Goal: Task Accomplishment & Management: Manage account settings

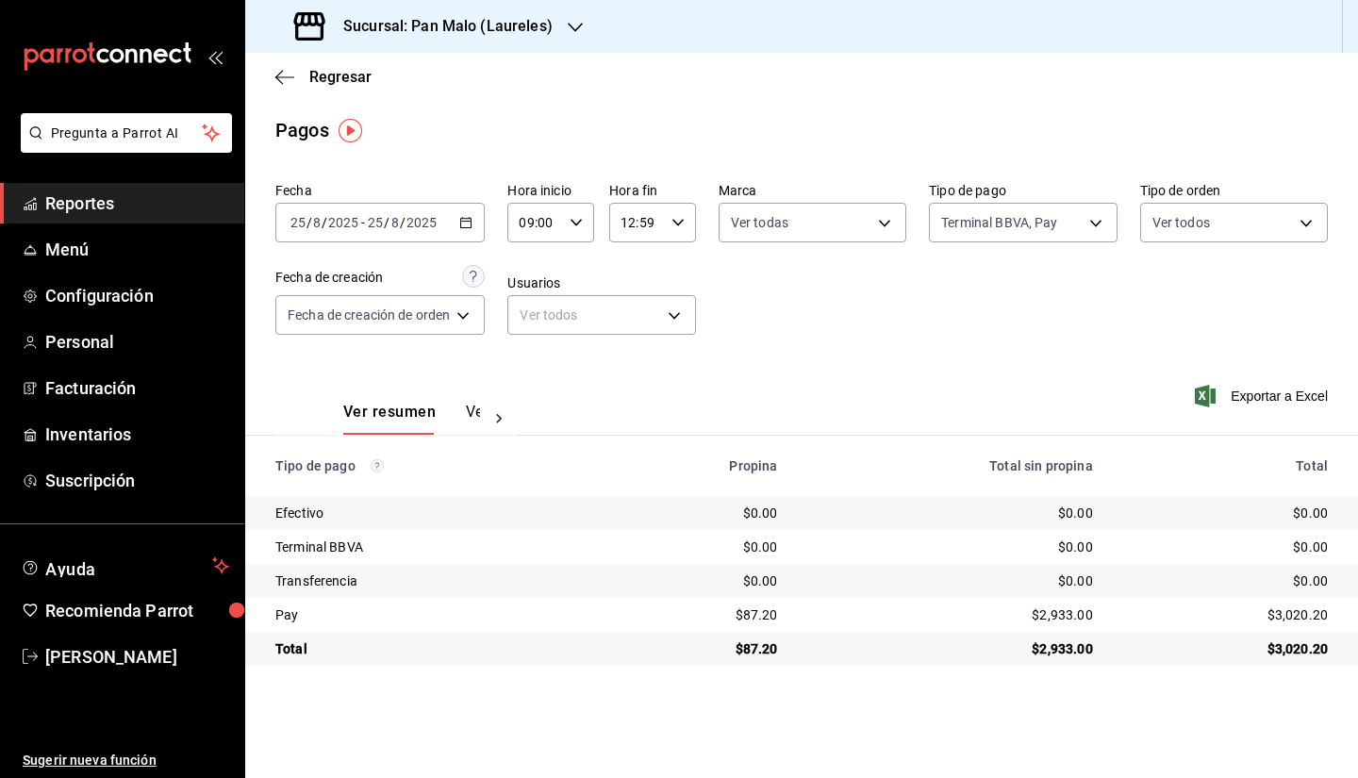
click at [665, 519] on div "$0.00" at bounding box center [699, 513] width 155 height 19
click at [129, 434] on span "Inventarios" at bounding box center [137, 433] width 184 height 25
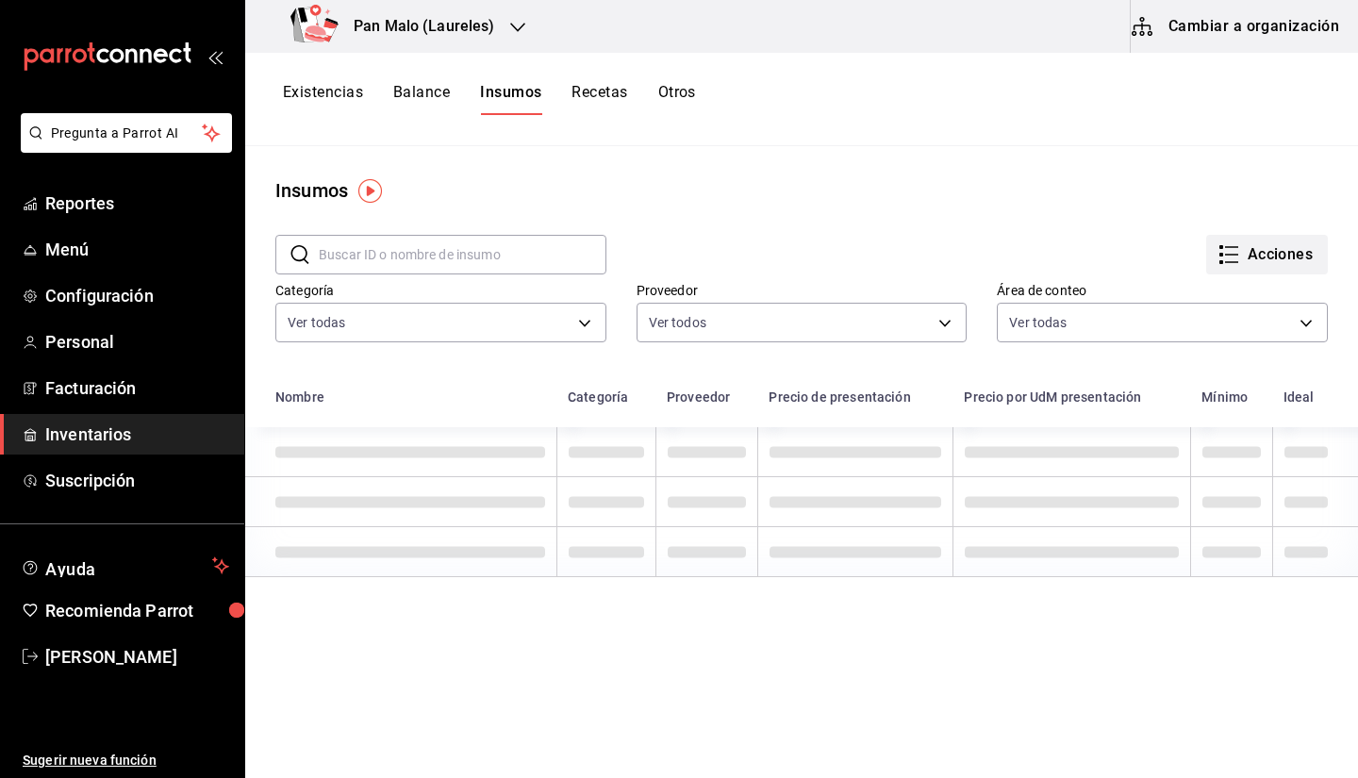
click at [1307, 271] on button "Acciones" at bounding box center [1267, 255] width 122 height 40
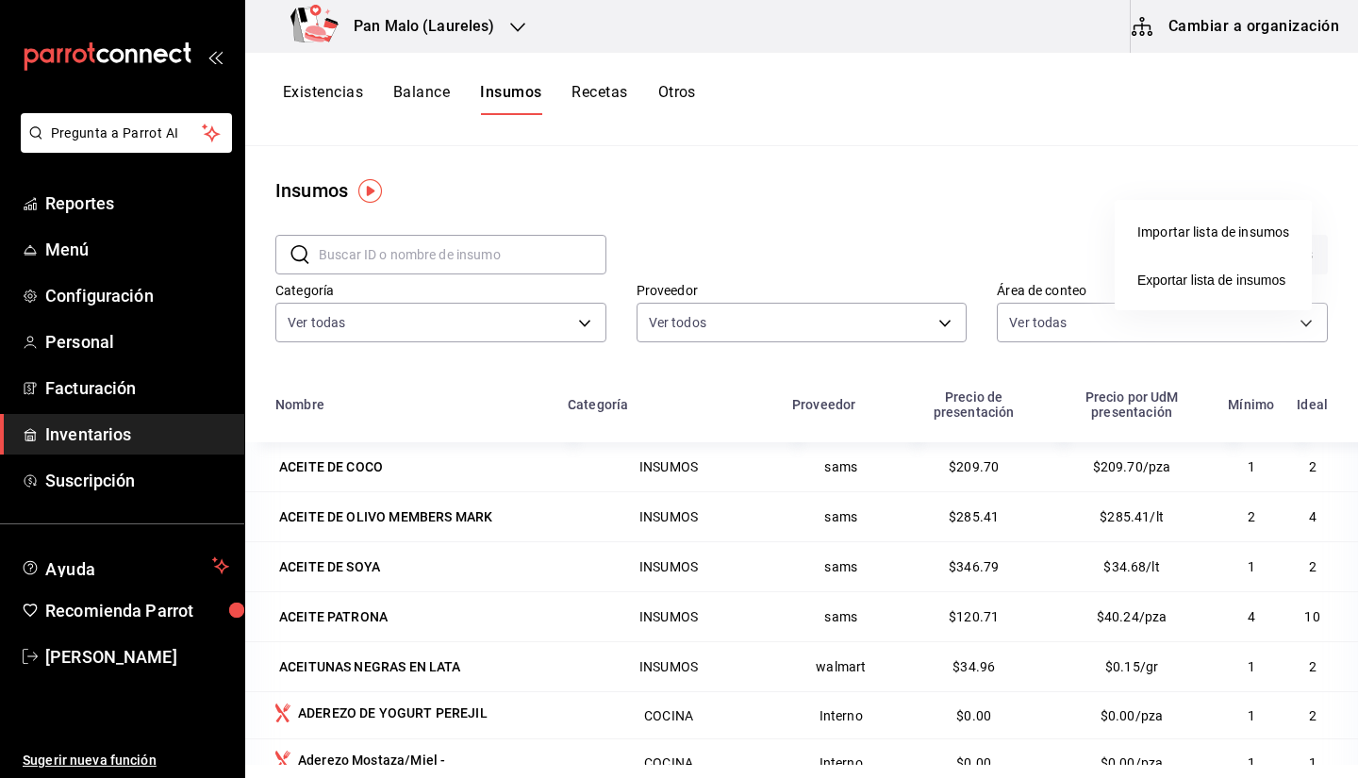
click at [1035, 149] on div at bounding box center [679, 389] width 1358 height 778
click at [333, 97] on button "Existencias" at bounding box center [323, 99] width 80 height 32
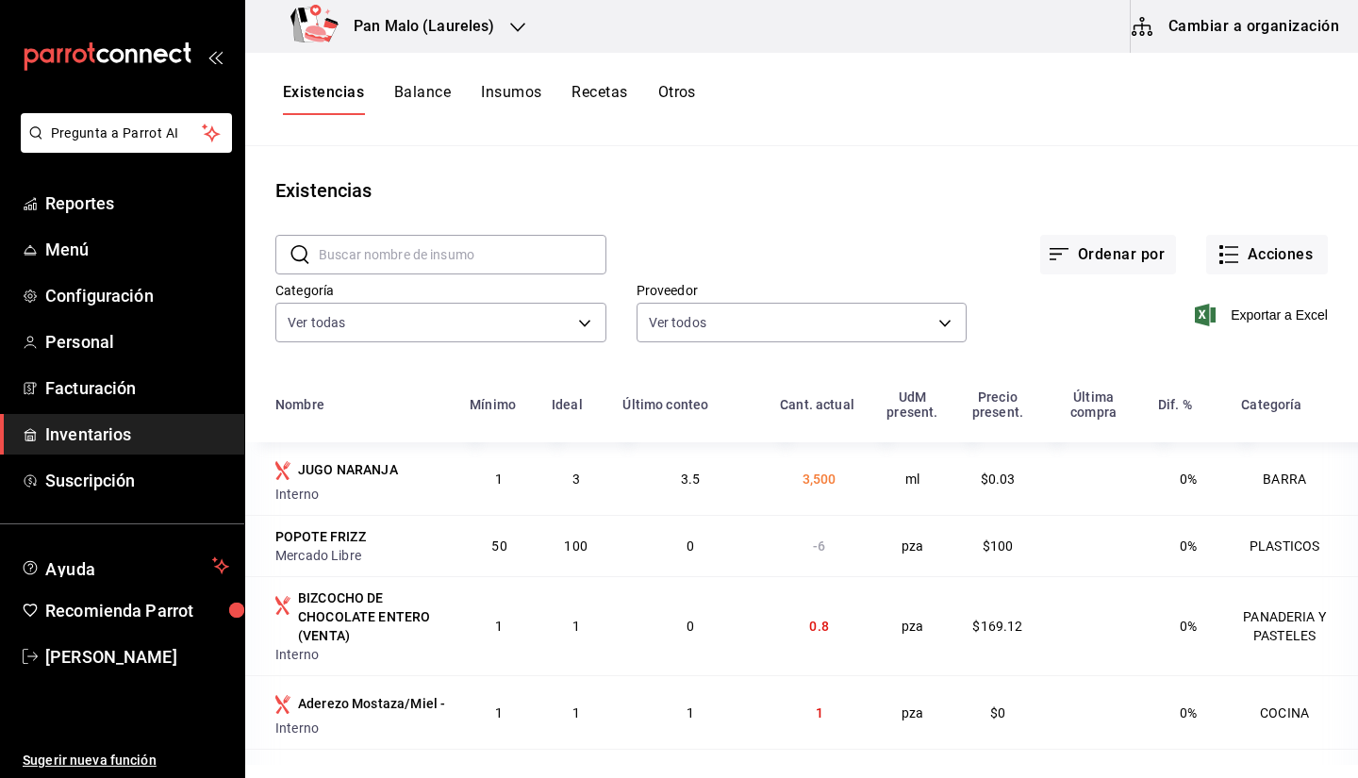
click at [1221, 47] on button "Cambiar a organización" at bounding box center [1237, 26] width 212 height 53
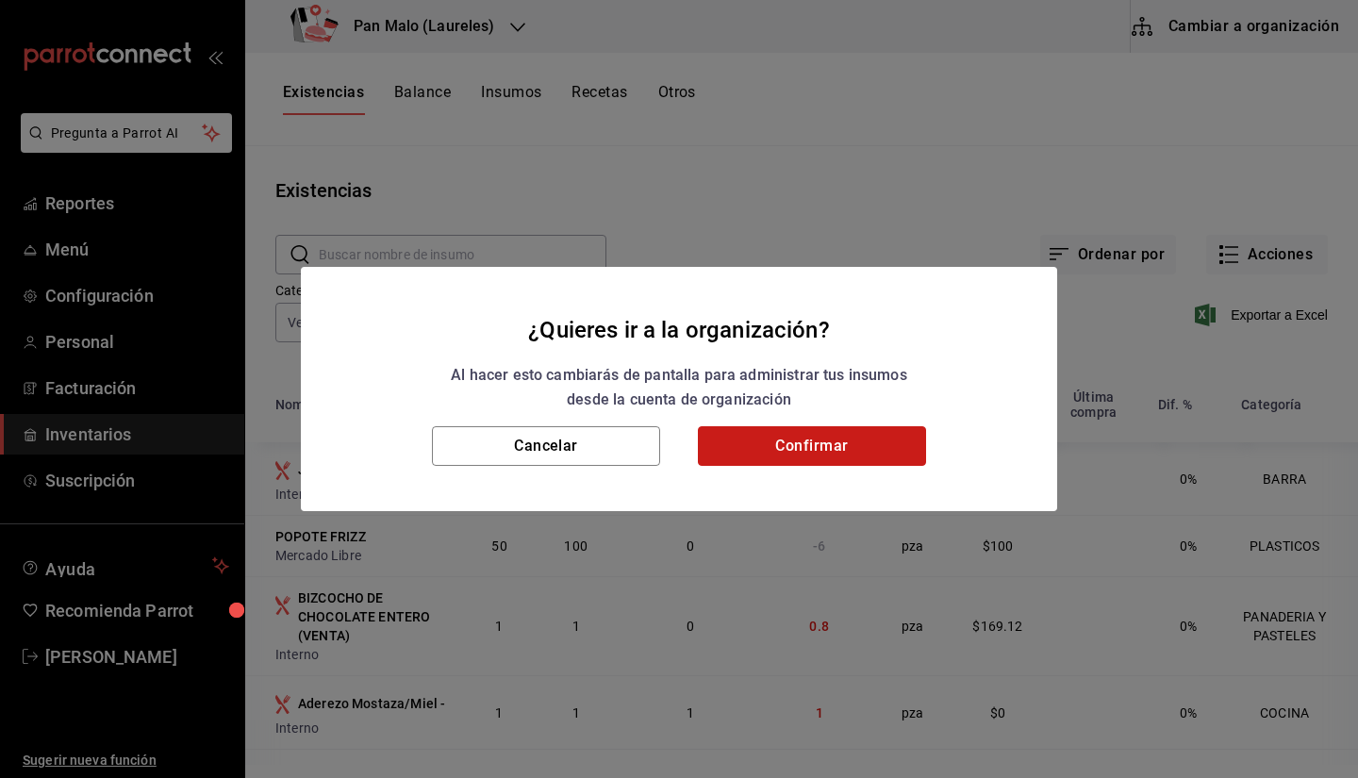
click at [851, 438] on button "Confirmar" at bounding box center [812, 446] width 228 height 40
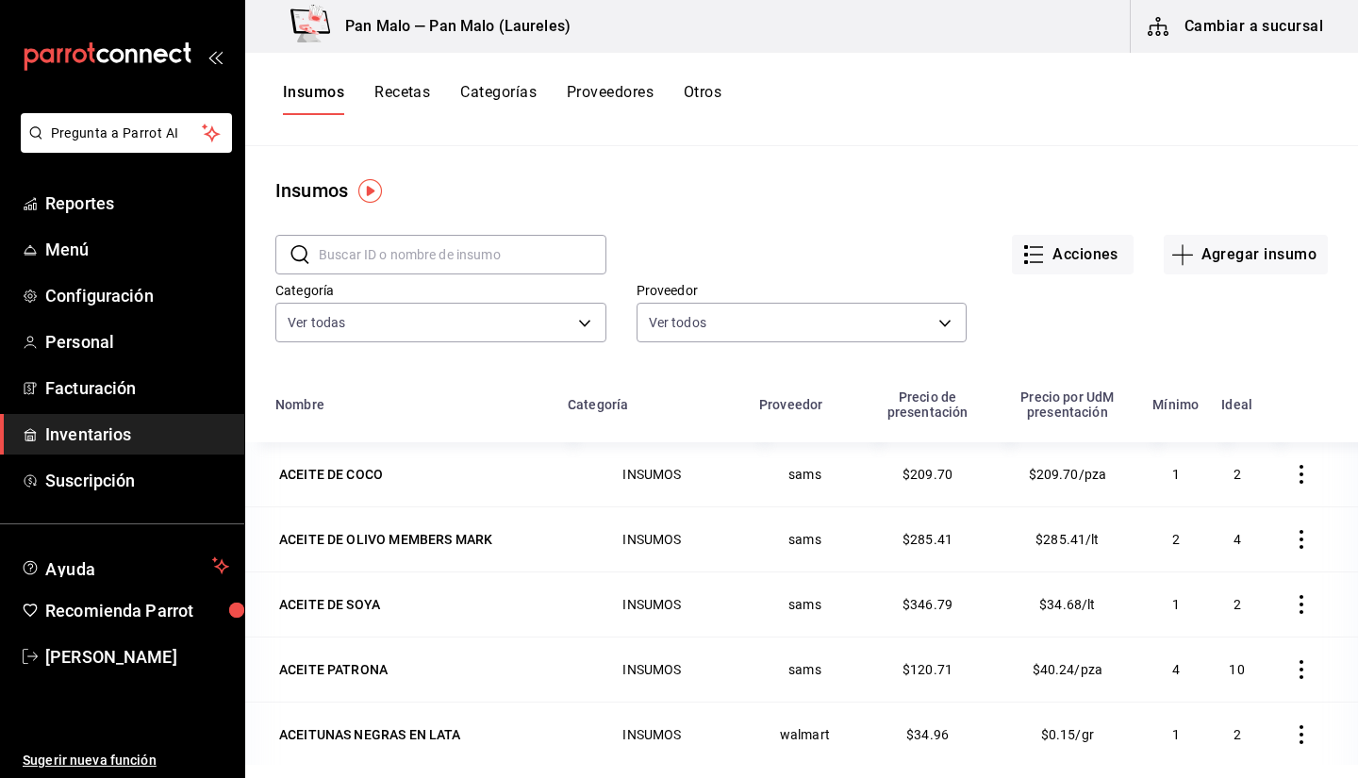
click at [721, 100] on button "Otros" at bounding box center [703, 99] width 38 height 32
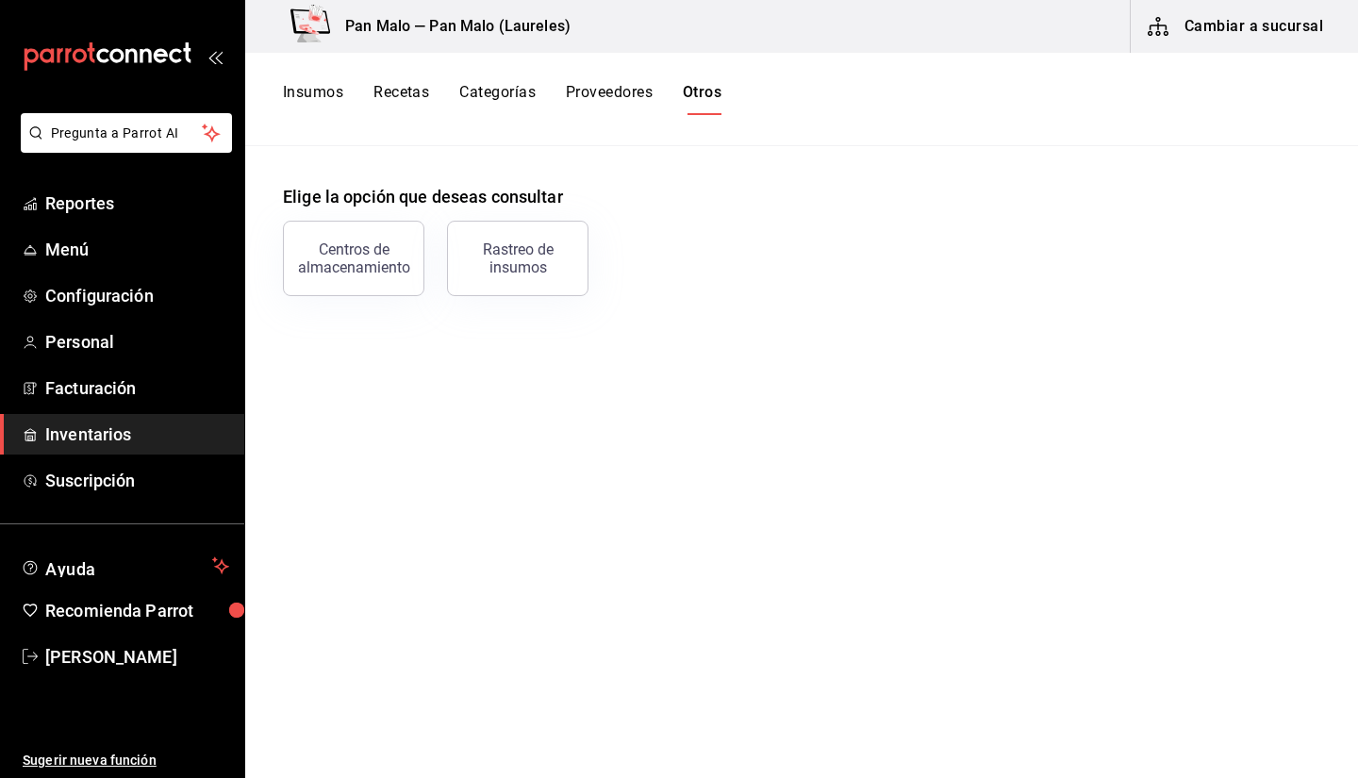
click at [718, 100] on button "Otros" at bounding box center [702, 99] width 39 height 32
click at [329, 278] on button "Centros de almacenamiento" at bounding box center [353, 258] width 141 height 75
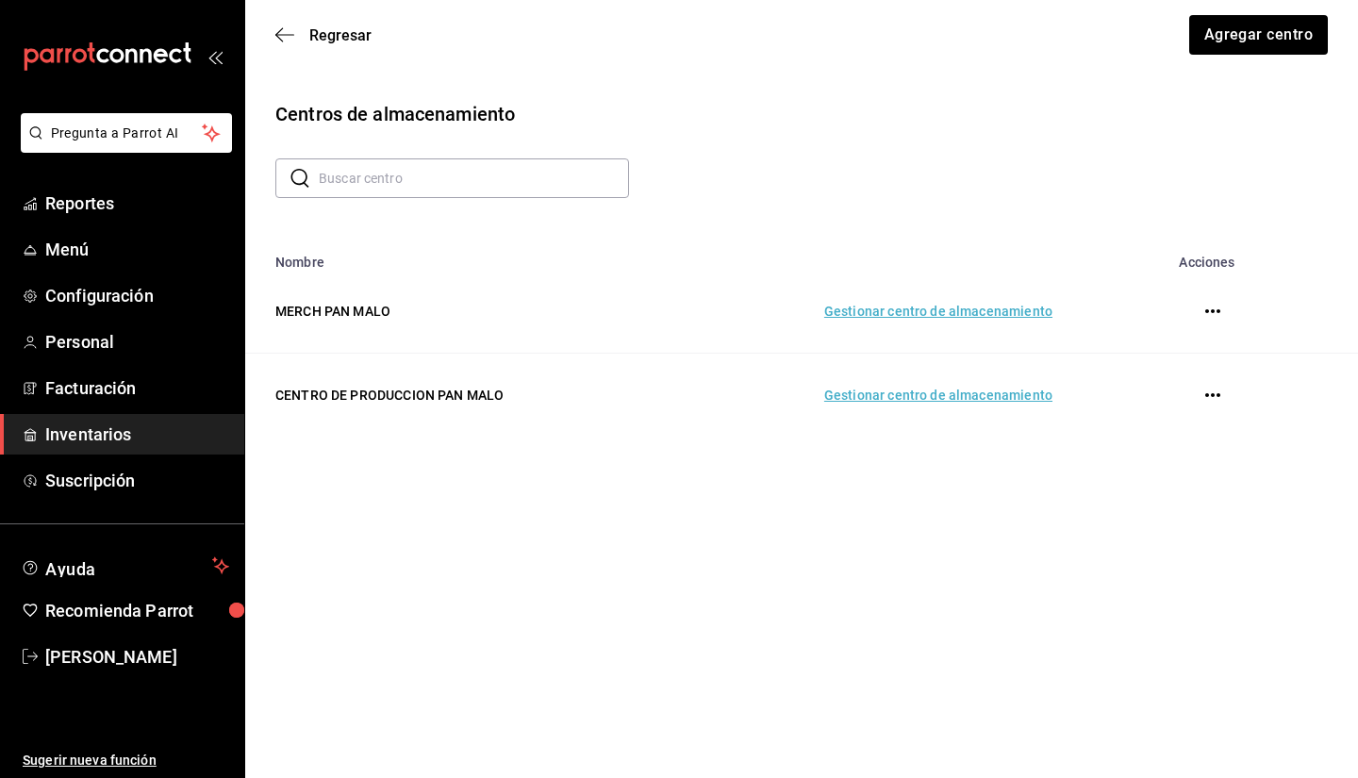
click at [1031, 406] on td "Gestionar centro de almacenamiento" at bounding box center [870, 396] width 409 height 84
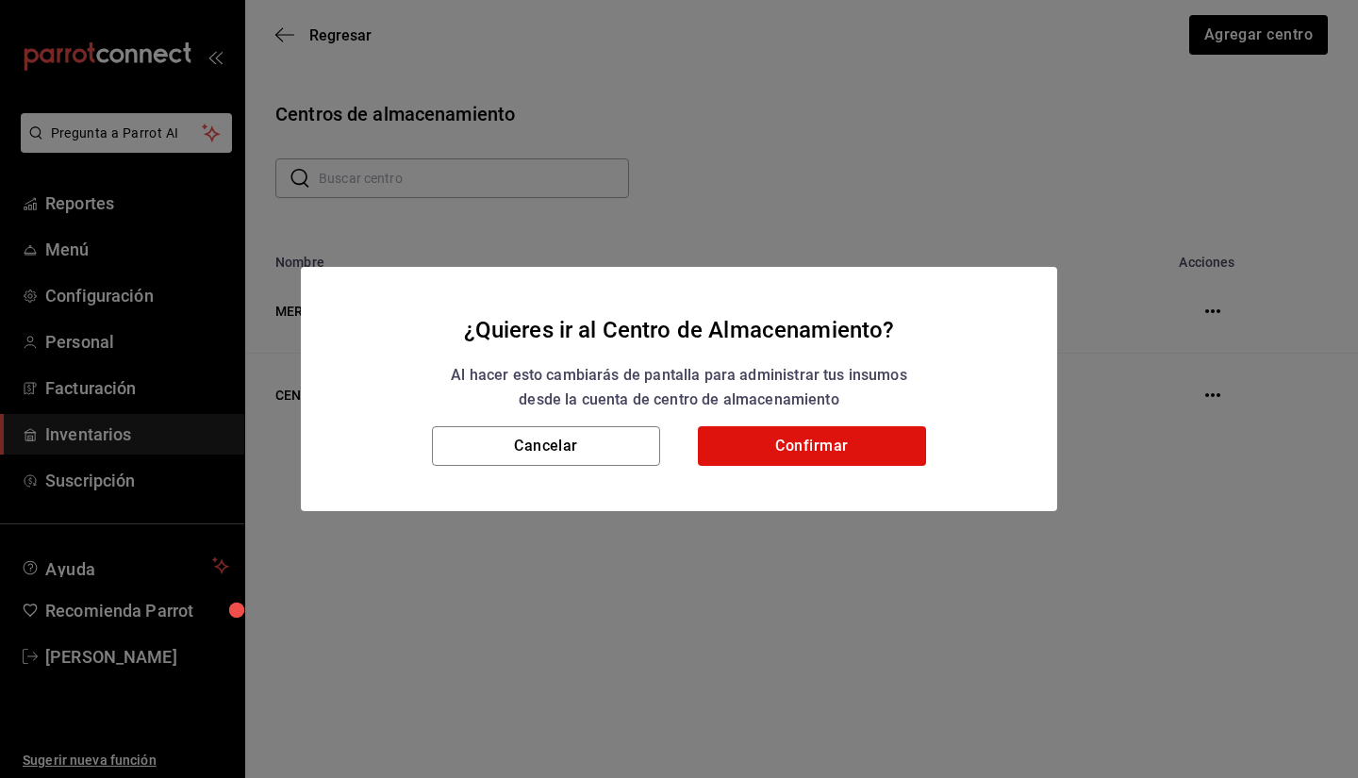
click at [880, 418] on h2 "¿Quieres ir al Centro de Almacenamiento? Al hacer esto cambiarás de pantalla pa…" at bounding box center [679, 347] width 756 height 160
click at [854, 462] on button "Confirmar" at bounding box center [812, 446] width 228 height 40
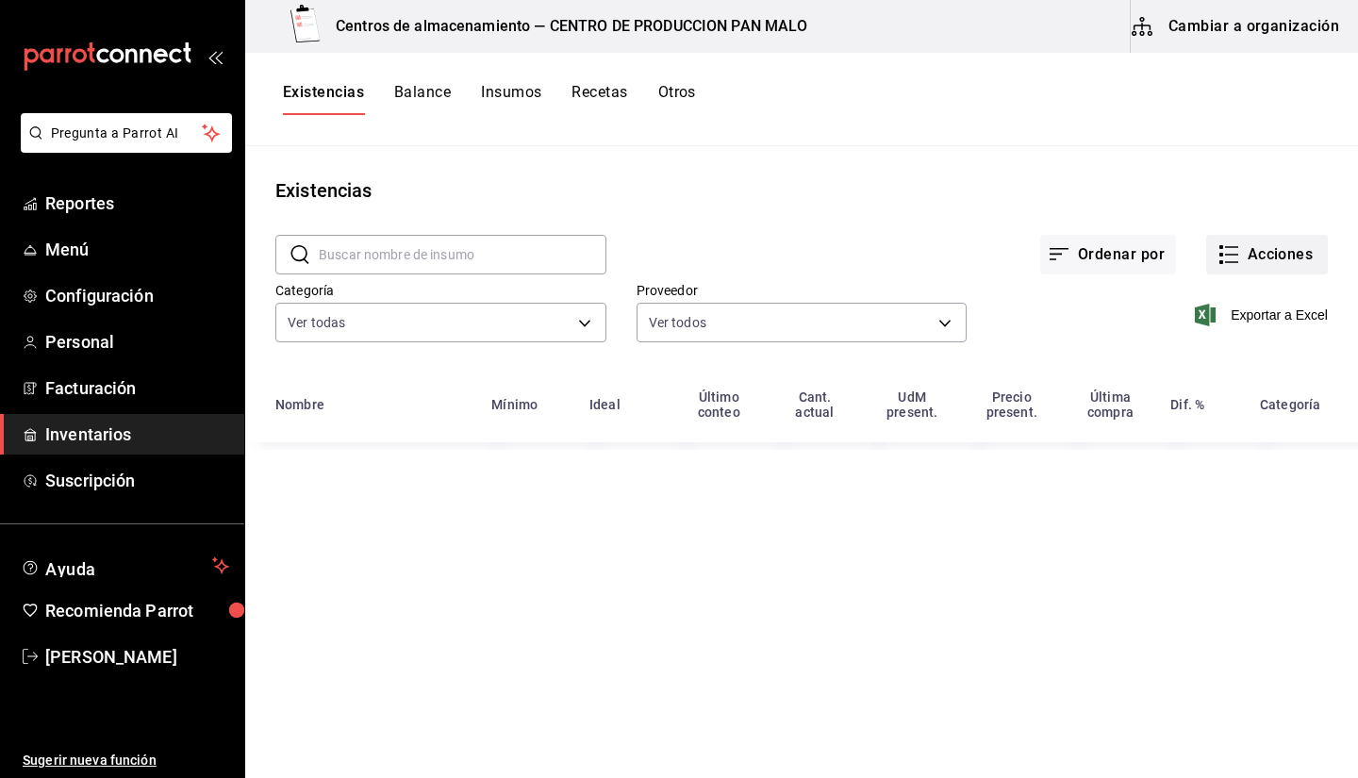
click at [1306, 249] on button "Acciones" at bounding box center [1267, 255] width 122 height 40
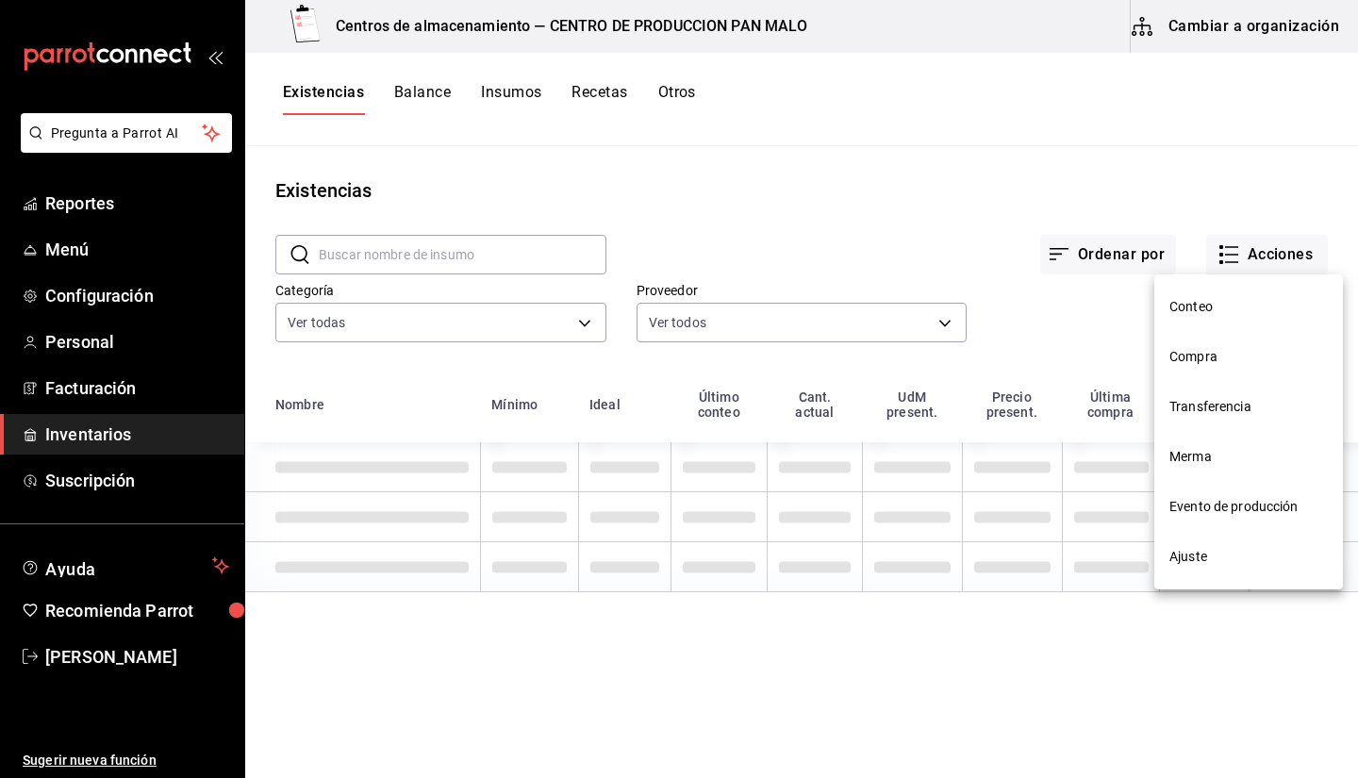
click at [1211, 555] on span "Ajuste" at bounding box center [1248, 557] width 158 height 20
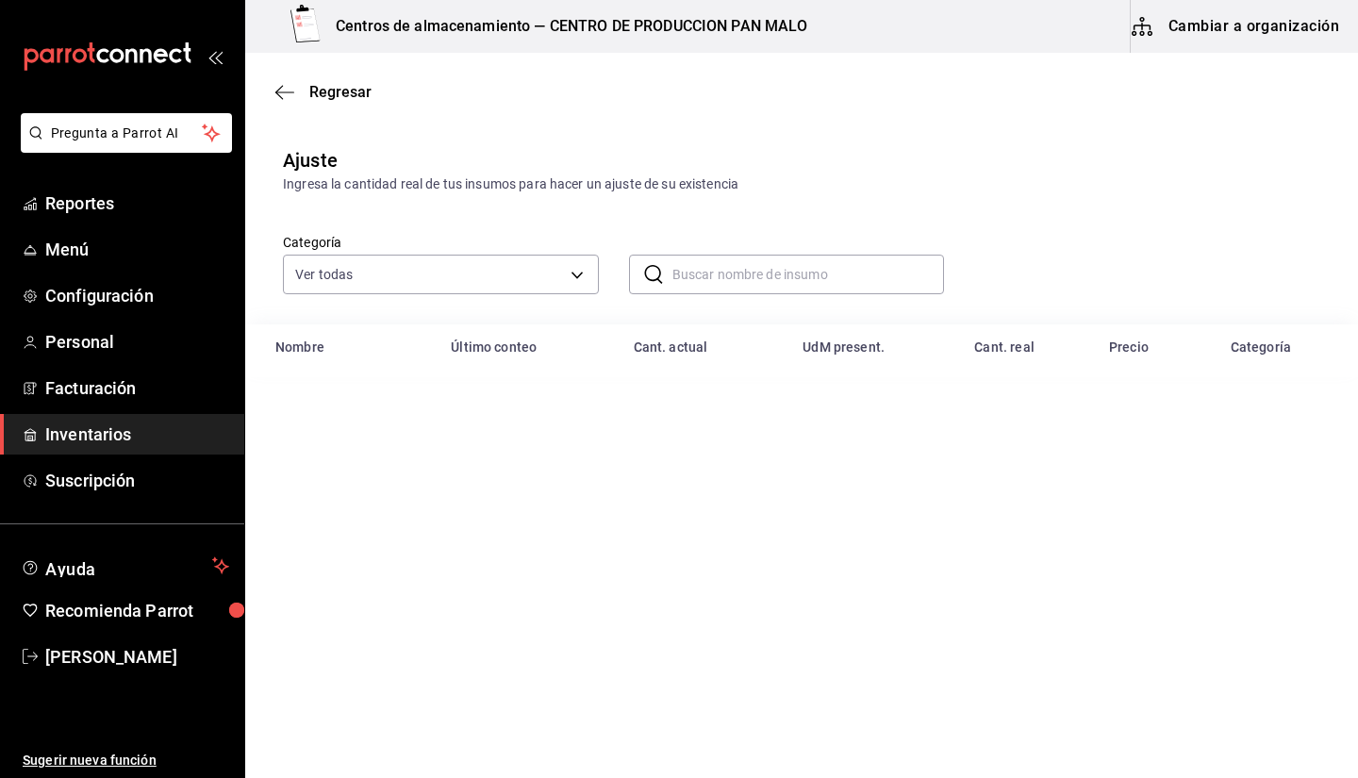
click at [771, 274] on input "text" at bounding box center [808, 275] width 272 height 38
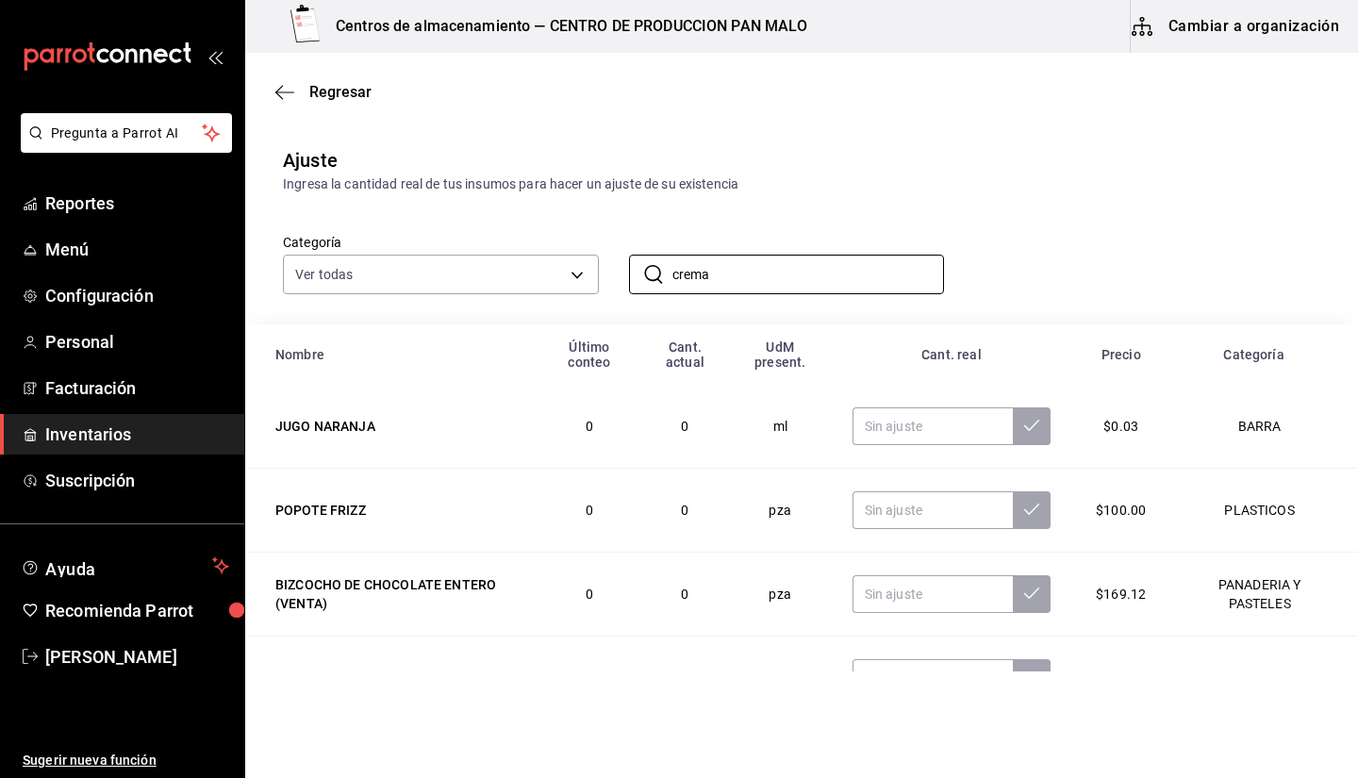
click at [880, 205] on div "Categoría Ver todas 70f7bd2c-2c71-4982-af5b-371040f86de5,600482d2-c9f1-4907-a3a…" at bounding box center [771, 244] width 1037 height 100
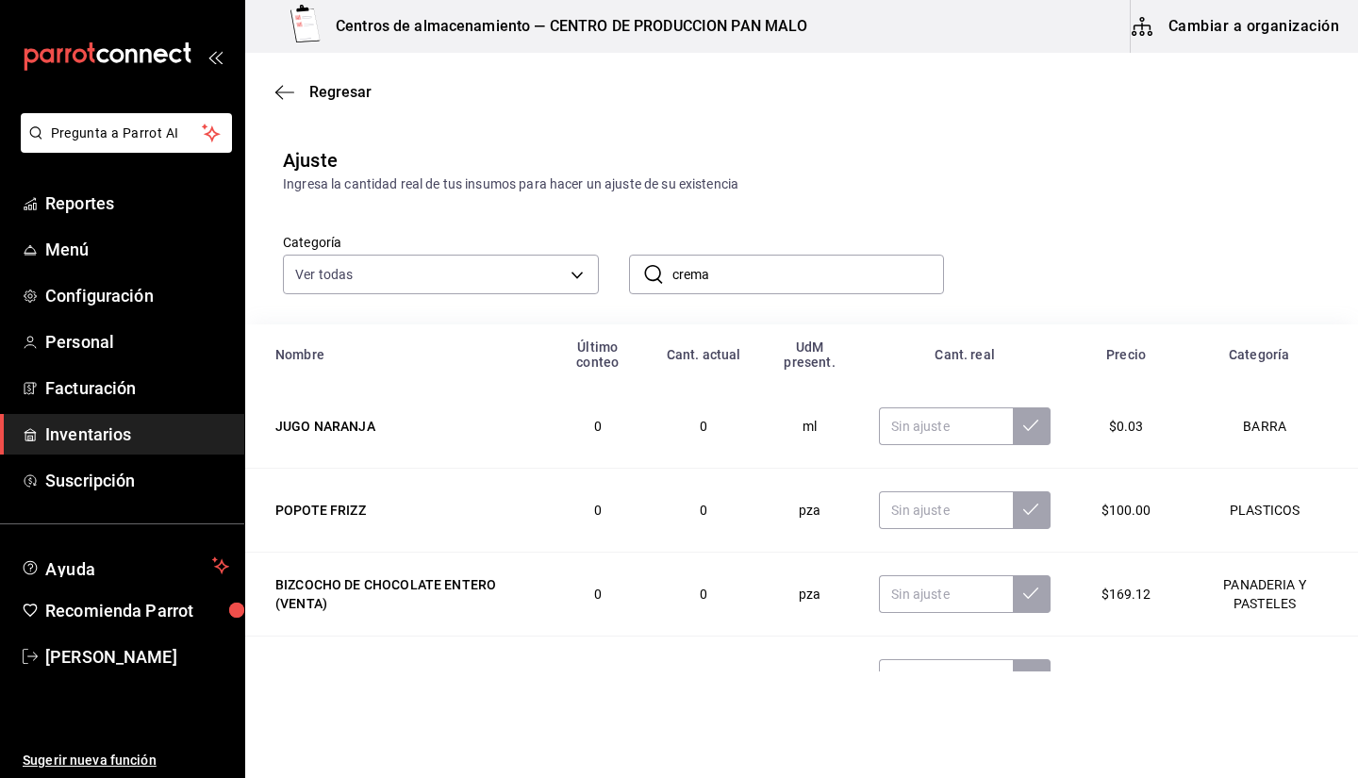
click at [793, 272] on input "crema" at bounding box center [808, 275] width 272 height 38
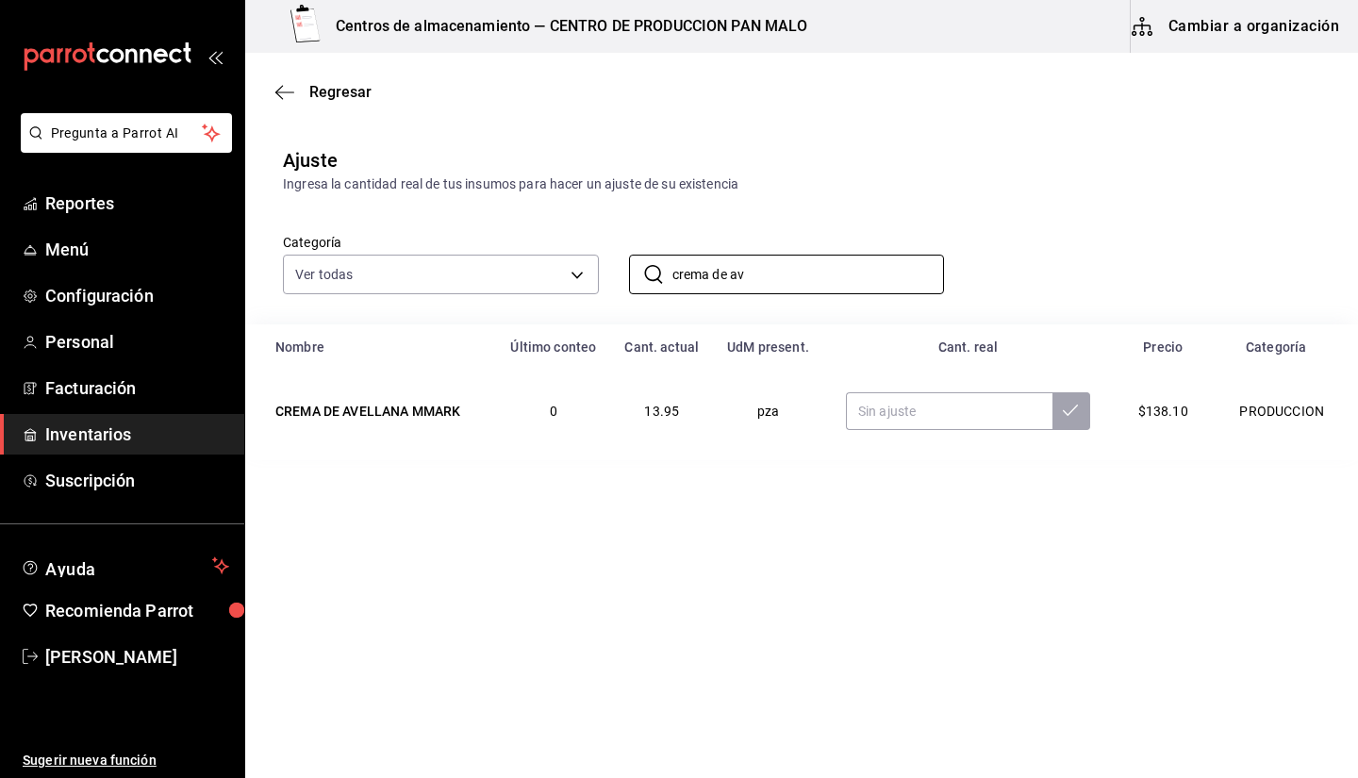
type input "crema de av"
click at [910, 224] on div "​ crema de av ​" at bounding box center [772, 259] width 346 height 70
click at [834, 275] on input "crema de av" at bounding box center [808, 275] width 272 height 38
click at [708, 408] on td "13.95" at bounding box center [662, 411] width 102 height 83
drag, startPoint x: 683, startPoint y: 409, endPoint x: 558, endPoint y: 414, distance: 124.6
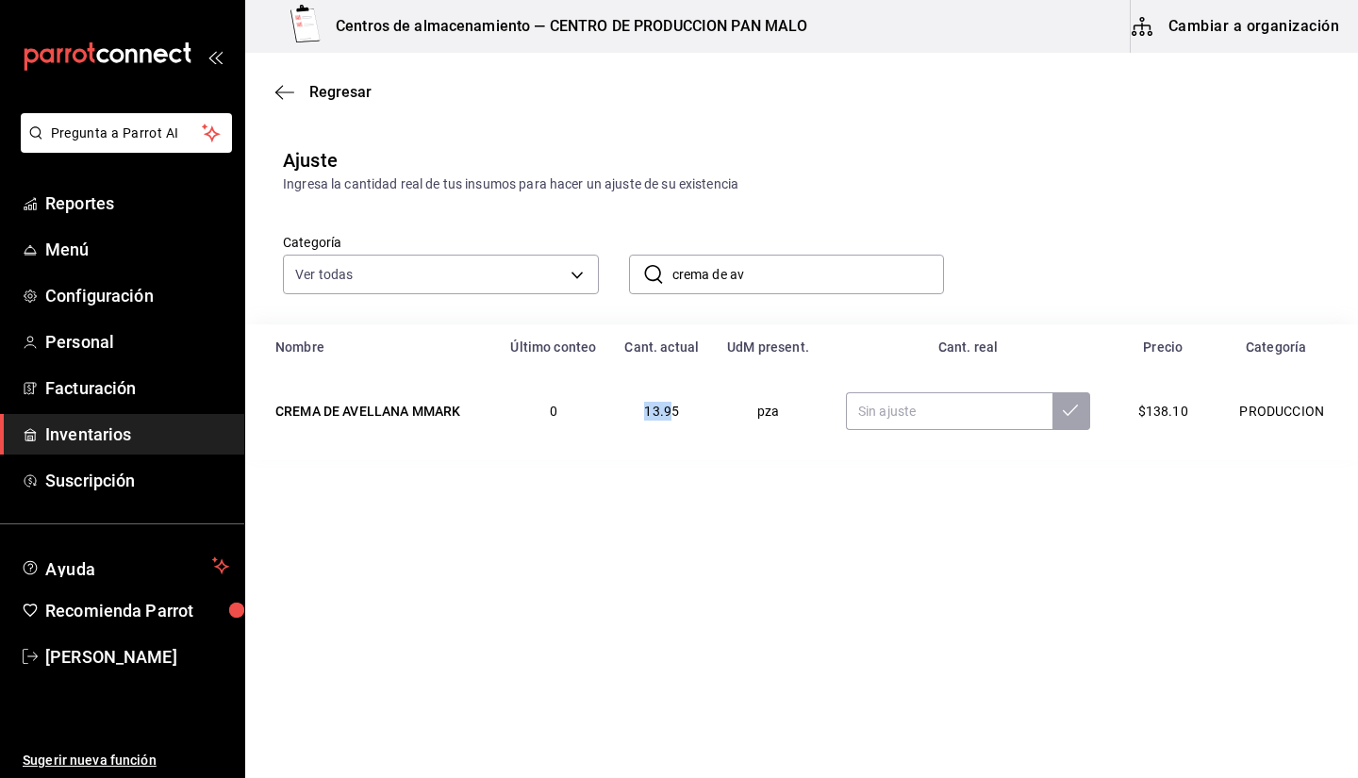
click at [558, 414] on tr "CREMA DE AVELLANA MMARK 0 13.95 pza $138.10 PRODUCCION" at bounding box center [801, 411] width 1113 height 83
click at [625, 448] on td "13.95" at bounding box center [662, 411] width 102 height 83
click at [758, 268] on input "crema de av" at bounding box center [808, 275] width 272 height 38
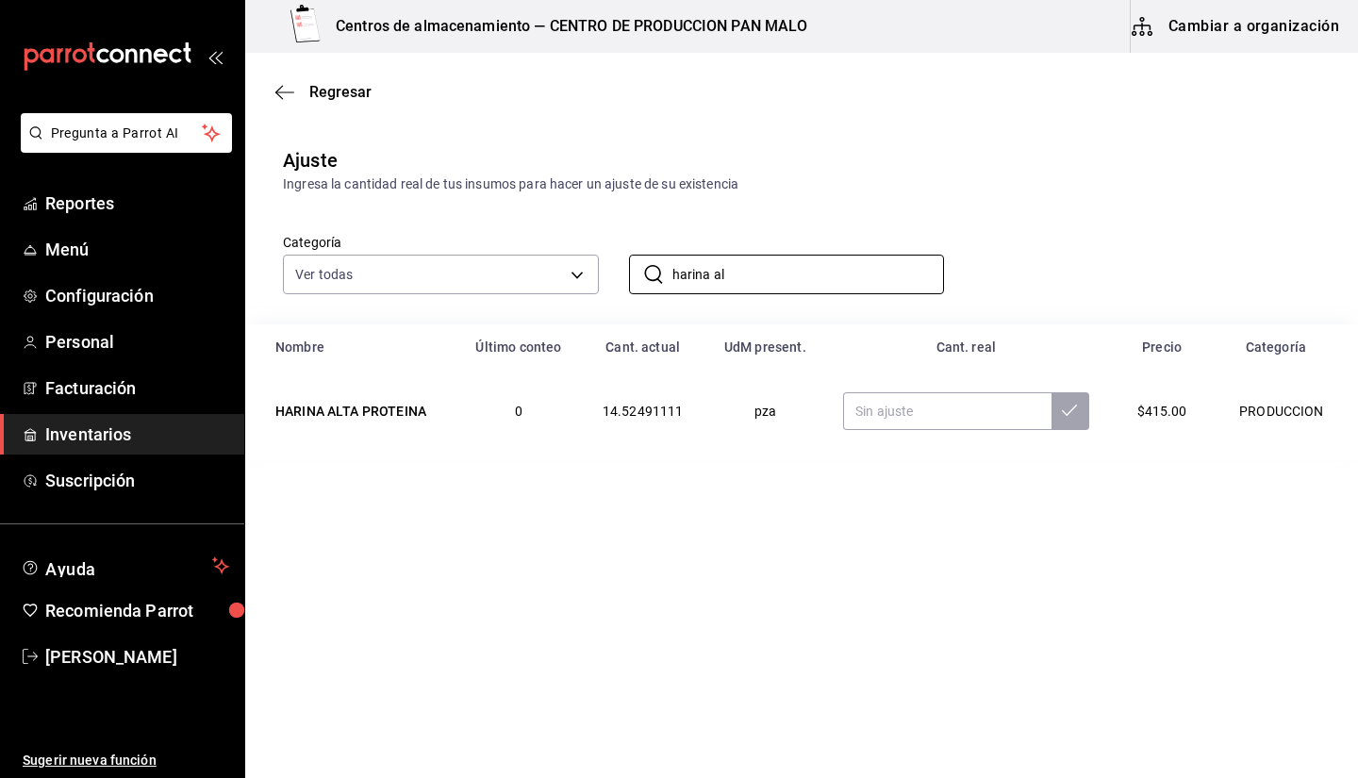
click at [902, 197] on div "Categoría Ver todas 70f7bd2c-2c71-4982-af5b-371040f86de5,600482d2-c9f1-4907-a3a…" at bounding box center [771, 244] width 1037 height 100
click at [809, 268] on input "harina al" at bounding box center [808, 275] width 272 height 38
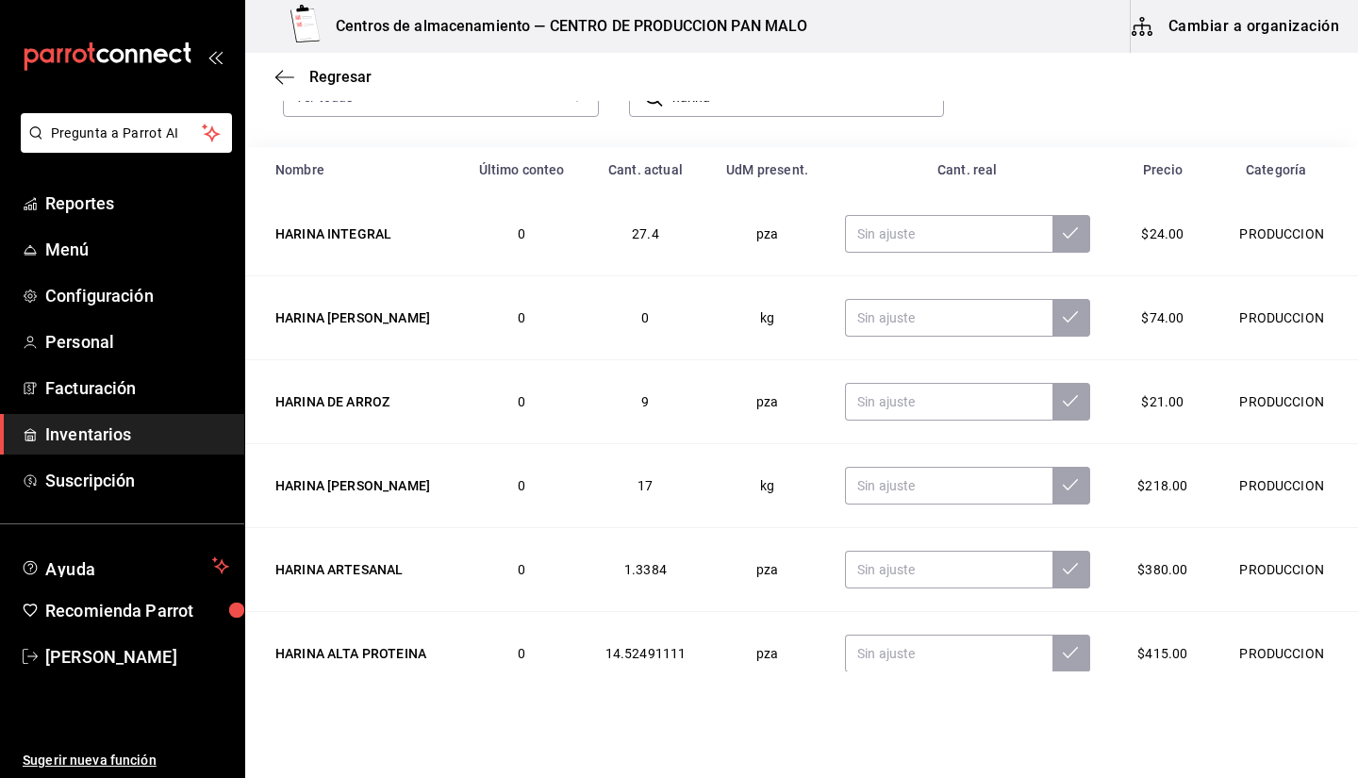
scroll to position [209, 0]
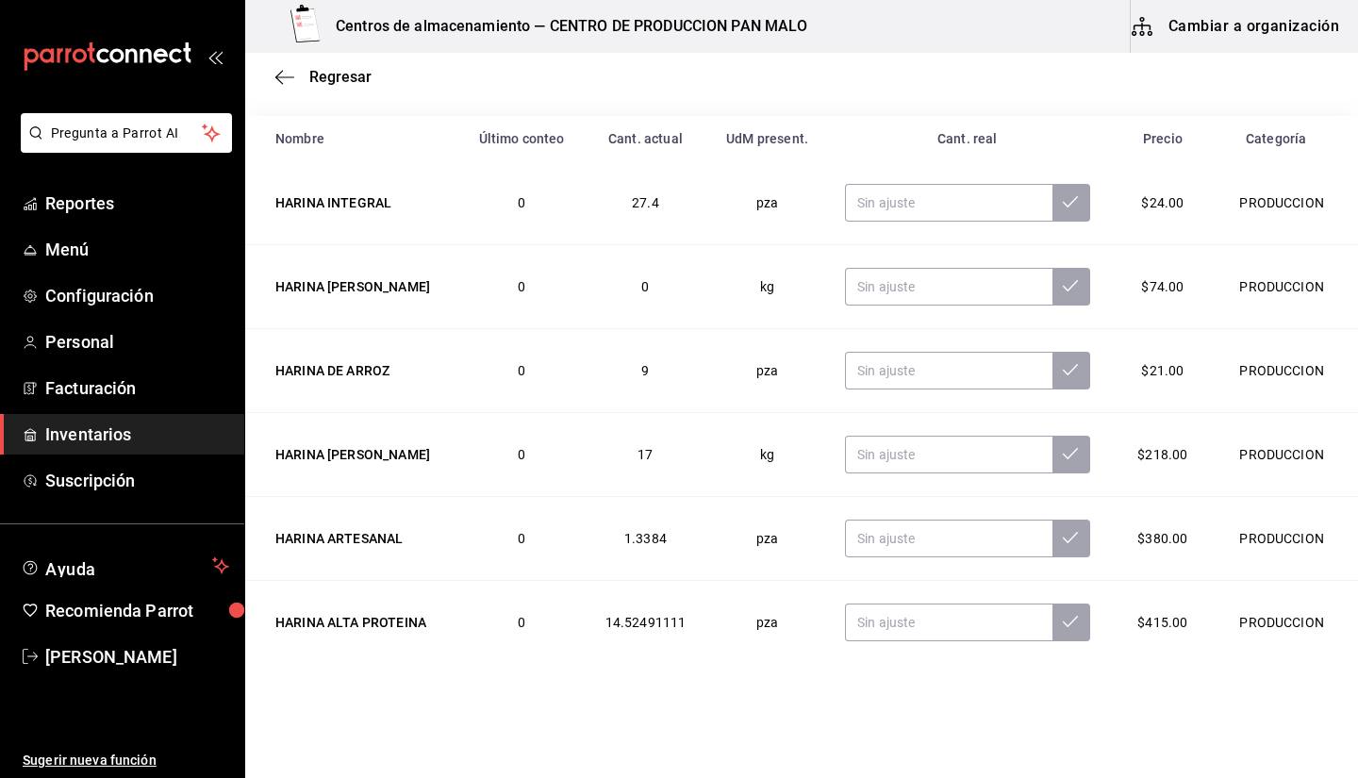
type input "harina"
click at [696, 471] on td "17" at bounding box center [645, 455] width 133 height 84
click at [725, 448] on td "kg" at bounding box center [767, 455] width 110 height 84
drag, startPoint x: 628, startPoint y: 434, endPoint x: 676, endPoint y: 476, distance: 64.1
click at [676, 476] on td "17" at bounding box center [645, 455] width 133 height 84
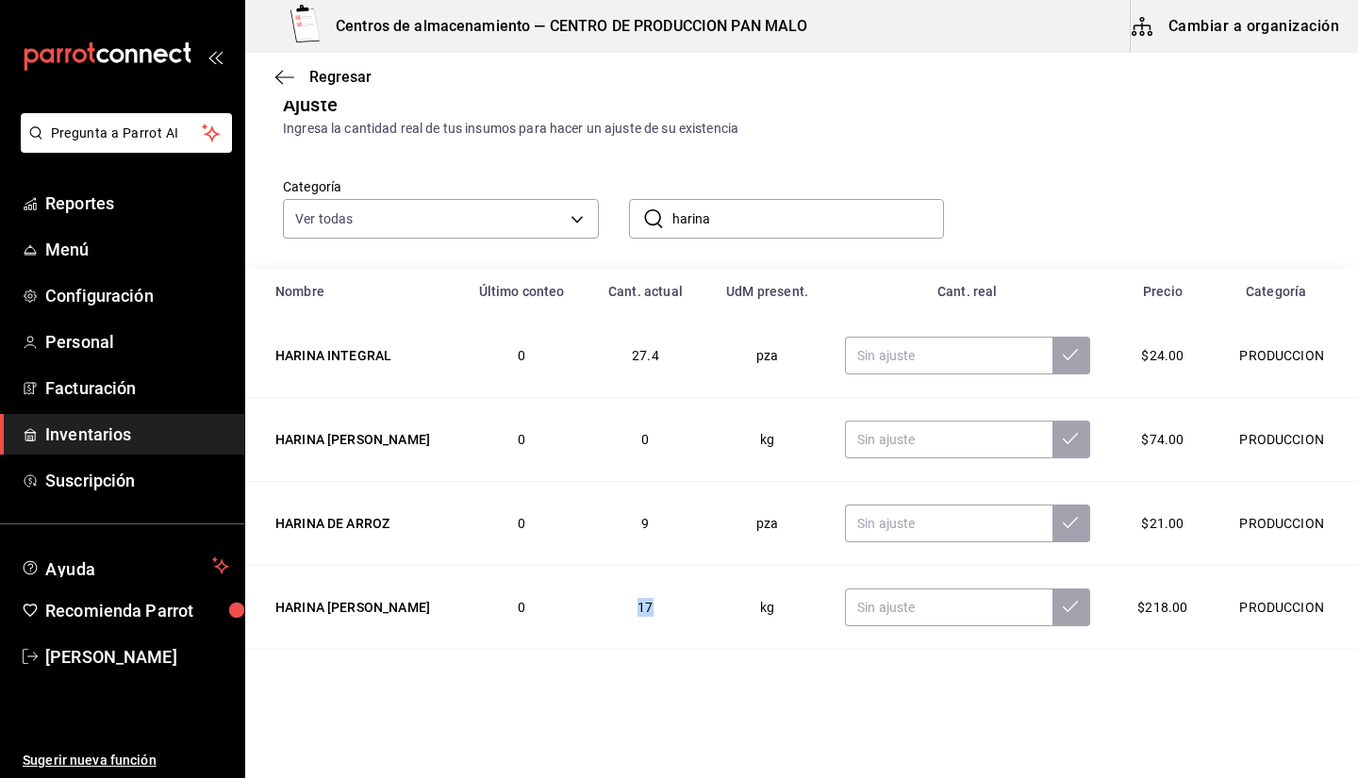
scroll to position [59, 0]
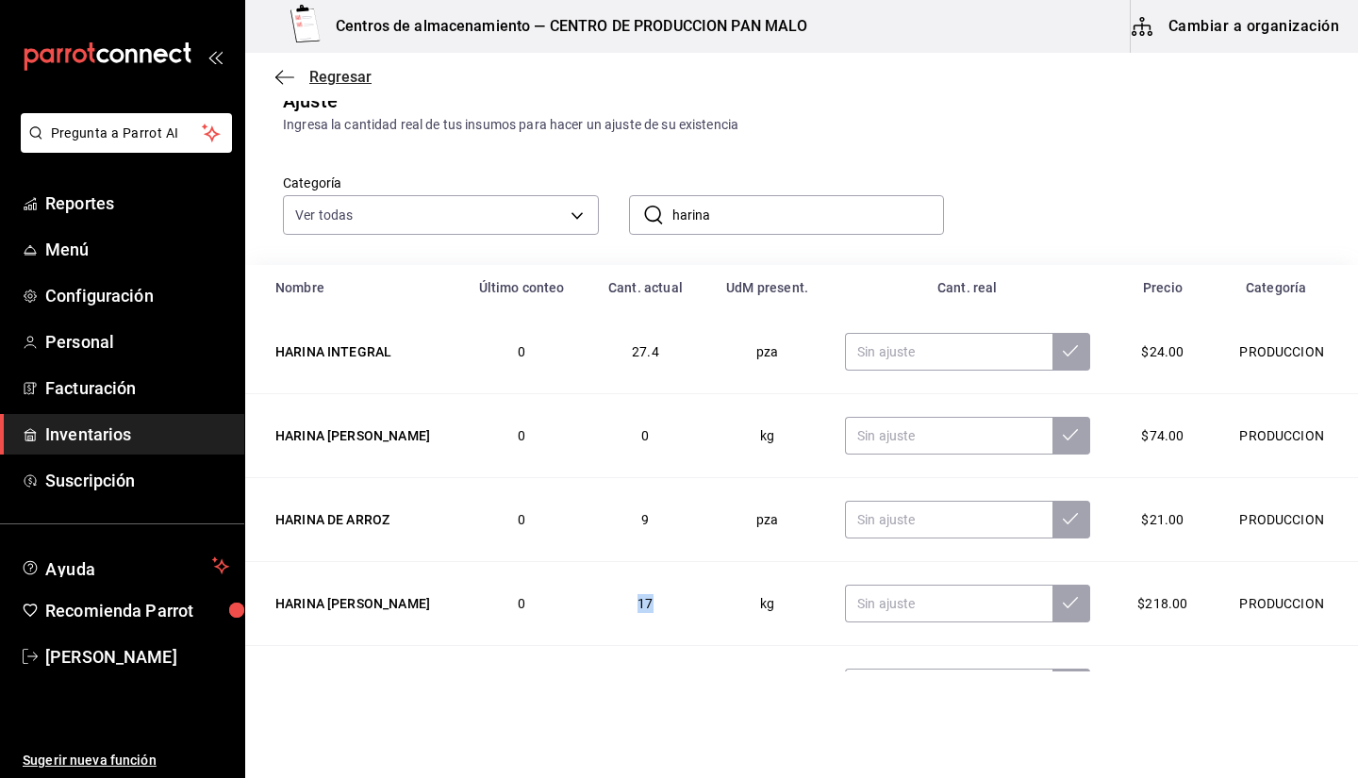
click at [294, 77] on span "Regresar" at bounding box center [323, 77] width 96 height 18
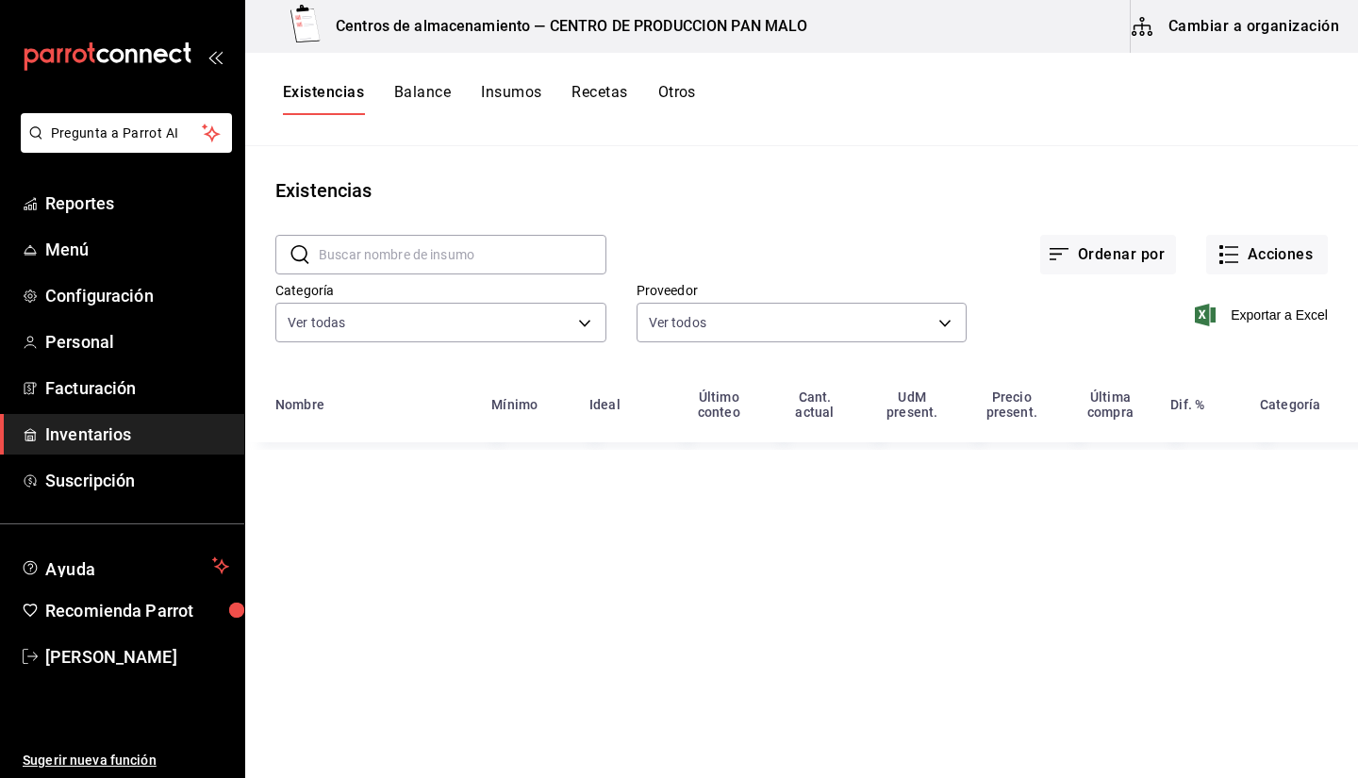
click at [689, 103] on button "Otros" at bounding box center [677, 99] width 38 height 32
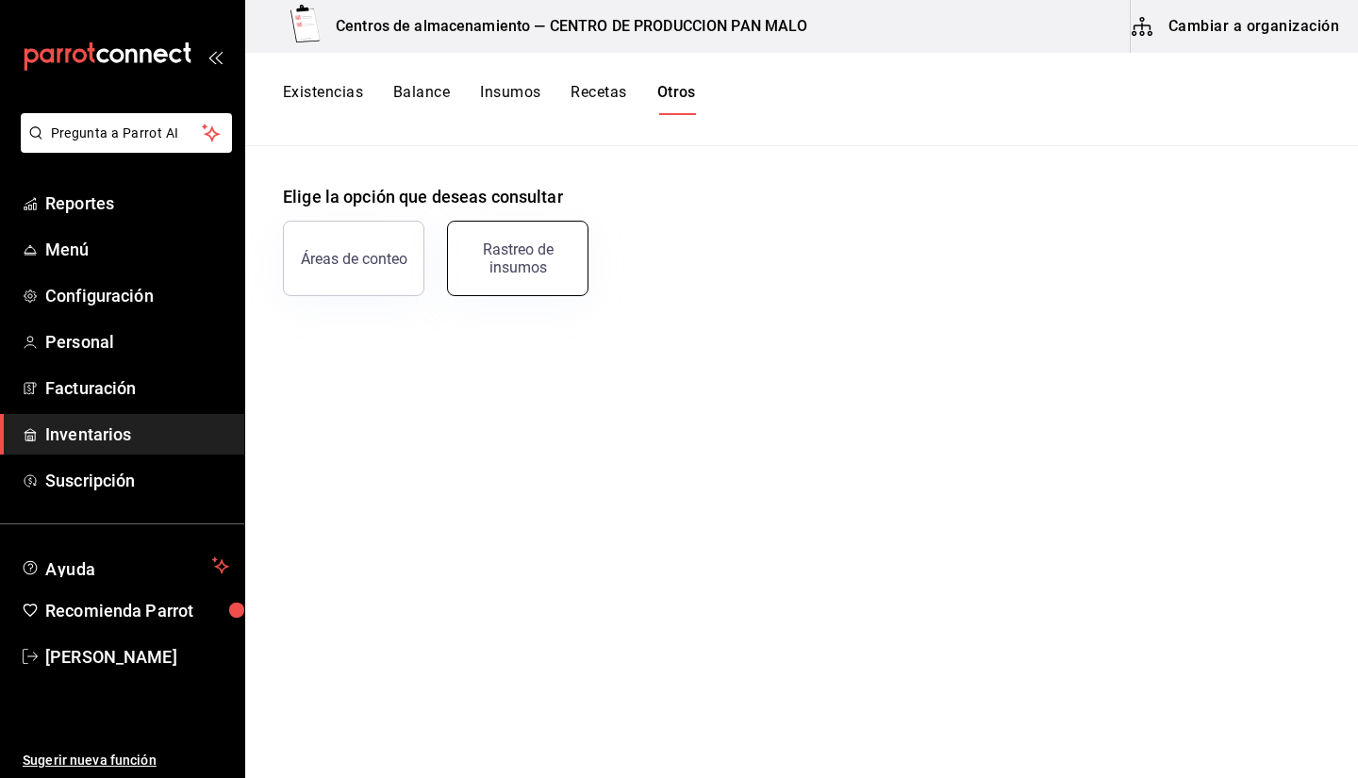
click at [552, 263] on div "Rastreo de insumos" at bounding box center [517, 258] width 117 height 36
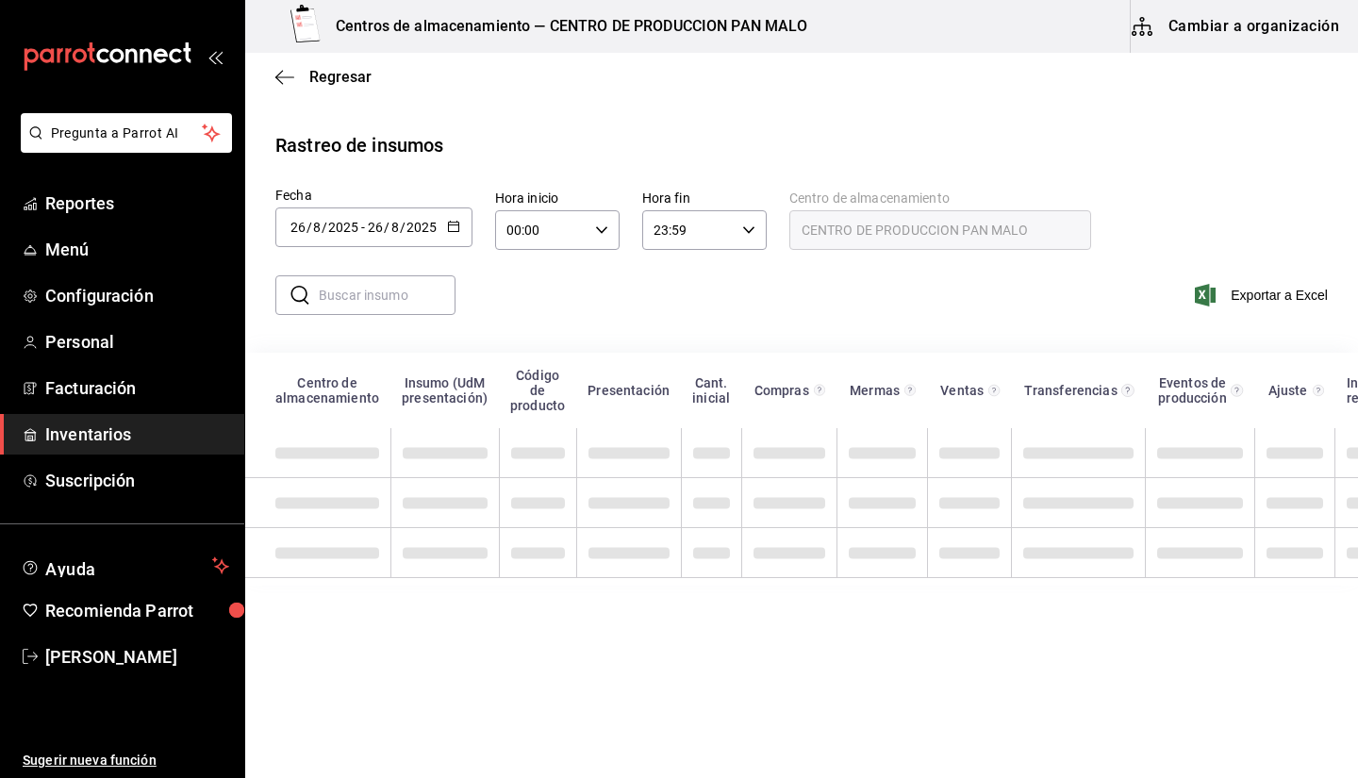
click at [407, 305] on input "text" at bounding box center [387, 295] width 137 height 38
type input "harina"
click at [595, 279] on div "​ harina ​ Exportar a Excel" at bounding box center [794, 306] width 1128 height 77
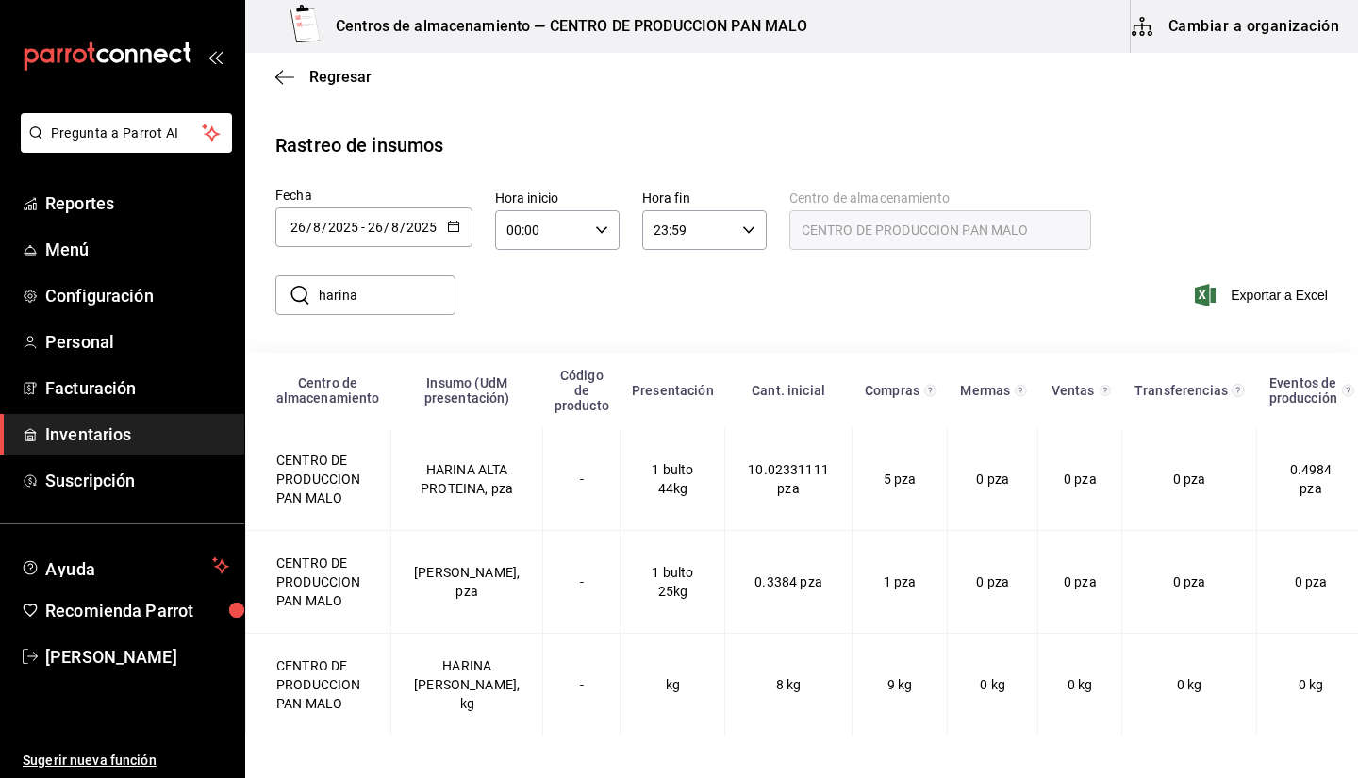
scroll to position [5, 0]
click at [906, 304] on div "​ harina ​ Exportar a Excel" at bounding box center [794, 306] width 1128 height 77
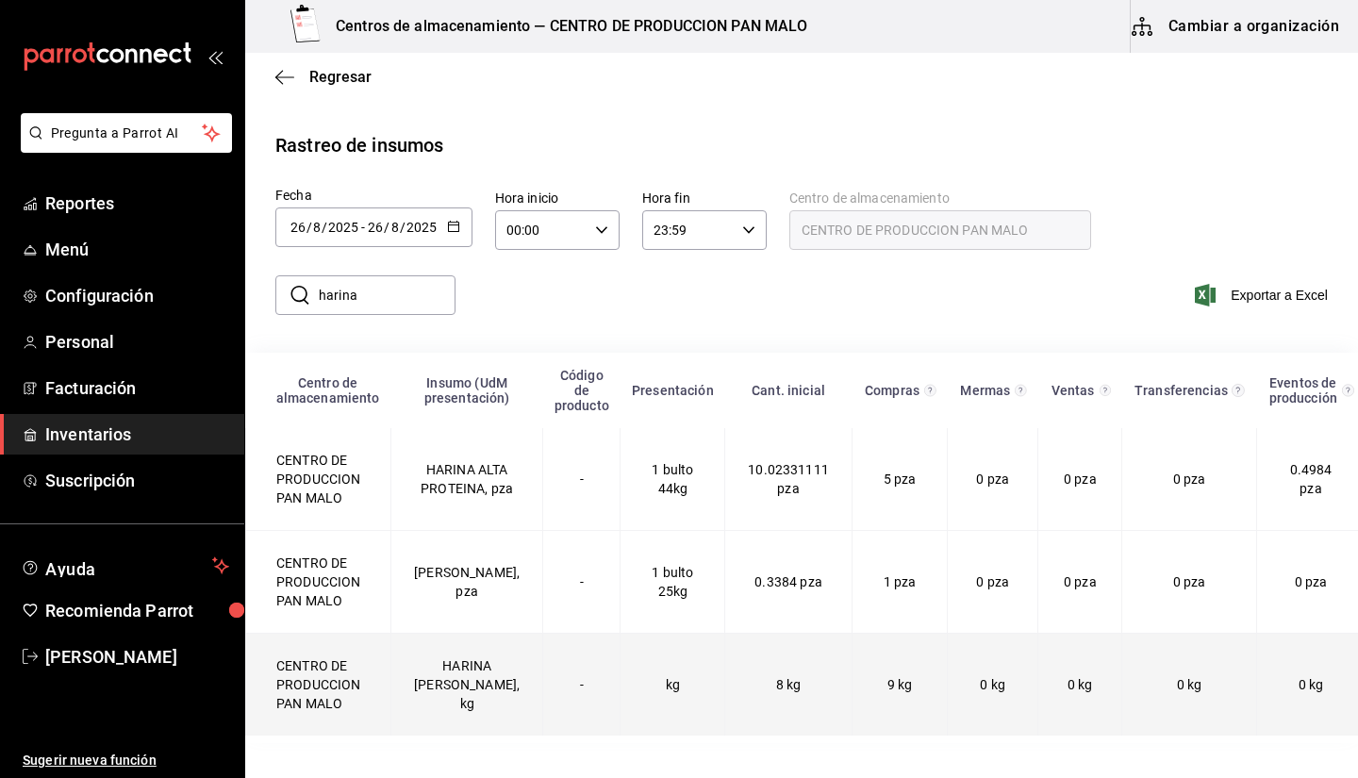
click at [725, 702] on td "8 kg" at bounding box center [788, 685] width 127 height 103
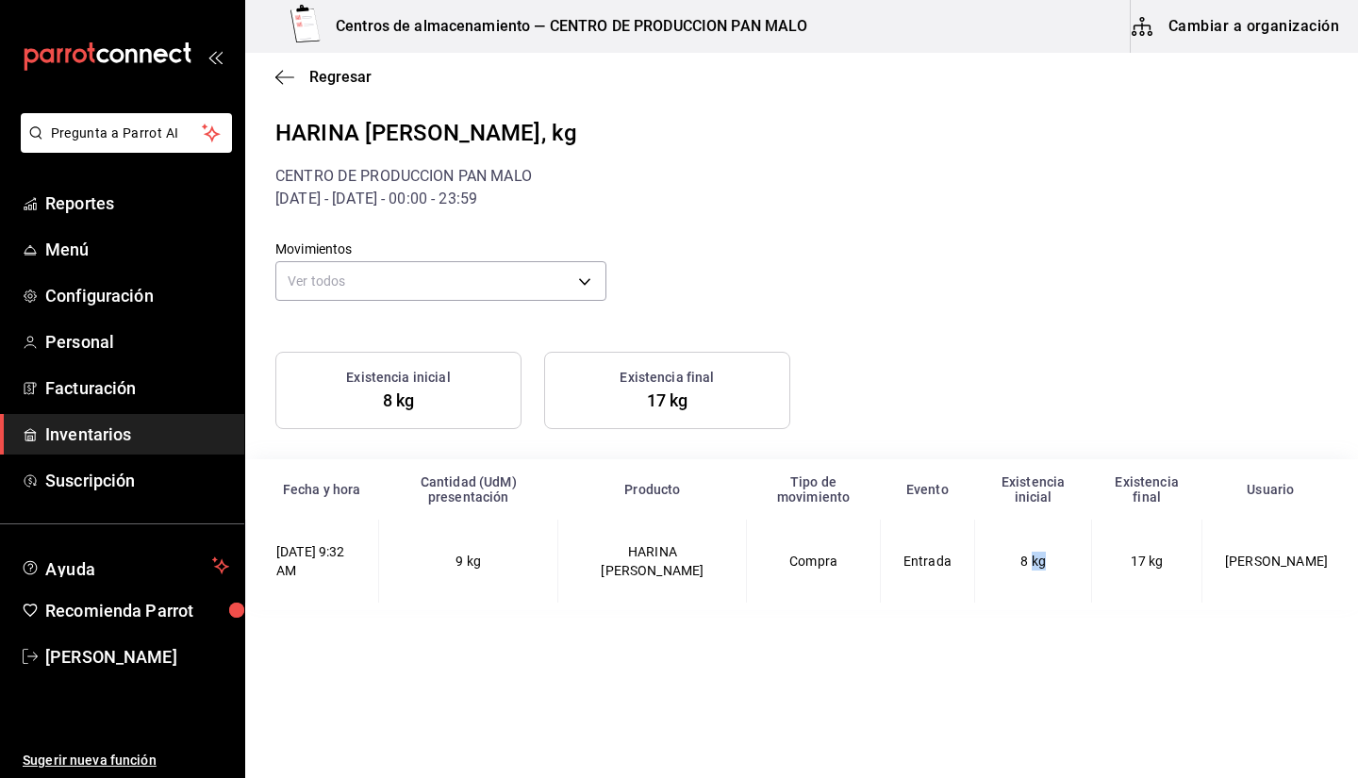
drag, startPoint x: 1043, startPoint y: 583, endPoint x: 1120, endPoint y: 578, distance: 77.5
click at [1120, 578] on ALMENDRA-2025-08-26T09\ "26/08/2025 9:32 AM 9 kg HARINA DE ALMENDRA Compra Entrada 8 kg 17 kg Sebastian …" at bounding box center [802, 561] width 1113 height 83
click at [656, 588] on td "HARINA DE ALMENDRA" at bounding box center [652, 561] width 189 height 83
click at [668, 581] on td "HARINA DE ALMENDRA" at bounding box center [652, 561] width 189 height 83
click at [293, 83] on icon "button" at bounding box center [284, 77] width 19 height 17
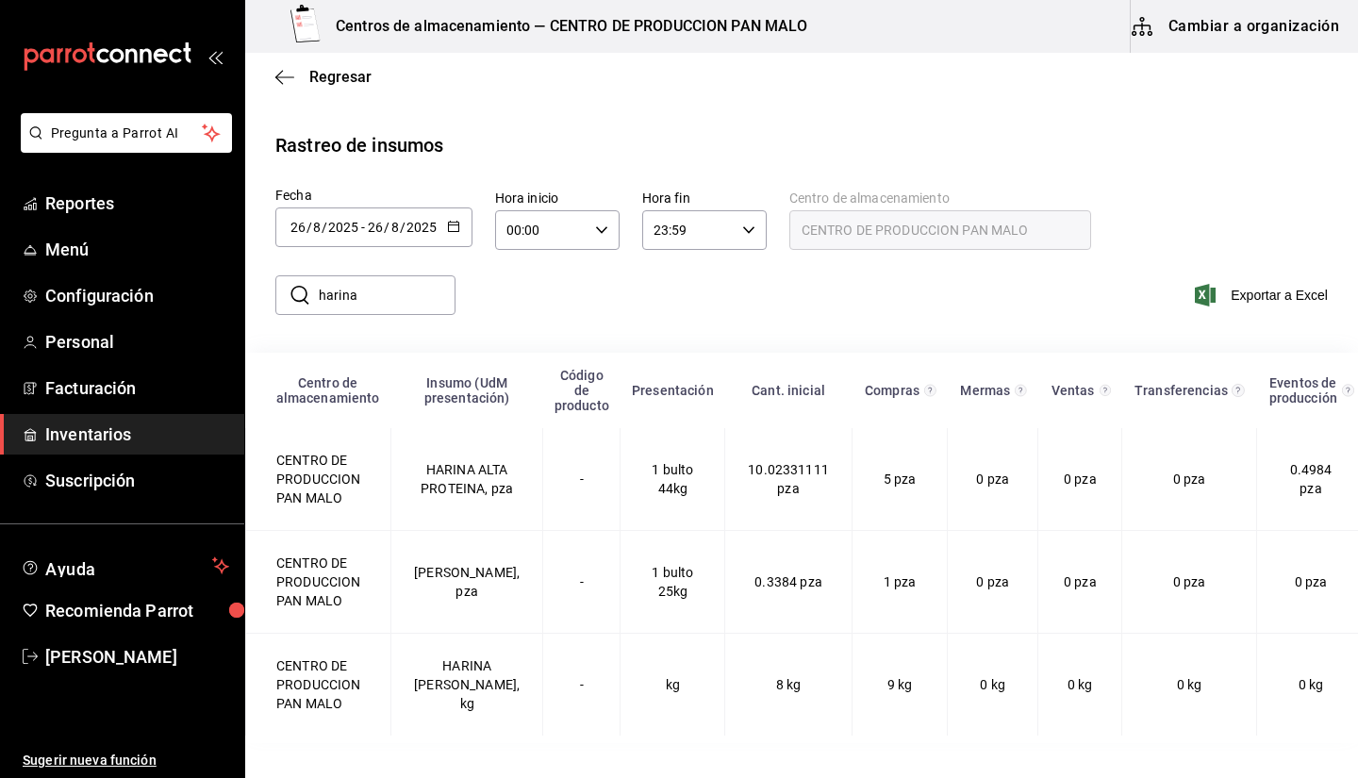
click at [124, 431] on span "Inventarios" at bounding box center [137, 433] width 184 height 25
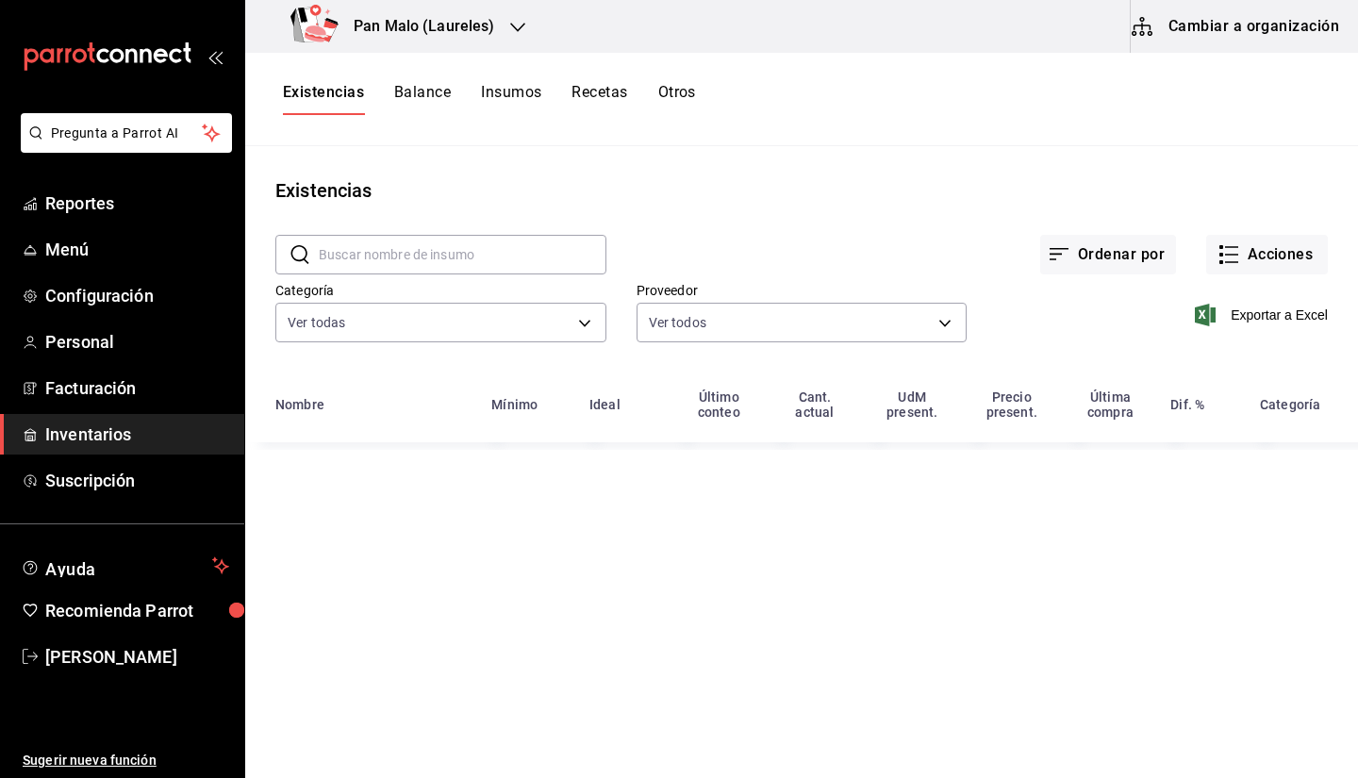
click at [1213, 27] on button "Cambiar a organización" at bounding box center [1237, 26] width 212 height 53
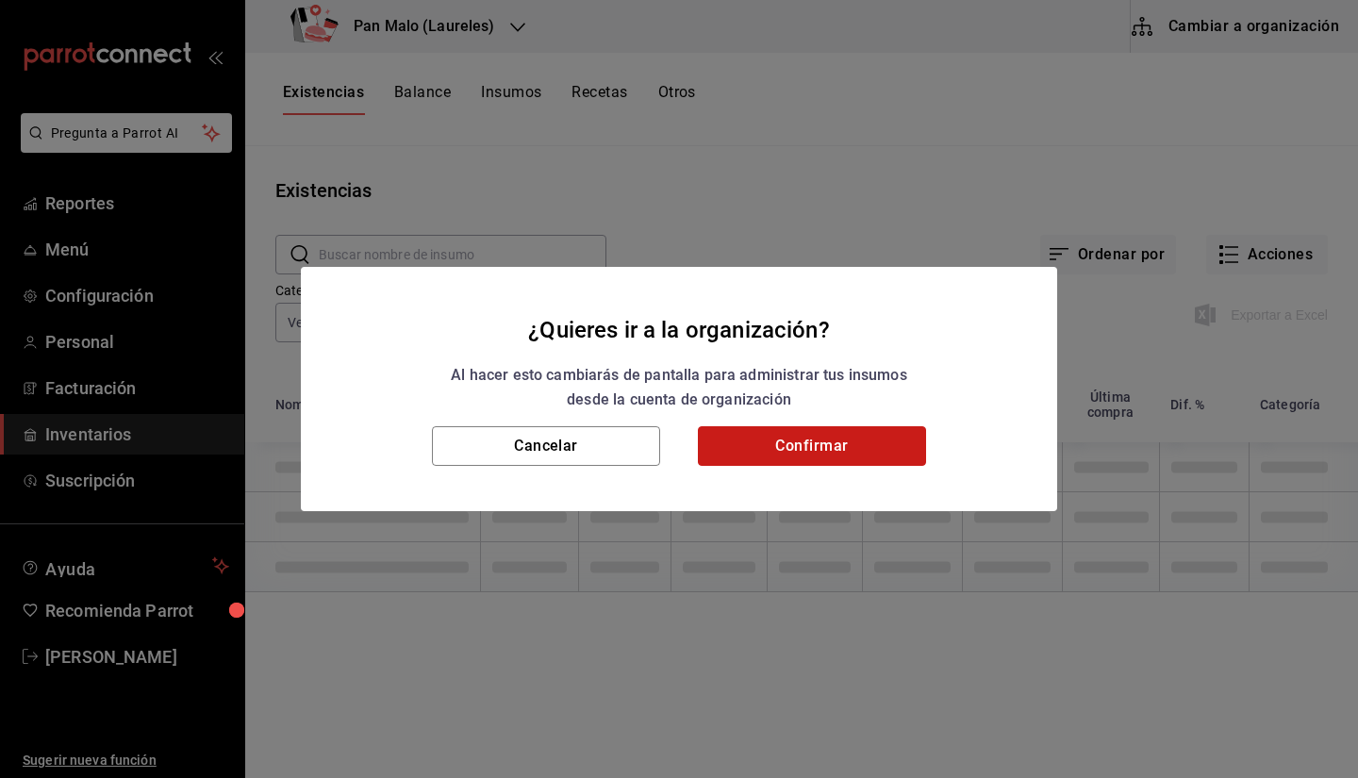
click at [760, 446] on button "Confirmar" at bounding box center [812, 446] width 228 height 40
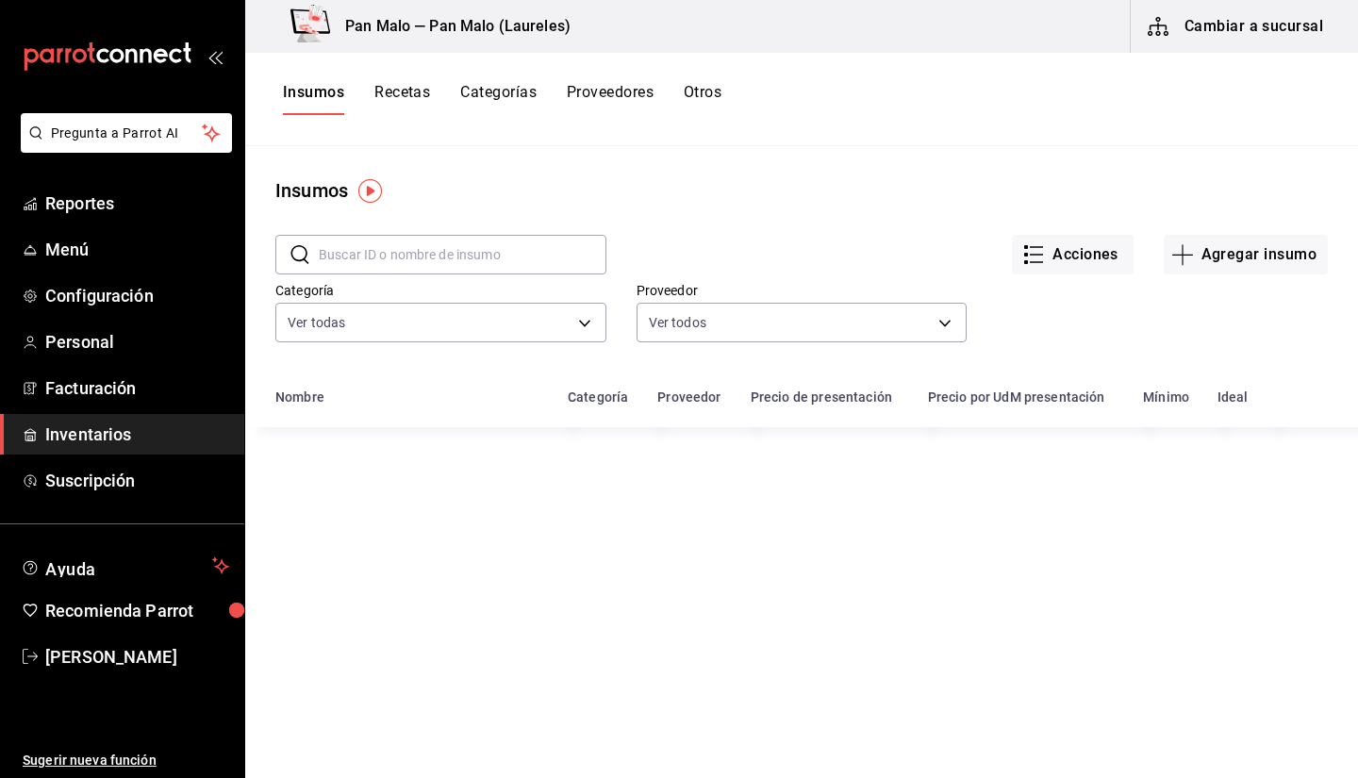
click at [400, 81] on div "Insumos Recetas Categorías Proveedores Otros" at bounding box center [801, 99] width 1113 height 93
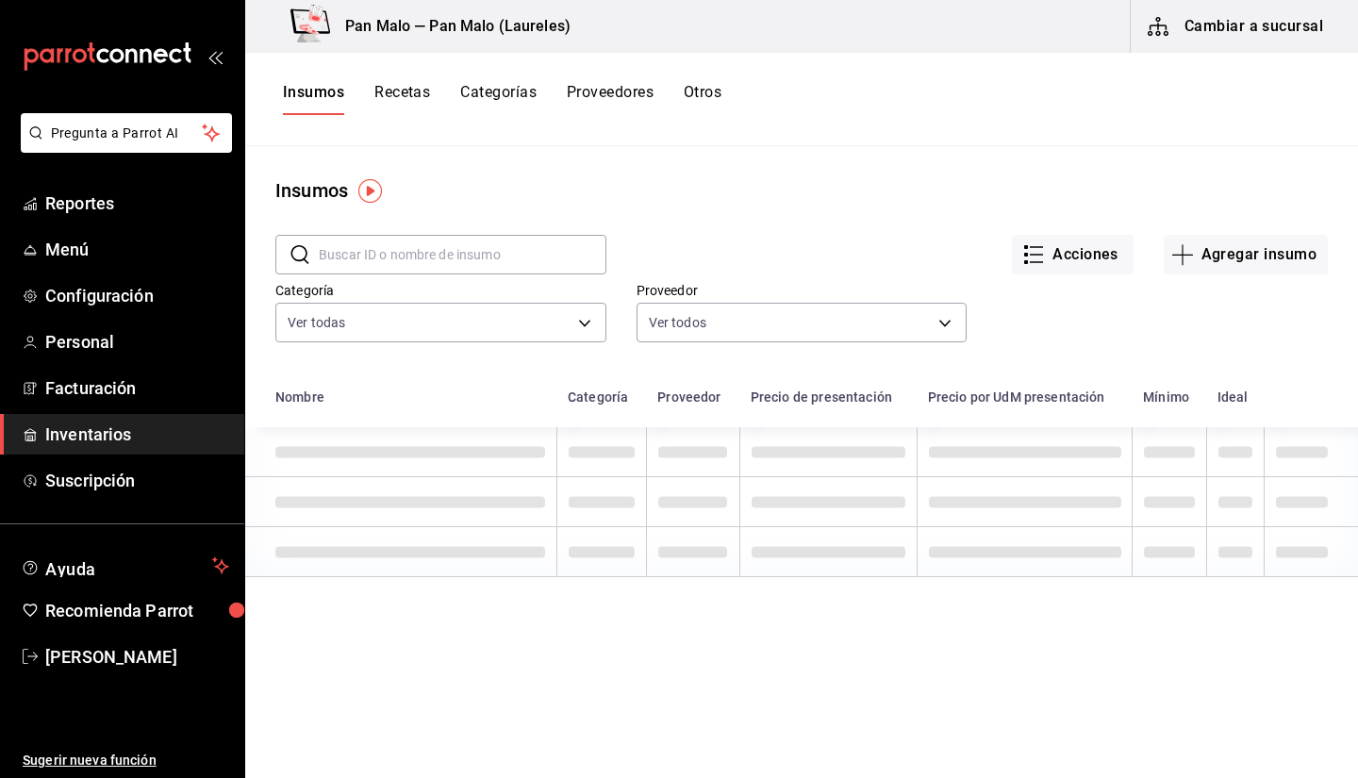
click at [398, 107] on button "Recetas" at bounding box center [402, 99] width 56 height 32
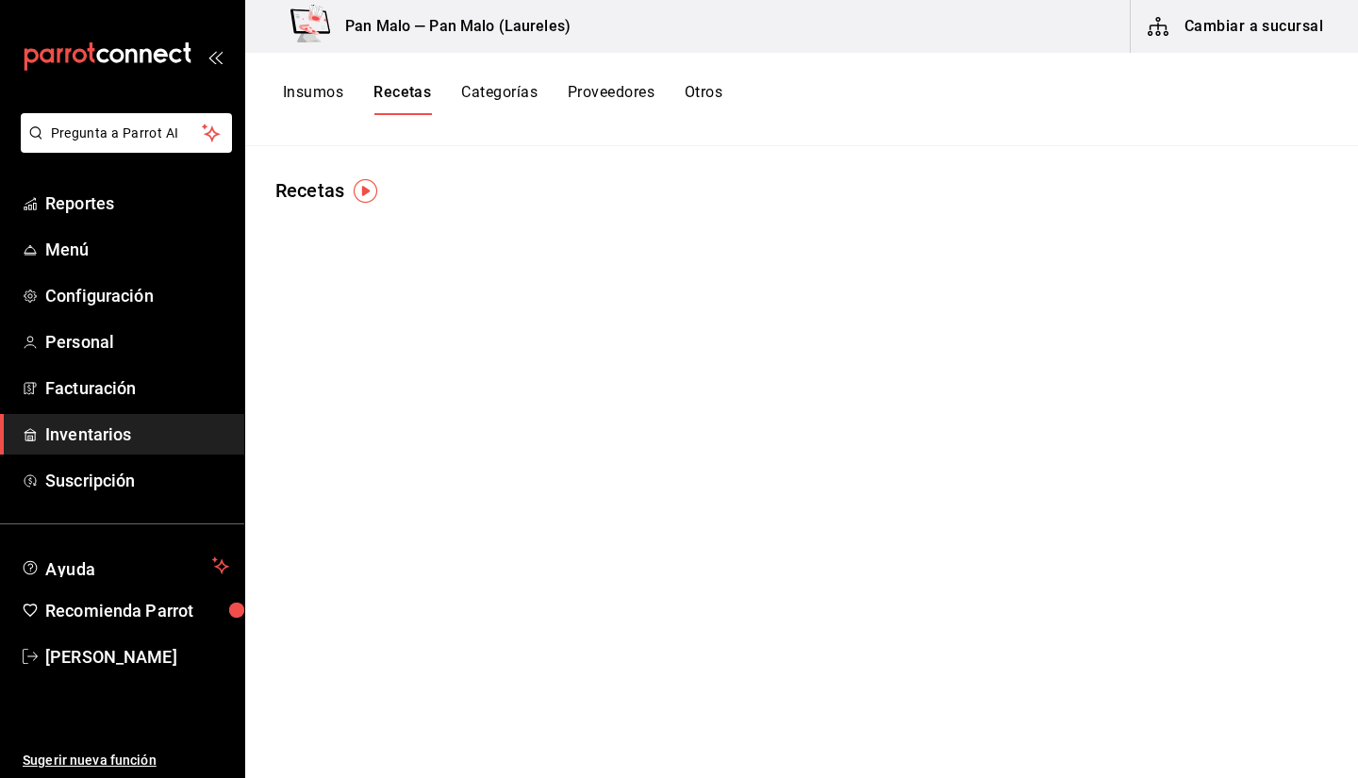
click at [397, 227] on div "Recetas" at bounding box center [801, 455] width 1113 height 619
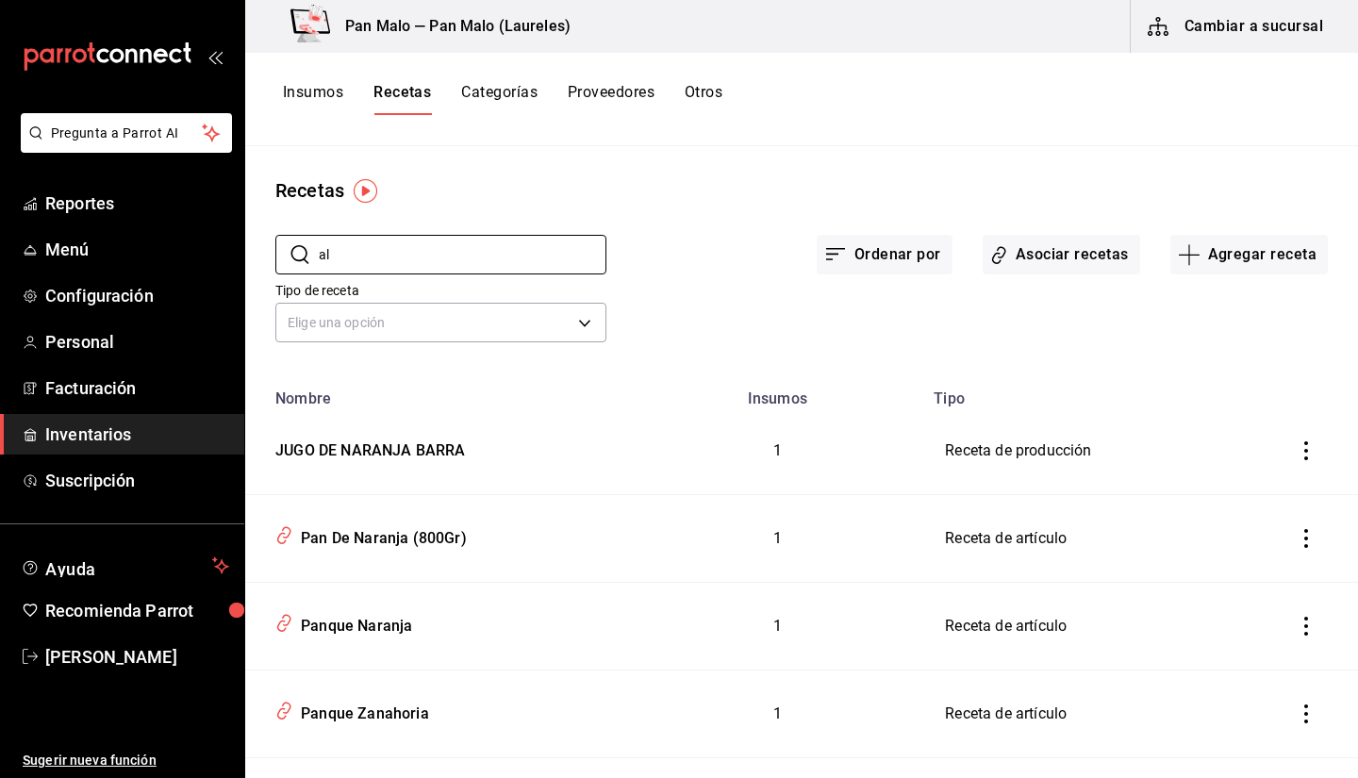
type input "a"
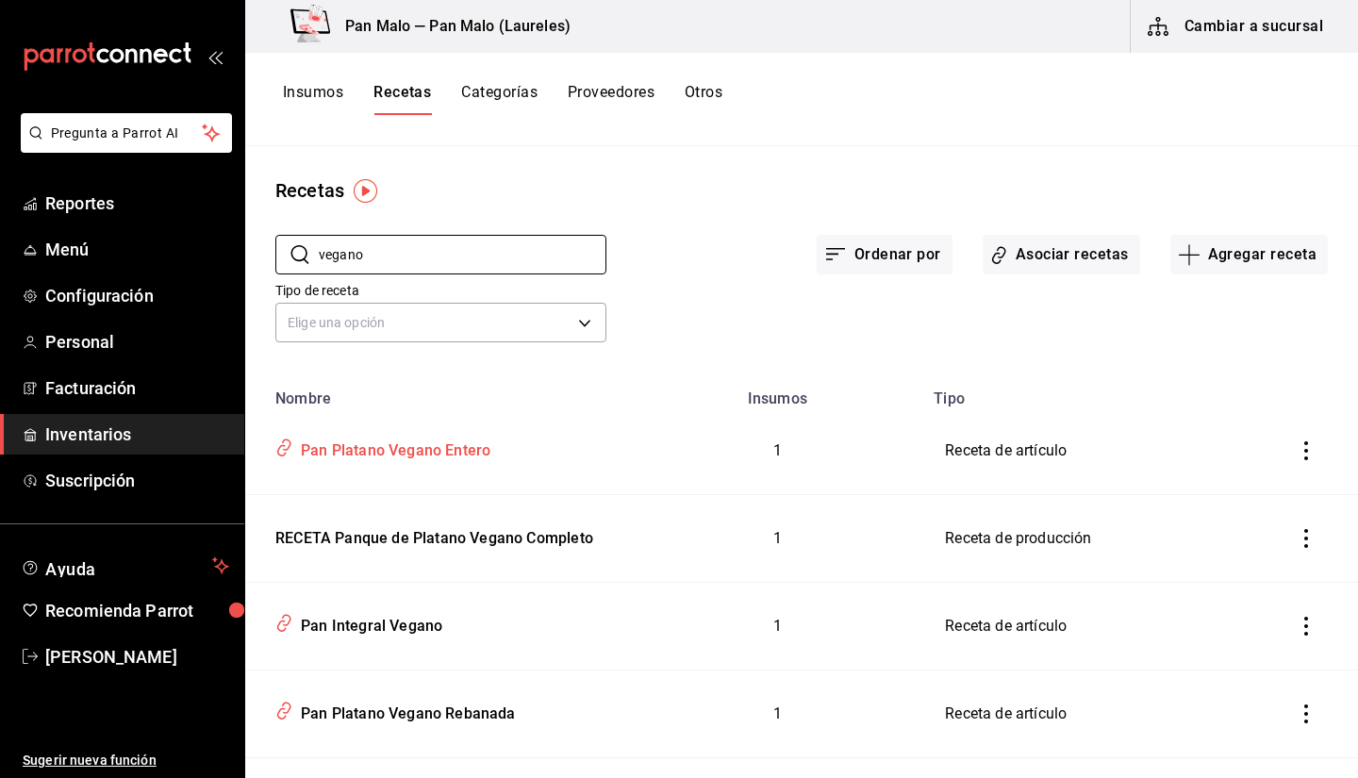
type input "vegano"
click at [461, 467] on td "Pan Platano Vegano Entero" at bounding box center [438, 451] width 387 height 88
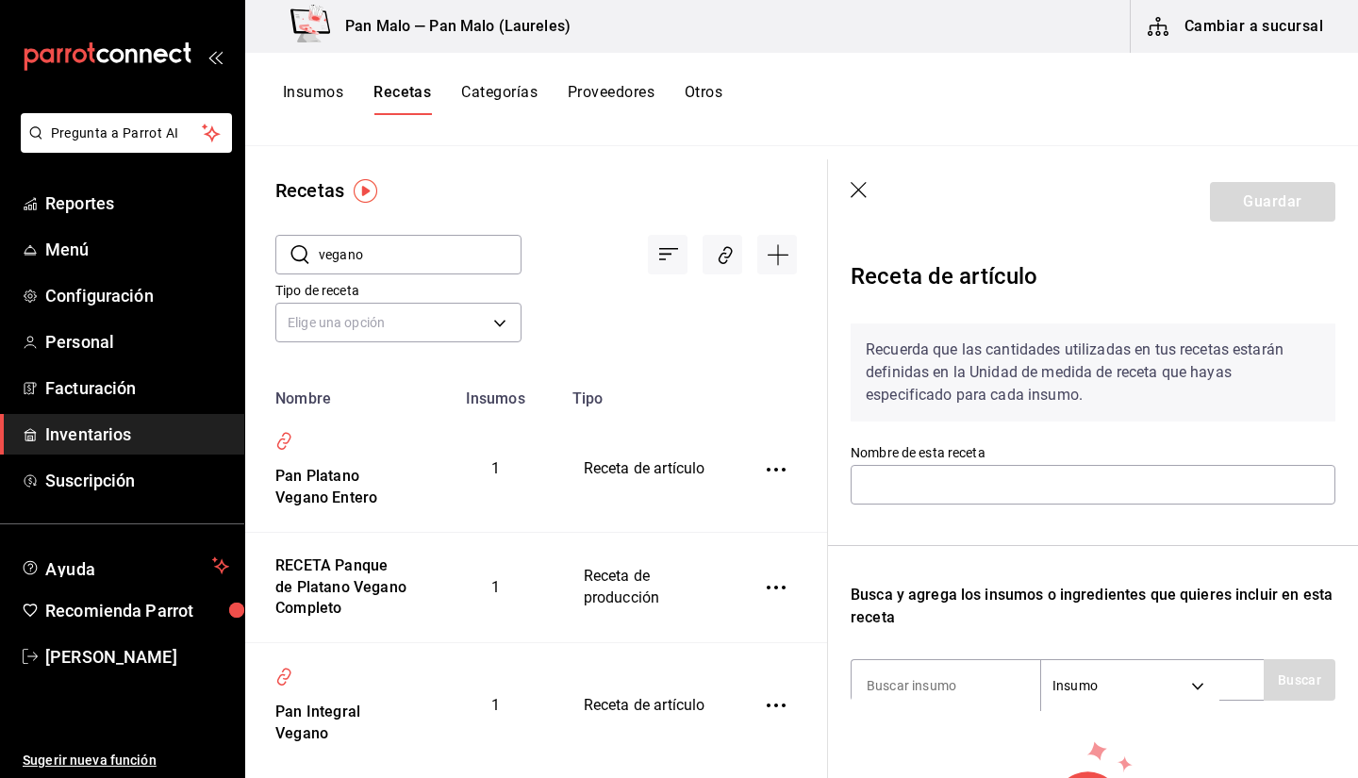
type input "Pan Platano Vegano Entero"
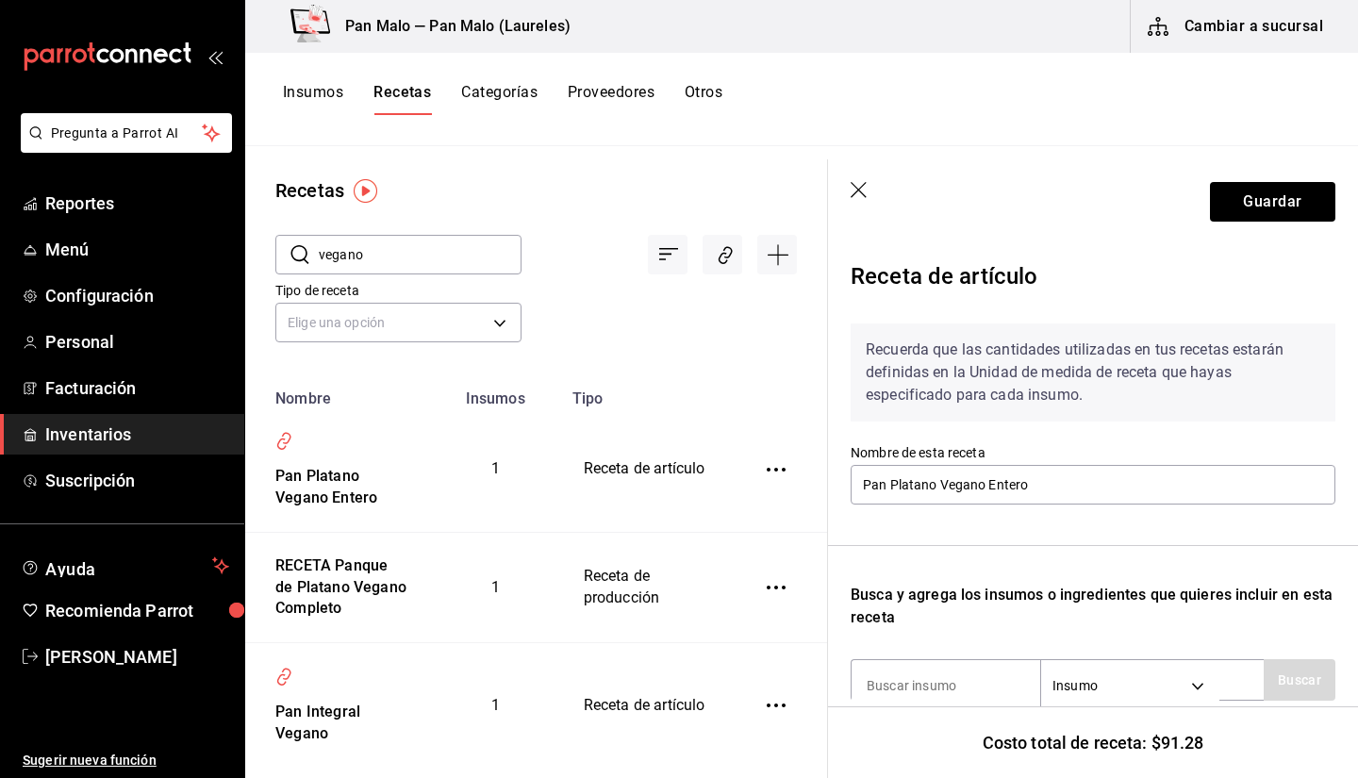
scroll to position [224, 0]
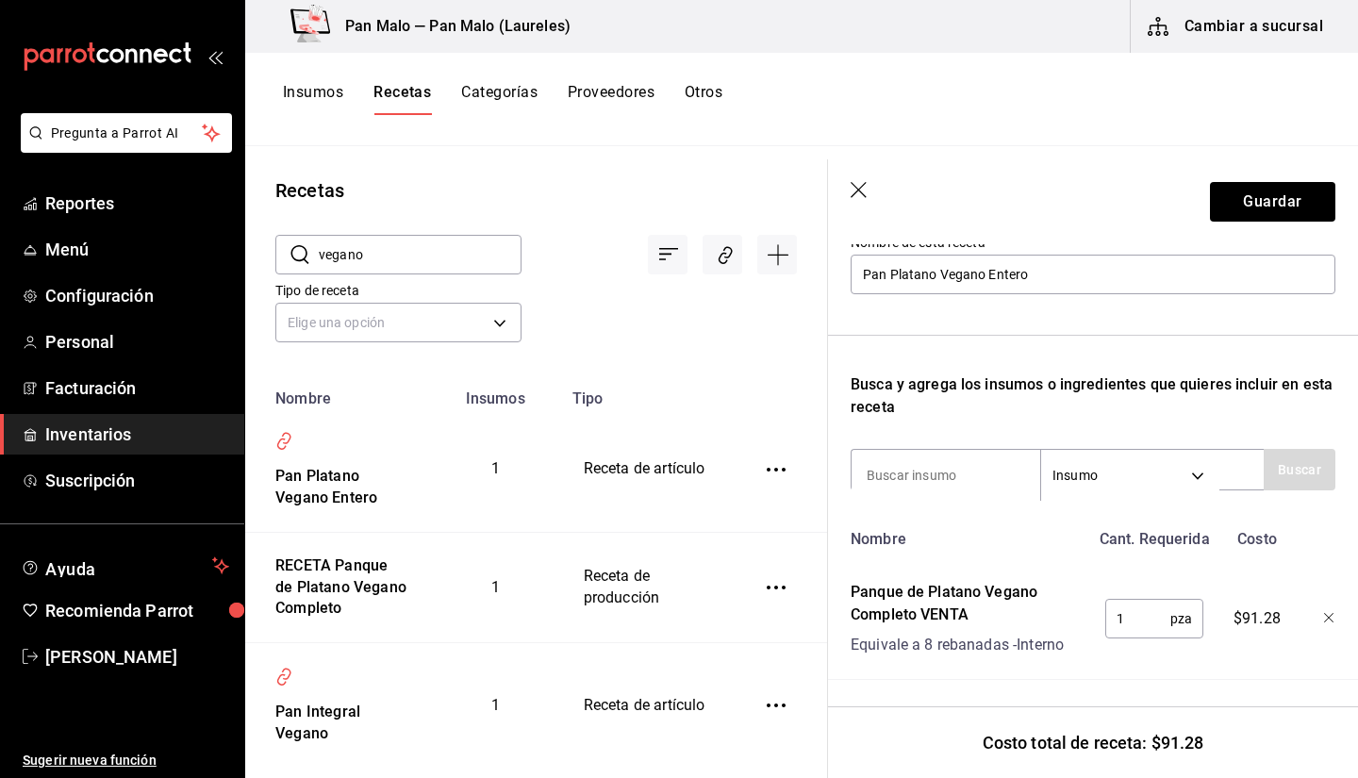
click at [810, 315] on div "​ vegano ​ Tipo de receta Elige una opción default" at bounding box center [536, 291] width 582 height 173
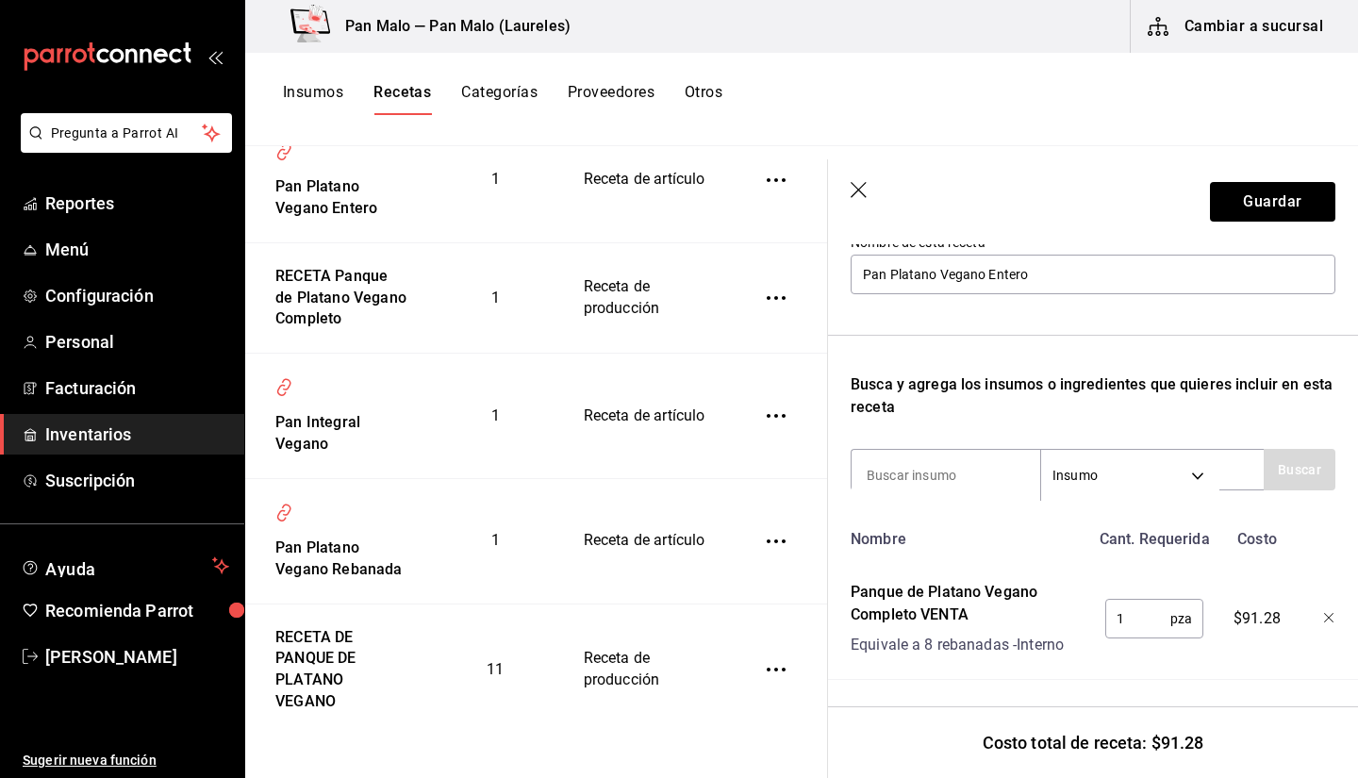
scroll to position [296, 0]
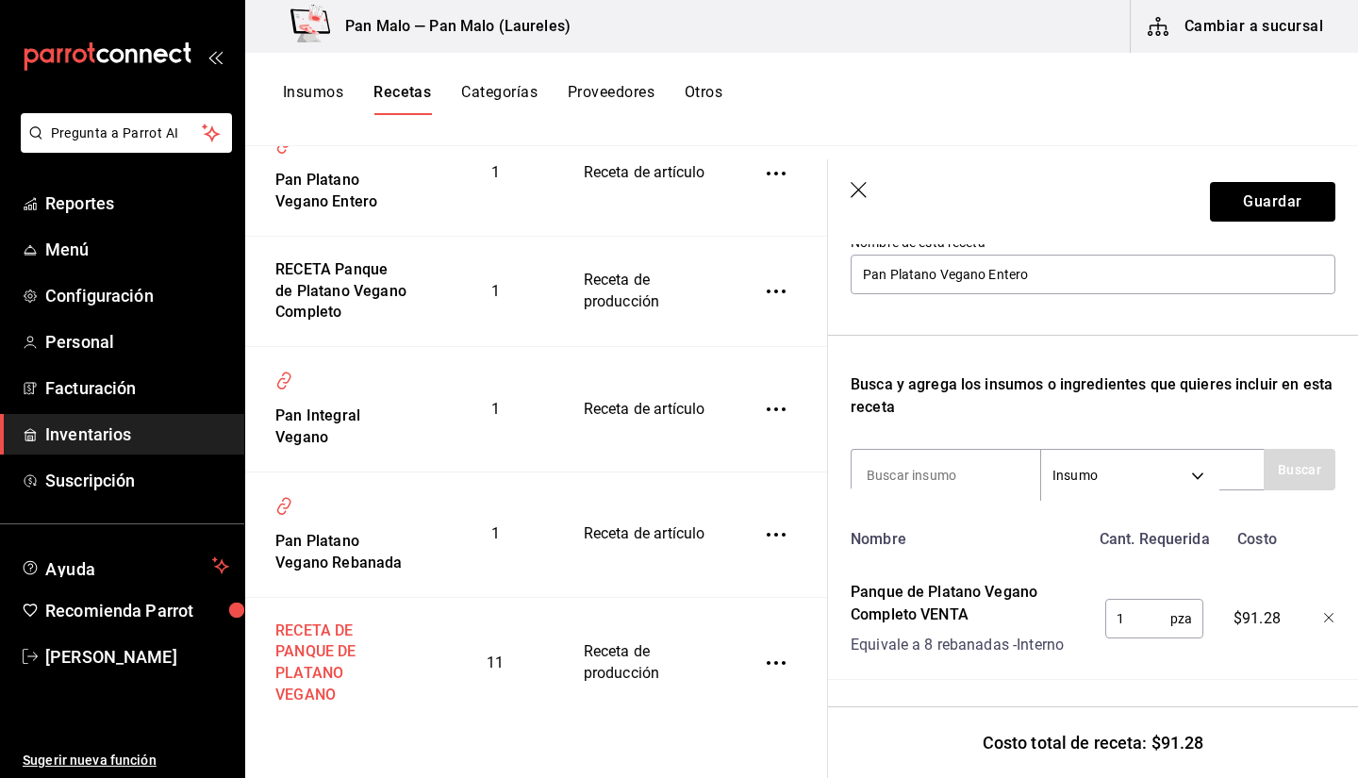
click at [307, 673] on div "RECETA DE PANQUE DE PLATANO VEGANO" at bounding box center [338, 660] width 140 height 94
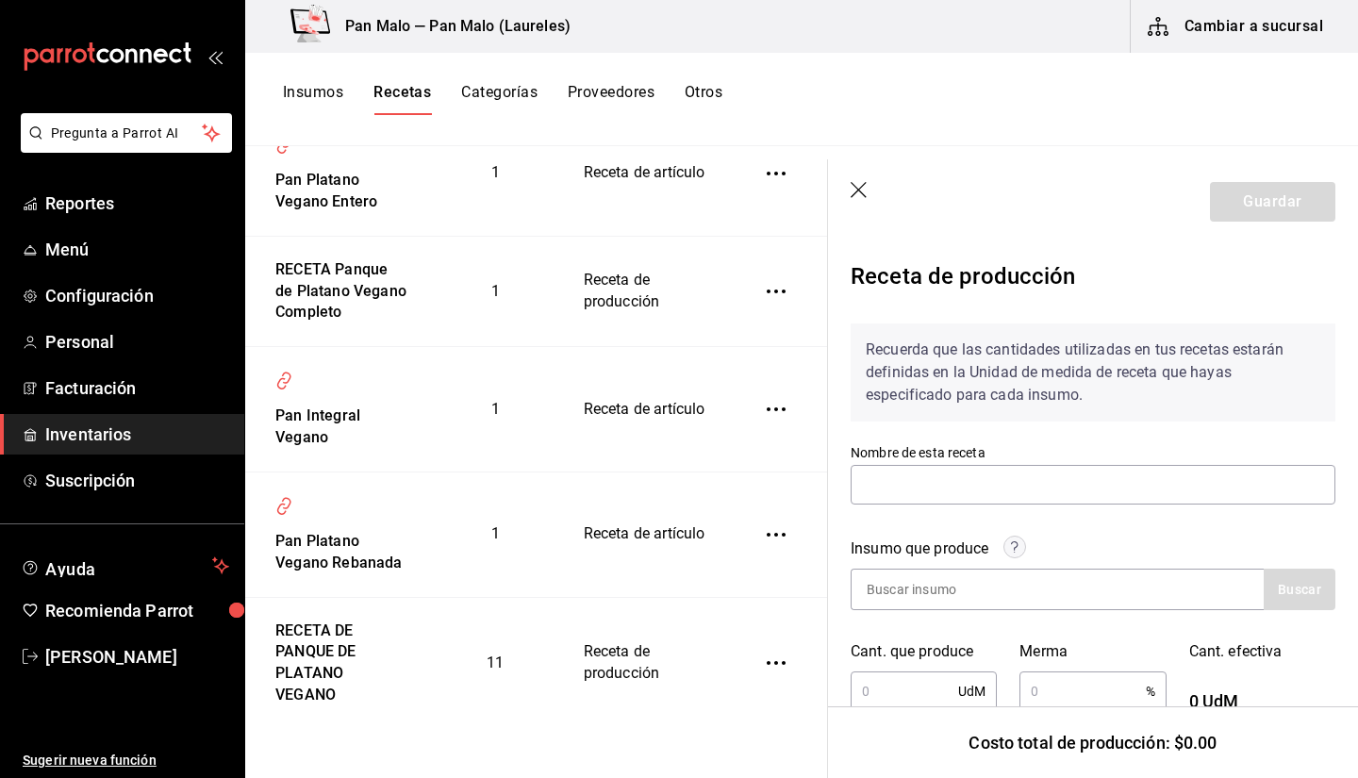
type input "RECETA DE PANQUE DE PLATANO VEGANO"
type input "8"
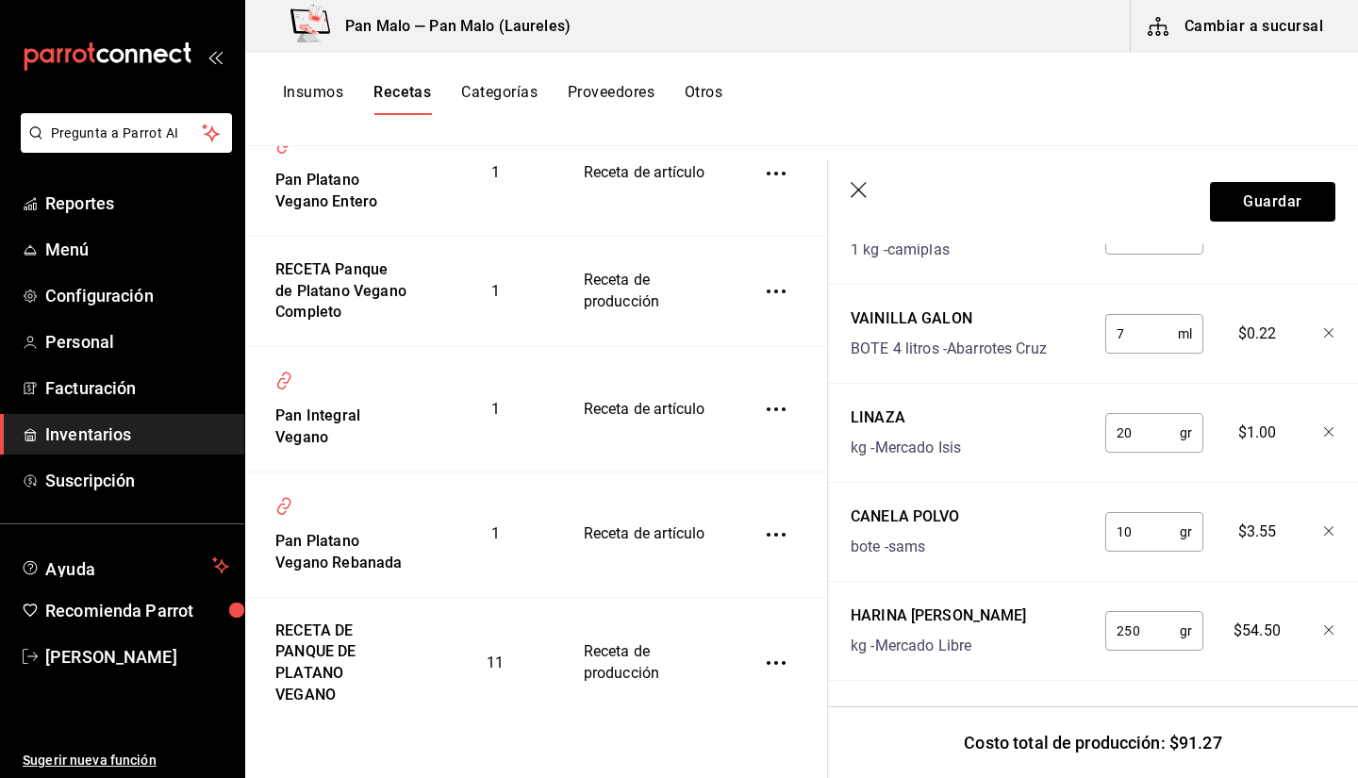
scroll to position [1444, 0]
click at [967, 603] on div "HARINA DE ALMENDRA" at bounding box center [938, 614] width 176 height 23
click at [1112, 617] on input "250" at bounding box center [1142, 630] width 74 height 38
click at [1138, 617] on input "250" at bounding box center [1142, 630] width 74 height 38
click at [856, 190] on icon "button" at bounding box center [858, 190] width 16 height 16
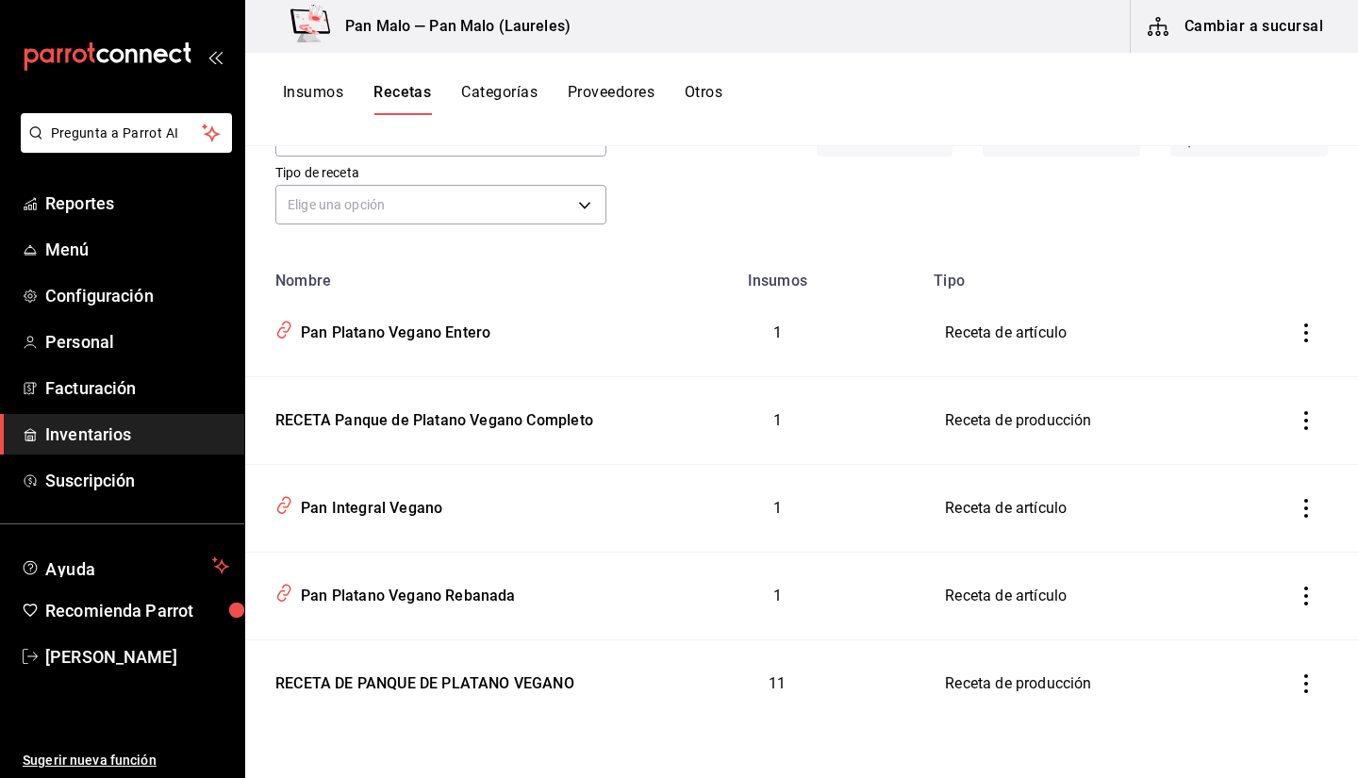
click at [343, 109] on button "Insumos" at bounding box center [313, 99] width 60 height 32
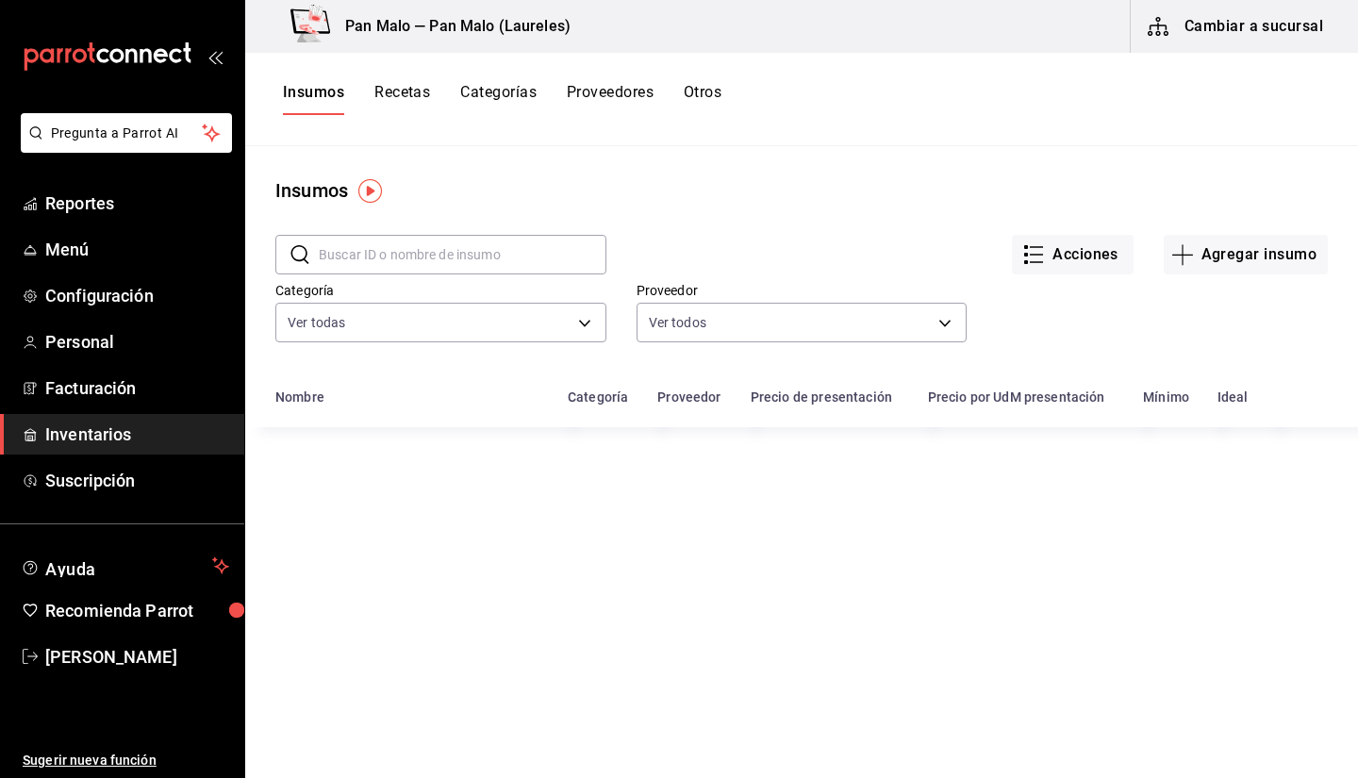
click at [405, 239] on div "​ ​" at bounding box center [440, 255] width 331 height 40
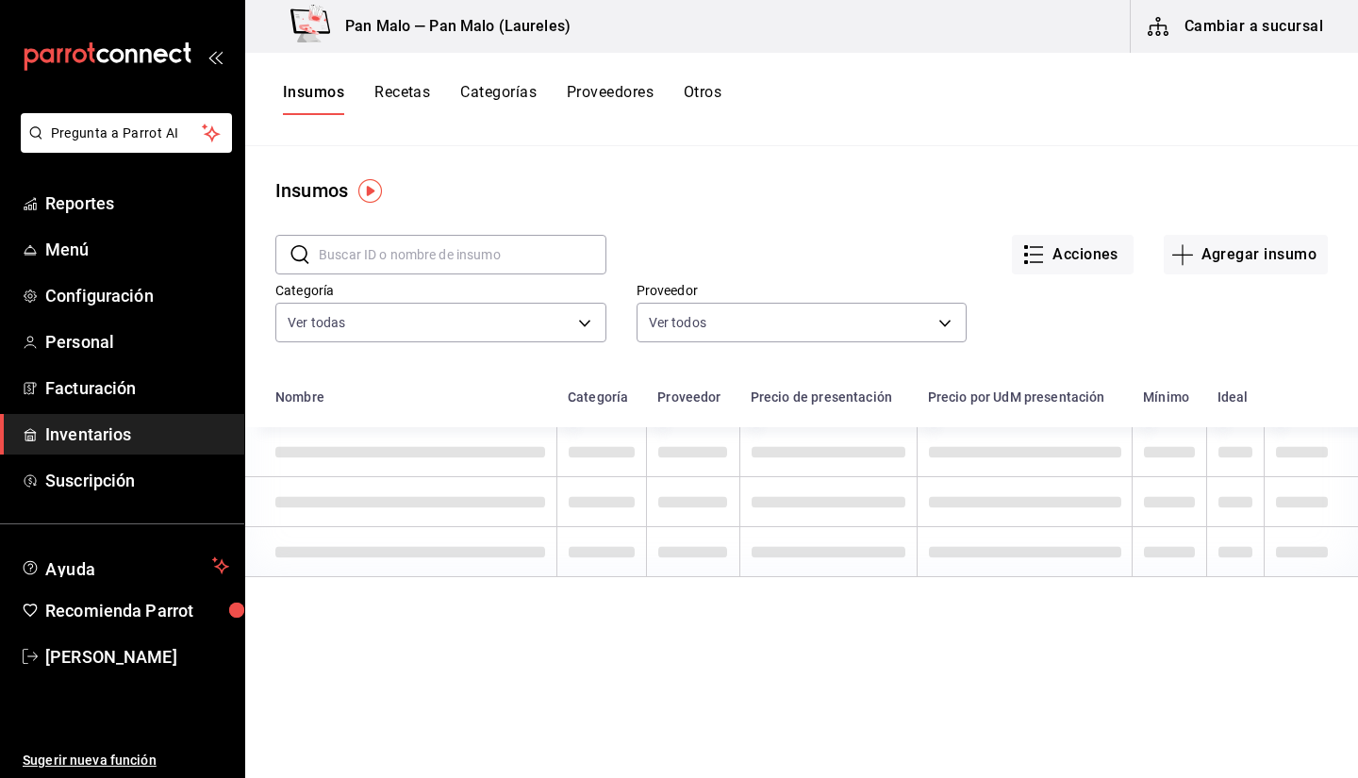
click at [398, 249] on input "text" at bounding box center [463, 255] width 288 height 38
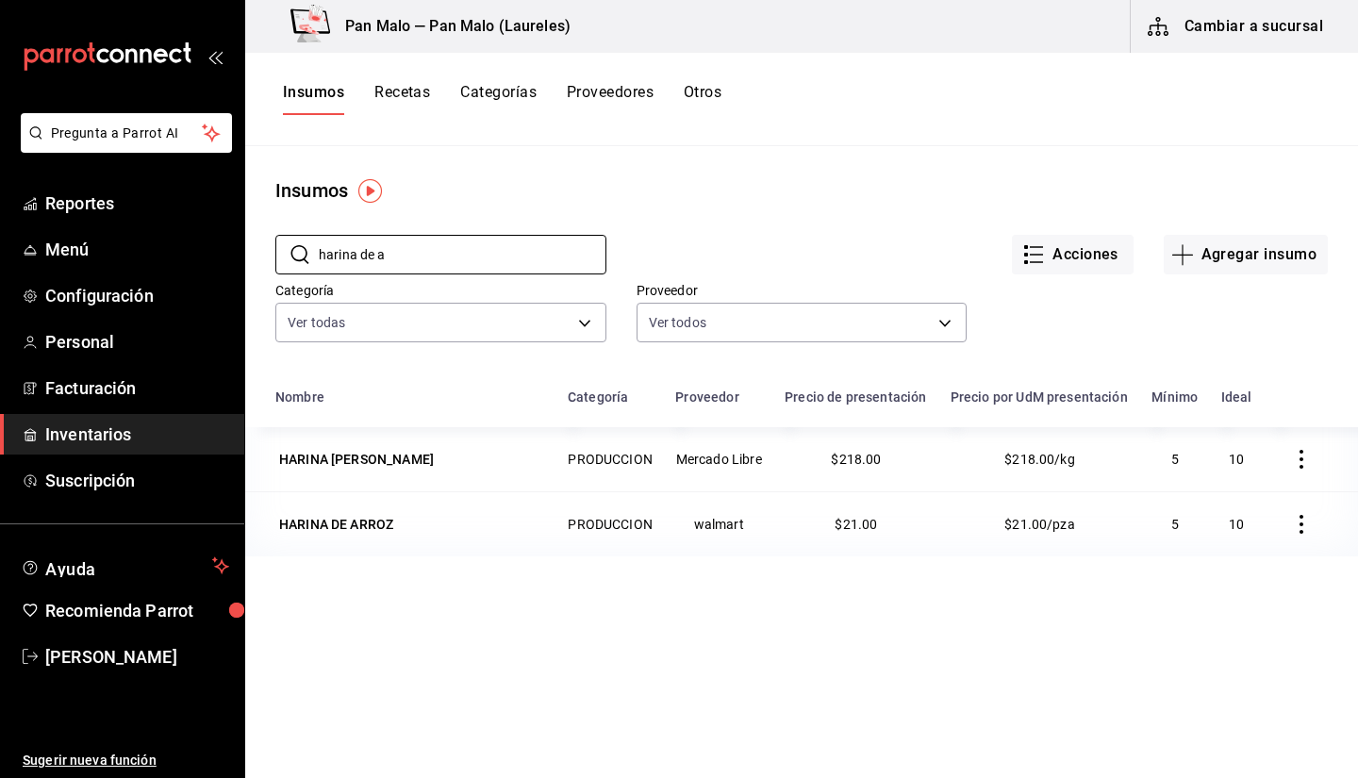
type input "harina de a"
click at [727, 106] on div "Insumos Recetas Categorías Proveedores Otros" at bounding box center [801, 99] width 1113 height 32
click at [702, 99] on button "Otros" at bounding box center [703, 99] width 38 height 32
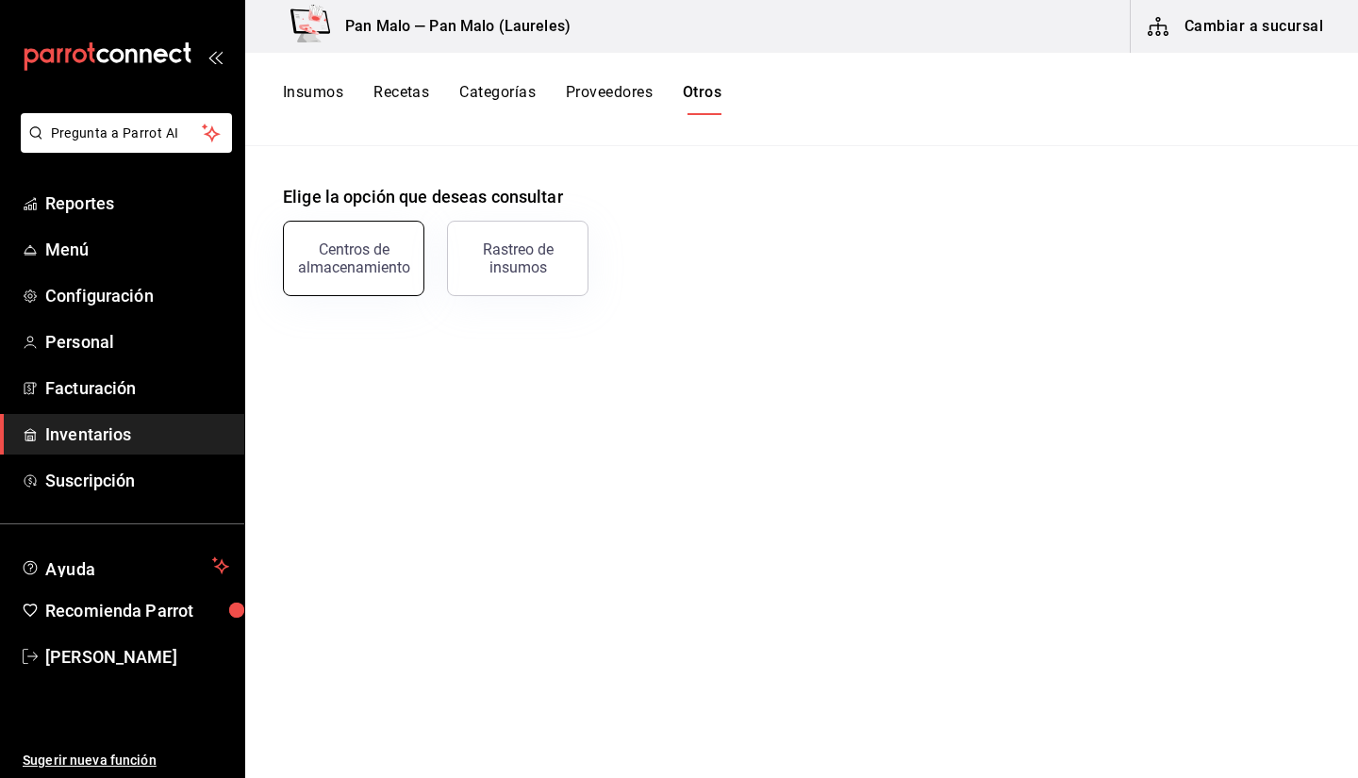
click at [417, 257] on div "Centros de almacenamiento" at bounding box center [342, 247] width 164 height 98
click at [401, 262] on div "Centros de almacenamiento" at bounding box center [353, 258] width 117 height 36
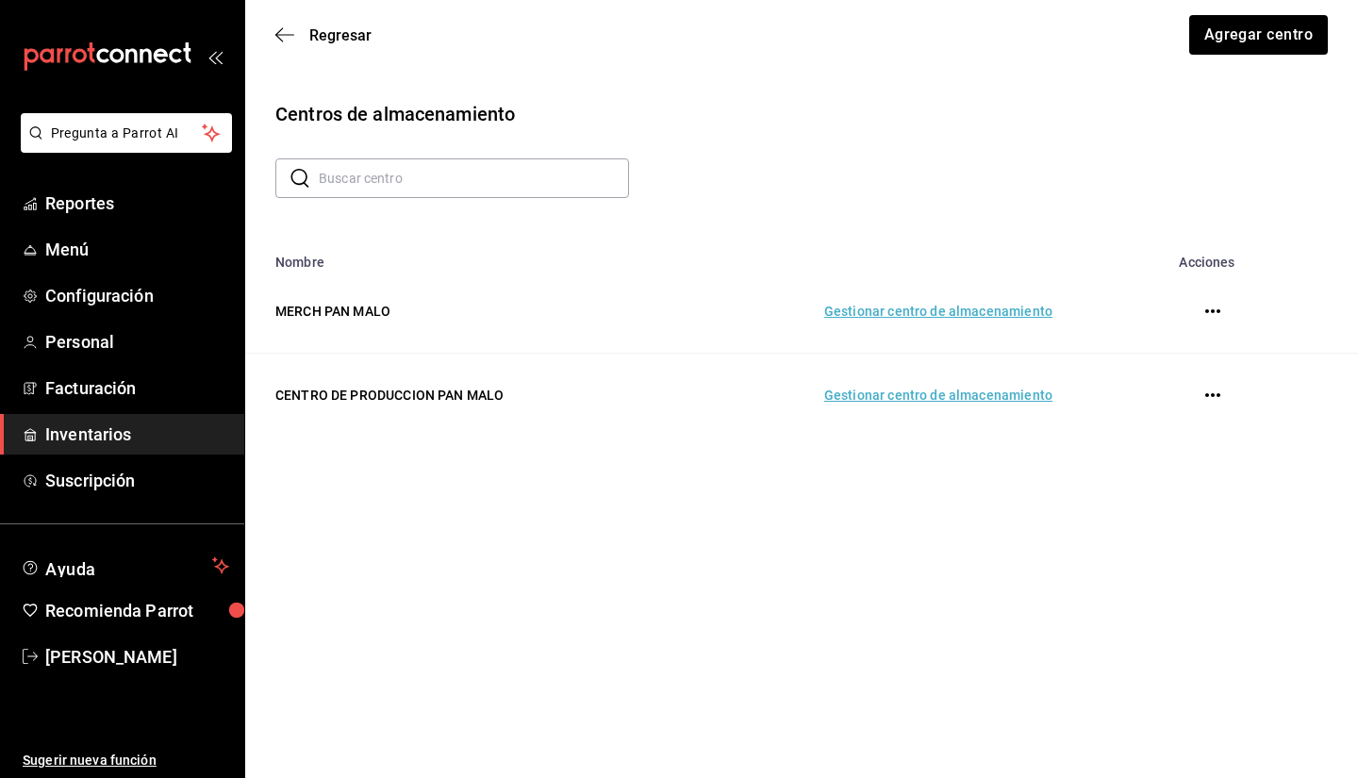
click at [894, 394] on td "Gestionar centro de almacenamiento" at bounding box center [870, 396] width 409 height 84
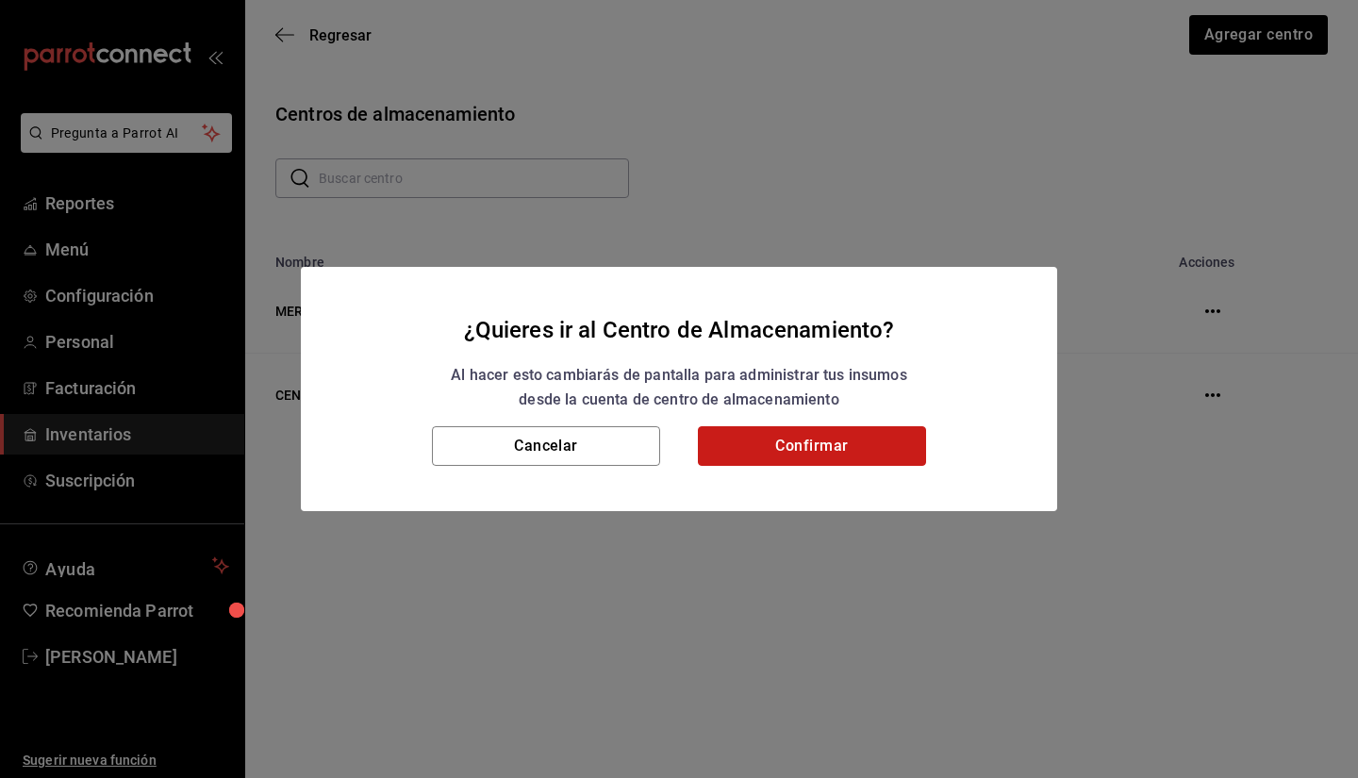
click at [795, 448] on button "Confirmar" at bounding box center [812, 446] width 228 height 40
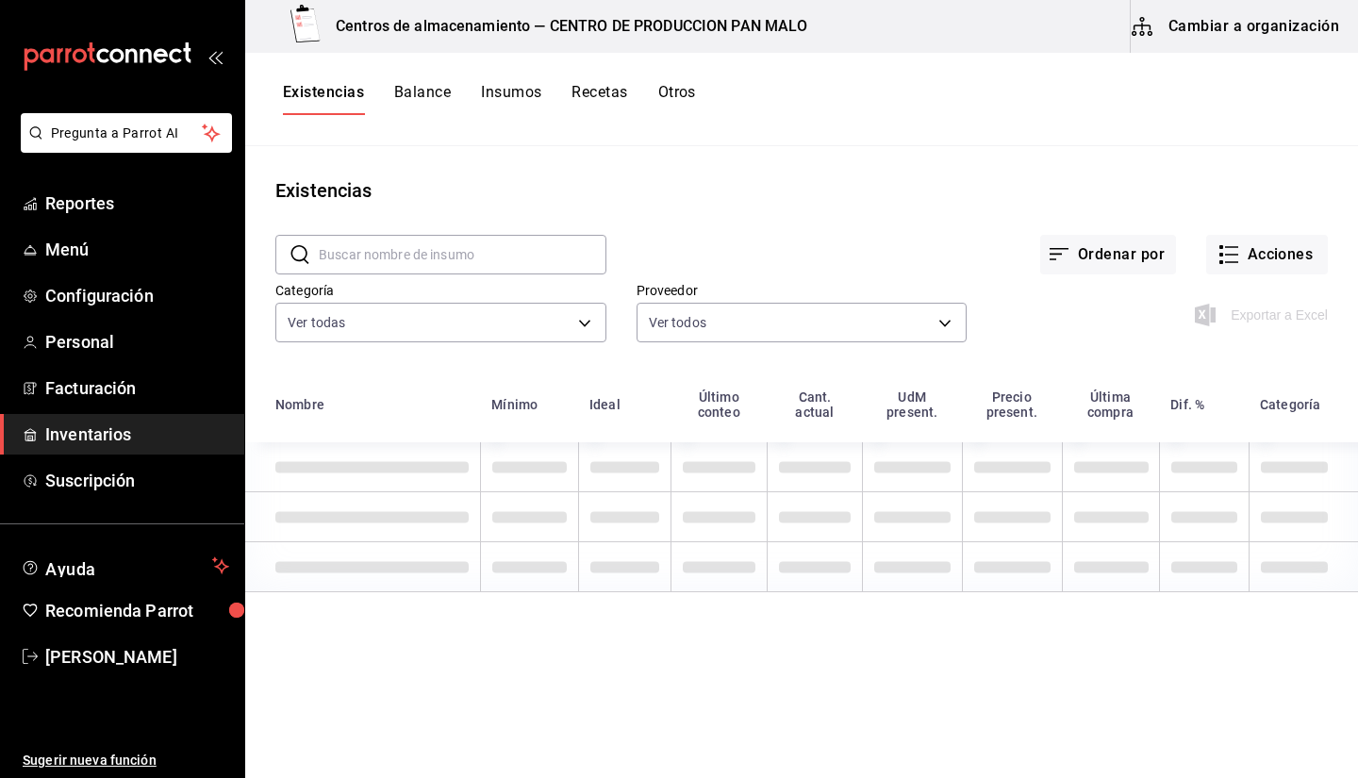
click at [664, 107] on button "Otros" at bounding box center [677, 99] width 38 height 32
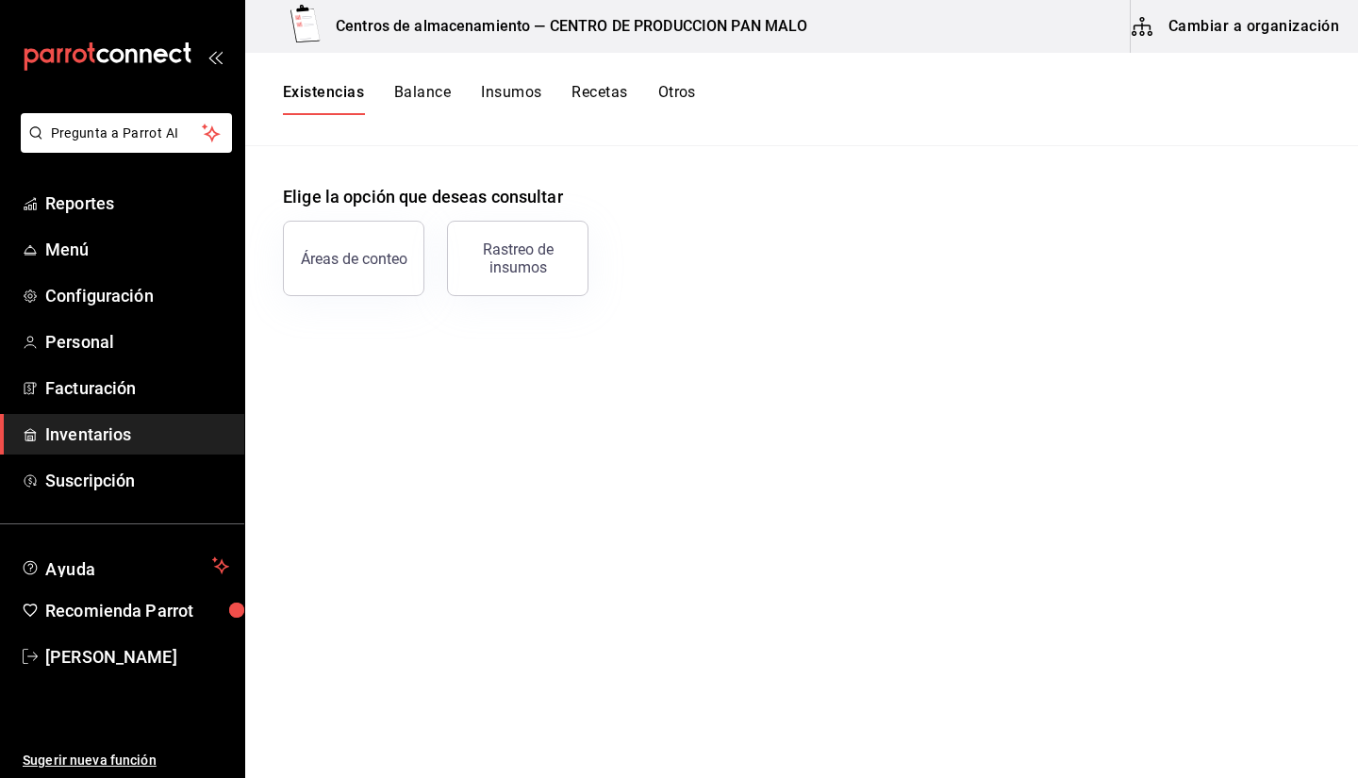
click at [676, 85] on button "Otros" at bounding box center [677, 99] width 38 height 32
click at [477, 284] on button "Rastreo de insumos" at bounding box center [517, 258] width 141 height 75
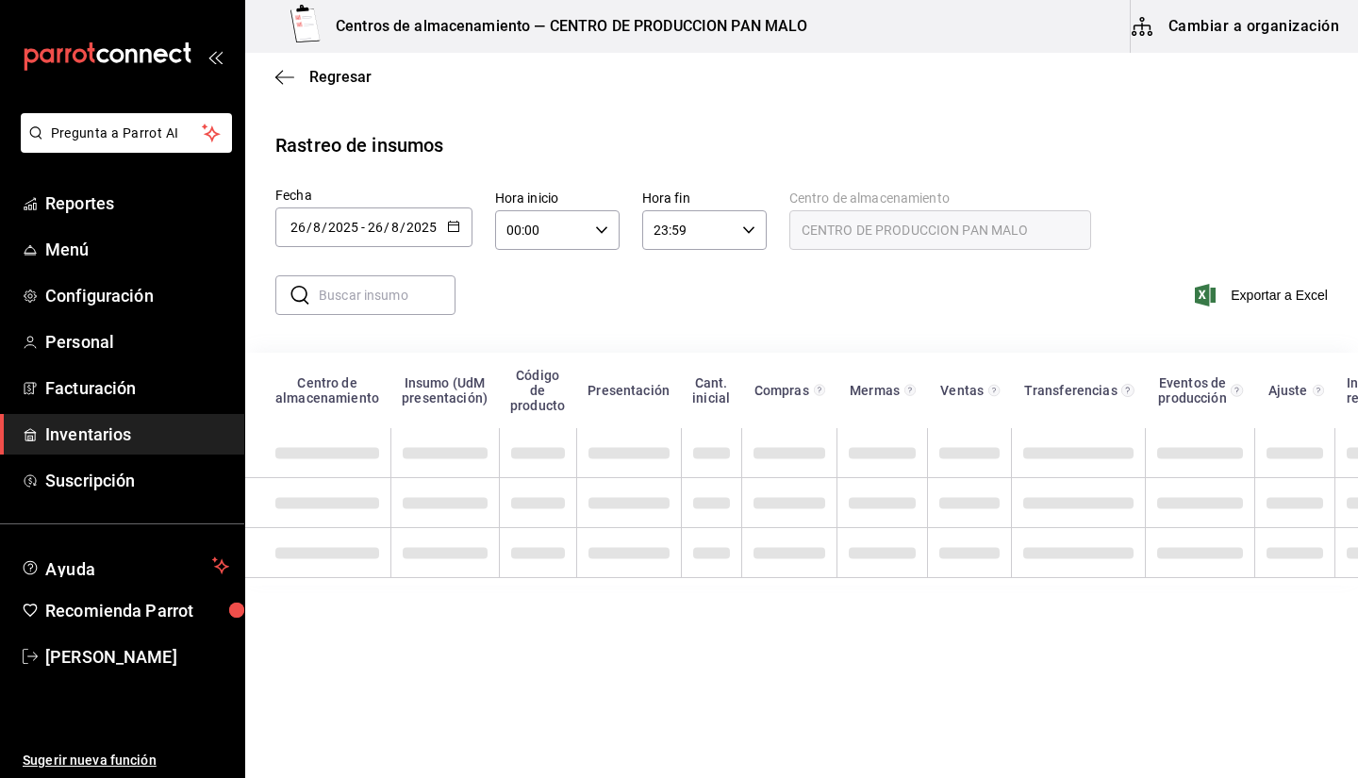
click at [355, 309] on input "text" at bounding box center [387, 295] width 137 height 38
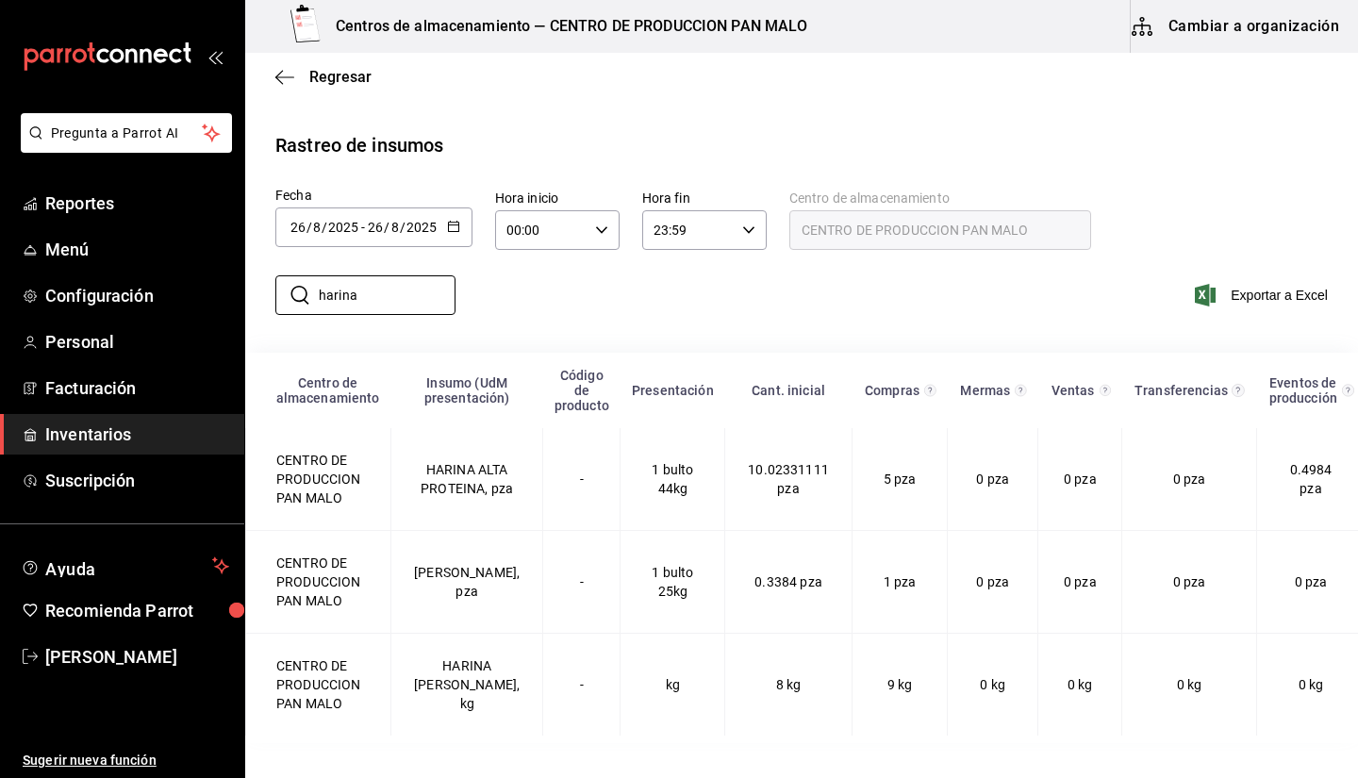
type input "harina"
click at [686, 304] on div "​ harina ​ Exportar a Excel" at bounding box center [794, 306] width 1128 height 77
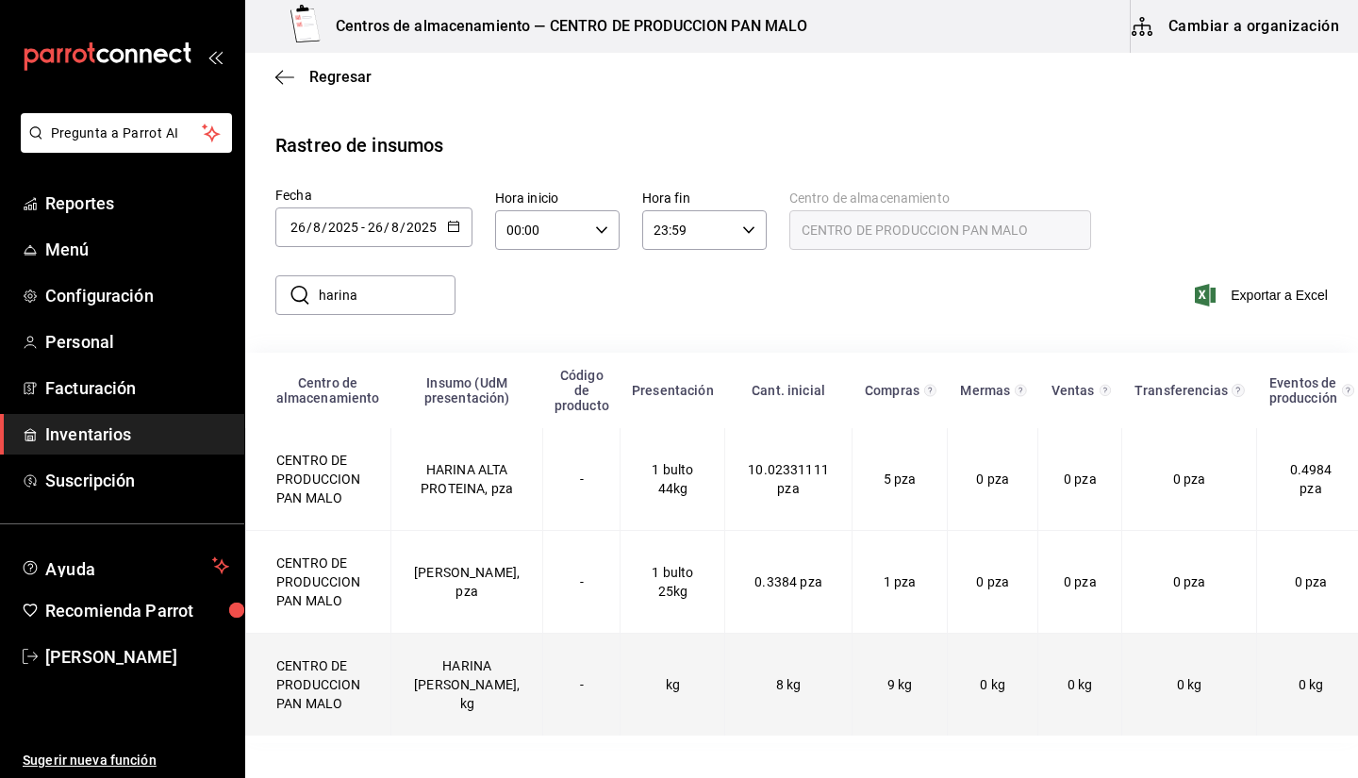
click at [543, 700] on td "-" at bounding box center [581, 685] width 77 height 103
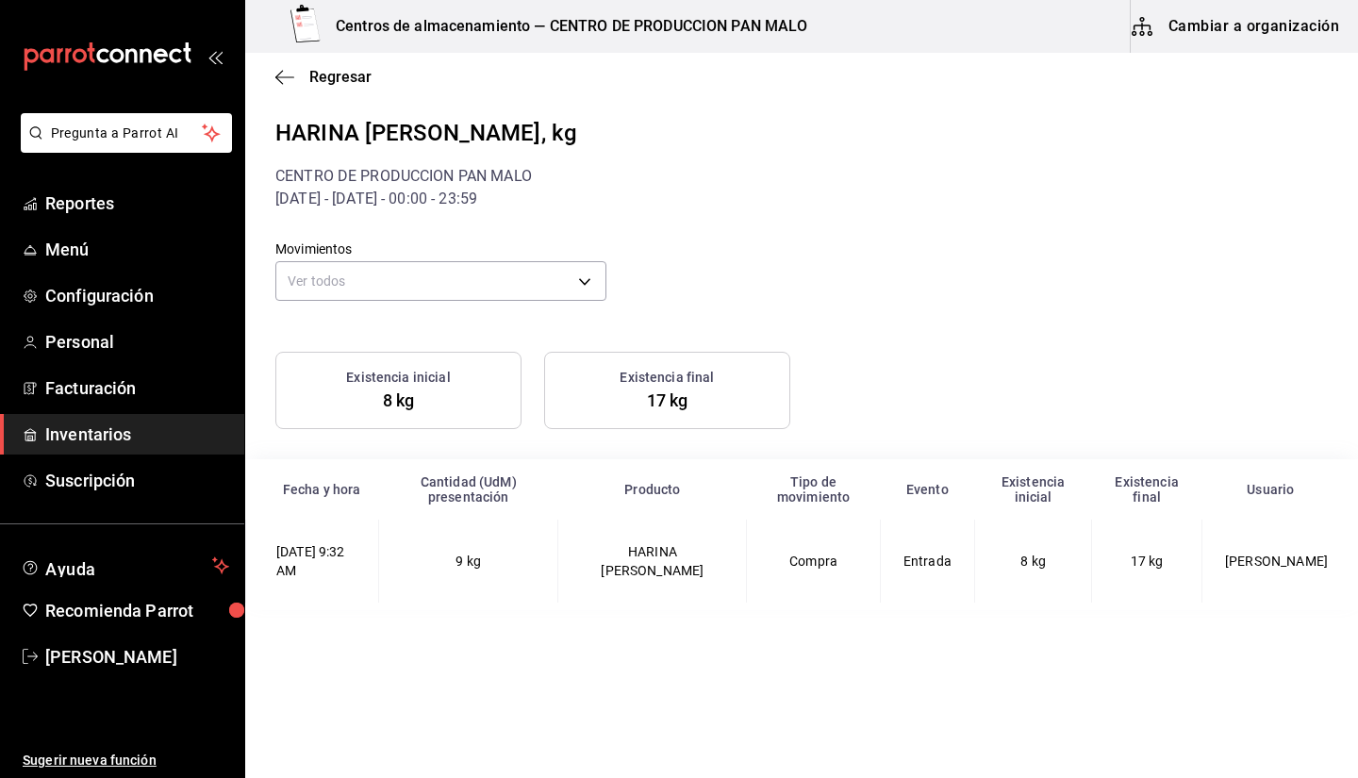
click at [728, 576] on td "HARINA DE ALMENDRA" at bounding box center [652, 561] width 189 height 83
click at [480, 283] on body "Pregunta a Parrot AI Reportes Menú Configuración Personal Facturación Inventari…" at bounding box center [679, 387] width 1358 height 774
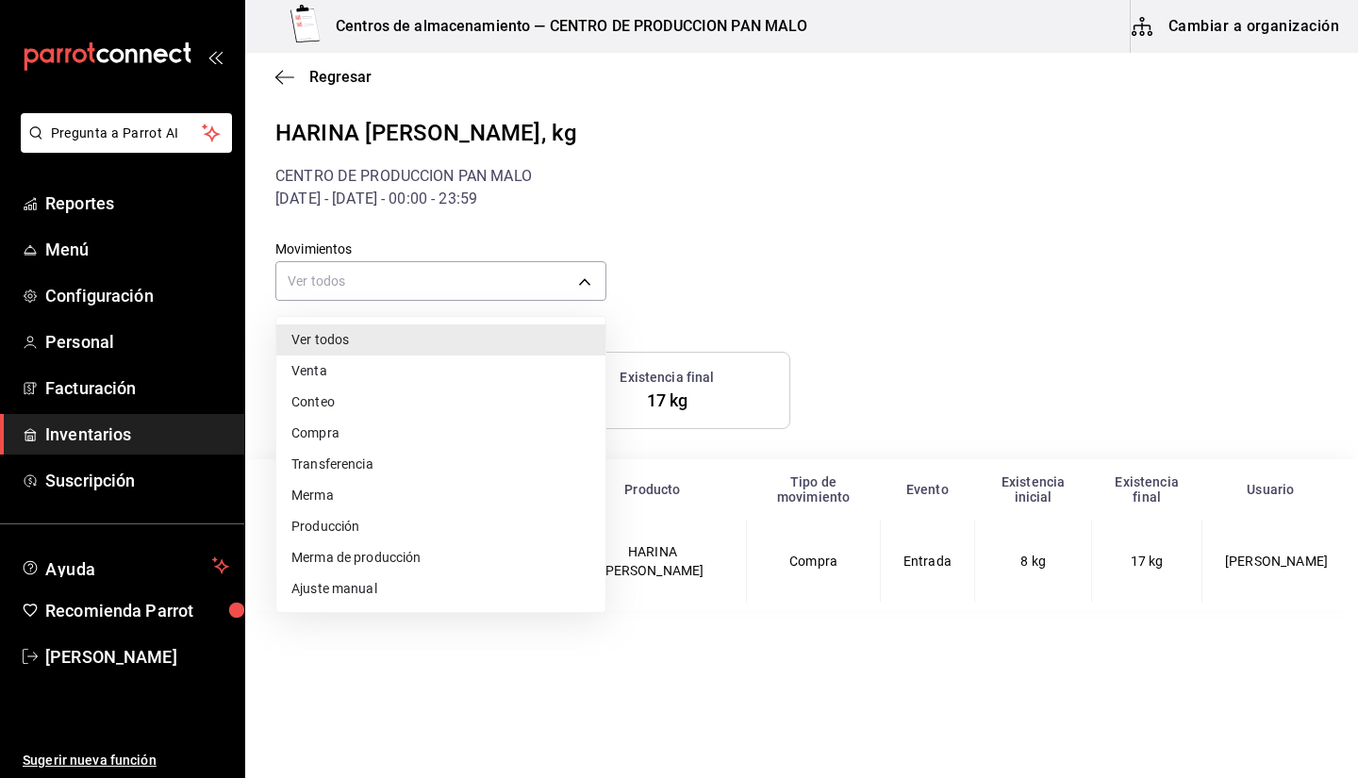
click at [438, 335] on li "Ver todos" at bounding box center [440, 339] width 329 height 31
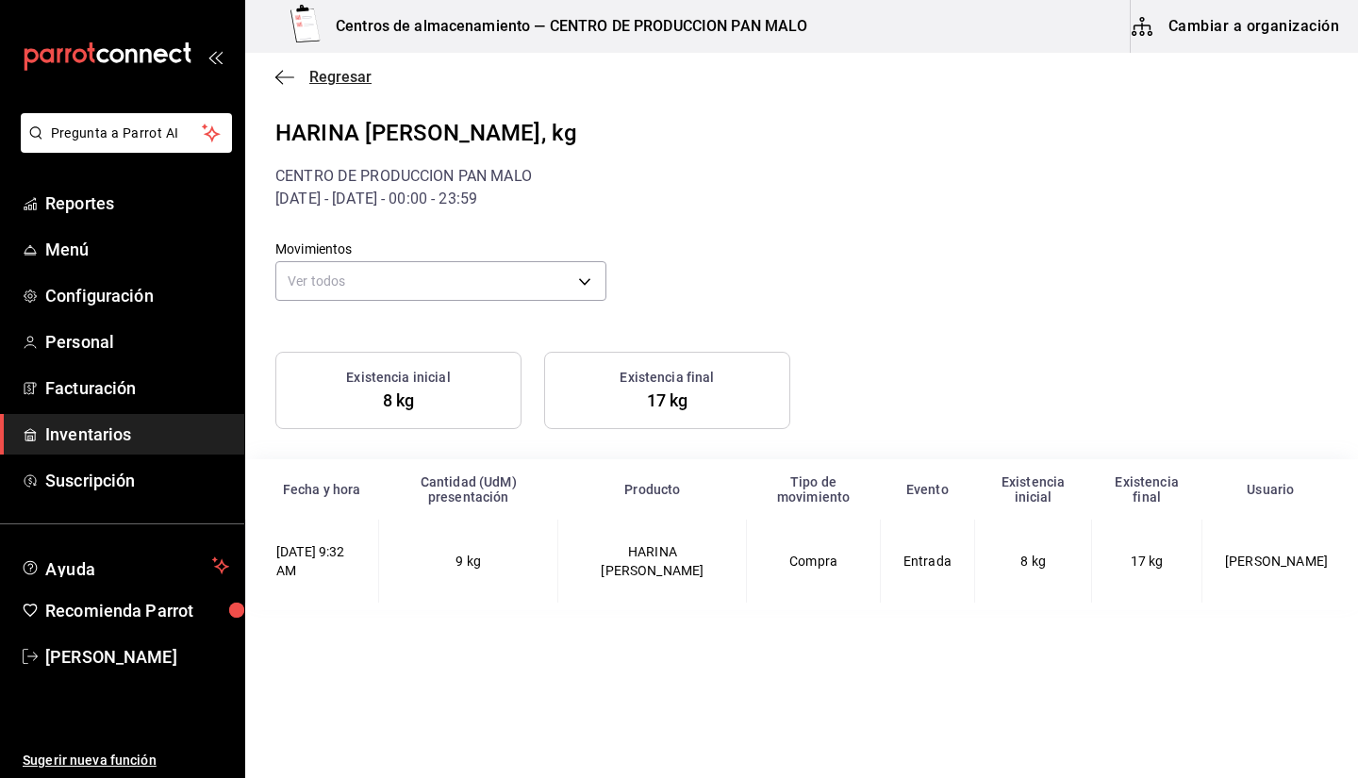
click at [275, 82] on icon "button" at bounding box center [284, 77] width 19 height 17
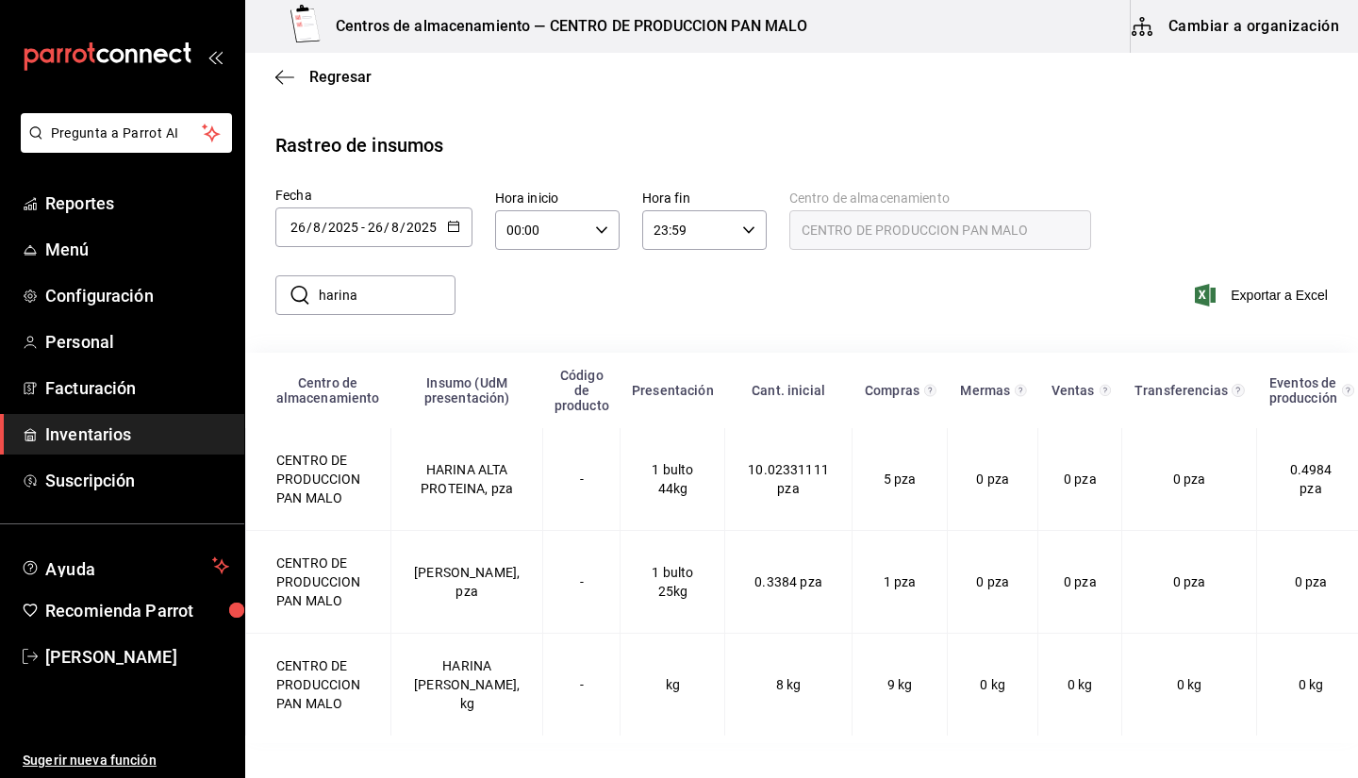
click at [349, 234] on input "2025" at bounding box center [343, 227] width 32 height 15
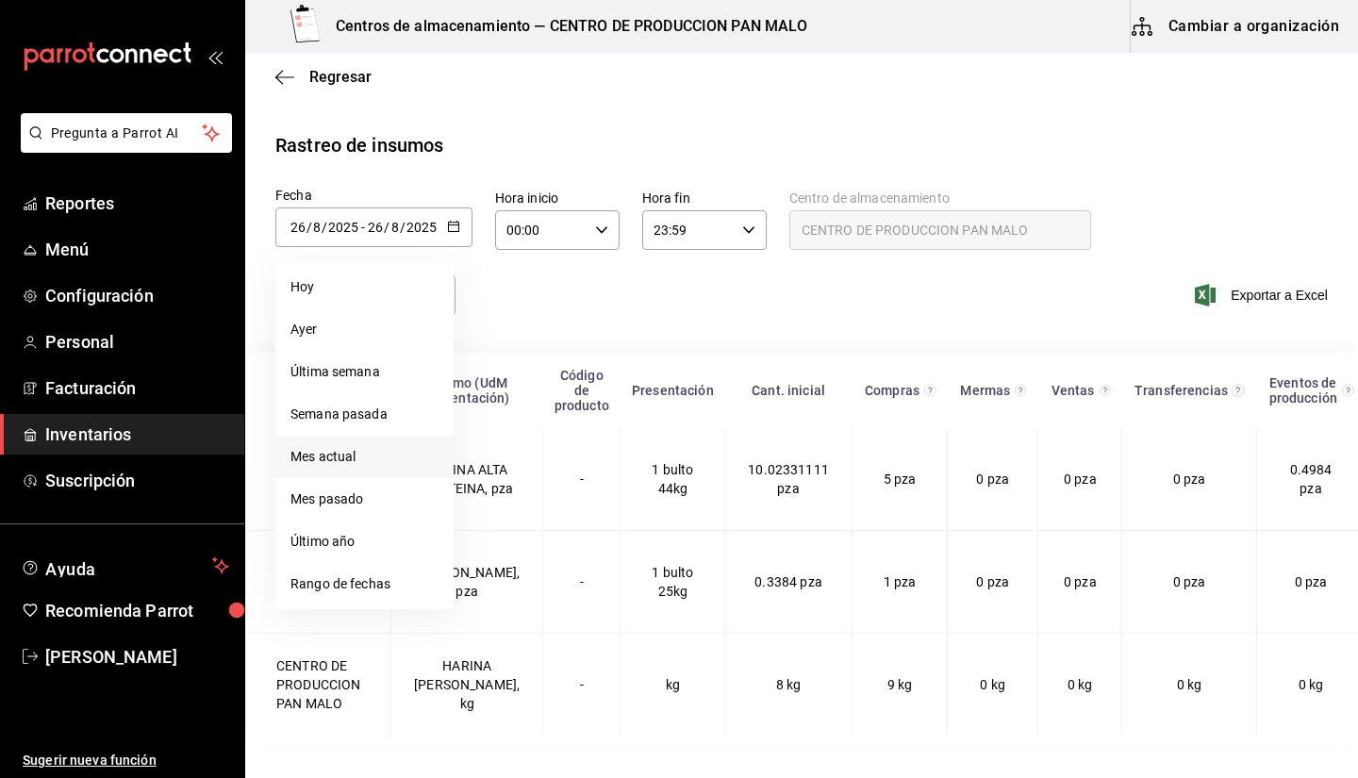
click at [354, 471] on li "Mes actual" at bounding box center [364, 457] width 178 height 42
type input "2025-08-01"
type input "1"
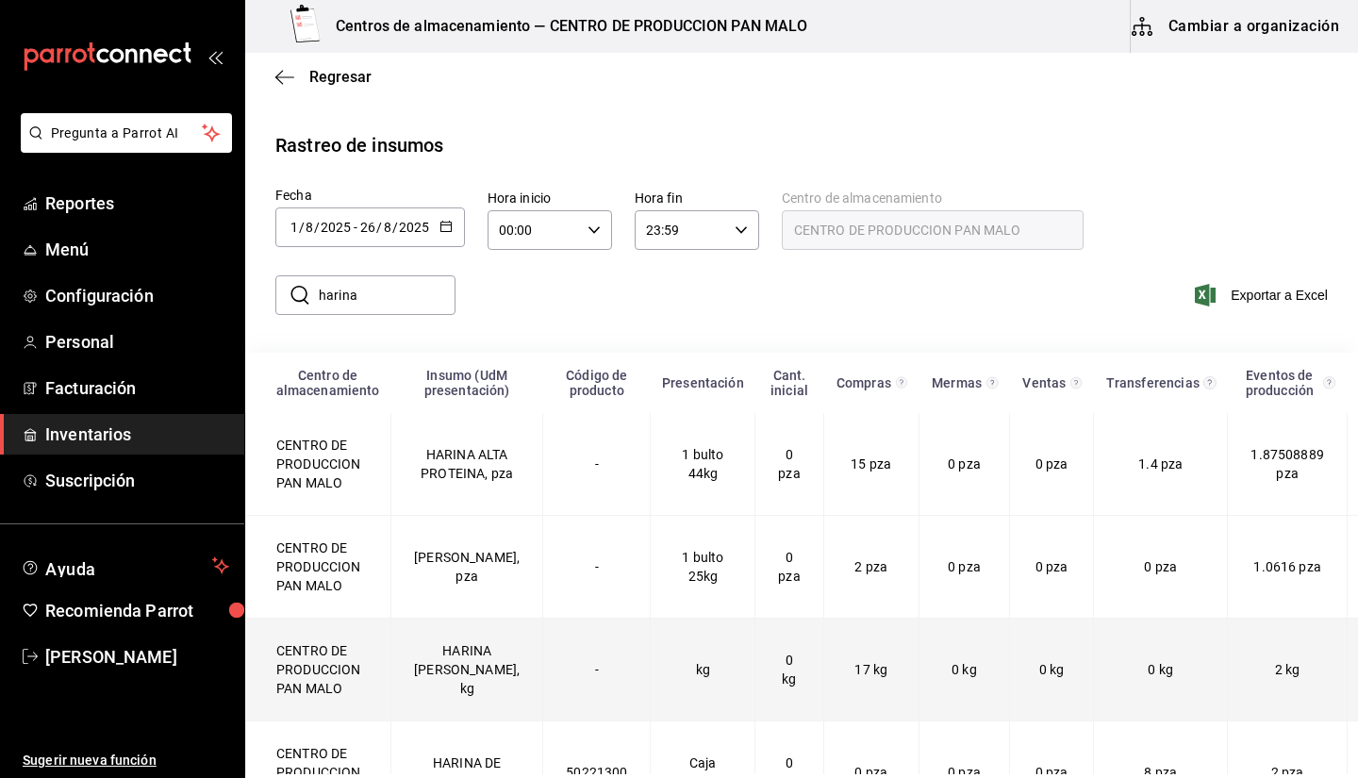
click at [476, 699] on td "HARINA DE ALMENDRA, kg" at bounding box center [467, 670] width 152 height 103
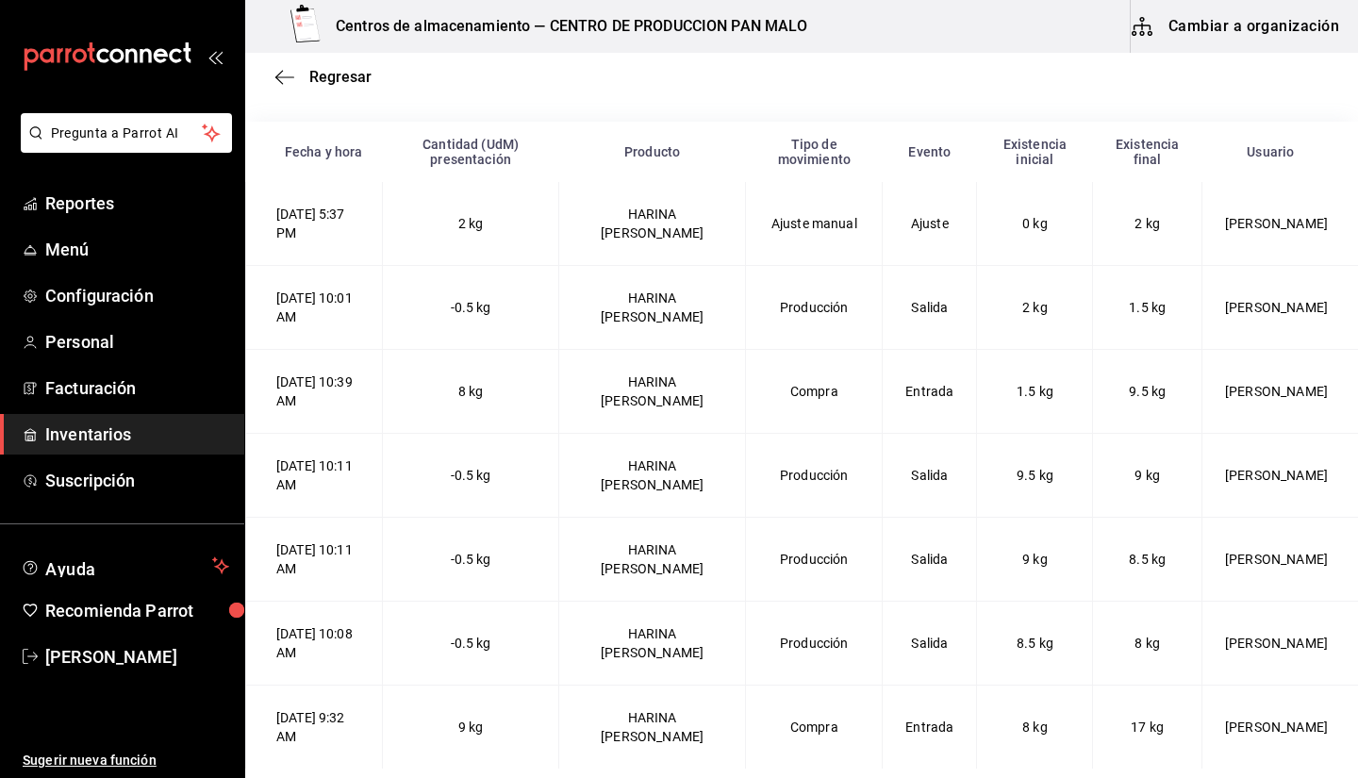
scroll to position [341, 0]
drag, startPoint x: 632, startPoint y: 316, endPoint x: 697, endPoint y: 322, distance: 65.3
click at [697, 322] on td "HARINA DE ALMENDRA" at bounding box center [652, 306] width 187 height 84
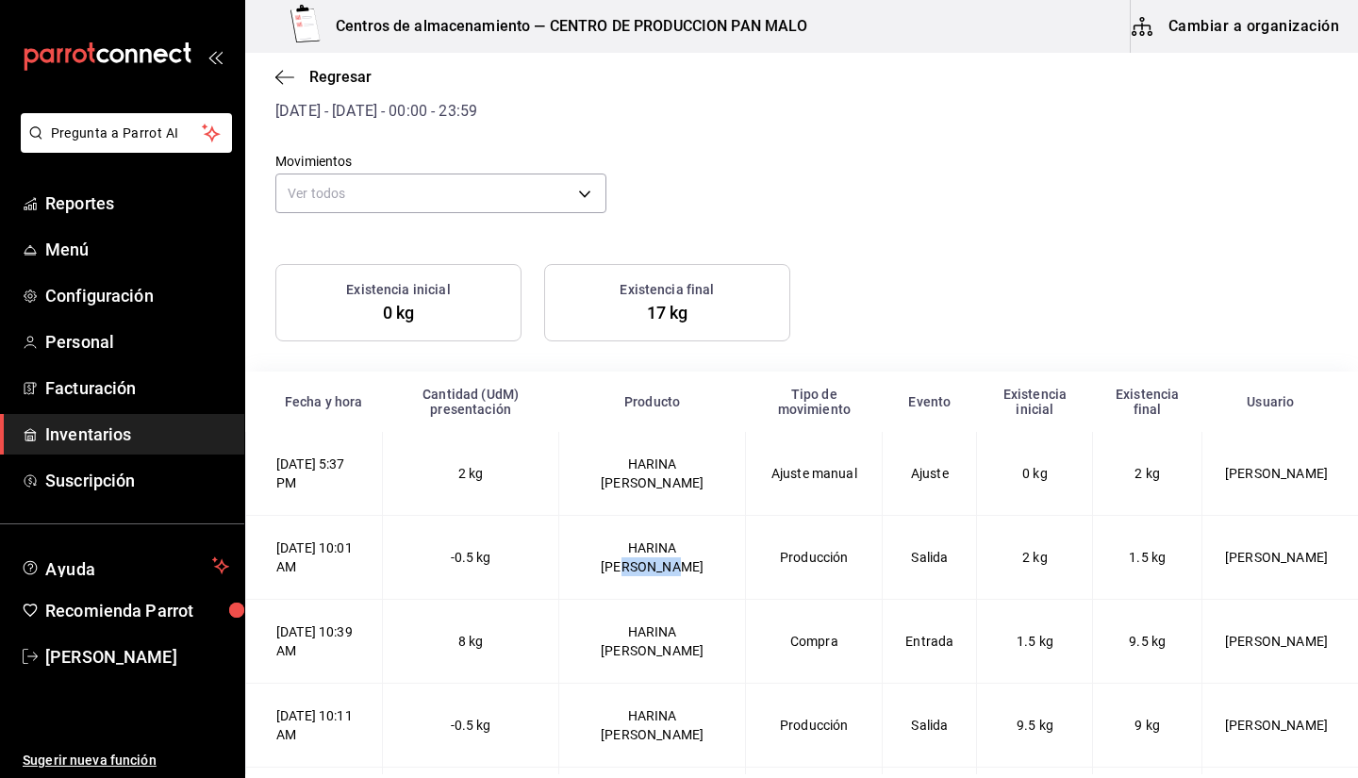
scroll to position [0, 0]
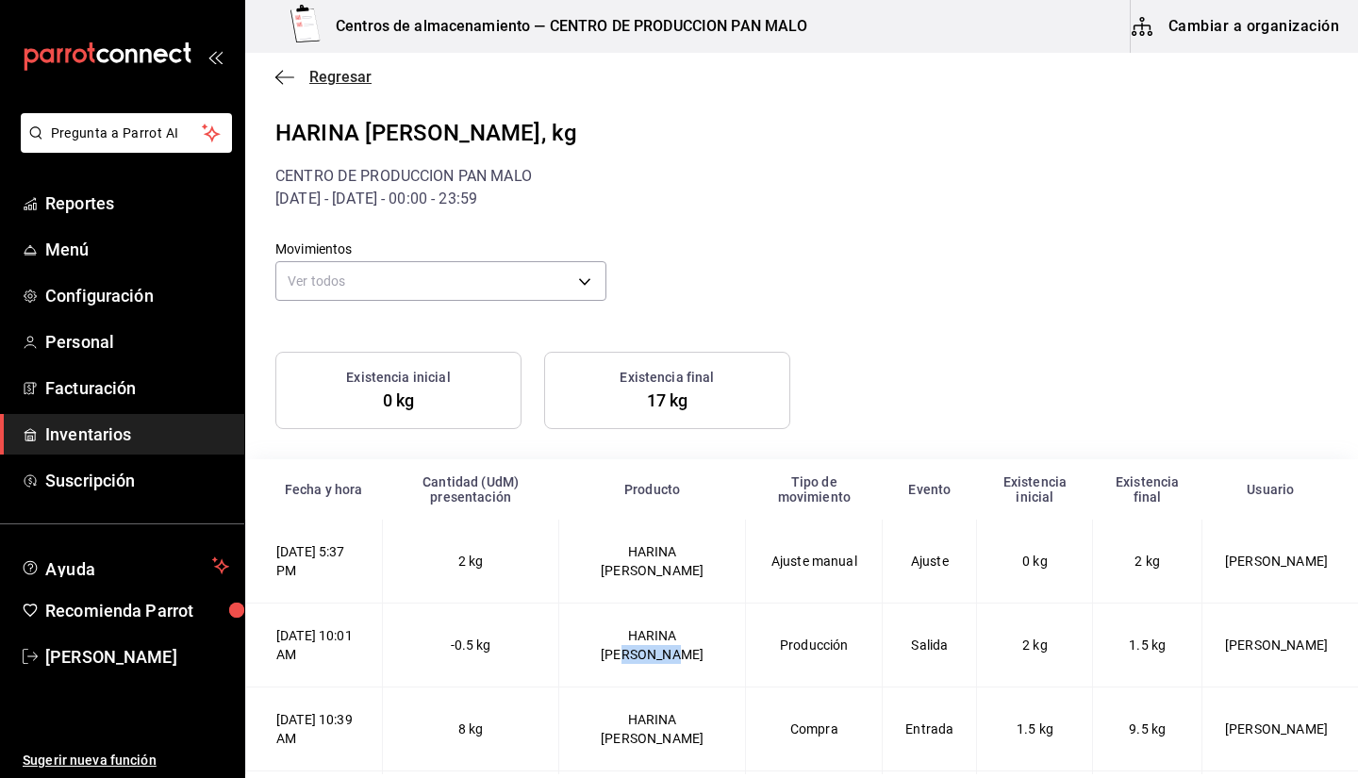
click at [294, 78] on span "Regresar" at bounding box center [323, 77] width 96 height 18
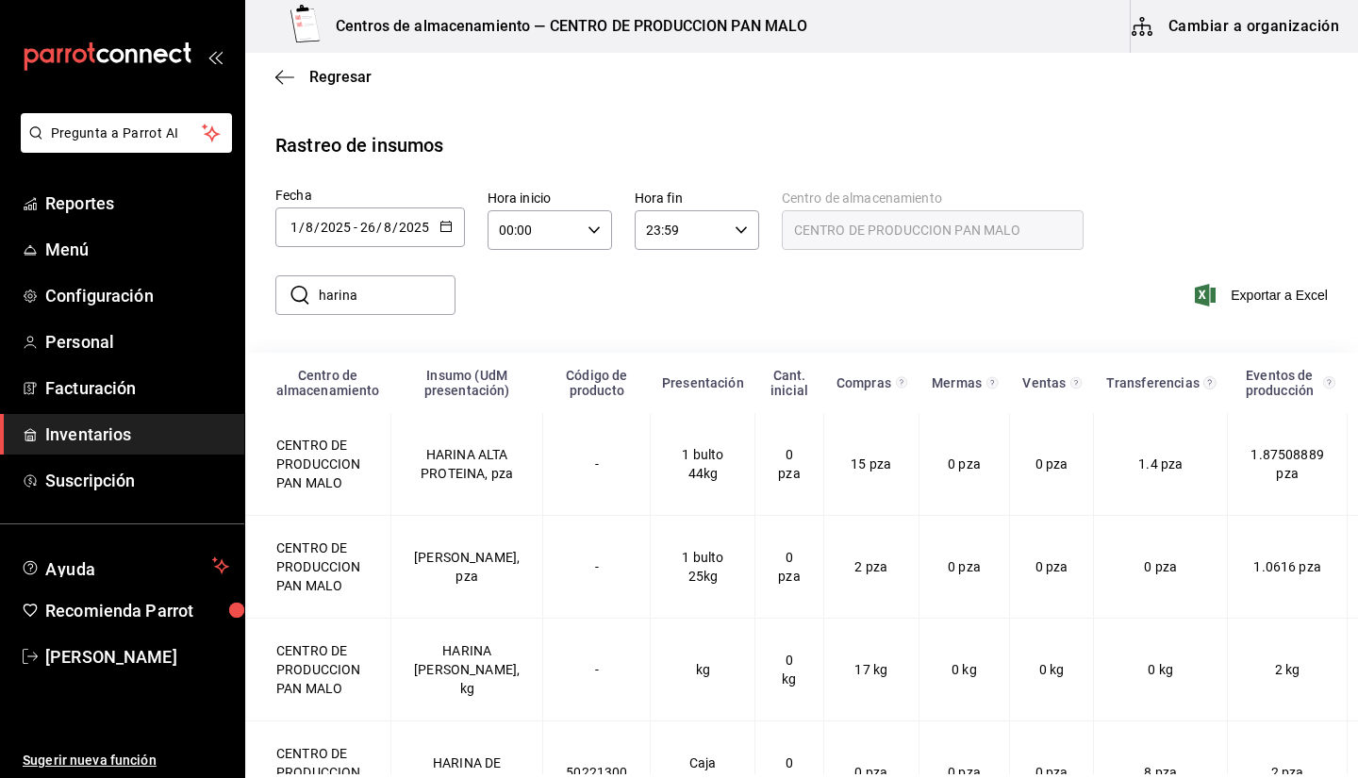
click at [375, 309] on input "harina" at bounding box center [387, 295] width 137 height 38
click at [733, 118] on main "Regresar Rastreo de insumos Fecha 2025-08-01 1 / 8 / 2025 - 2025-08-26 26 / 8 /…" at bounding box center [801, 493] width 1113 height 881
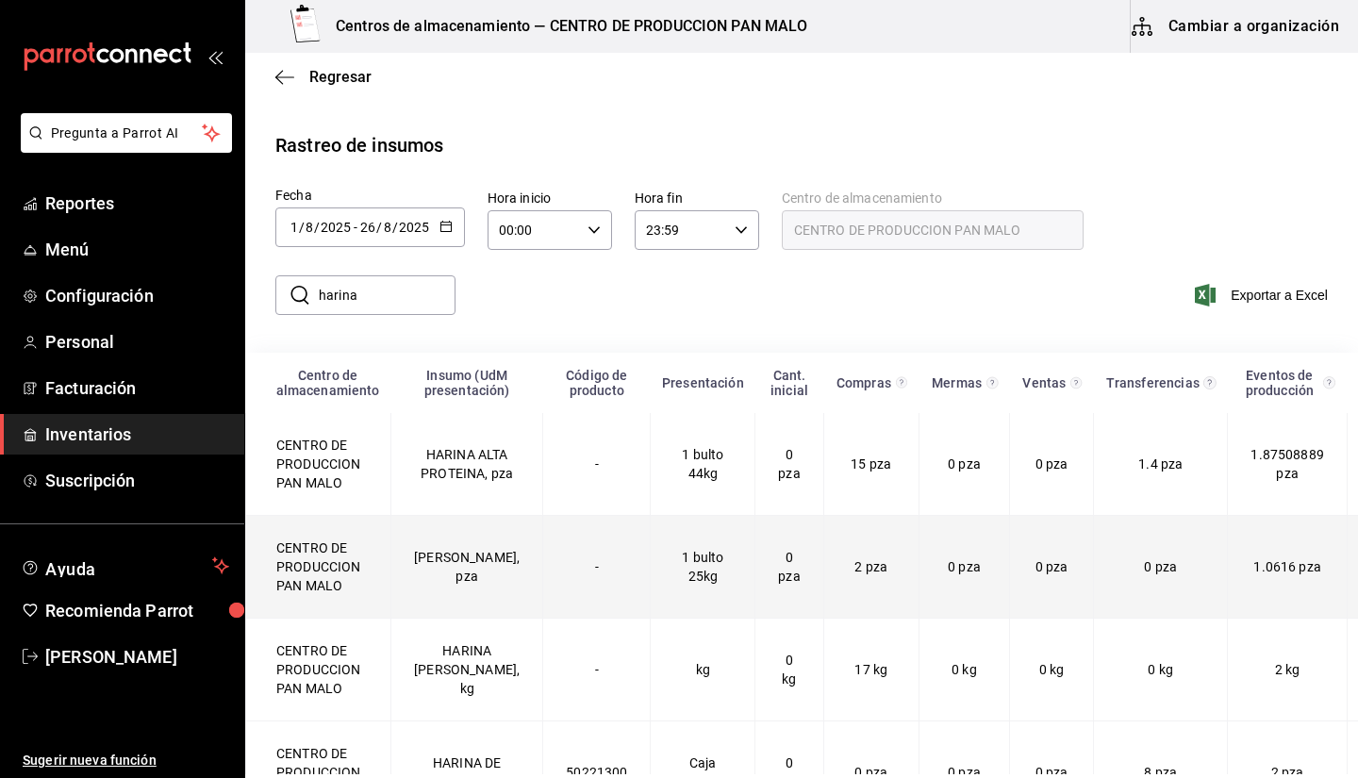
click at [387, 594] on td "CENTRO DE PRODUCCION PAN MALO" at bounding box center [318, 567] width 145 height 103
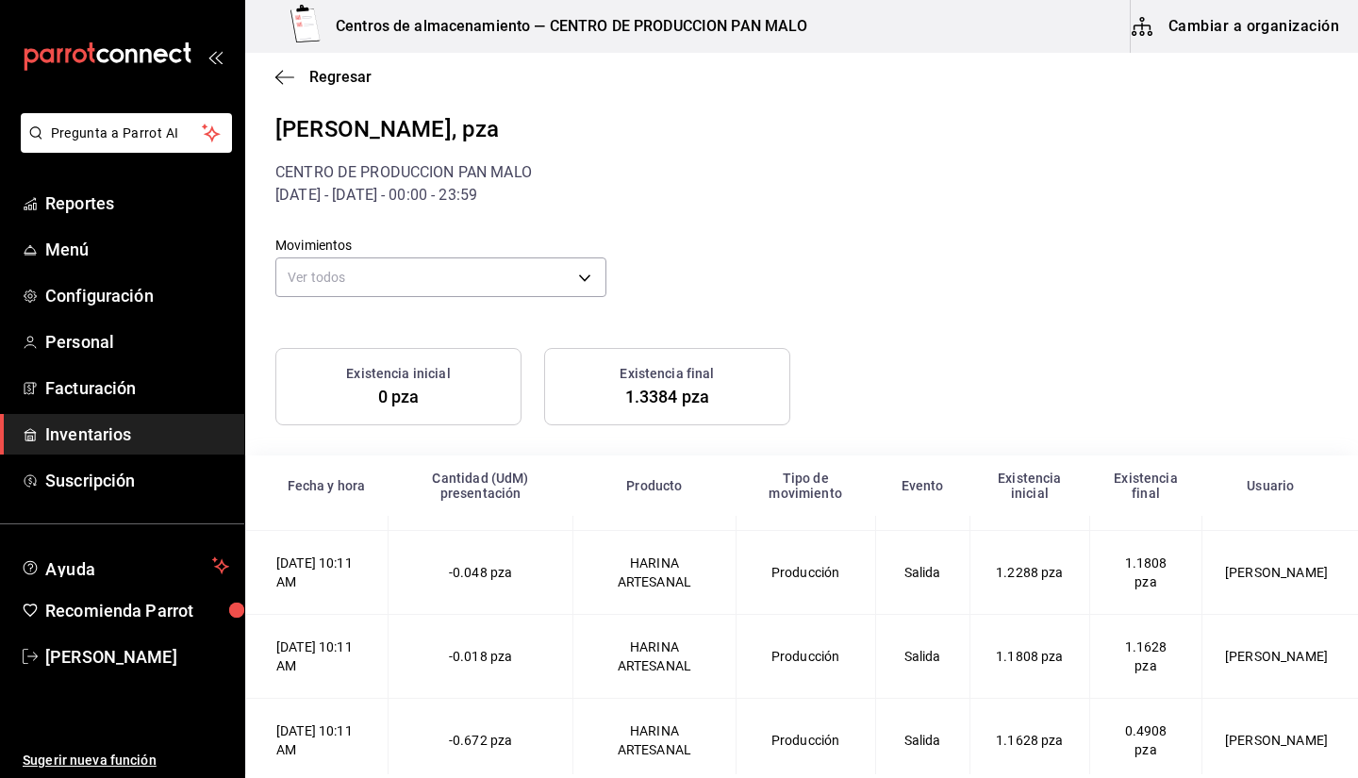
scroll to position [41, 0]
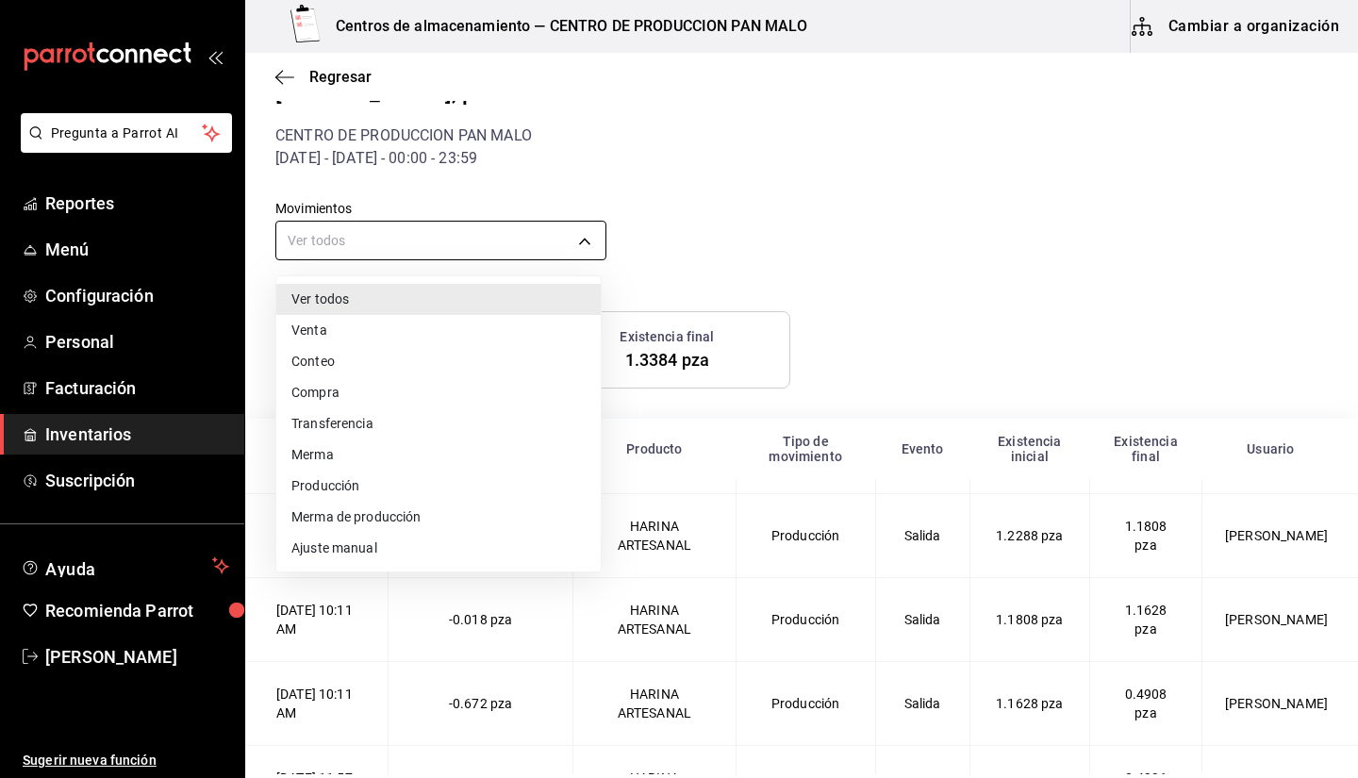
click at [599, 224] on body "Pregunta a Parrot AI Reportes Menú Configuración Personal Facturación Inventari…" at bounding box center [679, 387] width 1358 height 774
click at [523, 496] on li "Producción" at bounding box center [438, 486] width 324 height 31
type input "PRODUCTION"
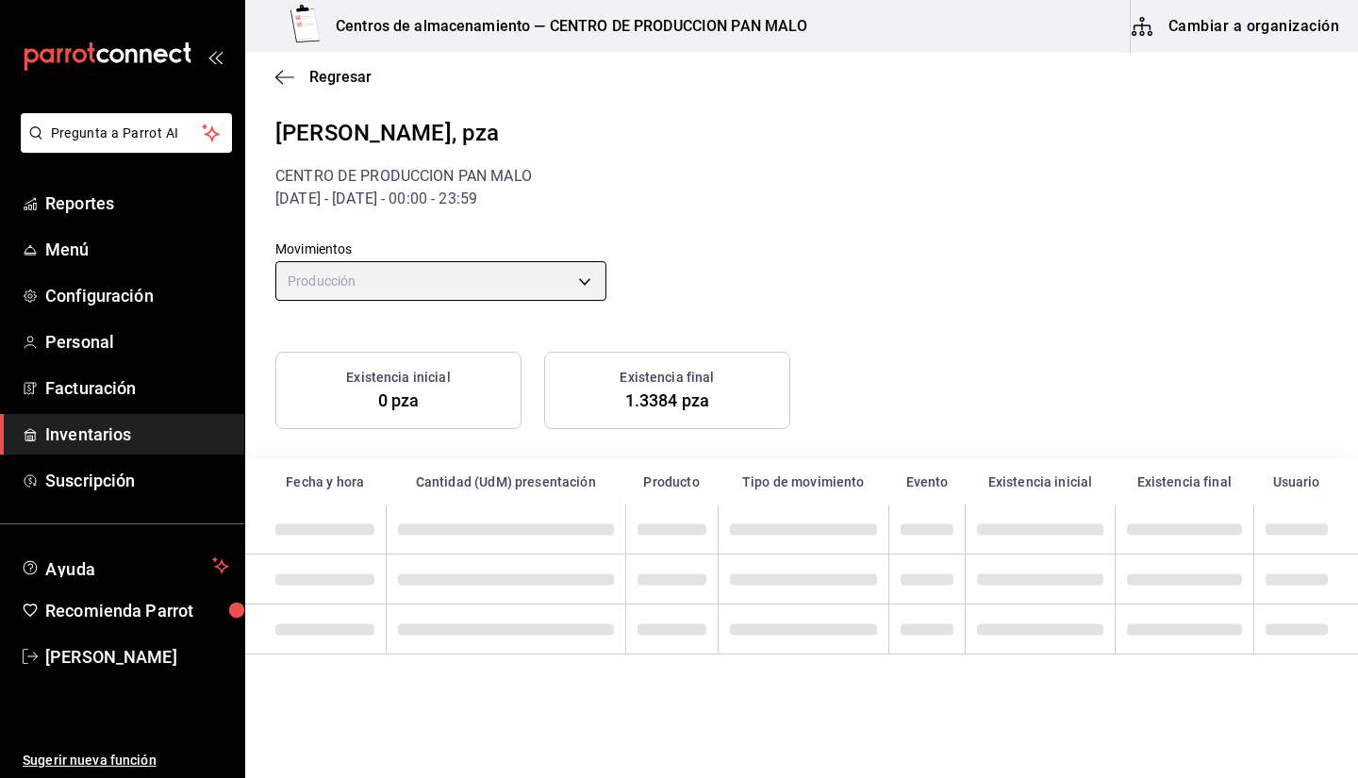
scroll to position [0, 0]
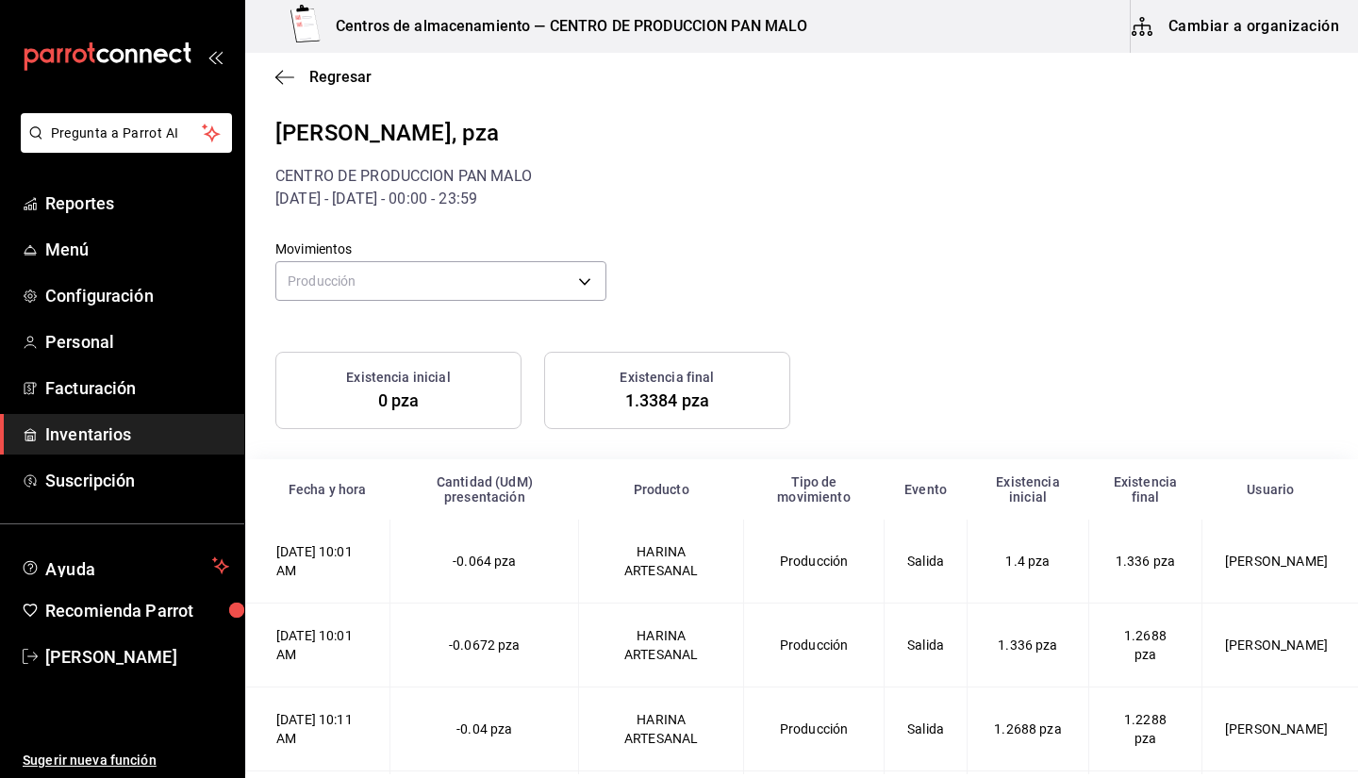
click at [714, 246] on div "Movimientos Producción PRODUCTION" at bounding box center [786, 258] width 1082 height 96
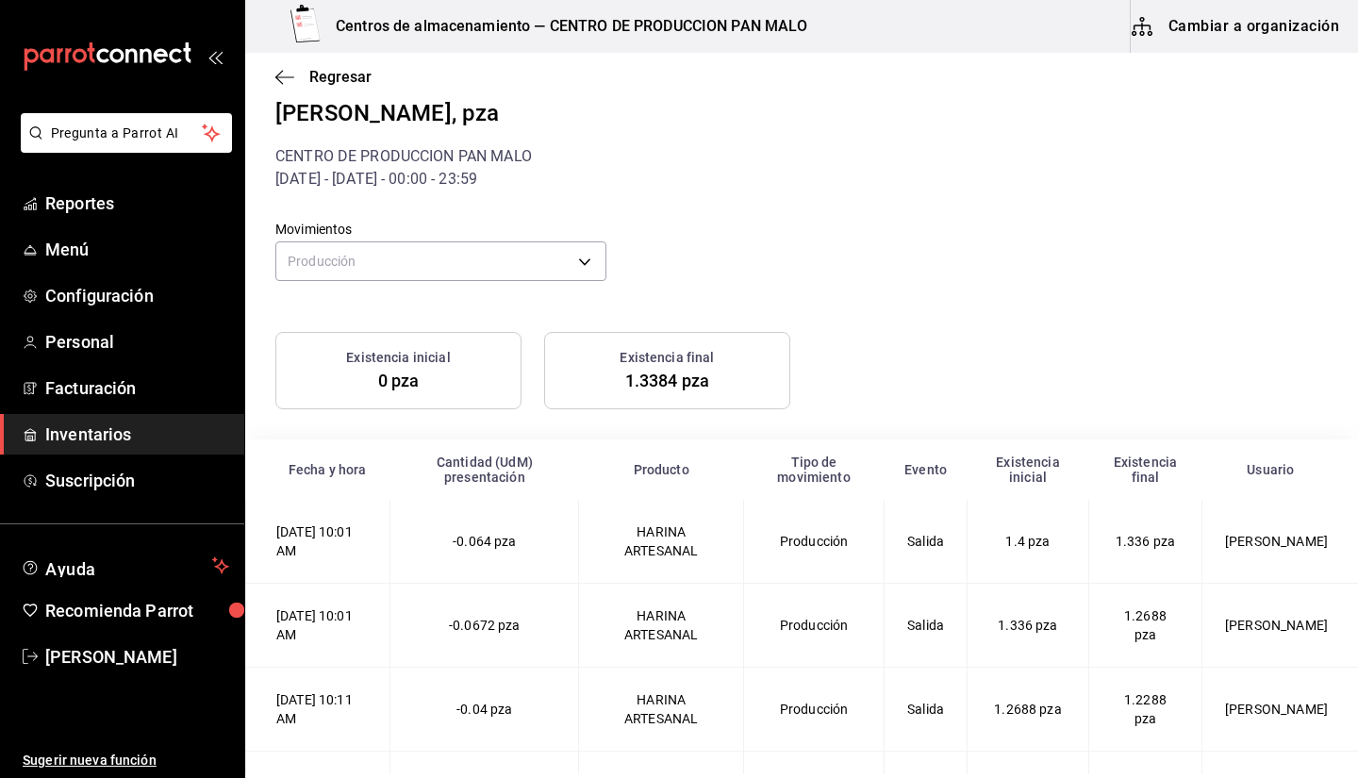
scroll to position [1, 0]
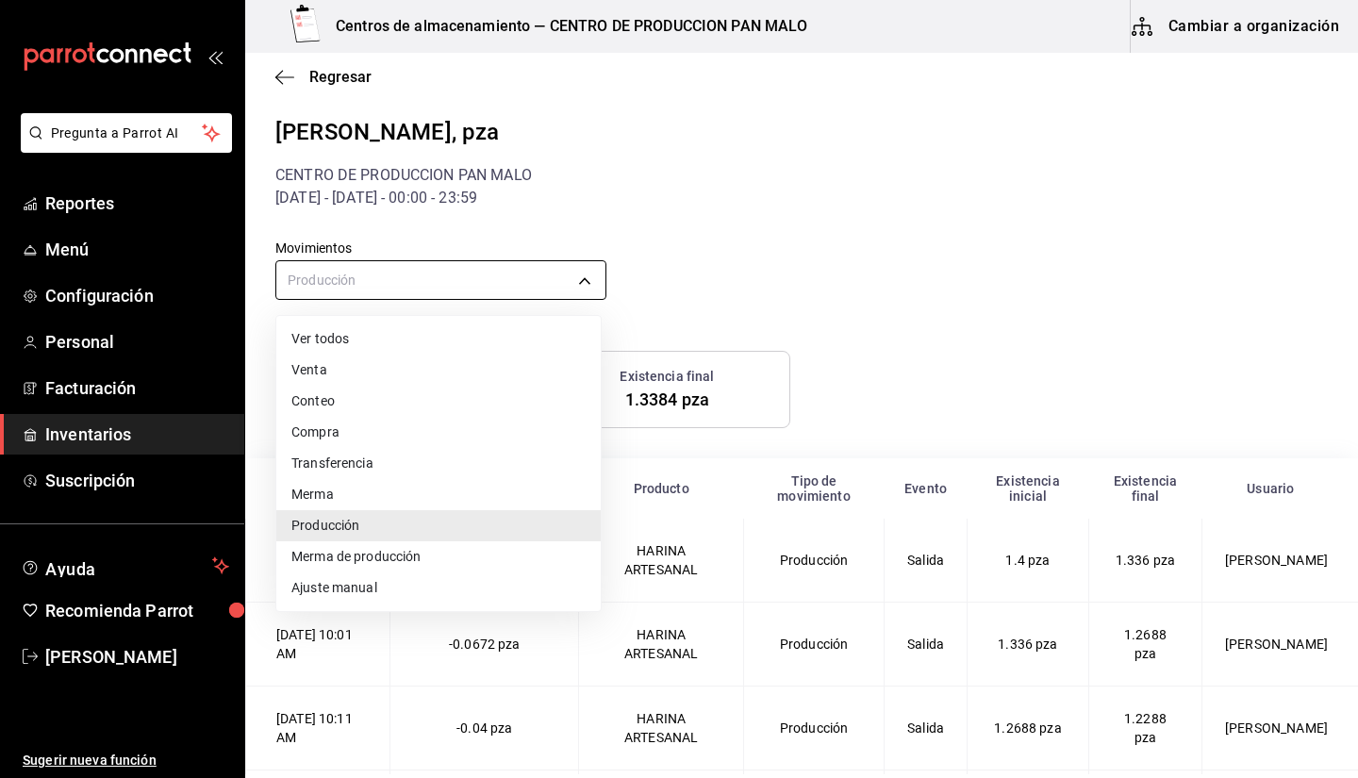
click at [510, 272] on body "Pregunta a Parrot AI Reportes Menú Configuración Personal Facturación Inventari…" at bounding box center [679, 387] width 1358 height 774
click at [530, 264] on div at bounding box center [679, 389] width 1358 height 778
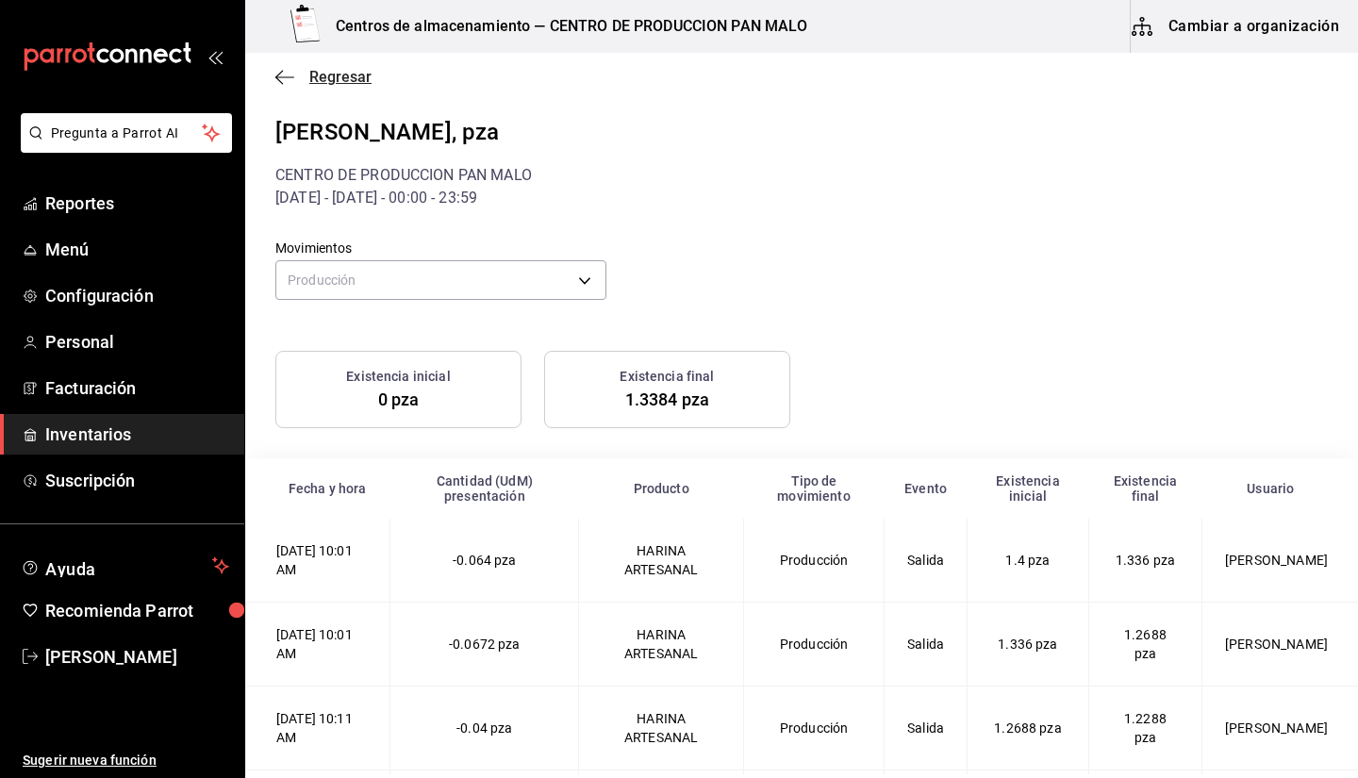
click at [284, 76] on icon "button" at bounding box center [284, 76] width 19 height 1
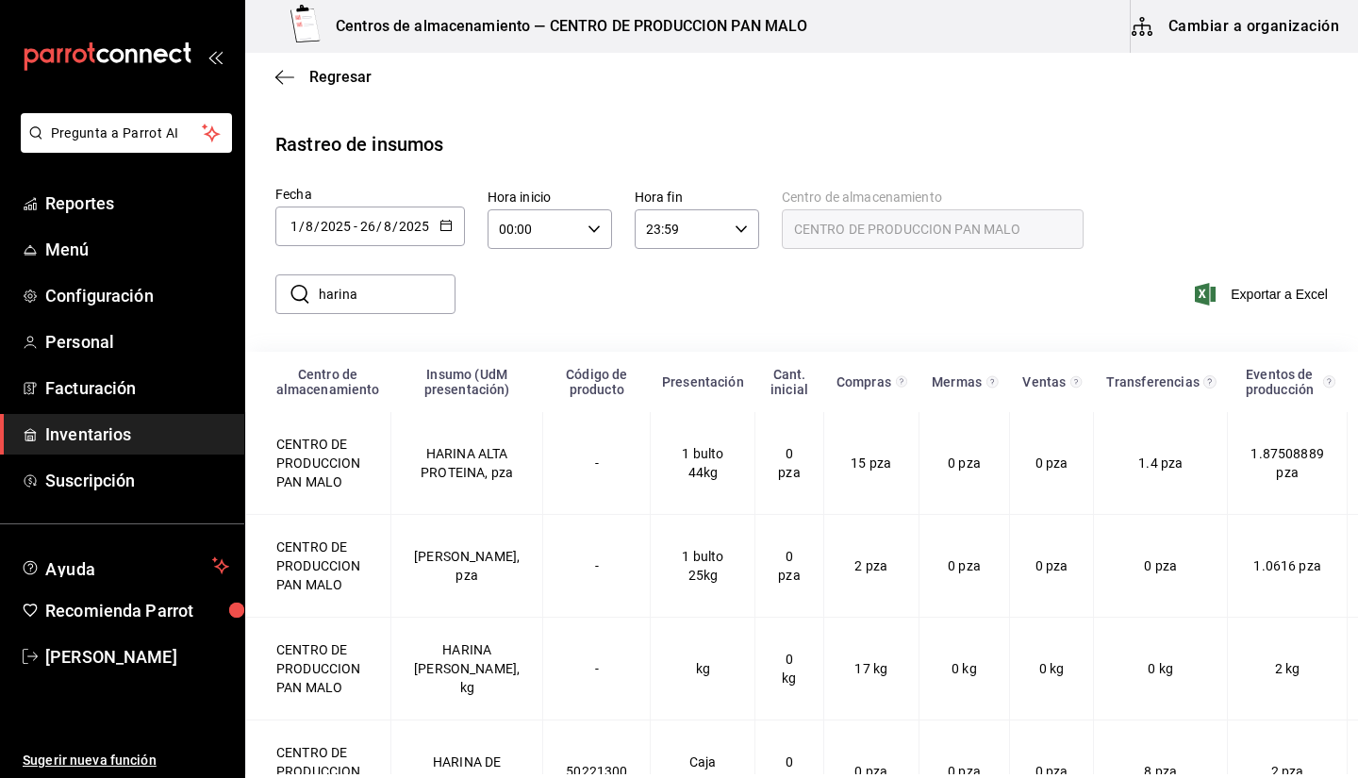
click at [372, 227] on input "26" at bounding box center [367, 226] width 17 height 15
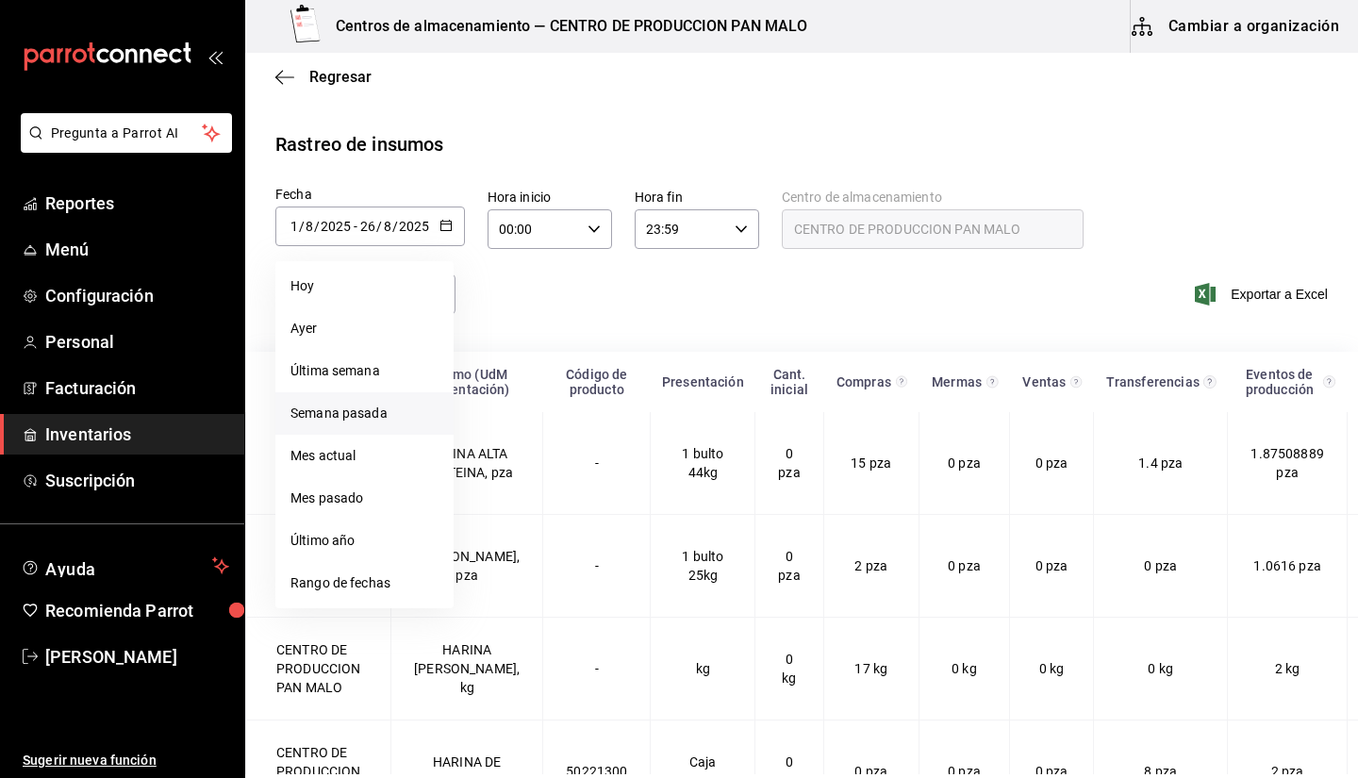
click at [360, 421] on li "Semana pasada" at bounding box center [364, 413] width 178 height 42
type input "2025-08-17"
type input "17"
type input "2025-08-23"
type input "23"
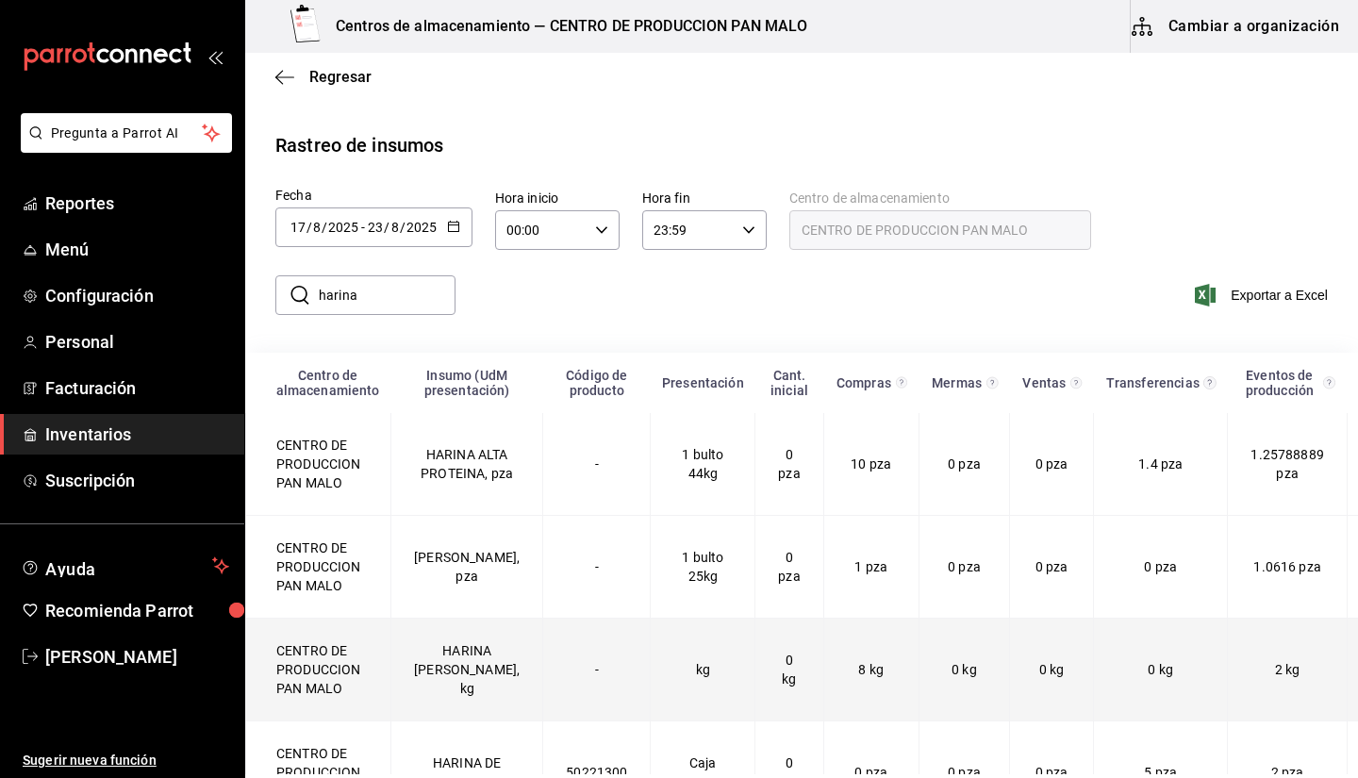
click at [409, 669] on td "HARINA DE ALMENDRA, kg" at bounding box center [467, 670] width 152 height 103
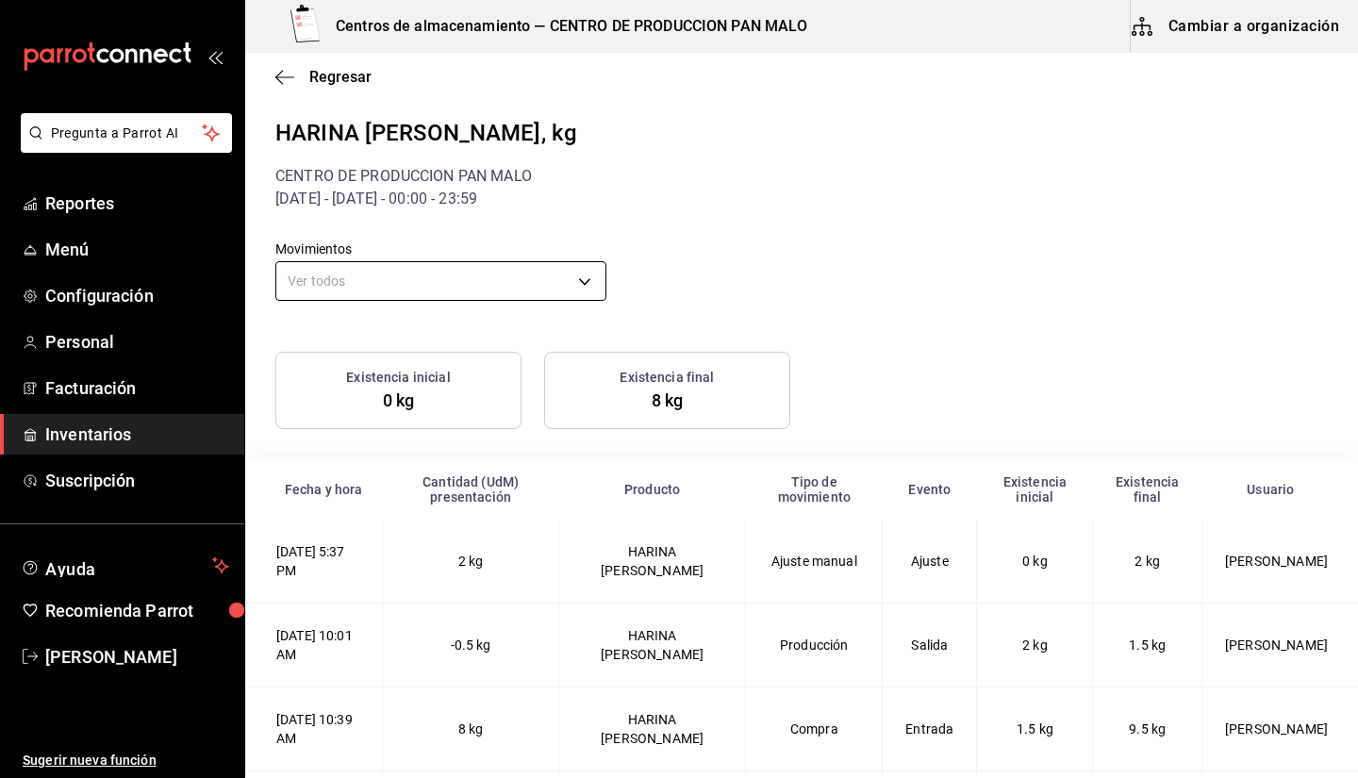
click at [458, 289] on body "Pregunta a Parrot AI Reportes Menú Configuración Personal Facturación Inventari…" at bounding box center [679, 387] width 1358 height 774
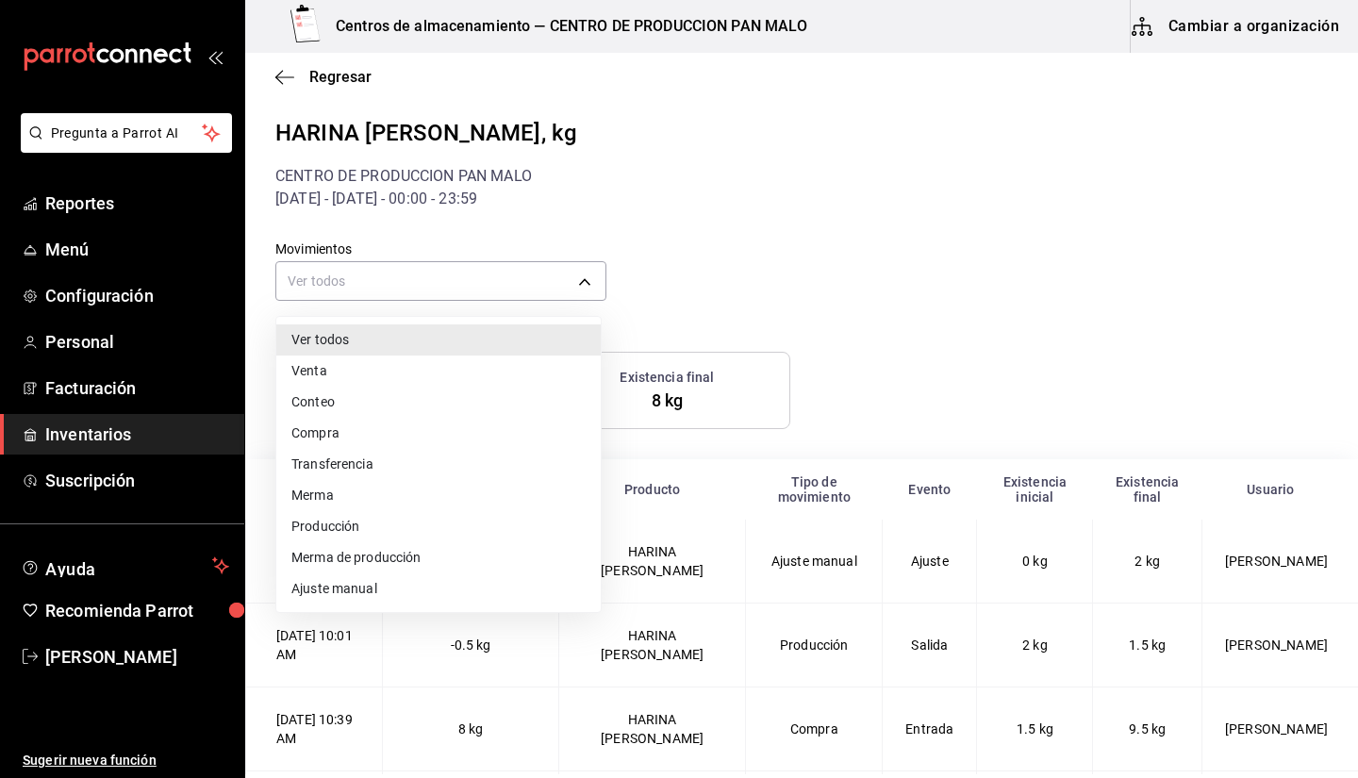
click at [363, 522] on li "Producción" at bounding box center [438, 526] width 324 height 31
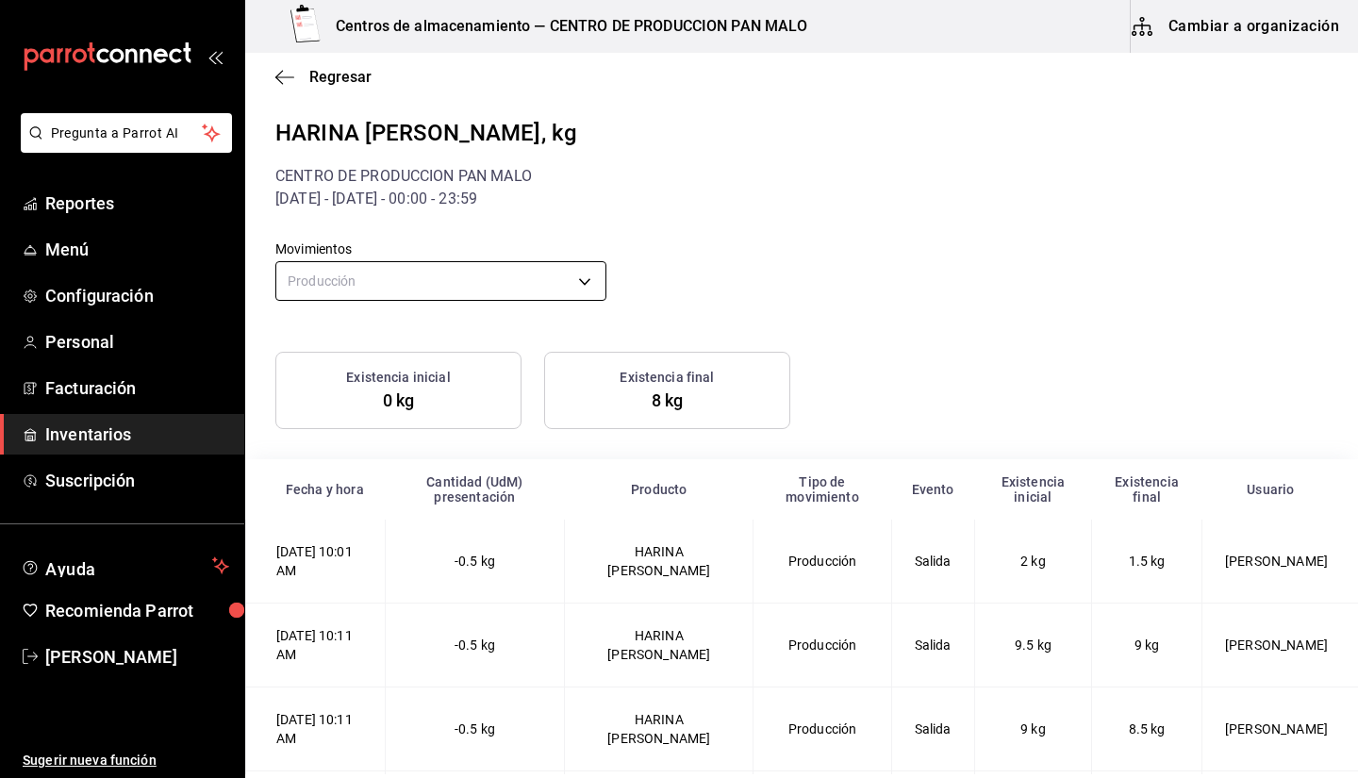
click at [558, 278] on body "Pregunta a Parrot AI Reportes Menú Configuración Personal Facturación Inventari…" at bounding box center [679, 387] width 1358 height 774
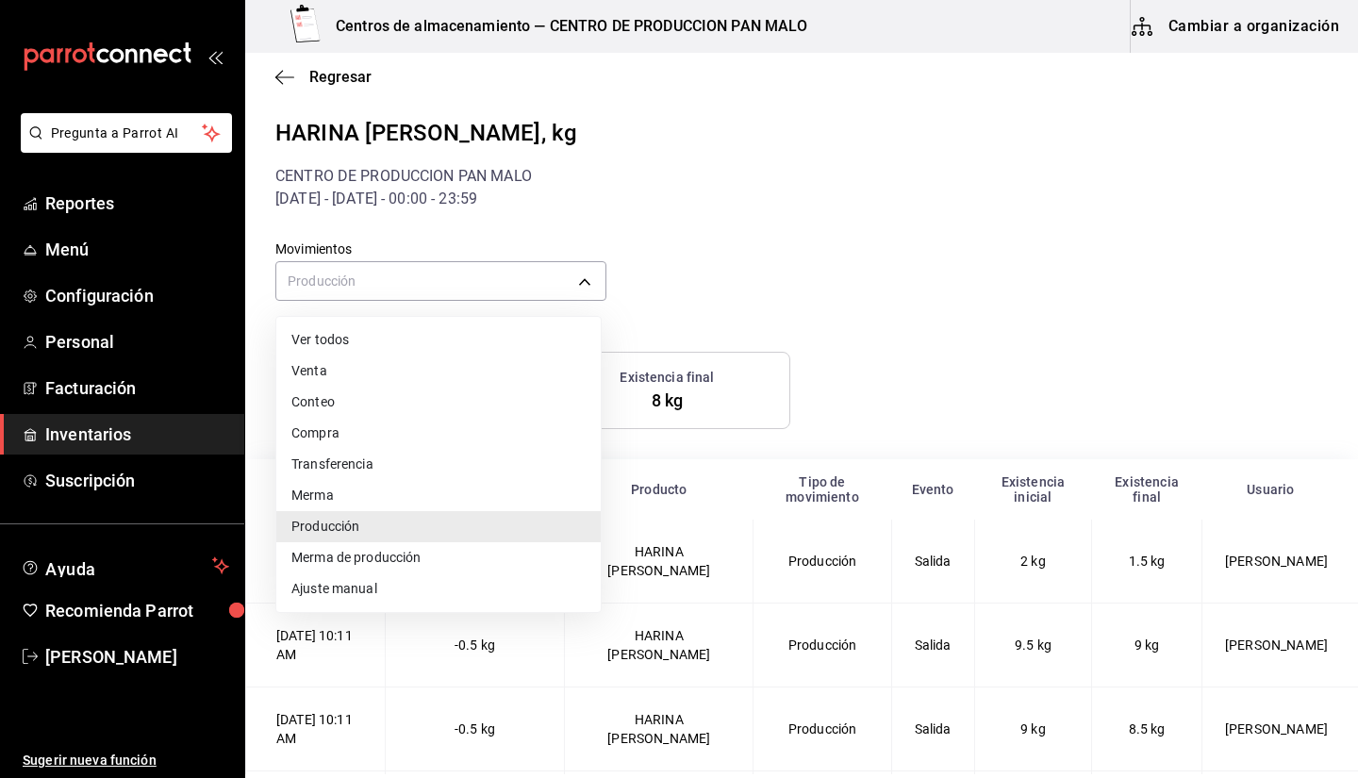
click at [716, 271] on div at bounding box center [679, 389] width 1358 height 778
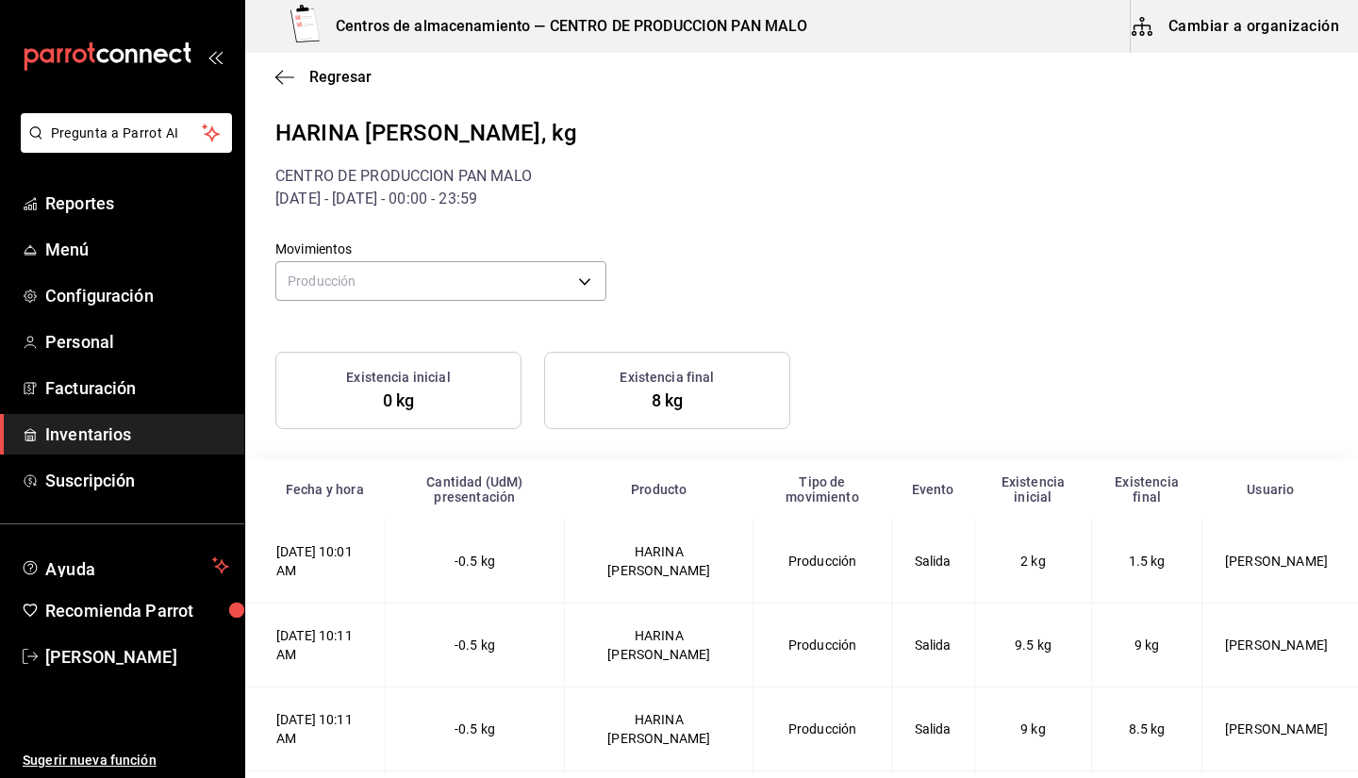
click at [619, 271] on div "Movimientos Producción PRODUCTION" at bounding box center [786, 258] width 1082 height 96
click at [588, 289] on body "Pregunta a Parrot AI Reportes Menú Configuración Personal Facturación Inventari…" at bounding box center [679, 387] width 1358 height 774
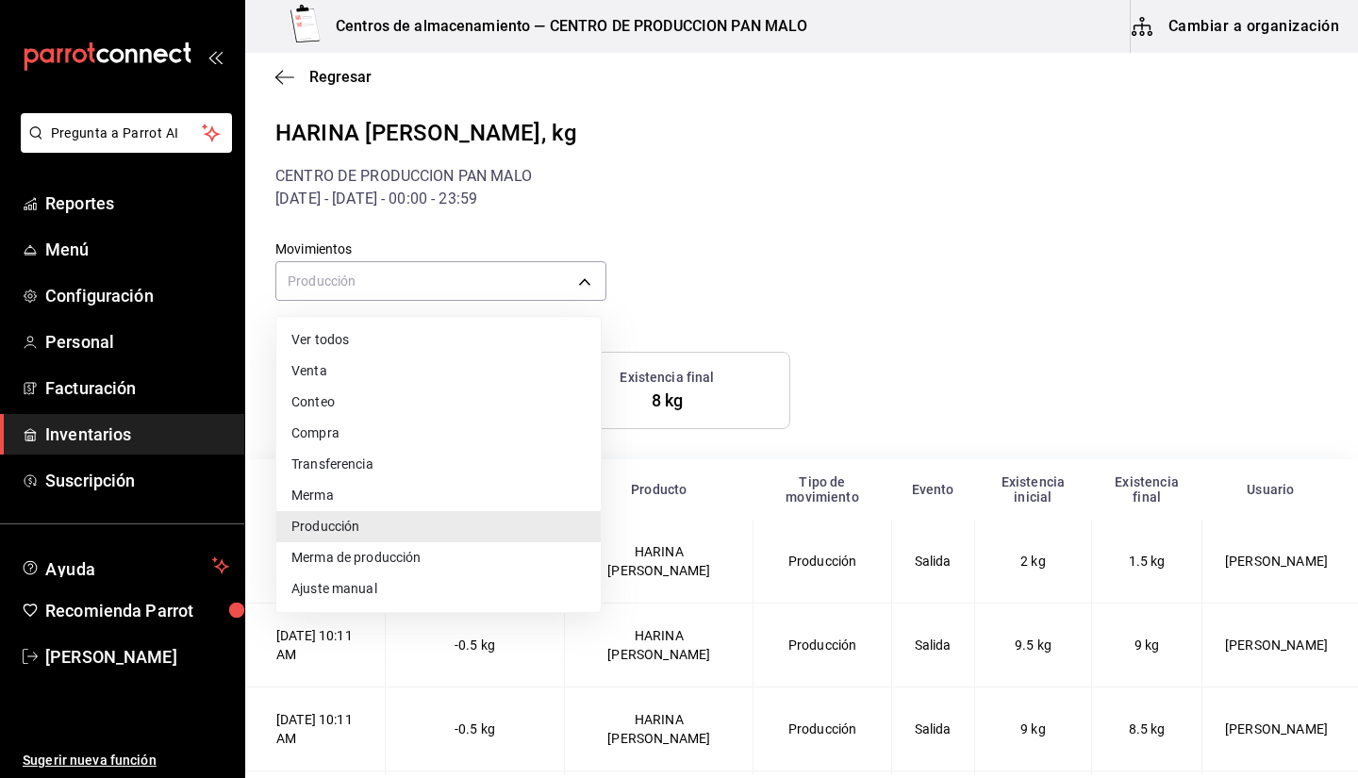
click at [647, 302] on div at bounding box center [679, 389] width 1358 height 778
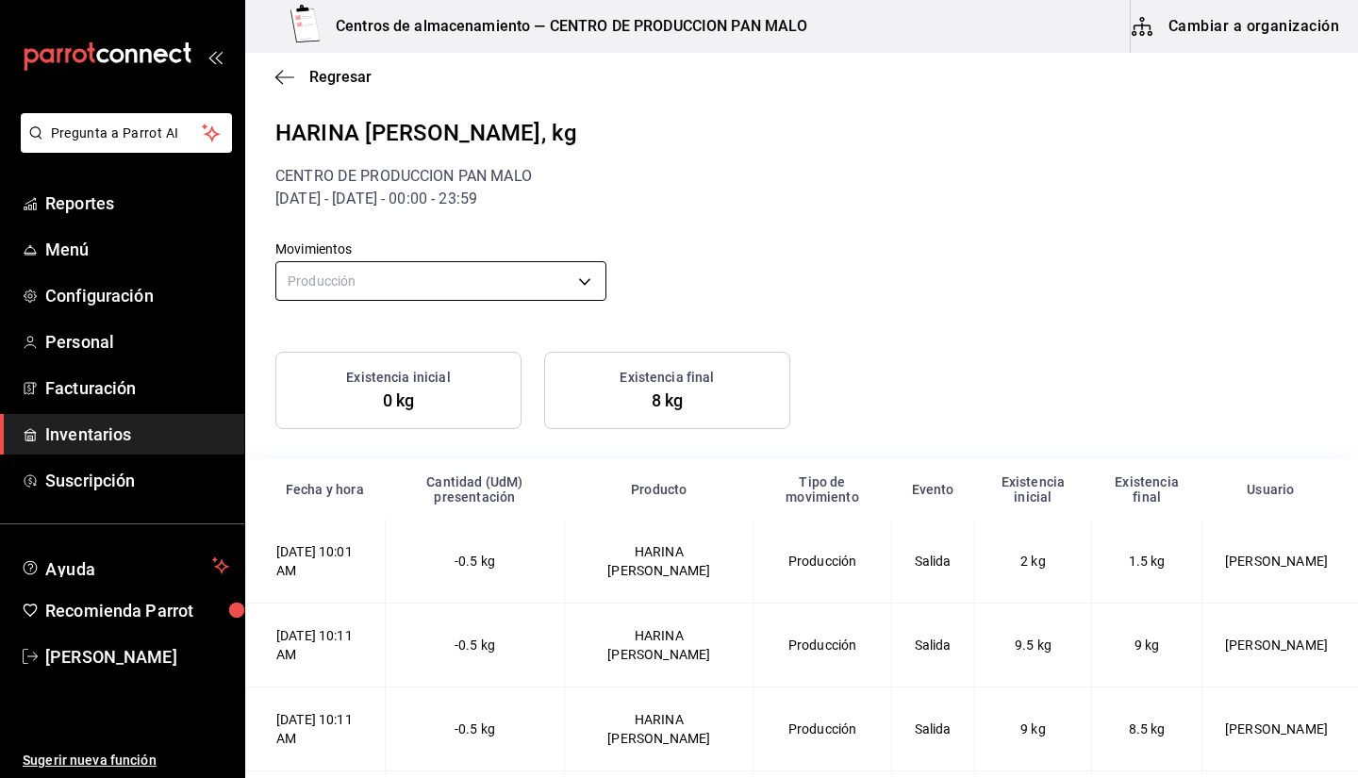
click at [585, 274] on body "Pregunta a Parrot AI Reportes Menú Configuración Personal Facturación Inventari…" at bounding box center [679, 387] width 1358 height 774
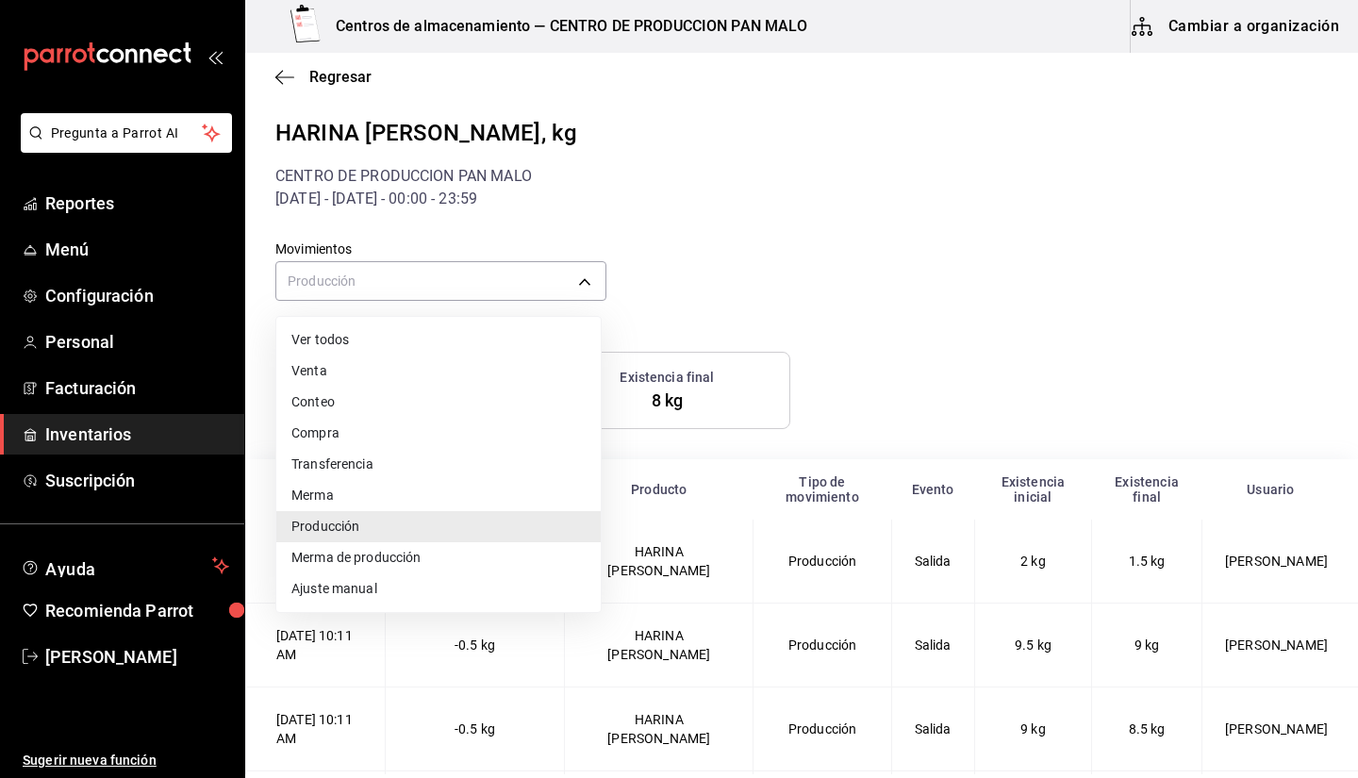
click at [699, 287] on div at bounding box center [679, 389] width 1358 height 778
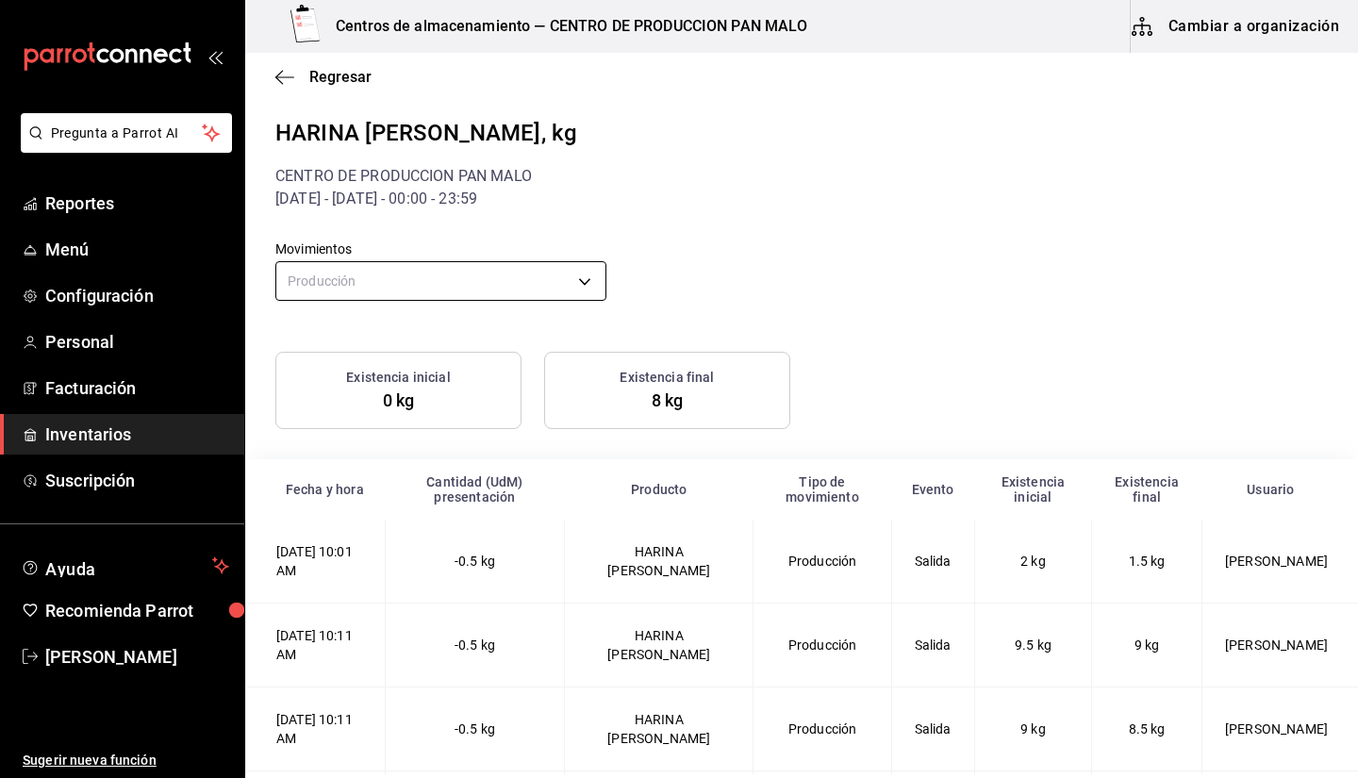
click at [537, 283] on body "Pregunta a Parrot AI Reportes Menú Configuración Personal Facturación Inventari…" at bounding box center [679, 387] width 1358 height 774
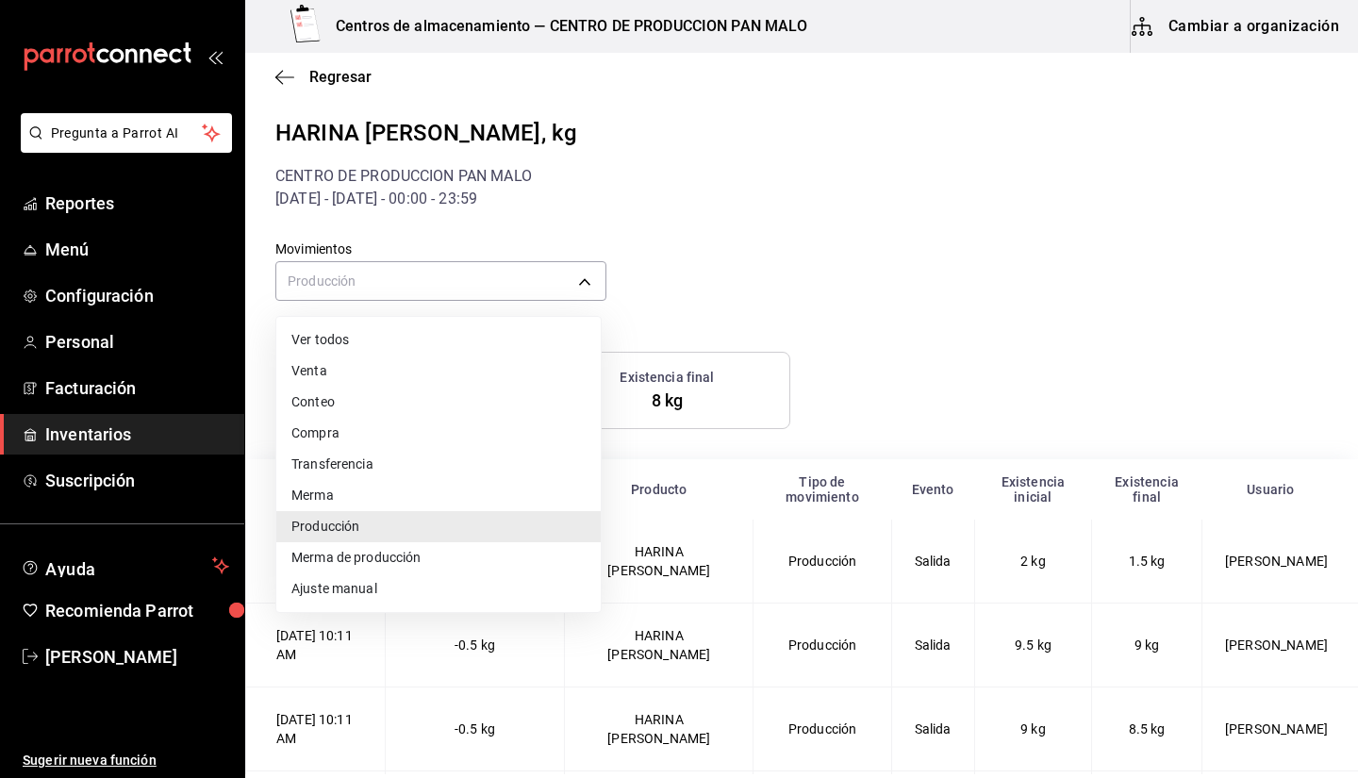
click at [406, 337] on li "Ver todos" at bounding box center [438, 339] width 324 height 31
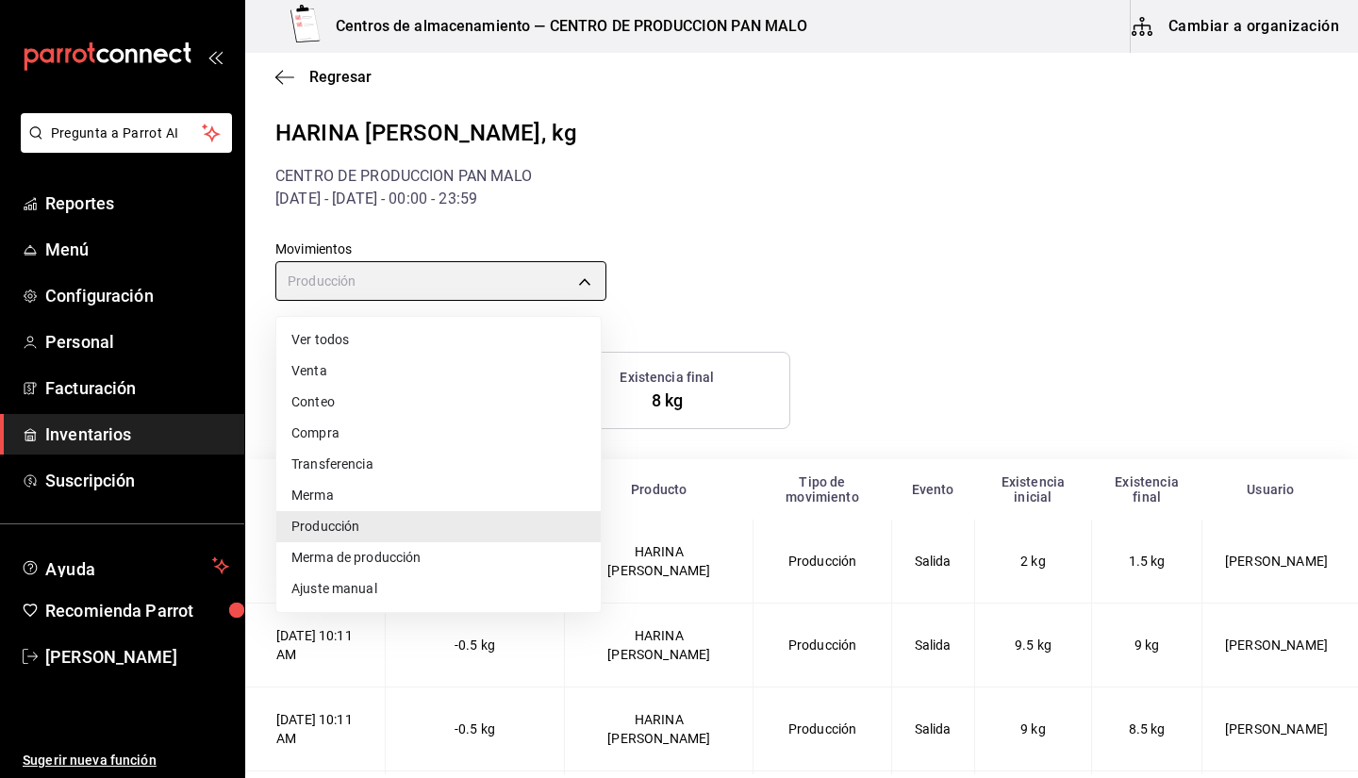
type input "default"
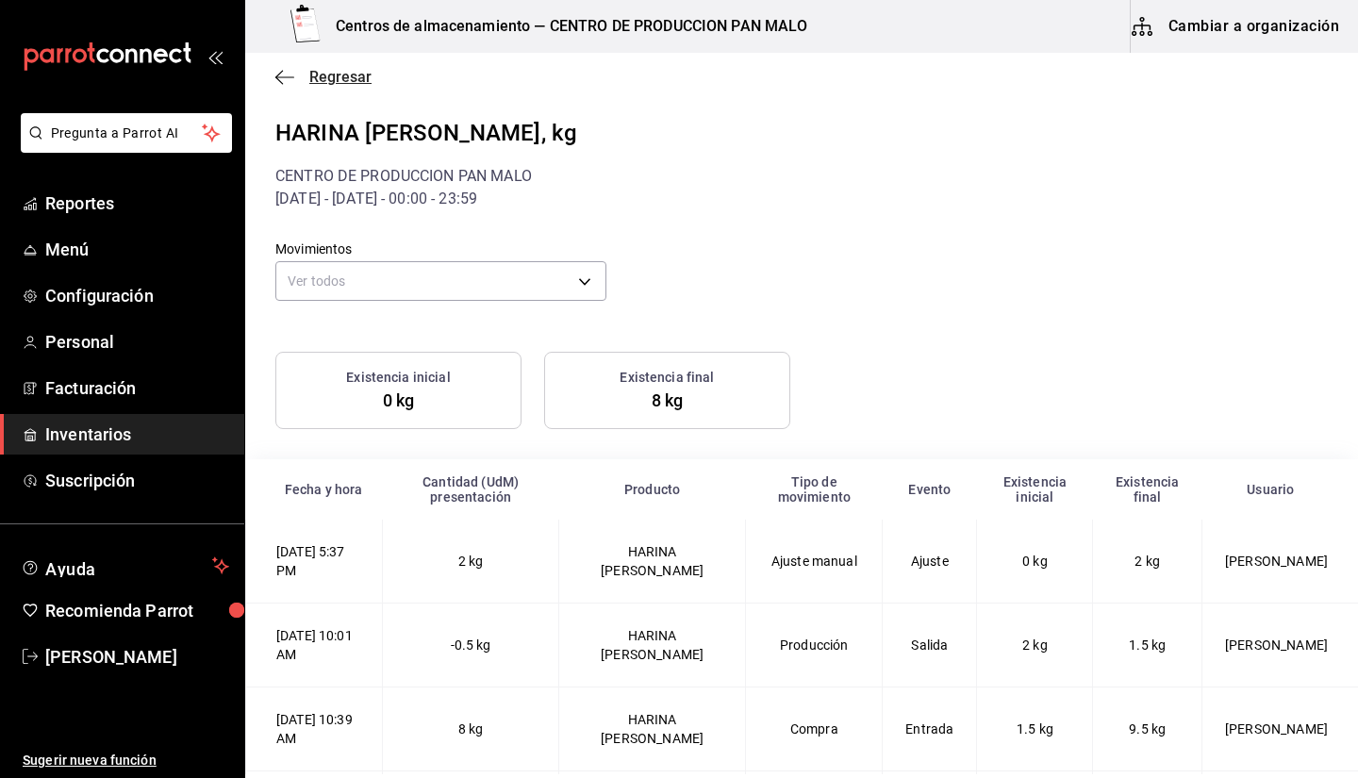
click at [280, 70] on icon "button" at bounding box center [284, 77] width 19 height 17
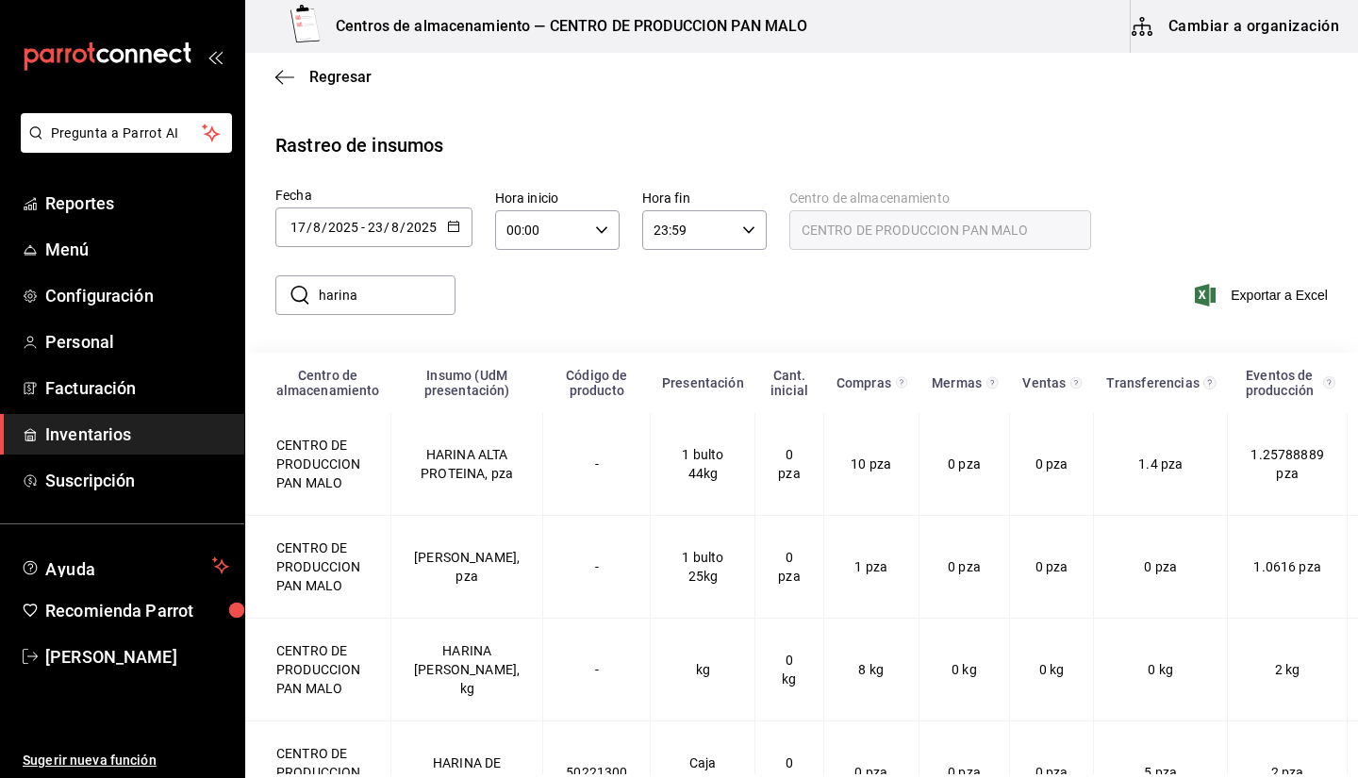
click at [401, 236] on div "2025-08-17 17 / 8 / 2025 - 2025-08-23 23 / 8 / 2025" at bounding box center [373, 227] width 197 height 40
click at [491, 205] on div "Fecha 2025-08-17 17 / 8 / 2025 - 2025-08-23 23 / 8 / 2025 agosto de 2025 lun ma…" at bounding box center [801, 221] width 1052 height 63
click at [471, 169] on div "Rastreo de insumos Fecha 2025-08-17 17 / 8 / 2025 - 2025-08-23 23 / 8 / 2025 ag…" at bounding box center [801, 532] width 1052 height 802
click at [449, 231] on \(Stroke\) "button" at bounding box center [453, 227] width 11 height 10
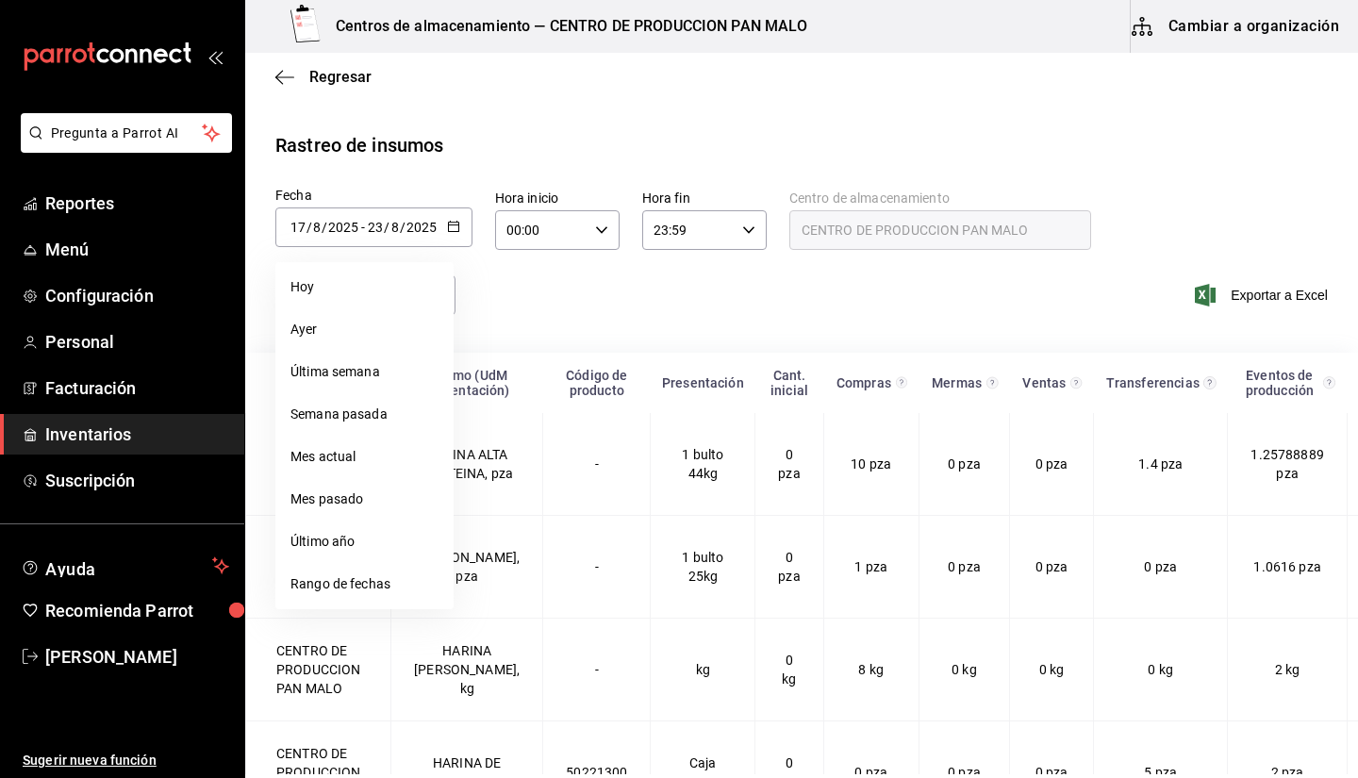
click at [346, 324] on li "Ayer" at bounding box center [364, 329] width 178 height 42
type input "2025-08-25"
type input "25"
type input "2025-08-25"
type input "25"
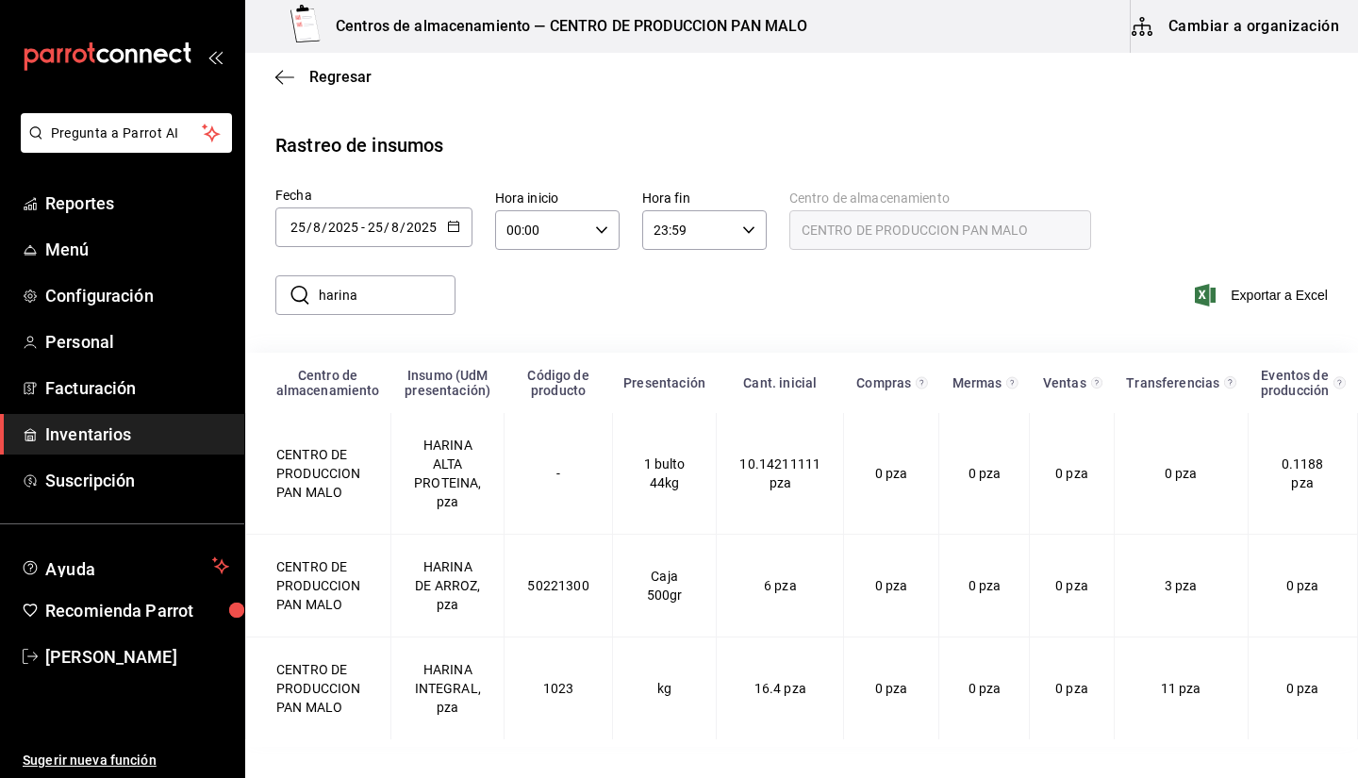
click at [435, 303] on input "harina" at bounding box center [387, 295] width 137 height 38
type input "¿"
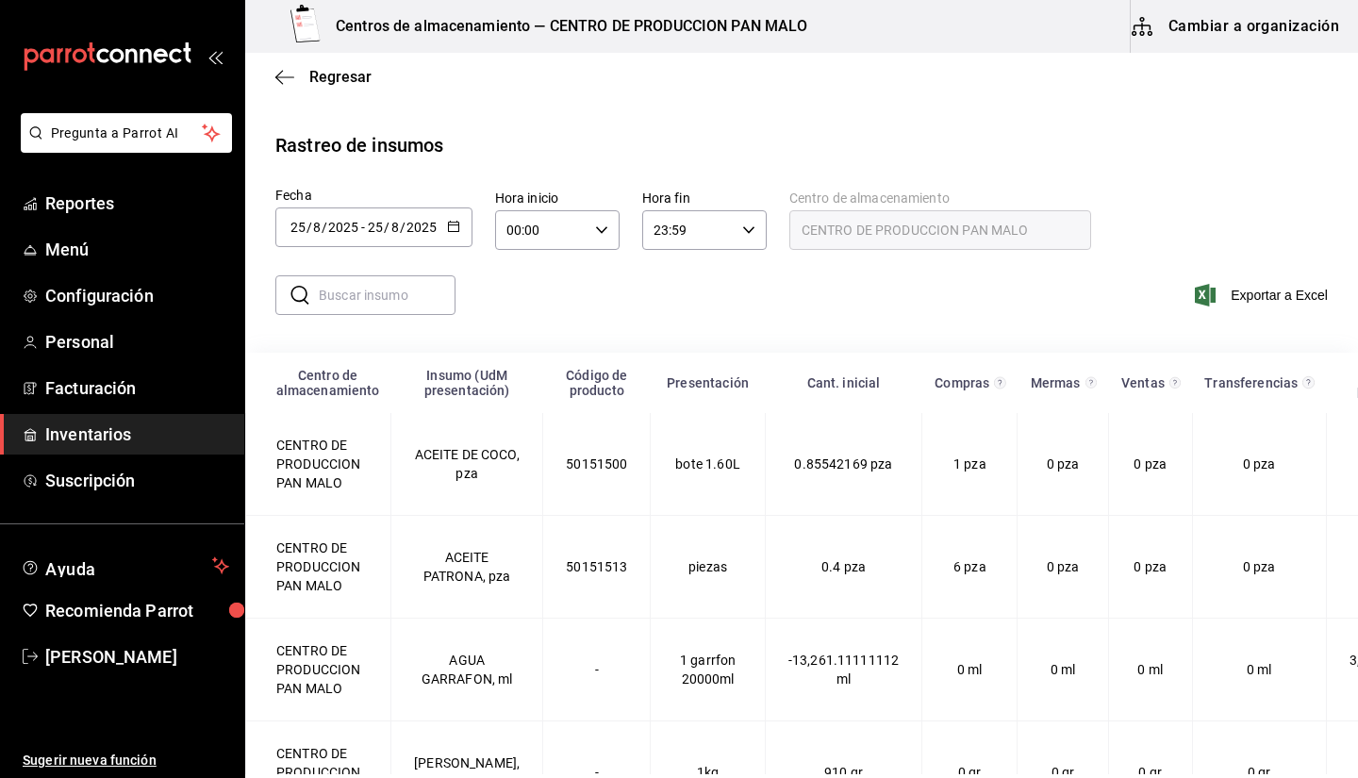
click at [300, 62] on div "Regresar" at bounding box center [801, 77] width 1113 height 48
click at [297, 78] on span "Regresar" at bounding box center [323, 77] width 96 height 18
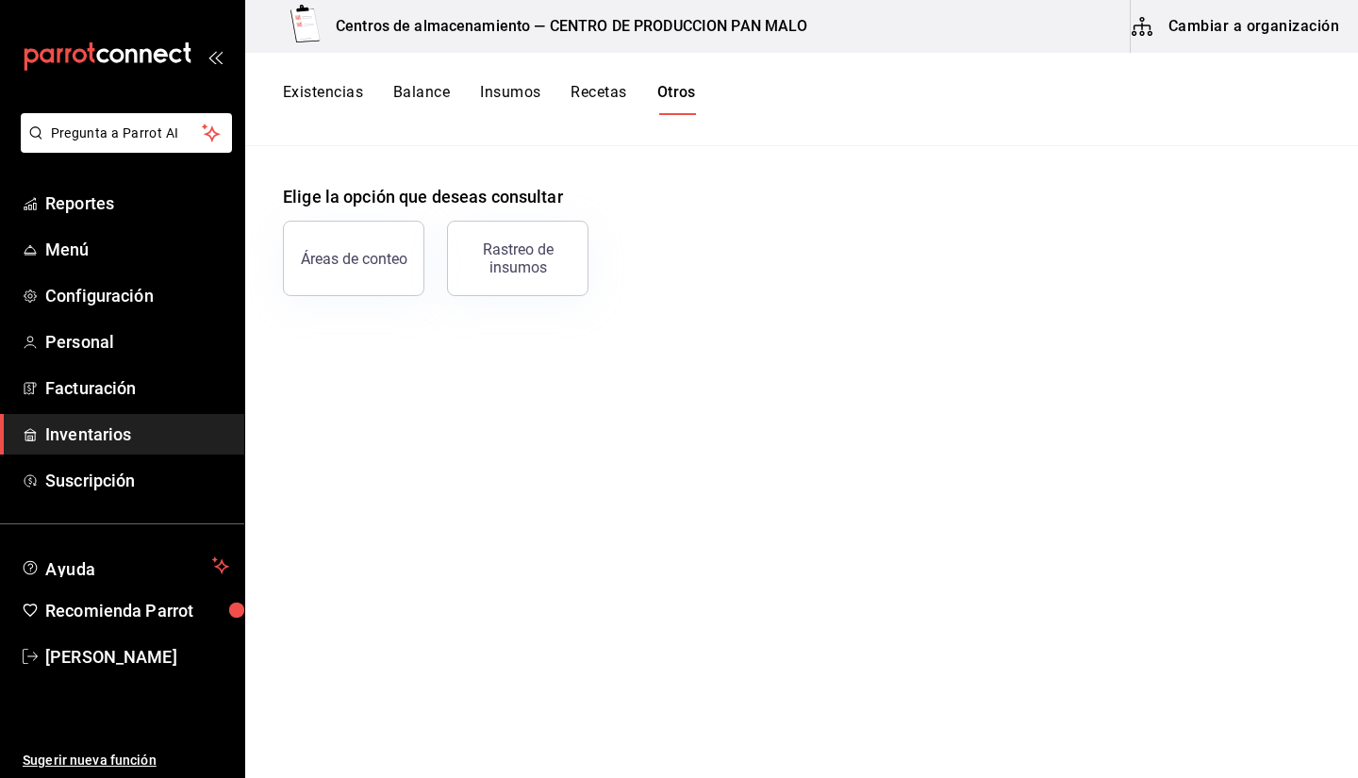
click at [336, 97] on button "Existencias" at bounding box center [323, 99] width 80 height 32
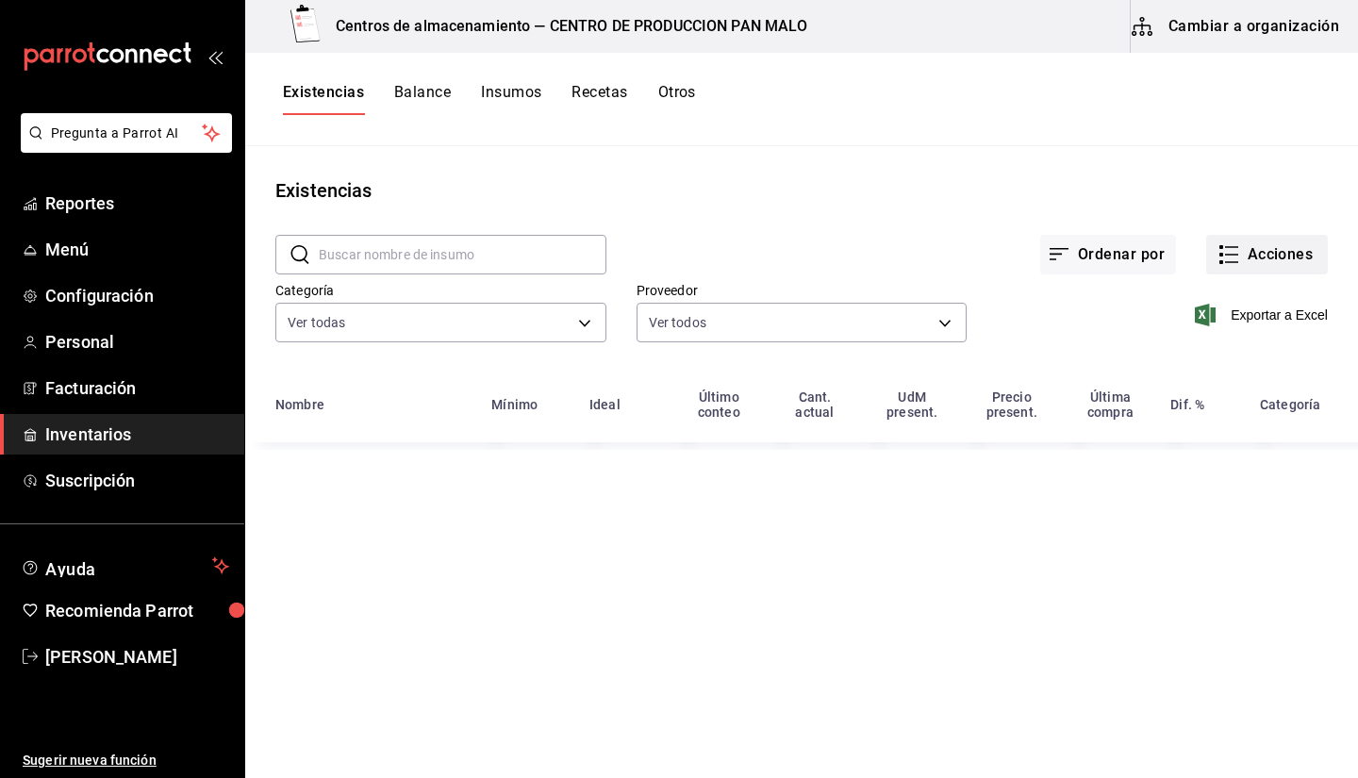
click at [1247, 251] on button "Acciones" at bounding box center [1267, 255] width 122 height 40
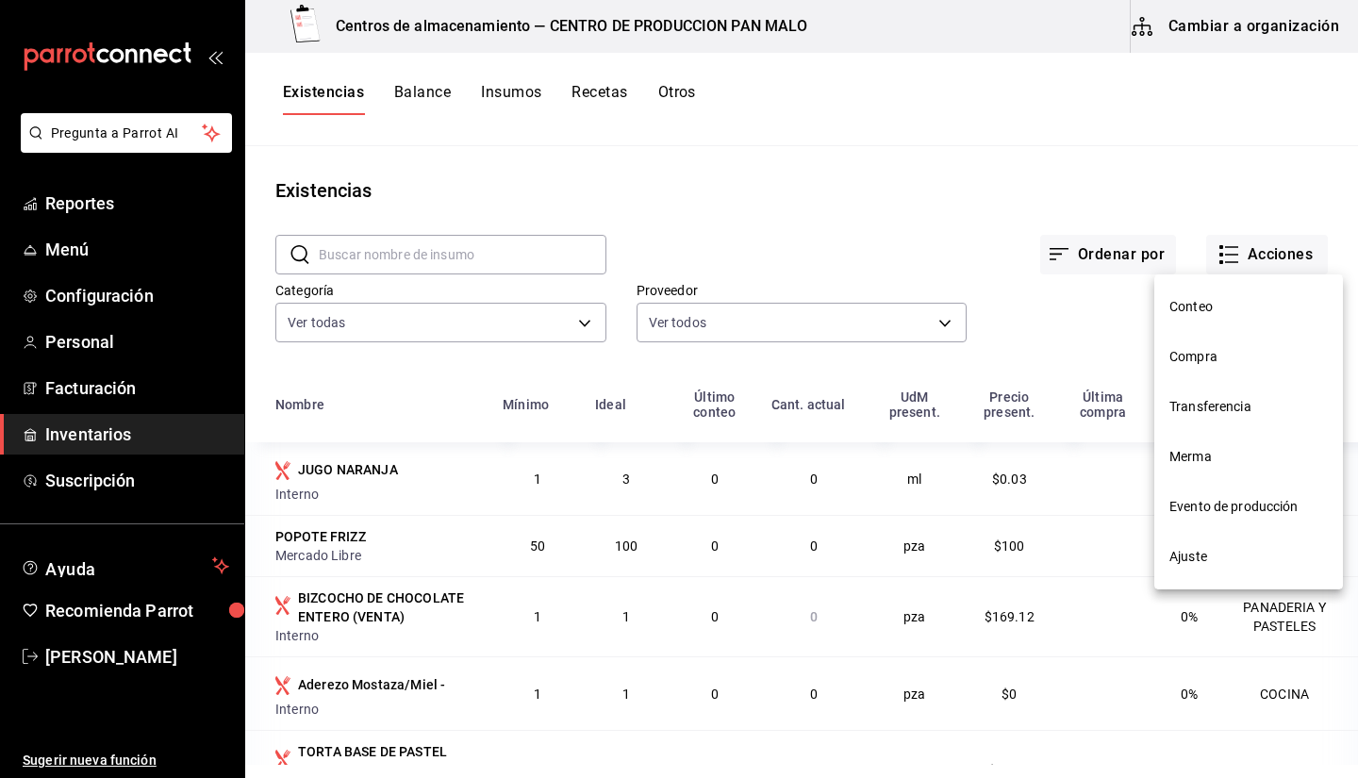
click at [1216, 567] on li "Ajuste" at bounding box center [1248, 557] width 189 height 50
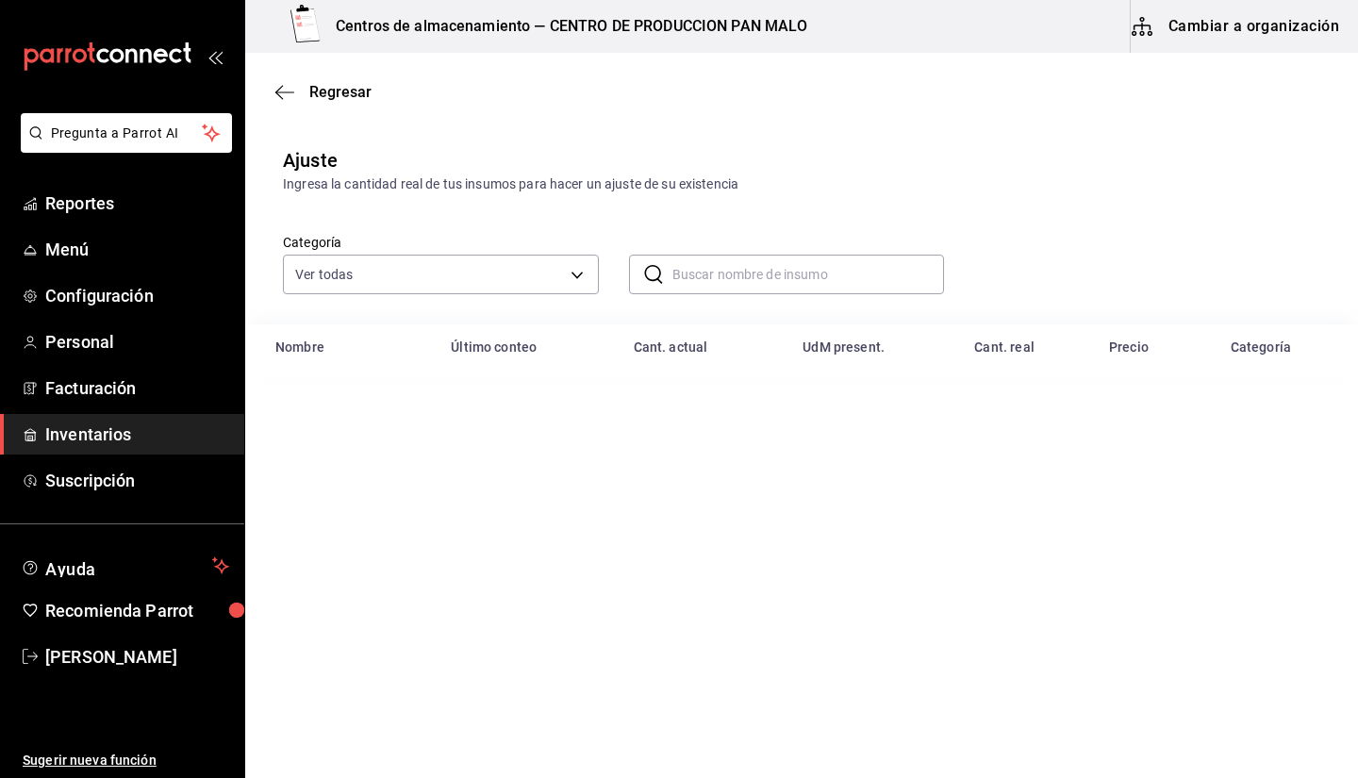
click at [710, 248] on div "​ ​" at bounding box center [772, 259] width 346 height 70
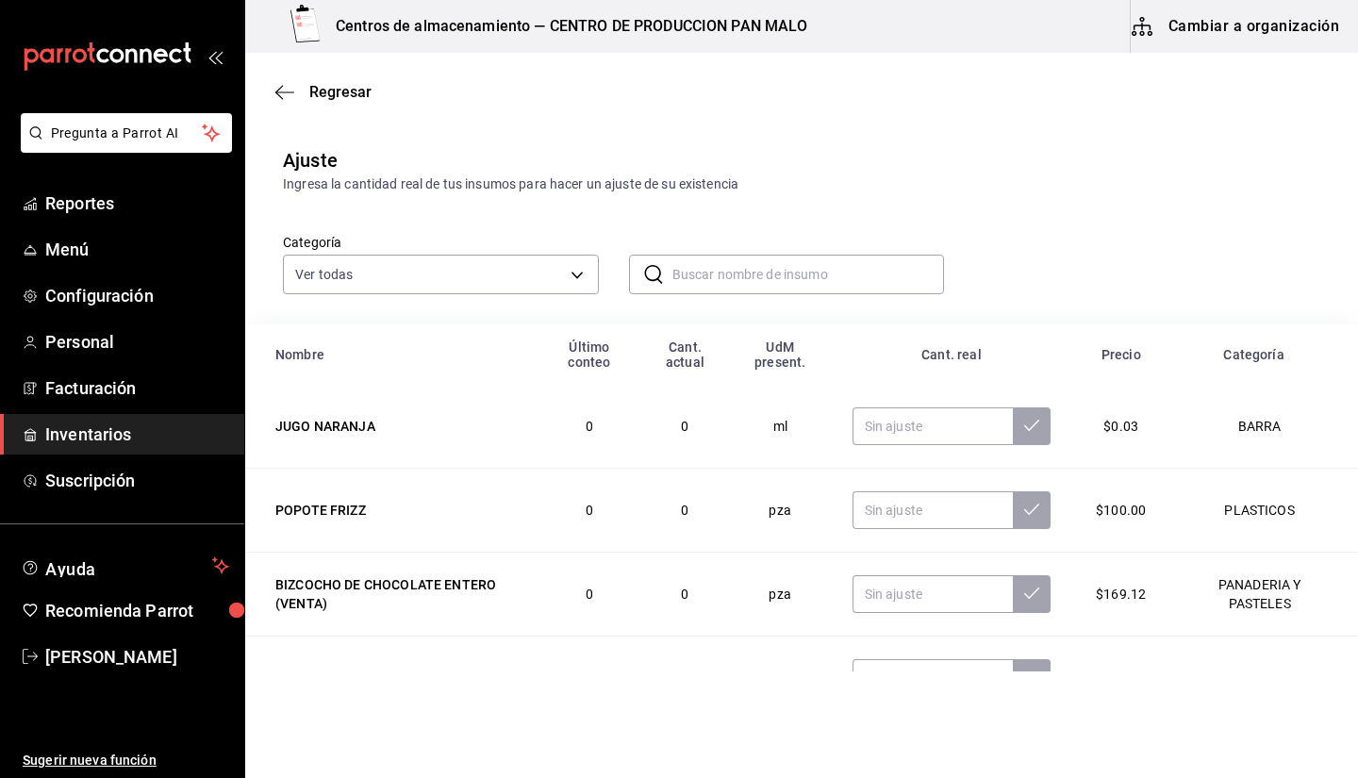
click at [704, 272] on input "text" at bounding box center [808, 275] width 272 height 38
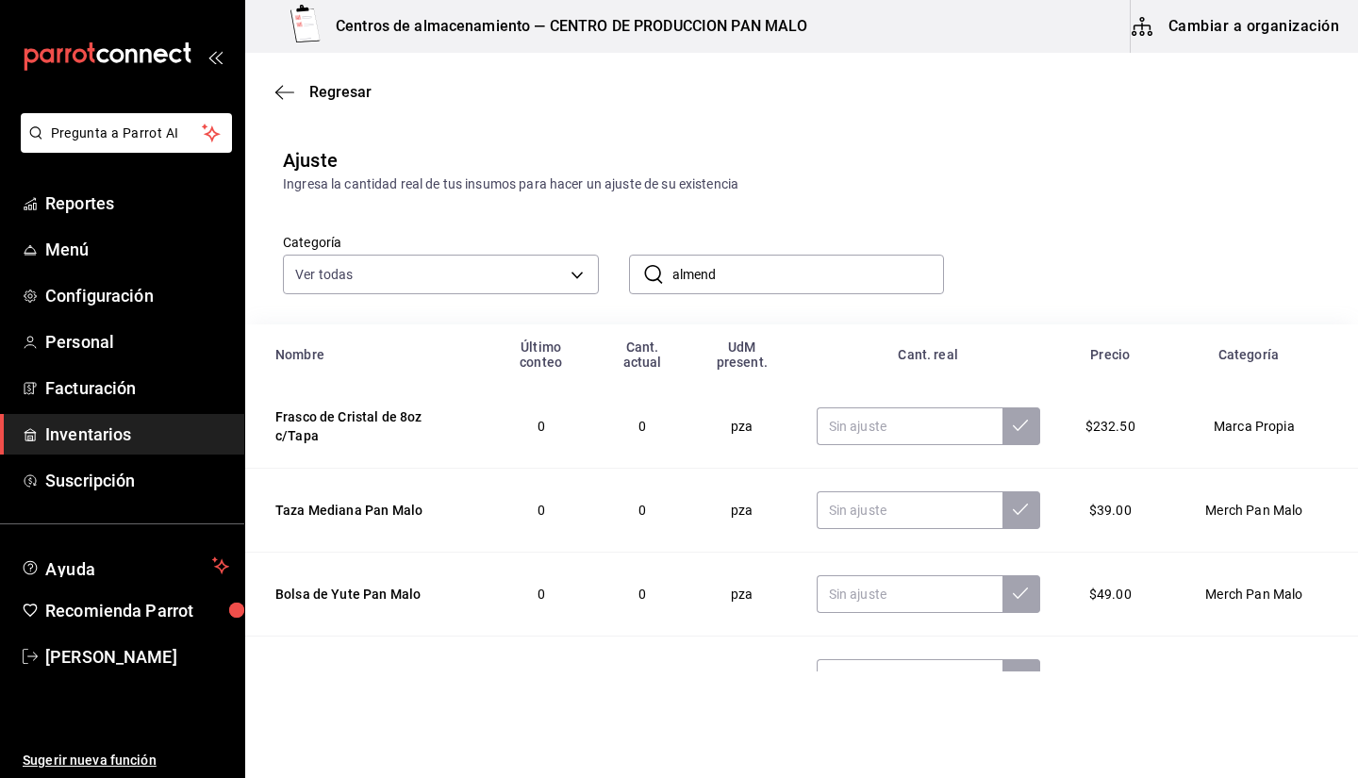
click at [760, 280] on input "almend" at bounding box center [808, 275] width 272 height 38
type input "almendra"
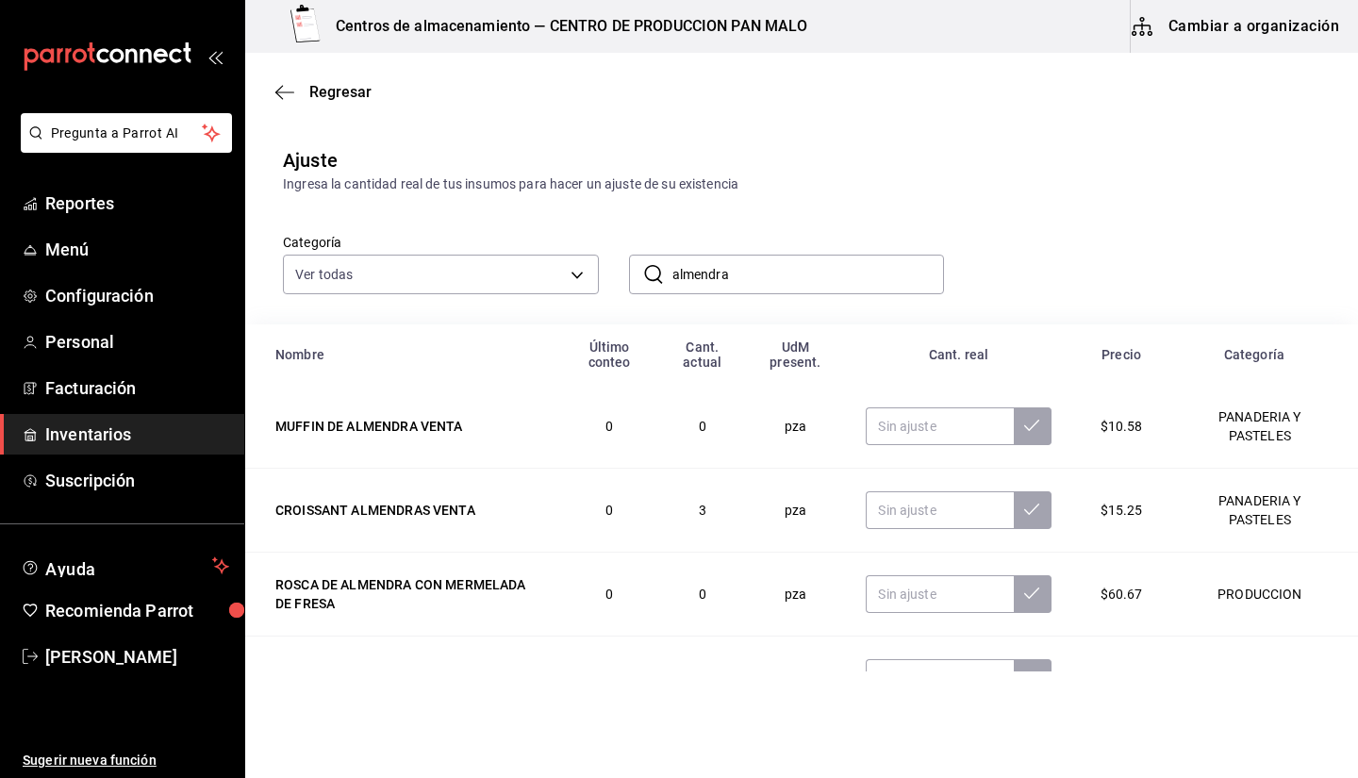
click at [843, 286] on input "almendra" at bounding box center [808, 275] width 272 height 38
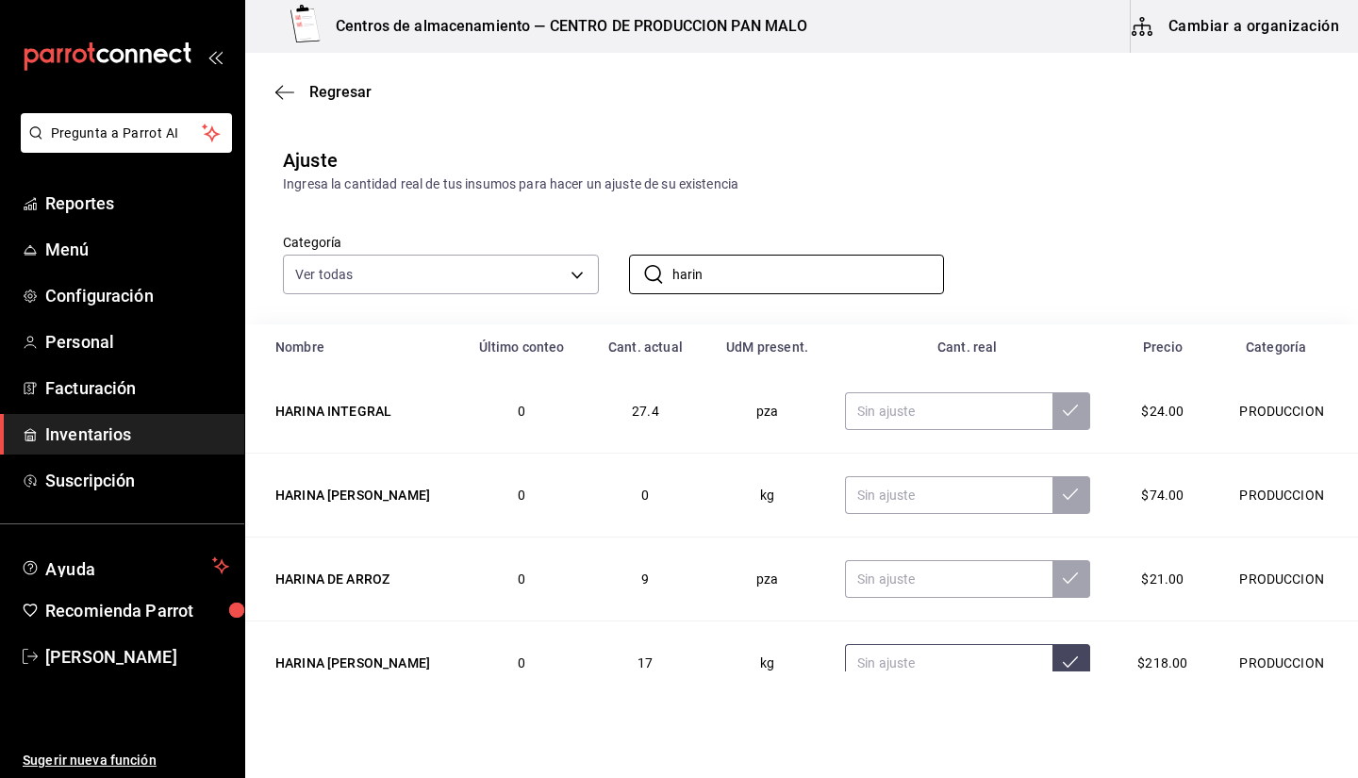
type input "harin"
click at [930, 667] on input "text" at bounding box center [948, 663] width 206 height 38
type input "8.00"
click at [898, 422] on input "text" at bounding box center [948, 411] width 206 height 38
drag, startPoint x: 898, startPoint y: 422, endPoint x: 875, endPoint y: 418, distance: 23.1
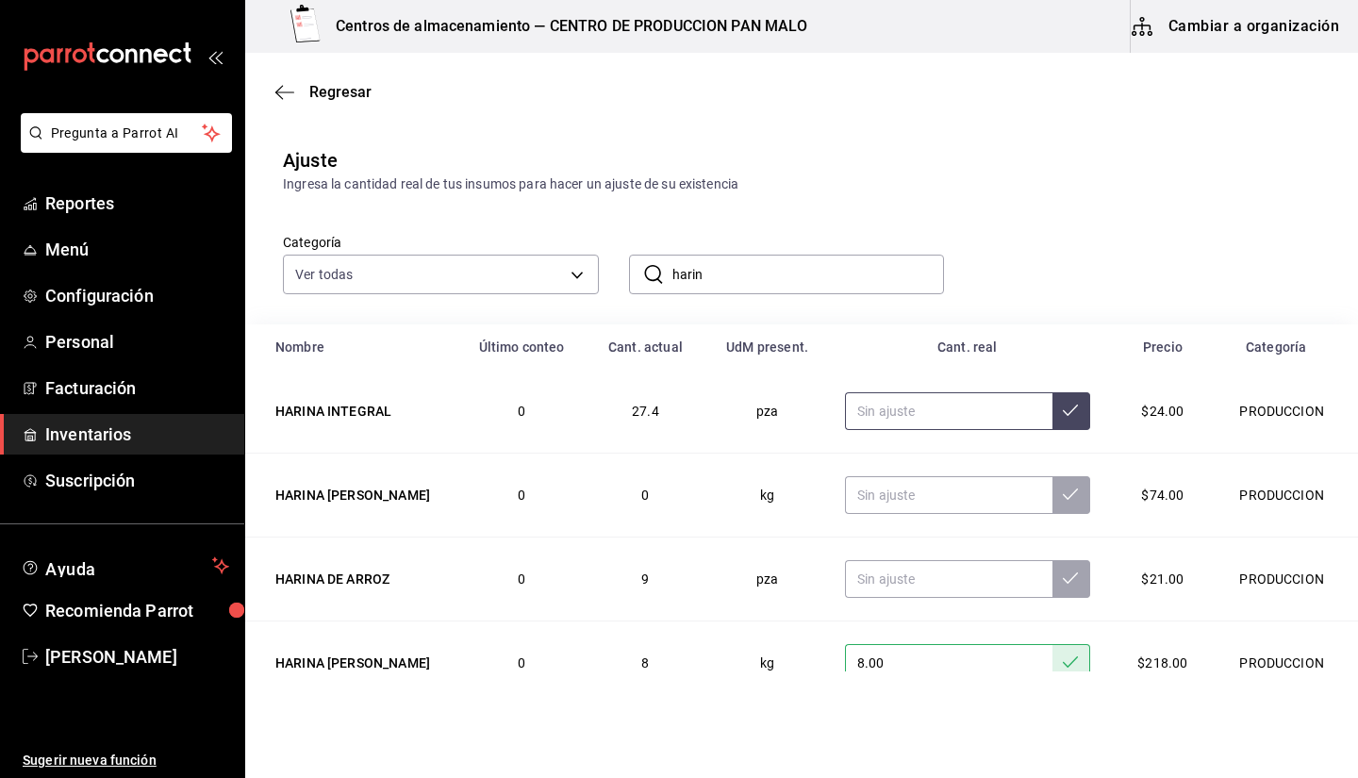
click at [875, 418] on input "text" at bounding box center [948, 411] width 206 height 38
type input "12.00"
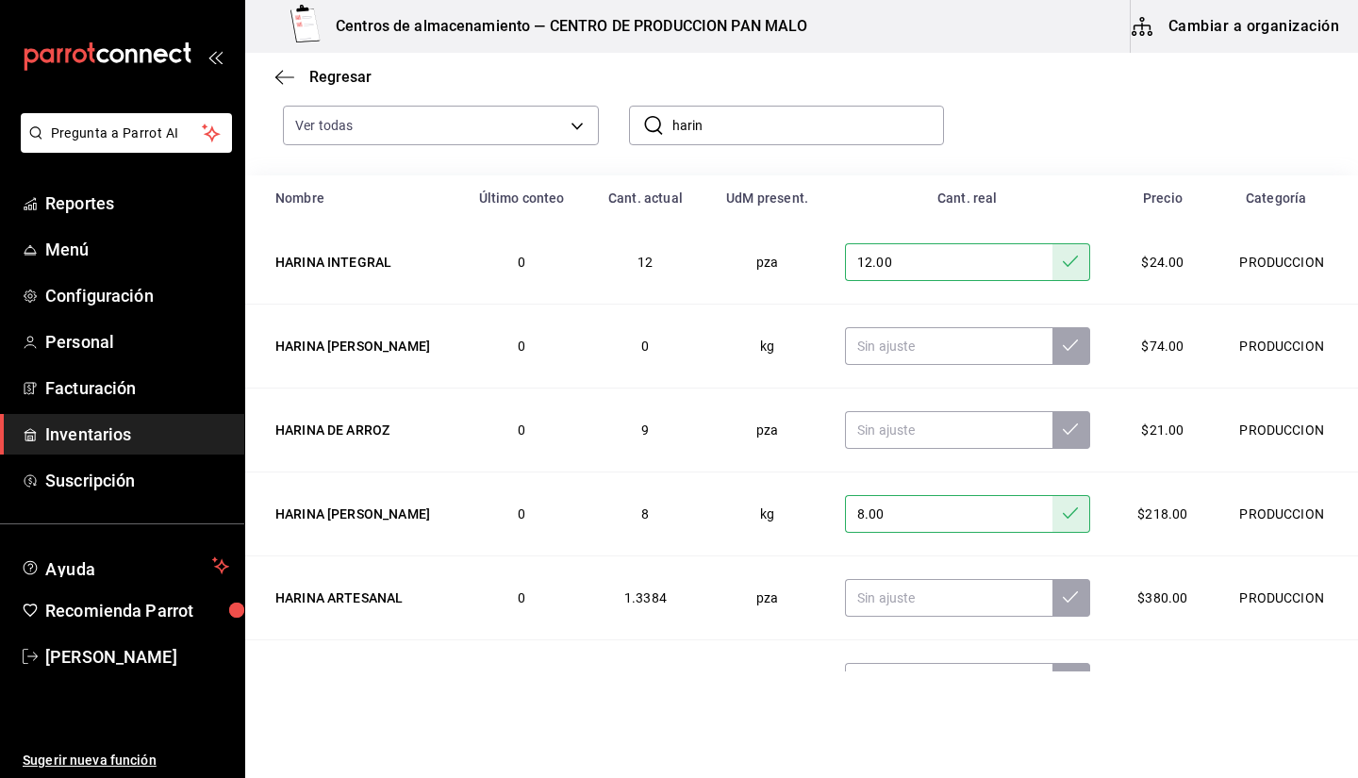
scroll to position [209, 0]
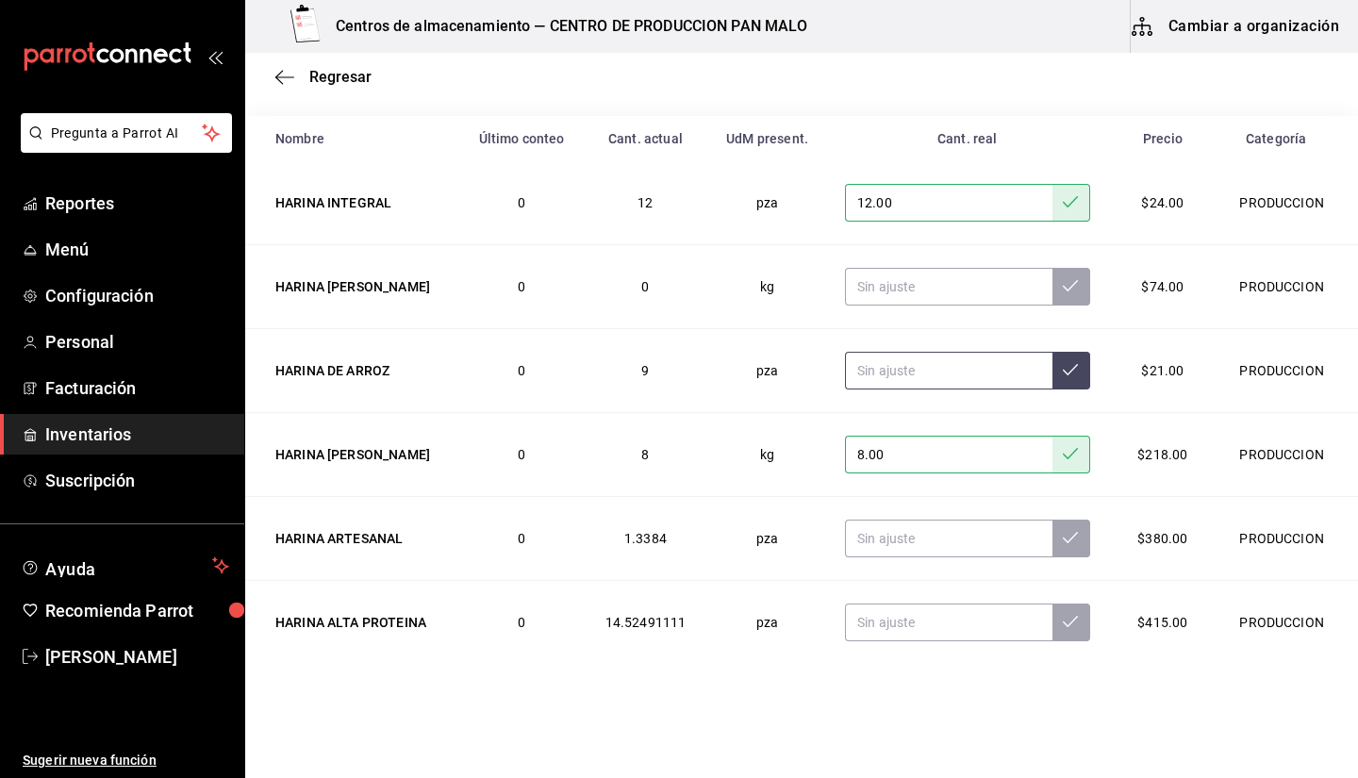
click at [933, 362] on input "text" at bounding box center [948, 371] width 206 height 38
type input "6.00"
click at [933, 521] on input "text" at bounding box center [948, 539] width 206 height 38
click at [920, 617] on input "text" at bounding box center [948, 622] width 206 height 38
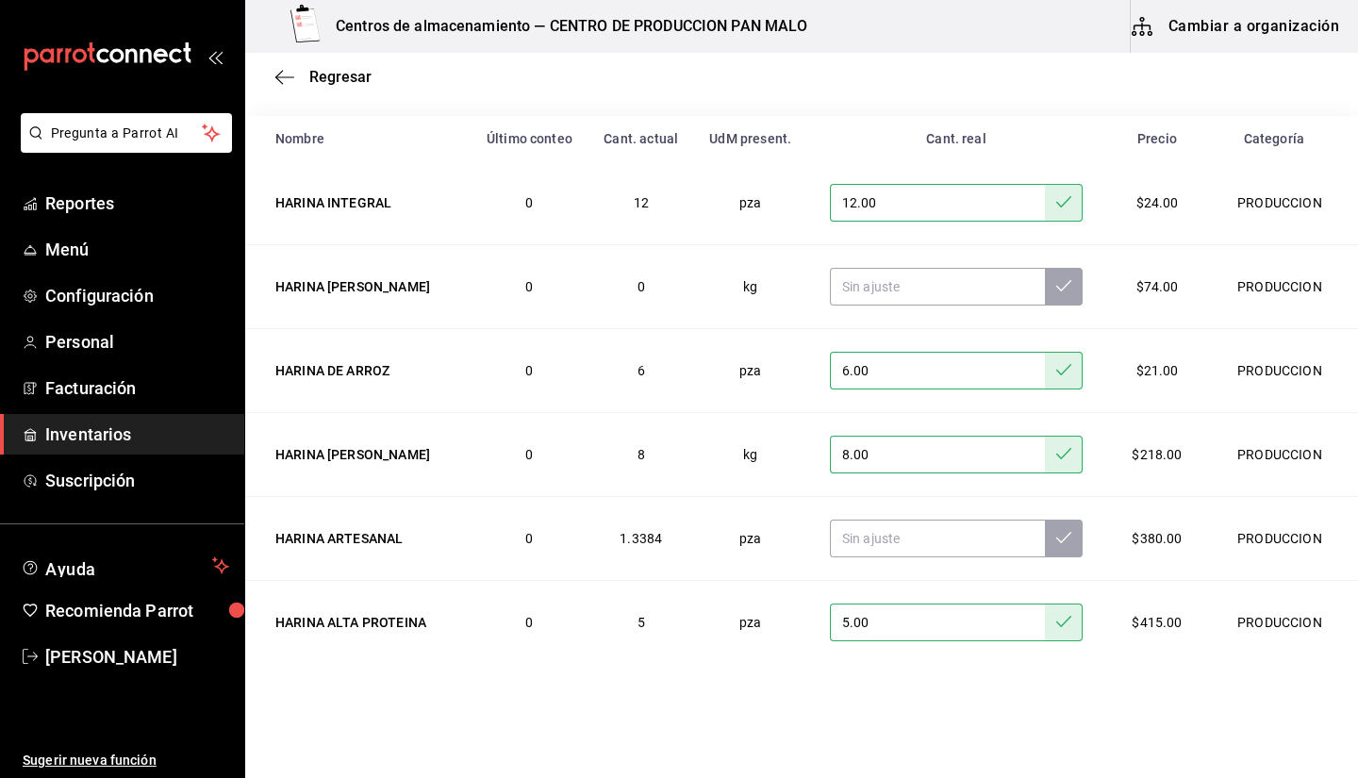
click at [919, 617] on input "5.00" at bounding box center [937, 622] width 215 height 38
type input "5.00"
type input "6.00"
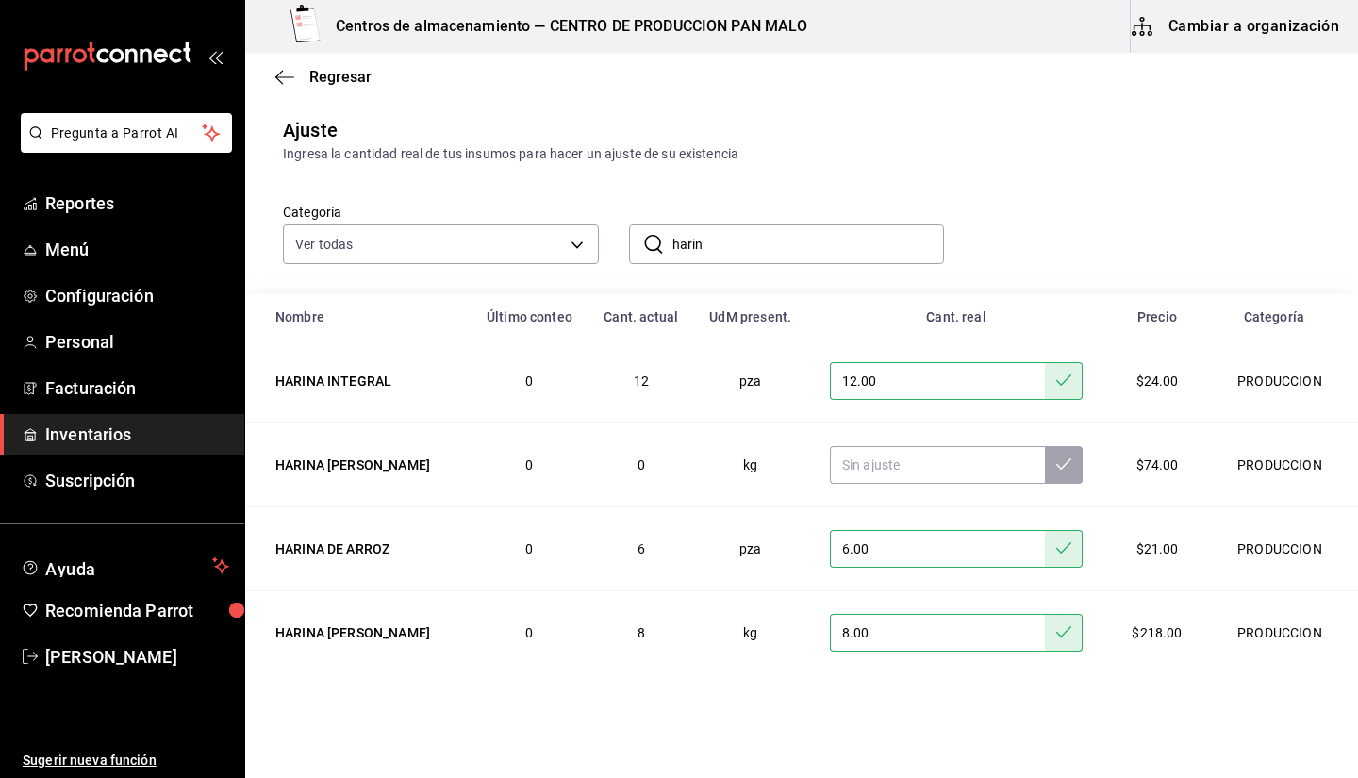
scroll to position [25, 0]
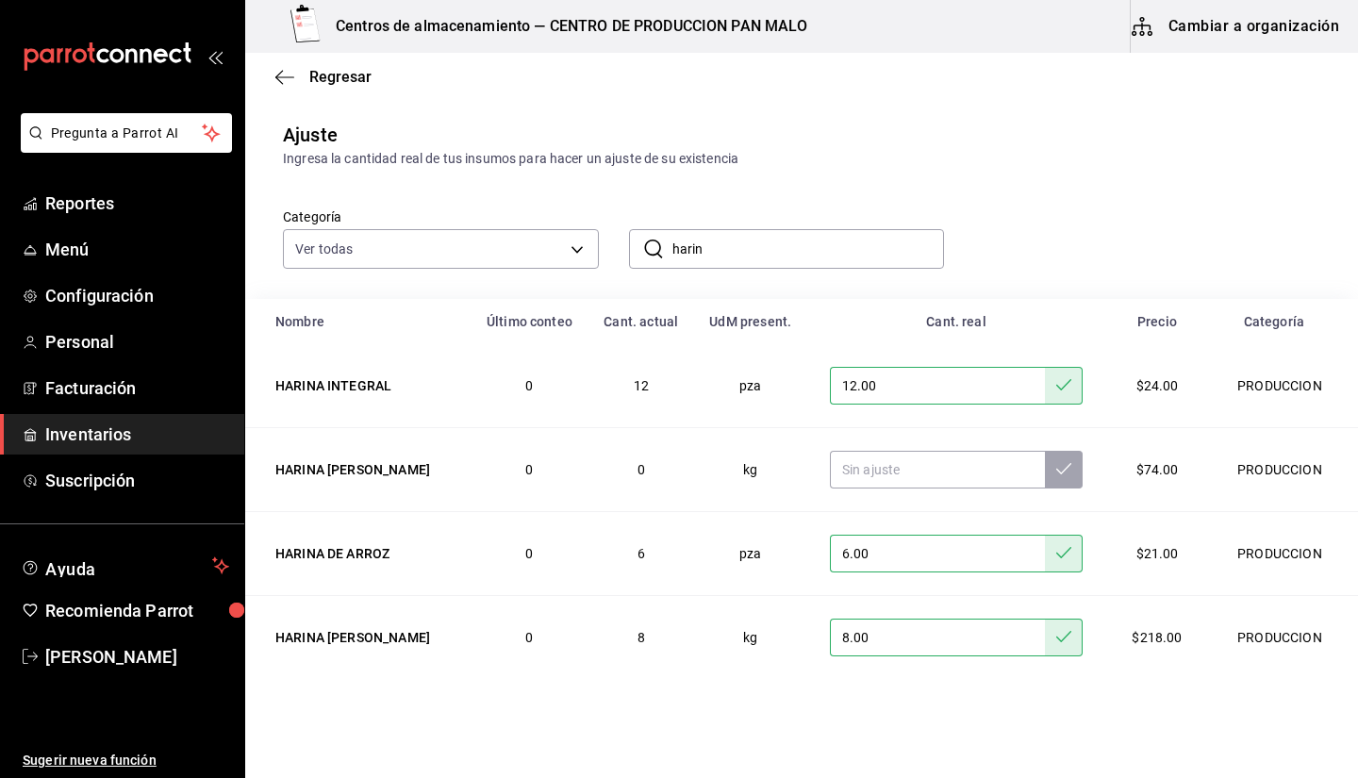
click at [846, 275] on div "Categoría Ver todas 70f7bd2c-2c71-4982-af5b-371040f86de5,600482d2-c9f1-4907-a3a…" at bounding box center [801, 234] width 1113 height 130
click at [806, 254] on input "harin" at bounding box center [808, 249] width 272 height 38
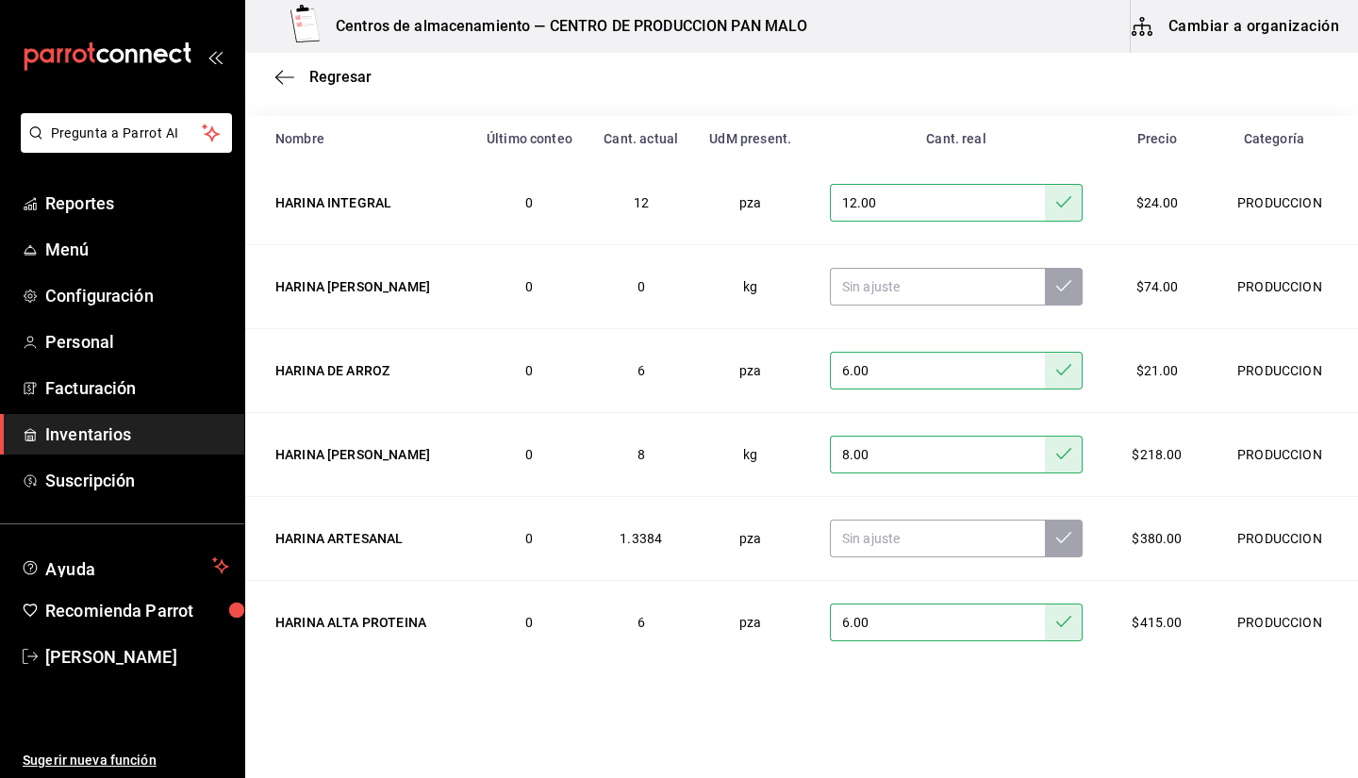
scroll to position [0, 0]
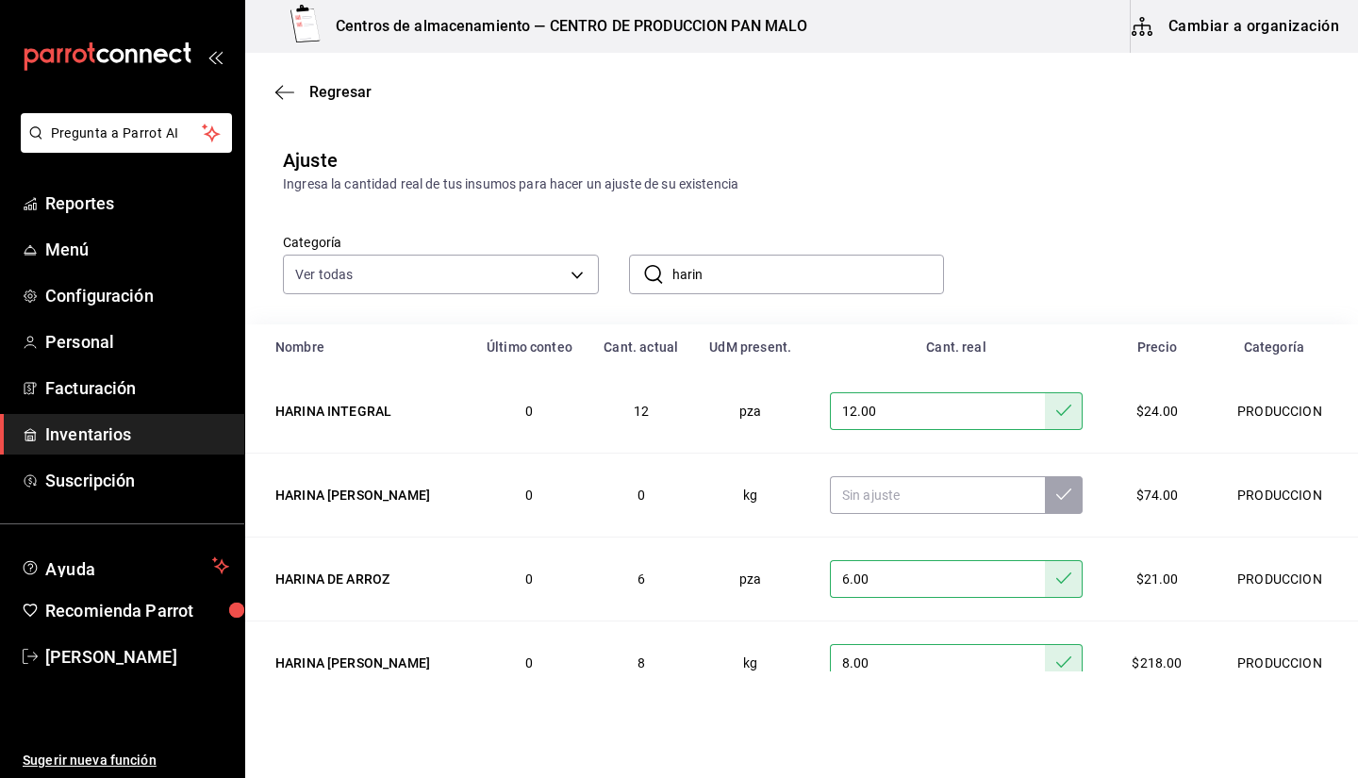
click at [708, 290] on input "harin" at bounding box center [808, 275] width 272 height 38
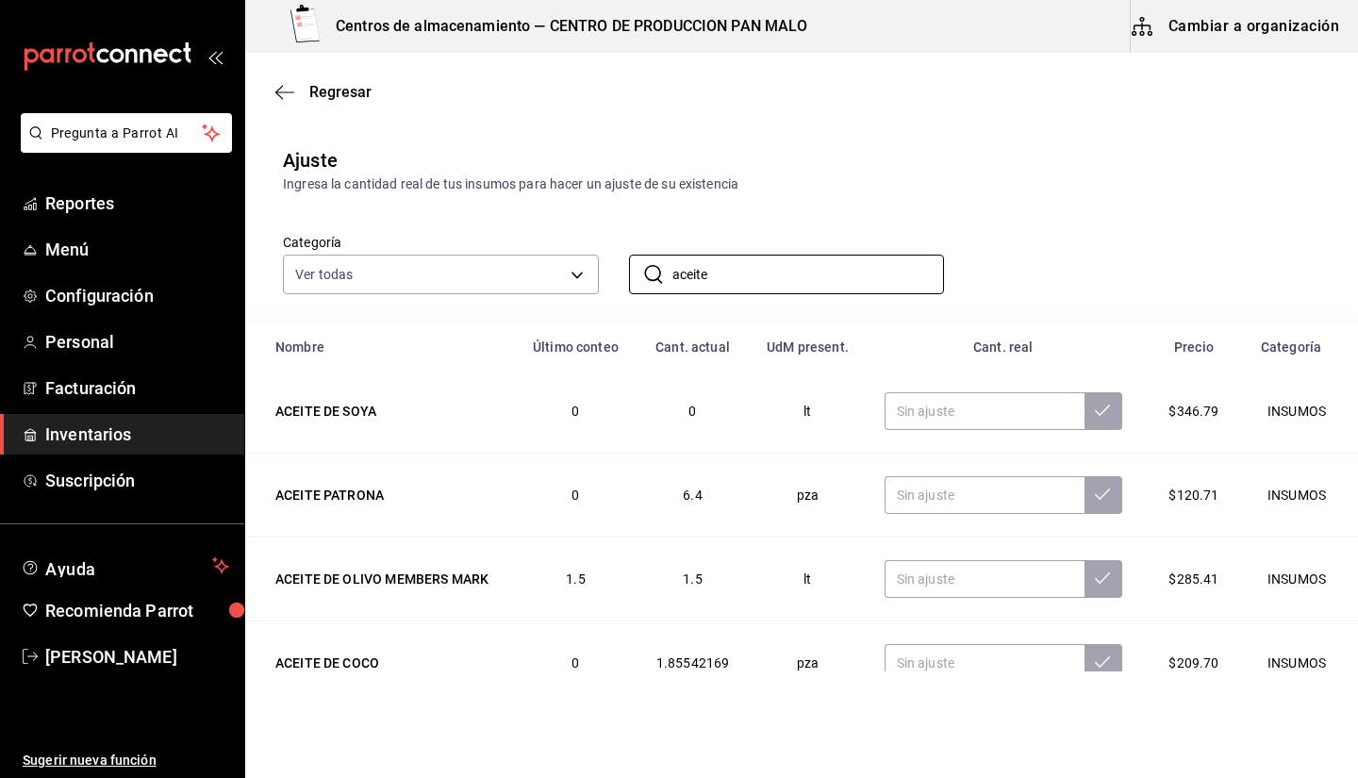
click at [1028, 235] on div "Categoría Ver todas 70f7bd2c-2c71-4982-af5b-371040f86de5,600482d2-c9f1-4907-a3a…" at bounding box center [771, 244] width 1037 height 100
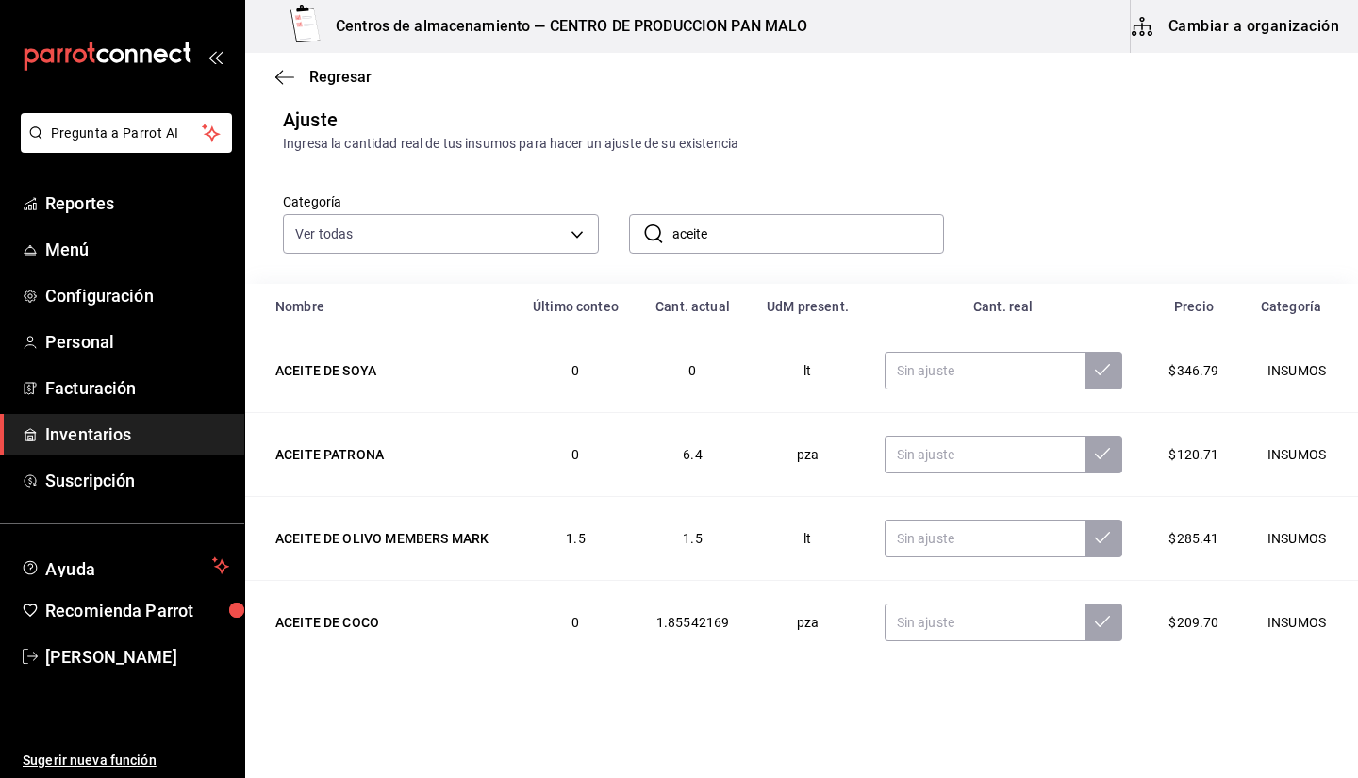
scroll to position [41, 0]
click at [845, 462] on td "pza" at bounding box center [806, 455] width 107 height 84
click at [732, 448] on td "6.4" at bounding box center [693, 455] width 122 height 84
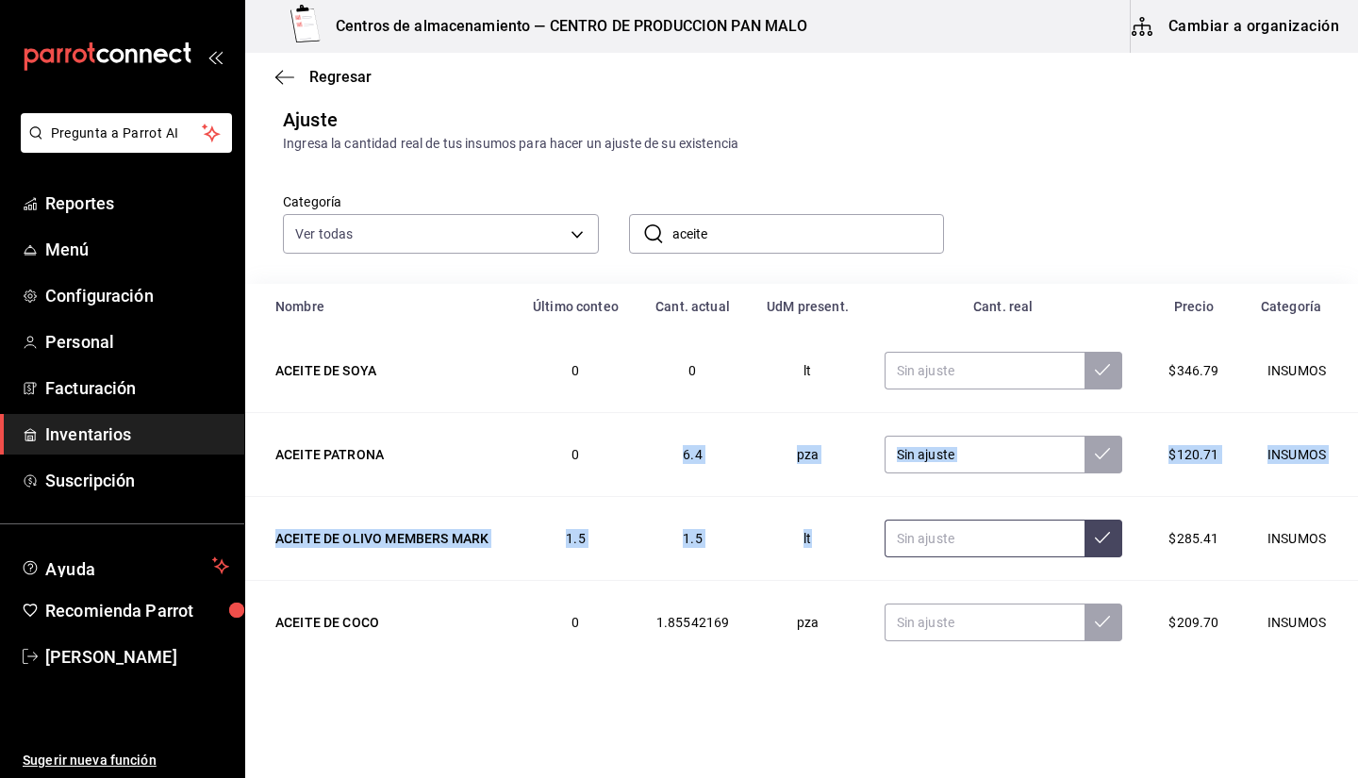
drag, startPoint x: 670, startPoint y: 460, endPoint x: 919, endPoint y: 527, distance: 257.8
click at [919, 527] on tbody "ACEITE DE SOYA 0 0 lt $346.79 INSUMOS ACEITE PATRONA 0 6.4 pza $120.71 INSUMOS …" at bounding box center [801, 496] width 1113 height 335
click at [735, 492] on td "6.4" at bounding box center [693, 455] width 122 height 84
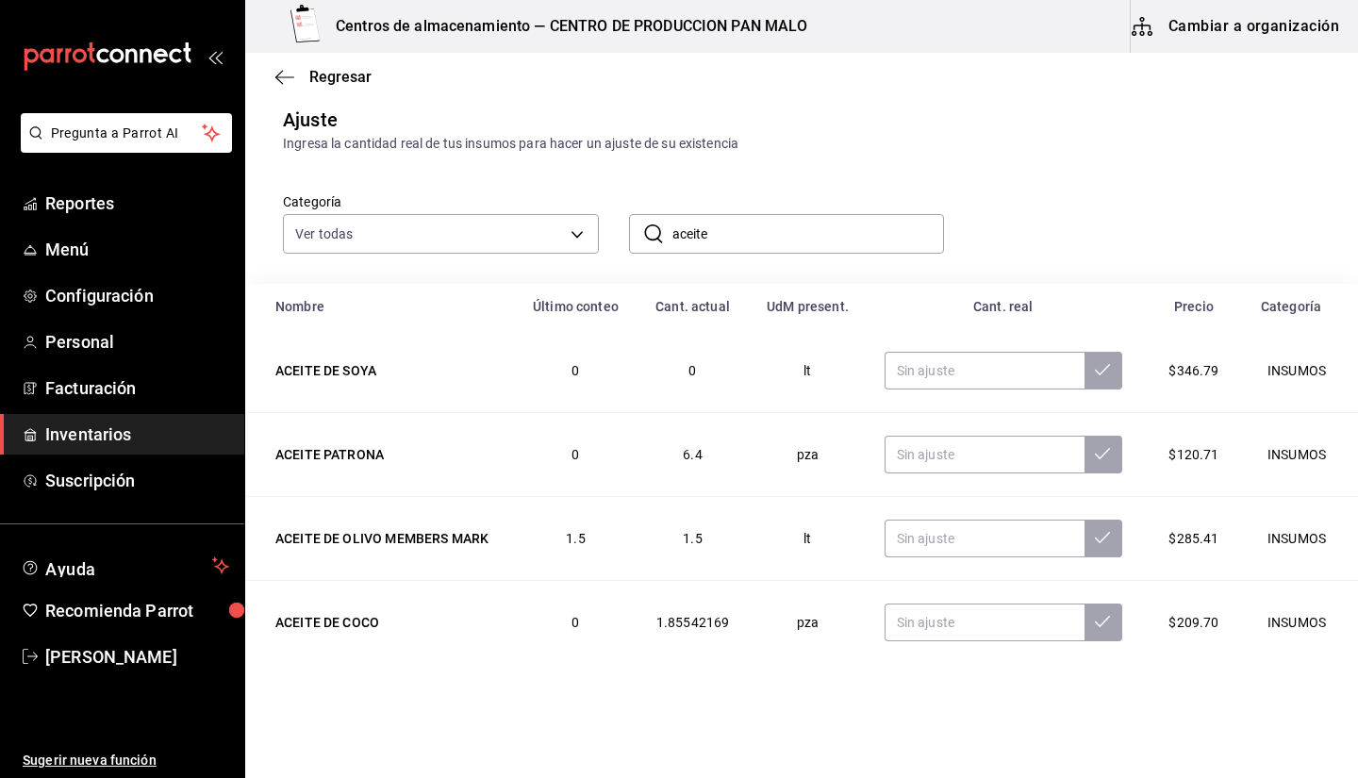
click at [718, 252] on input "aceite" at bounding box center [808, 234] width 272 height 38
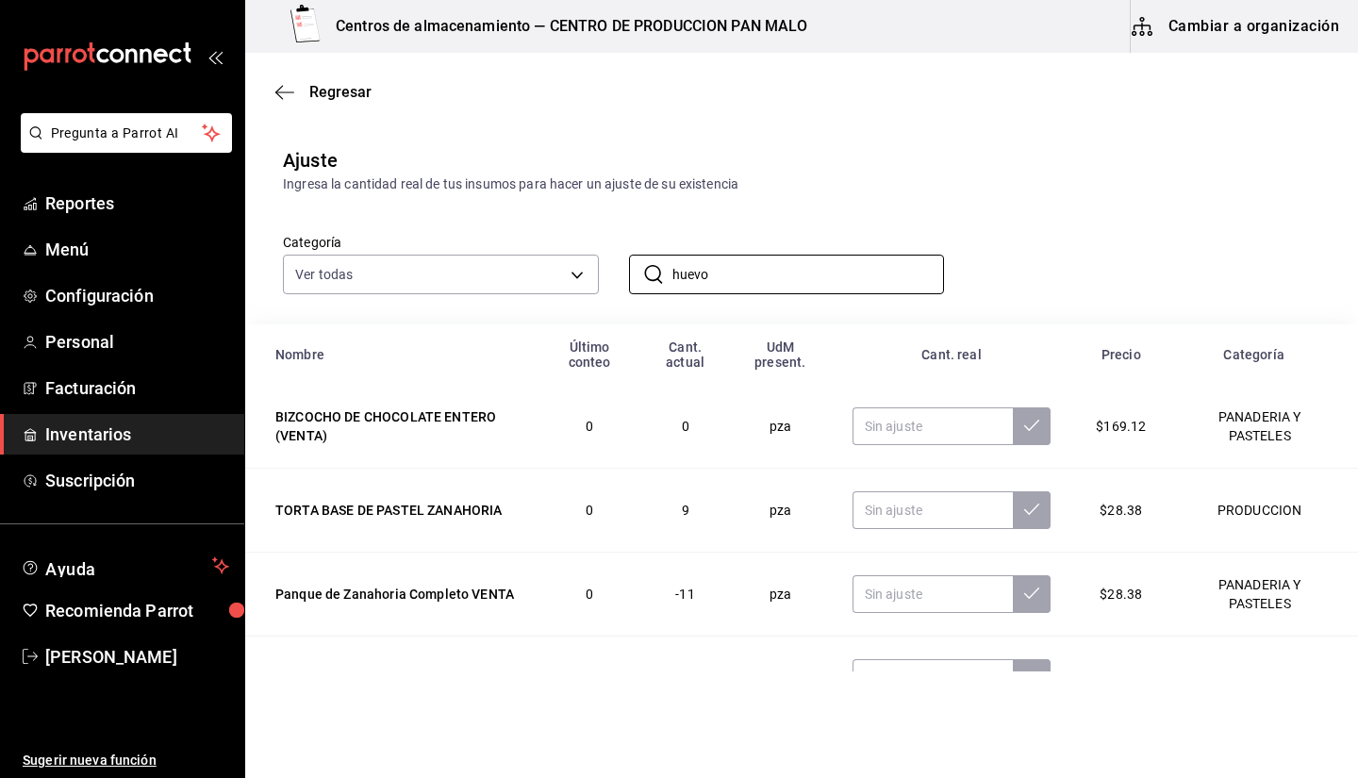
click at [982, 223] on div "Categoría Ver todas 70f7bd2c-2c71-4982-af5b-371040f86de5,600482d2-c9f1-4907-a3a…" at bounding box center [771, 244] width 1037 height 100
click at [817, 287] on input "huevo" at bounding box center [808, 275] width 272 height 38
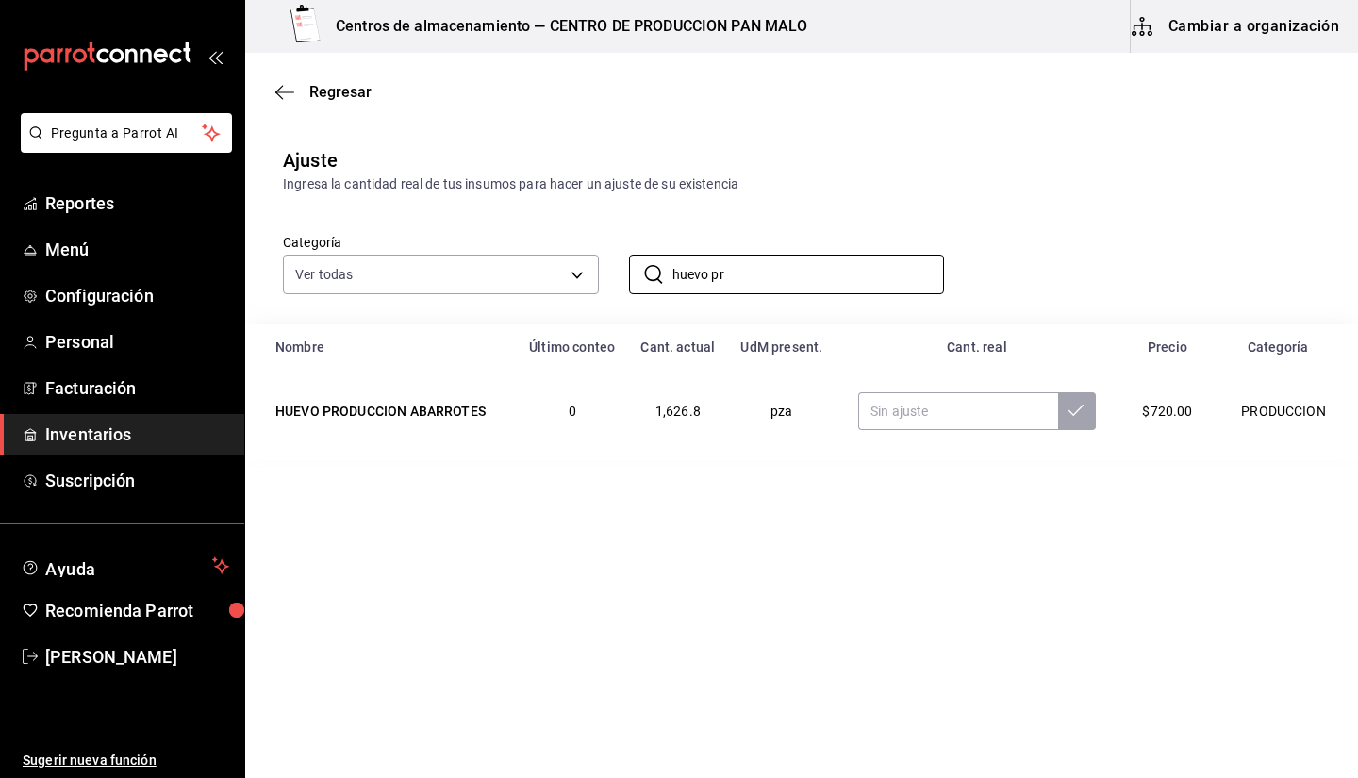
type input "huevo pr"
click at [843, 208] on div "Categoría Ver todas 70f7bd2c-2c71-4982-af5b-371040f86de5,600482d2-c9f1-4907-a3a…" at bounding box center [771, 244] width 1037 height 100
click at [900, 420] on input "text" at bounding box center [958, 411] width 200 height 38
click at [790, 614] on main "Regresar Ajuste Ingresa la cantidad real de tus insumos para hacer un ajuste de…" at bounding box center [801, 362] width 1113 height 619
click at [941, 407] on input "text" at bounding box center [958, 411] width 200 height 38
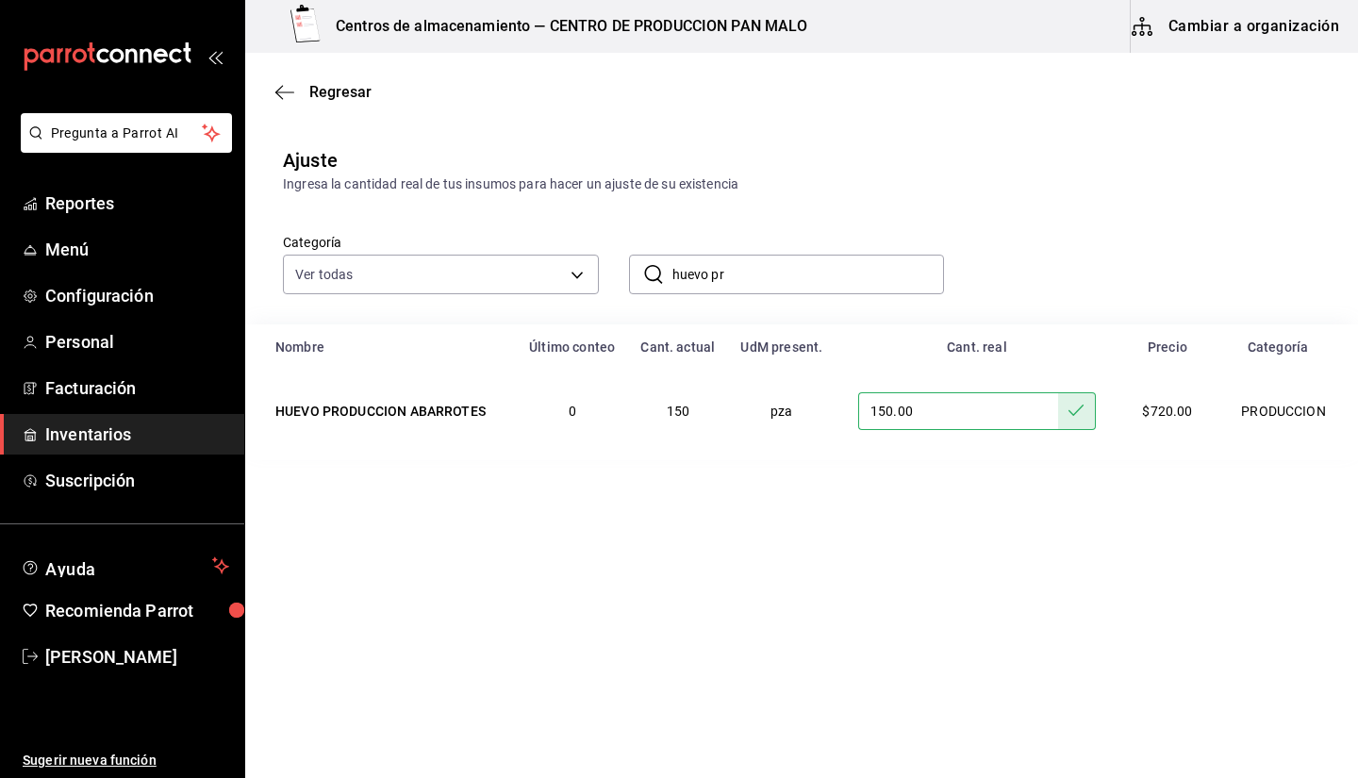
click at [941, 407] on input "150.00" at bounding box center [958, 411] width 200 height 38
type input "1150.00"
click at [863, 287] on input "huevo pr" at bounding box center [808, 275] width 272 height 38
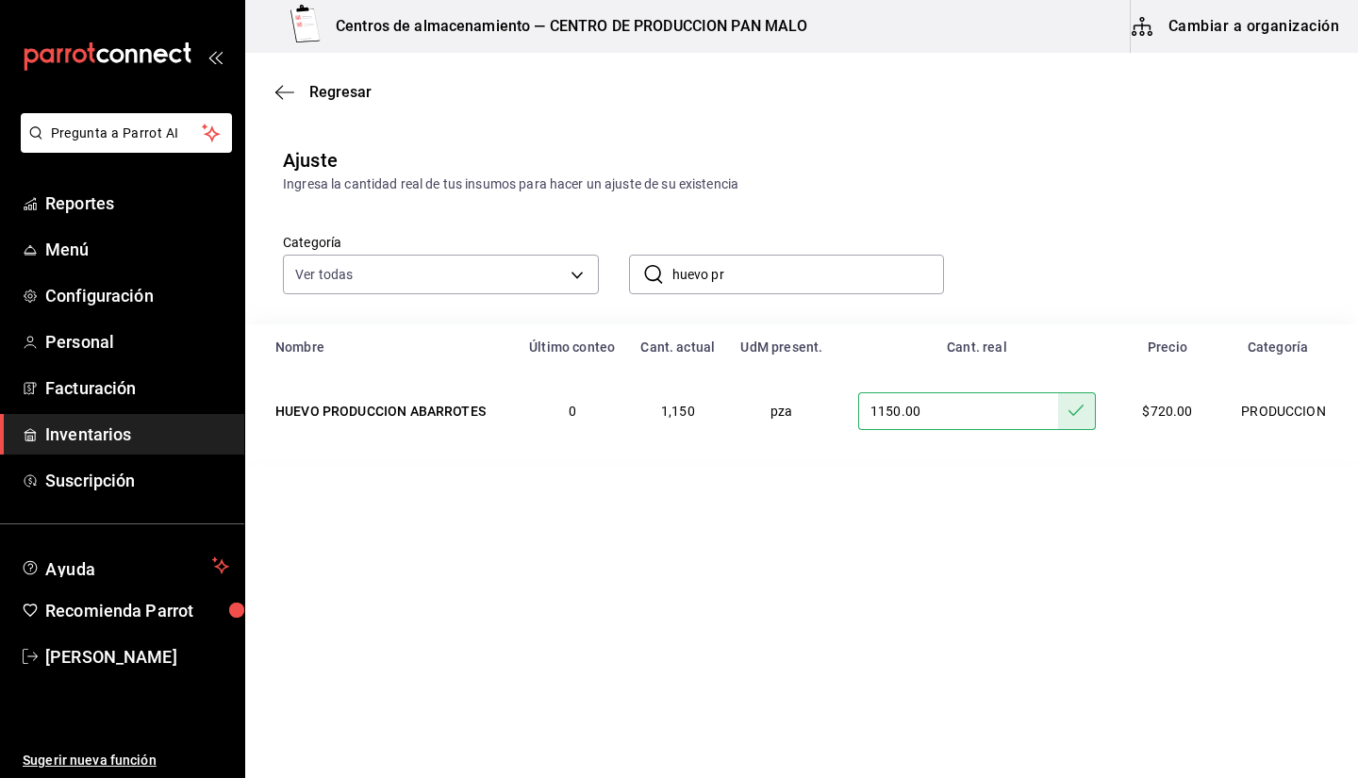
click at [863, 287] on input "huevo pr" at bounding box center [808, 275] width 272 height 38
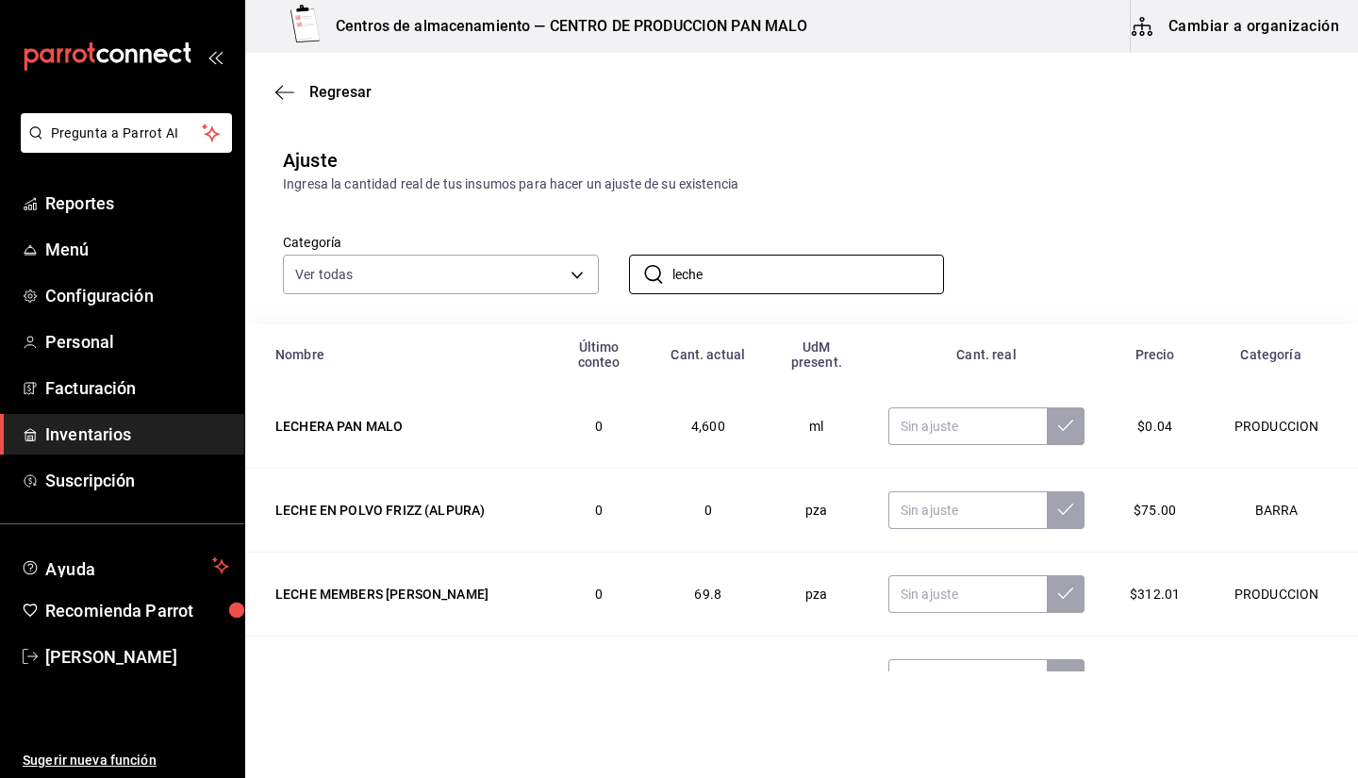
type input "leche"
click at [981, 189] on div "Ingresa la cantidad real de tus insumos para hacer un ajuste de su existencia" at bounding box center [801, 184] width 1037 height 20
click at [338, 96] on span "Regresar" at bounding box center [340, 92] width 62 height 18
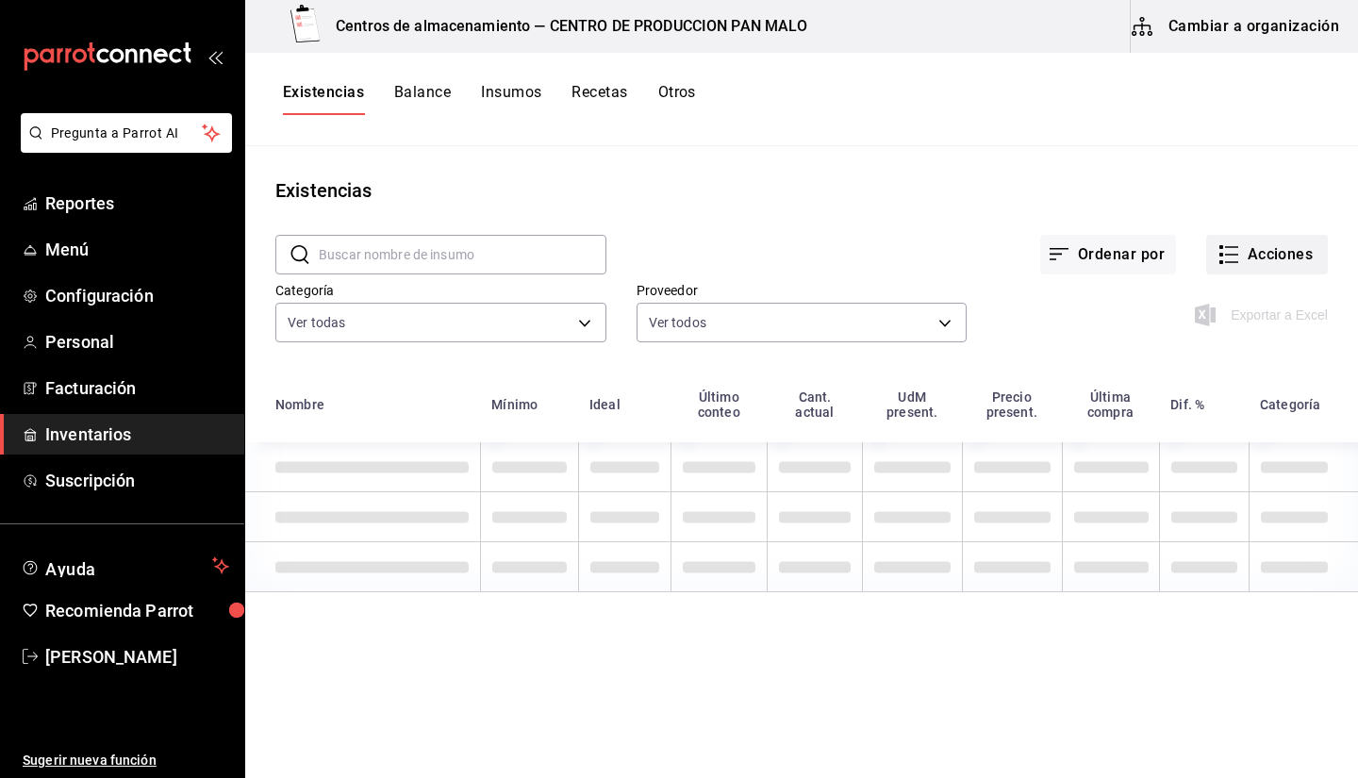
click at [1247, 248] on button "Acciones" at bounding box center [1267, 255] width 122 height 40
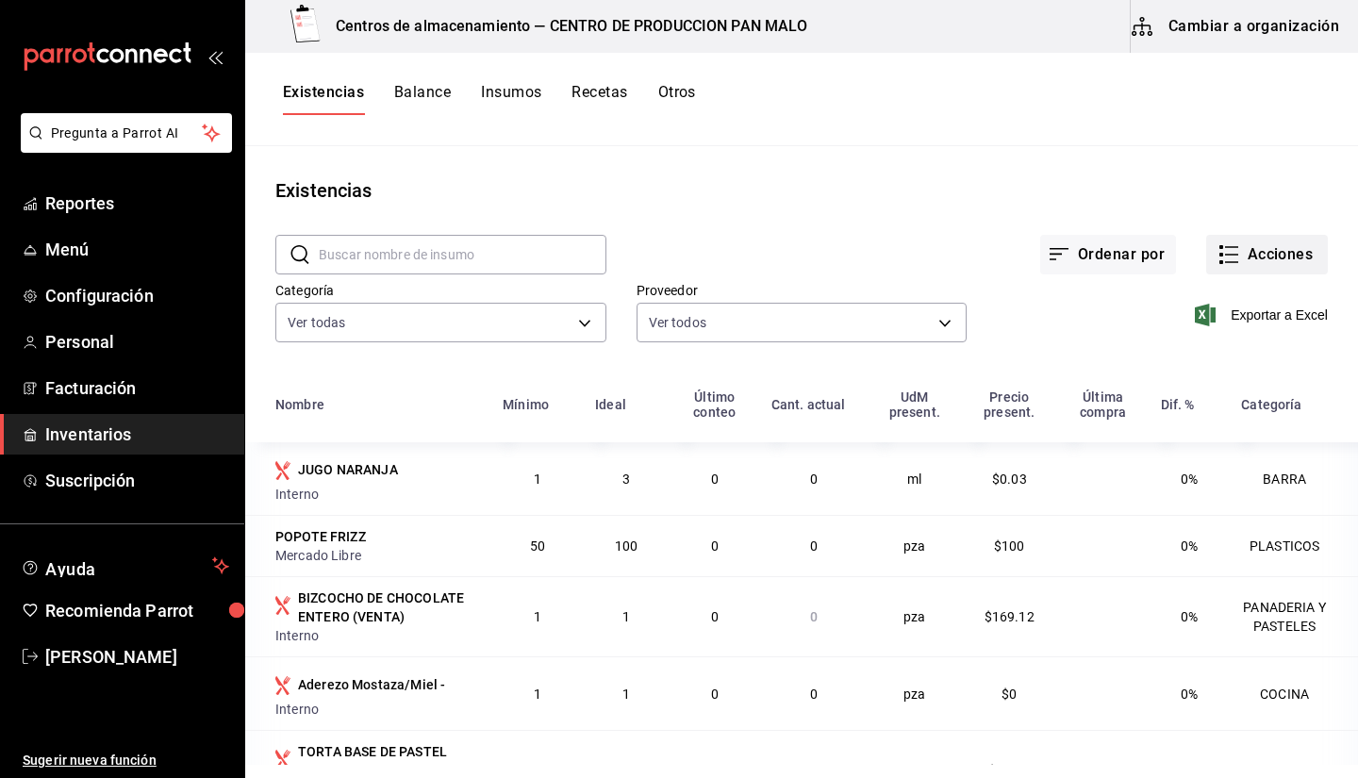
click at [1225, 261] on button "Acciones" at bounding box center [1267, 255] width 122 height 40
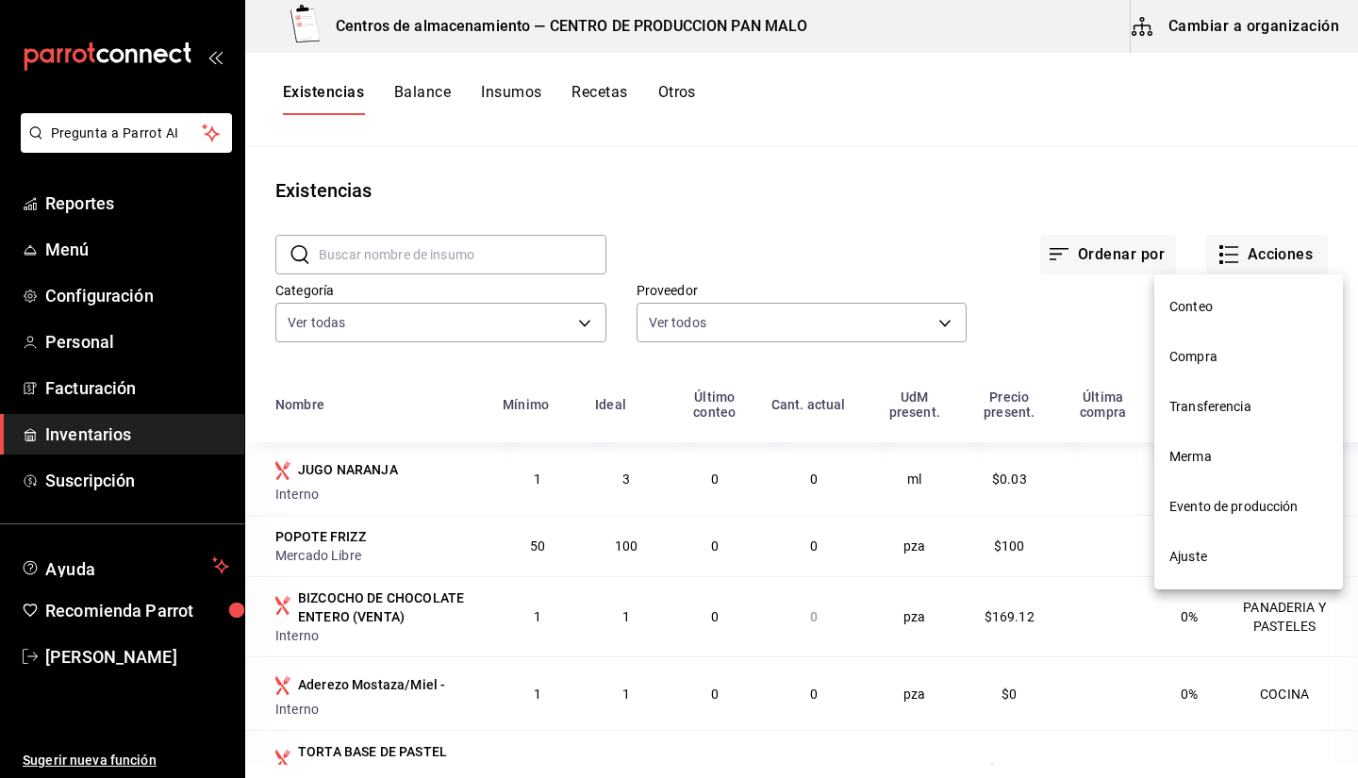
click at [673, 97] on div at bounding box center [679, 389] width 1358 height 778
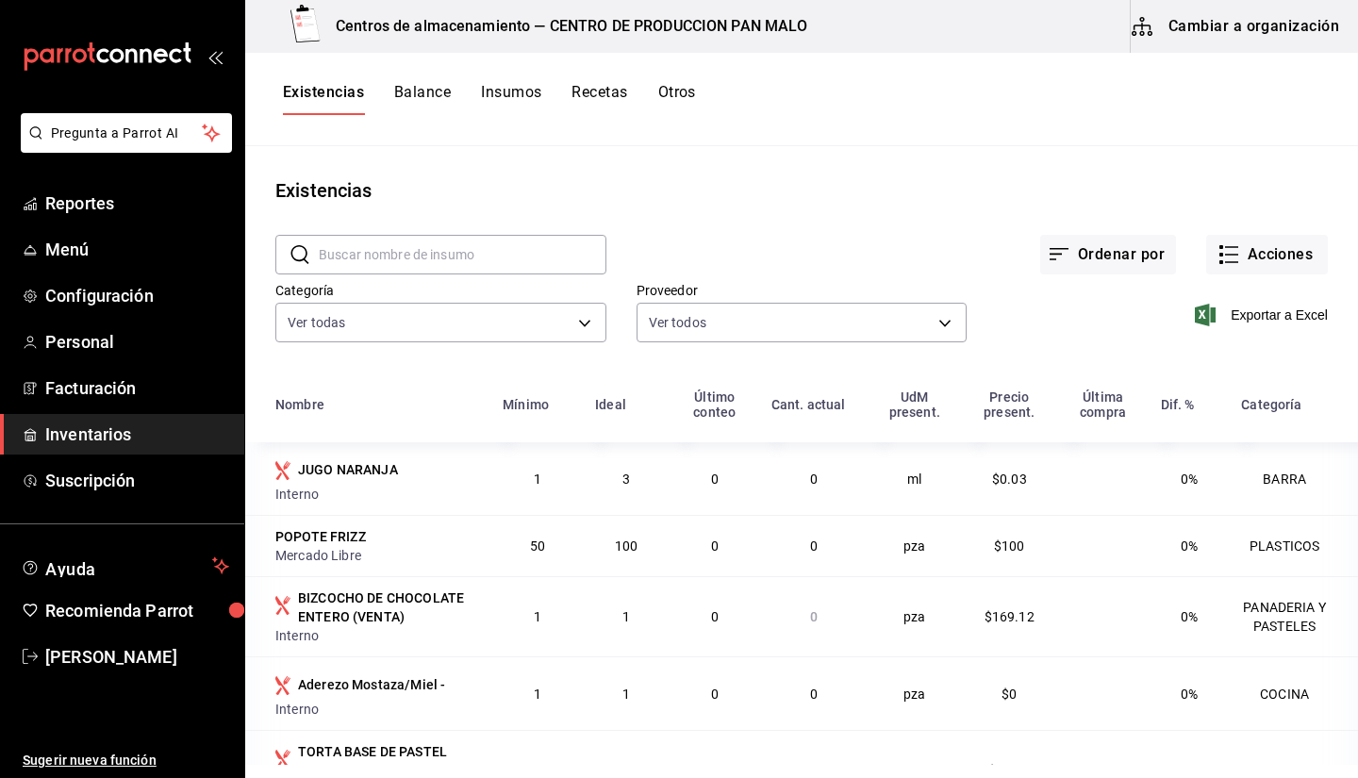
click at [673, 97] on div "Conteo Compra Transferencia Merma Evento de producción Ajuste" at bounding box center [679, 389] width 1358 height 778
click at [673, 97] on button "Otros" at bounding box center [677, 99] width 38 height 32
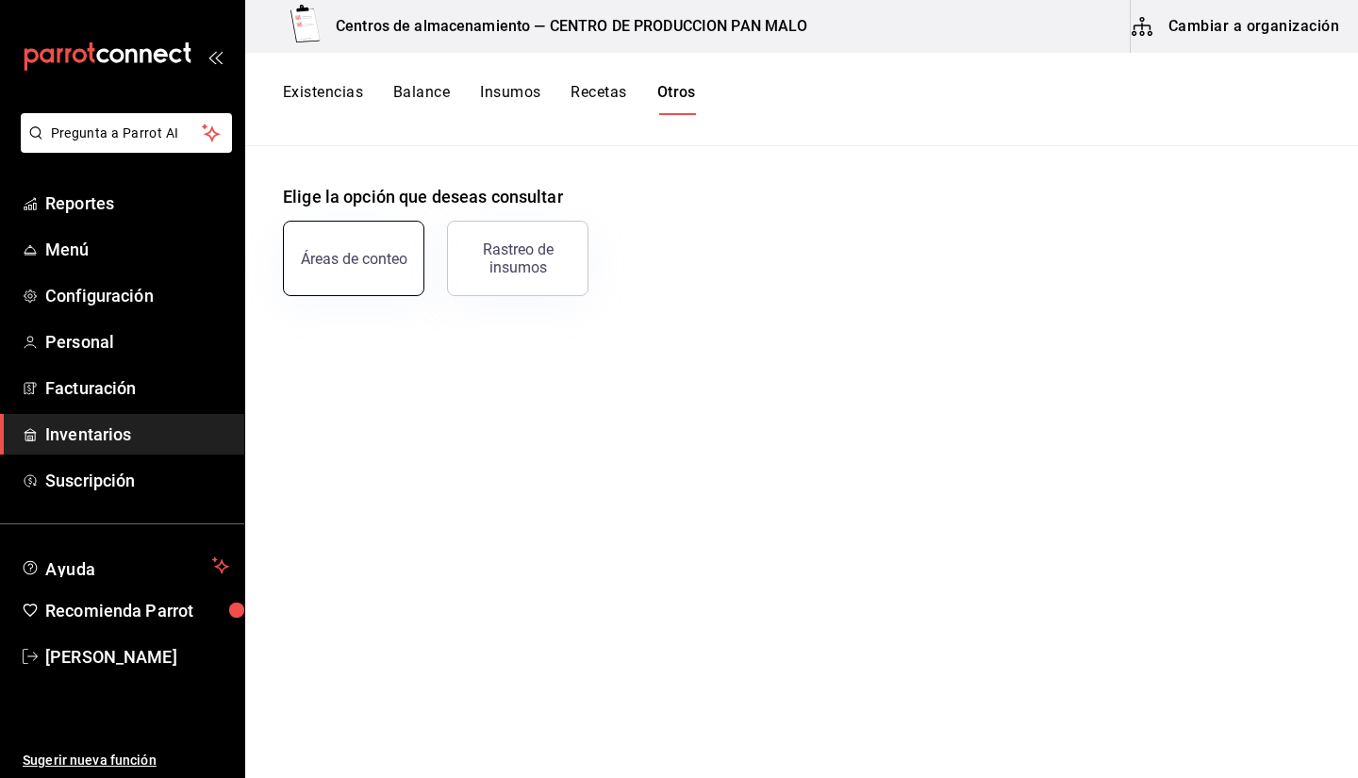
click at [388, 279] on button "Áreas de conteo" at bounding box center [353, 258] width 141 height 75
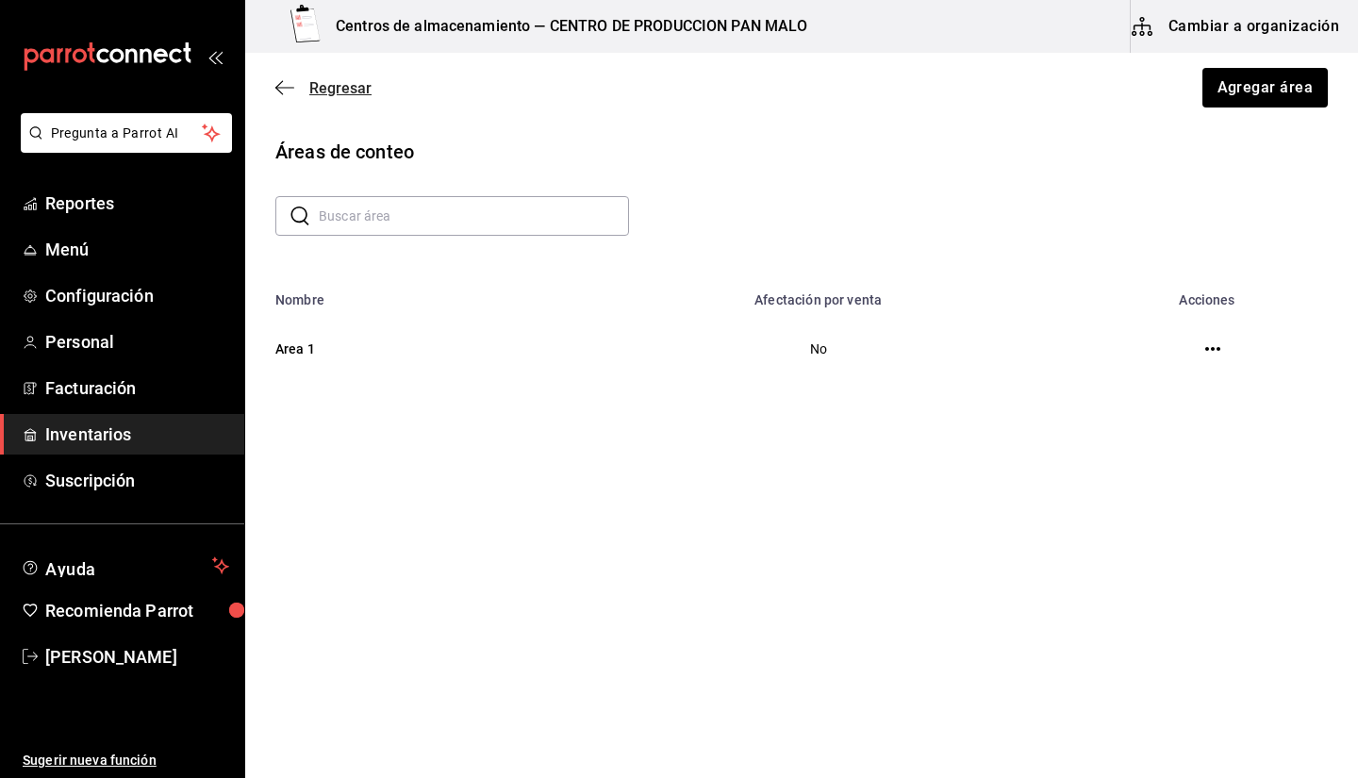
click at [295, 86] on span "Regresar" at bounding box center [323, 88] width 96 height 18
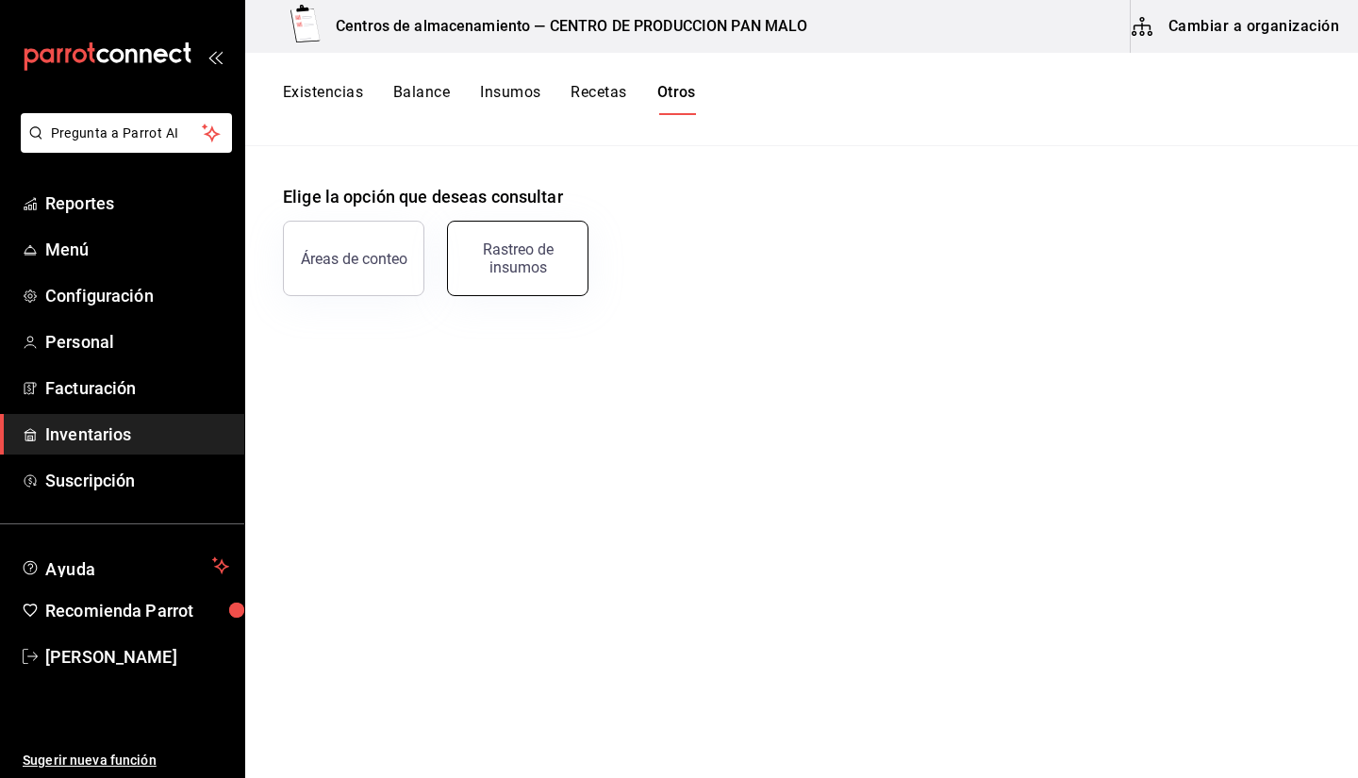
click at [531, 274] on button "Rastreo de insumos" at bounding box center [517, 258] width 141 height 75
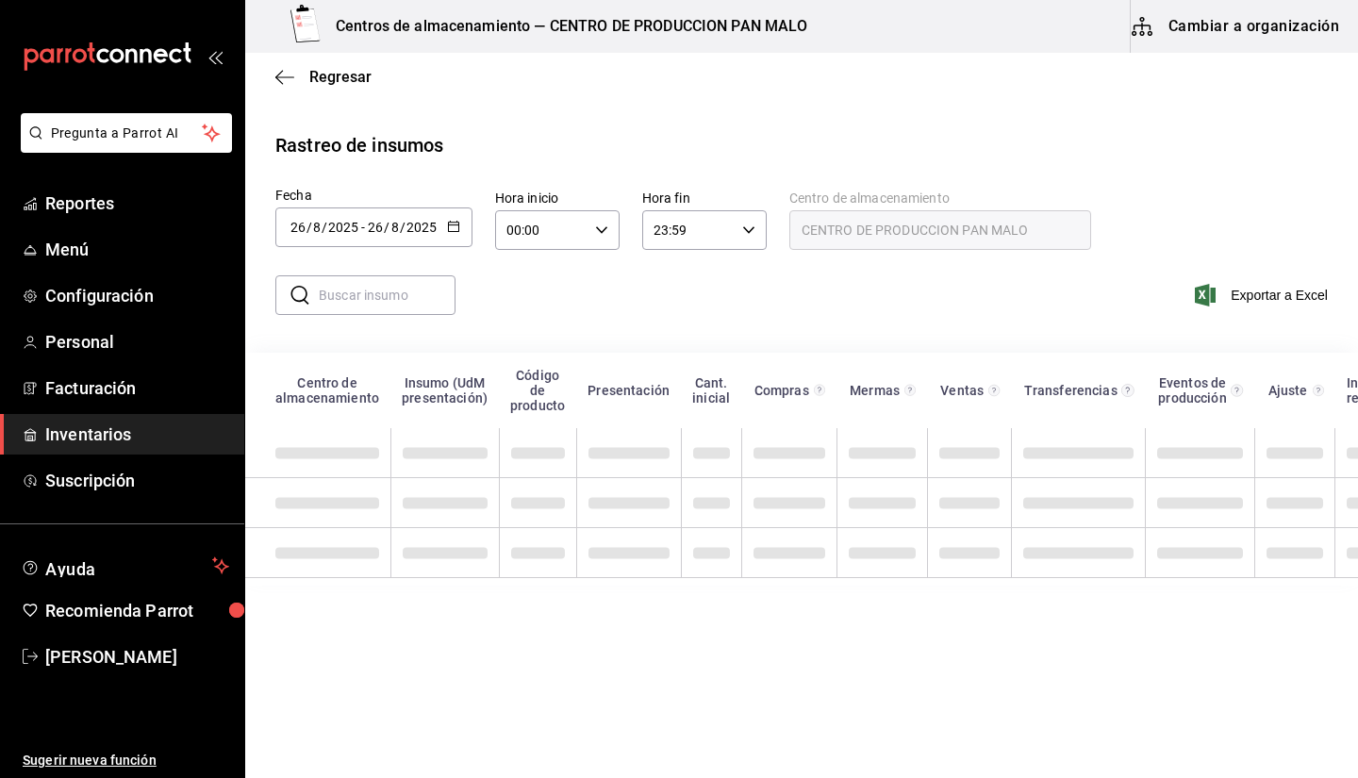
click at [403, 236] on div "2025-08-26 26 / 8 / 2025 - 2025-08-26 26 / 8 / 2025" at bounding box center [373, 227] width 197 height 40
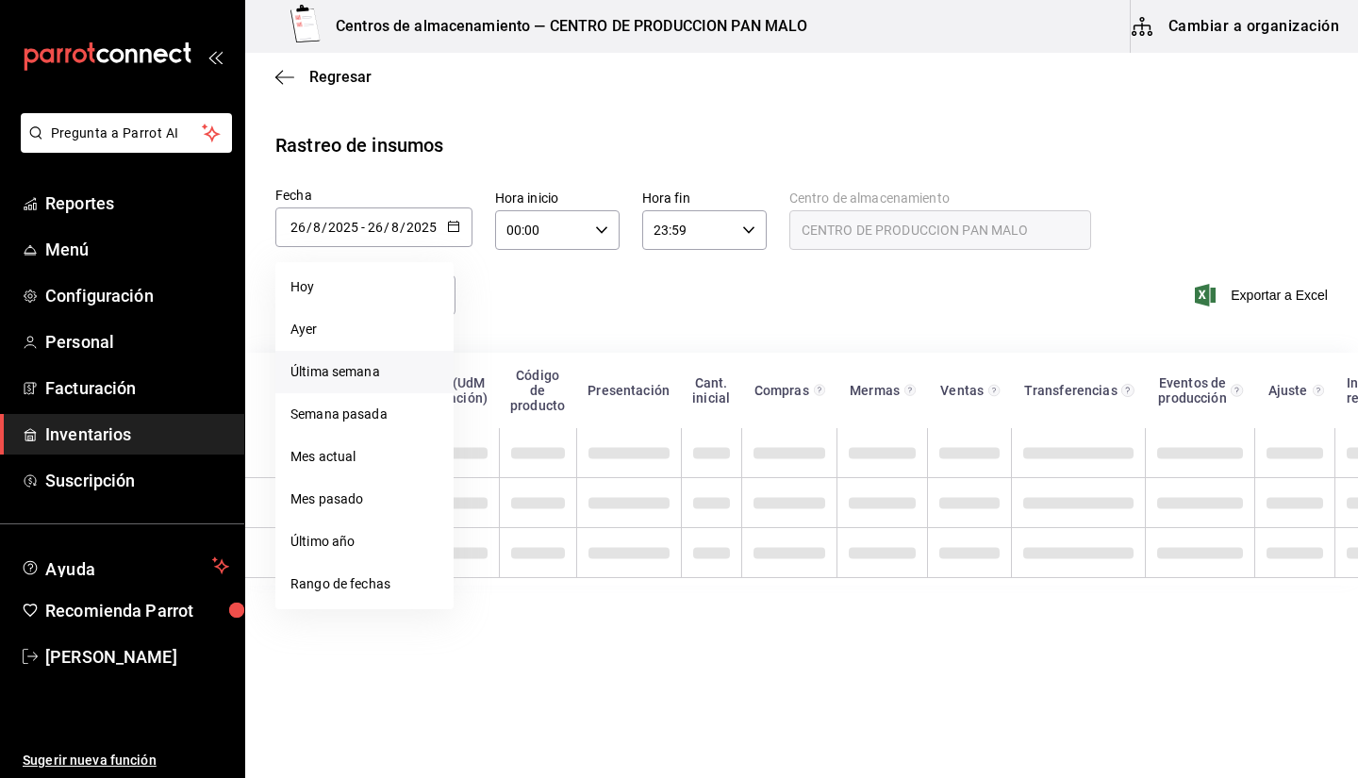
click at [414, 375] on li "Última semana" at bounding box center [364, 372] width 178 height 42
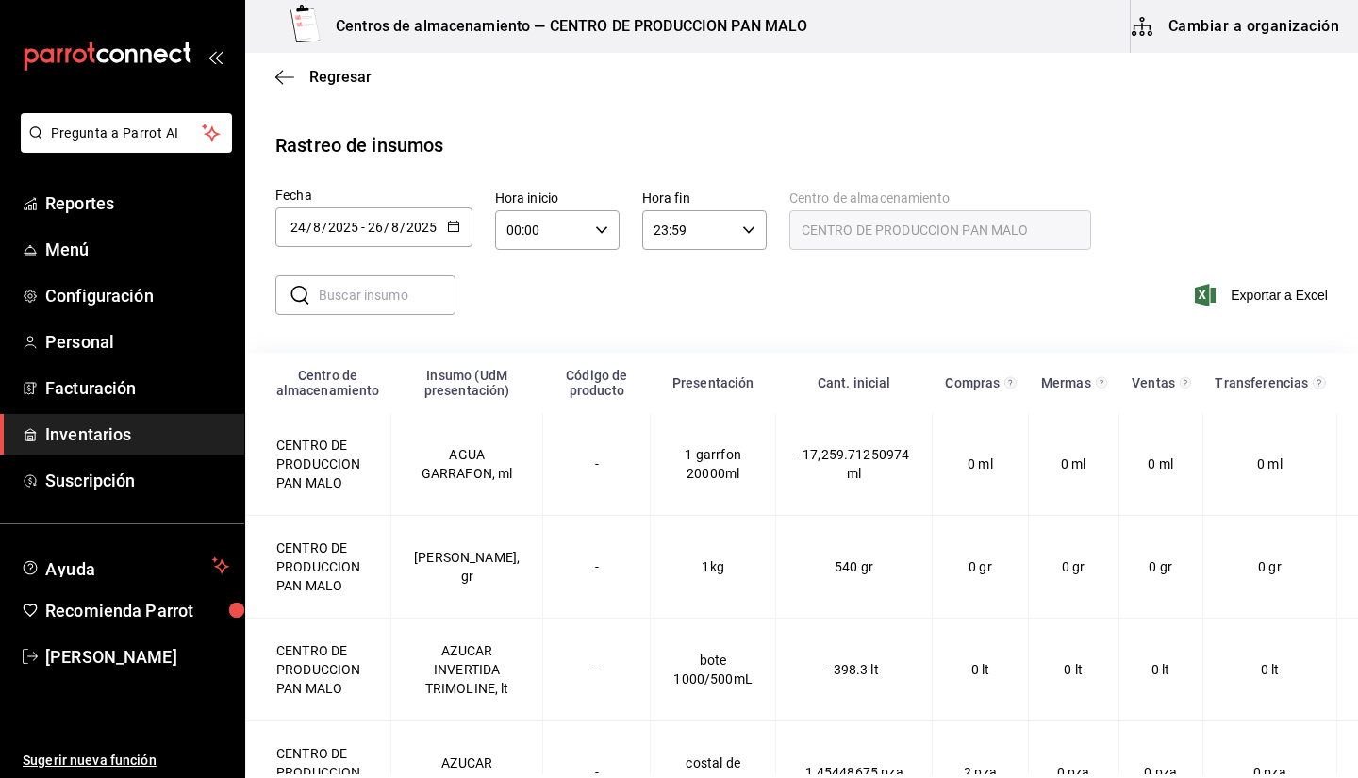
type input "2025-08-24"
type input "24"
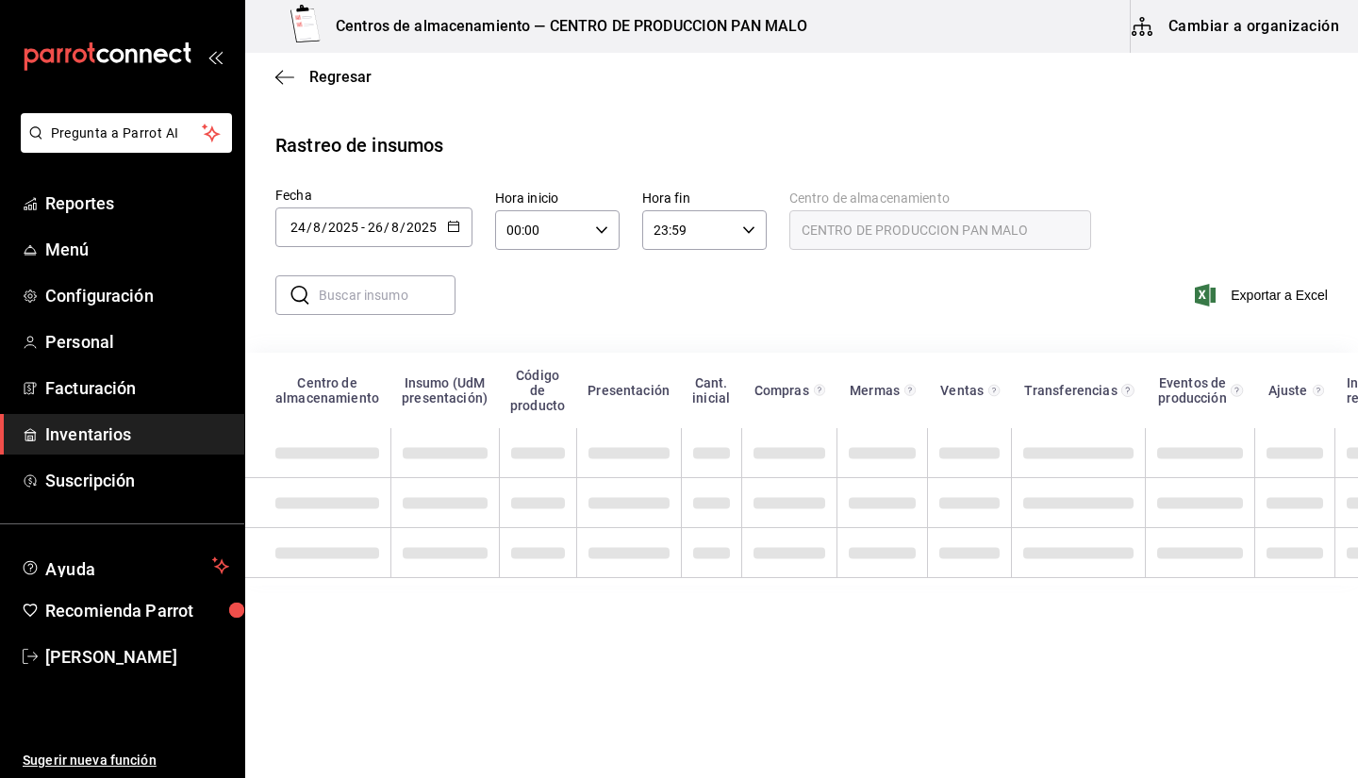
click at [365, 308] on input "text" at bounding box center [387, 295] width 137 height 38
type input "leche"
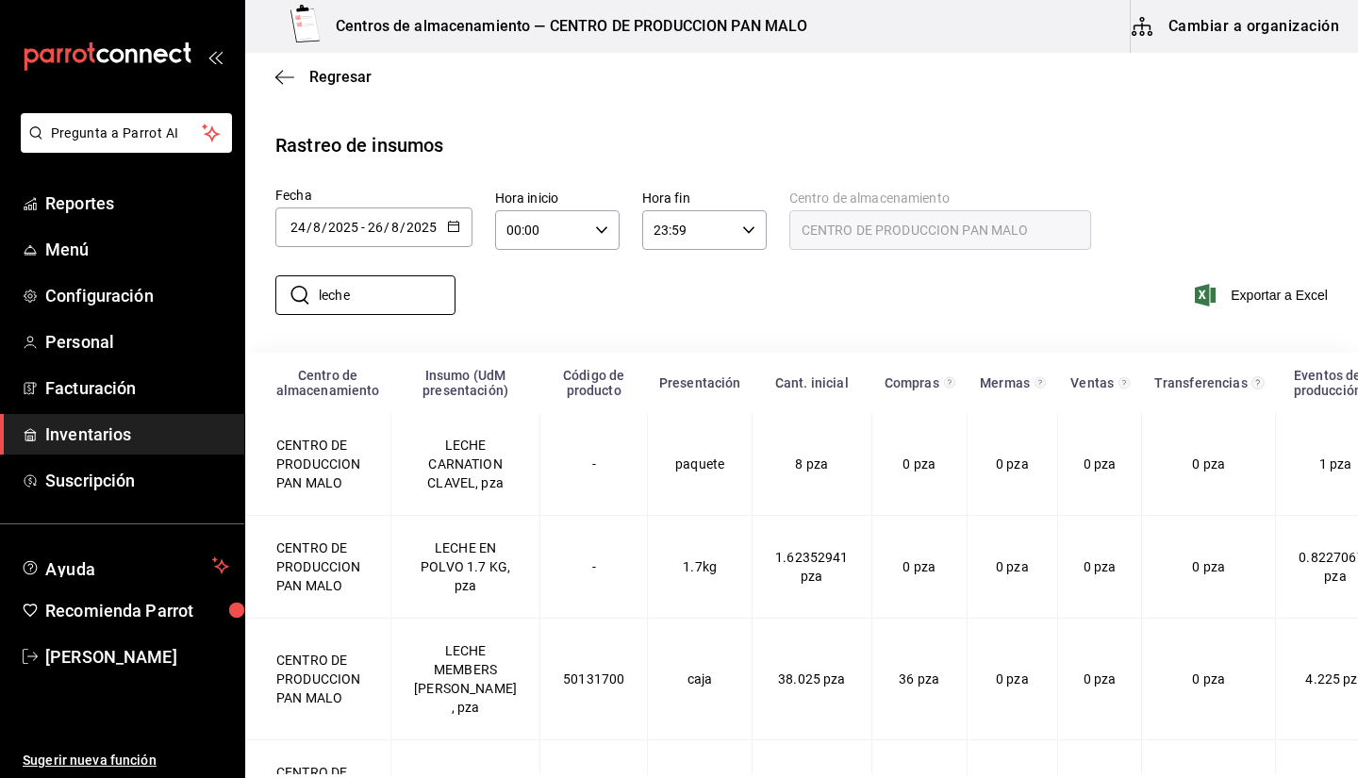
click at [589, 317] on div "​ leche ​ Exportar a Excel" at bounding box center [794, 306] width 1128 height 77
click at [414, 278] on input "leche" at bounding box center [387, 295] width 137 height 38
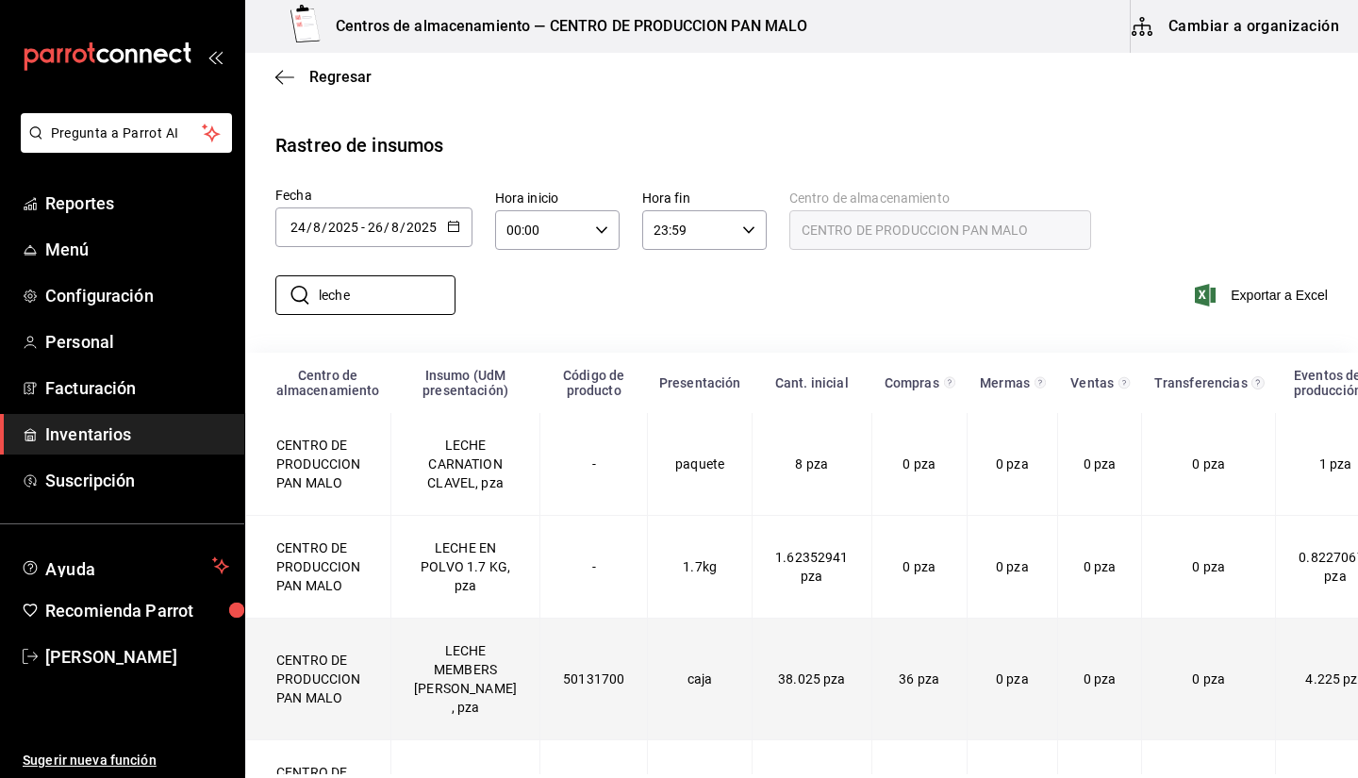
click at [454, 698] on td "LECHE MEMBERS MARK , pza" at bounding box center [465, 680] width 149 height 122
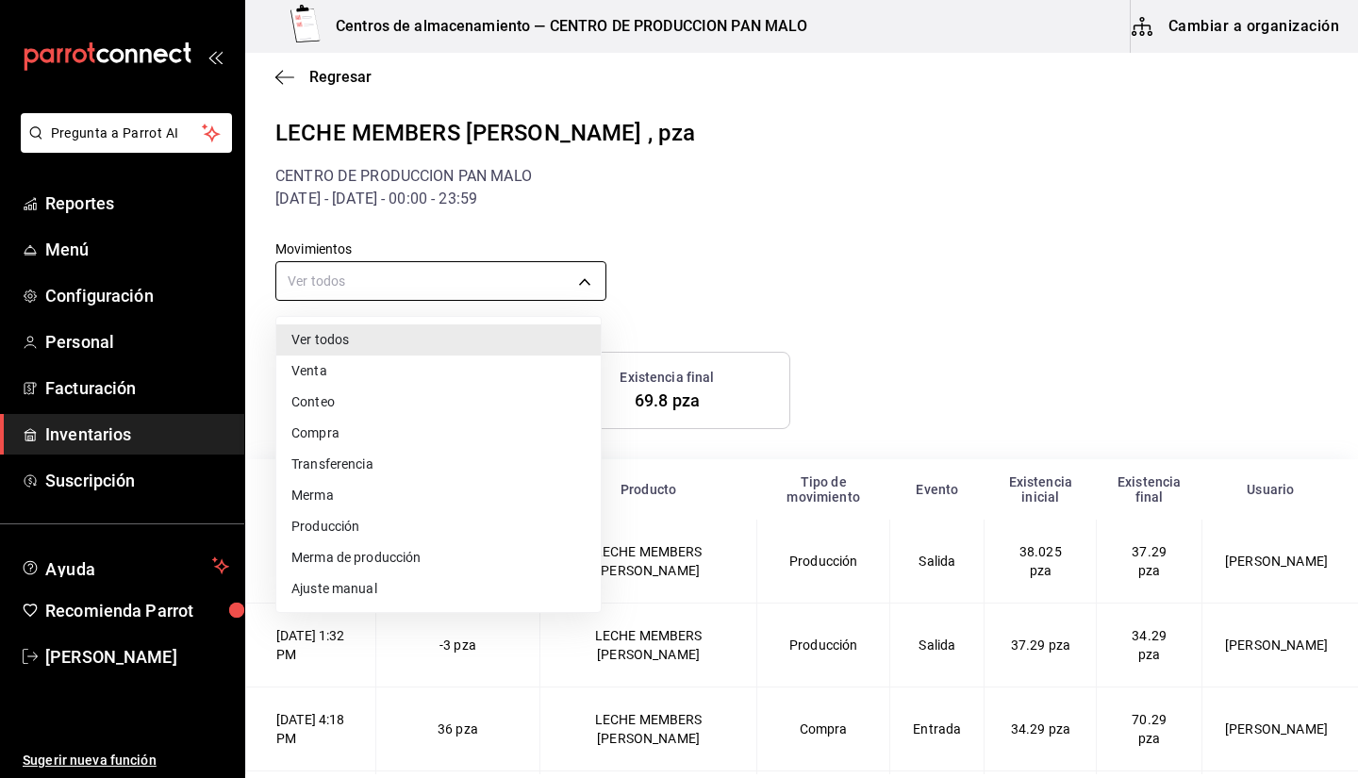
click at [469, 270] on body "Pregunta a Parrot AI Reportes Menú Configuración Personal Facturación Inventari…" at bounding box center [679, 387] width 1358 height 774
click at [823, 313] on div at bounding box center [679, 389] width 1358 height 778
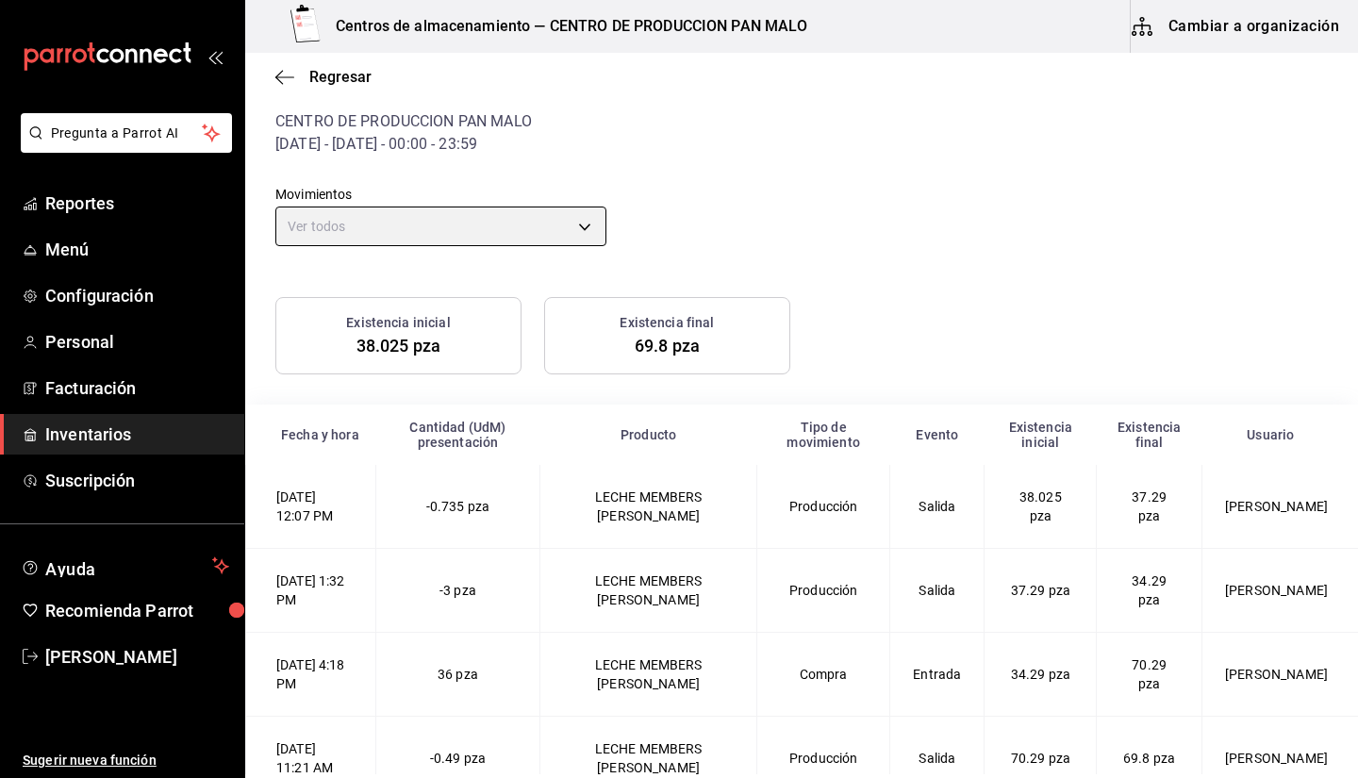
scroll to position [90, 0]
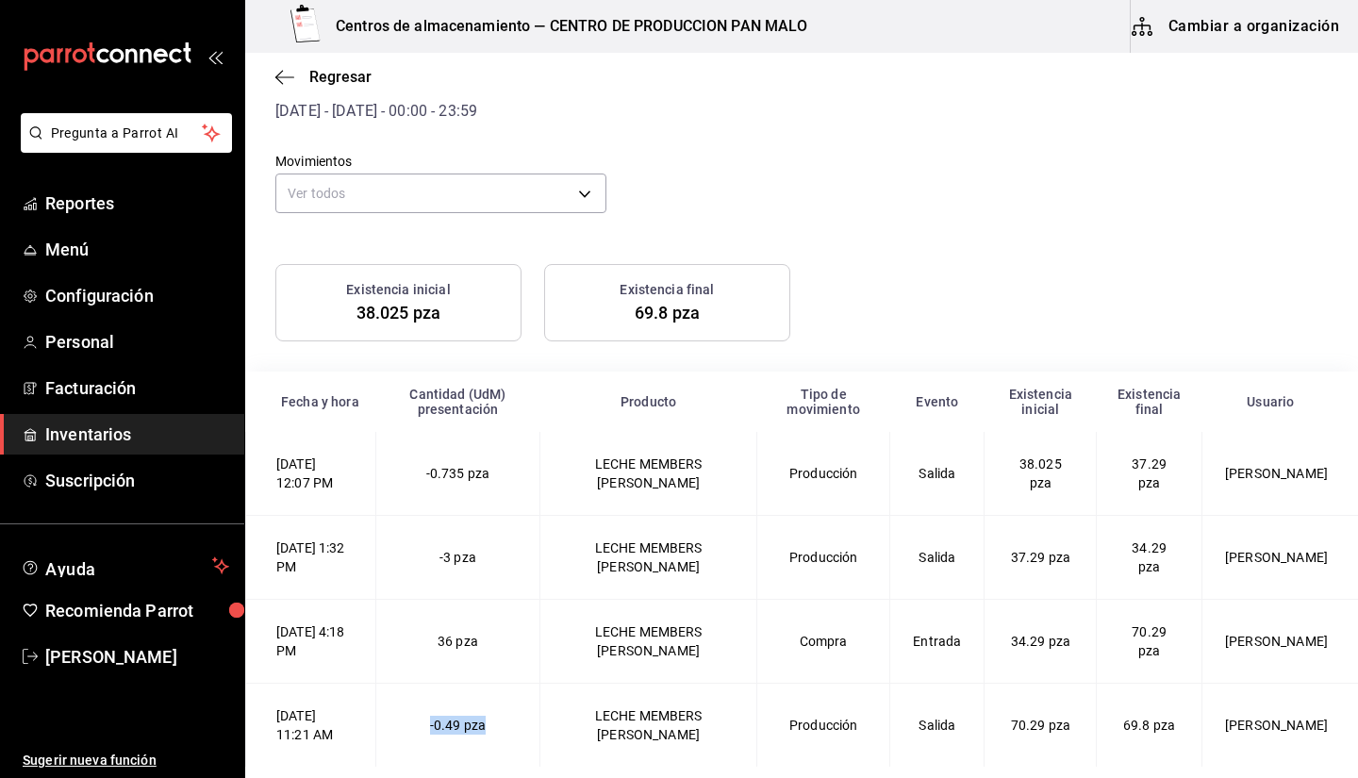
drag, startPoint x: 470, startPoint y: 730, endPoint x: 566, endPoint y: 733, distance: 96.2
click at [539, 733] on td "-0.49 pza" at bounding box center [457, 726] width 164 height 84
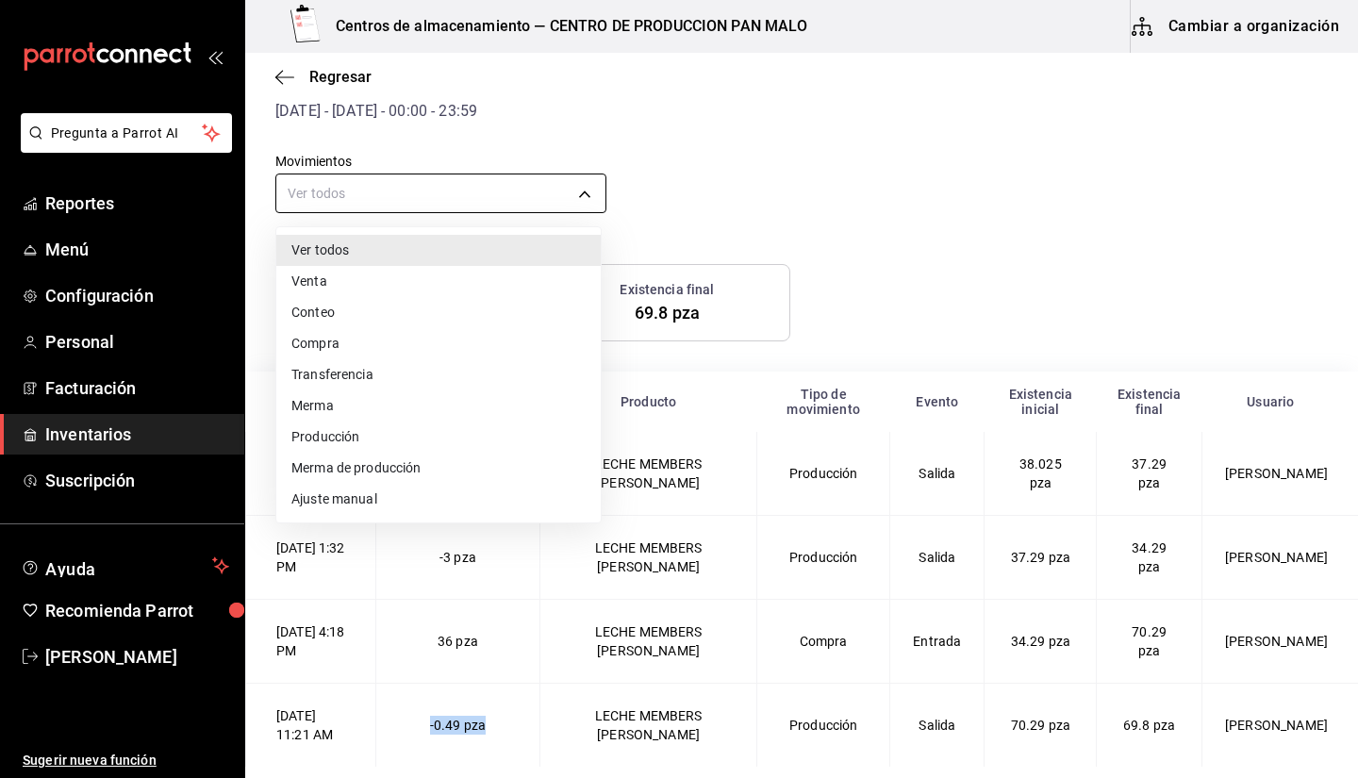
click at [388, 188] on body "Pregunta a Parrot AI Reportes Menú Configuración Personal Facturación Inventari…" at bounding box center [679, 387] width 1358 height 774
click at [274, 69] on div at bounding box center [679, 389] width 1358 height 778
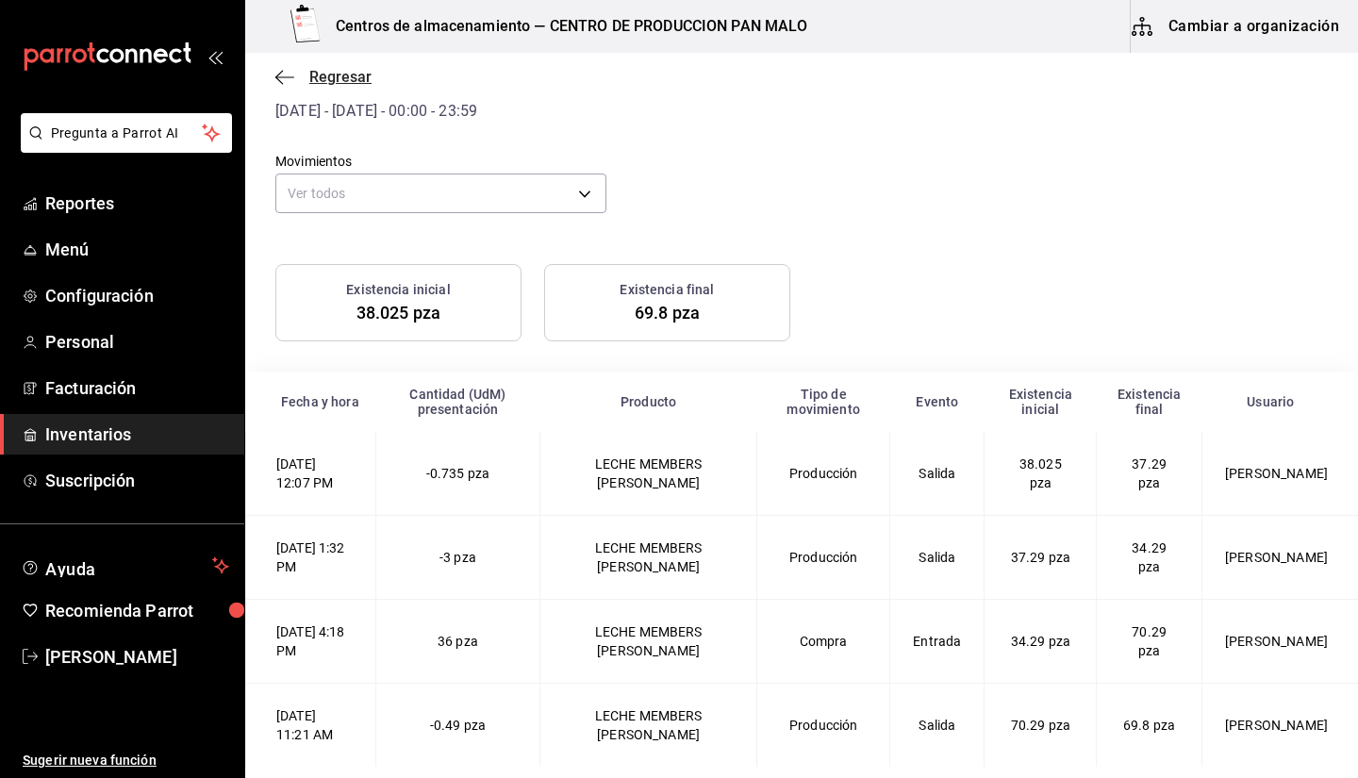
click at [282, 73] on icon "button" at bounding box center [284, 77] width 19 height 17
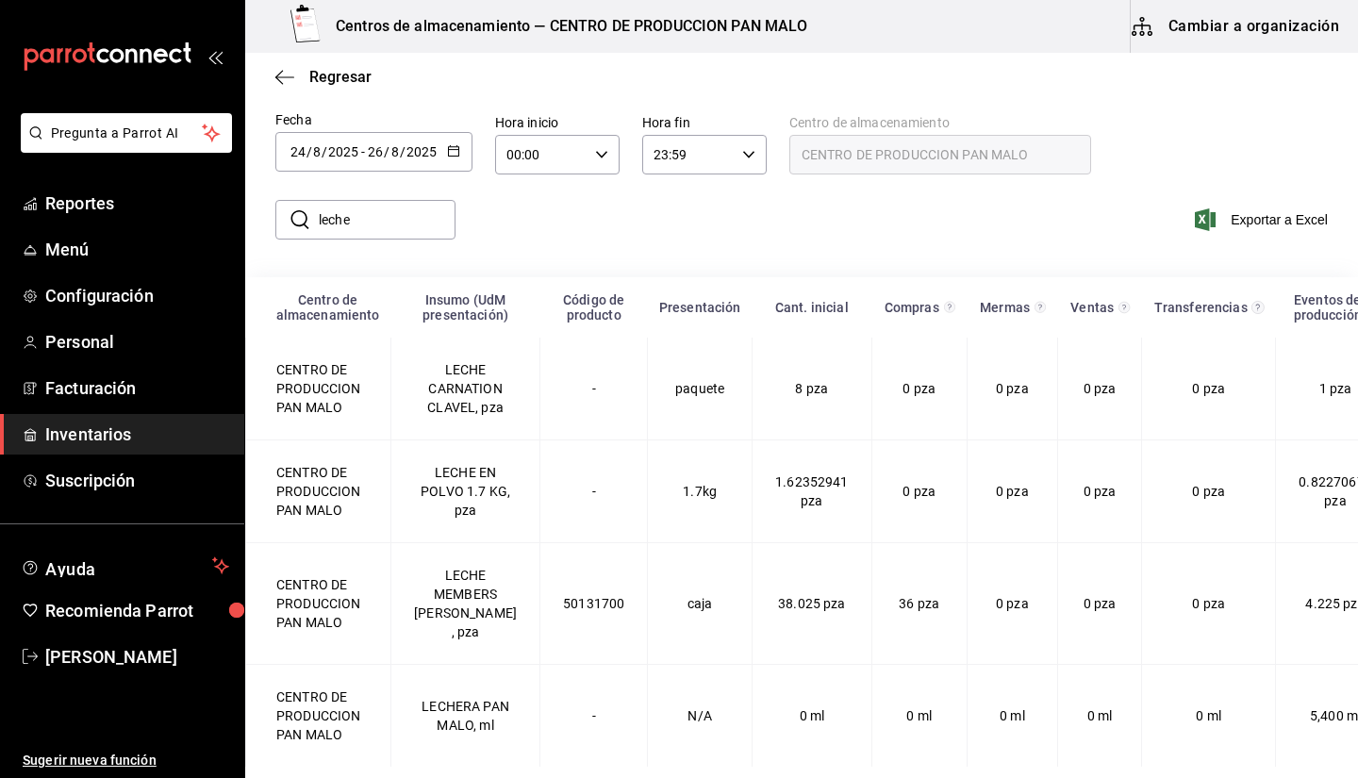
click at [374, 157] on div "2025-08-24 24 / 8 / 2025 - 2025-08-26 26 / 8 / 2025" at bounding box center [373, 152] width 197 height 40
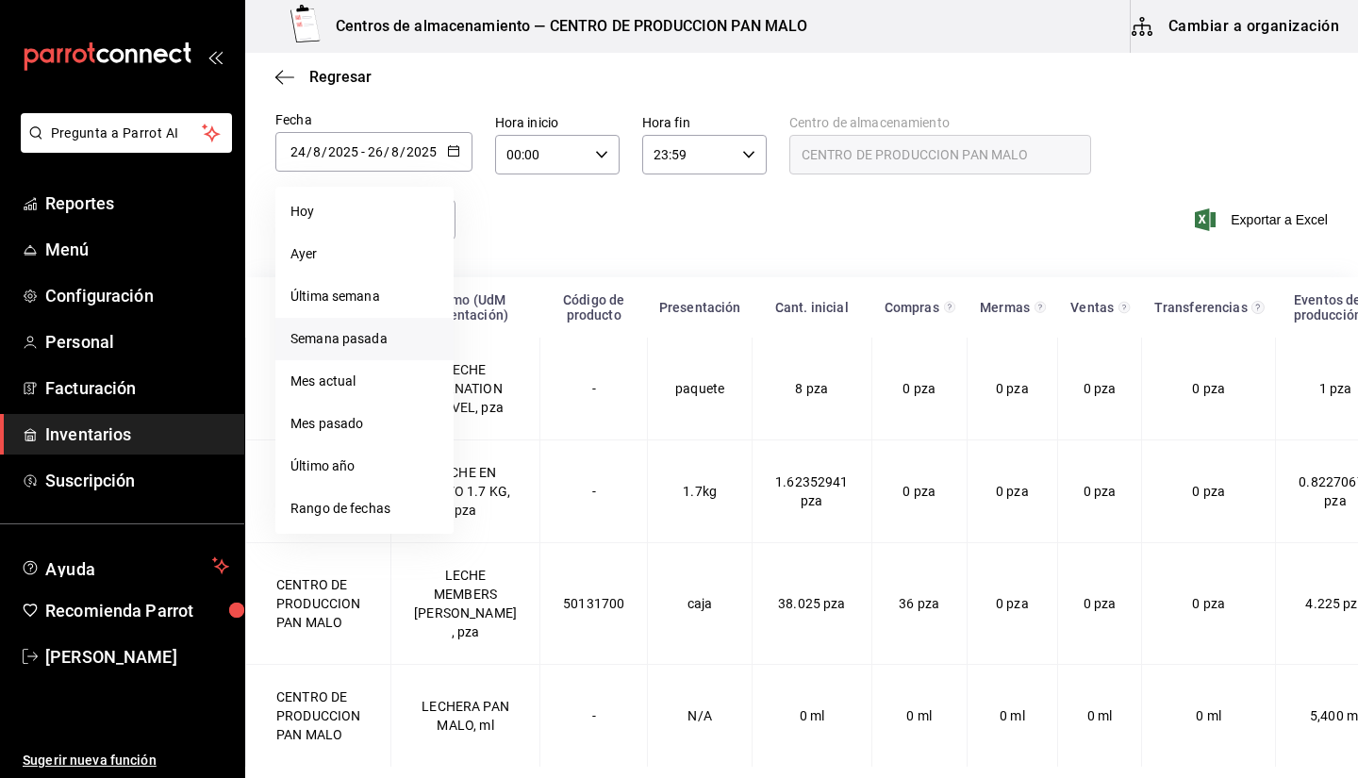
click at [346, 340] on li "Semana pasada" at bounding box center [364, 339] width 178 height 42
type input "2025-08-17"
type input "17"
type input "2025-08-23"
type input "23"
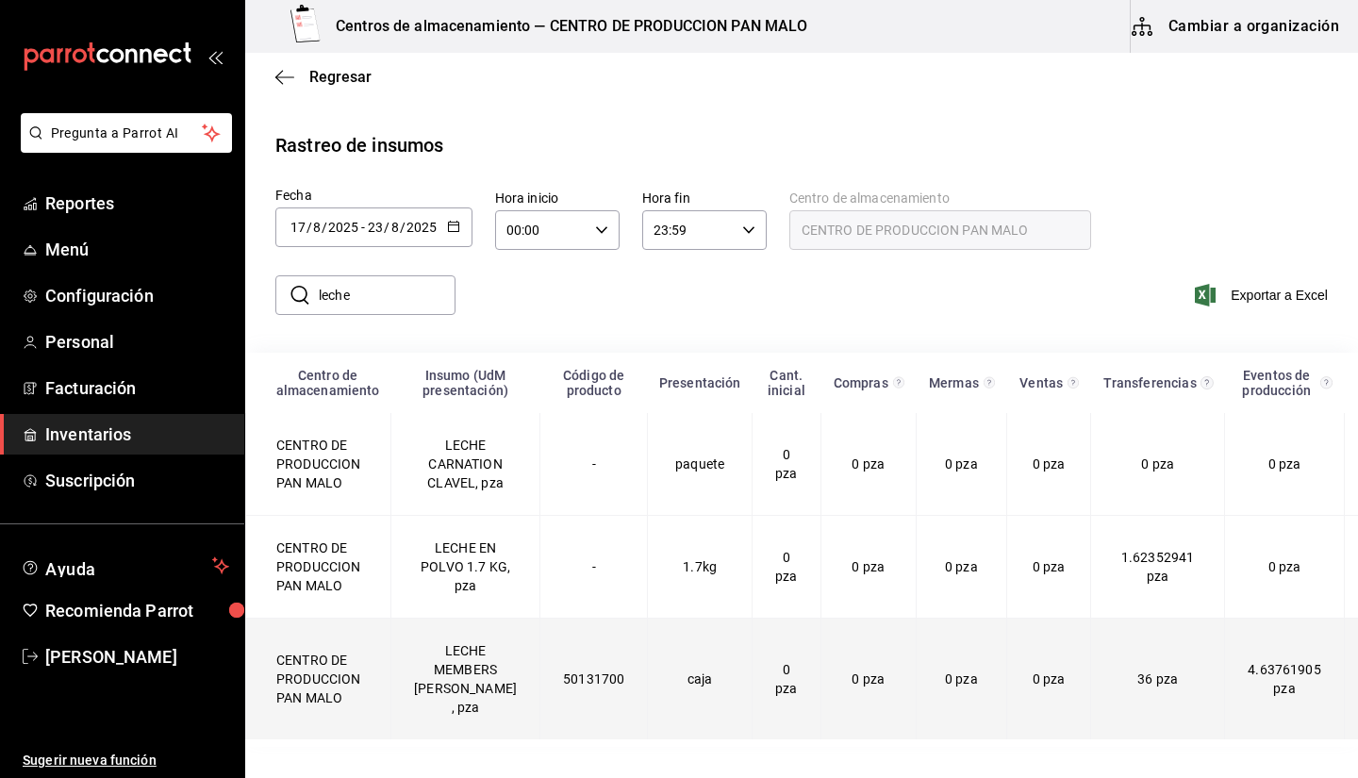
click at [487, 690] on td "LECHE MEMBERS MARK , pza" at bounding box center [465, 680] width 149 height 122
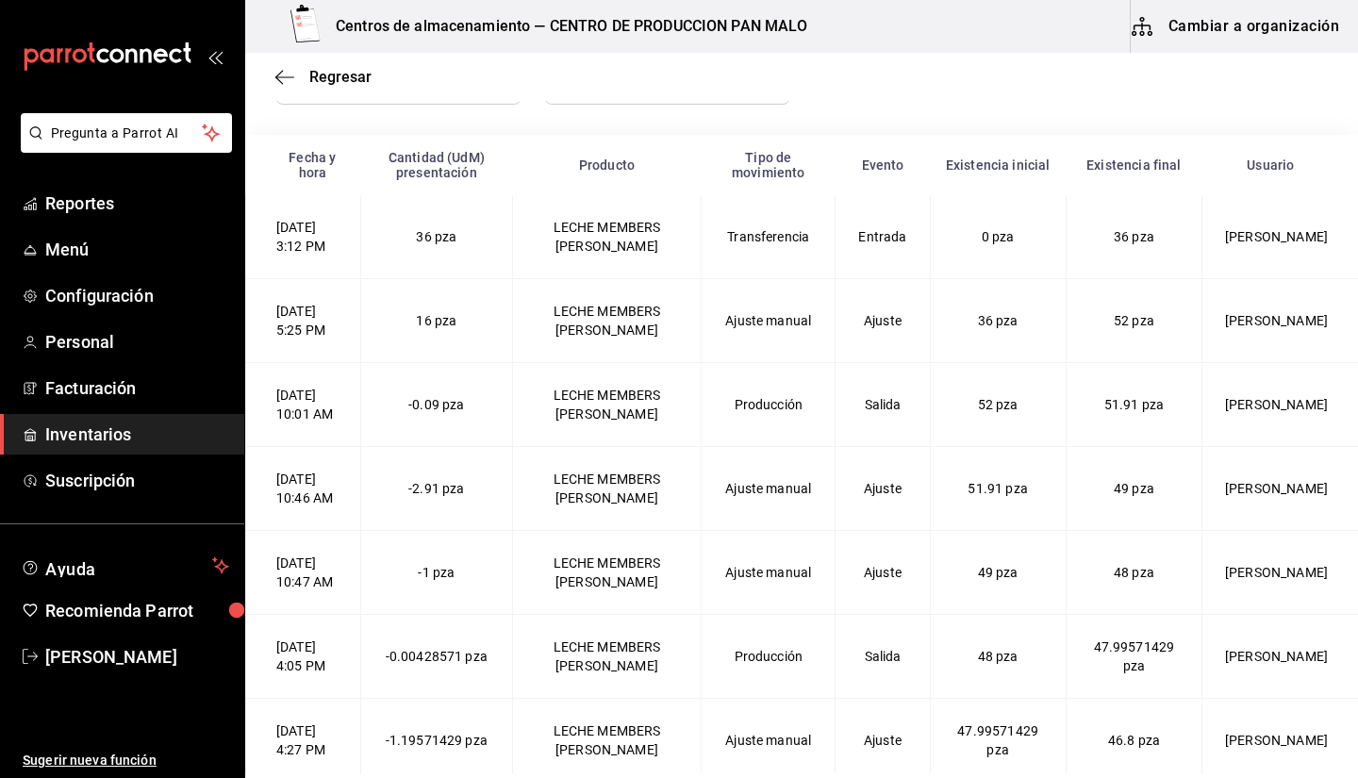
scroll to position [355, 0]
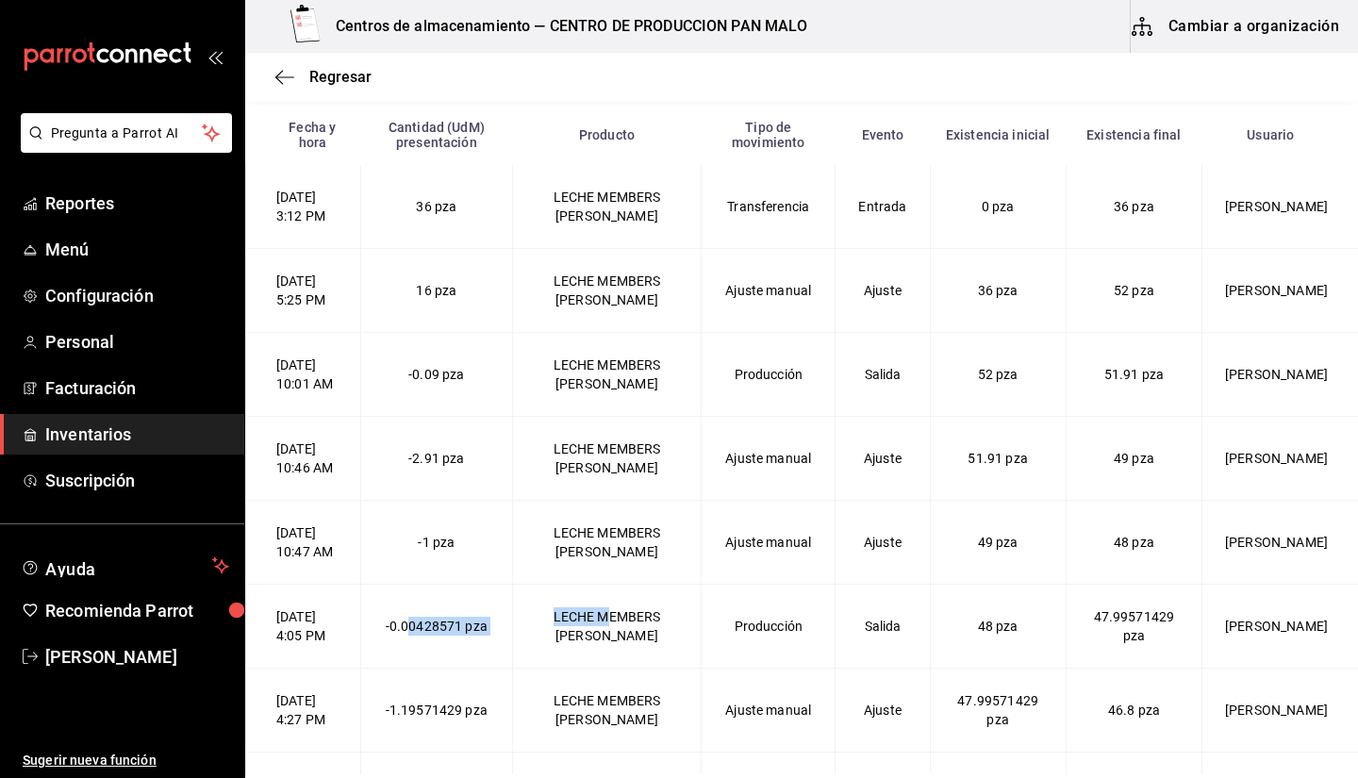
drag, startPoint x: 443, startPoint y: 729, endPoint x: 606, endPoint y: 730, distance: 163.1
click at [606, 669] on -2025-08-19T16\ "19/08/2025 4:05 PM -0.00428571 pza LECHE MEMBERS MARK Producción Salida 48 pza …" at bounding box center [802, 627] width 1113 height 84
click at [971, 669] on td "48 pza" at bounding box center [998, 627] width 136 height 84
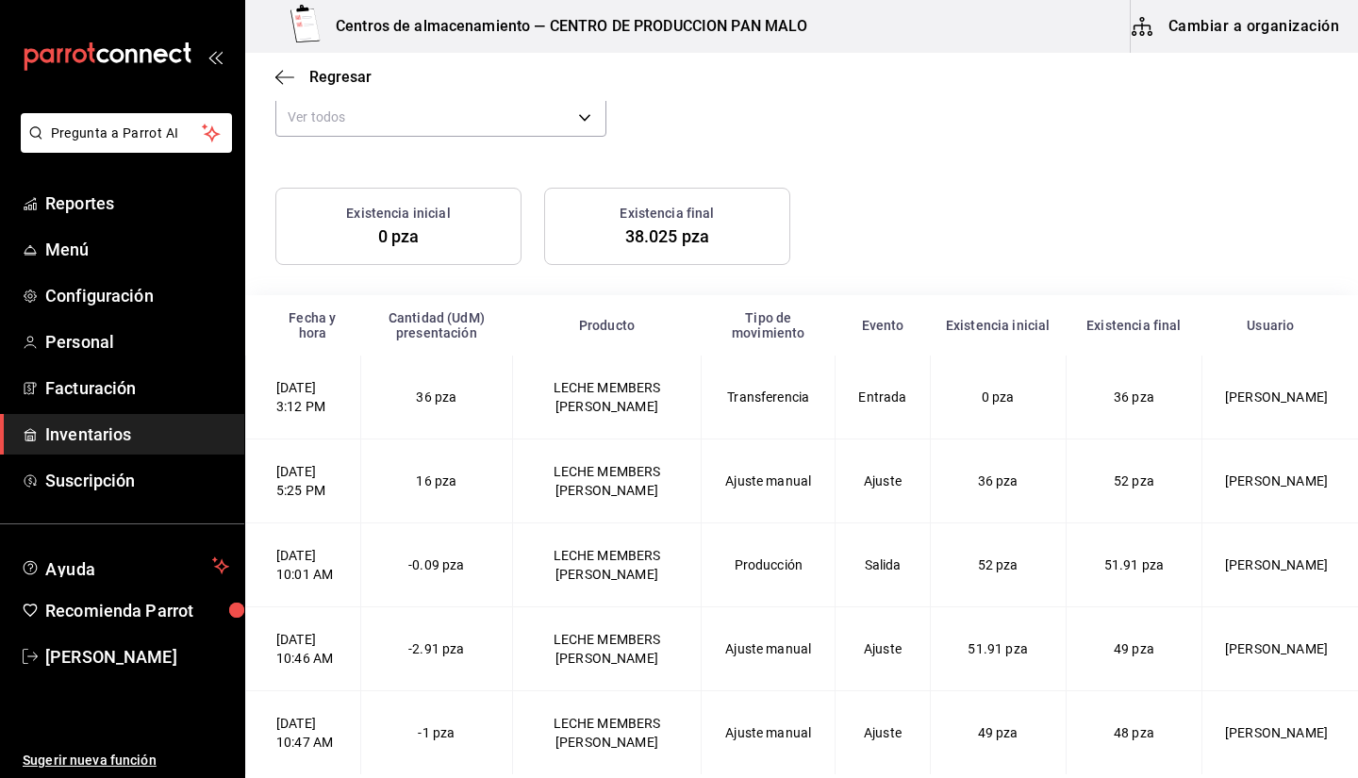
scroll to position [0, 0]
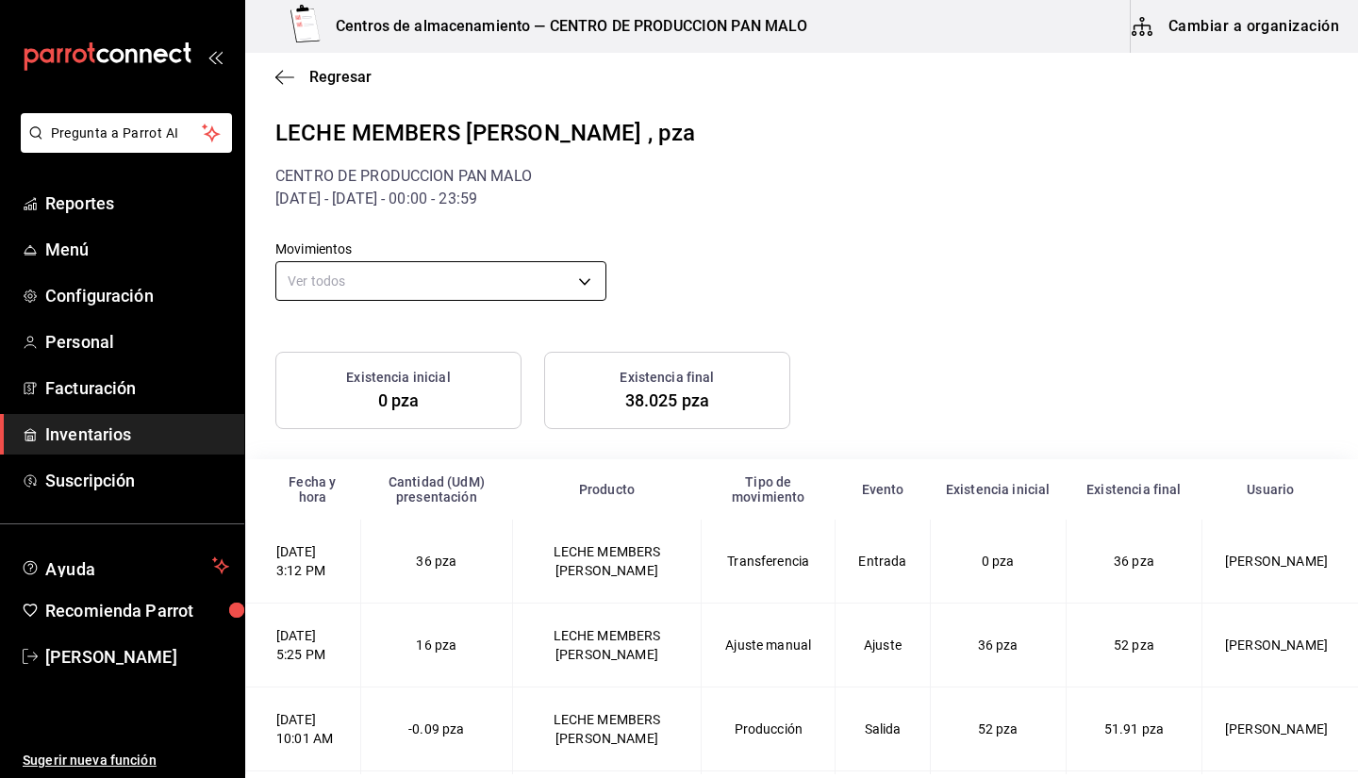
click at [405, 297] on body "Pregunta a Parrot AI Reportes Menú Configuración Personal Facturación Inventari…" at bounding box center [679, 387] width 1358 height 774
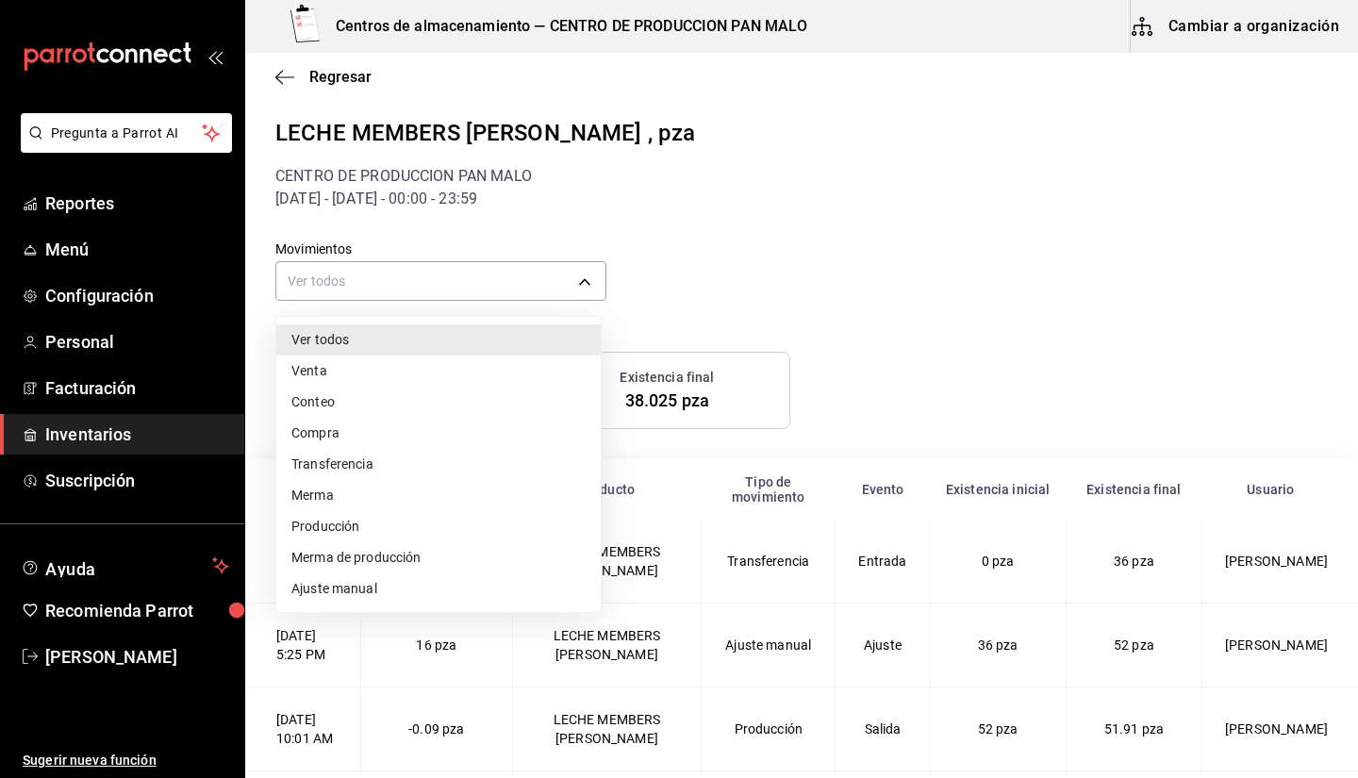
click at [376, 536] on li "Producción" at bounding box center [438, 526] width 324 height 31
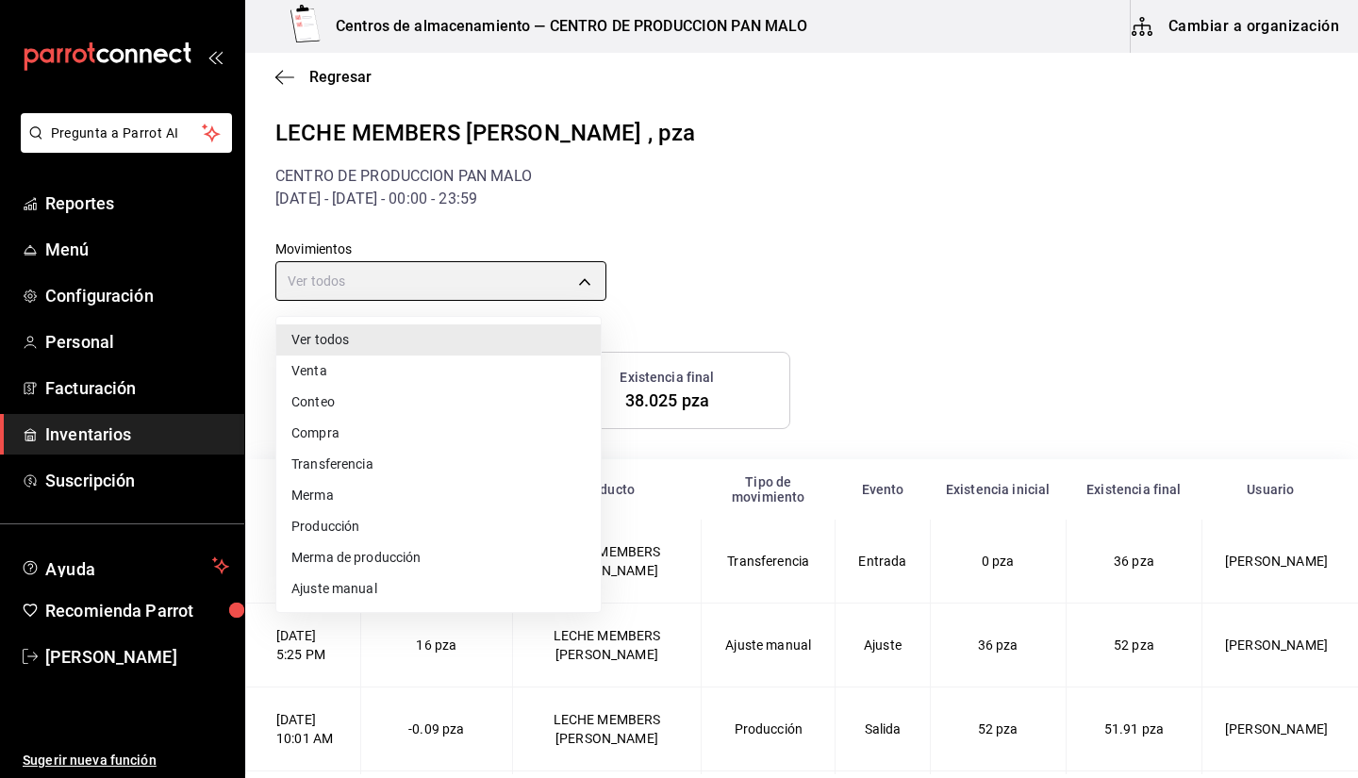
type input "PRODUCTION"
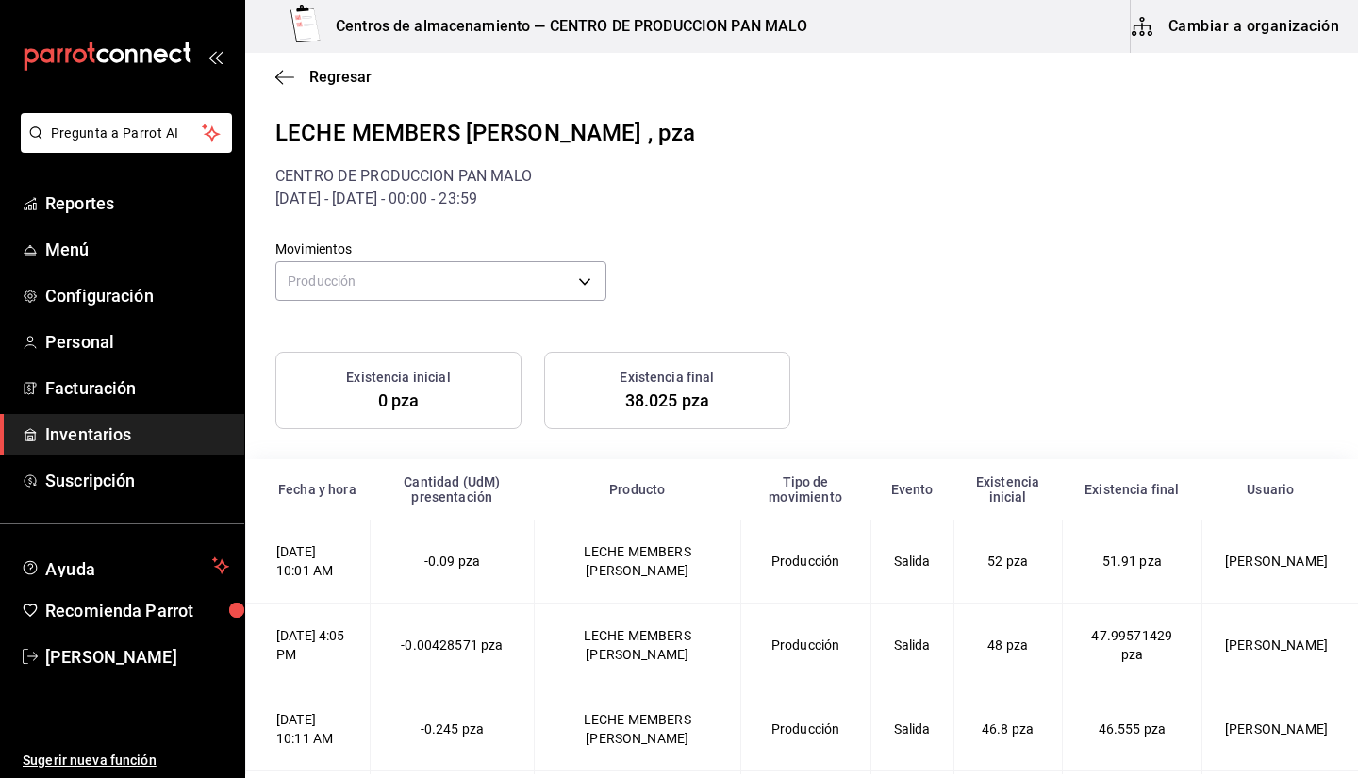
click at [817, 244] on div "Movimientos Producción PRODUCTION" at bounding box center [786, 258] width 1082 height 96
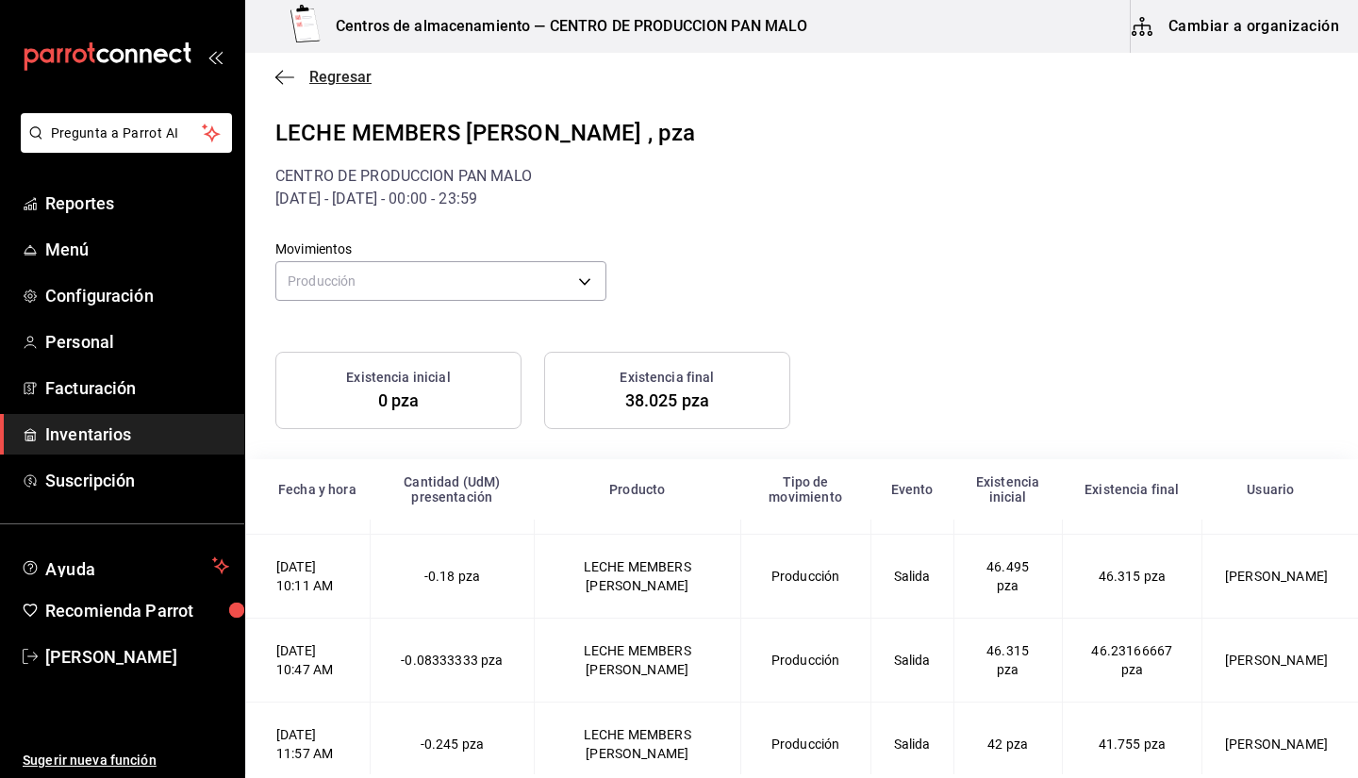
click at [285, 73] on icon "button" at bounding box center [284, 77] width 19 height 17
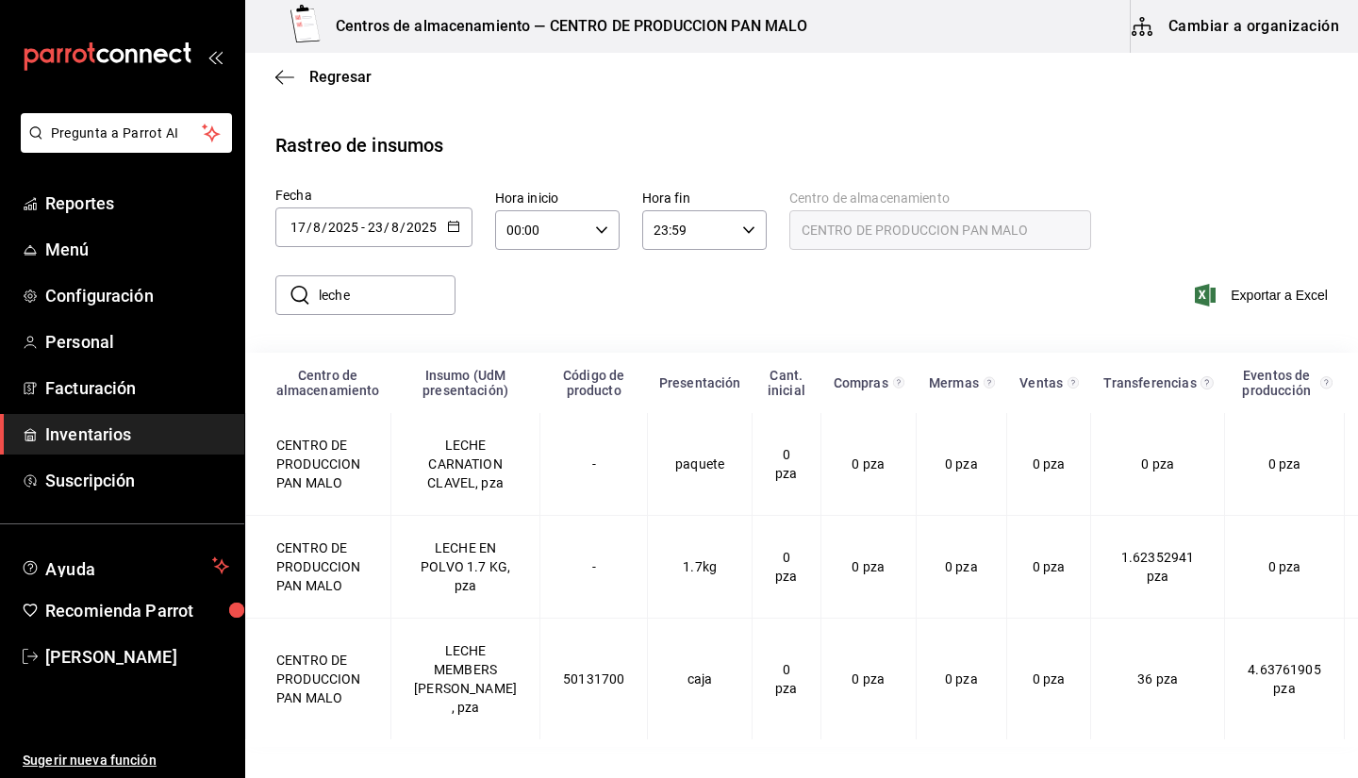
click at [405, 288] on input "leche" at bounding box center [387, 295] width 137 height 38
click at [425, 292] on input "leche" at bounding box center [387, 295] width 137 height 38
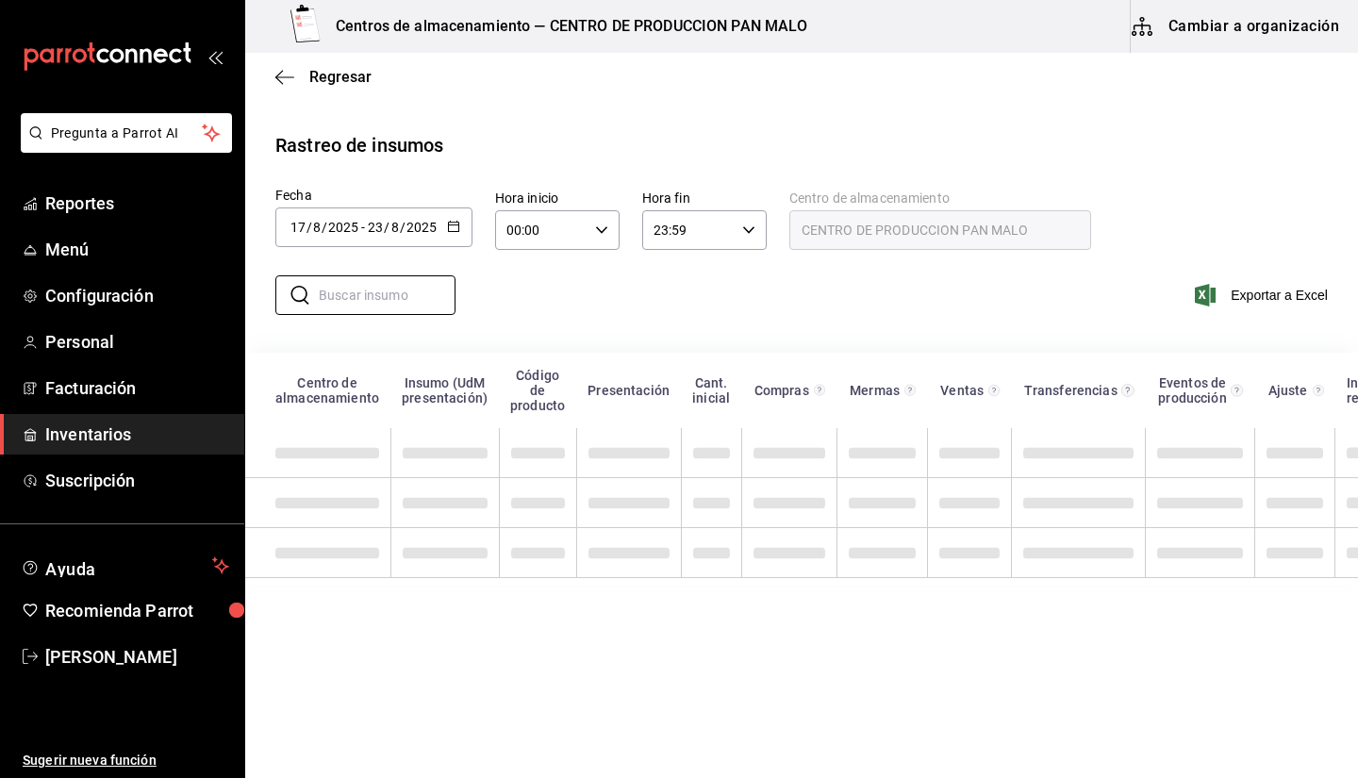
type input "l"
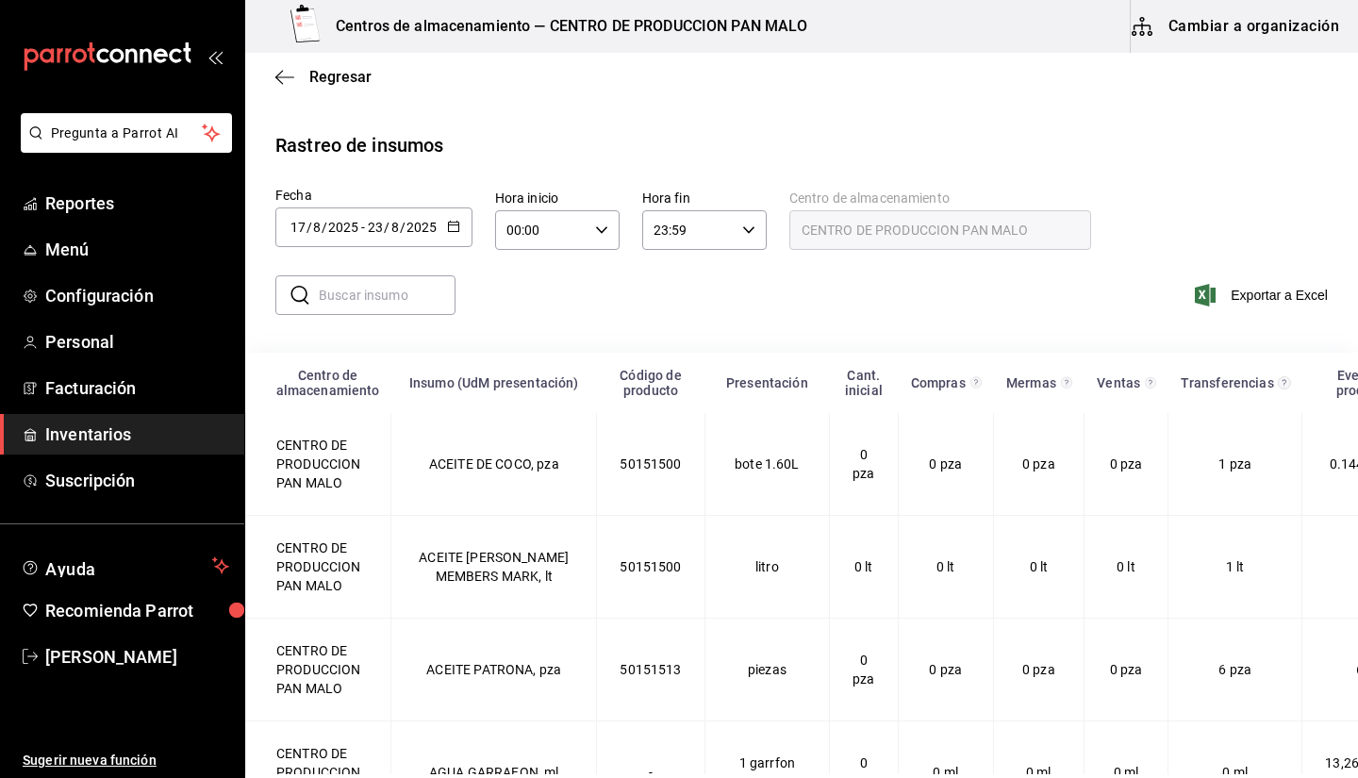
click at [343, 298] on input "text" at bounding box center [387, 295] width 137 height 38
click at [281, 77] on icon "button" at bounding box center [284, 77] width 19 height 17
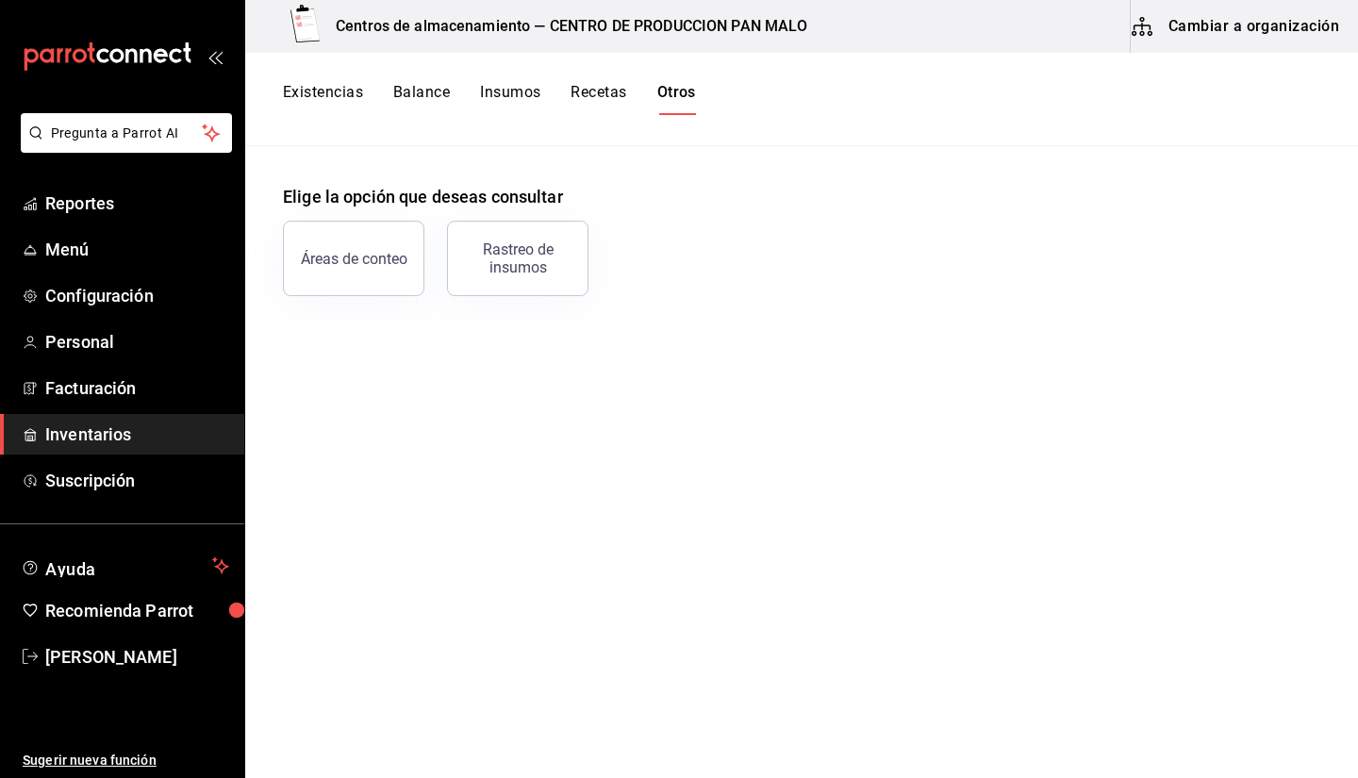
click at [138, 435] on span "Inventarios" at bounding box center [137, 433] width 184 height 25
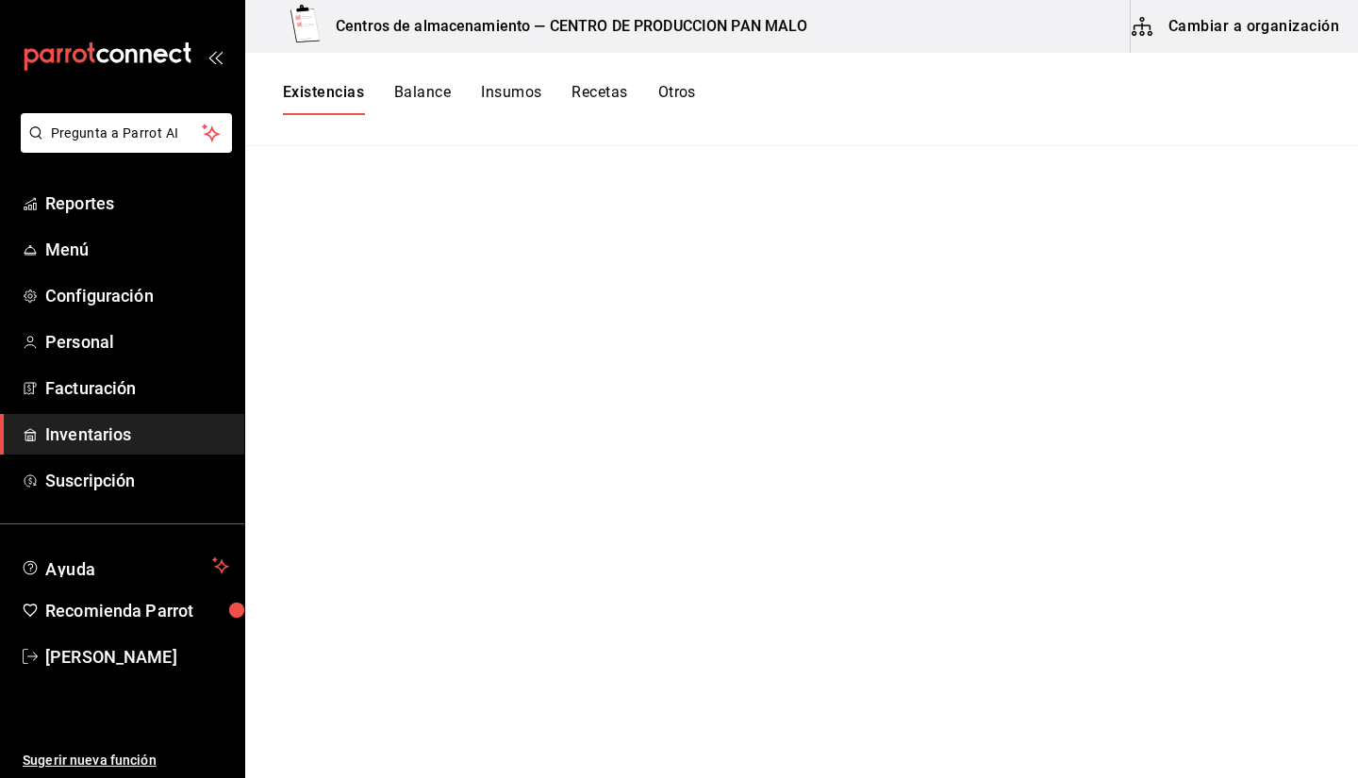
click at [1176, 17] on button "Cambiar a organización" at bounding box center [1237, 26] width 212 height 53
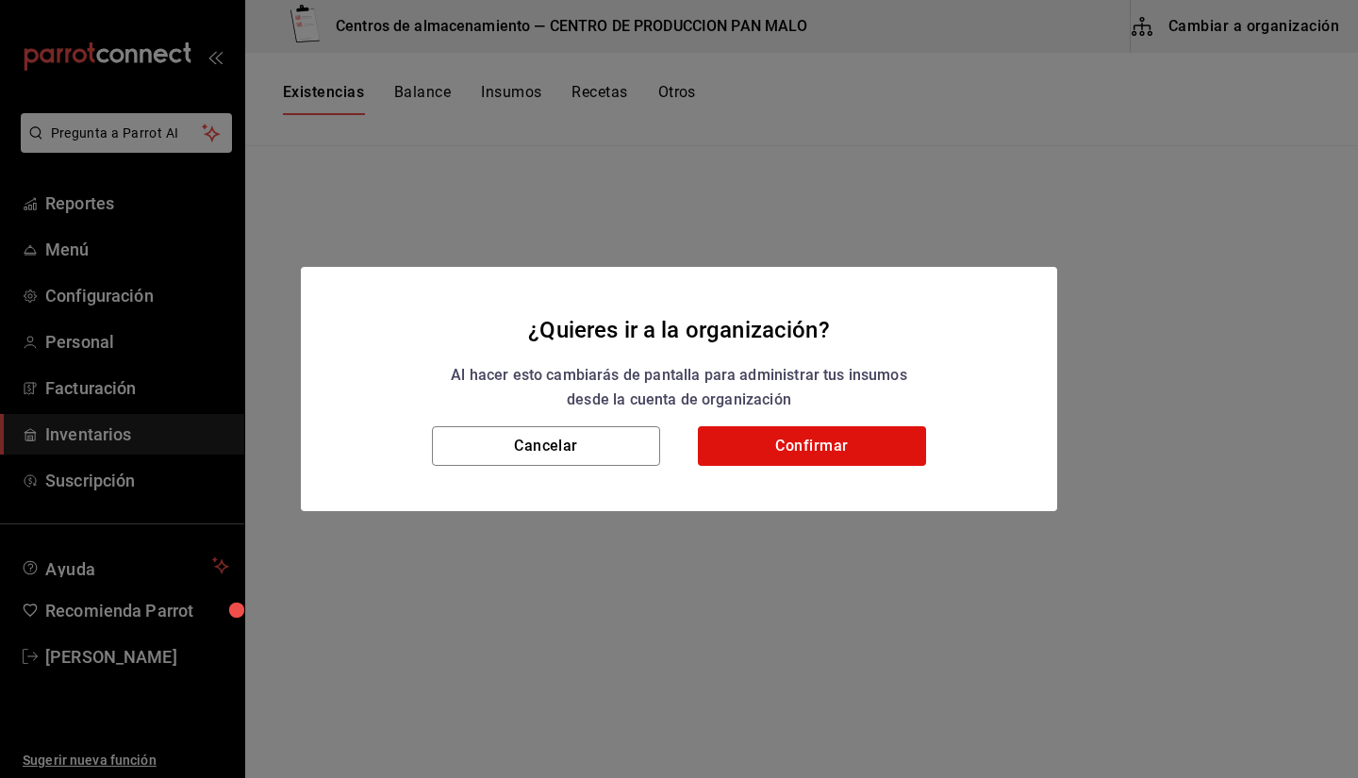
click at [744, 469] on div "Cancelar Confirmar" at bounding box center [679, 468] width 756 height 85
click at [743, 468] on div "Cancelar Confirmar" at bounding box center [679, 468] width 756 height 85
click at [729, 458] on button "Confirmar" at bounding box center [812, 446] width 228 height 40
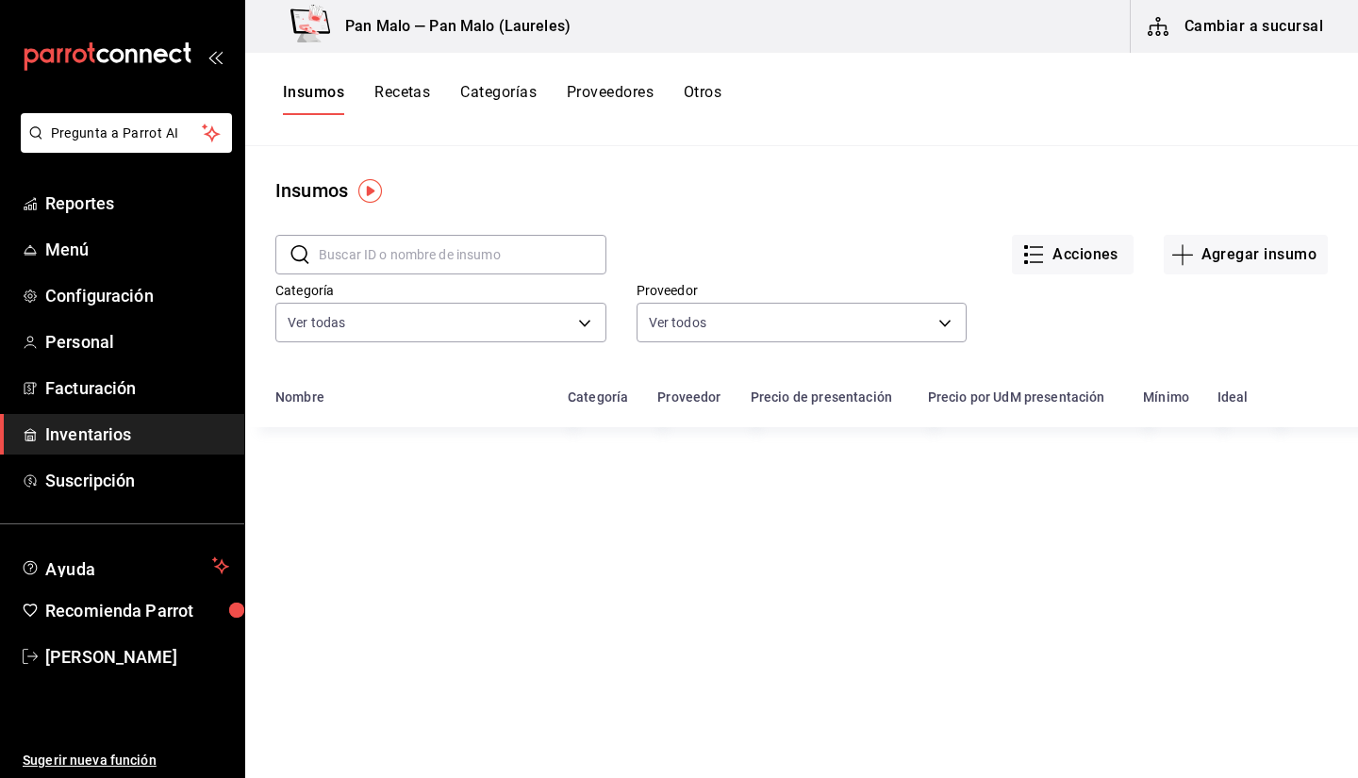
click at [411, 249] on input "text" at bounding box center [463, 255] width 288 height 38
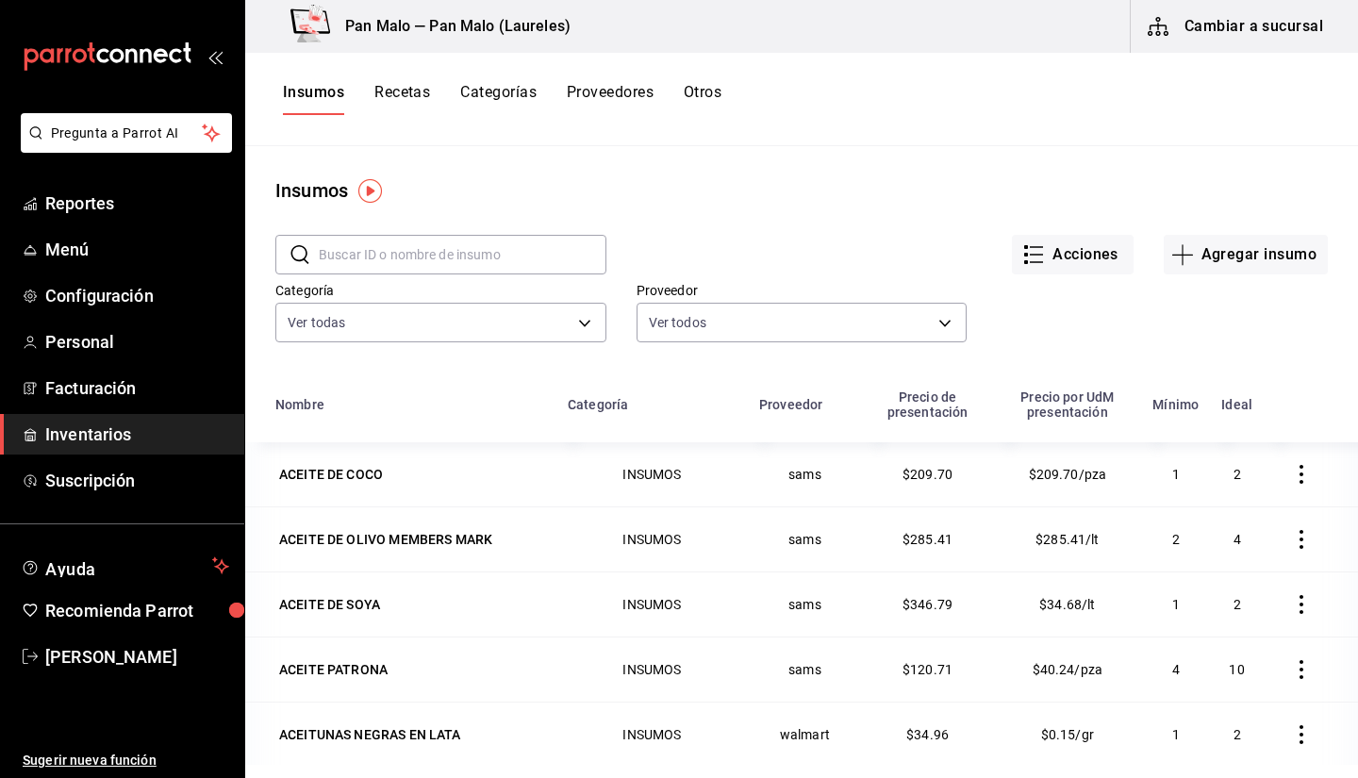
drag, startPoint x: 411, startPoint y: 249, endPoint x: 383, endPoint y: 244, distance: 28.7
click at [383, 244] on input "text" at bounding box center [463, 255] width 288 height 38
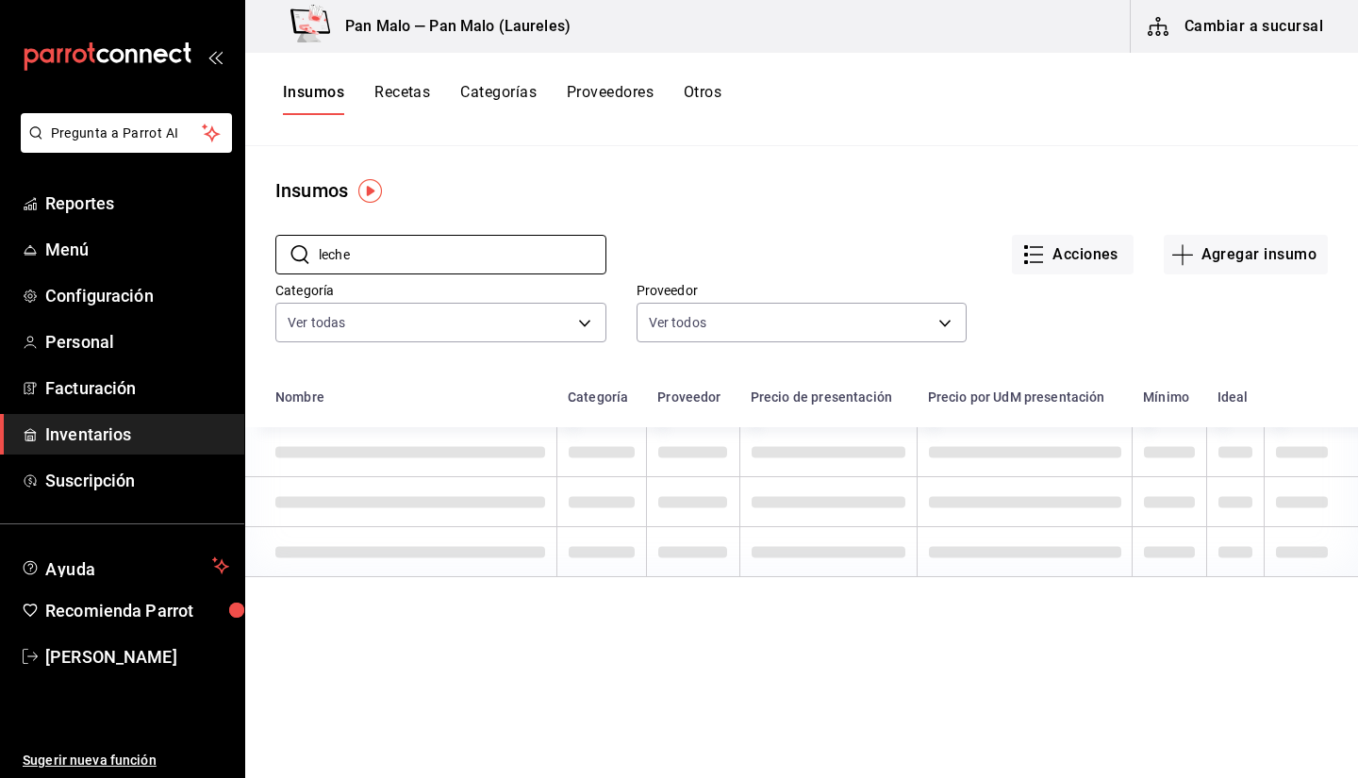
type input "leche"
click at [647, 166] on main "Insumos ​ leche ​ Acciones Agregar insumo Categoría Ver todas 70f7bd2c-2c71-498…" at bounding box center [801, 455] width 1113 height 619
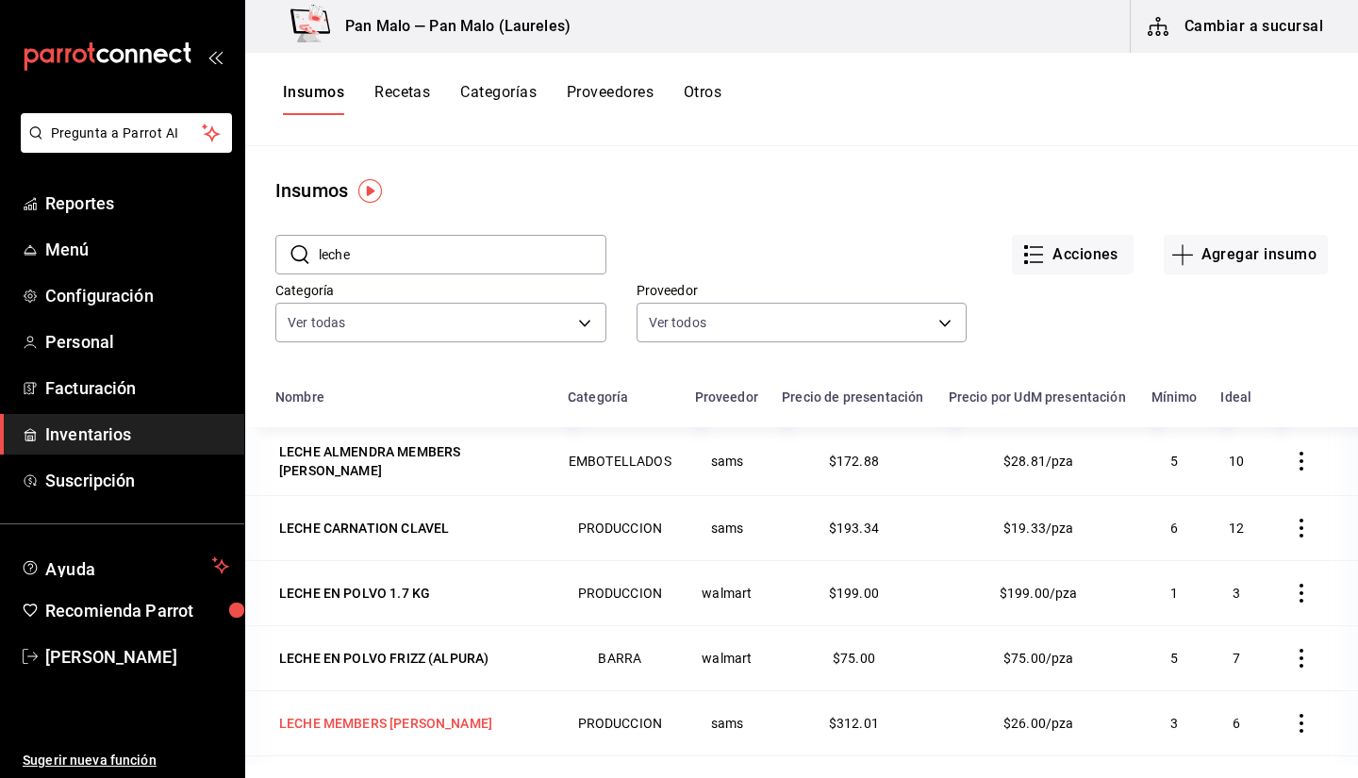
click at [422, 722] on div "LECHE MEMBERS [PERSON_NAME]" at bounding box center [385, 723] width 213 height 19
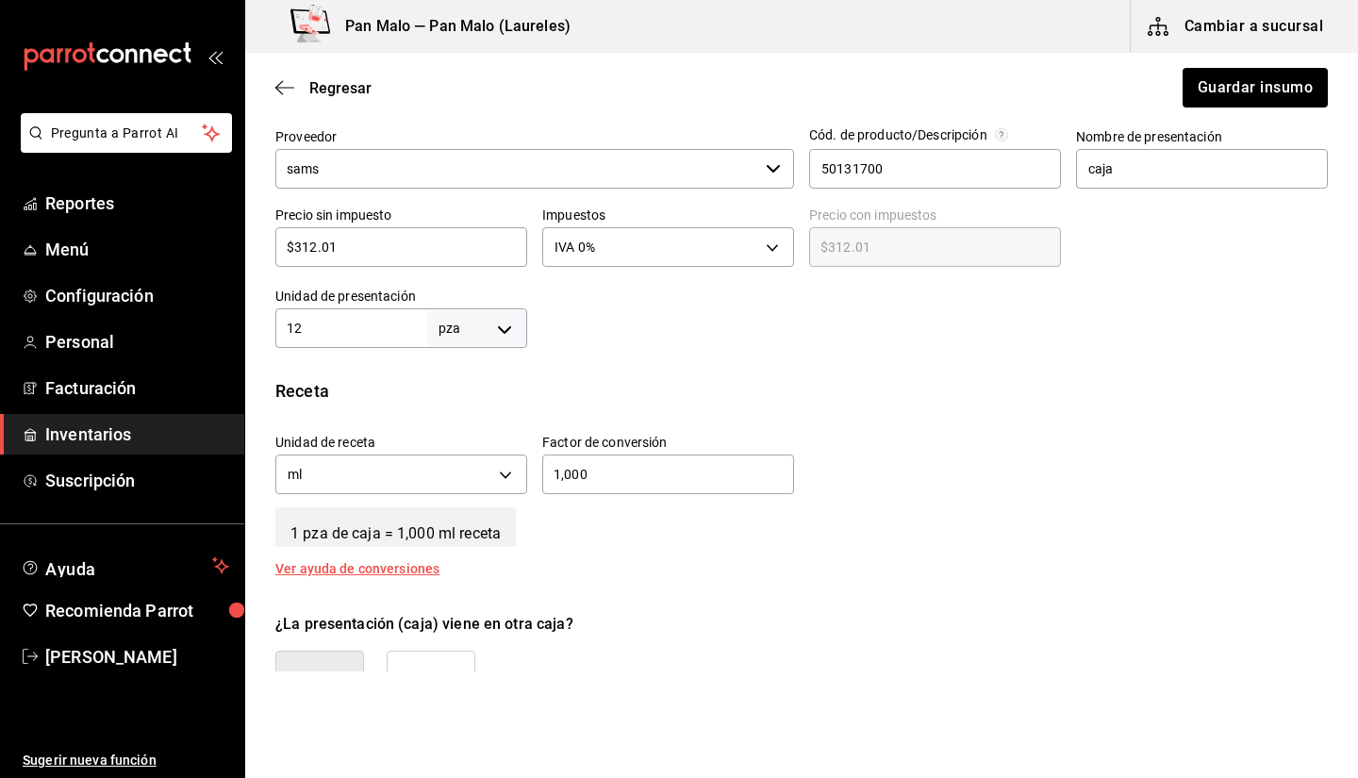
scroll to position [466, 0]
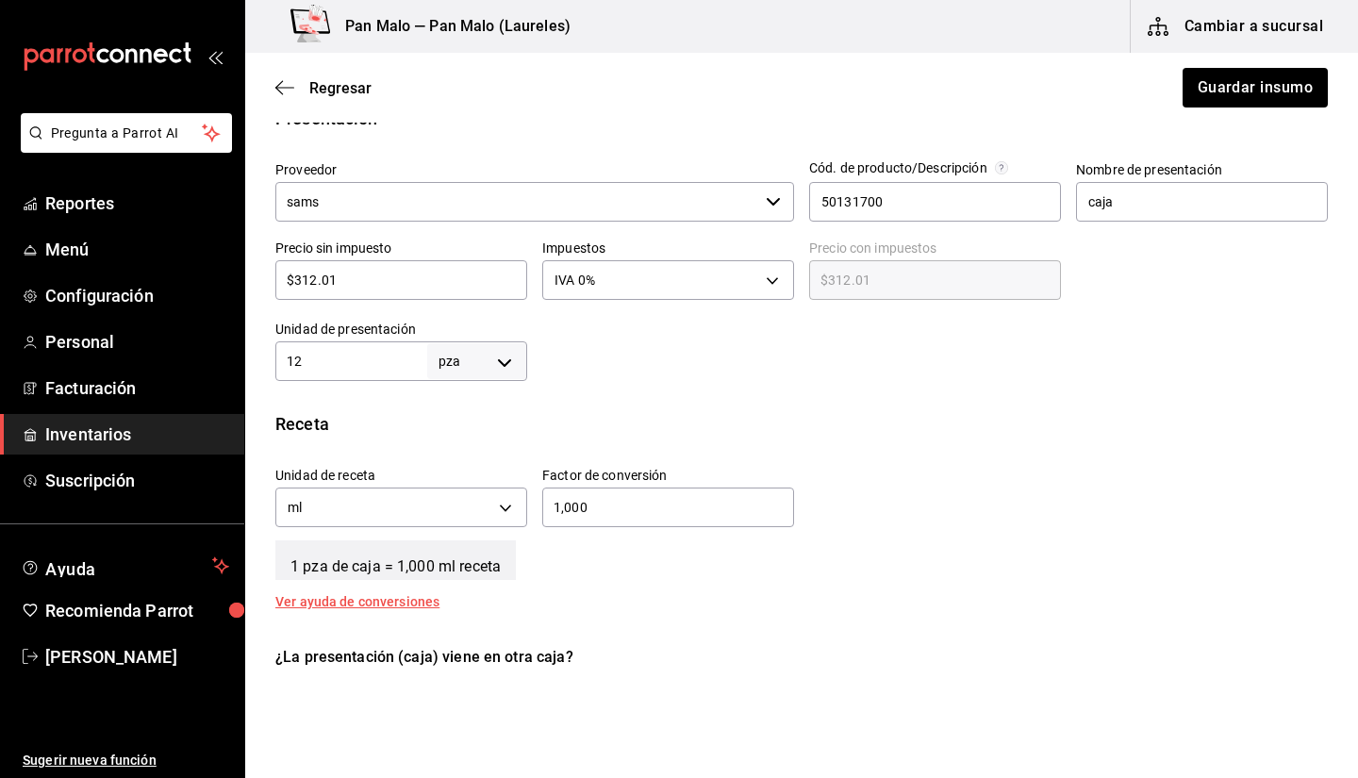
scroll to position [424, 0]
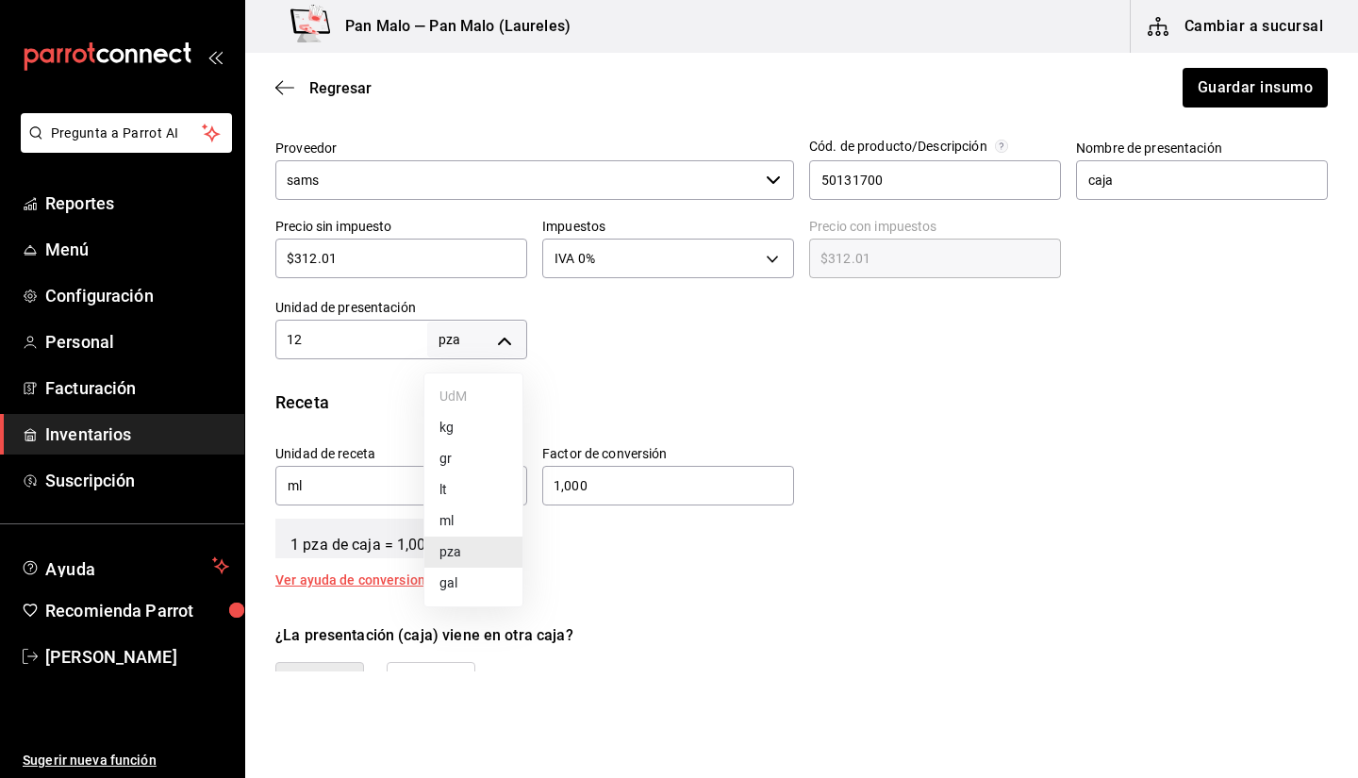
click at [478, 346] on body "Pregunta a Parrot AI Reportes Menú Configuración Personal Facturación Inventari…" at bounding box center [679, 335] width 1358 height 671
click at [647, 361] on div at bounding box center [679, 389] width 1358 height 778
click at [397, 366] on div "Insumo IN-1723575692774 Nombre LECHE MEMBERS [PERSON_NAME] de inventario PRODUC…" at bounding box center [801, 321] width 1113 height 1187
click at [376, 341] on input "12" at bounding box center [351, 339] width 152 height 23
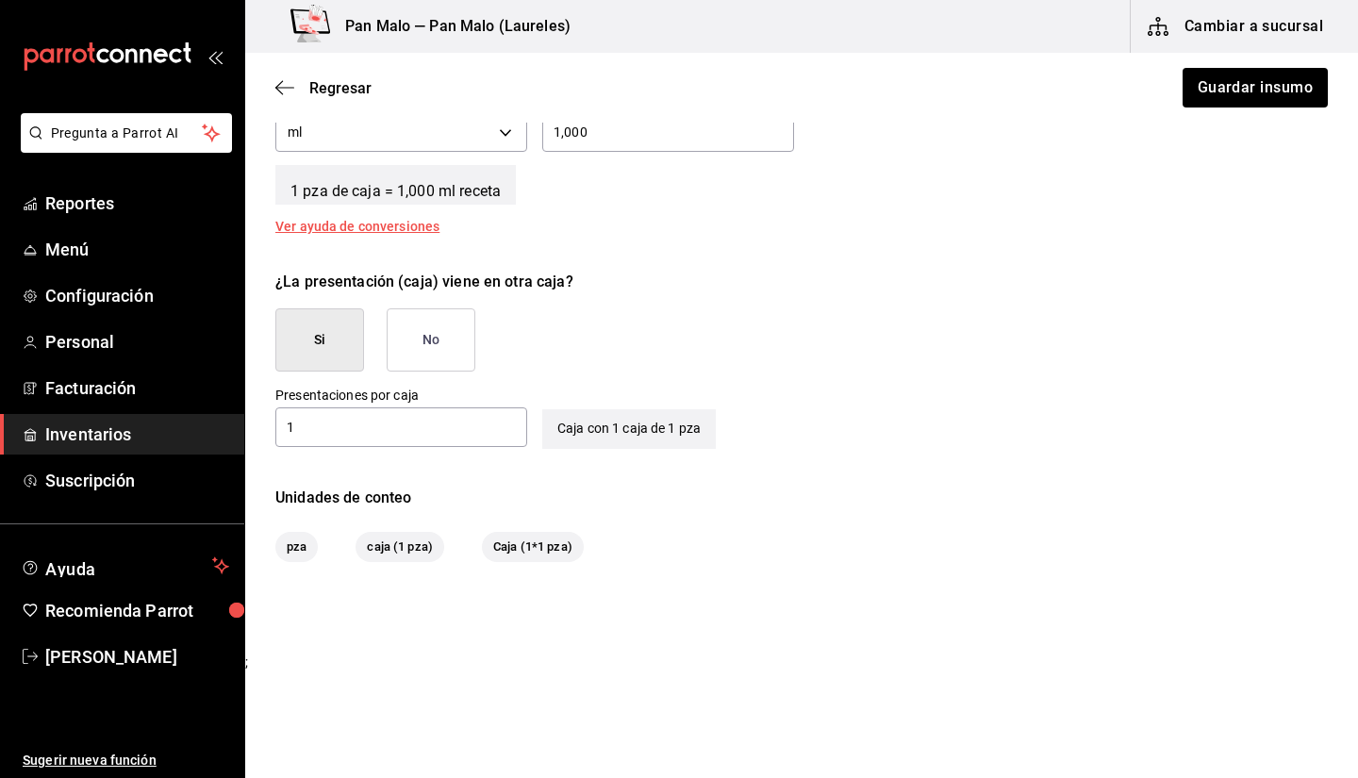
click at [301, 368] on button "Si" at bounding box center [319, 339] width 89 height 63
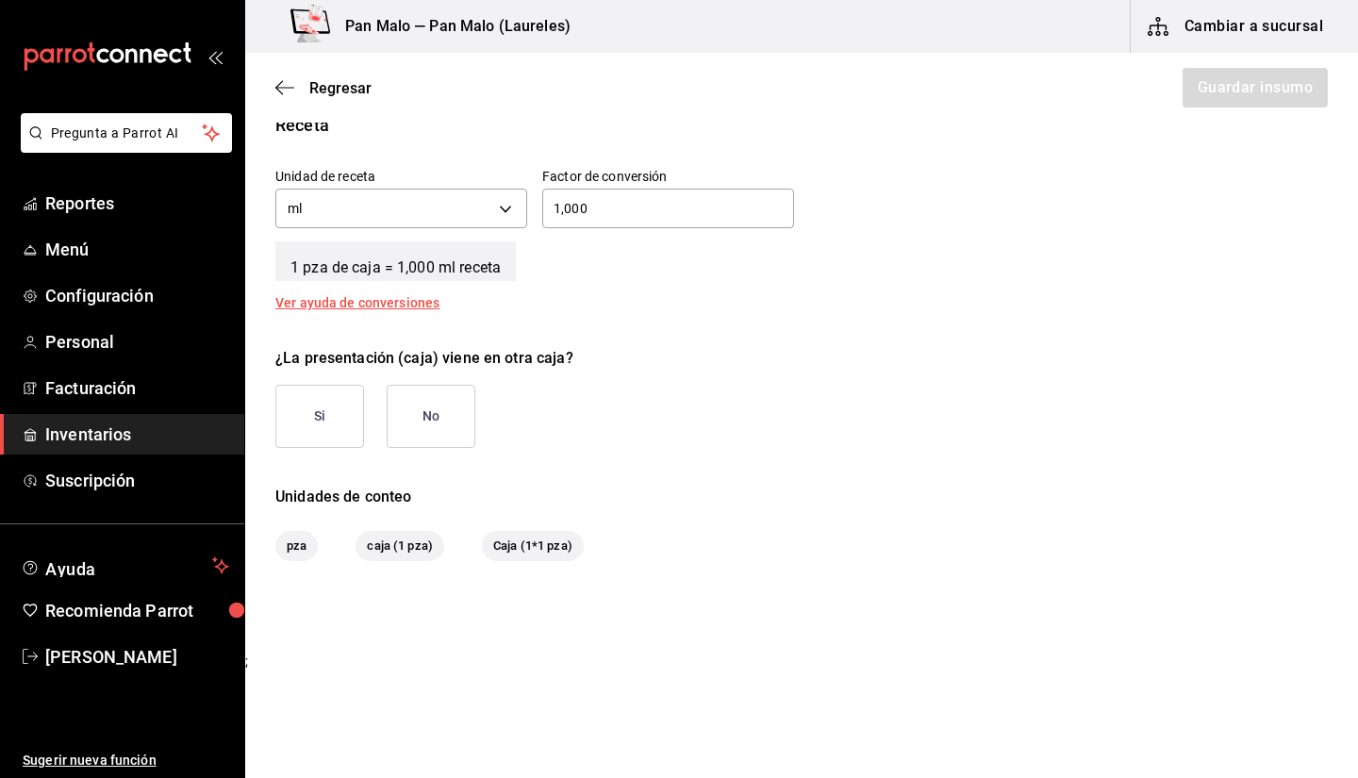
scroll to position [701, 0]
click at [312, 409] on button "Si" at bounding box center [319, 417] width 89 height 63
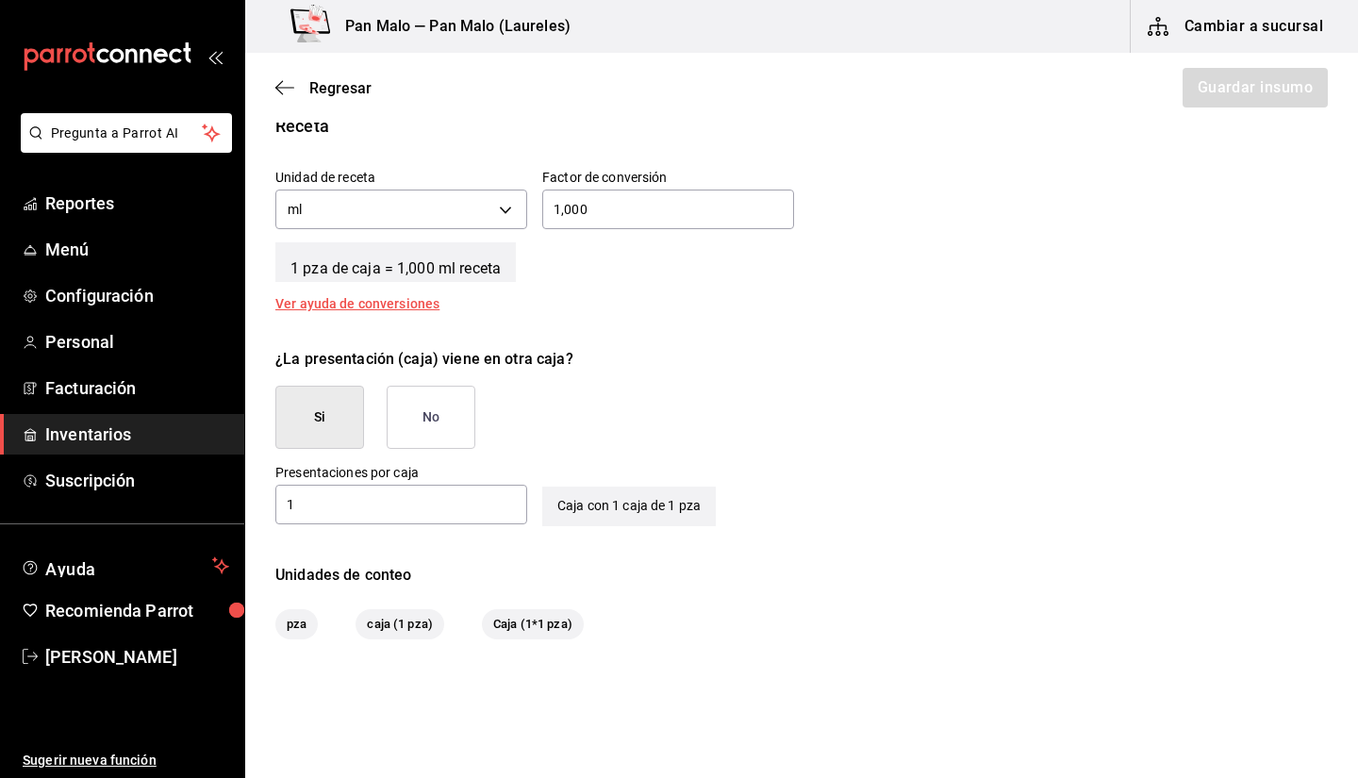
scroll to position [778, 0]
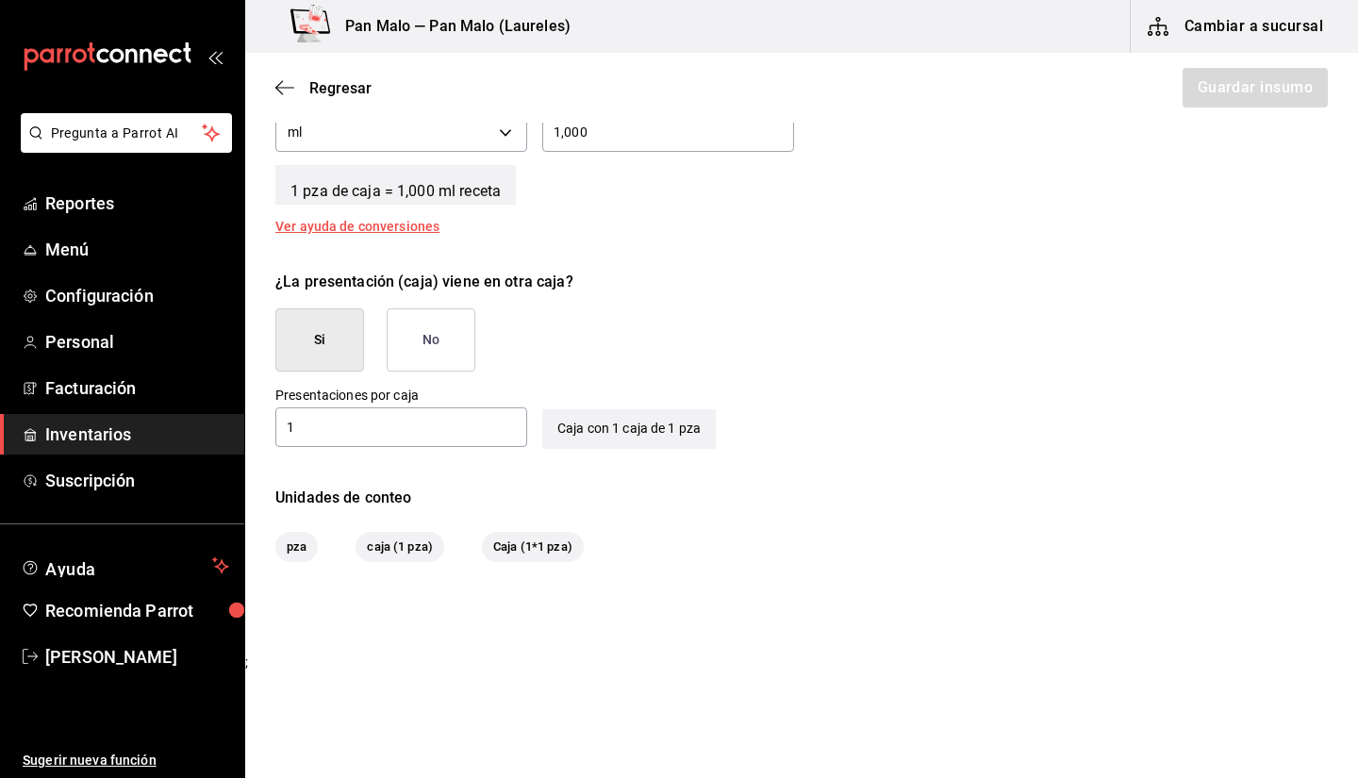
click at [380, 423] on input "1" at bounding box center [401, 427] width 252 height 23
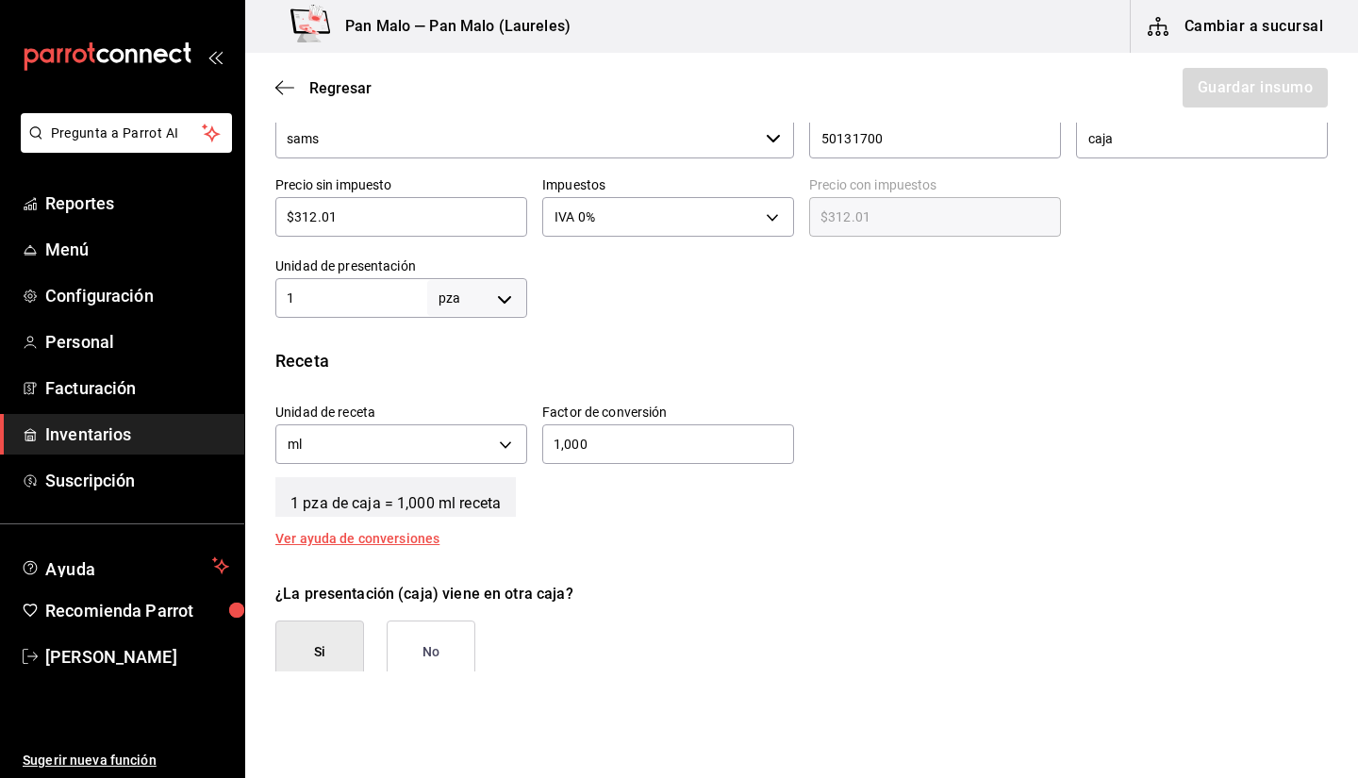
scroll to position [399, 0]
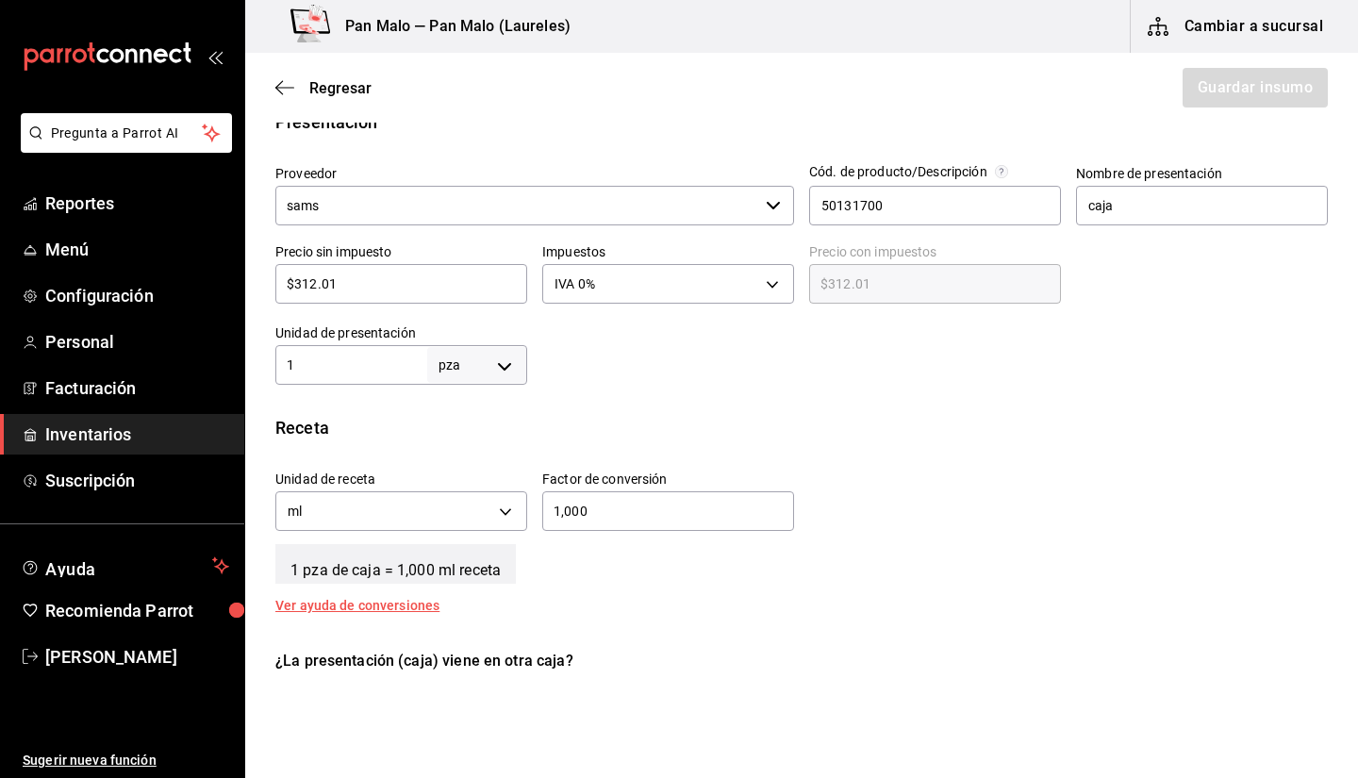
click at [360, 371] on input "1" at bounding box center [351, 365] width 152 height 23
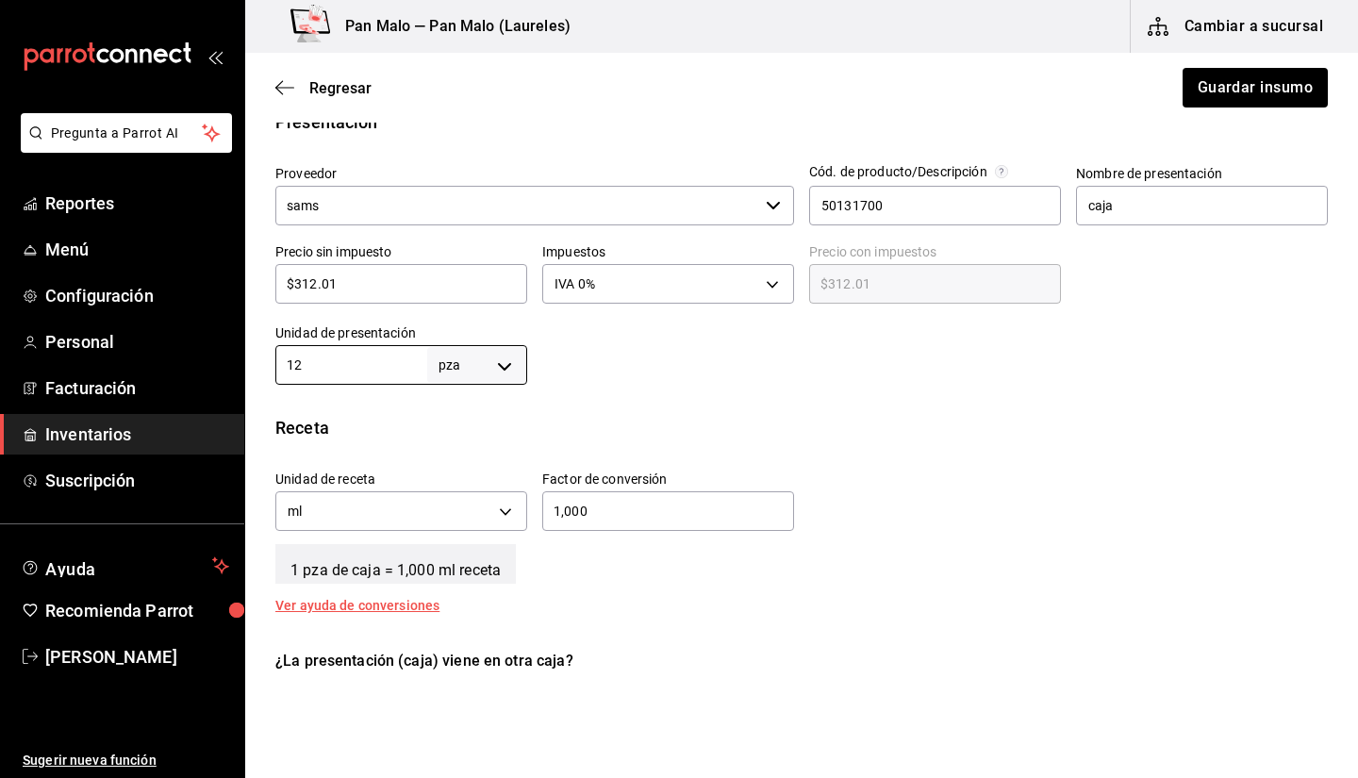
type input "12"
click at [850, 480] on div "Unidad de receta ml MILLILITER Factor de conversión 1,000 ​" at bounding box center [793, 495] width 1067 height 81
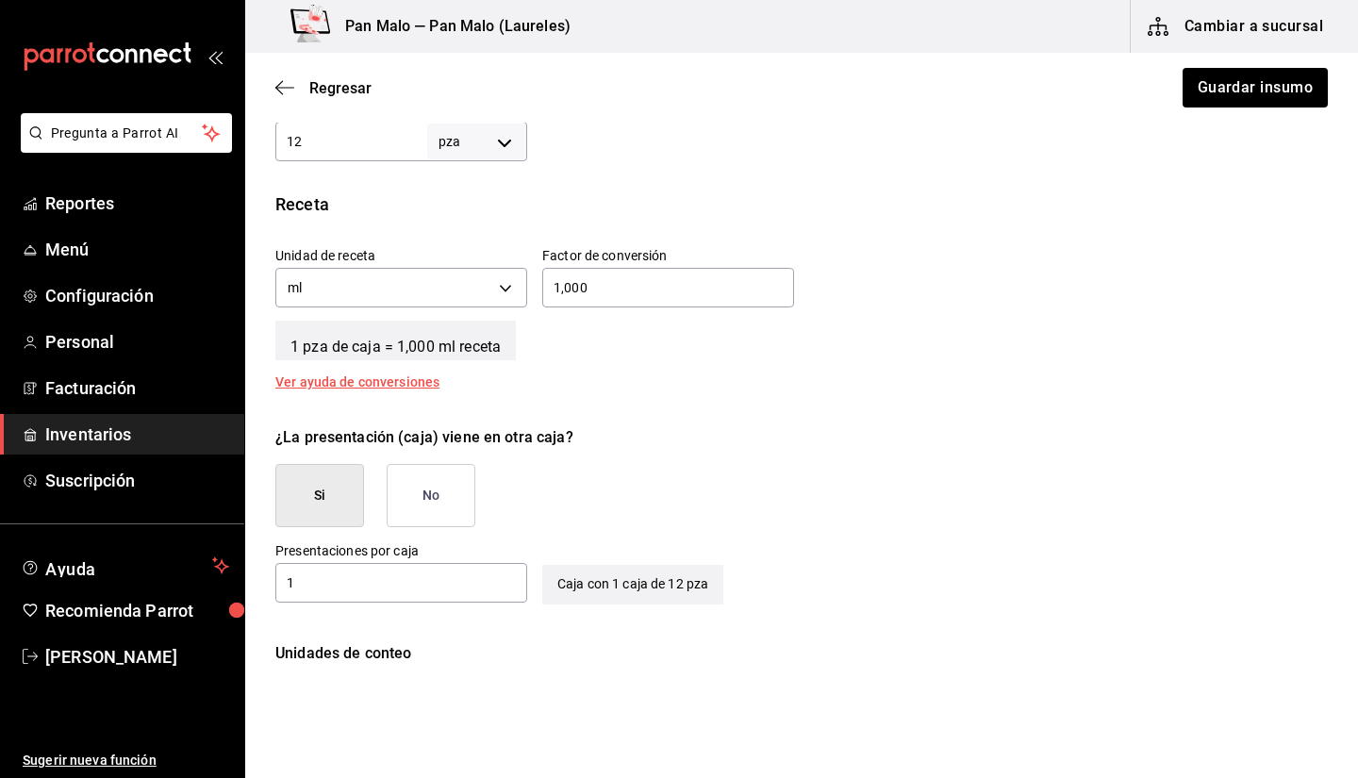
scroll to position [650, 0]
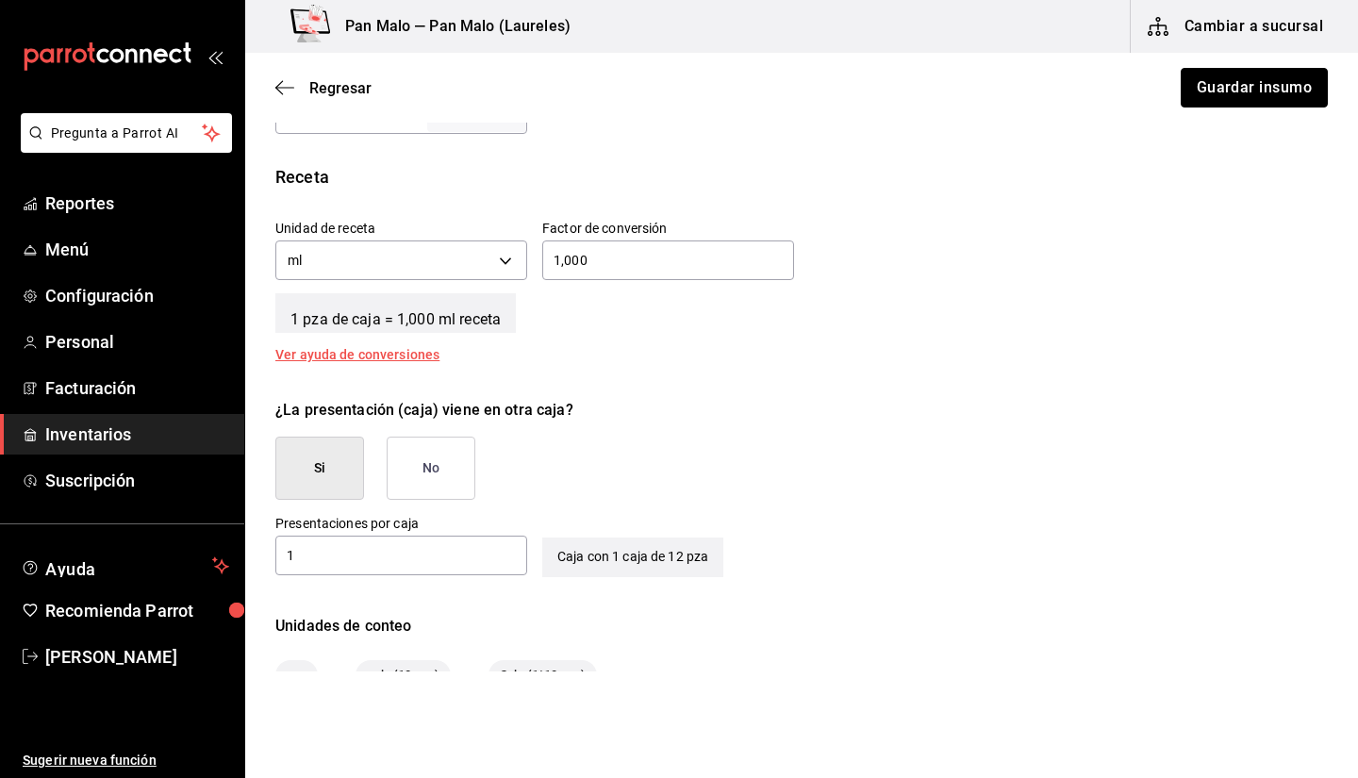
drag, startPoint x: 1213, startPoint y: 96, endPoint x: 1189, endPoint y: 188, distance: 94.5
click at [1189, 188] on main "Regresar Guardar insumo Insumo IN-1723575692774 Nombre LECHE MEMBERS MARK Categ…" at bounding box center [801, 92] width 1113 height 1378
click at [354, 348] on div "Ver ayuda de conversiones" at bounding box center [368, 354] width 187 height 13
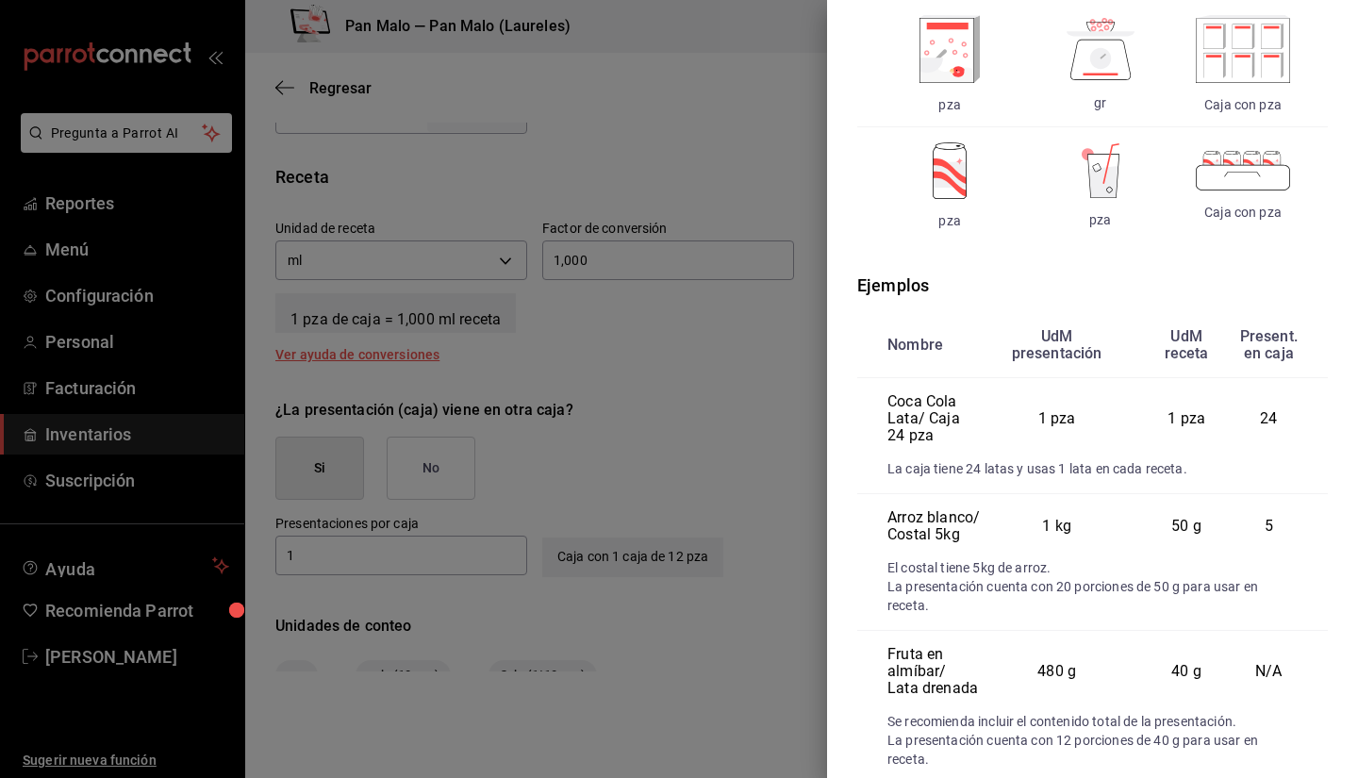
scroll to position [308, 0]
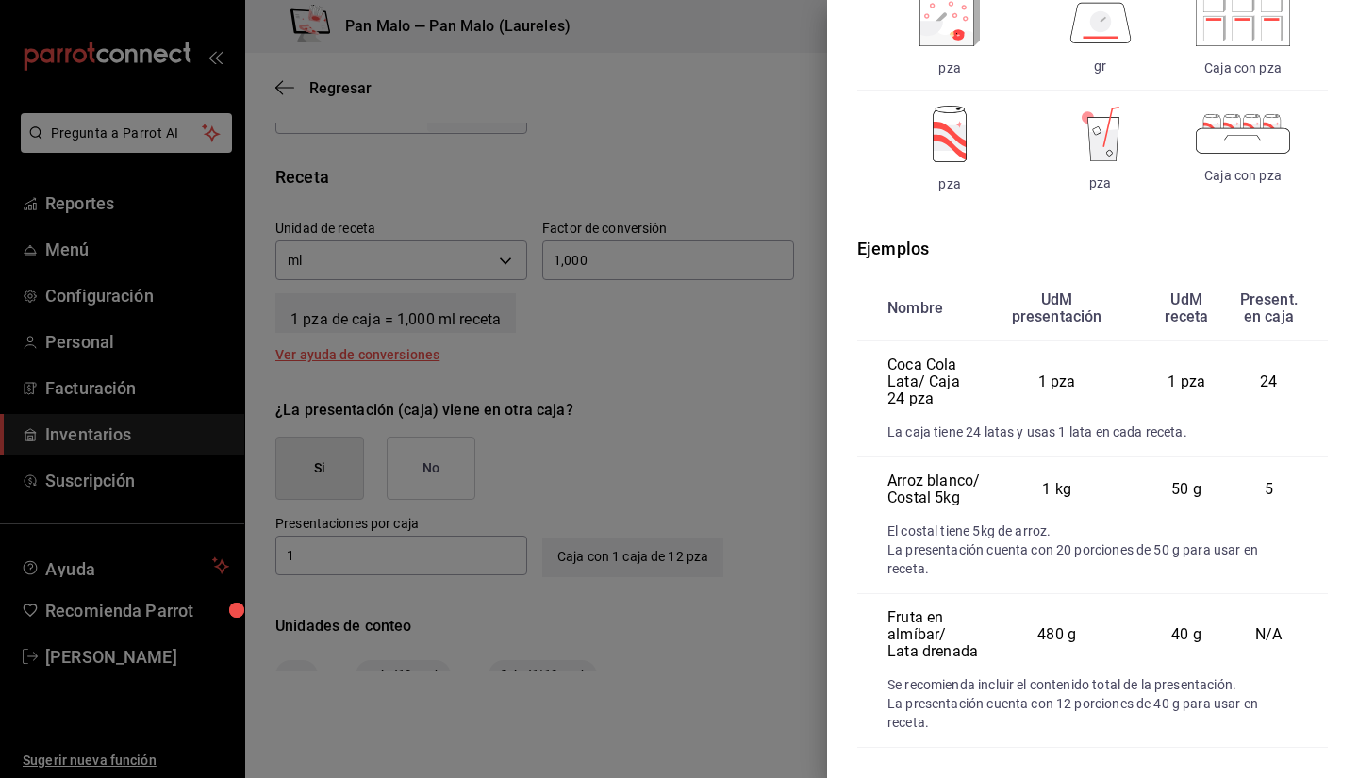
click at [683, 288] on div at bounding box center [679, 389] width 1358 height 778
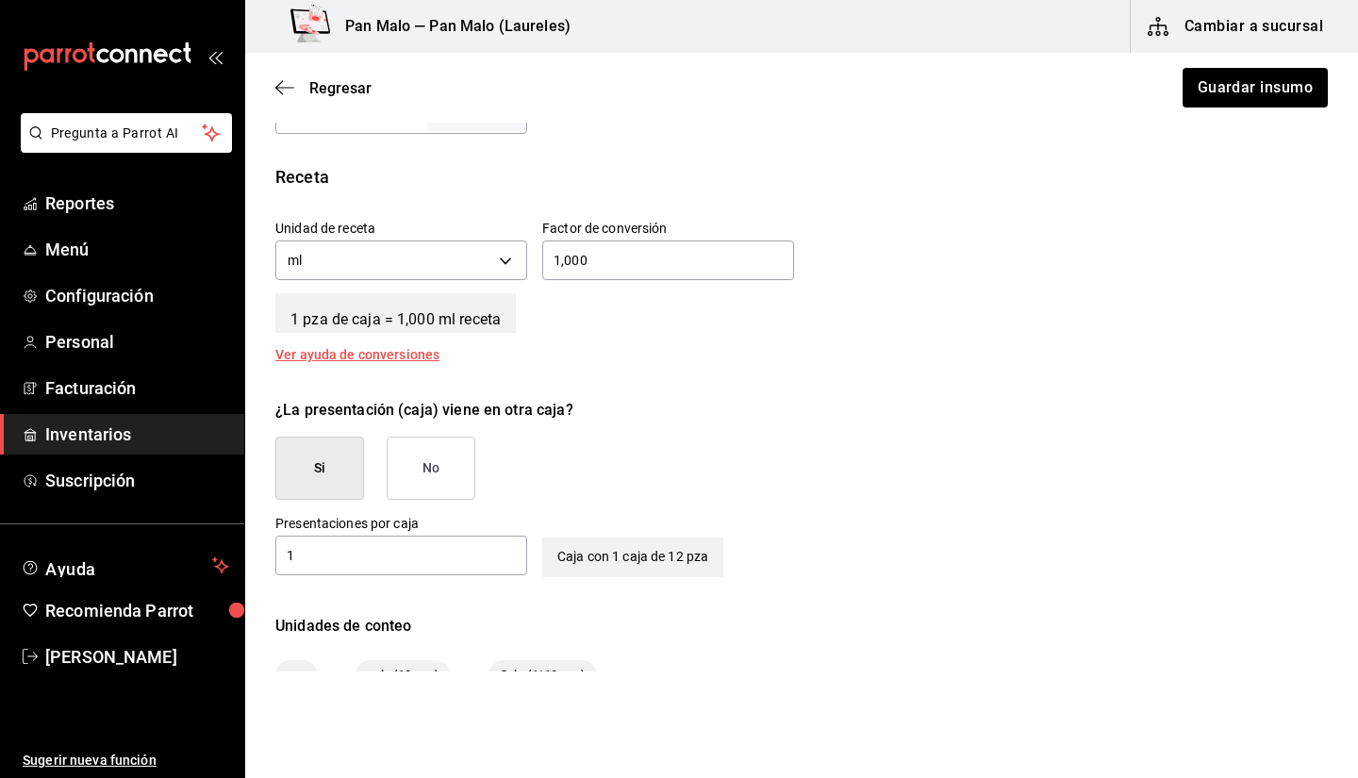
click at [466, 560] on input "1" at bounding box center [401, 555] width 252 height 23
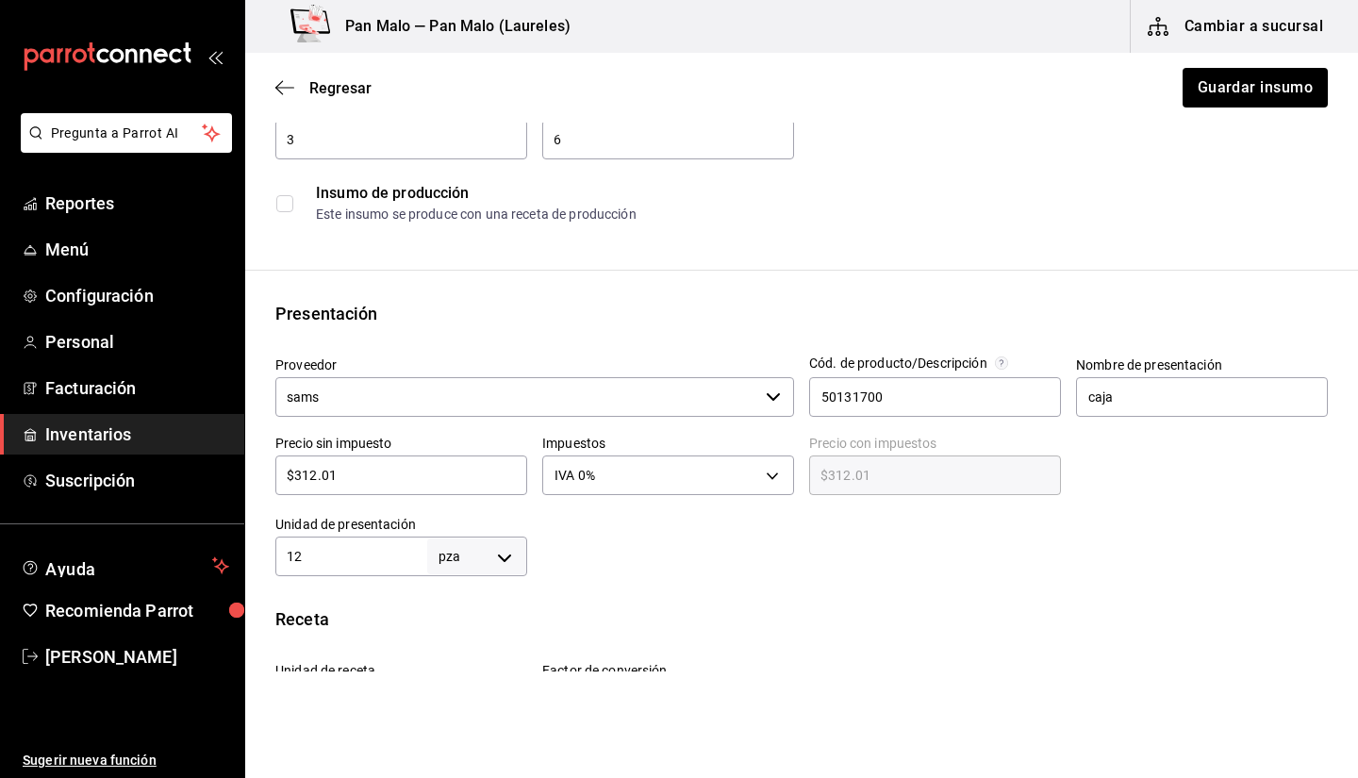
scroll to position [210, 0]
type input "12"
click at [1194, 378] on input "caja" at bounding box center [1202, 394] width 252 height 40
type input "c"
type input "LITROS"
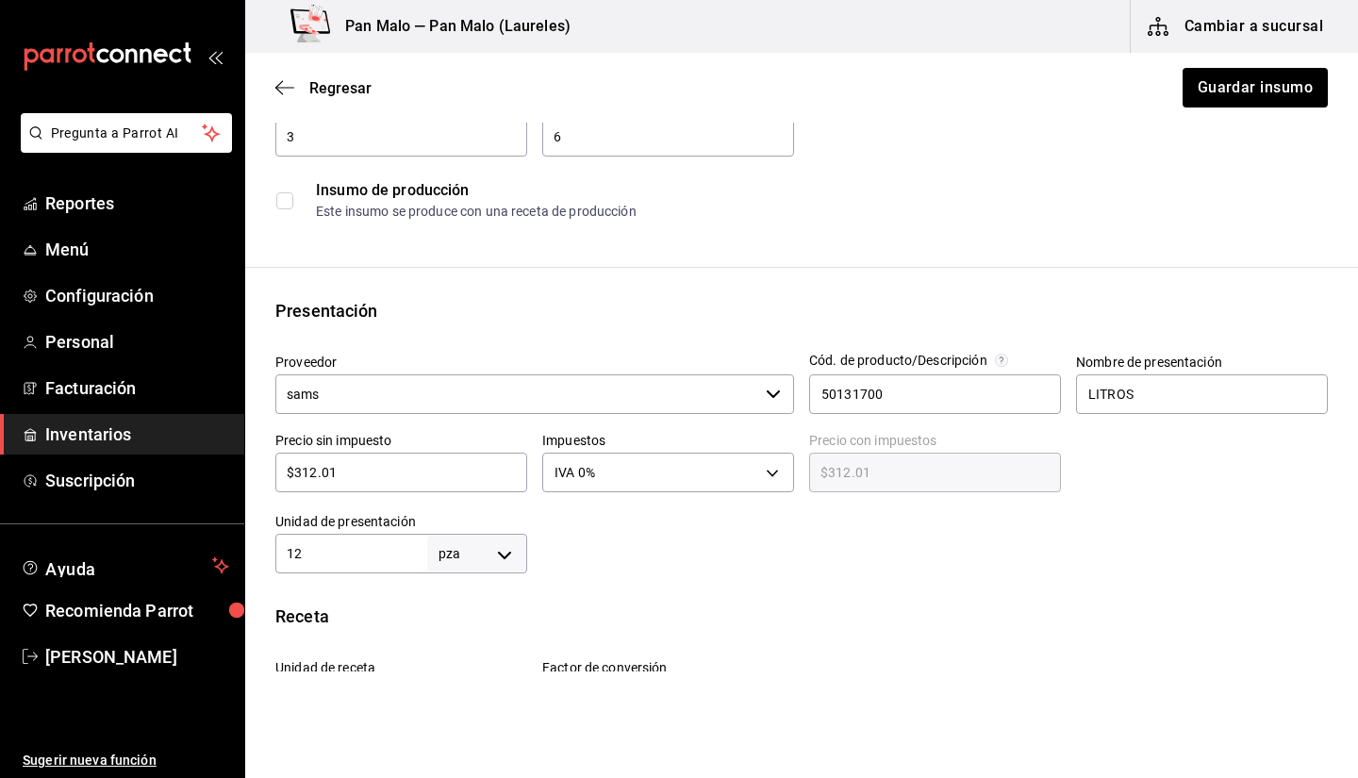
click at [445, 548] on body "Pregunta a Parrot AI Reportes Menú Configuración Personal Facturación Inventari…" at bounding box center [679, 335] width 1358 height 671
click at [369, 555] on div at bounding box center [679, 389] width 1358 height 778
click at [369, 555] on input "12" at bounding box center [351, 553] width 152 height 23
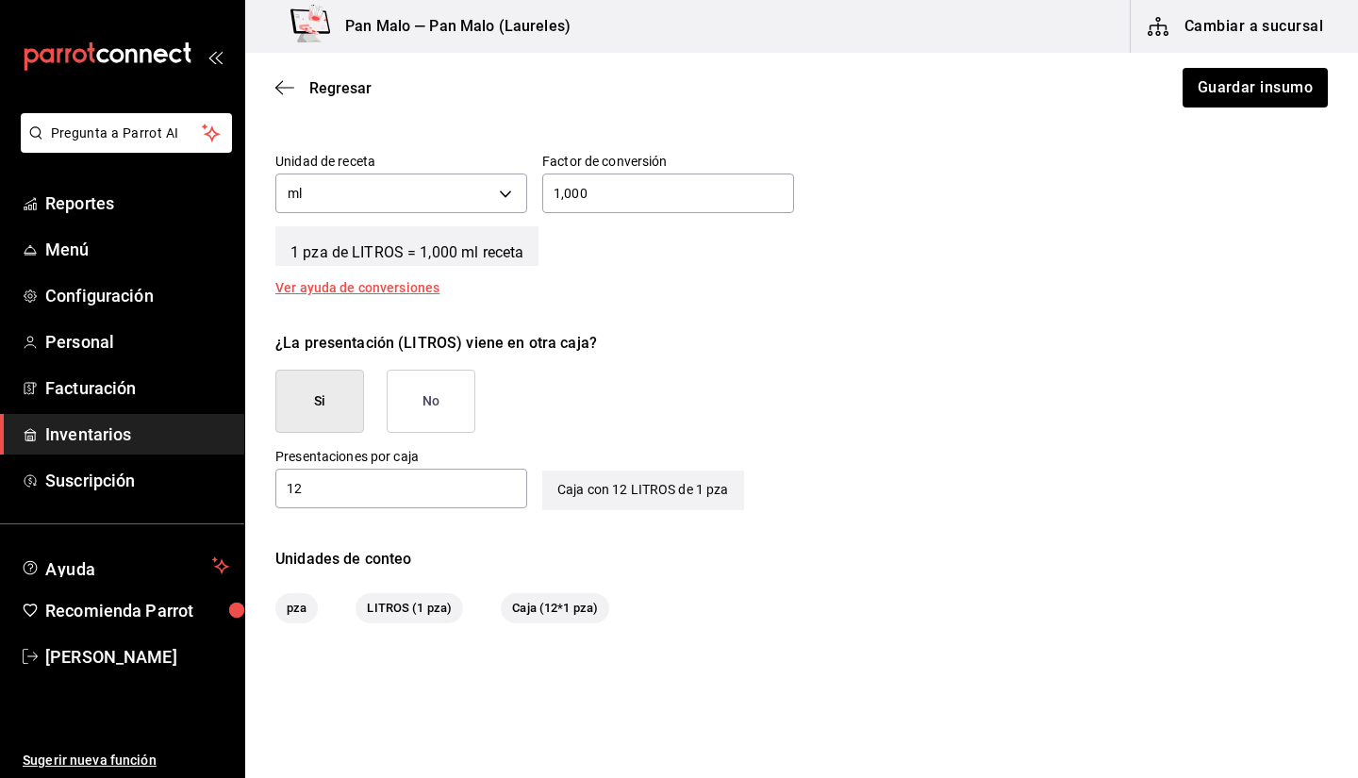
scroll to position [736, 0]
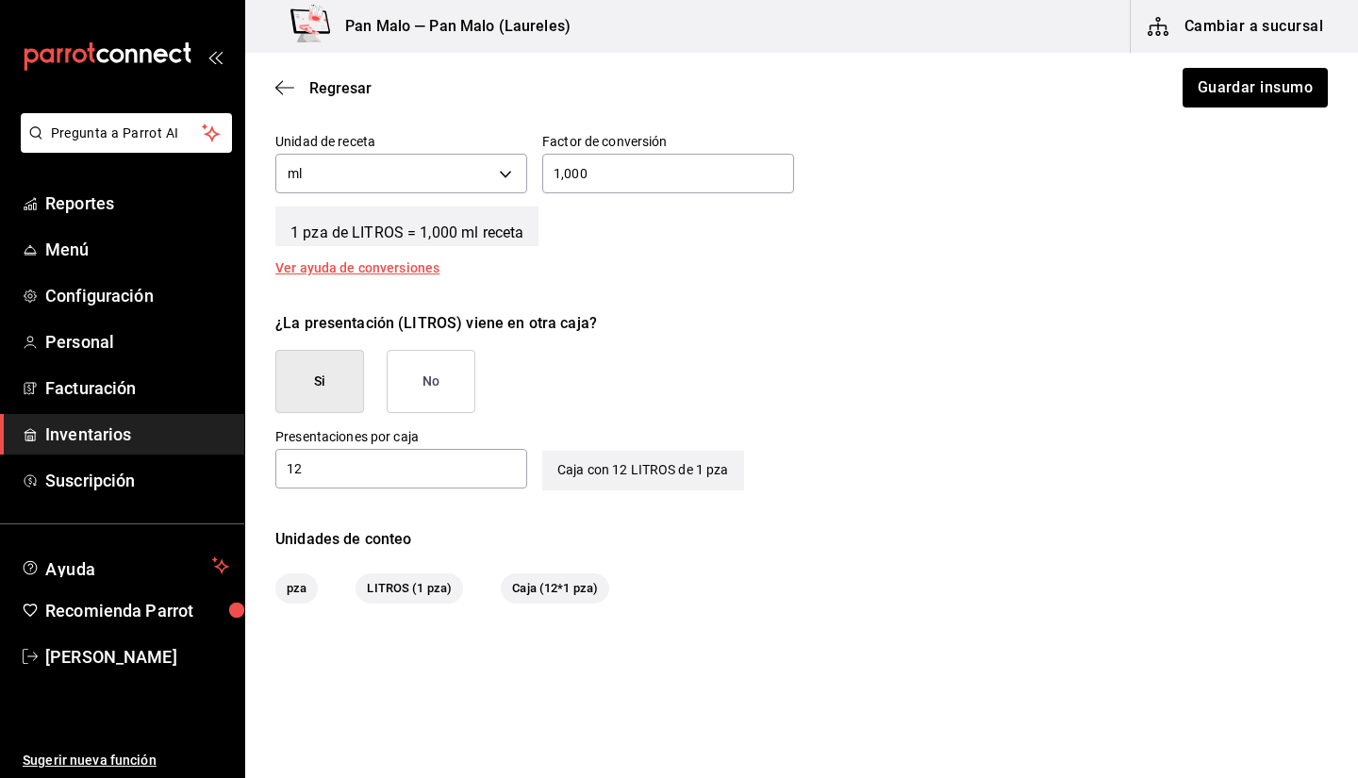
type input "1"
click at [1197, 489] on div "Insumo IN-1723575692774 Nombre LECHE MEMBERS [PERSON_NAME] de inventario PRODUC…" at bounding box center [801, 9] width 1113 height 1187
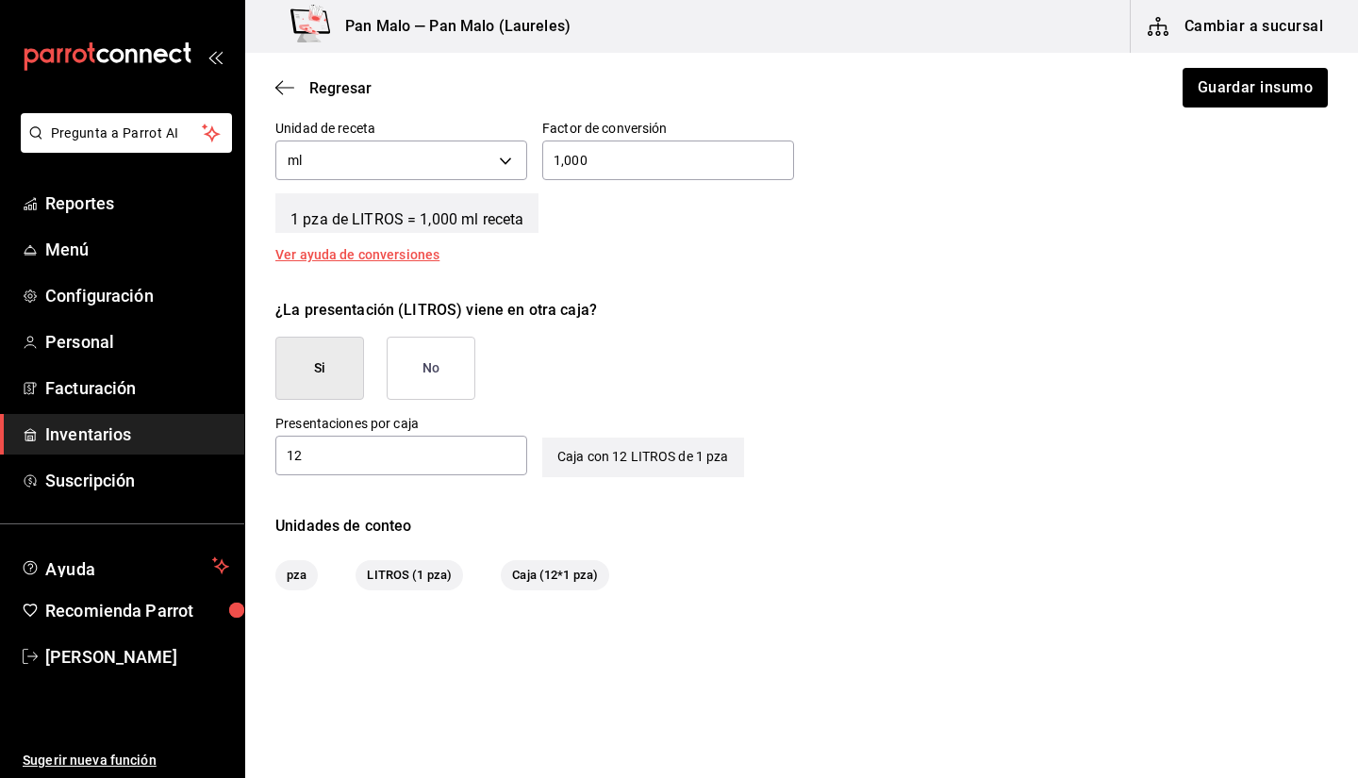
scroll to position [778, 0]
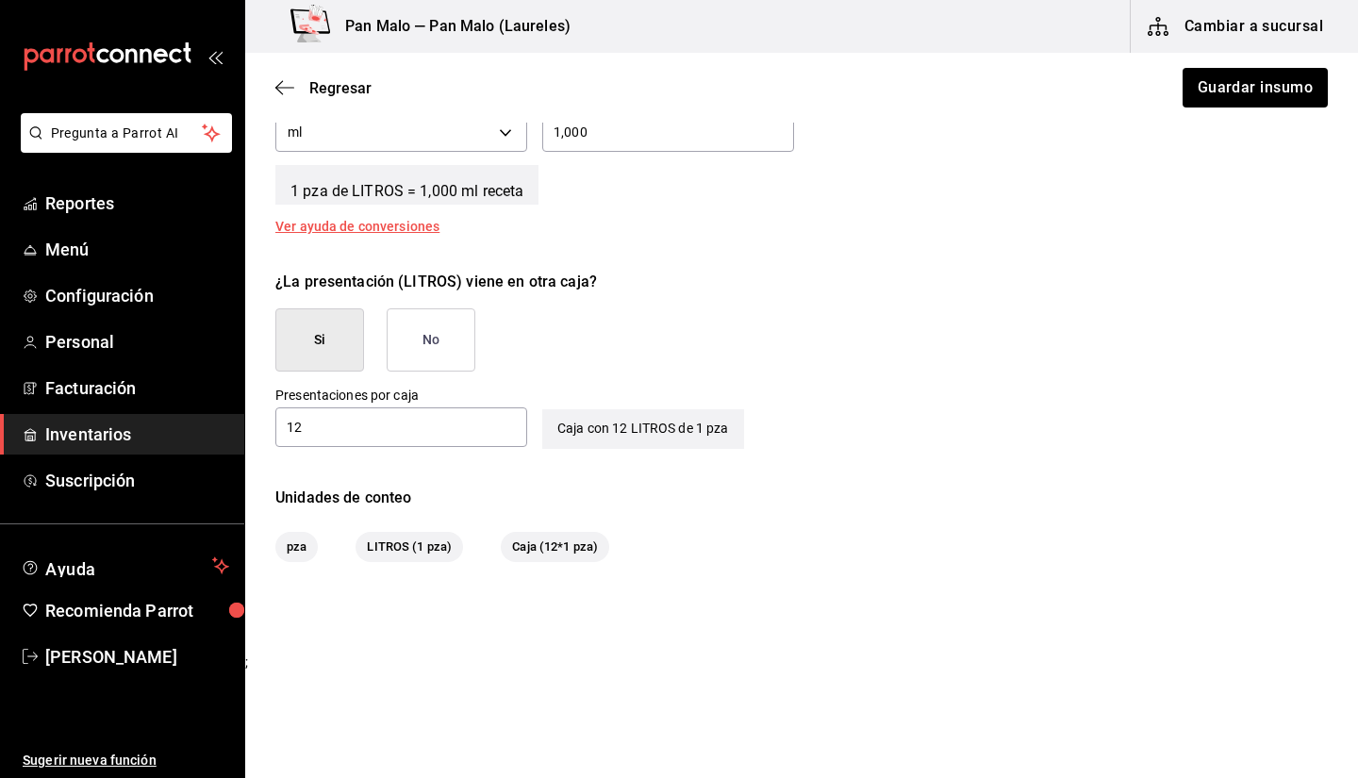
click at [419, 551] on span "LITROS (1 pza)" at bounding box center [408, 546] width 107 height 19
drag, startPoint x: 531, startPoint y: 542, endPoint x: 690, endPoint y: 586, distance: 165.4
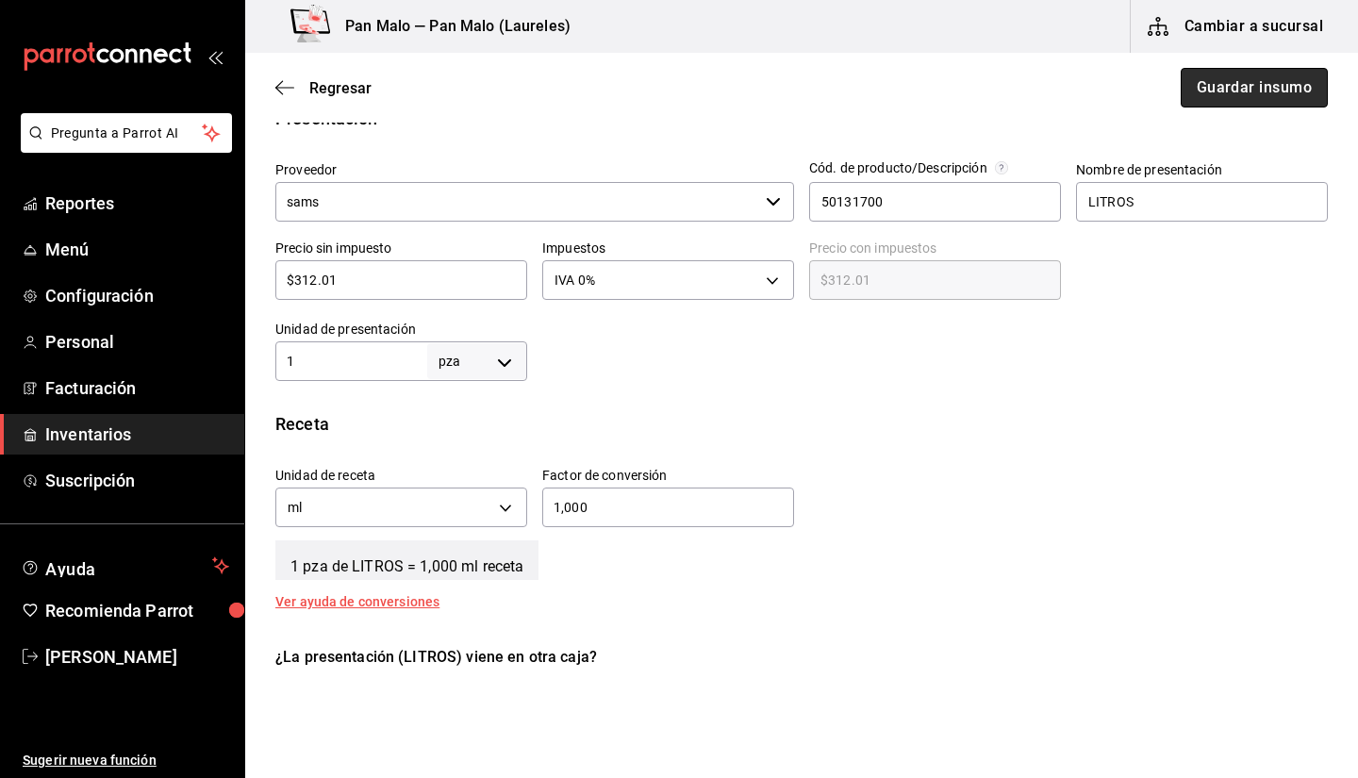
click at [1214, 101] on button "Guardar insumo" at bounding box center [1254, 88] width 147 height 40
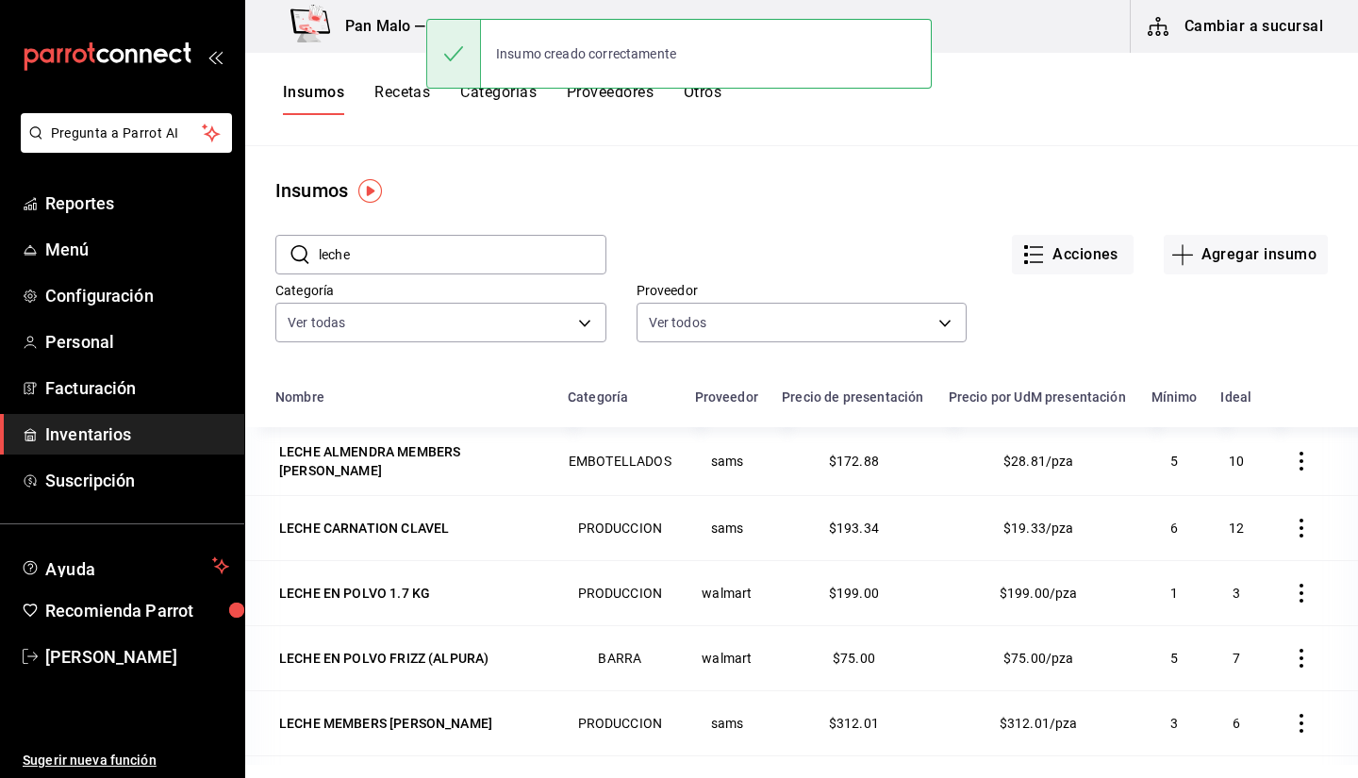
click at [1213, 34] on button "Cambiar a sucursal" at bounding box center [1237, 26] width 212 height 53
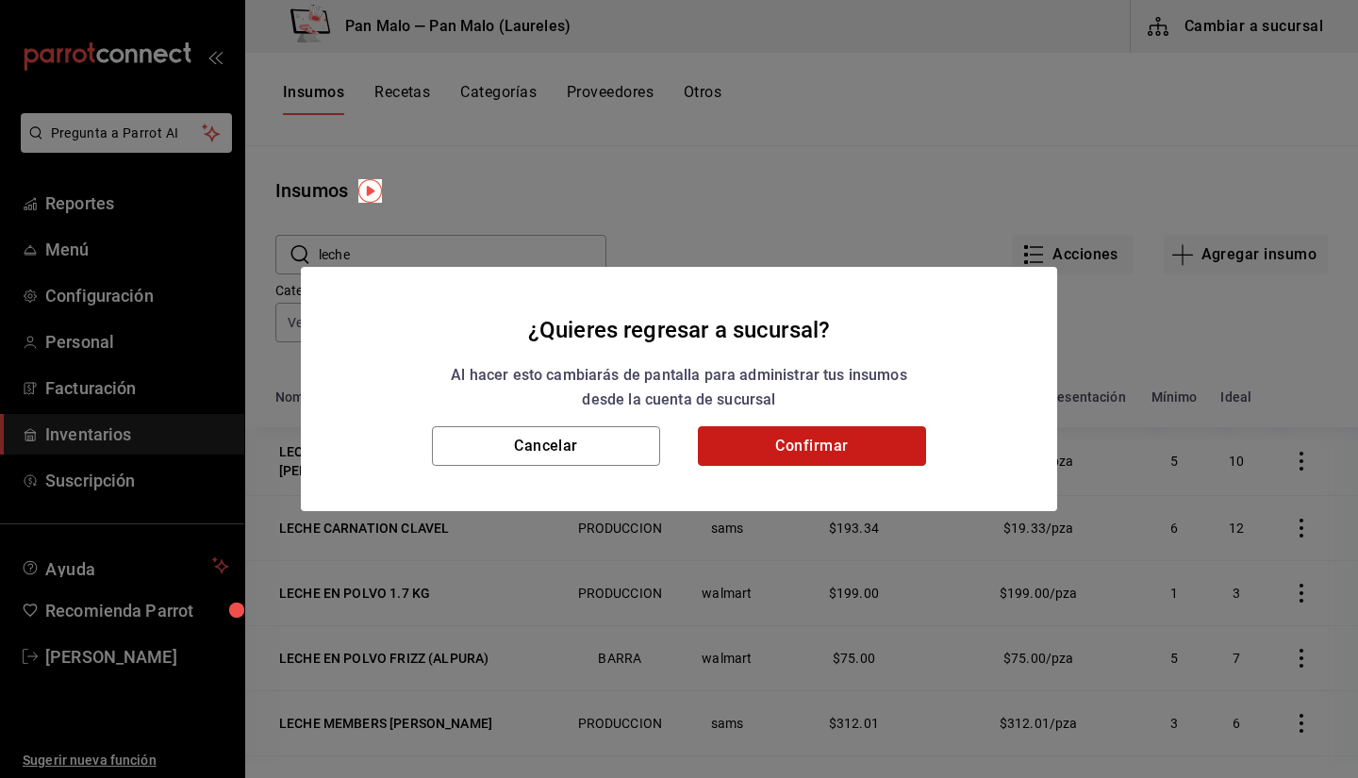
click at [799, 454] on button "Confirmar" at bounding box center [812, 446] width 228 height 40
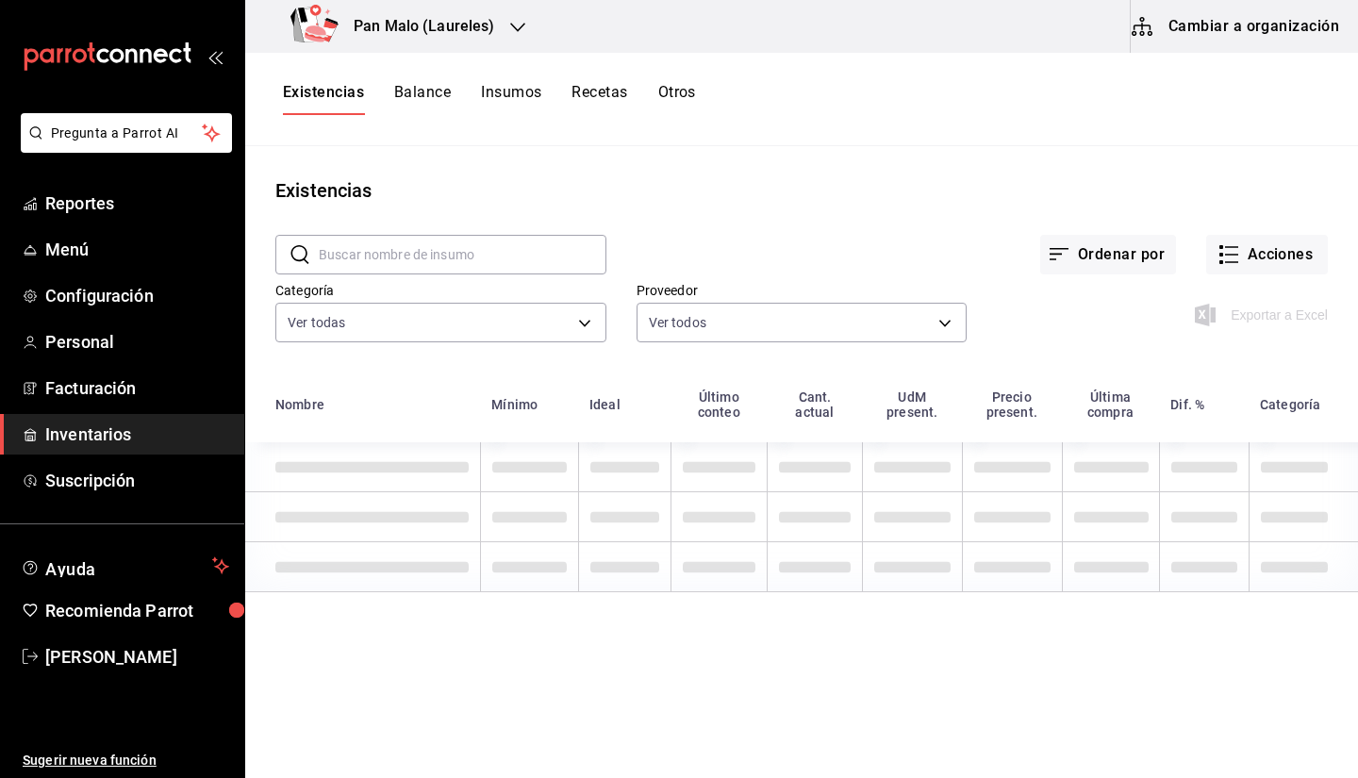
click at [1254, 19] on button "Cambiar a organización" at bounding box center [1237, 26] width 212 height 53
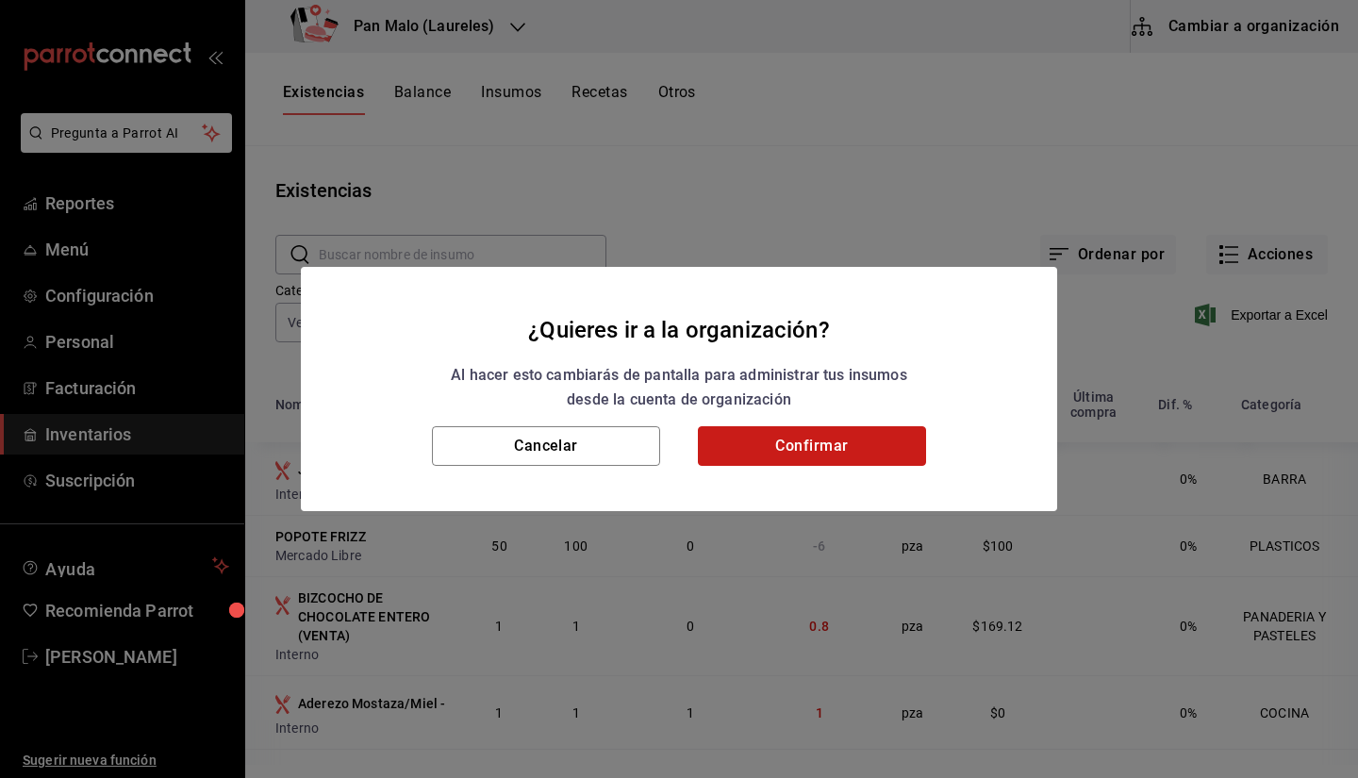
click at [891, 436] on button "Confirmar" at bounding box center [812, 446] width 228 height 40
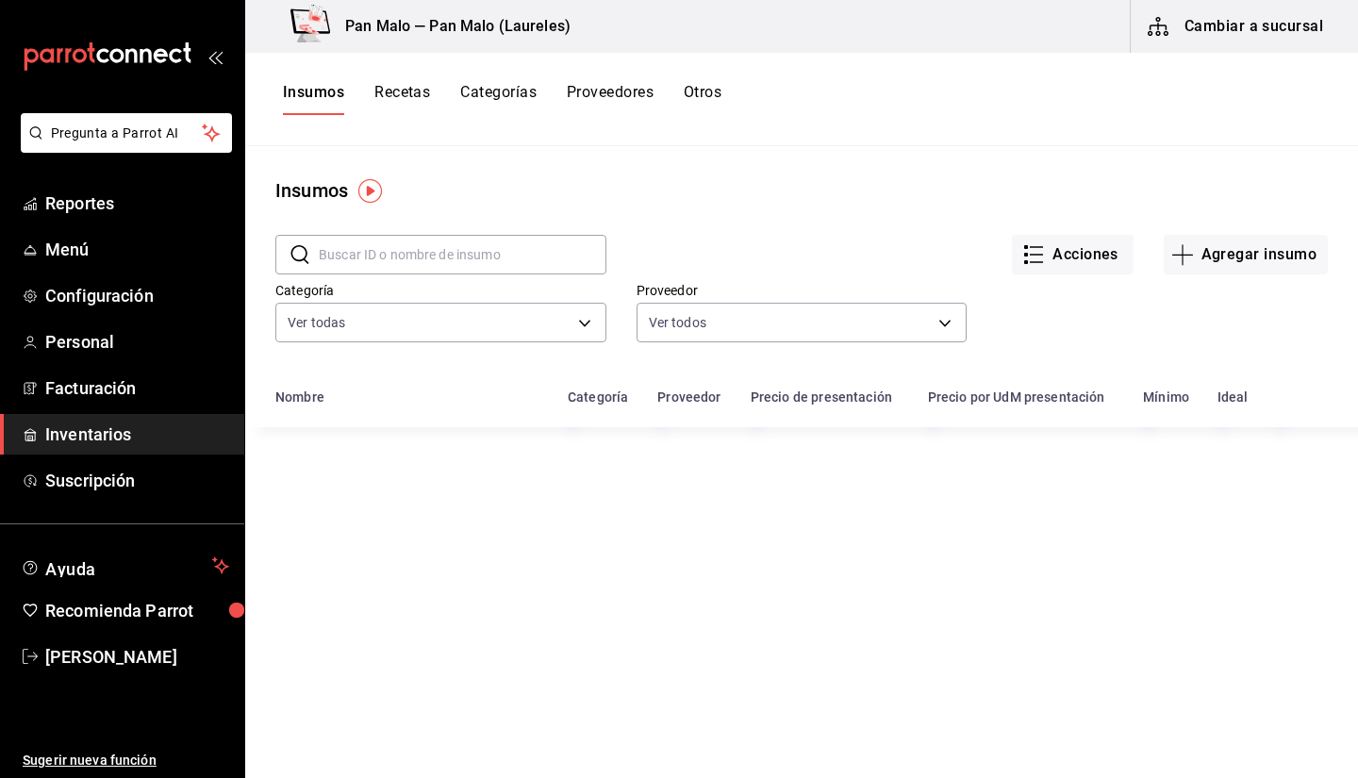
click at [715, 97] on button "Otros" at bounding box center [703, 99] width 38 height 32
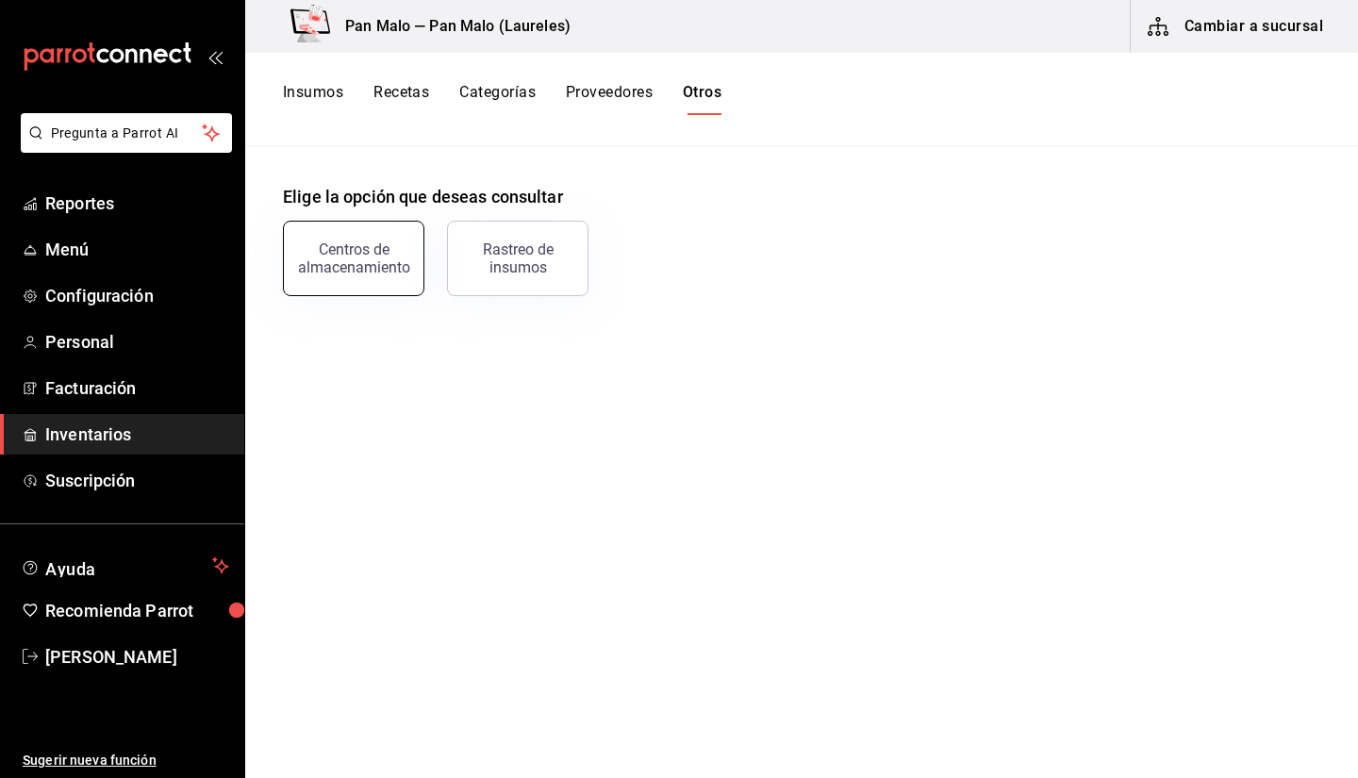
click at [339, 269] on div "Centros de almacenamiento" at bounding box center [353, 258] width 117 height 36
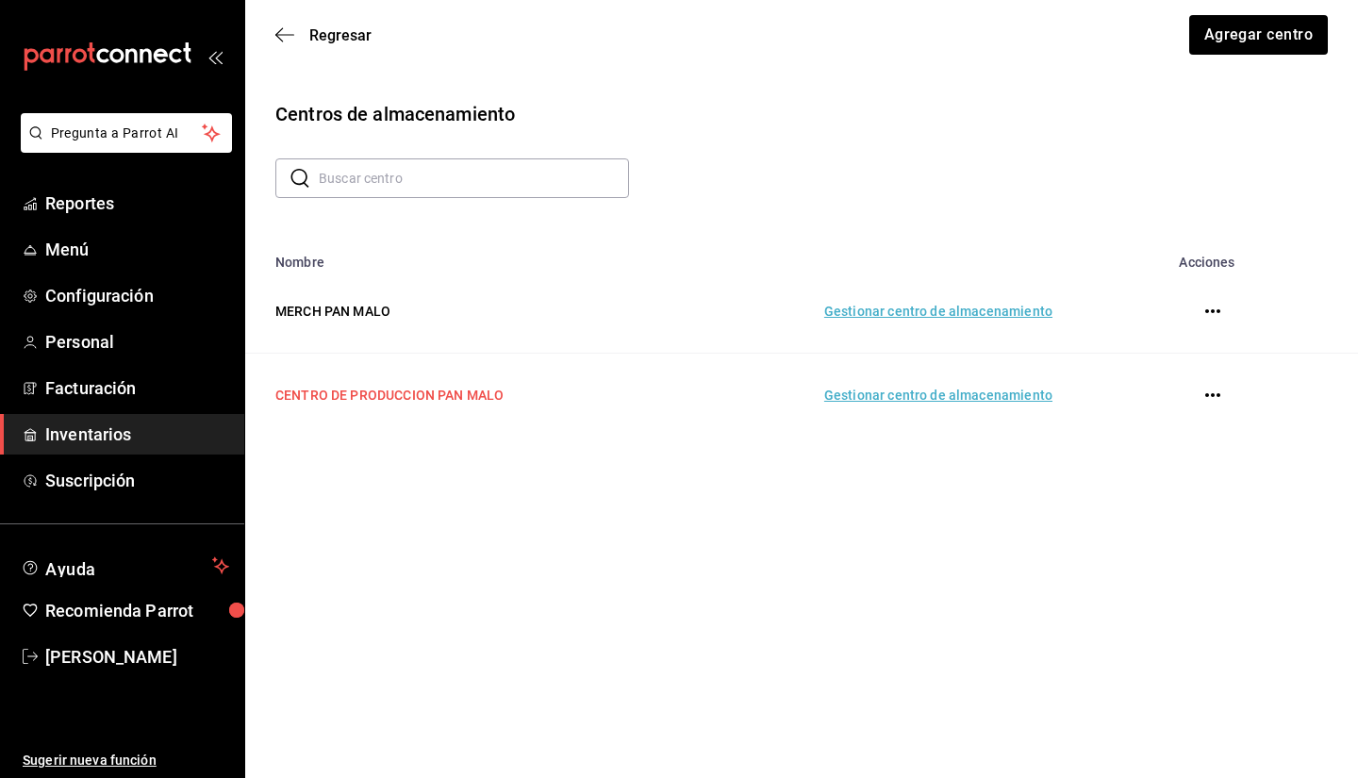
click at [565, 401] on td "CENTRO DE PRODUCCION PAN MALO" at bounding box center [455, 396] width 421 height 84
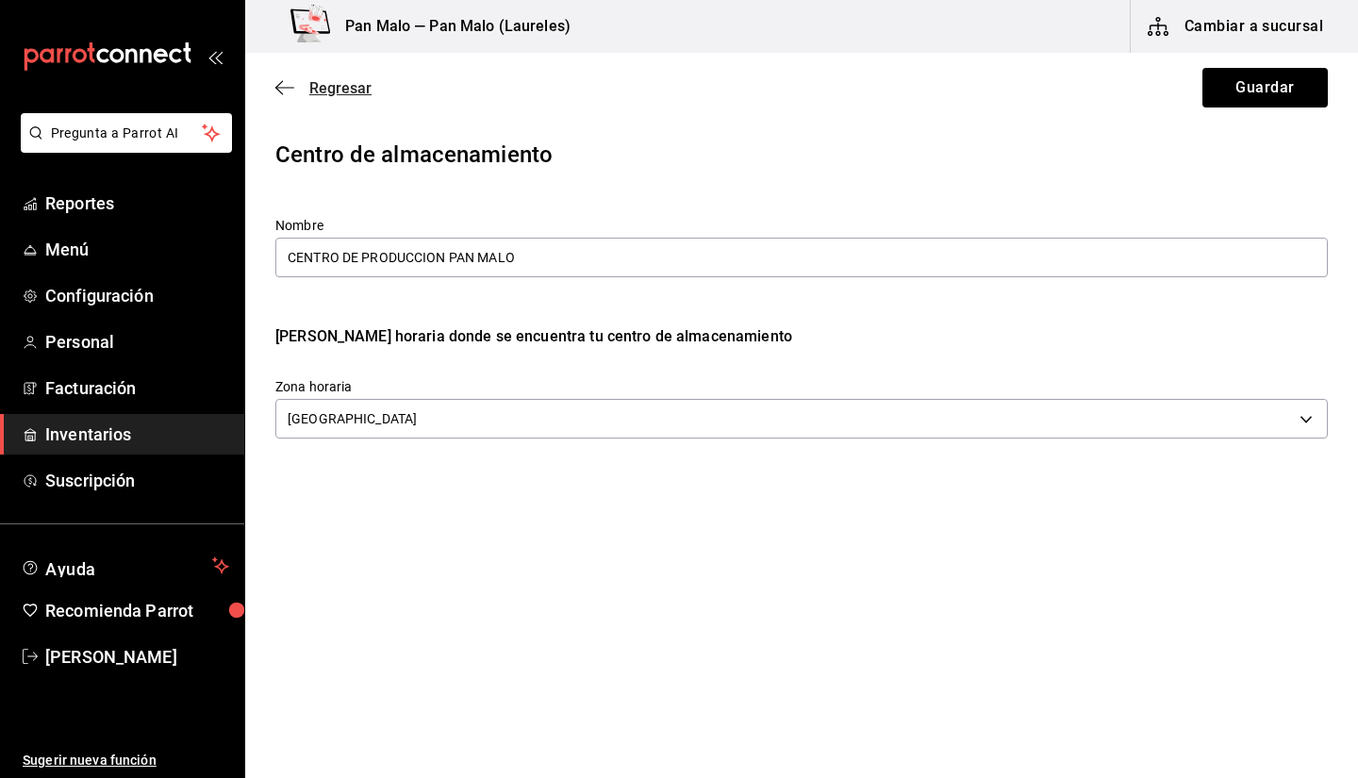
click at [326, 86] on span "Regresar" at bounding box center [340, 88] width 62 height 18
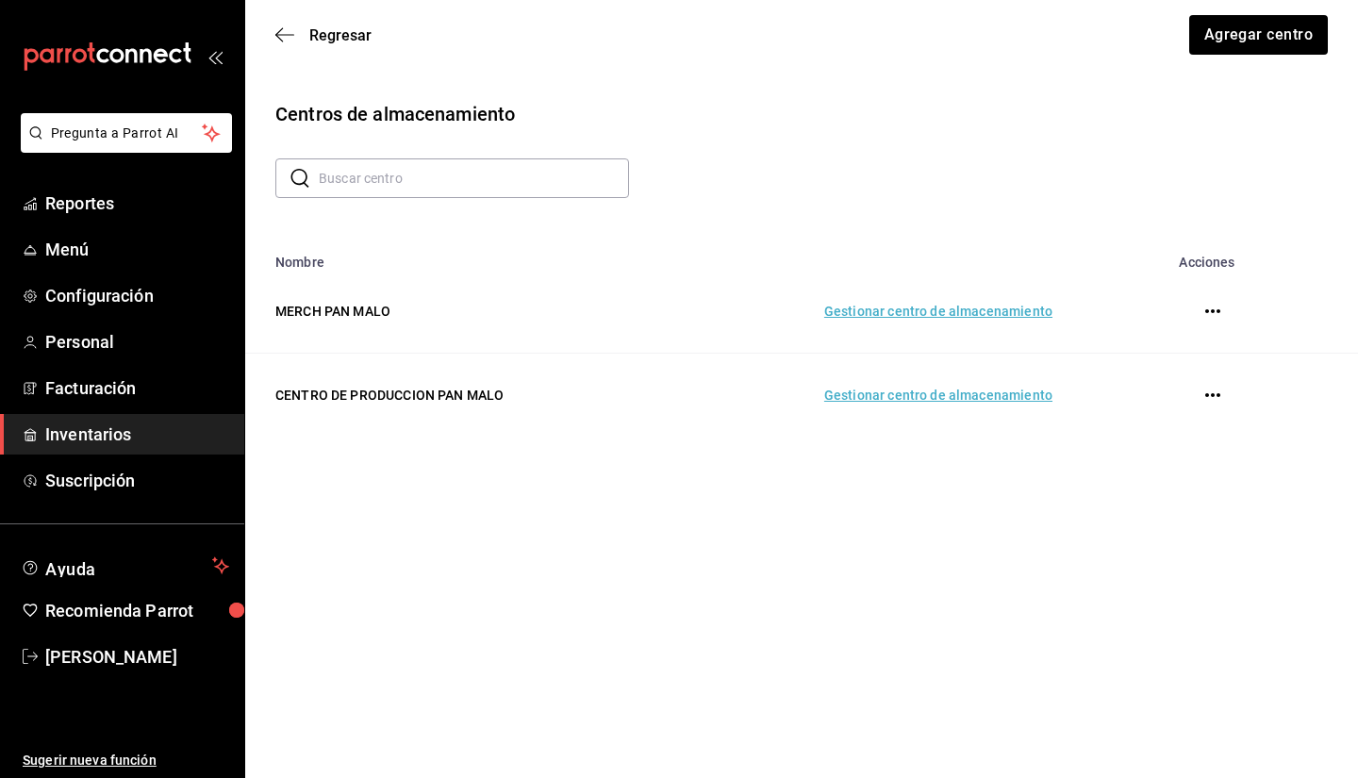
click at [999, 383] on td "Gestionar centro de almacenamiento" at bounding box center [870, 396] width 409 height 84
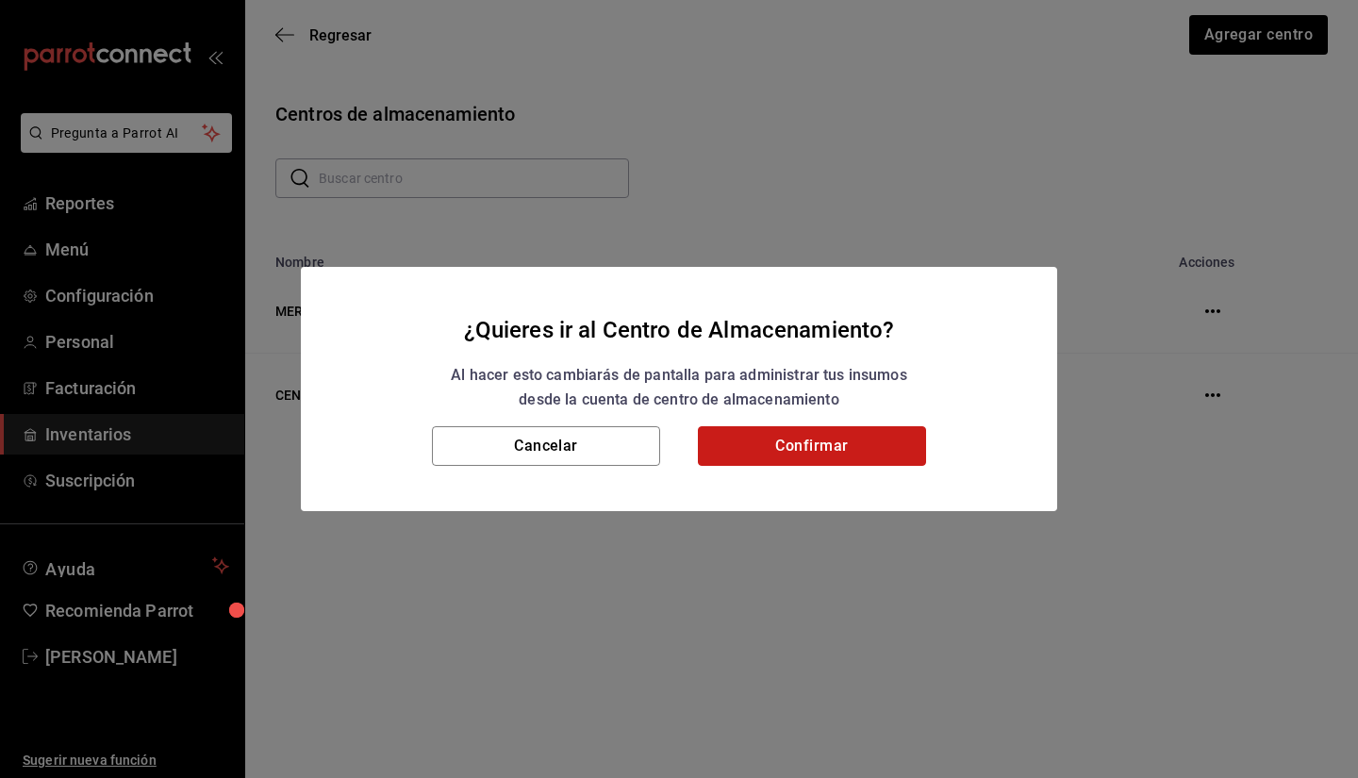
click at [815, 462] on button "Confirmar" at bounding box center [812, 446] width 228 height 40
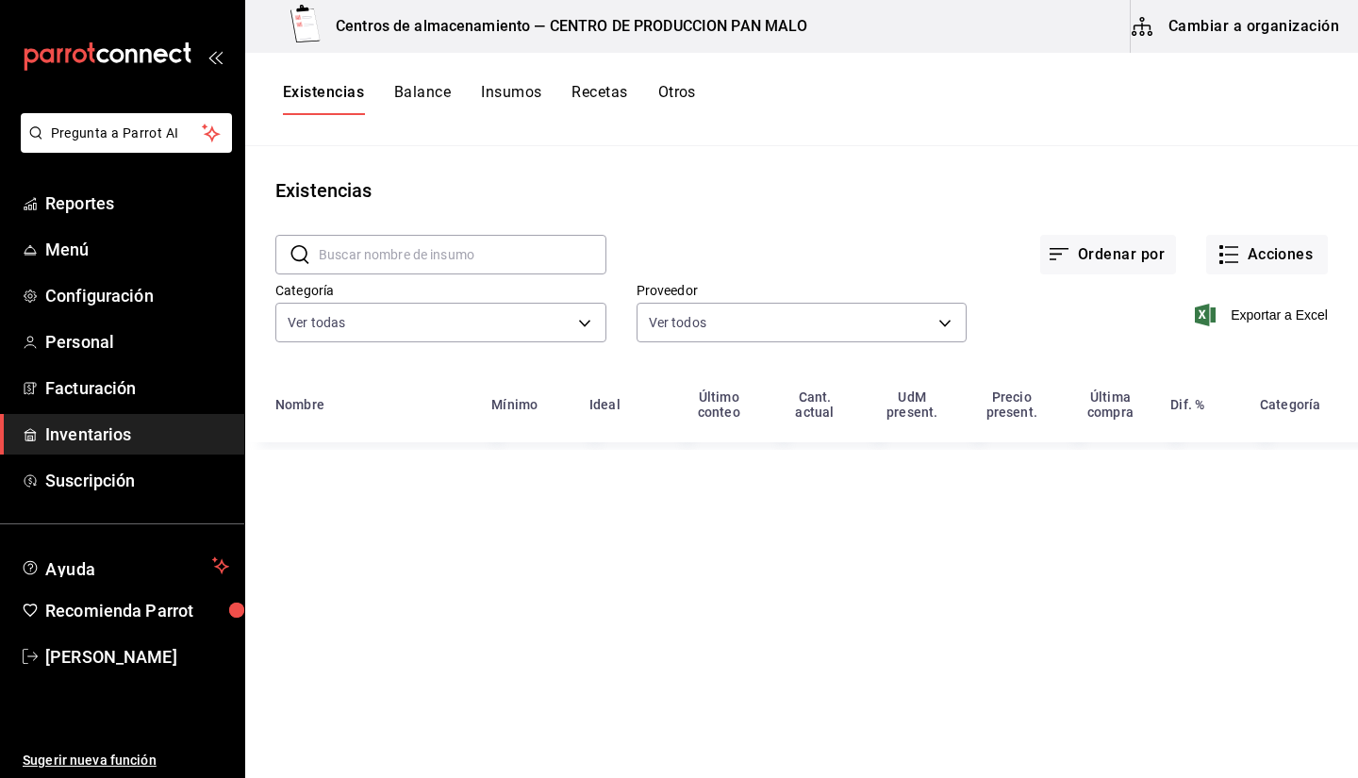
click at [472, 256] on input "text" at bounding box center [463, 255] width 288 height 38
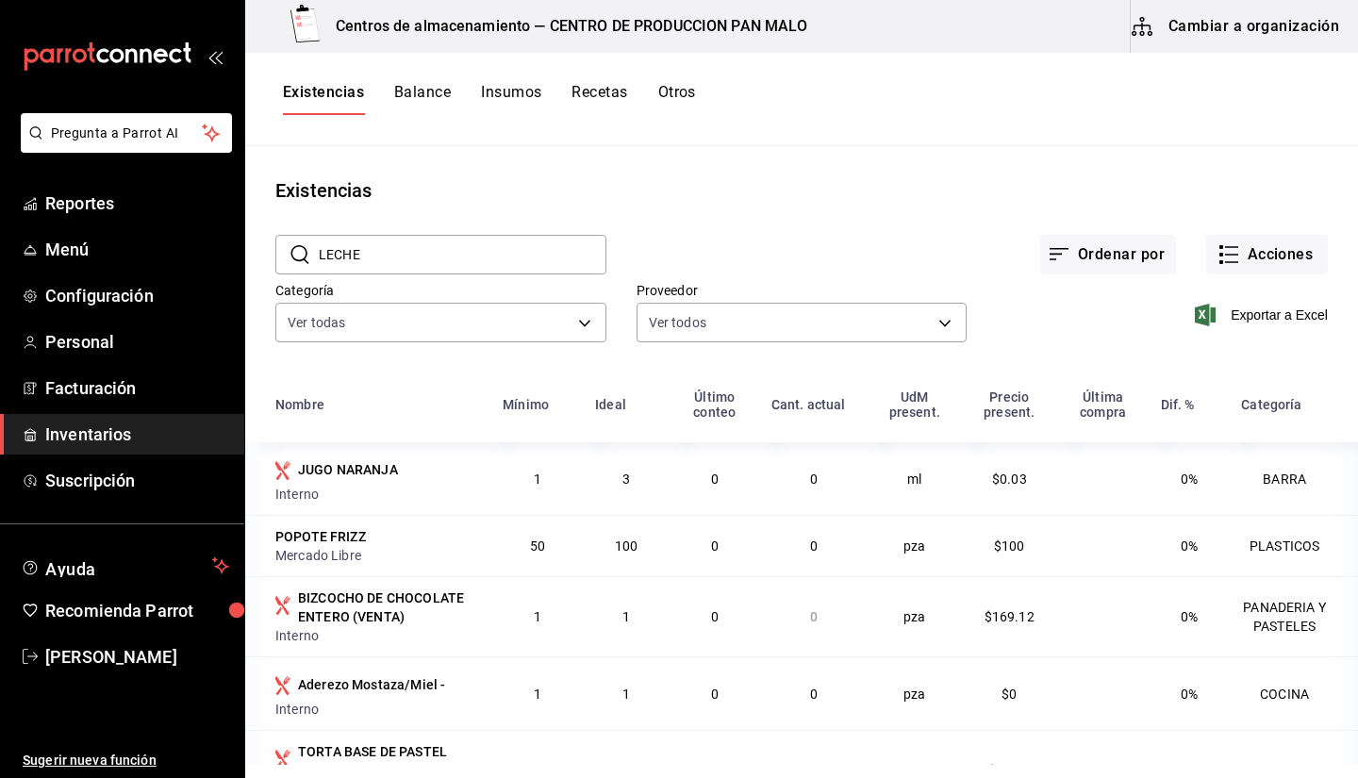
type input "LECHE"
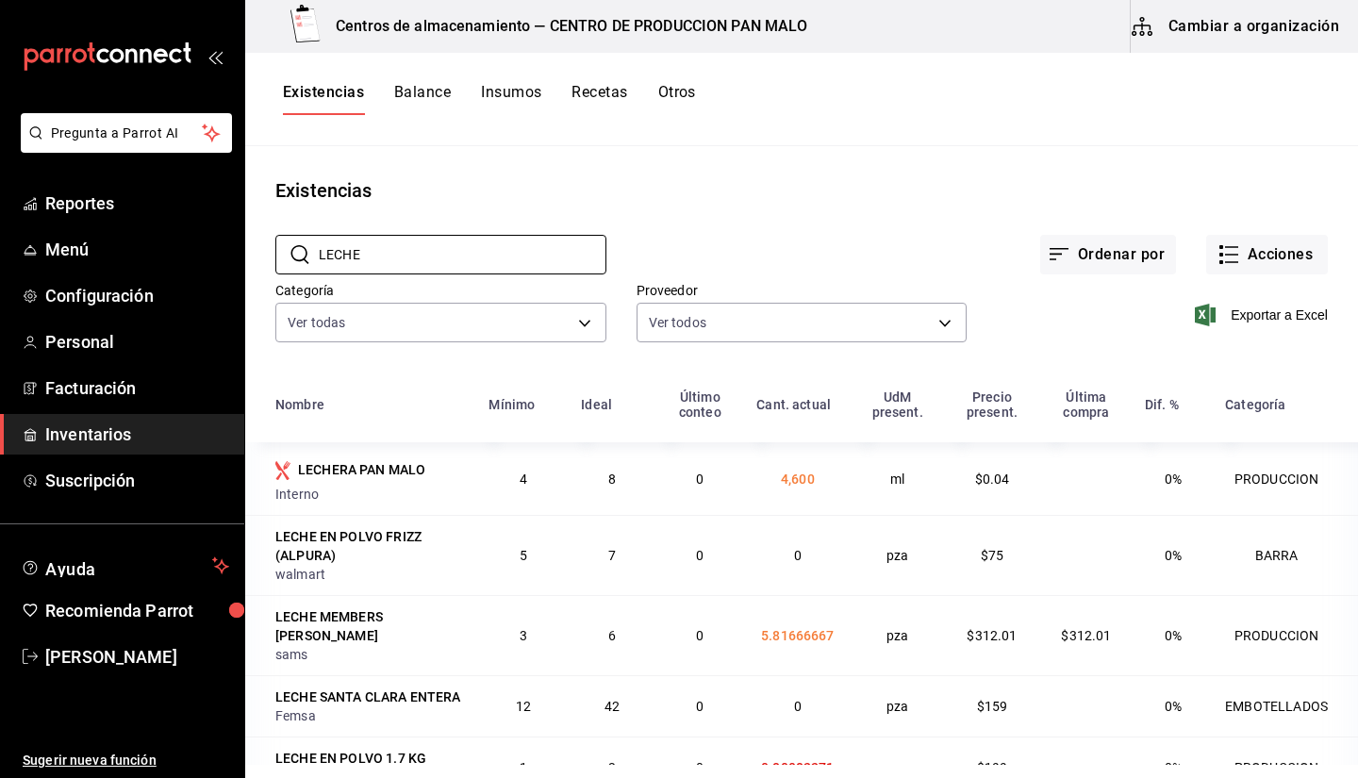
click at [849, 242] on div "Ordenar por Acciones" at bounding box center [966, 240] width 721 height 70
click at [897, 93] on div "Existencias Balance Insumos Recetas Otros" at bounding box center [801, 99] width 1113 height 32
drag, startPoint x: 525, startPoint y: 91, endPoint x: 855, endPoint y: 650, distance: 648.5
click at [855, 650] on div "Centros de almacenamiento — CENTRO DE PRODUCCION PAN MALO Cambiar a organizació…" at bounding box center [801, 382] width 1113 height 765
click at [783, 628] on span "5.81666667" at bounding box center [798, 635] width 74 height 15
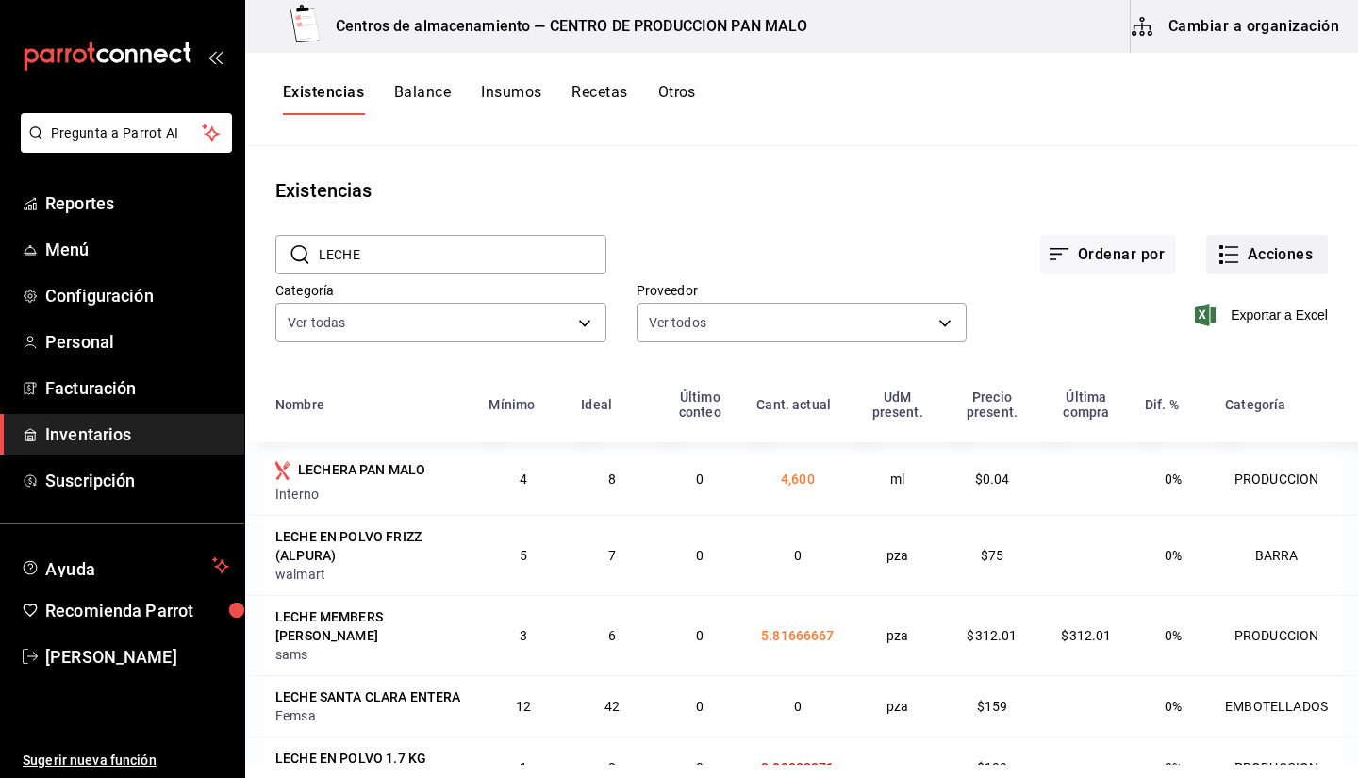
click at [1229, 261] on button "Acciones" at bounding box center [1267, 255] width 122 height 40
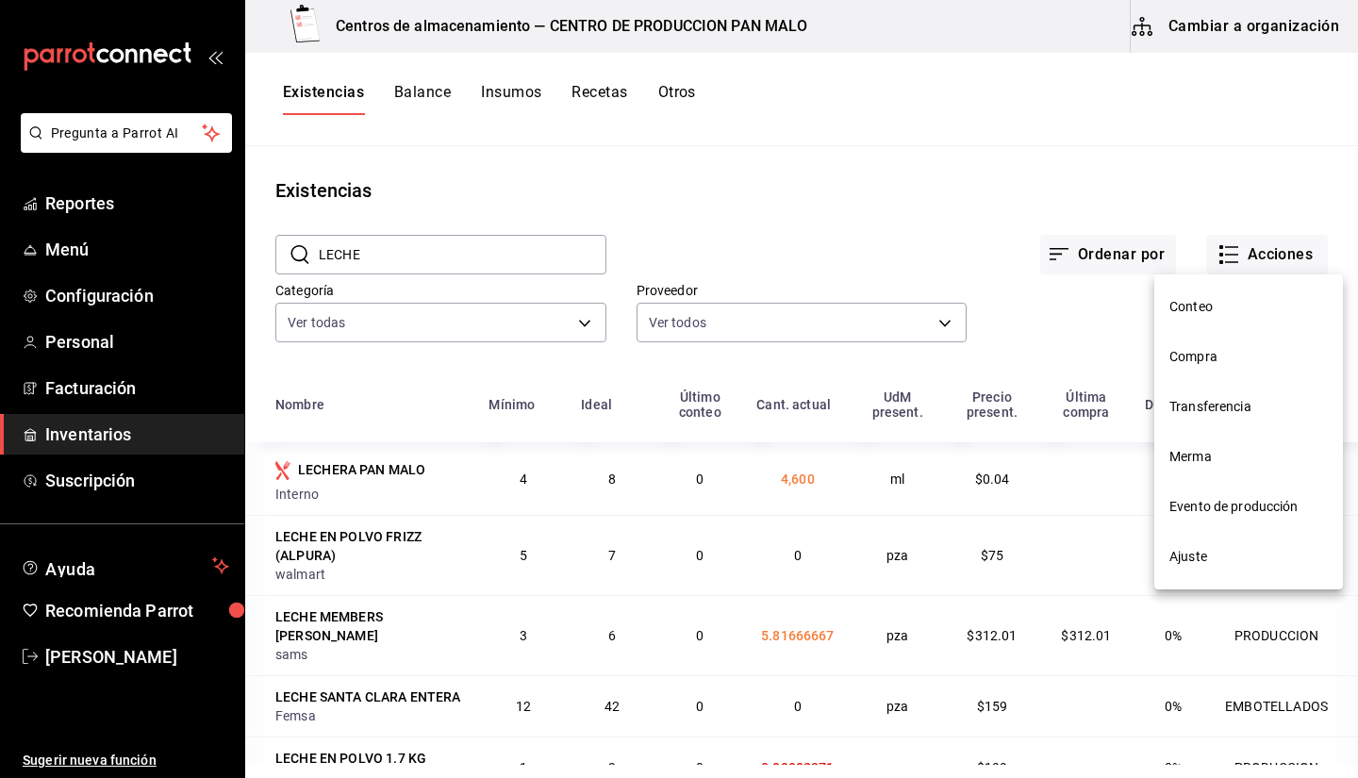
click at [1181, 558] on span "Ajuste" at bounding box center [1248, 557] width 158 height 20
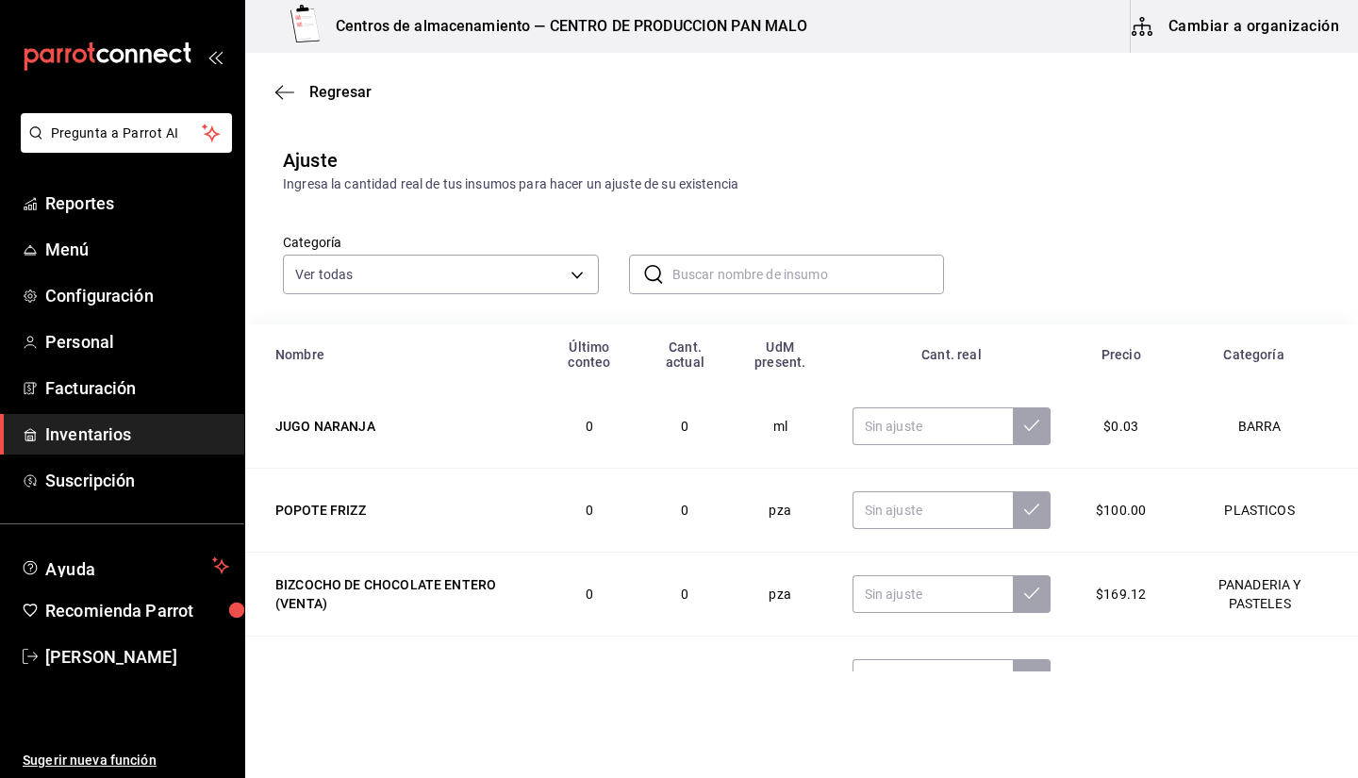
click at [813, 264] on input "text" at bounding box center [808, 275] width 272 height 38
type input "K"
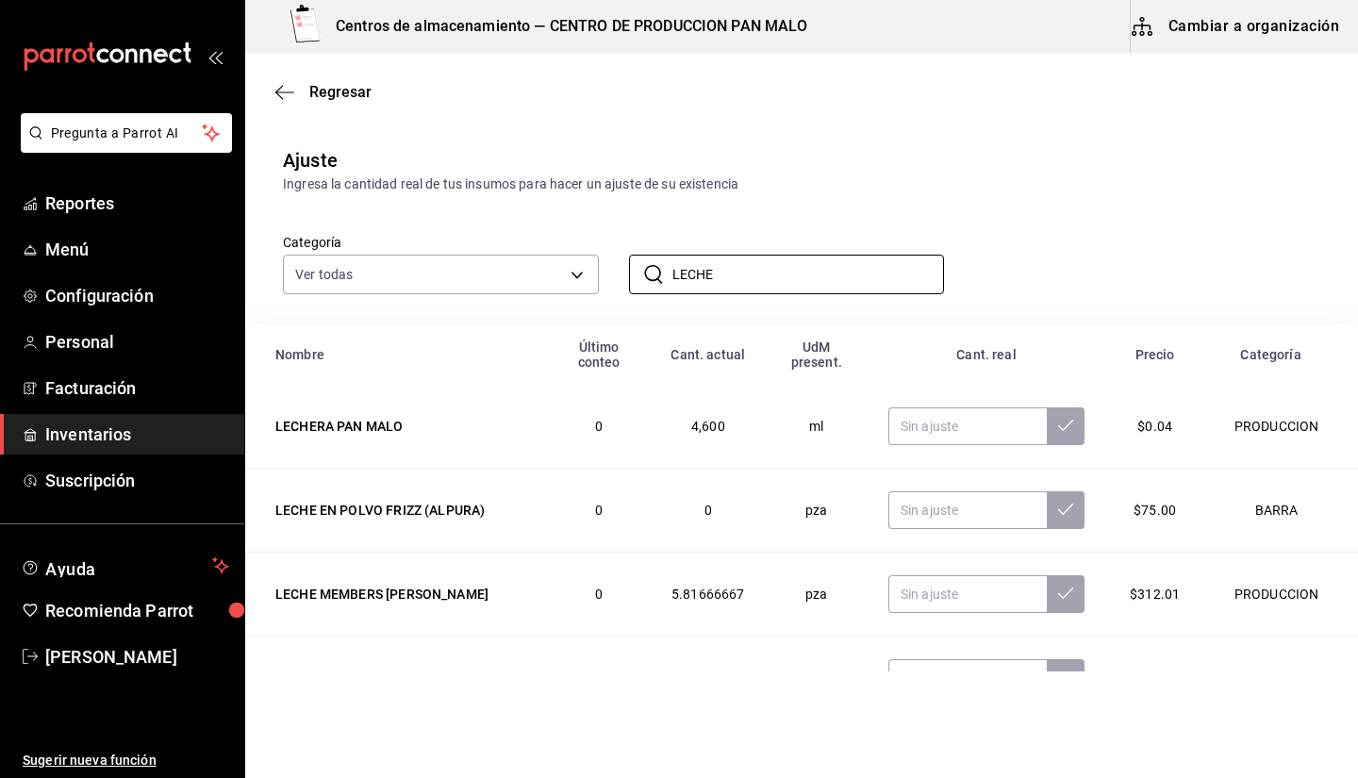
type input "LECHE"
click at [1055, 239] on div "Categoría Ver todas 70f7bd2c-2c71-4982-af5b-371040f86de5,600482d2-c9f1-4907-a3a…" at bounding box center [771, 244] width 1037 height 100
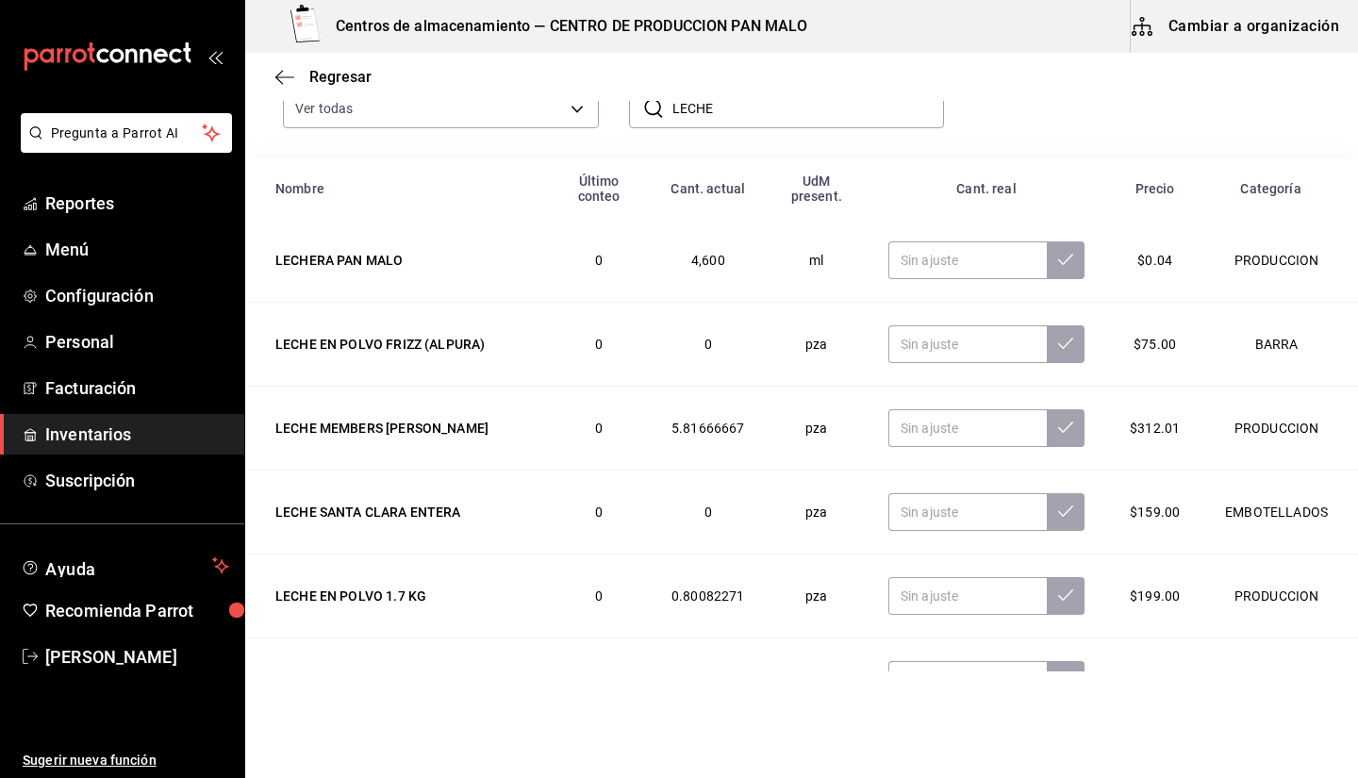
scroll to position [173, 0]
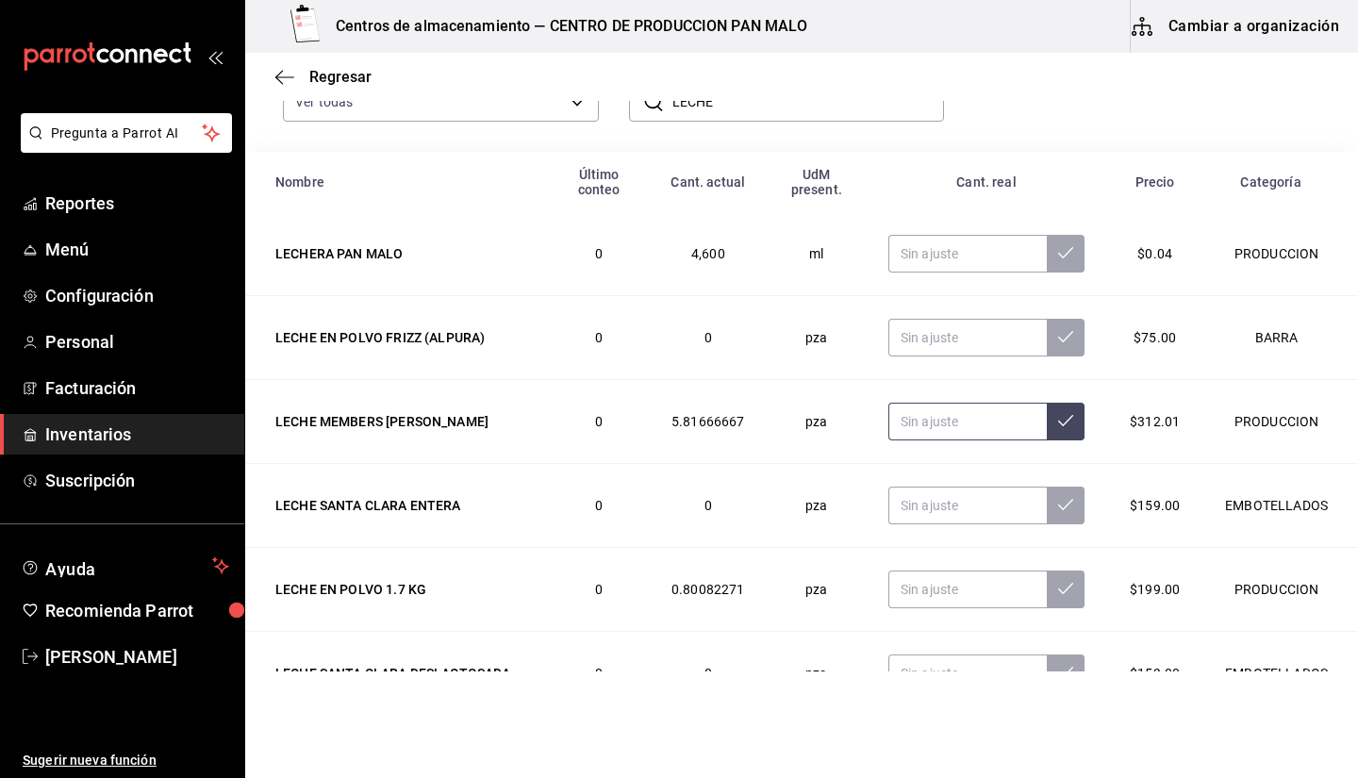
click at [929, 431] on input "text" at bounding box center [967, 422] width 158 height 38
type input "4.00"
type input "52.00"
click at [1047, 431] on button at bounding box center [1066, 422] width 38 height 38
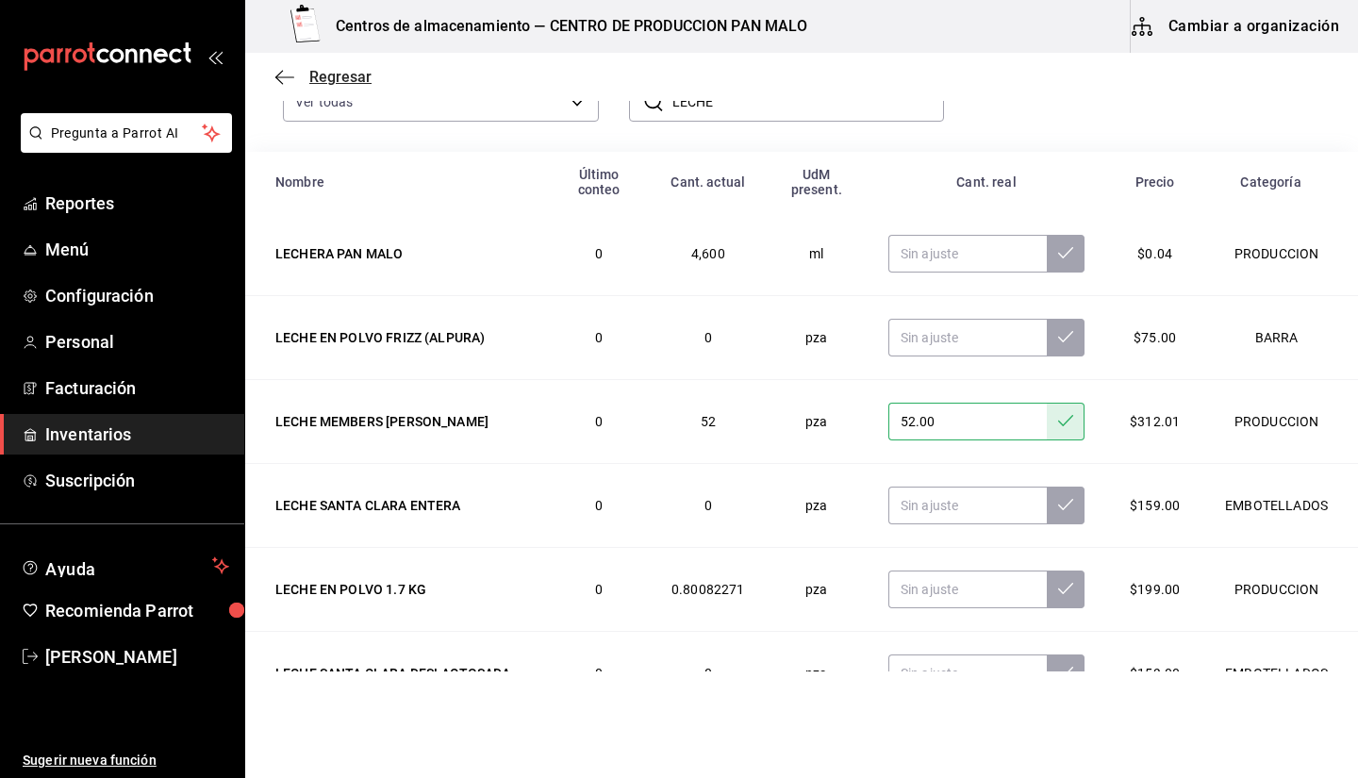
click at [284, 79] on icon "button" at bounding box center [284, 77] width 19 height 17
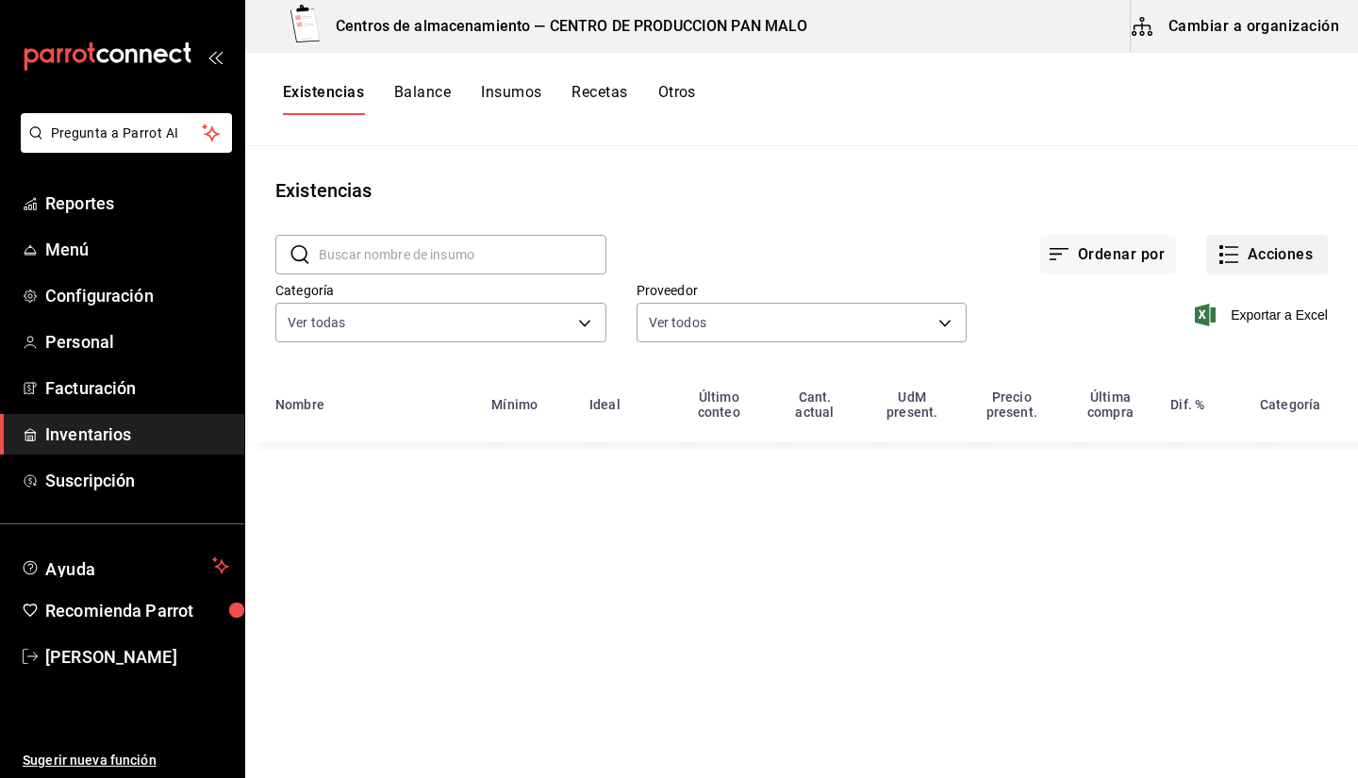
click at [1247, 246] on button "Acciones" at bounding box center [1267, 255] width 122 height 40
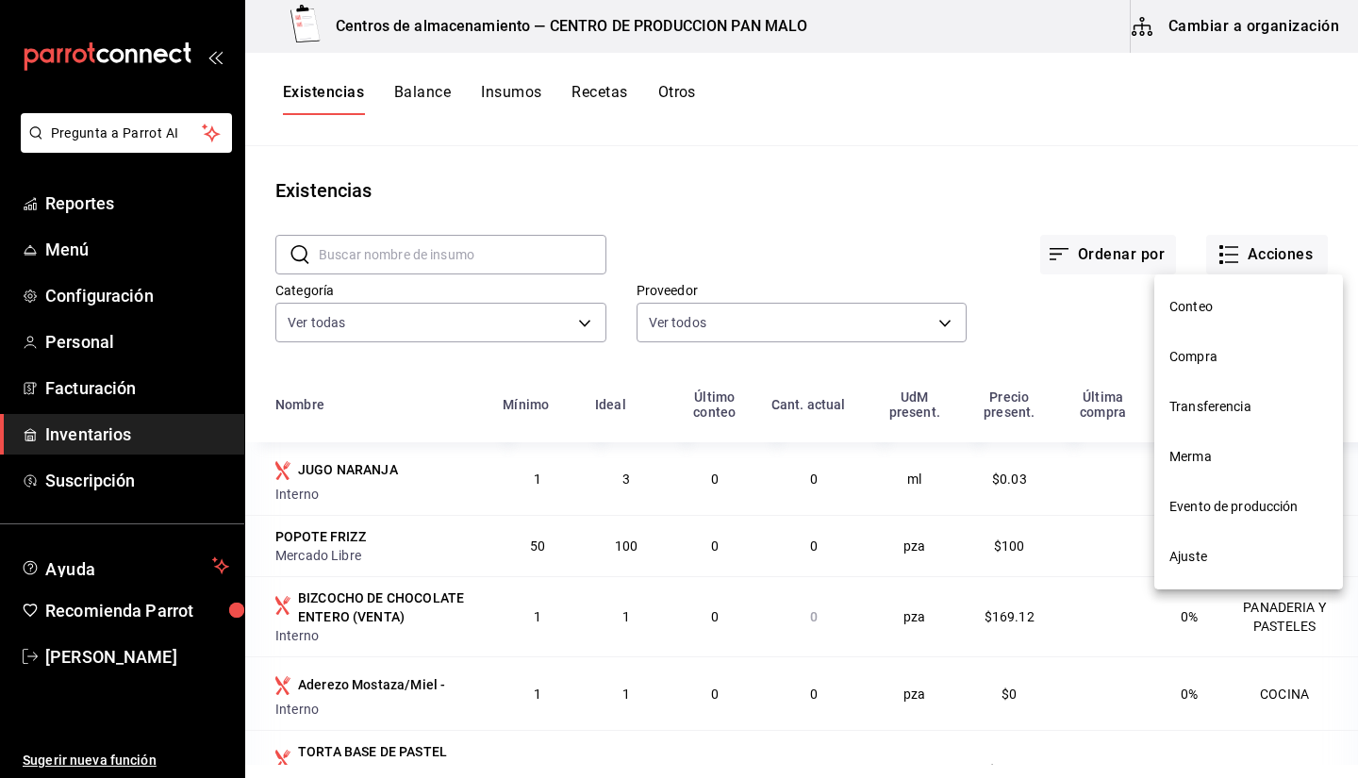
click at [1182, 358] on span "Compra" at bounding box center [1248, 357] width 158 height 20
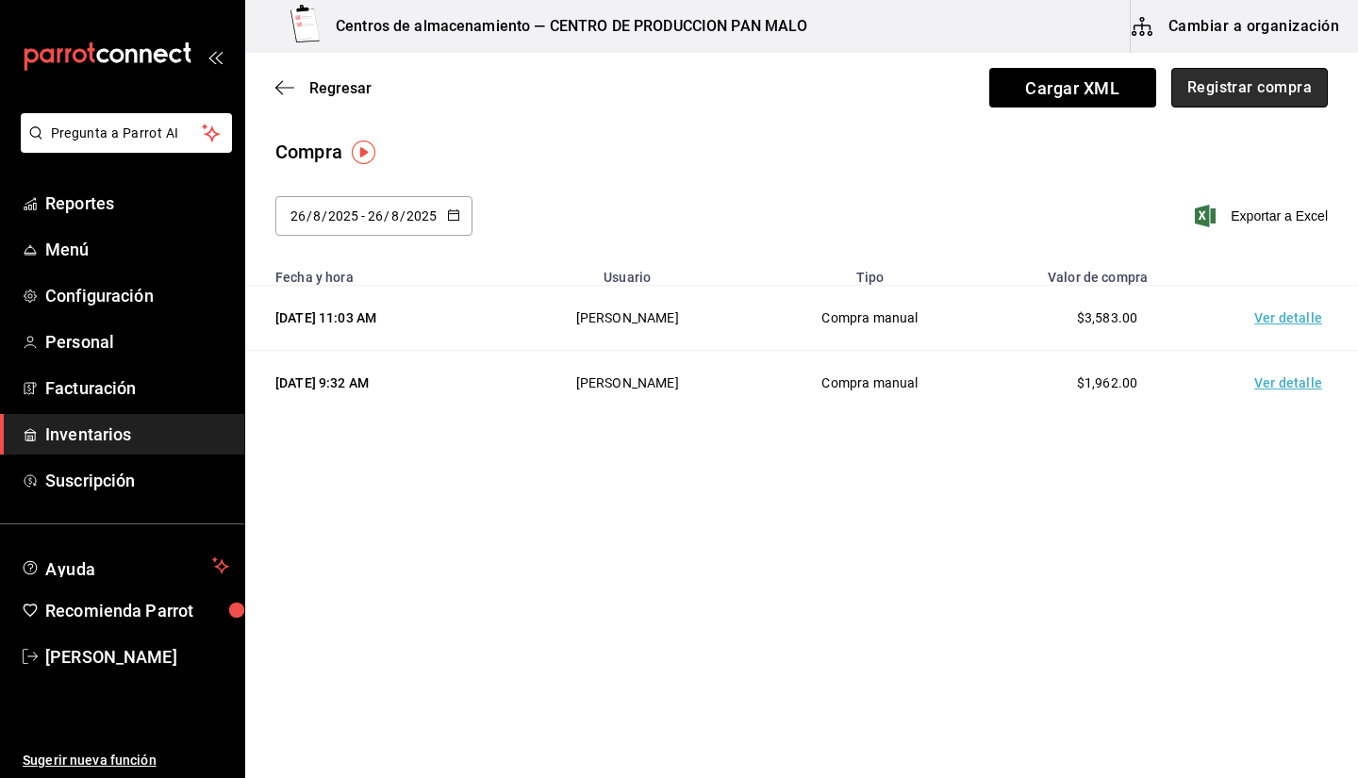
click at [1241, 102] on button "Registrar compra" at bounding box center [1249, 88] width 157 height 40
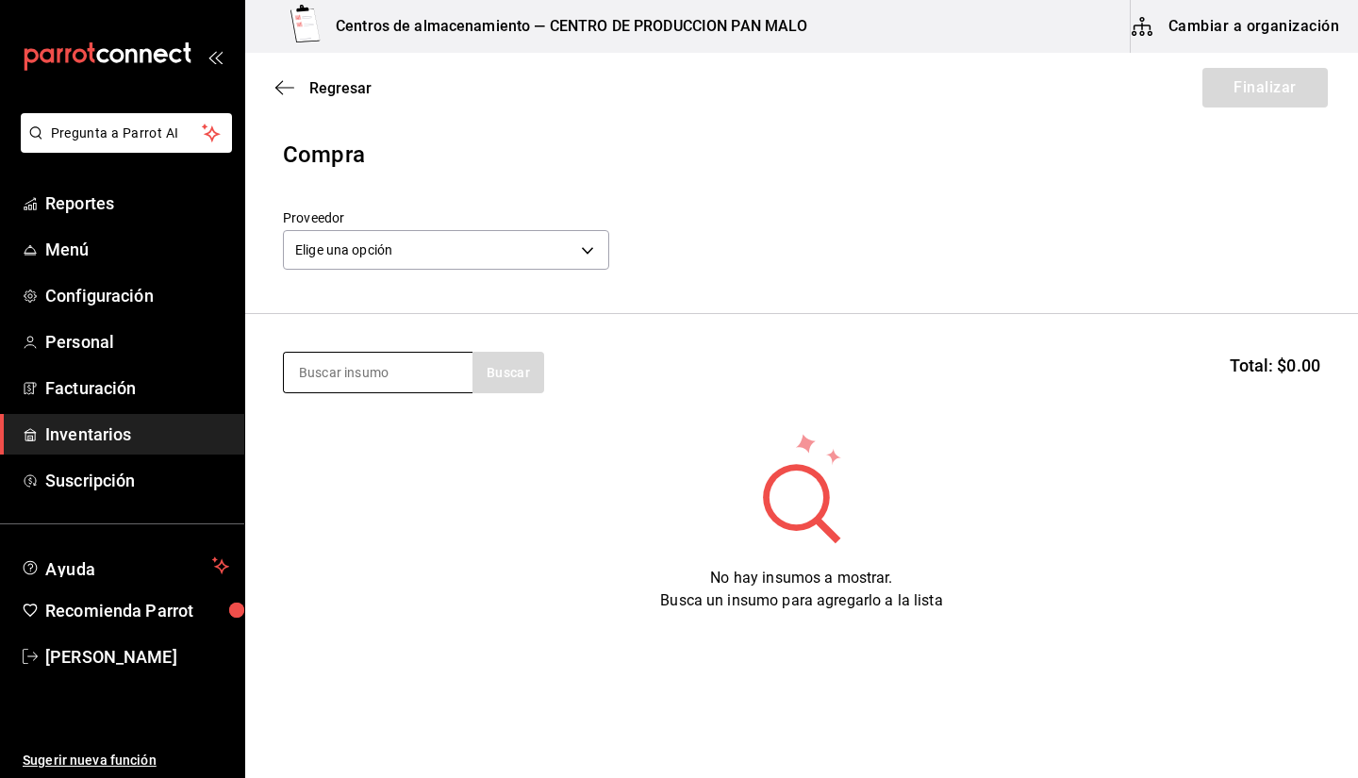
click at [433, 376] on input at bounding box center [378, 373] width 189 height 40
type input "LECHE"
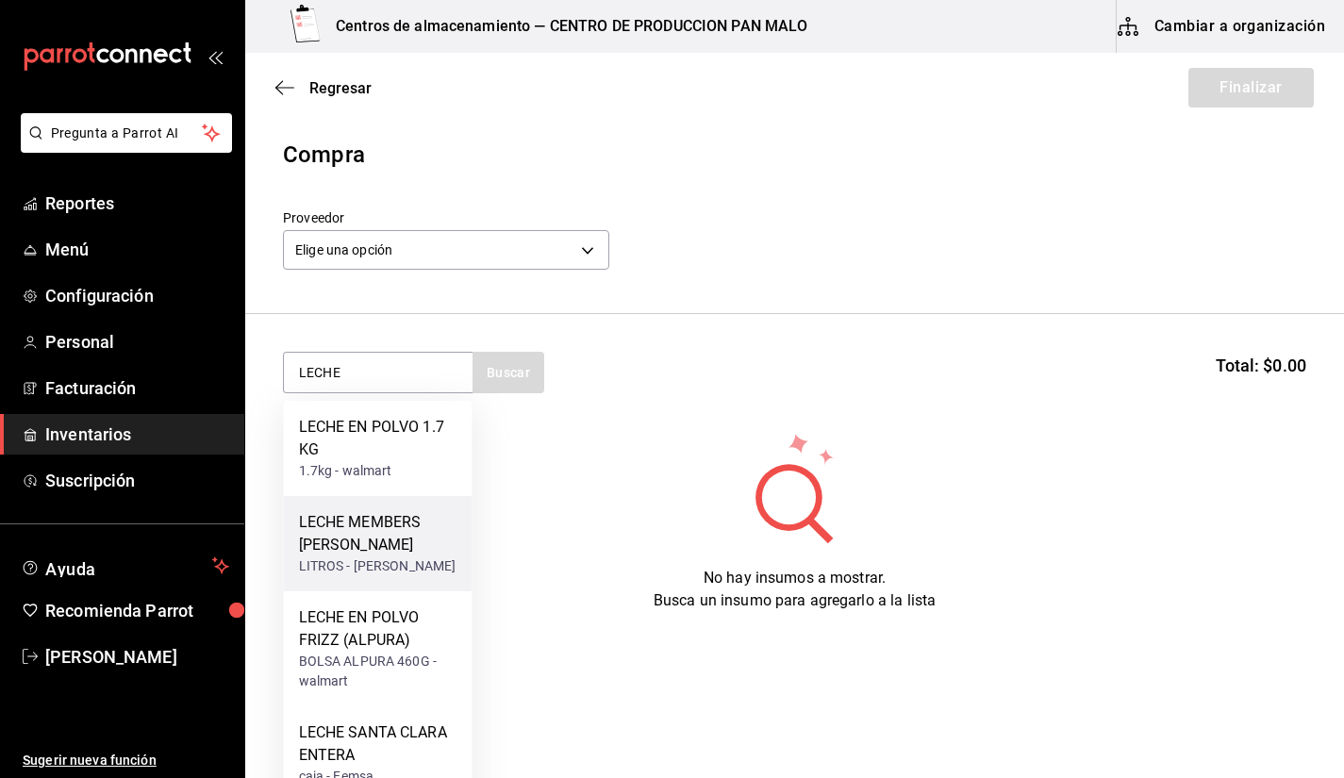
click at [422, 586] on div "LECHE MEMBERS [PERSON_NAME] - [PERSON_NAME]" at bounding box center [378, 543] width 189 height 95
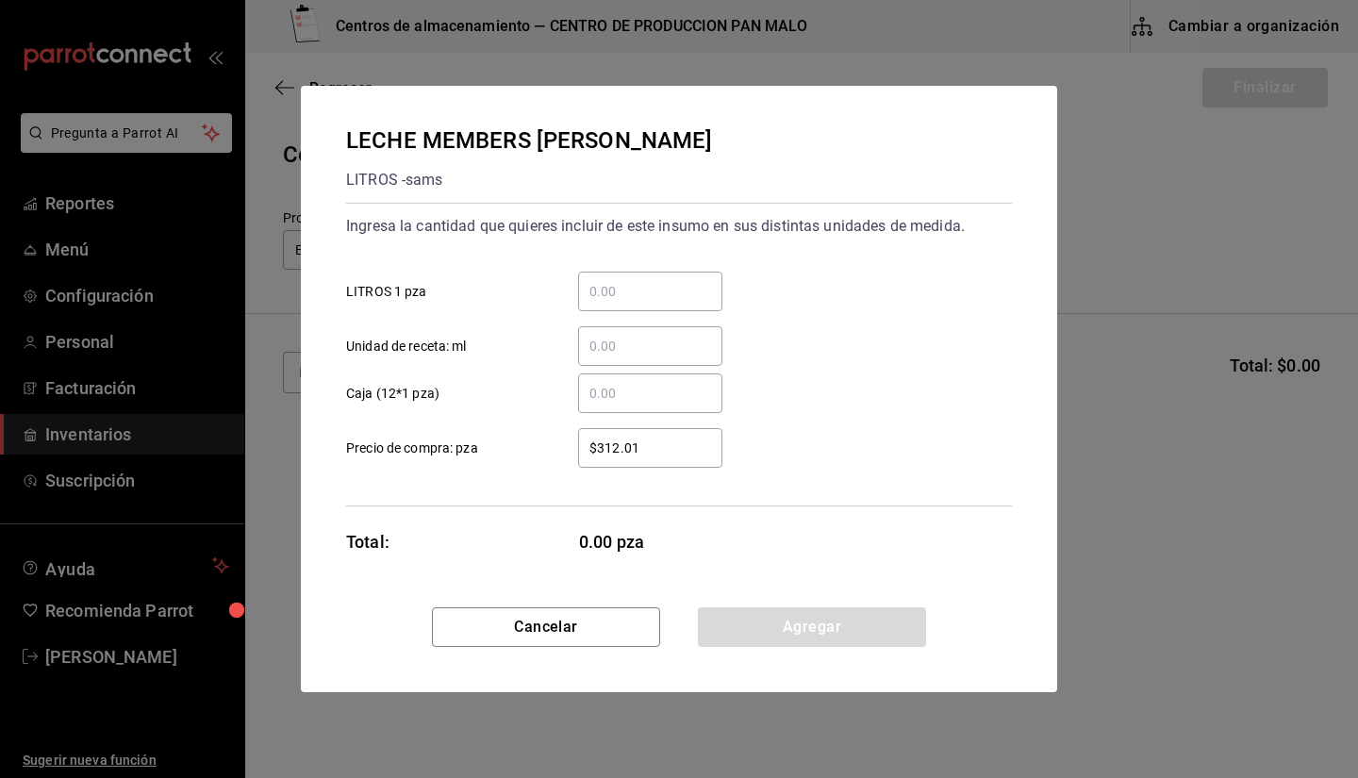
click at [639, 296] on input "​ LITROS 1 pza" at bounding box center [650, 291] width 144 height 23
click at [875, 335] on div "​ Unidad de receta: ml" at bounding box center [671, 338] width 681 height 55
click at [595, 297] on input "​ LITROS 1 pza" at bounding box center [650, 291] width 144 height 23
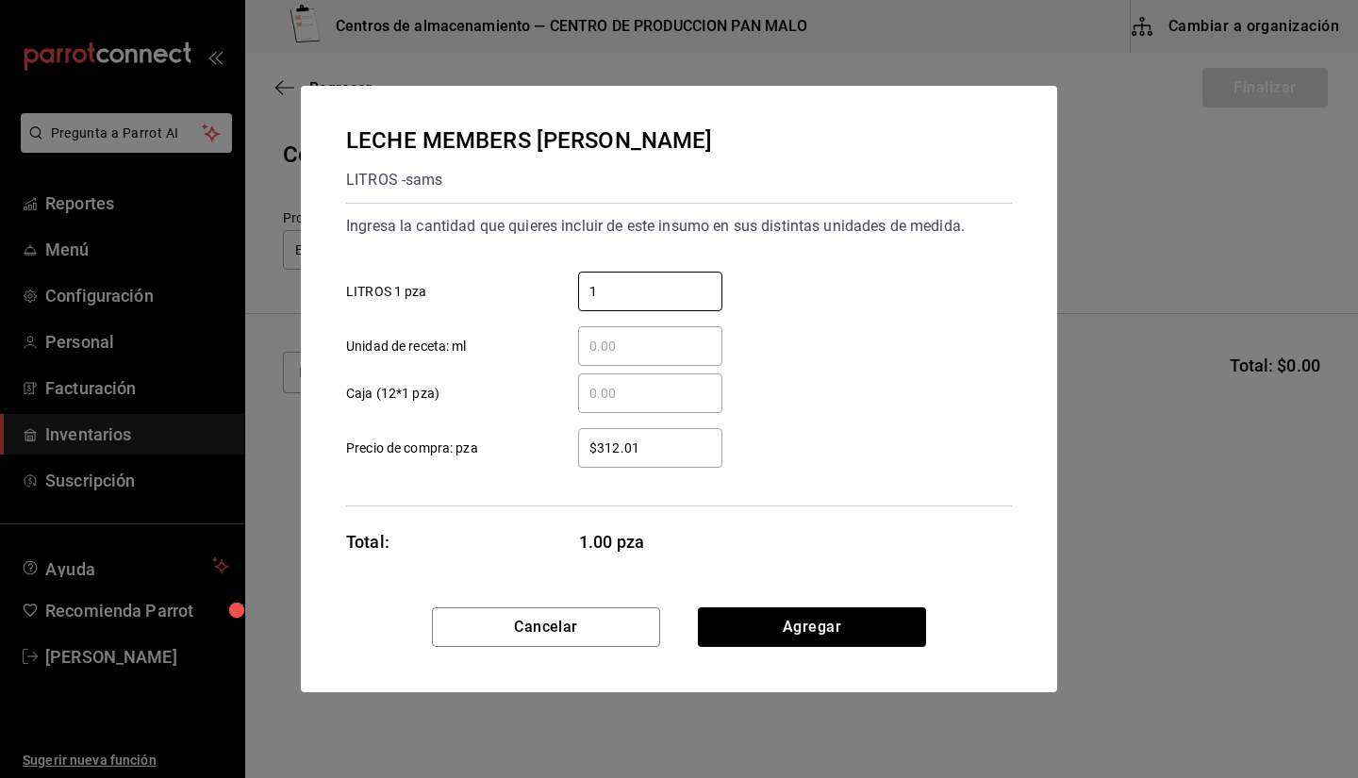
type input "1"
click at [601, 412] on div "​" at bounding box center [650, 393] width 144 height 40
click at [601, 405] on input "​ Caja (12*1 pza)" at bounding box center [650, 393] width 144 height 23
click at [609, 399] on input "​ Caja (12*1 pza)" at bounding box center [650, 393] width 144 height 23
type input "1"
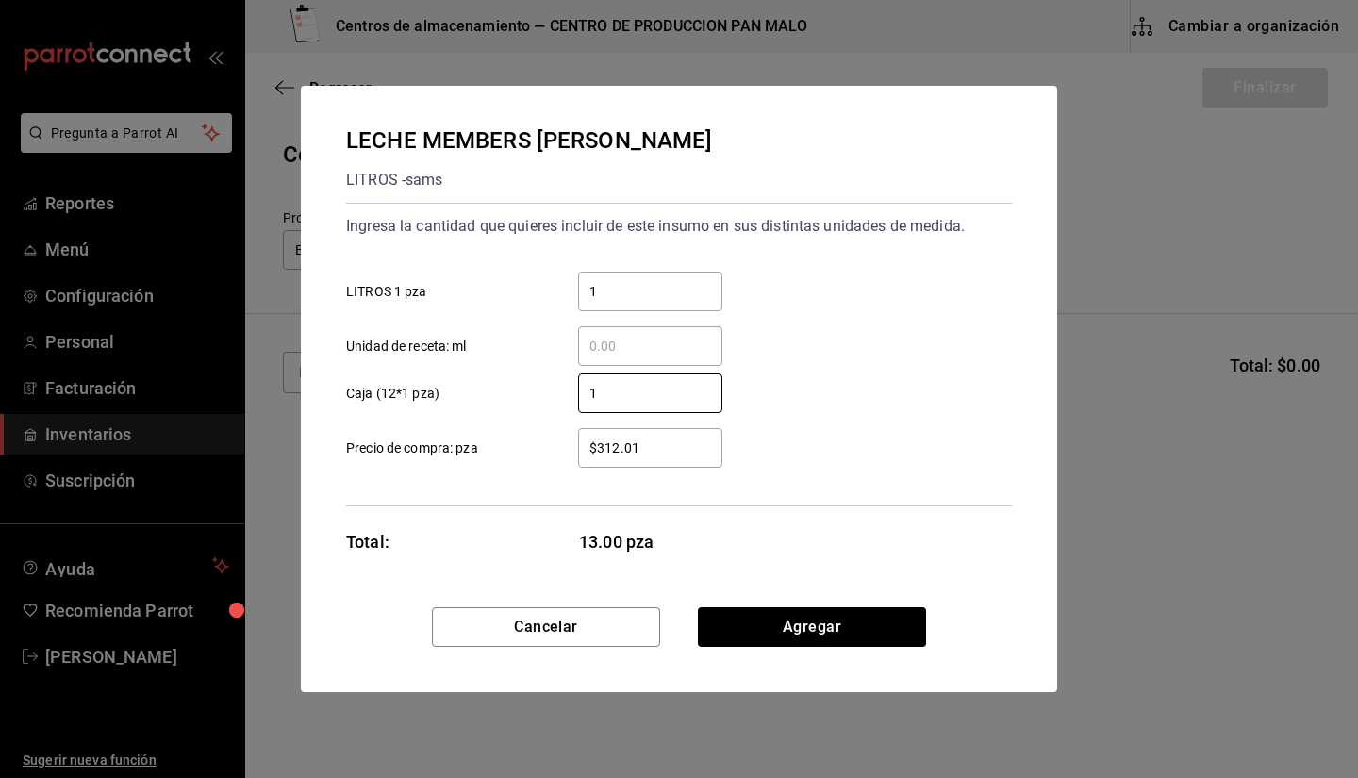
click at [593, 294] on input "1" at bounding box center [650, 291] width 144 height 23
click at [616, 399] on input "1" at bounding box center [650, 393] width 144 height 23
click at [640, 293] on input "​ LITROS 1 pza" at bounding box center [650, 291] width 144 height 23
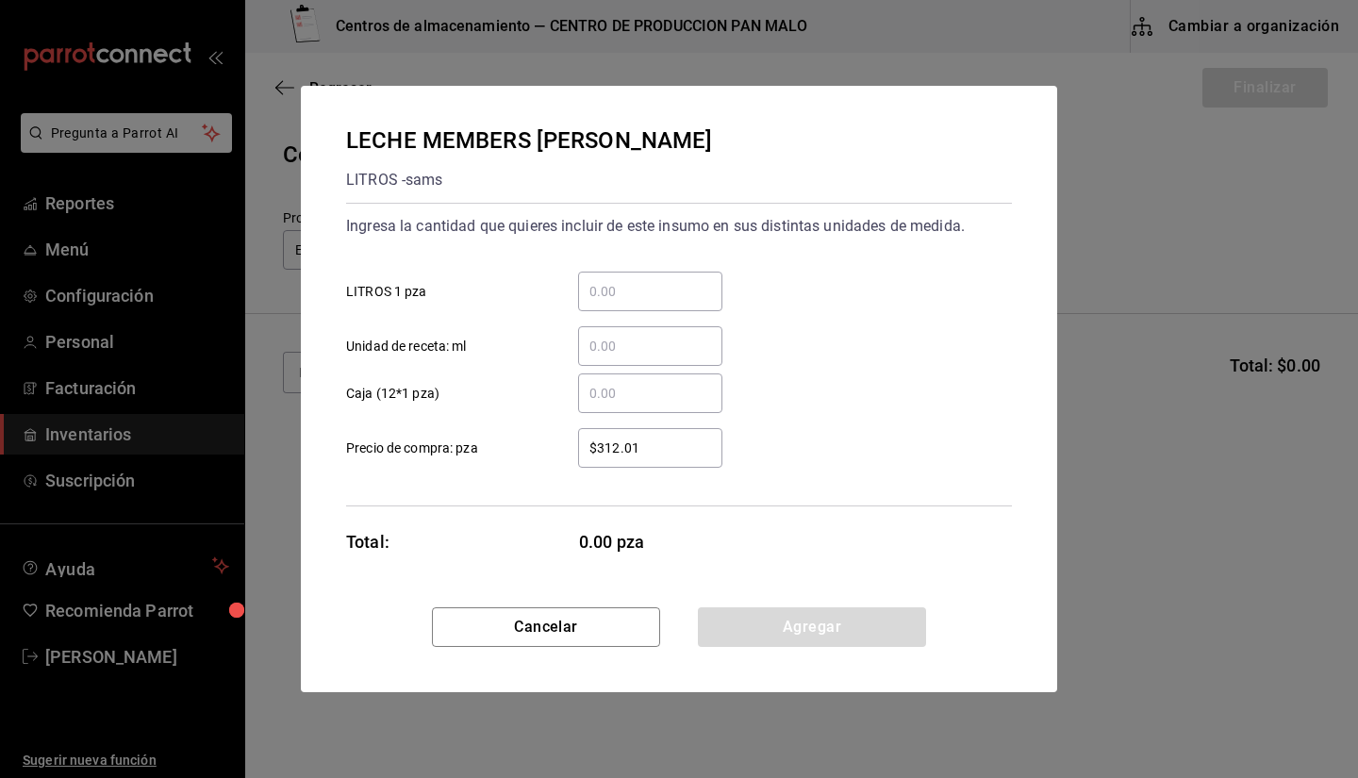
type input "1"
click at [610, 408] on div "​" at bounding box center [650, 393] width 144 height 40
click at [610, 405] on input "​ Caja (12*1 pza)" at bounding box center [650, 393] width 144 height 23
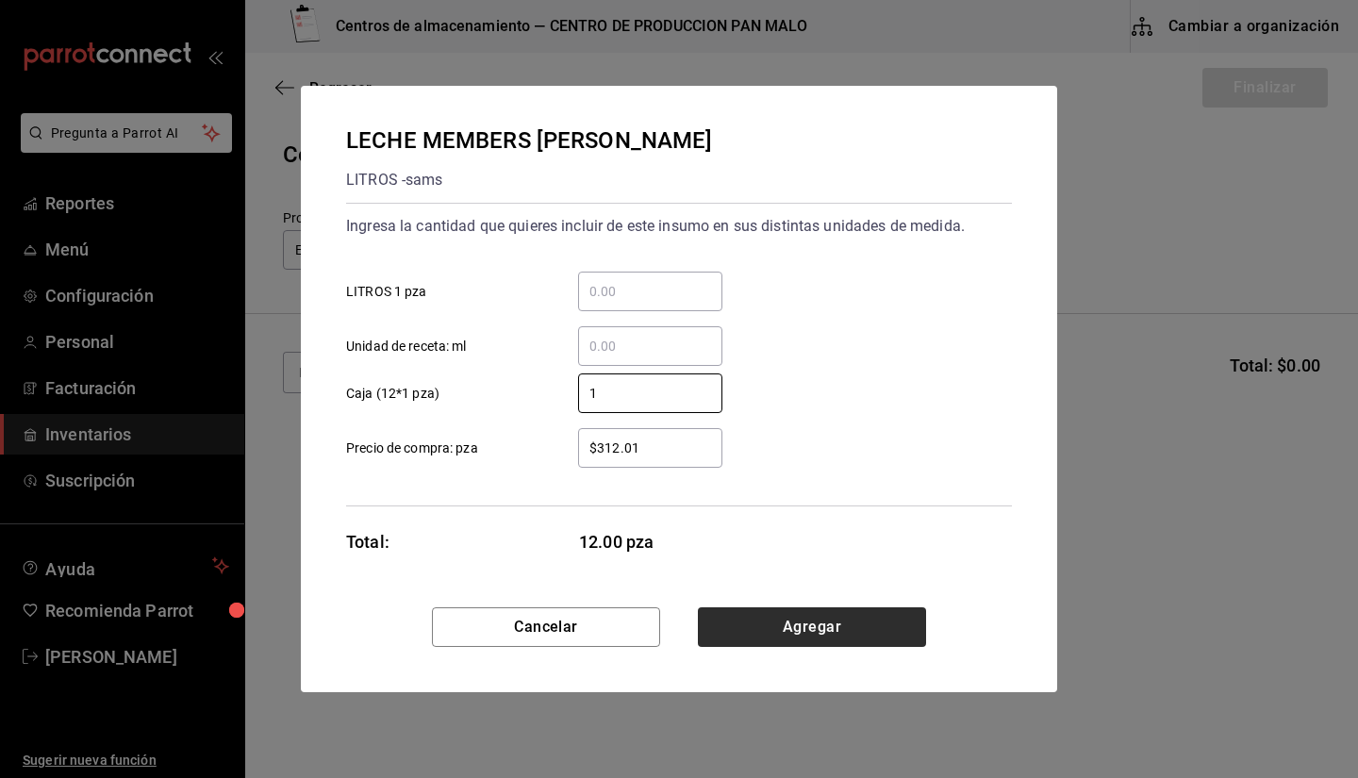
type input "1"
click at [790, 612] on button "Agregar" at bounding box center [812, 627] width 228 height 40
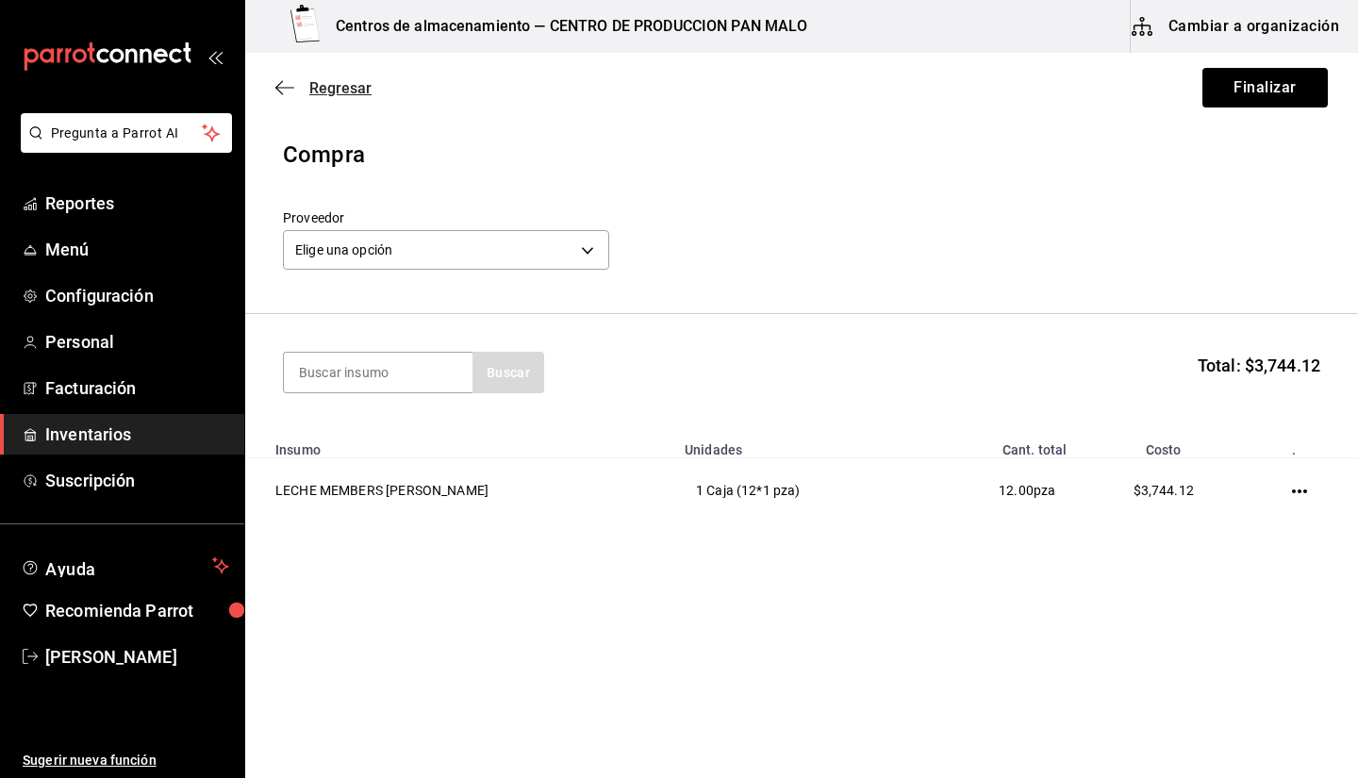
click at [296, 91] on span "Regresar" at bounding box center [323, 88] width 96 height 18
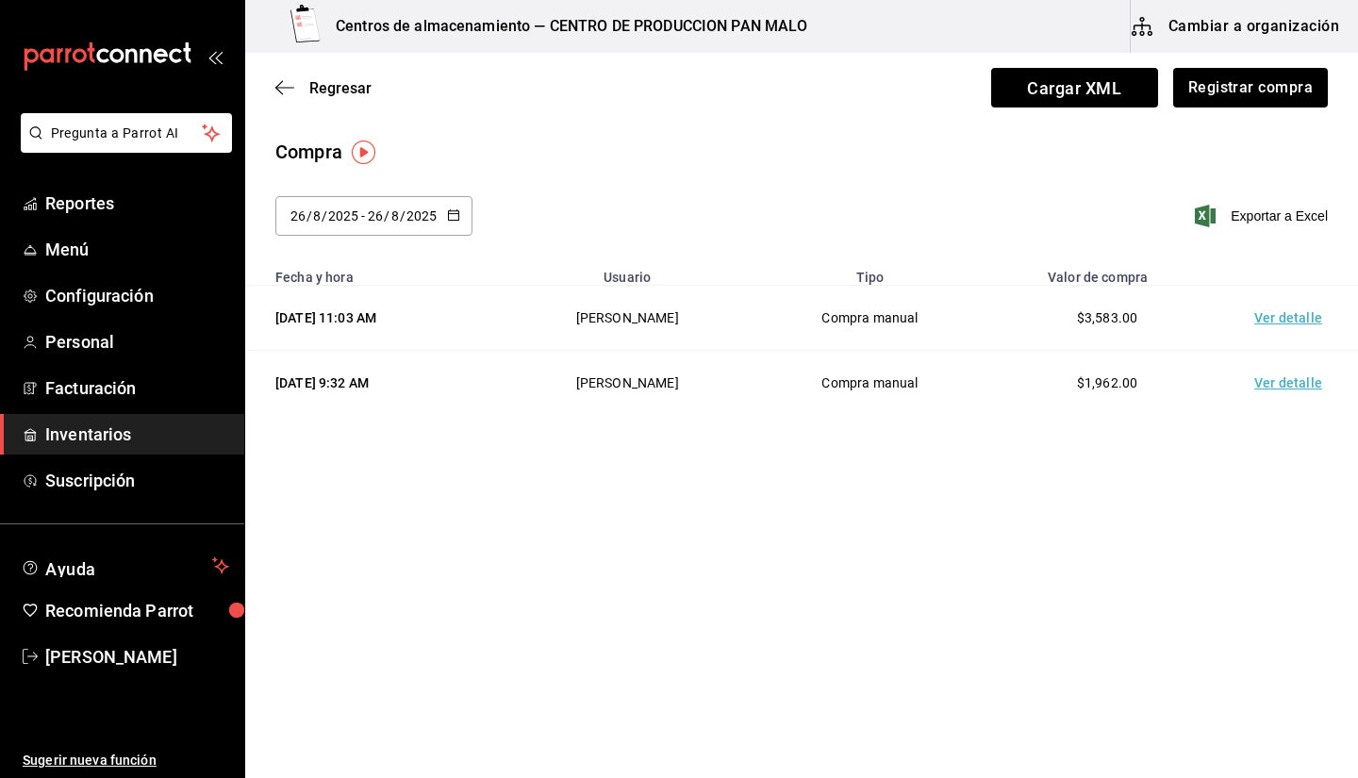
click at [274, 87] on div "Regresar Cargar XML Registrar compra" at bounding box center [801, 88] width 1113 height 70
click at [297, 92] on span "Regresar" at bounding box center [323, 88] width 96 height 18
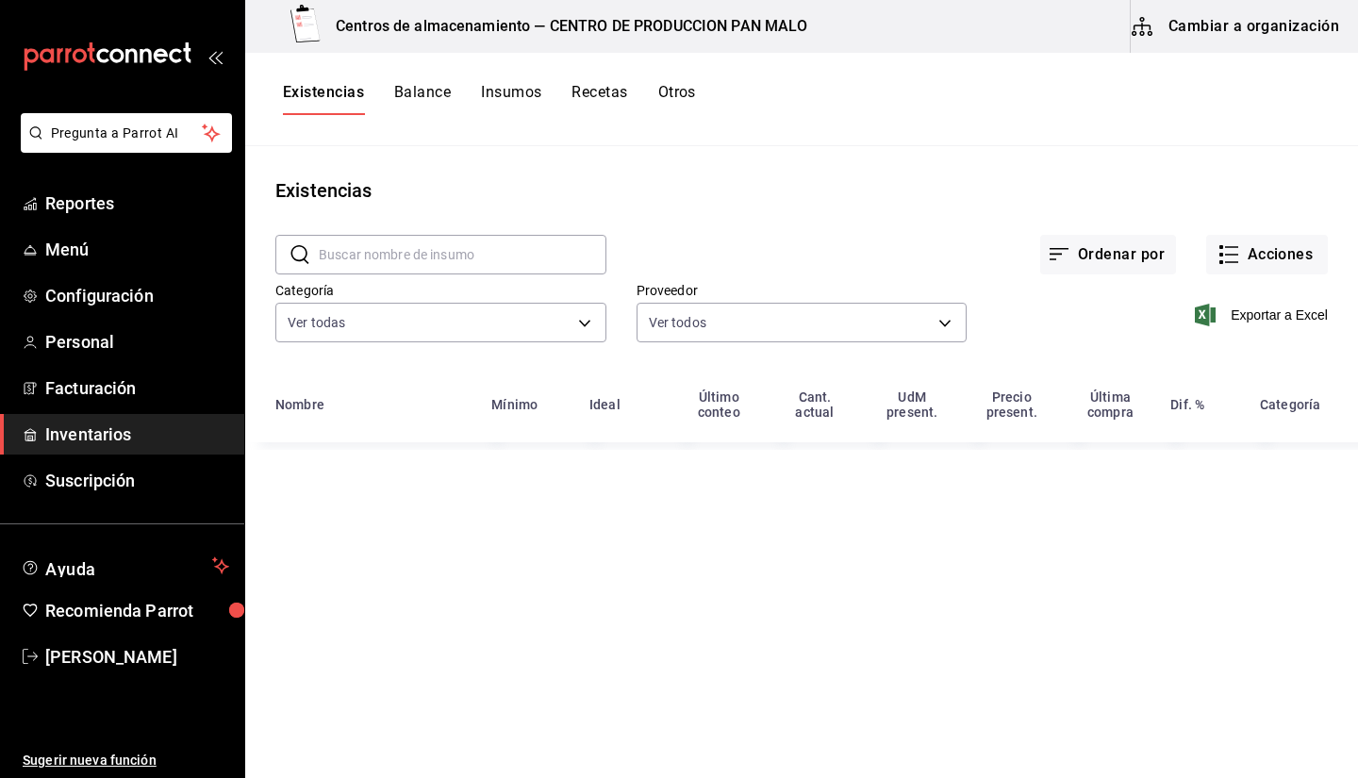
click at [520, 110] on button "Insumos" at bounding box center [511, 99] width 60 height 32
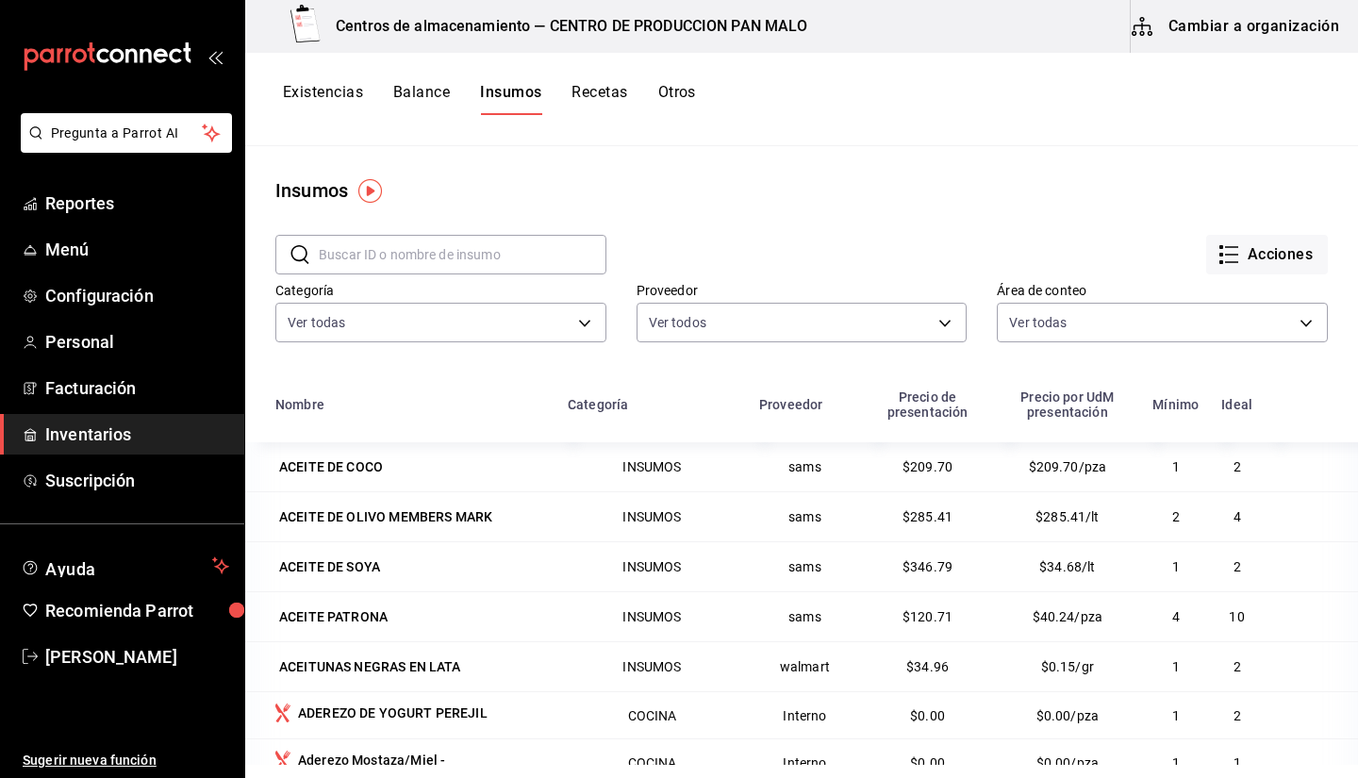
click at [1206, 32] on button "Cambiar a organización" at bounding box center [1237, 26] width 212 height 53
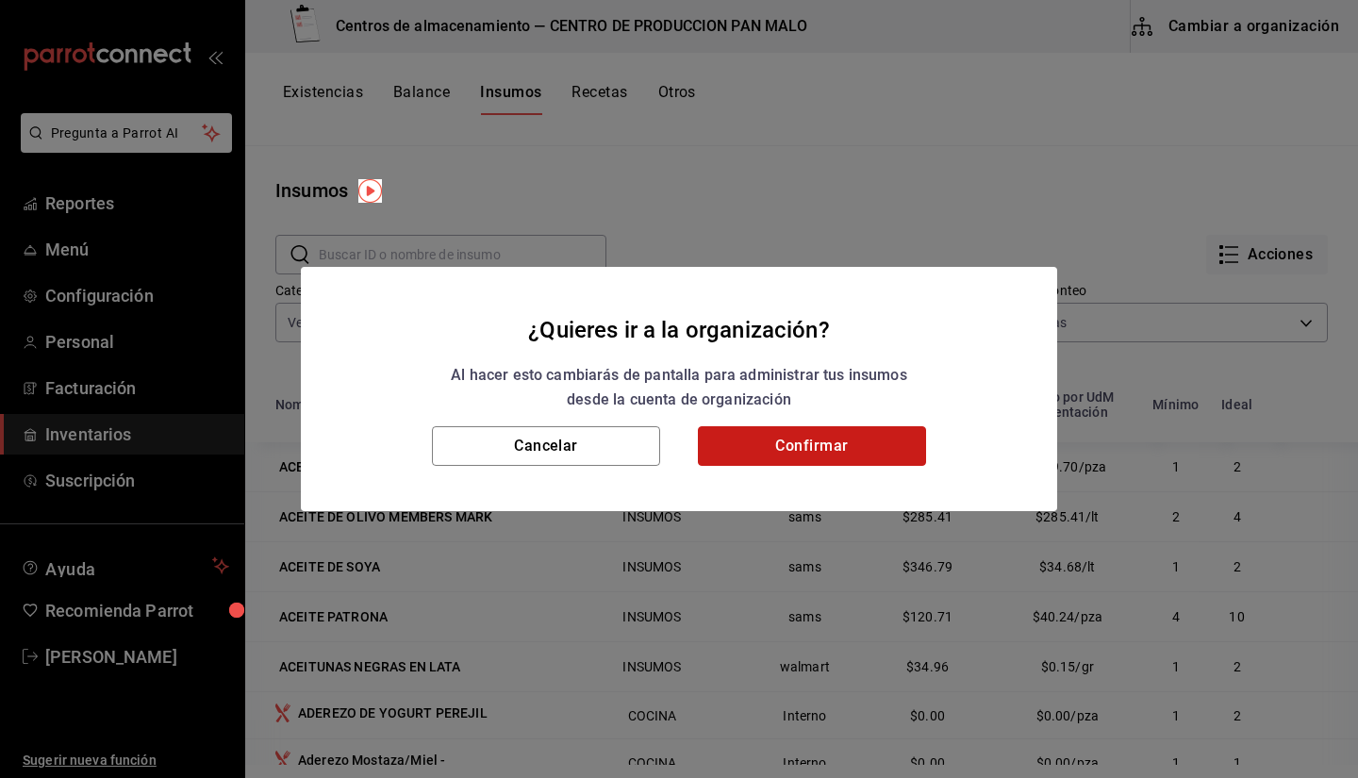
click at [805, 448] on button "Confirmar" at bounding box center [812, 446] width 228 height 40
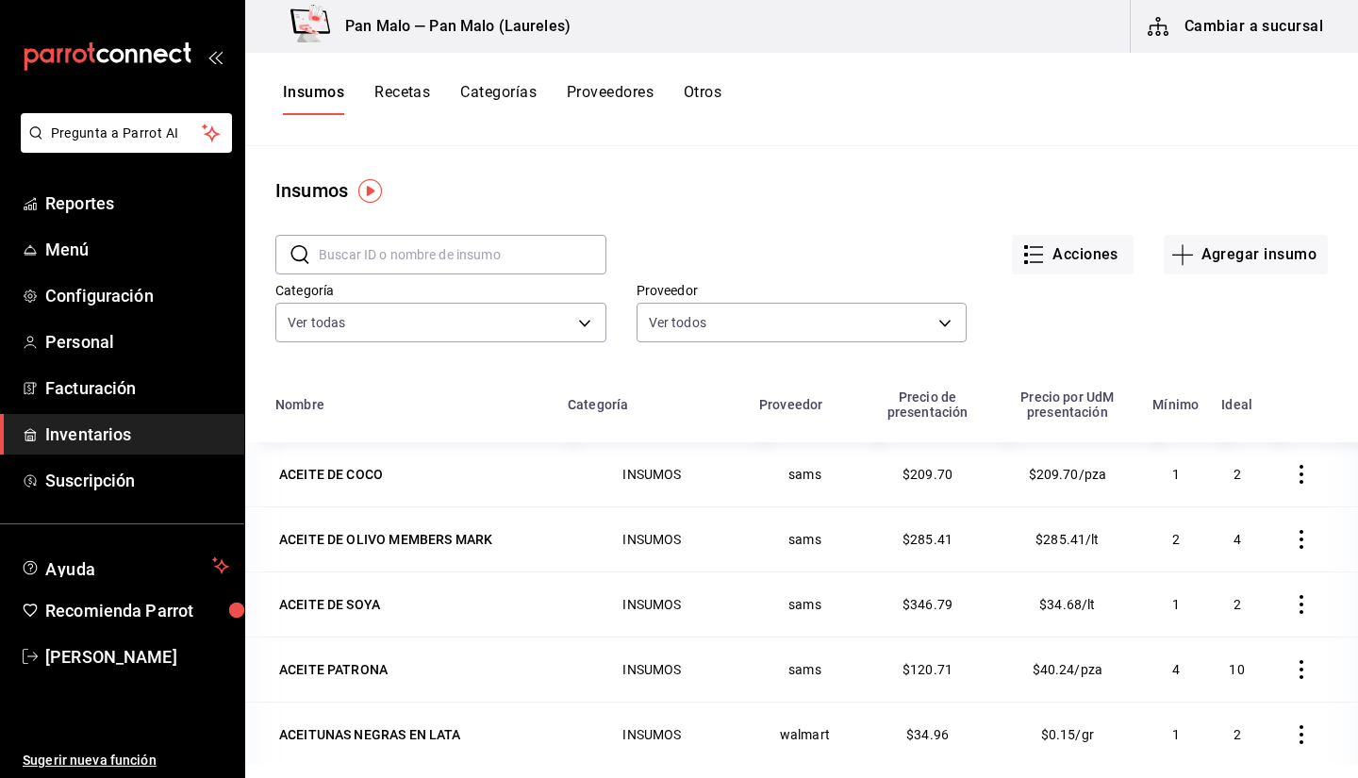
click at [1269, 27] on button "Cambiar a sucursal" at bounding box center [1237, 26] width 212 height 53
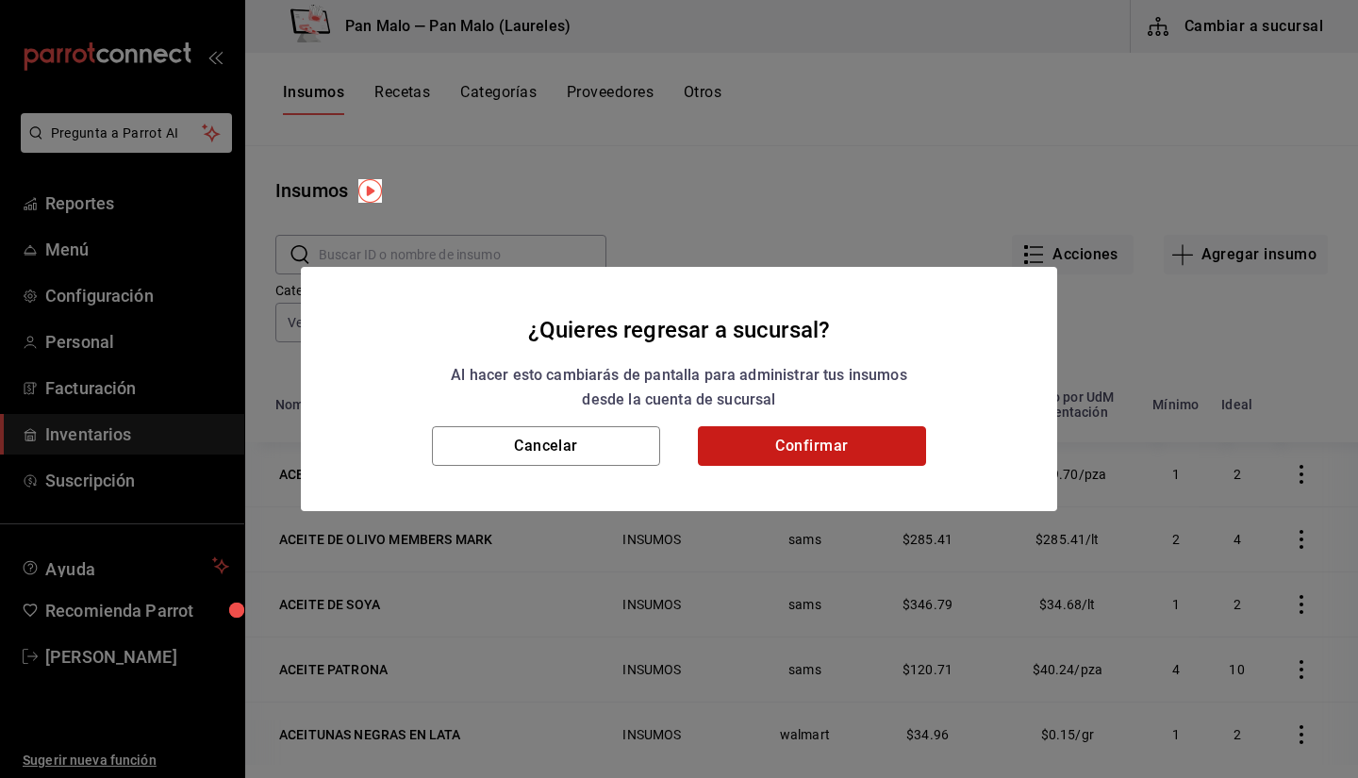
click at [762, 464] on button "Confirmar" at bounding box center [812, 446] width 228 height 40
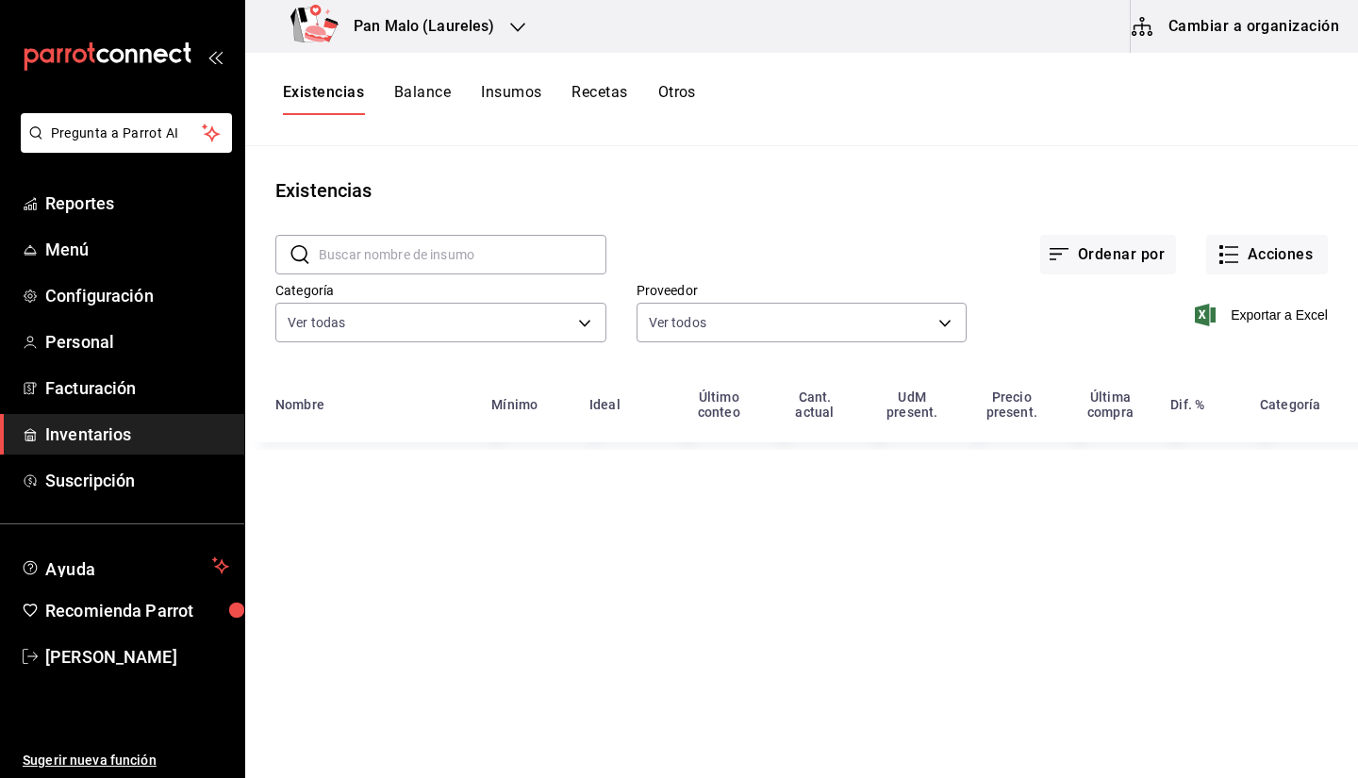
click at [375, 254] on input "text" at bounding box center [463, 255] width 288 height 38
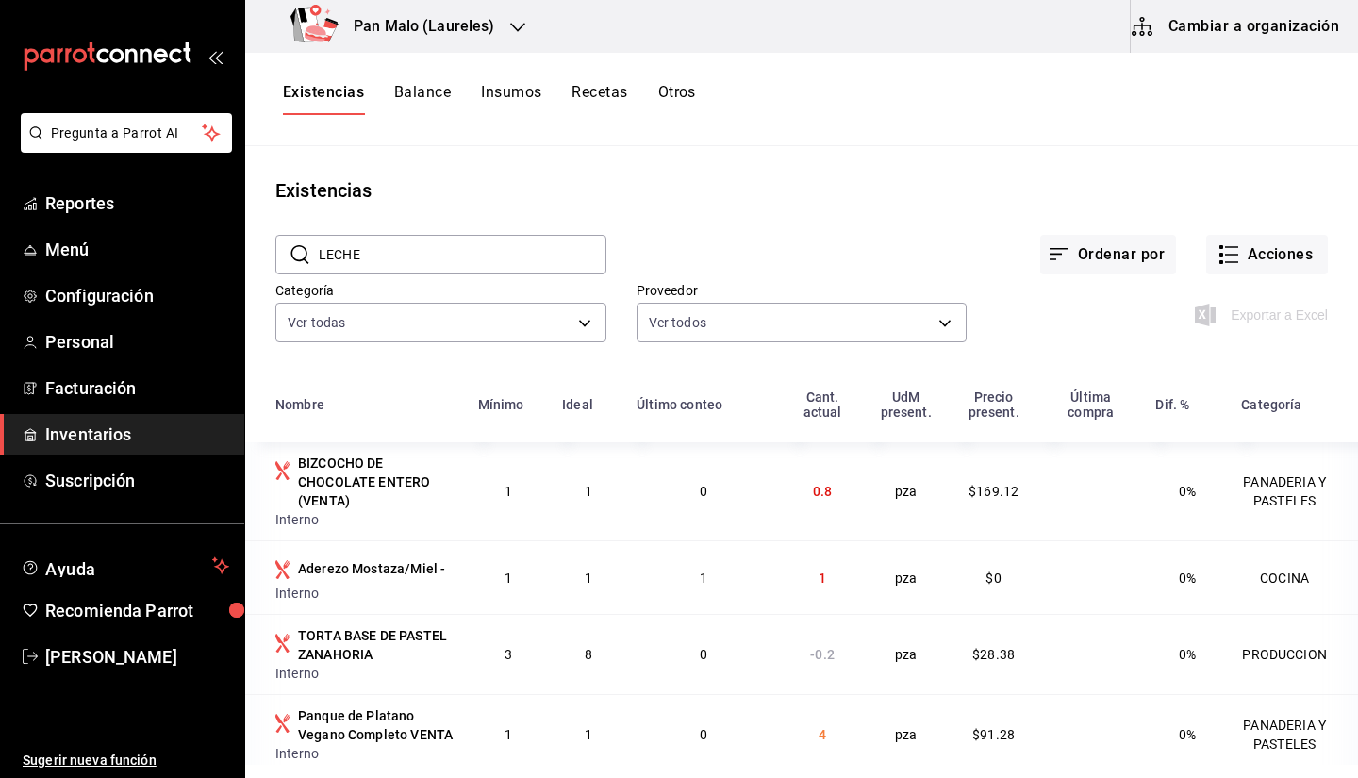
type input "LECHE"
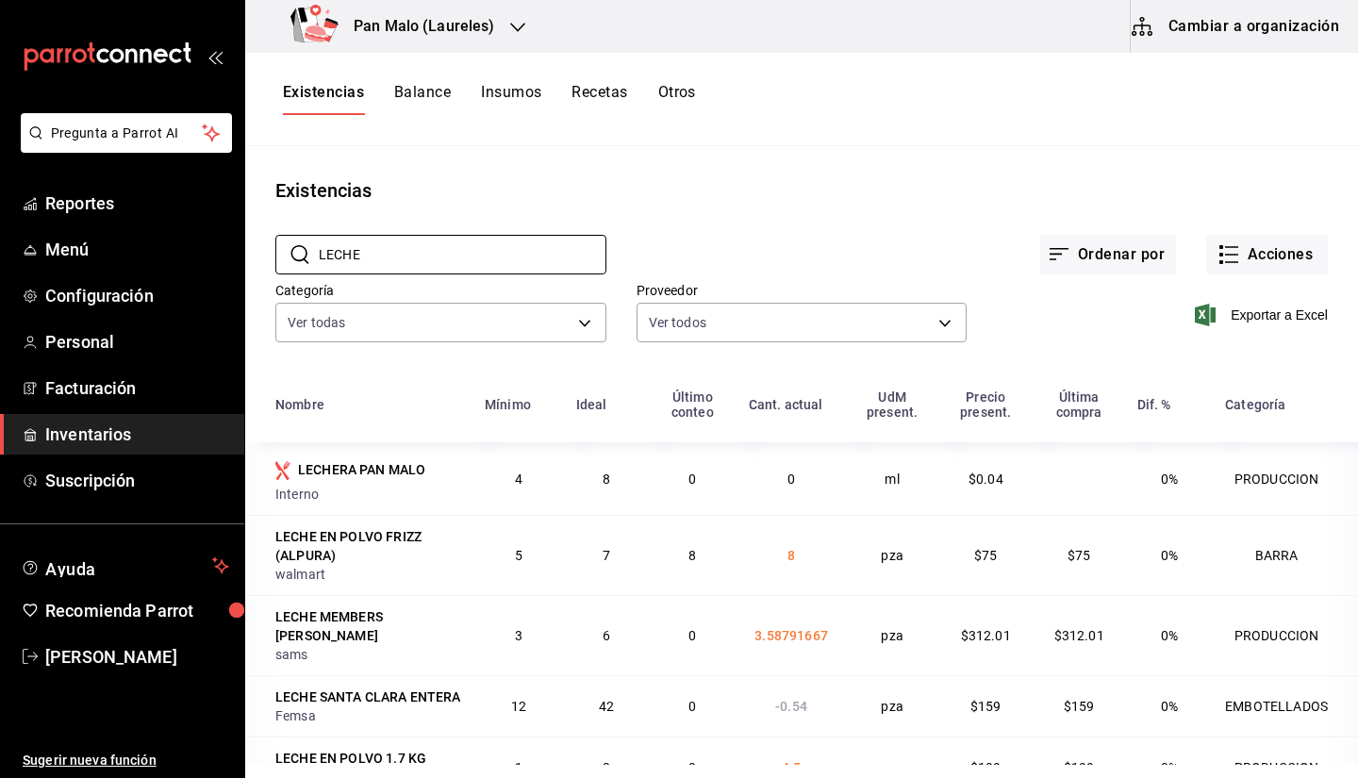
click at [807, 208] on div "Ordenar por Acciones" at bounding box center [966, 240] width 721 height 70
drag, startPoint x: 731, startPoint y: 627, endPoint x: 836, endPoint y: 617, distance: 106.1
click at [836, 617] on tr "LECHE MEMBERS [PERSON_NAME] 3 6 0 3.58791667 pza $312.01 $312.01 0% PRODUCCION" at bounding box center [801, 635] width 1113 height 80
click at [810, 628] on span "3.58791667" at bounding box center [791, 635] width 74 height 15
click at [156, 428] on span "Inventarios" at bounding box center [137, 433] width 184 height 25
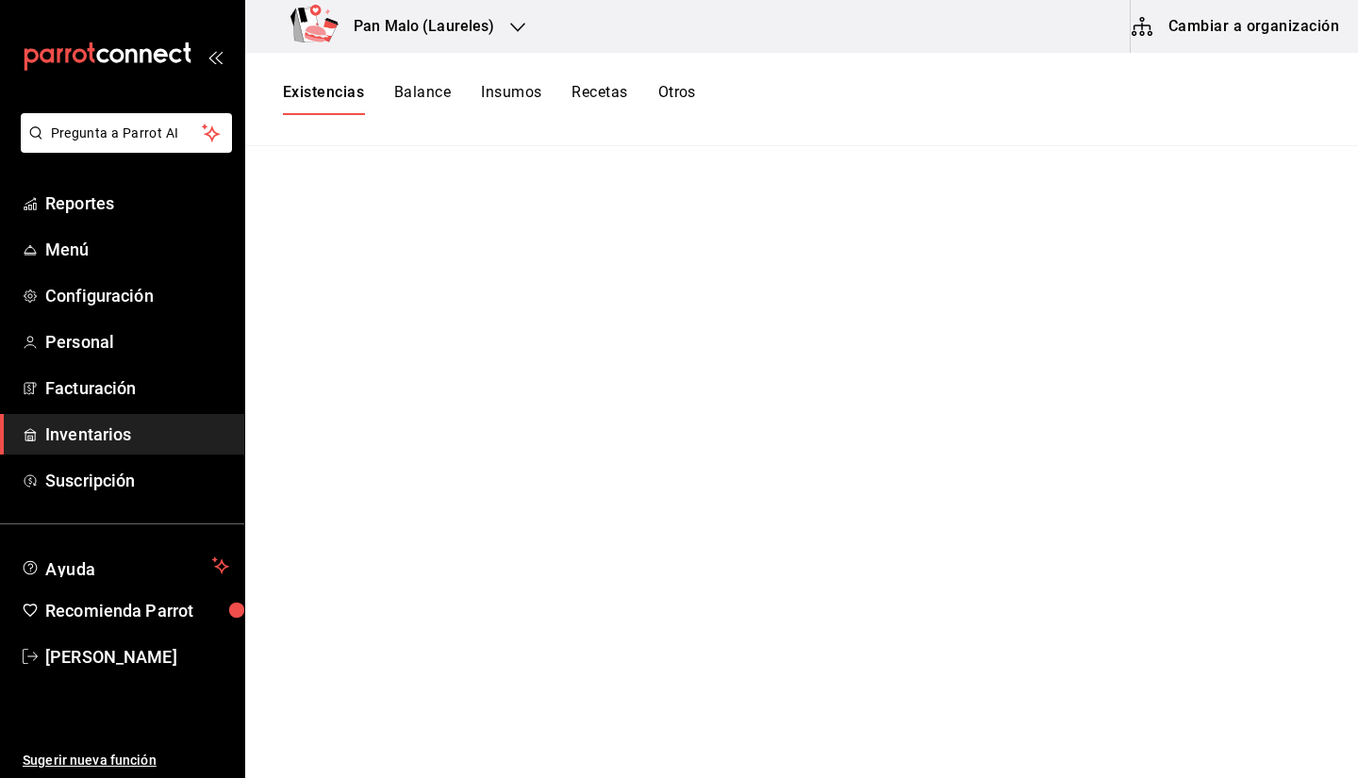
click at [111, 438] on span "Inventarios" at bounding box center [137, 433] width 184 height 25
click at [313, 89] on button "Existencias" at bounding box center [323, 99] width 81 height 32
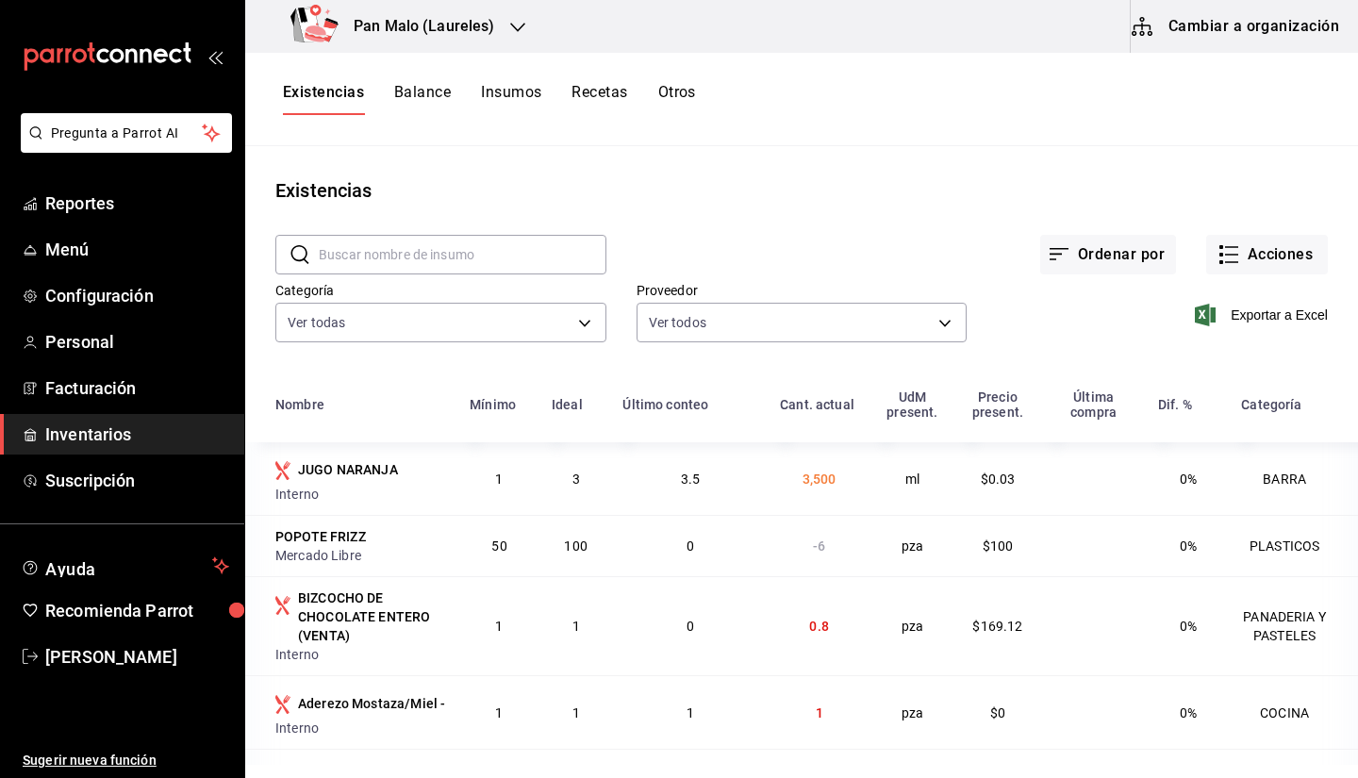
click at [1160, 34] on span "button" at bounding box center [1146, 26] width 30 height 23
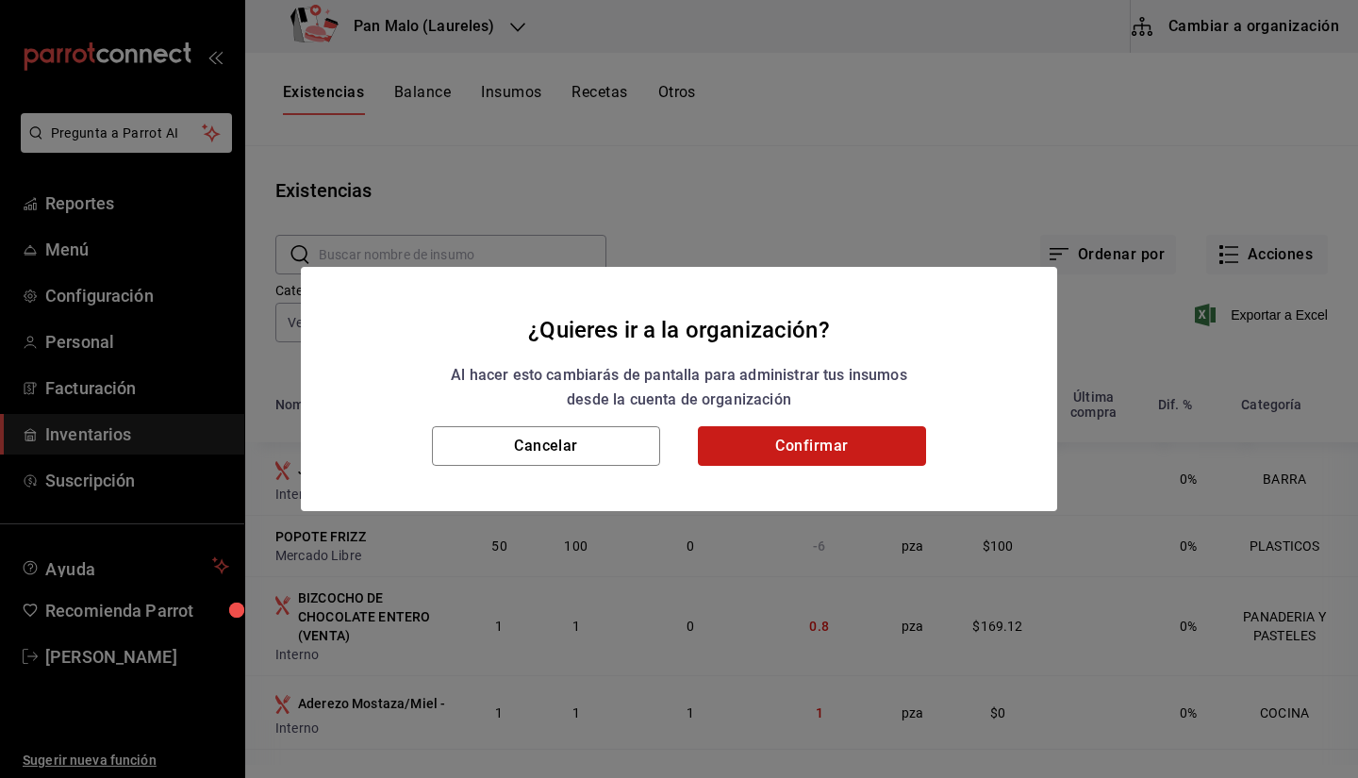
click at [832, 438] on button "Confirmar" at bounding box center [812, 446] width 228 height 40
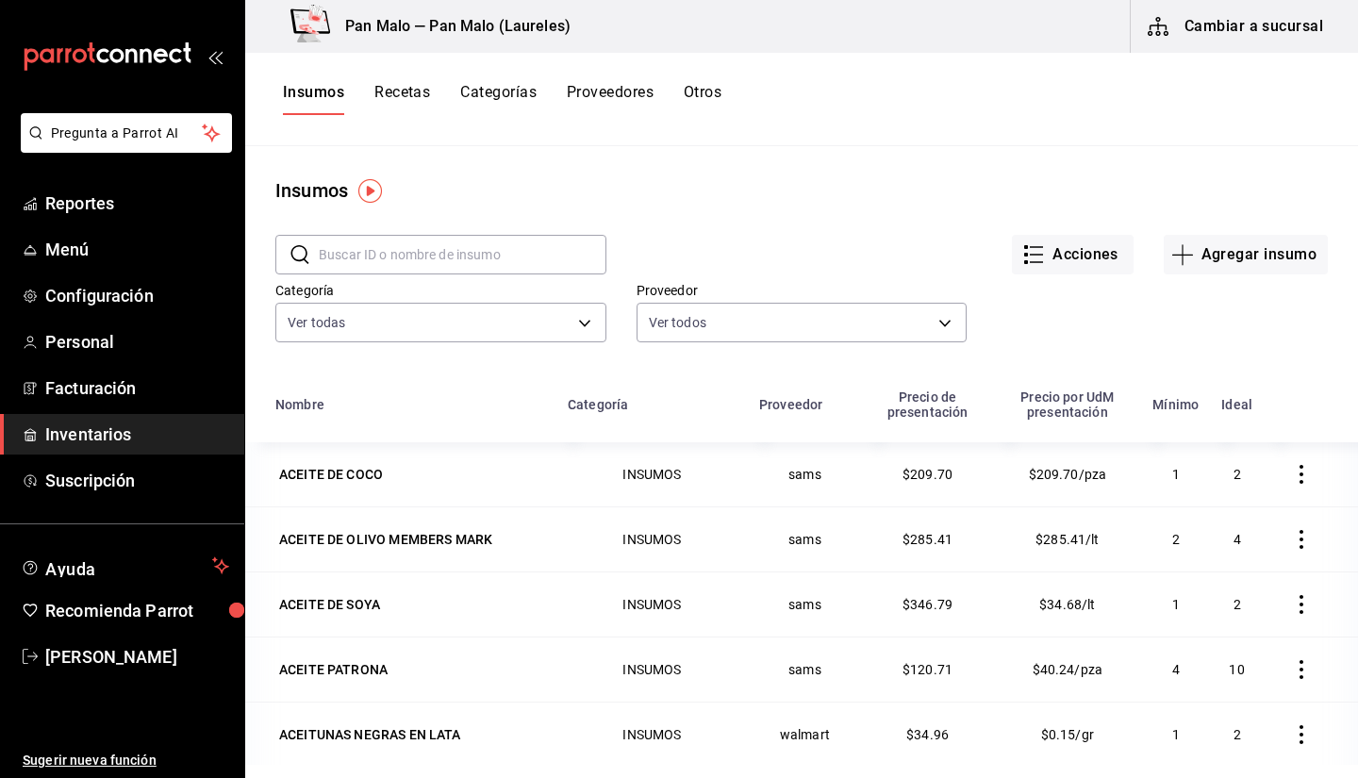
click at [413, 276] on div "Categoría Ver todas 70f7bd2c-2c71-4982-af5b-371040f86de5,600482d2-c9f1-4907-a3a…" at bounding box center [425, 300] width 361 height 96
click at [415, 266] on input "text" at bounding box center [463, 255] width 288 height 38
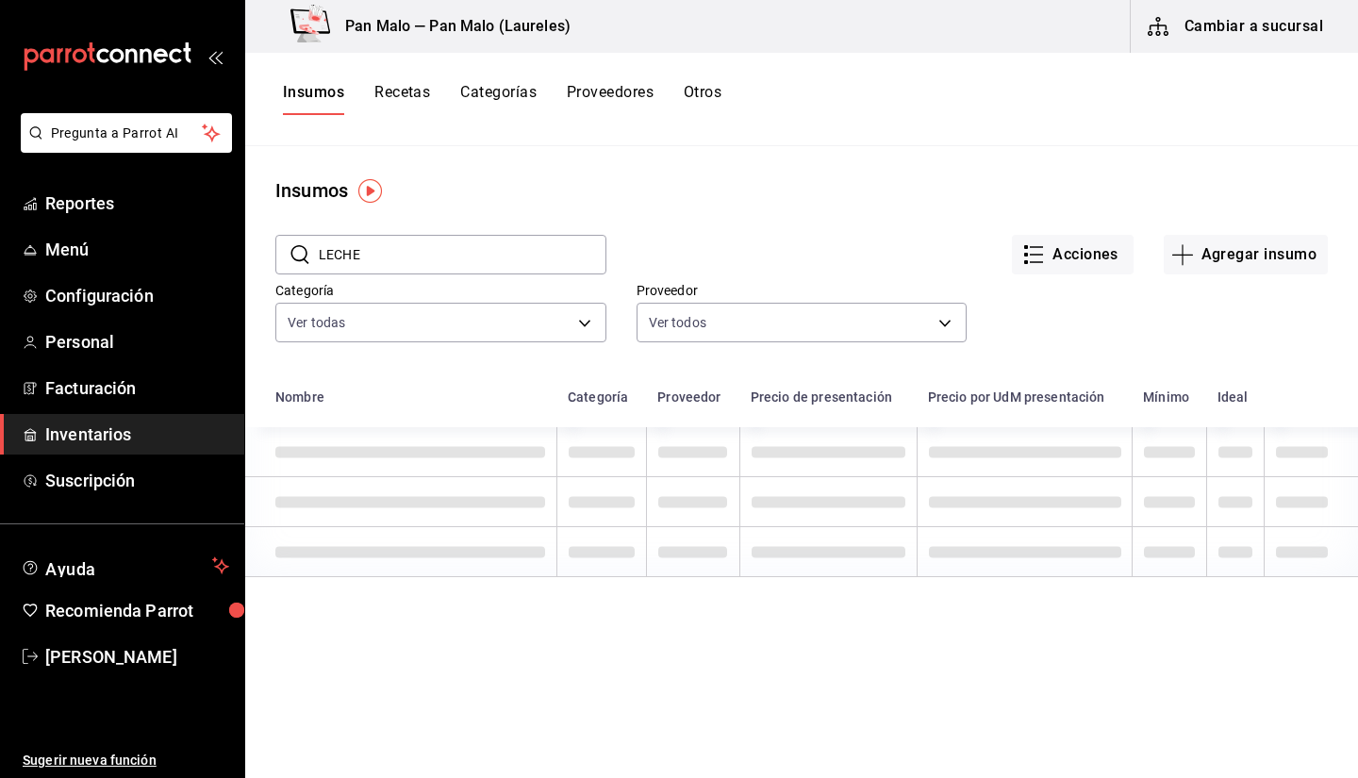
type input "LECHE"
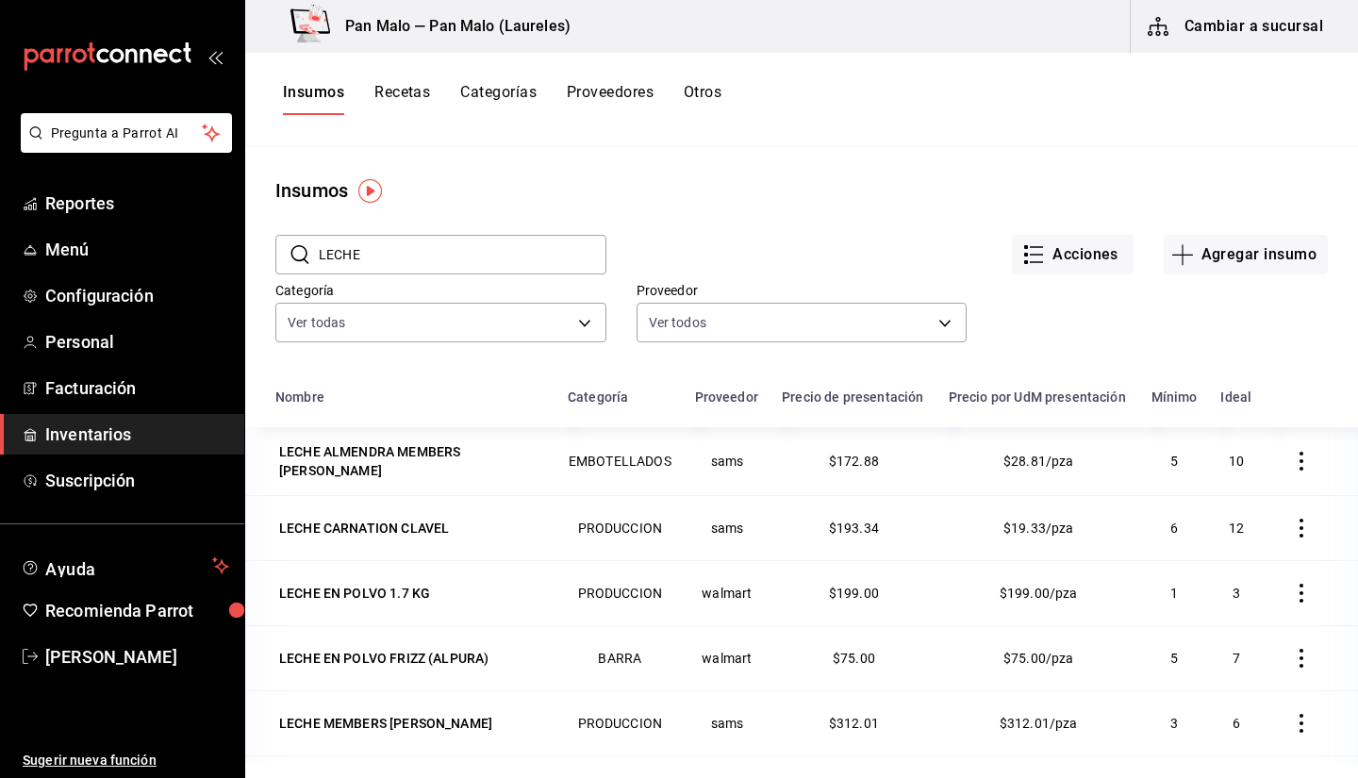
click at [461, 207] on div "​ LECHE ​" at bounding box center [425, 240] width 361 height 70
click at [386, 723] on div "LECHE MEMBERS [PERSON_NAME]" at bounding box center [385, 723] width 213 height 19
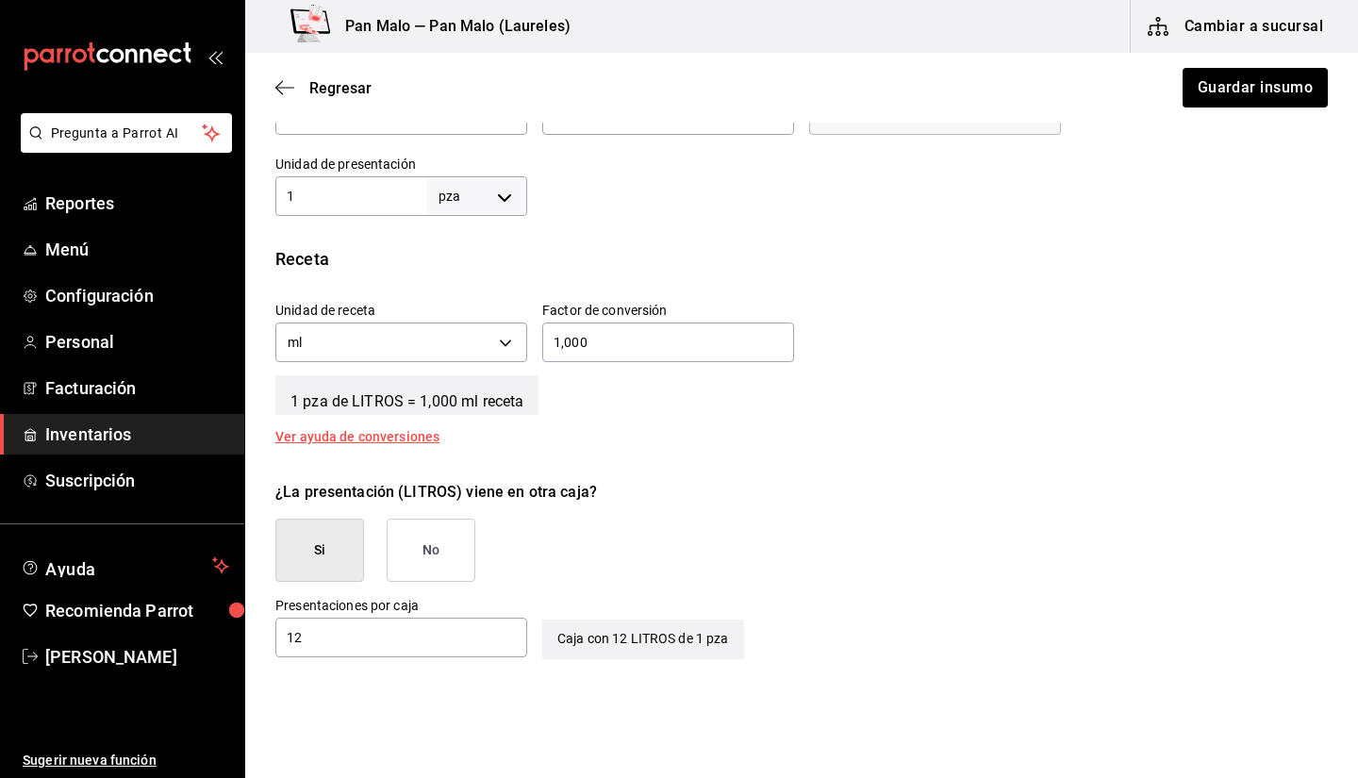
scroll to position [576, 0]
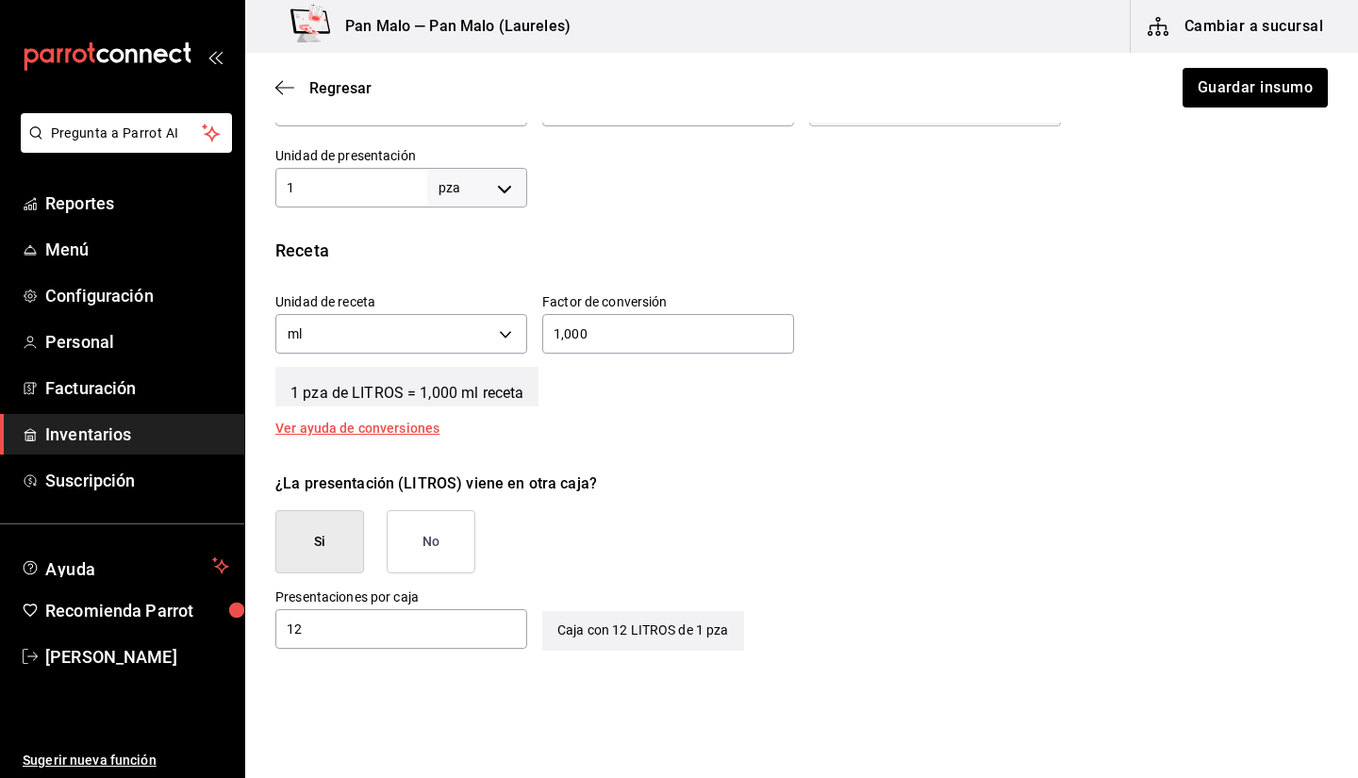
click at [482, 618] on input "12" at bounding box center [401, 629] width 252 height 23
click at [428, 560] on button "No" at bounding box center [431, 541] width 89 height 63
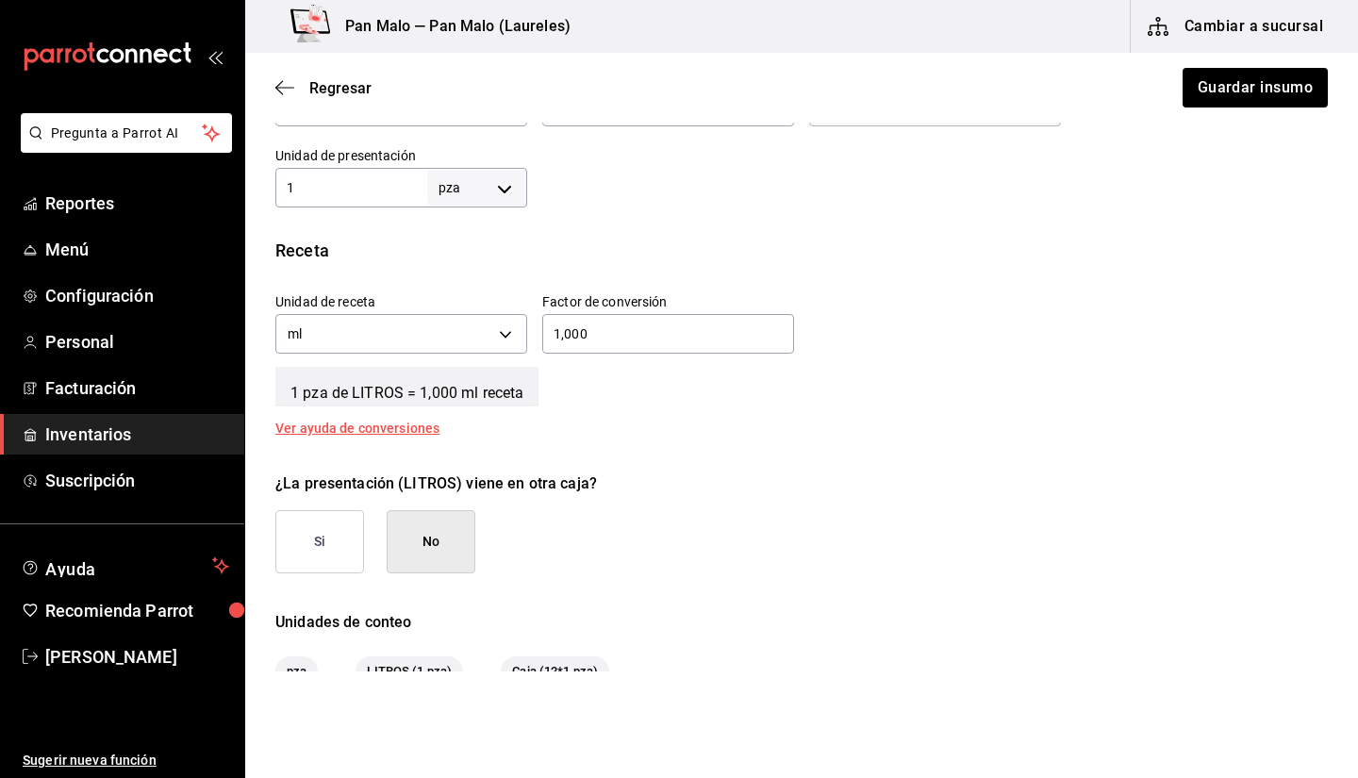
click at [363, 207] on div "Insumo IN-1723575692774 Nombre LECHE MEMBERS [PERSON_NAME] de inventario PRODUC…" at bounding box center [801, 132] width 1113 height 1110
click at [488, 215] on div "Insumo IN-1723575692774 Nombre LECHE MEMBERS [PERSON_NAME] de inventario PRODUC…" at bounding box center [801, 132] width 1113 height 1110
click at [475, 186] on body "Pregunta a Parrot AI Reportes Menú Configuración Personal Facturación Inventari…" at bounding box center [679, 335] width 1358 height 671
click at [458, 342] on li "lt" at bounding box center [473, 337] width 98 height 31
type input "LITER"
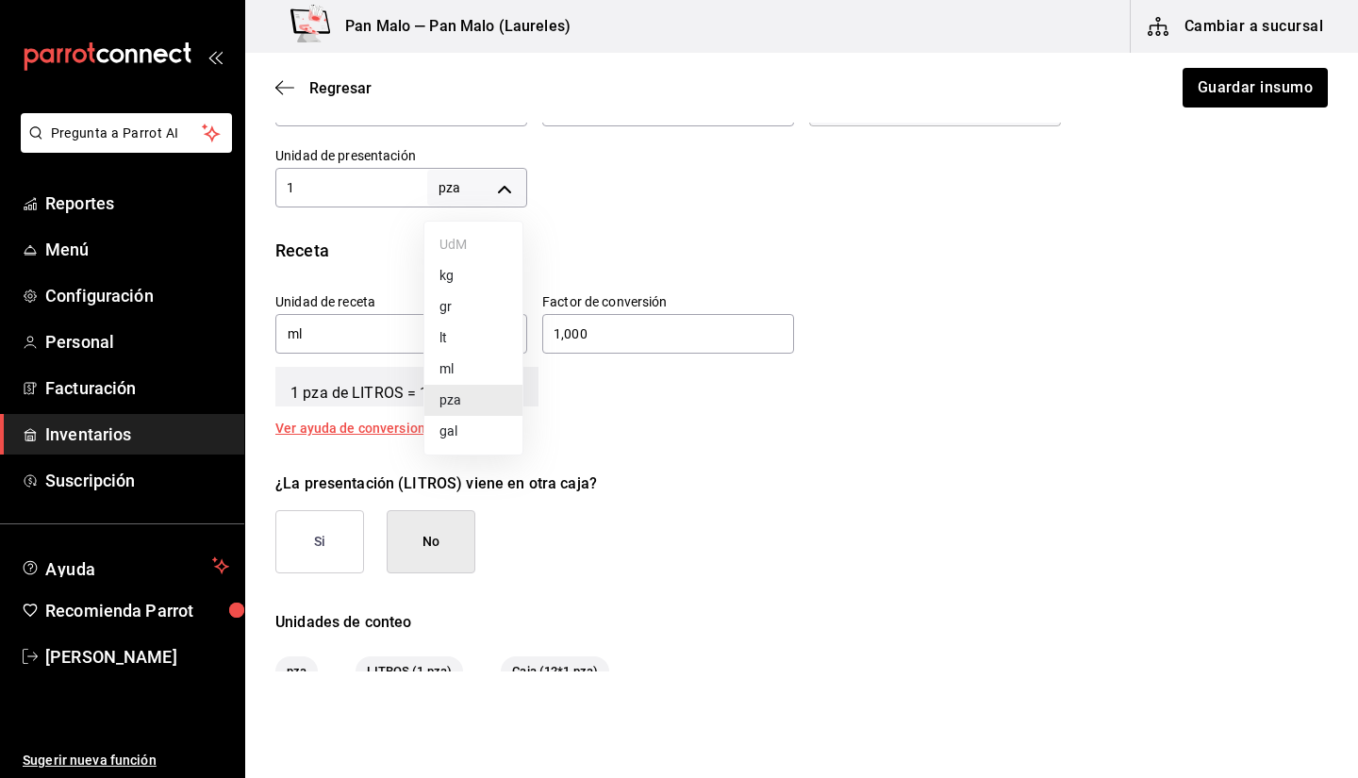
type input "LITER"
type input "1"
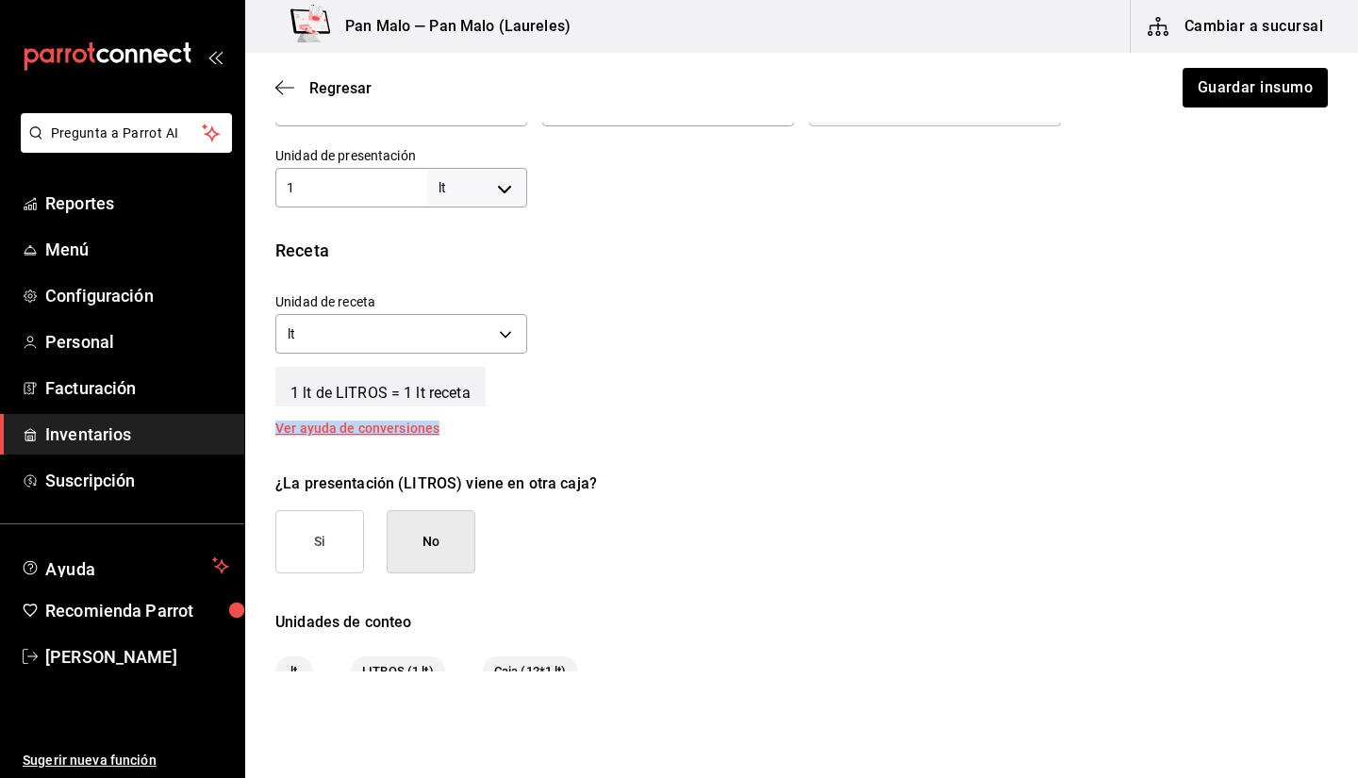
drag, startPoint x: 1317, startPoint y: 427, endPoint x: 1313, endPoint y: 403, distance: 25.0
click at [1313, 403] on div "Receta Unidad de receta lt LITER Factor de conversión 1 ​ 1 lt de LITROS = 1 lt…" at bounding box center [801, 336] width 1113 height 197
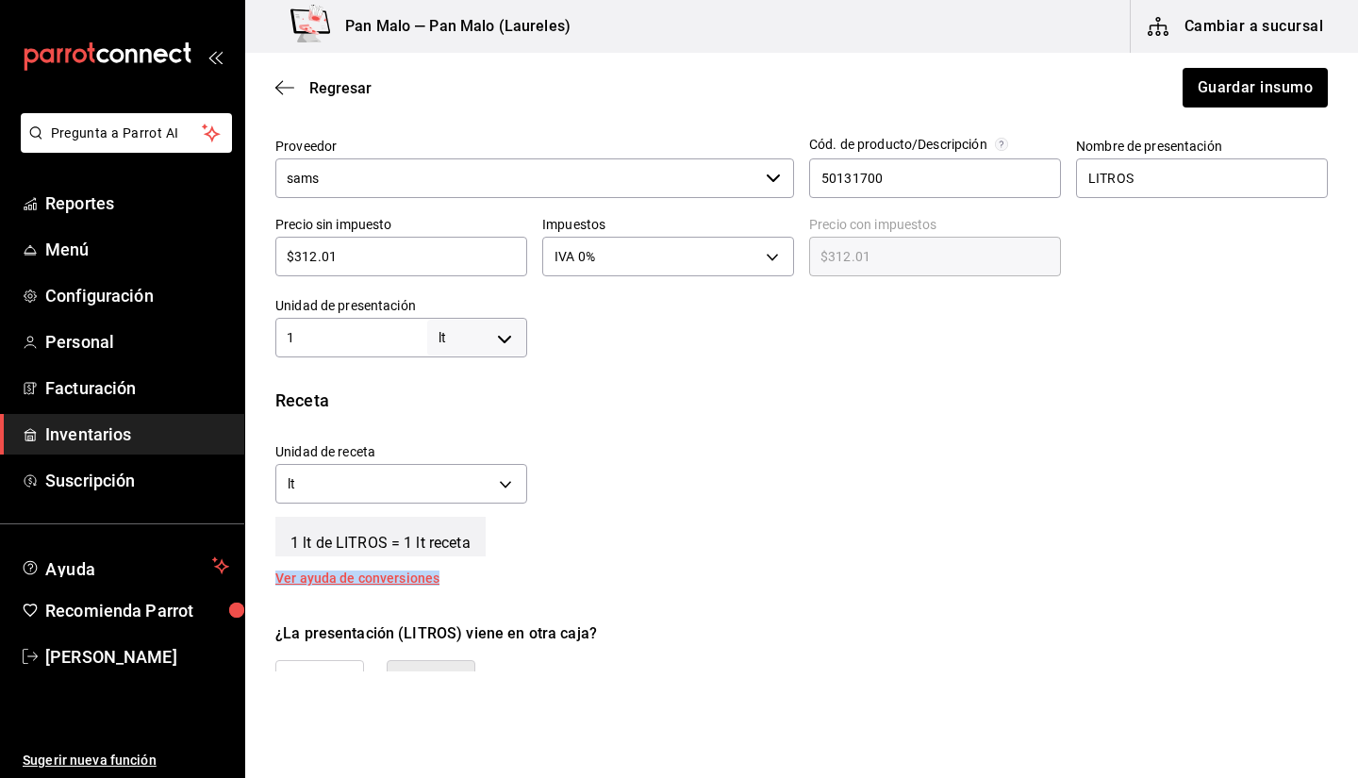
scroll to position [424, 0]
click at [318, 345] on input "1" at bounding box center [351, 339] width 152 height 23
type input "12"
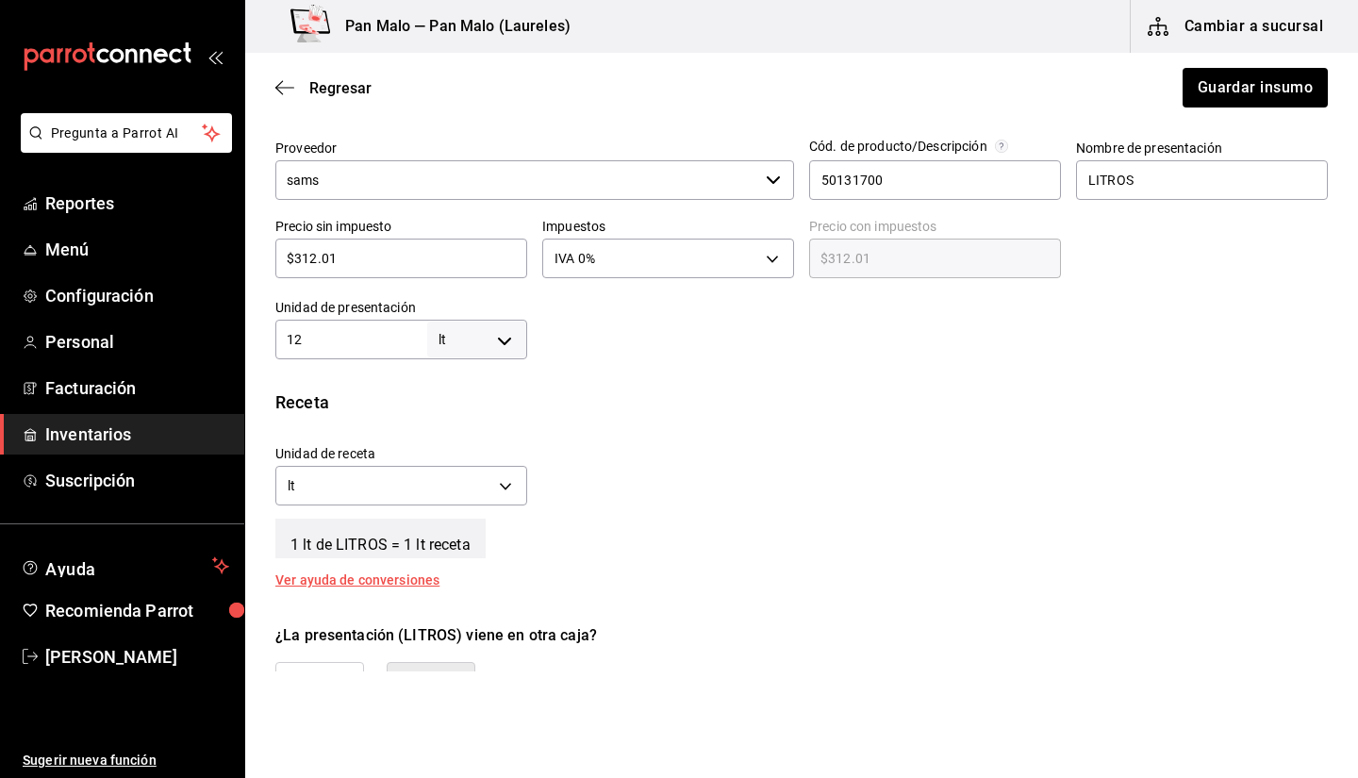
click at [1206, 109] on div "Regresar Guardar insumo" at bounding box center [801, 88] width 1113 height 70
click at [1206, 107] on button "Guardar insumo" at bounding box center [1254, 88] width 147 height 40
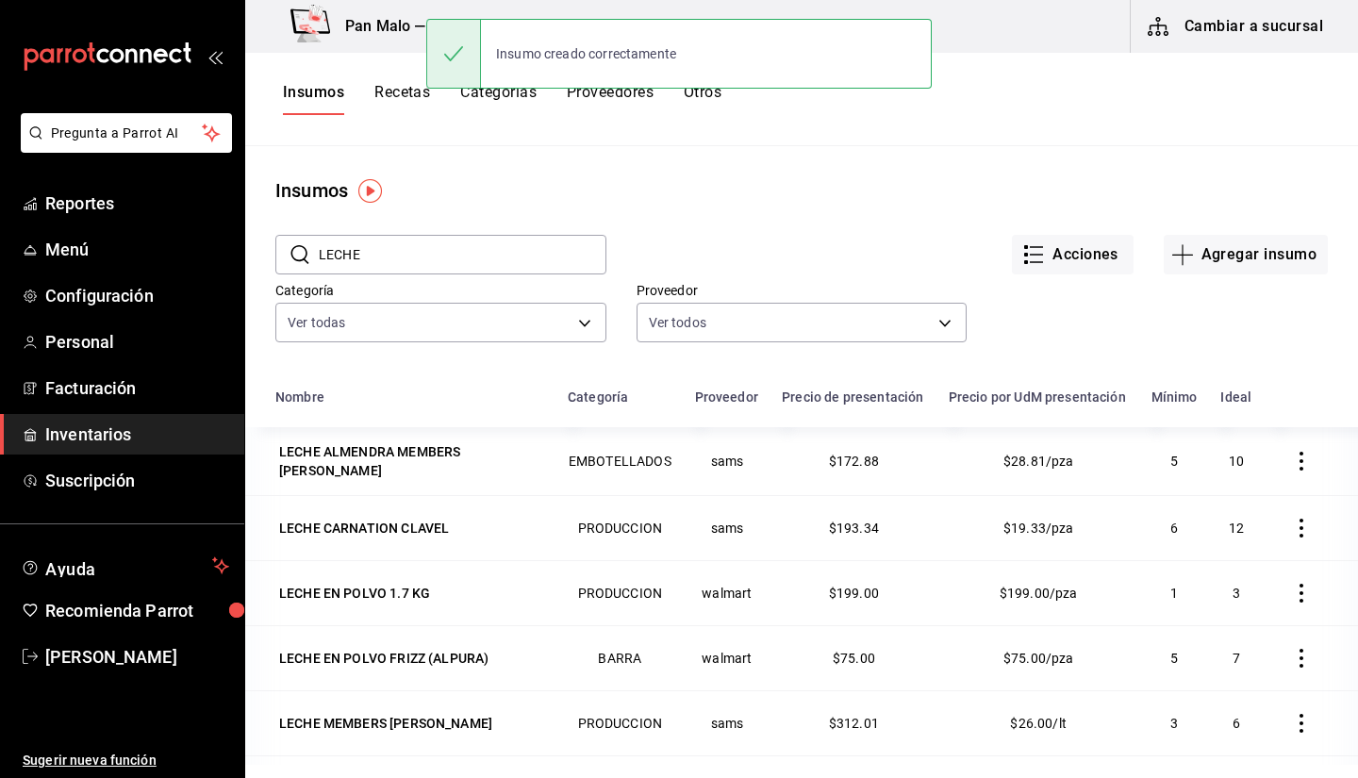
click at [412, 94] on button "Recetas" at bounding box center [402, 99] width 56 height 32
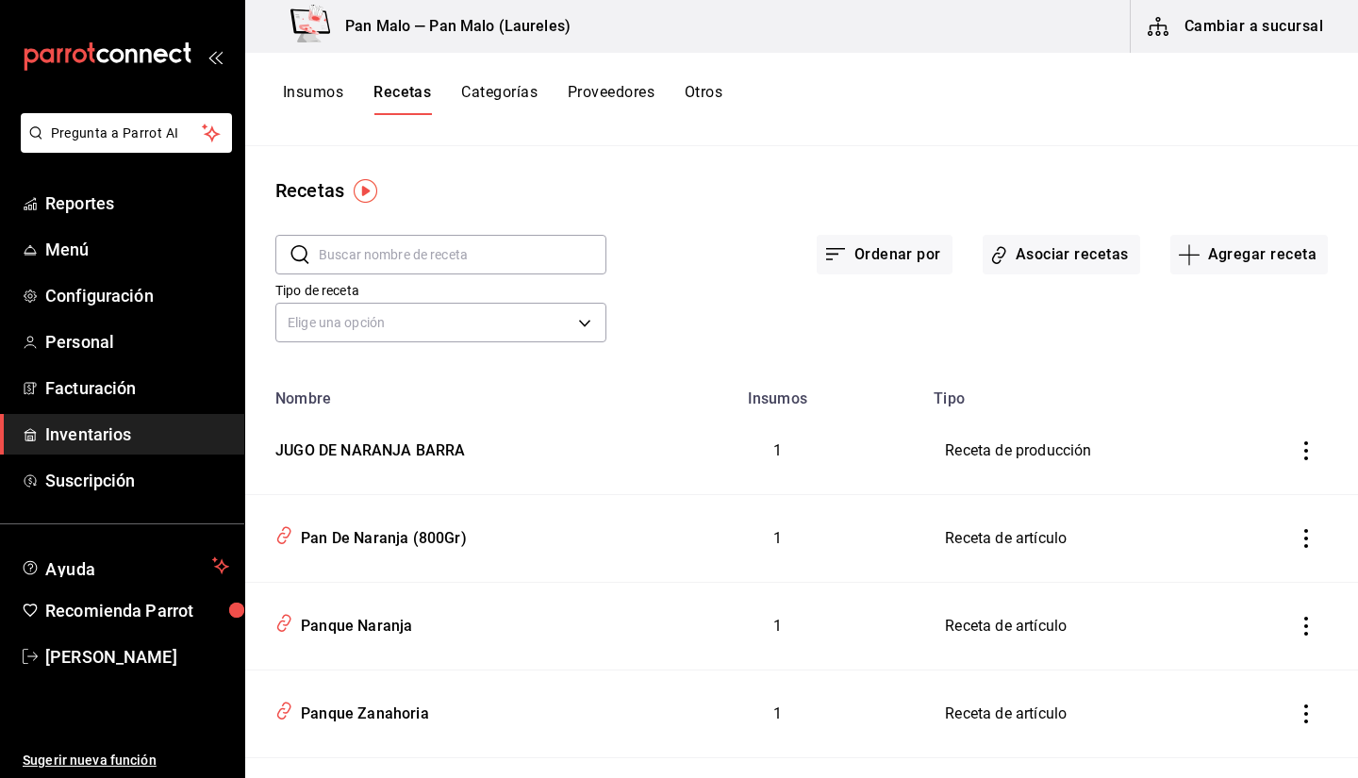
click at [692, 104] on button "Otros" at bounding box center [704, 99] width 38 height 32
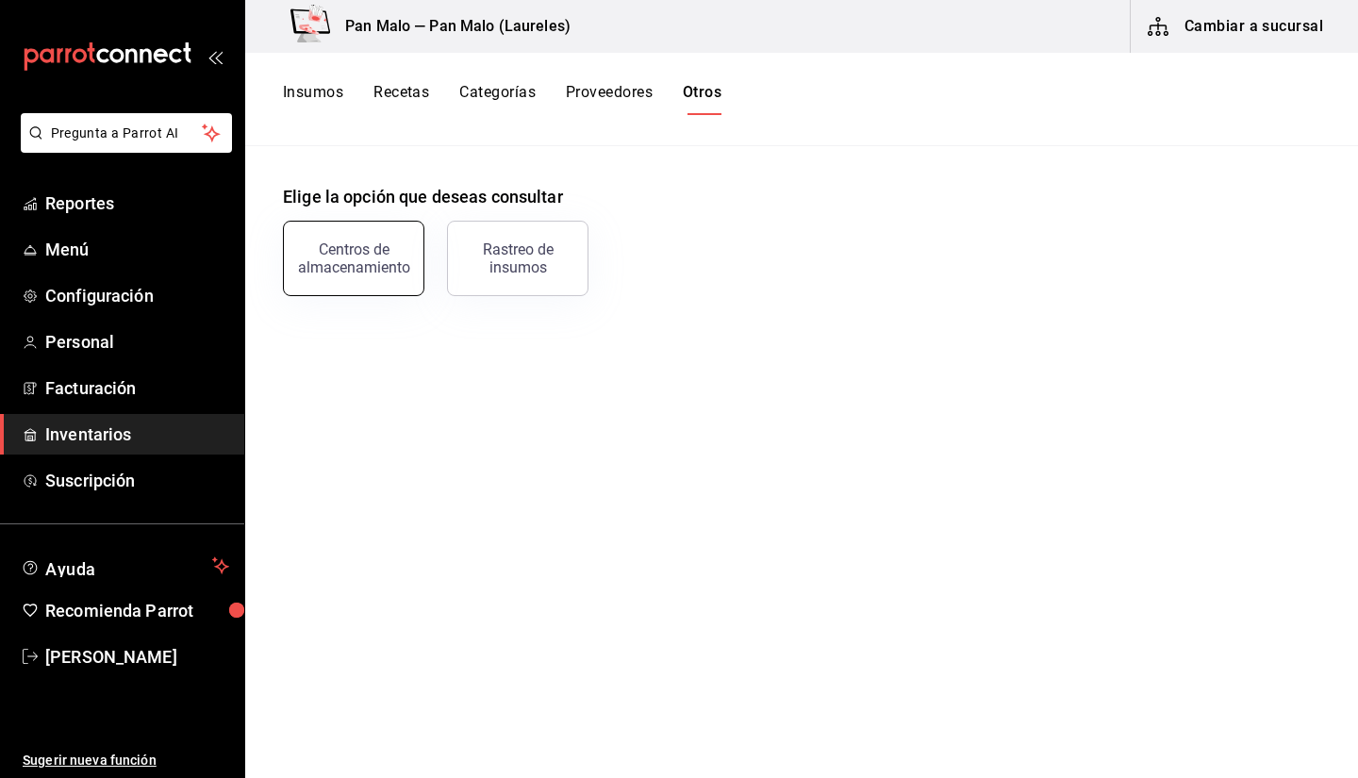
click at [347, 270] on div "Centros de almacenamiento" at bounding box center [353, 258] width 117 height 36
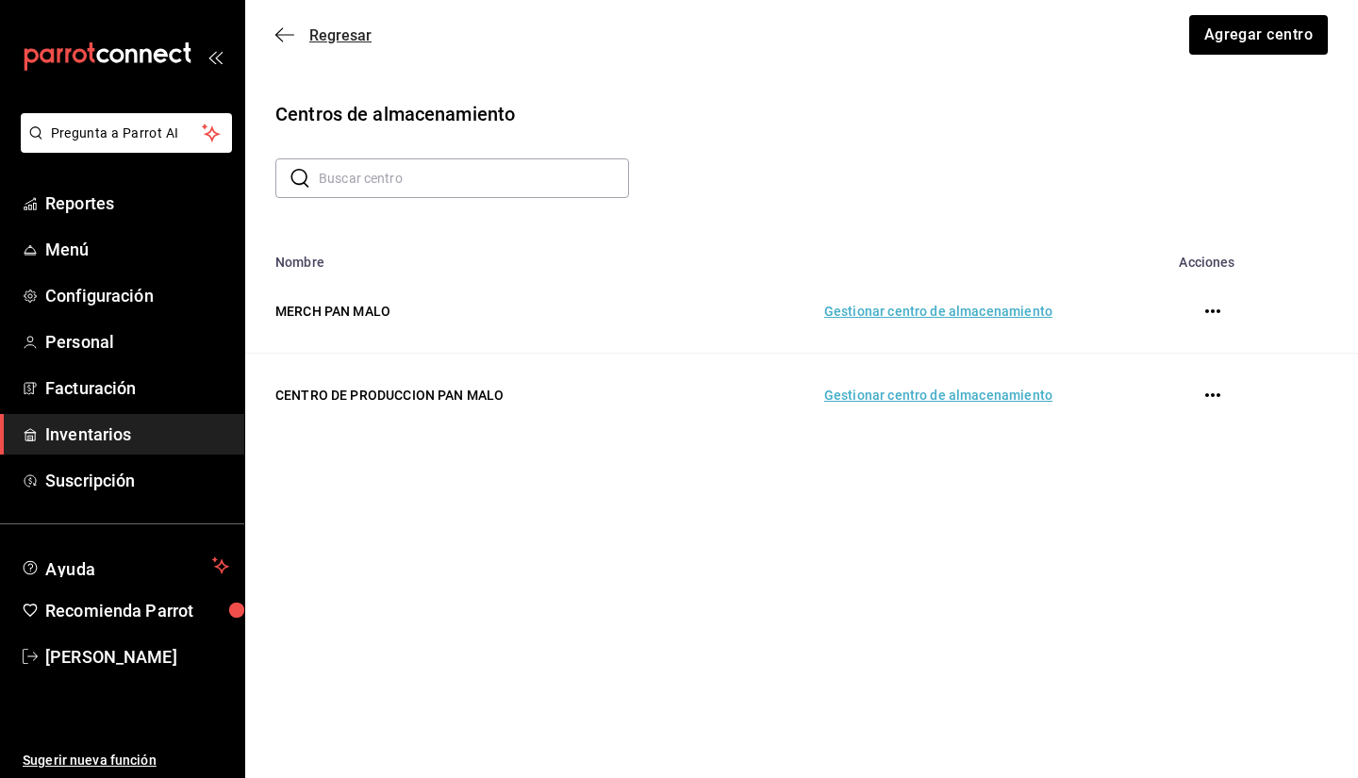
click at [300, 40] on span "Regresar" at bounding box center [323, 35] width 96 height 18
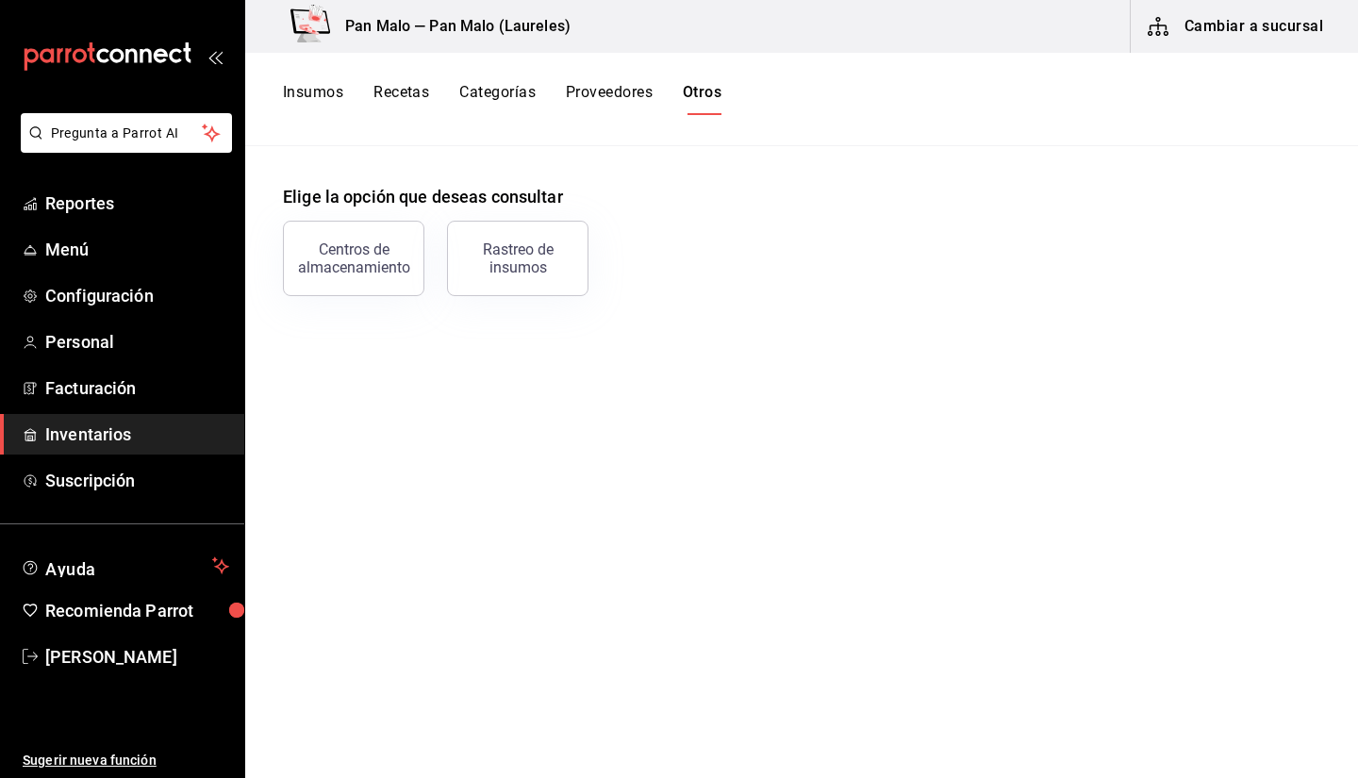
click at [1357, 28] on div "Pan Malo — Pan Malo (Laureles) Cambiar a sucursal" at bounding box center [801, 26] width 1113 height 53
click at [1269, 22] on button "Cambiar a sucursal" at bounding box center [1237, 26] width 212 height 53
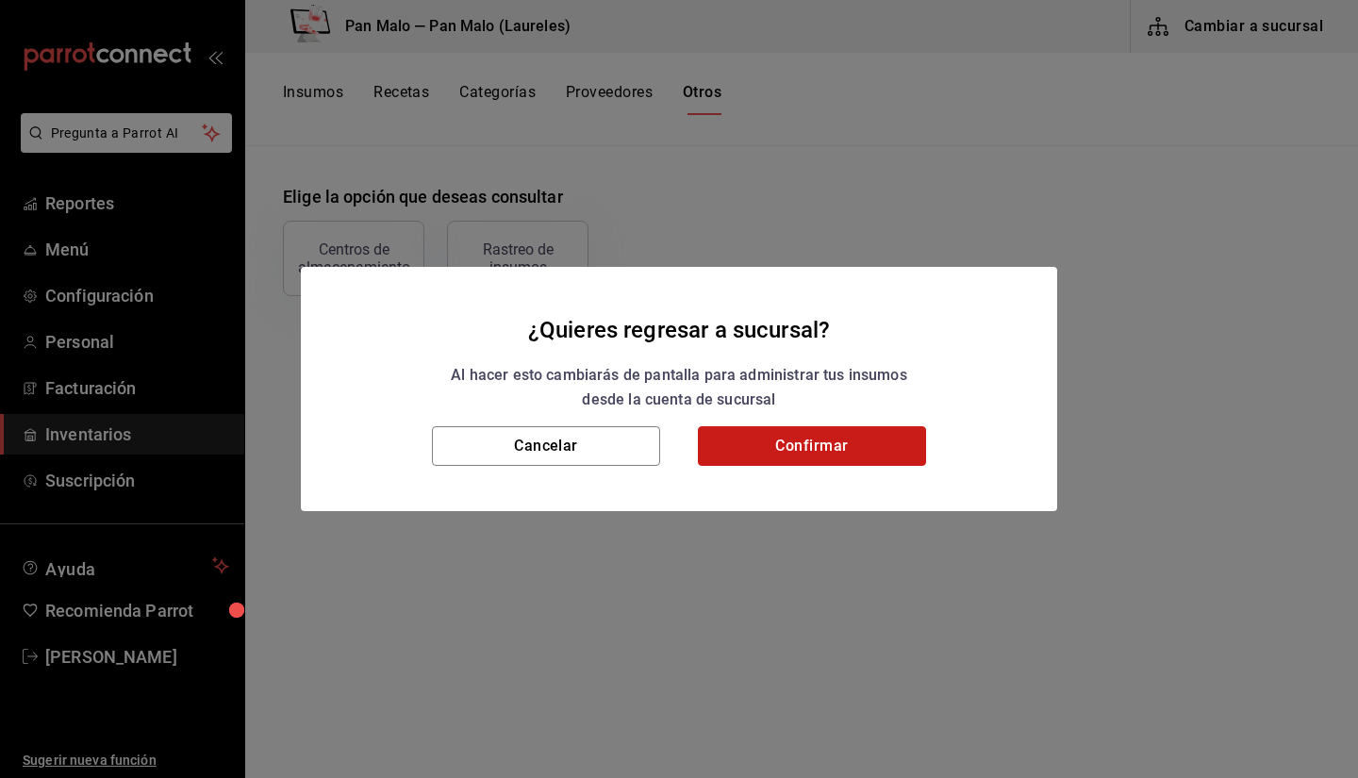
click at [823, 447] on button "Confirmar" at bounding box center [812, 446] width 228 height 40
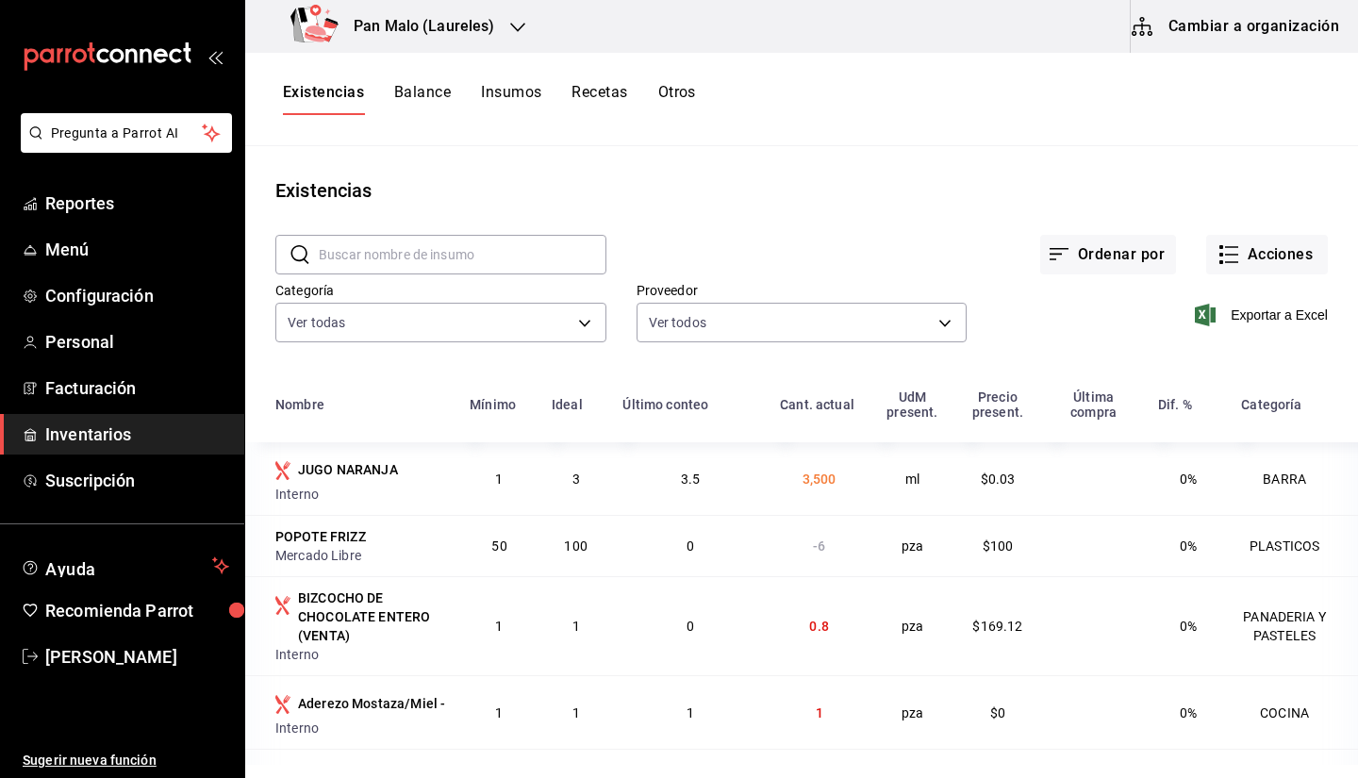
click at [483, 250] on input "text" at bounding box center [463, 255] width 288 height 38
type input "leche"
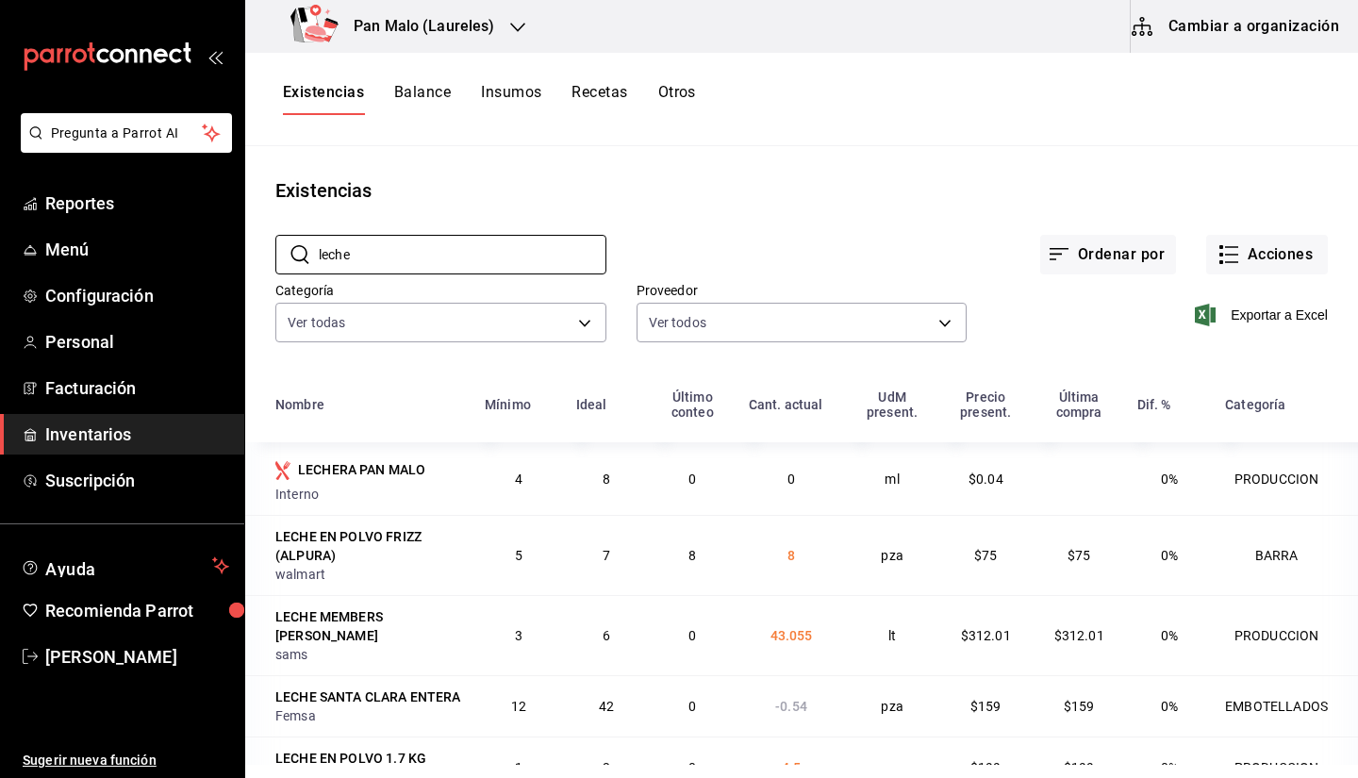
click at [794, 143] on div "Existencias Balance Insumos Recetas Otros" at bounding box center [801, 99] width 1113 height 93
click at [687, 98] on button "Otros" at bounding box center [677, 99] width 38 height 32
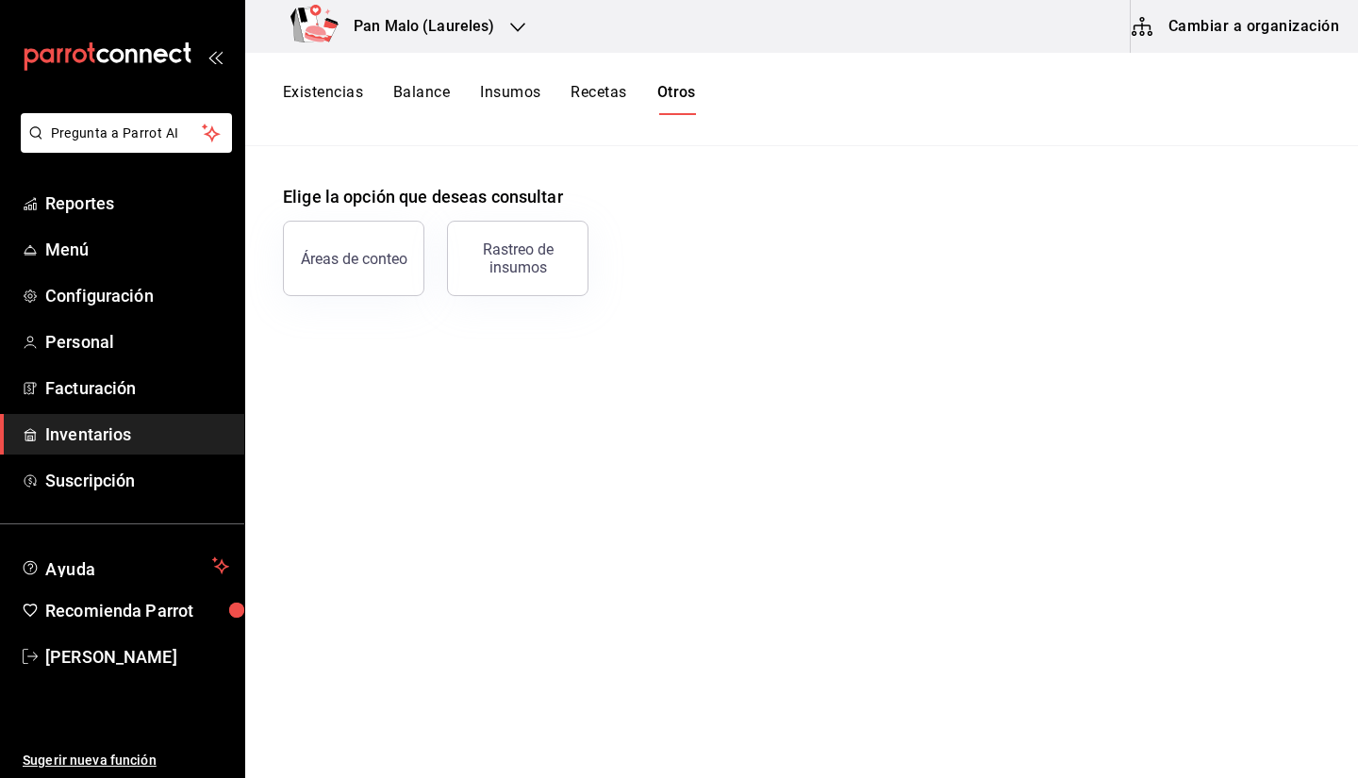
click at [302, 90] on button "Existencias" at bounding box center [323, 99] width 80 height 32
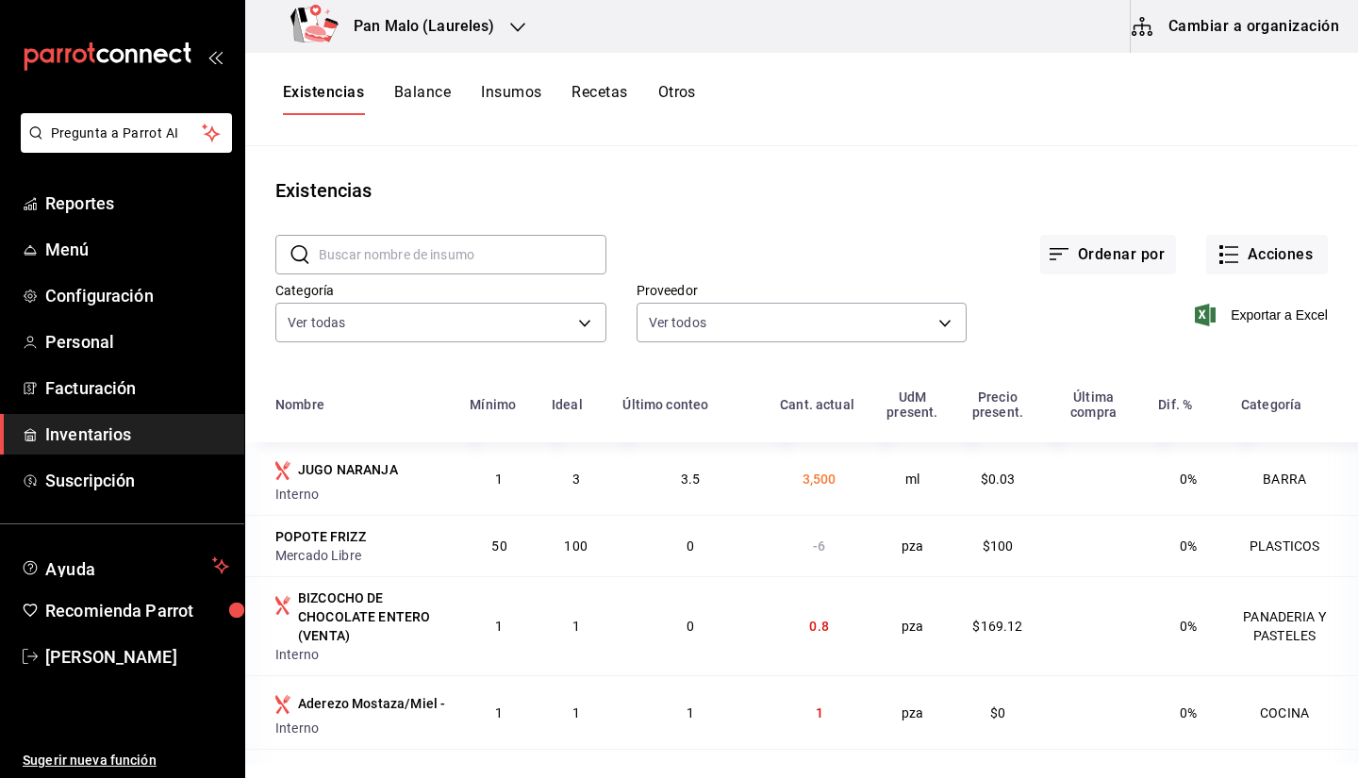
click at [1252, 40] on button "Cambiar a organización" at bounding box center [1237, 26] width 212 height 53
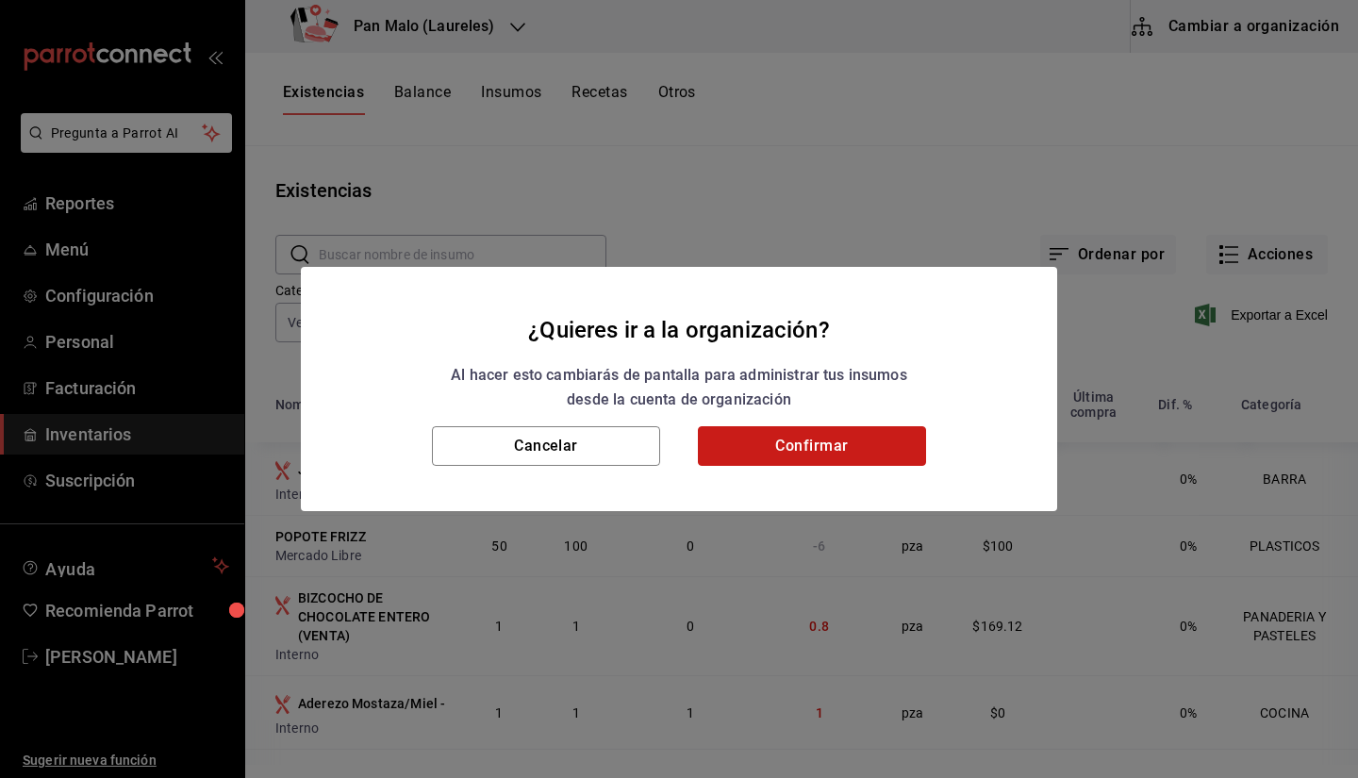
click at [813, 456] on button "Confirmar" at bounding box center [812, 446] width 228 height 40
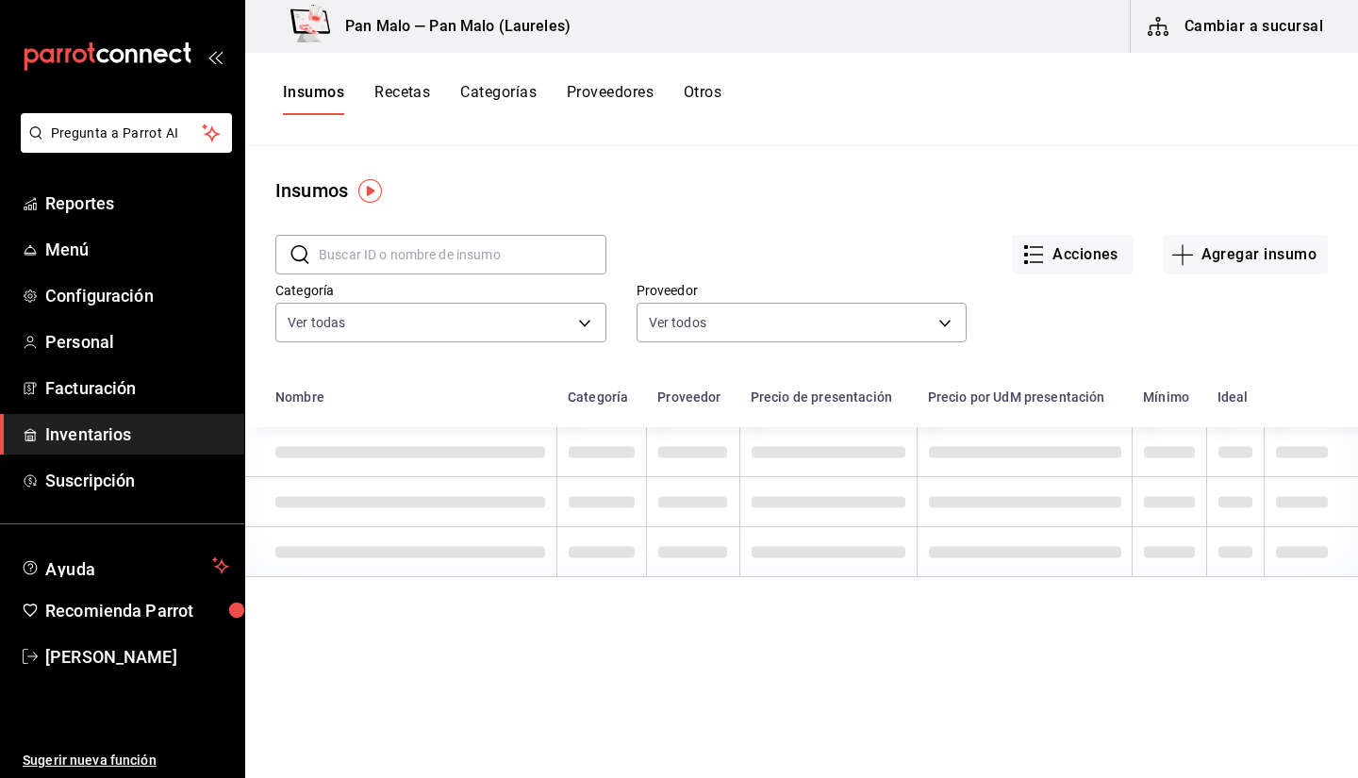
click at [703, 86] on button "Otros" at bounding box center [703, 99] width 38 height 32
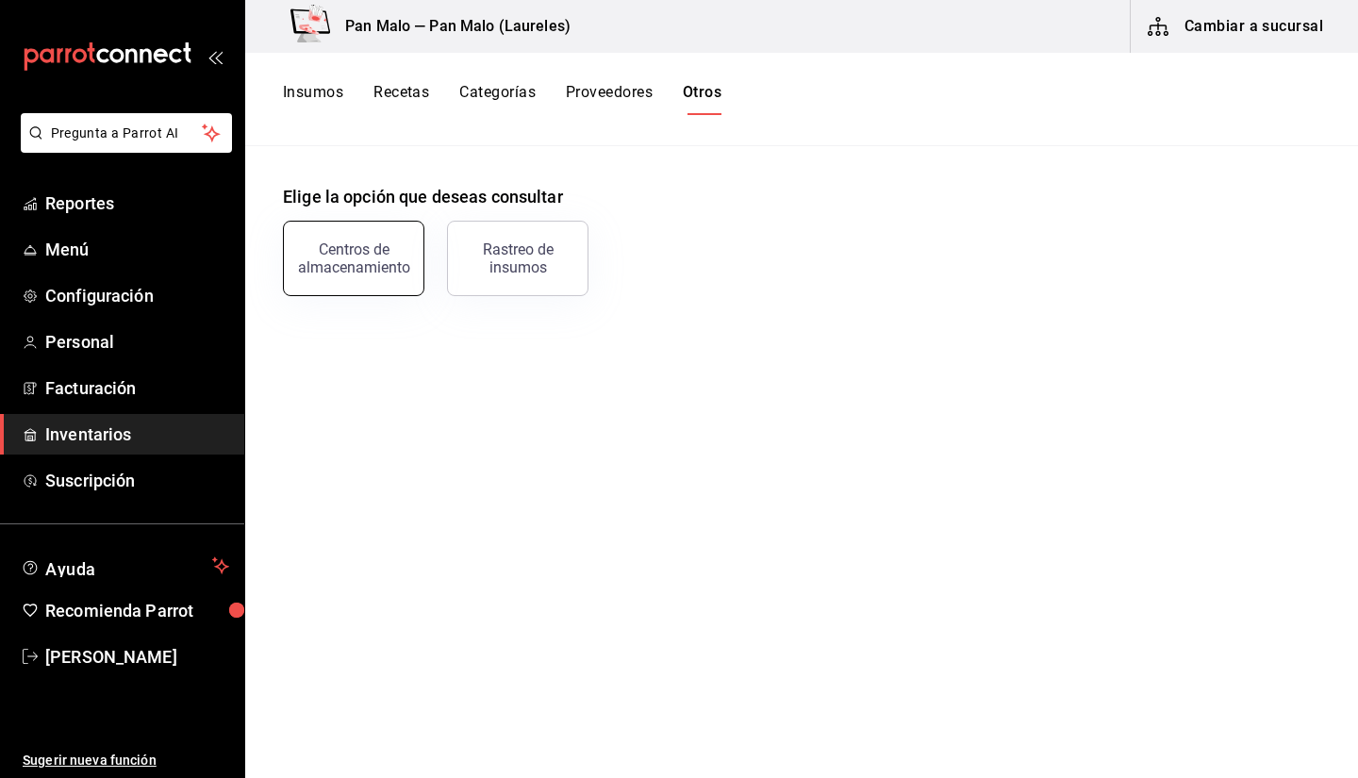
click at [338, 239] on button "Centros de almacenamiento" at bounding box center [353, 258] width 141 height 75
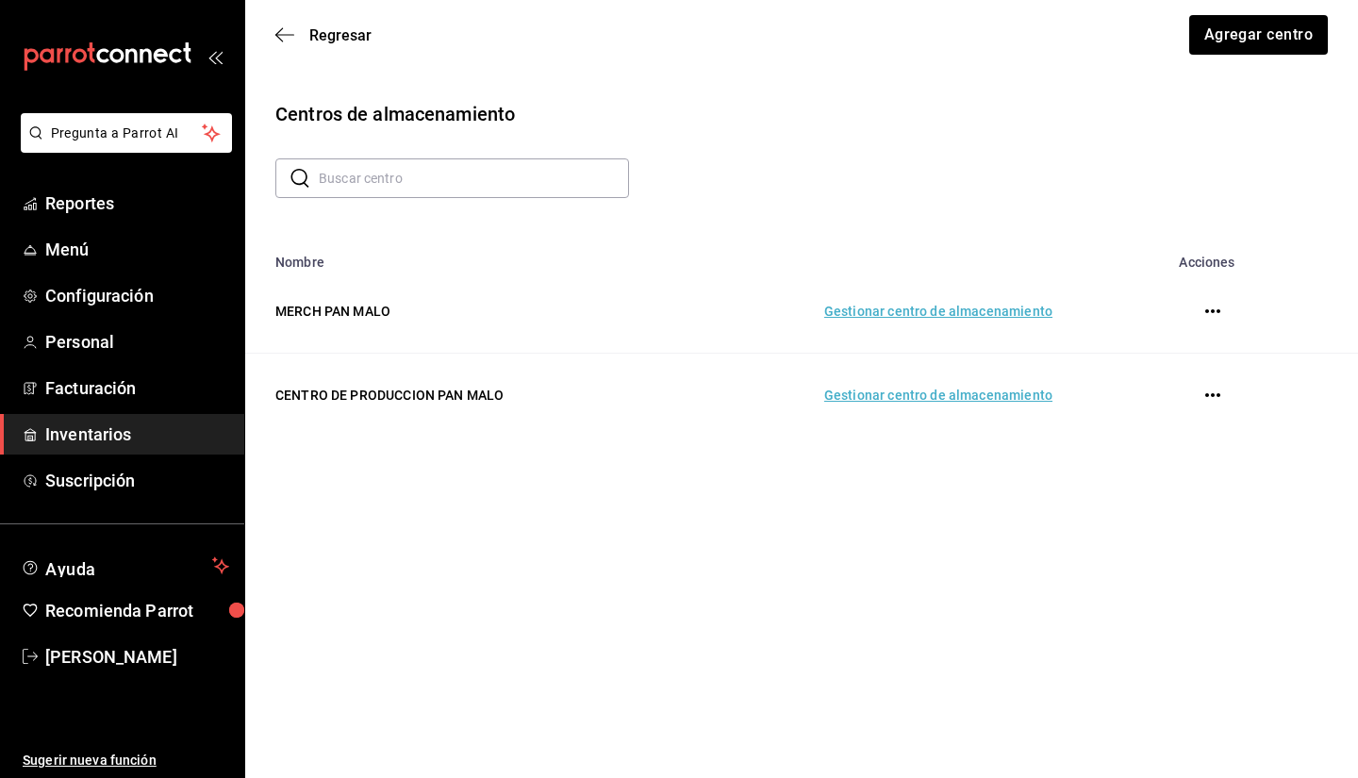
click at [936, 406] on td "Gestionar centro de almacenamiento" at bounding box center [870, 396] width 409 height 84
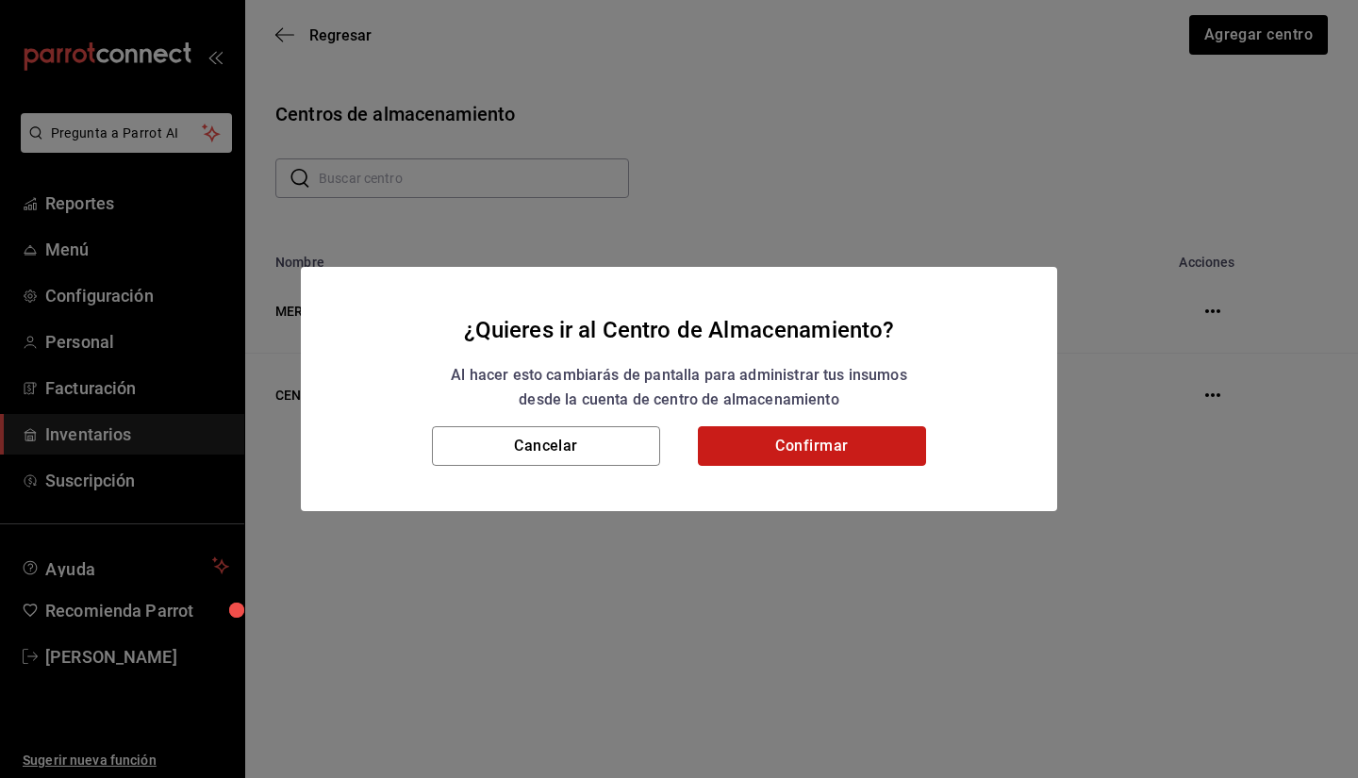
click at [812, 437] on button "Confirmar" at bounding box center [812, 446] width 228 height 40
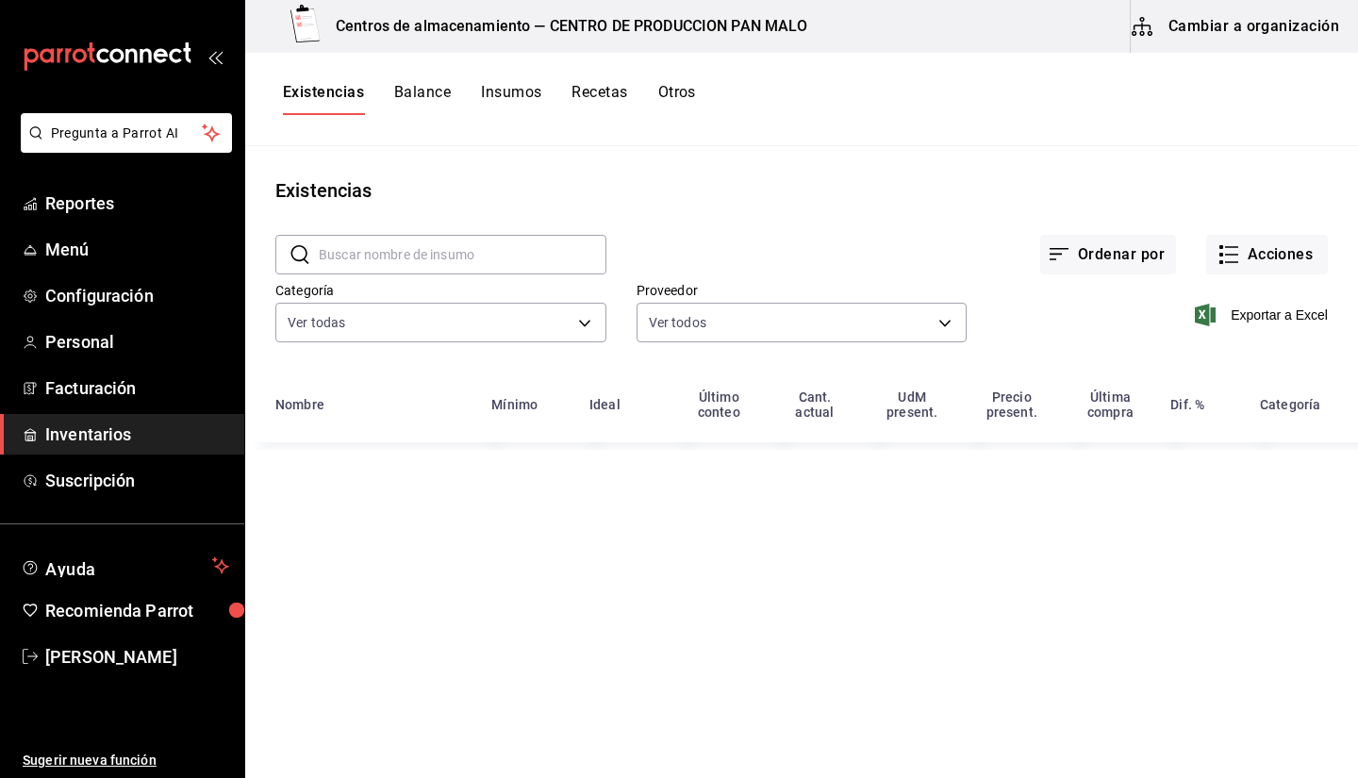
click at [454, 255] on input "text" at bounding box center [463, 255] width 288 height 38
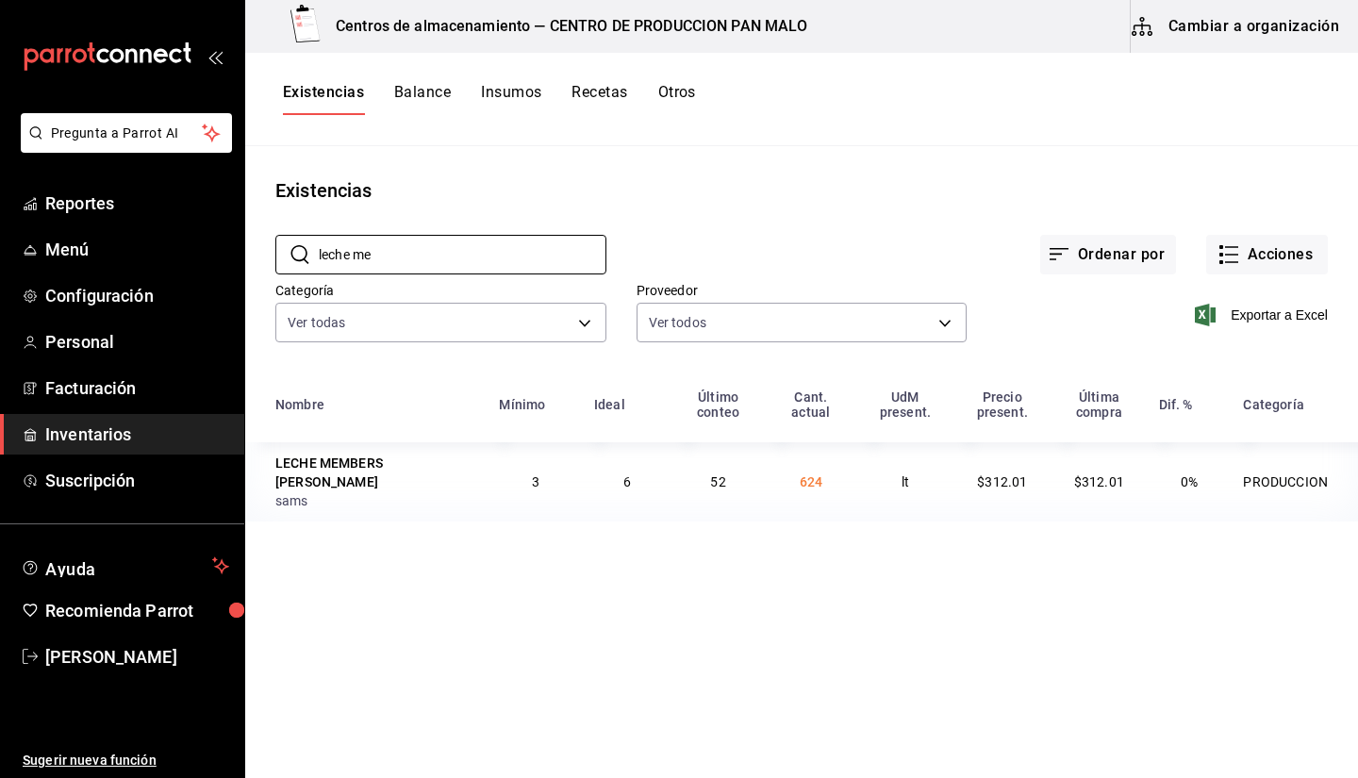
type input "leche me"
click at [603, 518] on main "Existencias ​ leche me ​ Ordenar por Acciones Categoría Ver todas 70f7bd2c-2c71…" at bounding box center [801, 455] width 1113 height 619
click at [1265, 269] on button "Acciones" at bounding box center [1267, 255] width 122 height 40
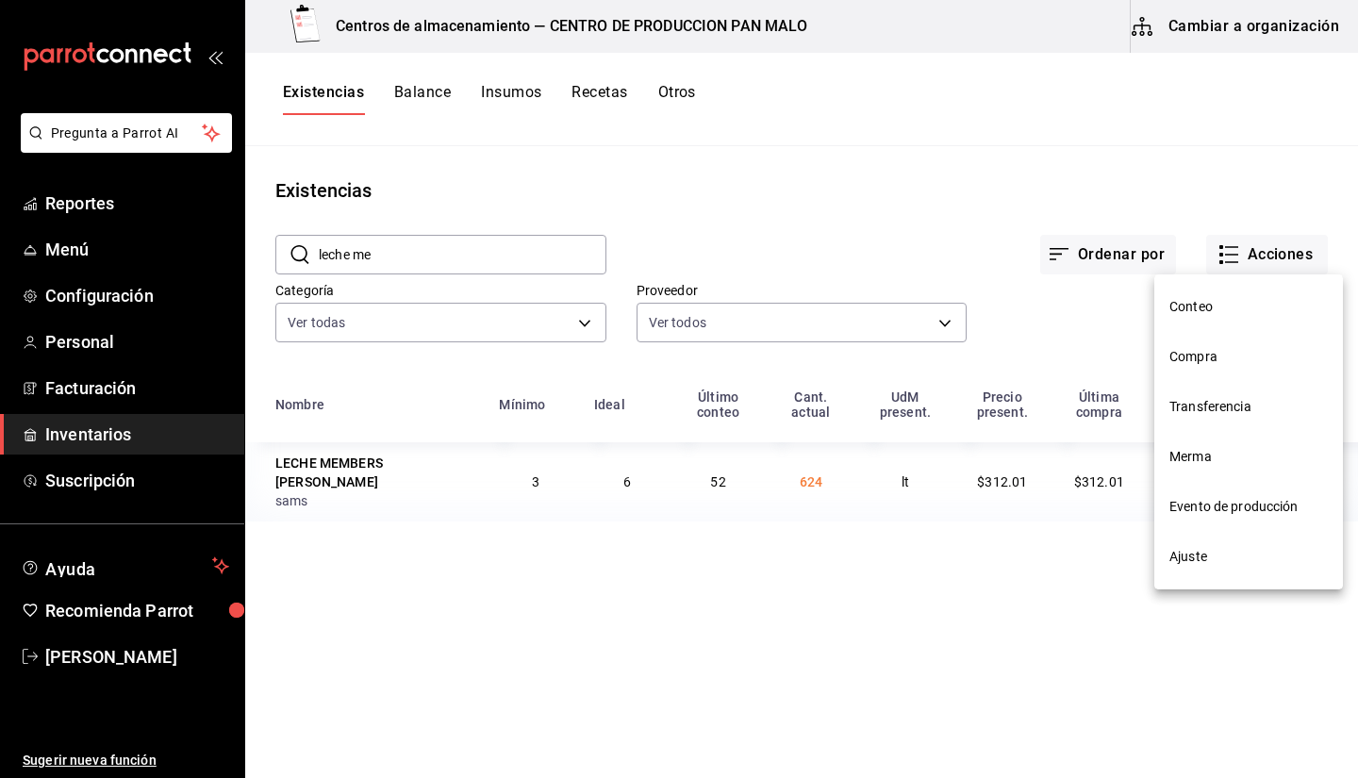
drag, startPoint x: 1210, startPoint y: 528, endPoint x: 1190, endPoint y: 558, distance: 36.1
click at [1190, 558] on nav "Conteo Compra Transferencia Merma Evento de producción Ajuste" at bounding box center [1248, 431] width 189 height 315
click at [1216, 575] on li "Ajuste" at bounding box center [1248, 557] width 189 height 50
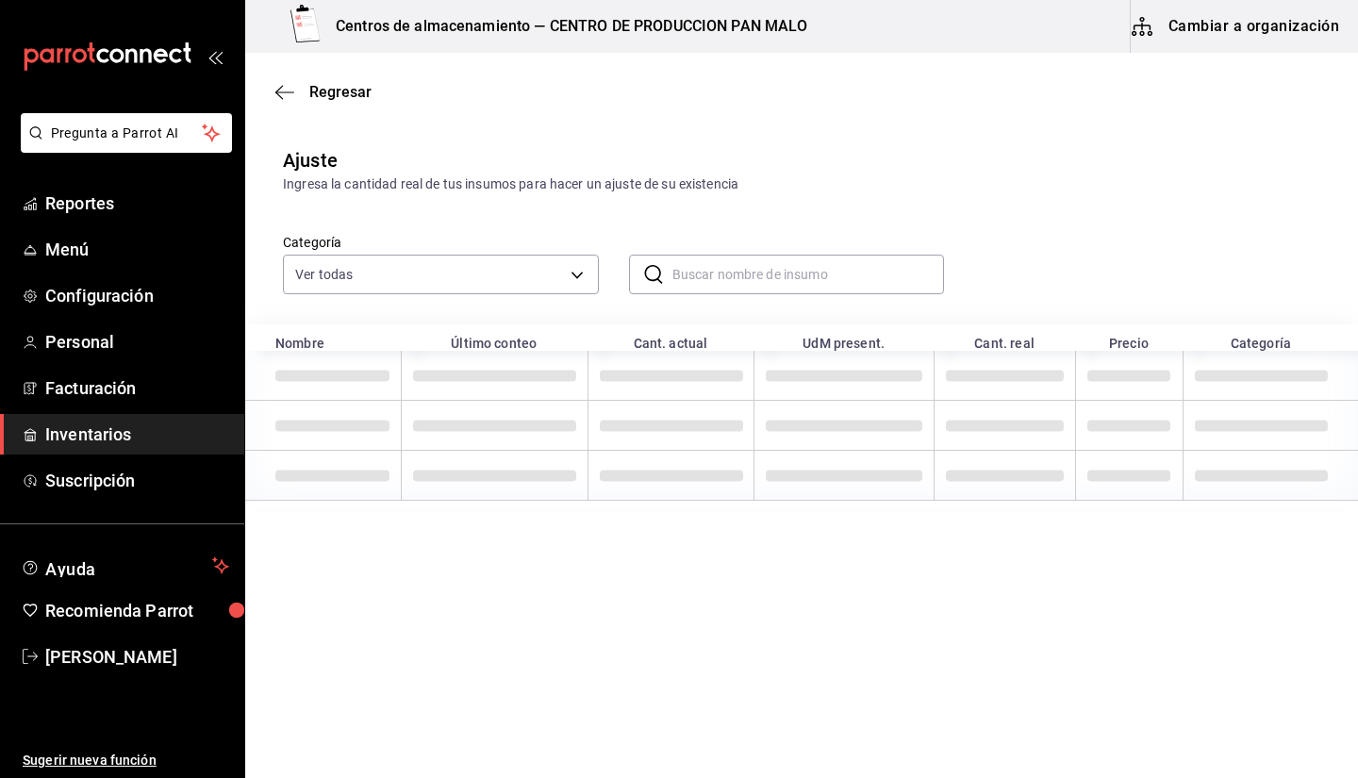
click at [672, 256] on input "text" at bounding box center [808, 275] width 272 height 38
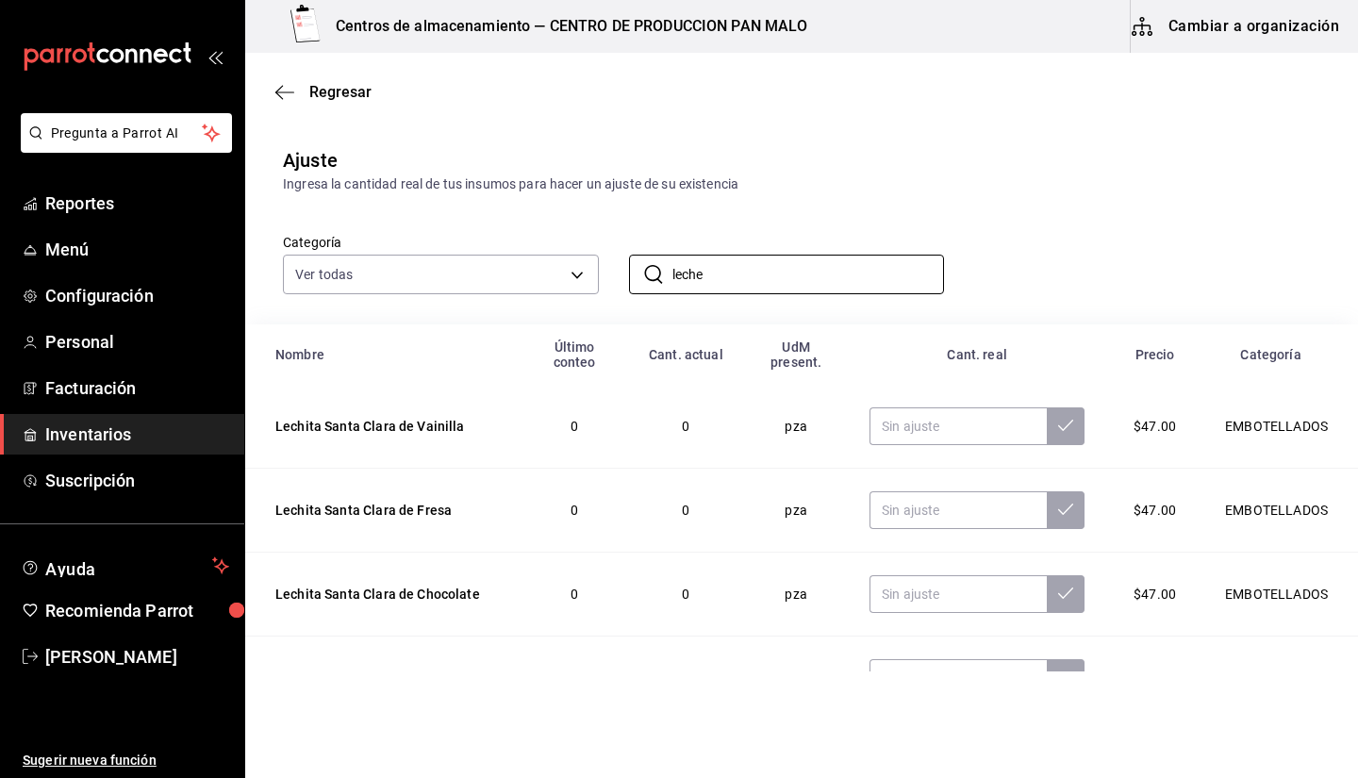
click at [743, 231] on div "​ leche ​" at bounding box center [772, 259] width 346 height 70
click at [752, 273] on input "leche" at bounding box center [808, 275] width 272 height 38
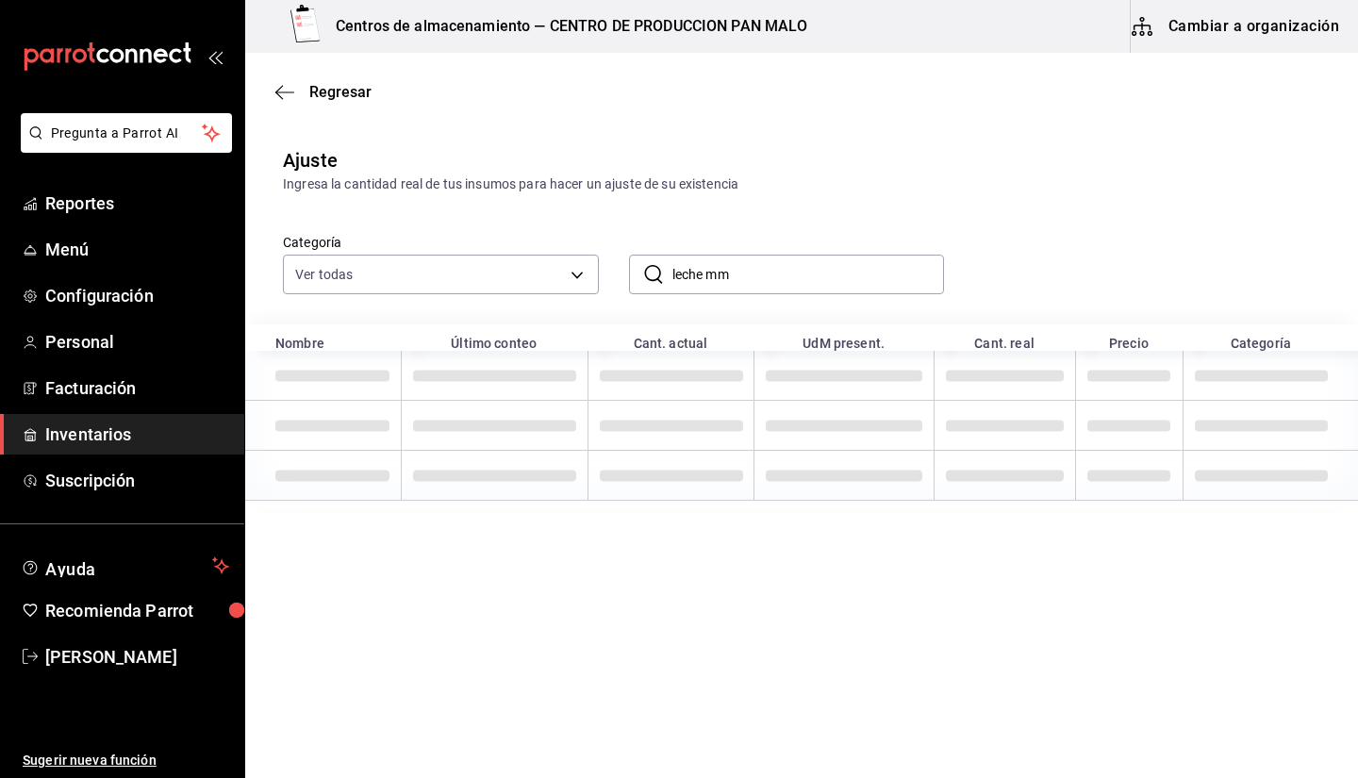
type input "leche mm"
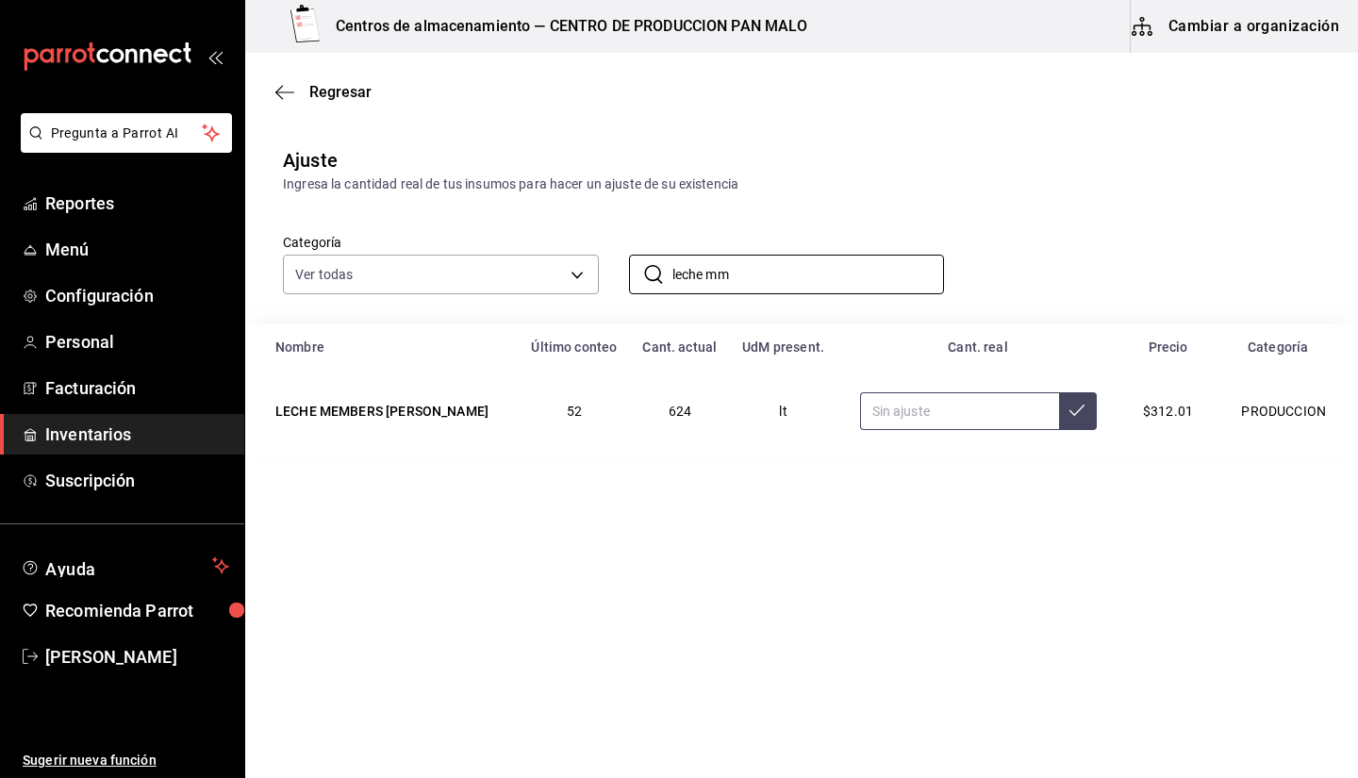
click at [882, 403] on input "text" at bounding box center [959, 411] width 199 height 38
type input "52.00"
click at [289, 96] on icon "button" at bounding box center [284, 92] width 19 height 17
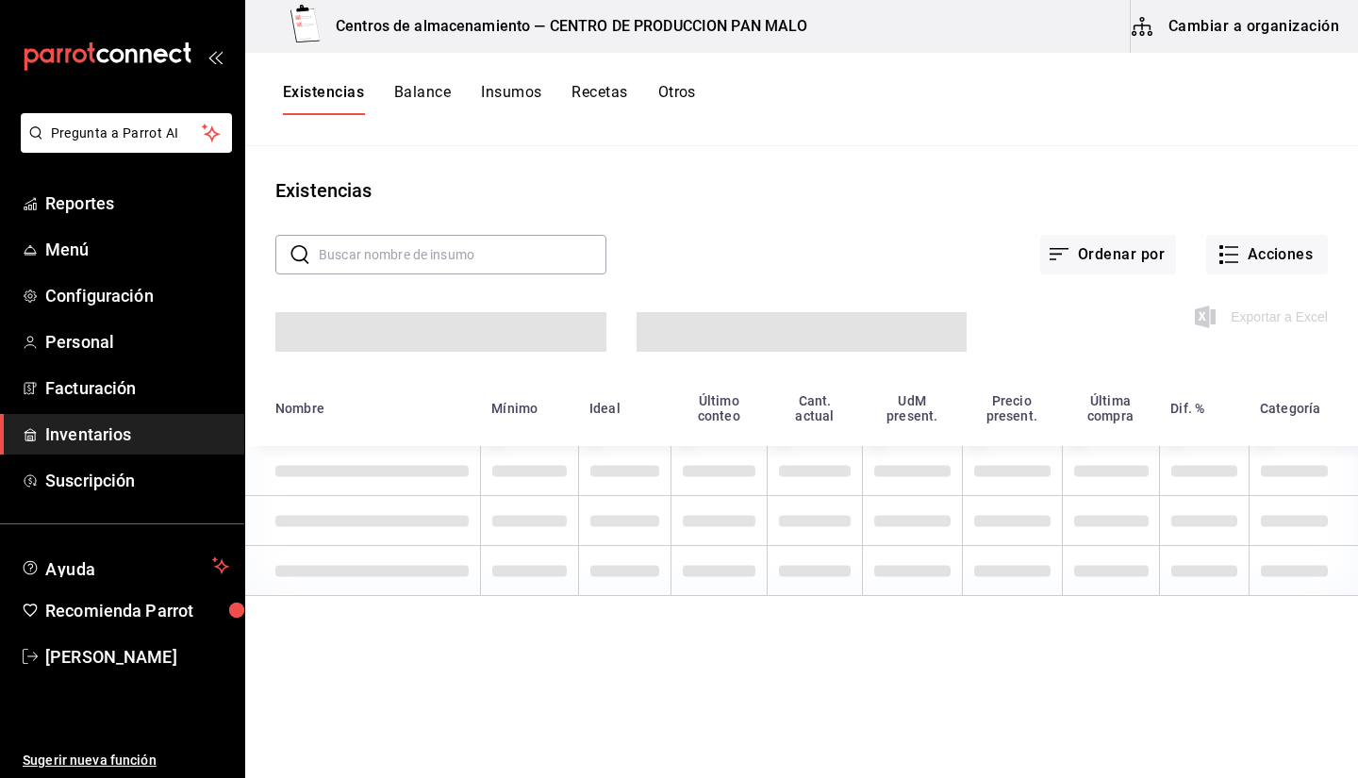
click at [1251, 26] on button "Cambiar a organización" at bounding box center [1237, 26] width 212 height 53
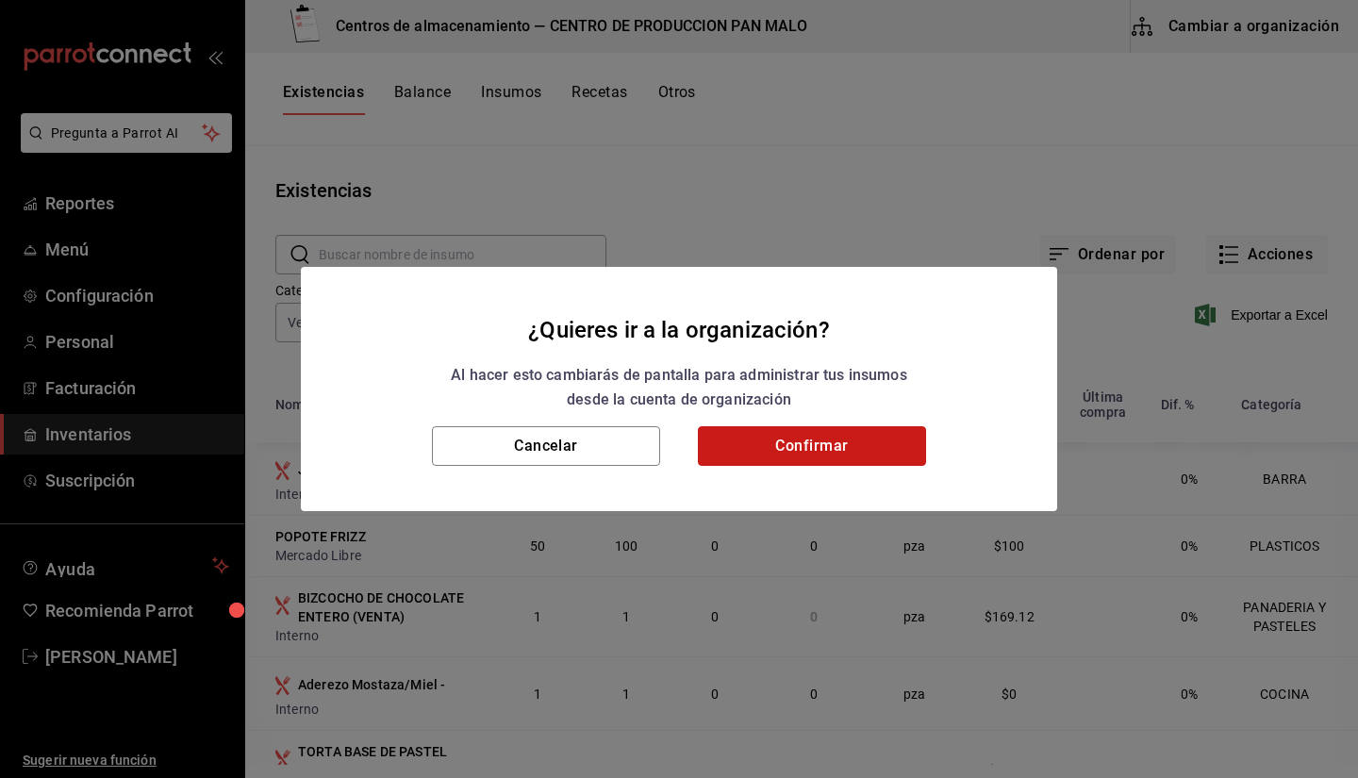
click at [786, 434] on button "Confirmar" at bounding box center [812, 446] width 228 height 40
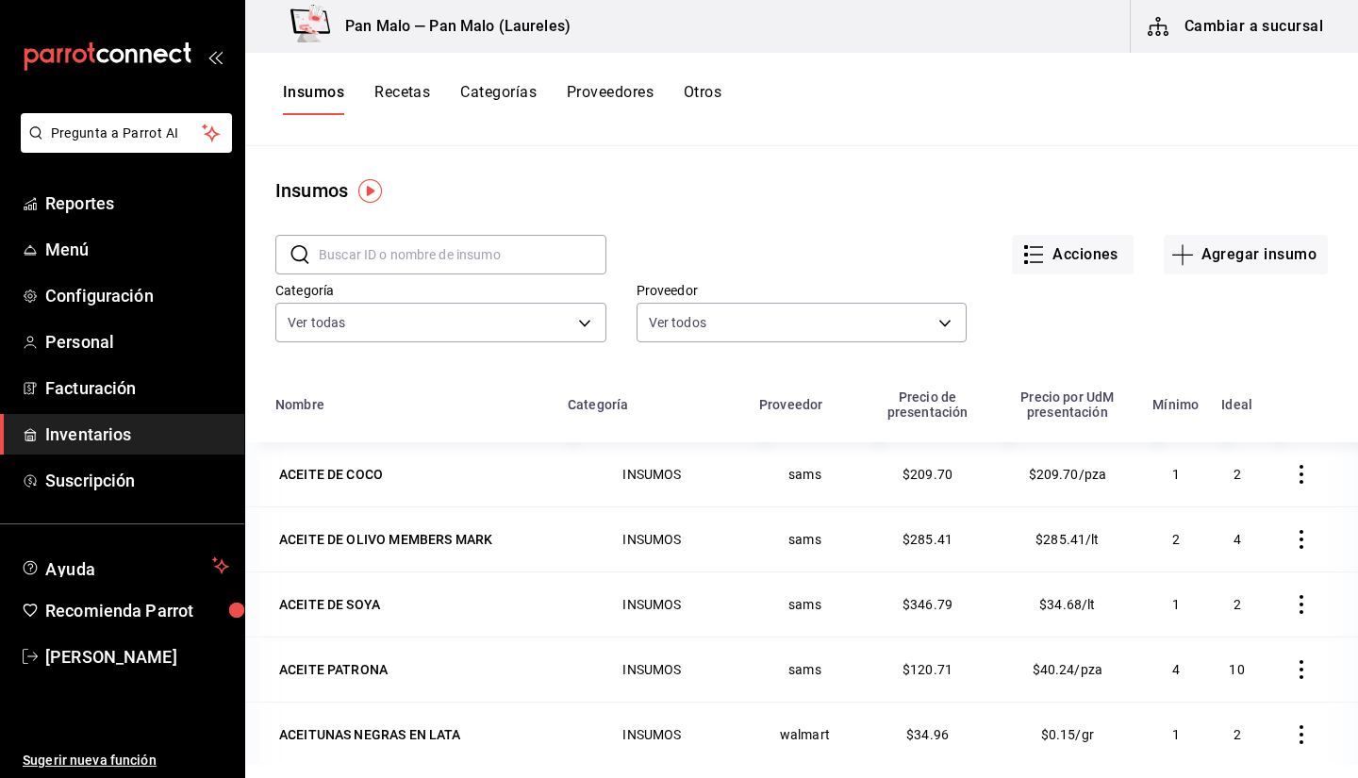
click at [1246, 30] on button "Cambiar a sucursal" at bounding box center [1237, 26] width 212 height 53
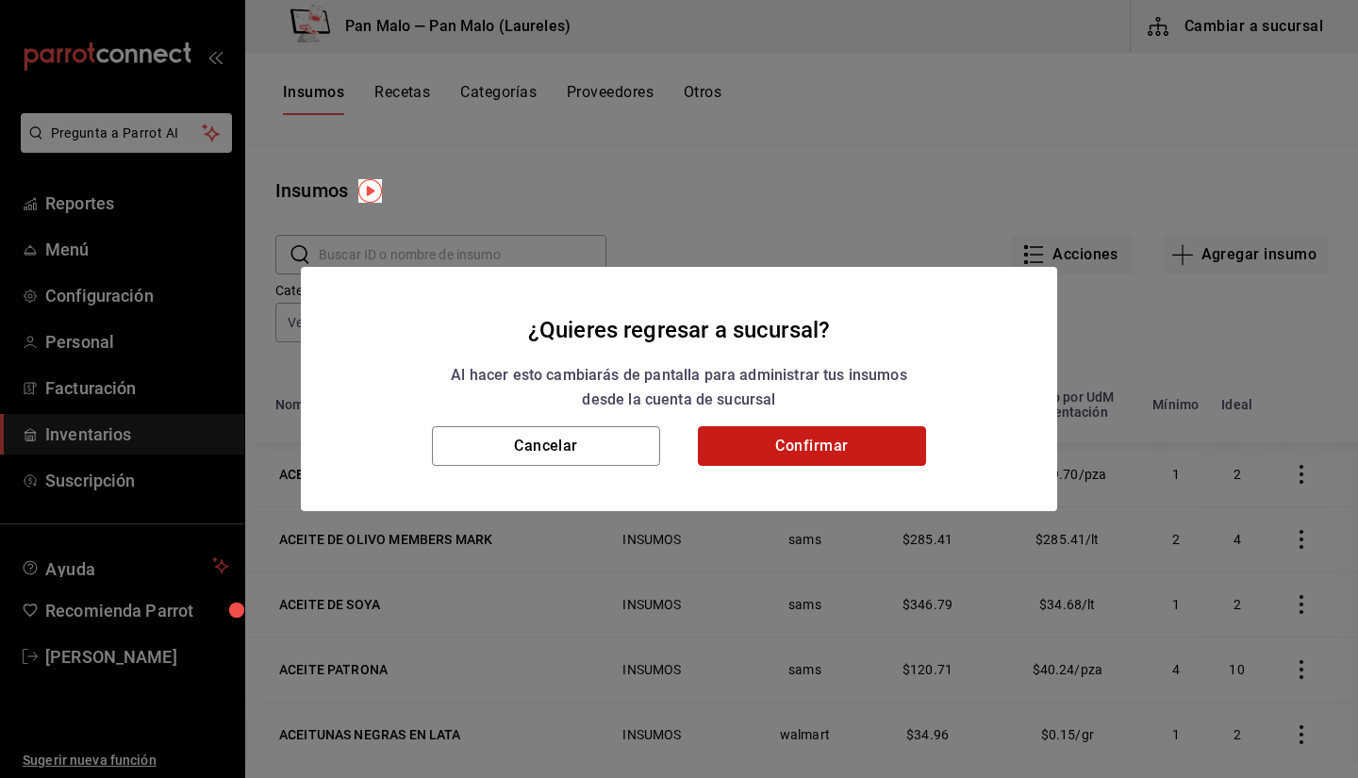
click at [880, 463] on button "Confirmar" at bounding box center [812, 446] width 228 height 40
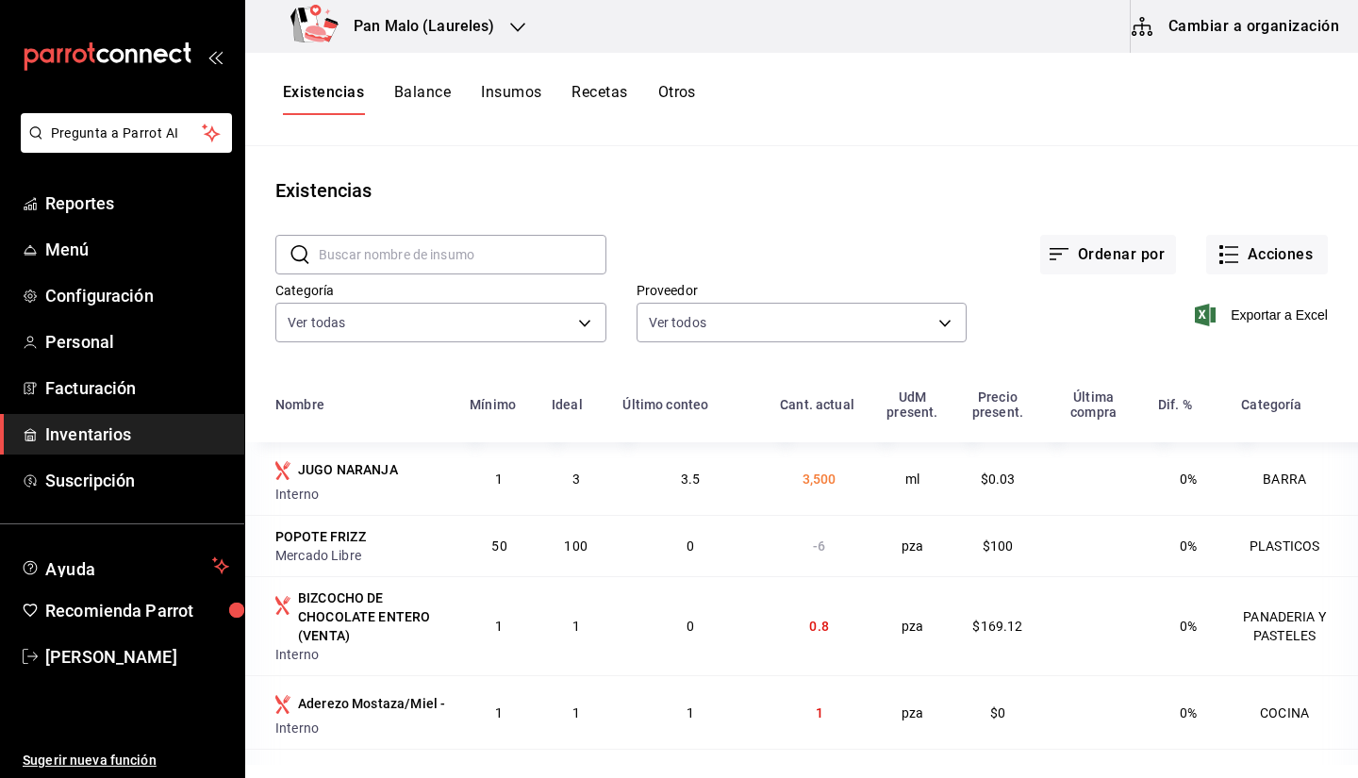
click at [516, 252] on input "text" at bounding box center [463, 255] width 288 height 38
click at [553, 262] on input "text" at bounding box center [463, 255] width 288 height 38
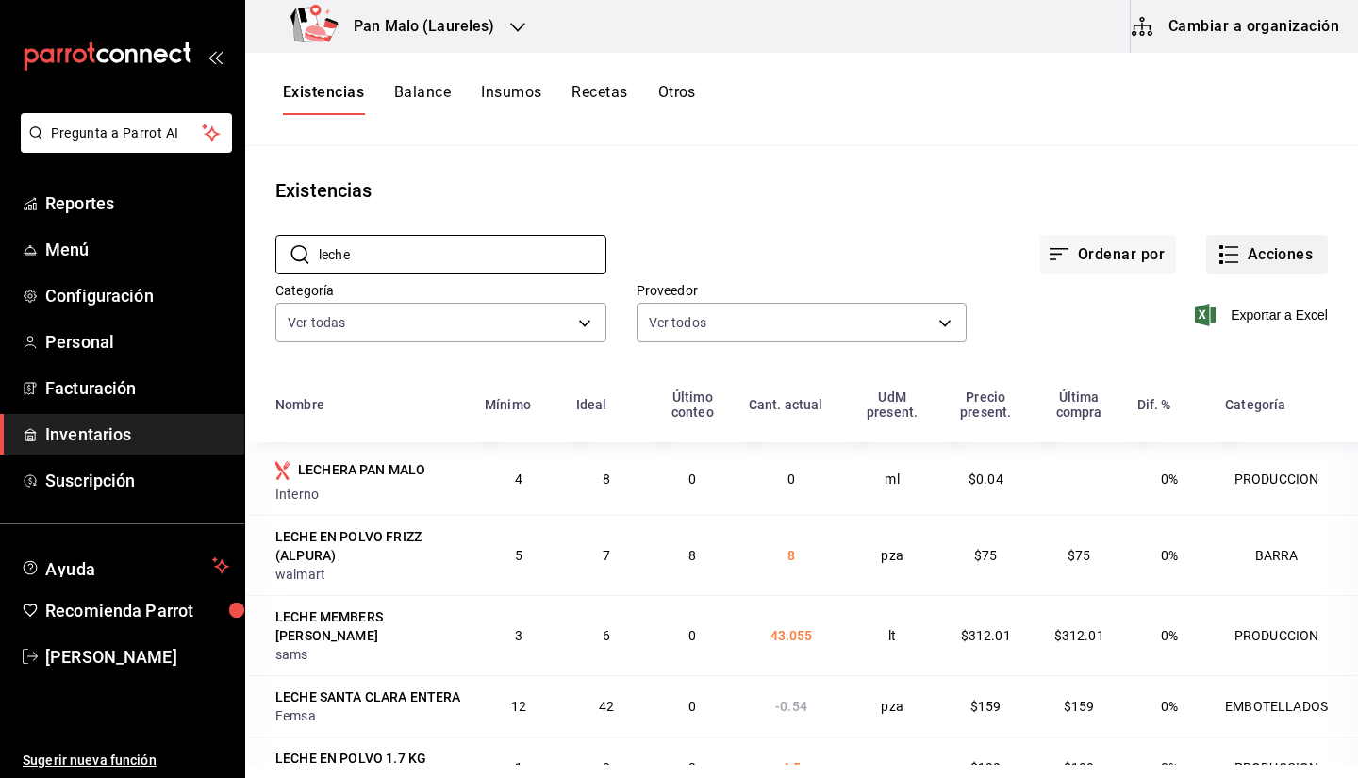
type input "leche"
click at [1259, 251] on button "Acciones" at bounding box center [1267, 255] width 122 height 40
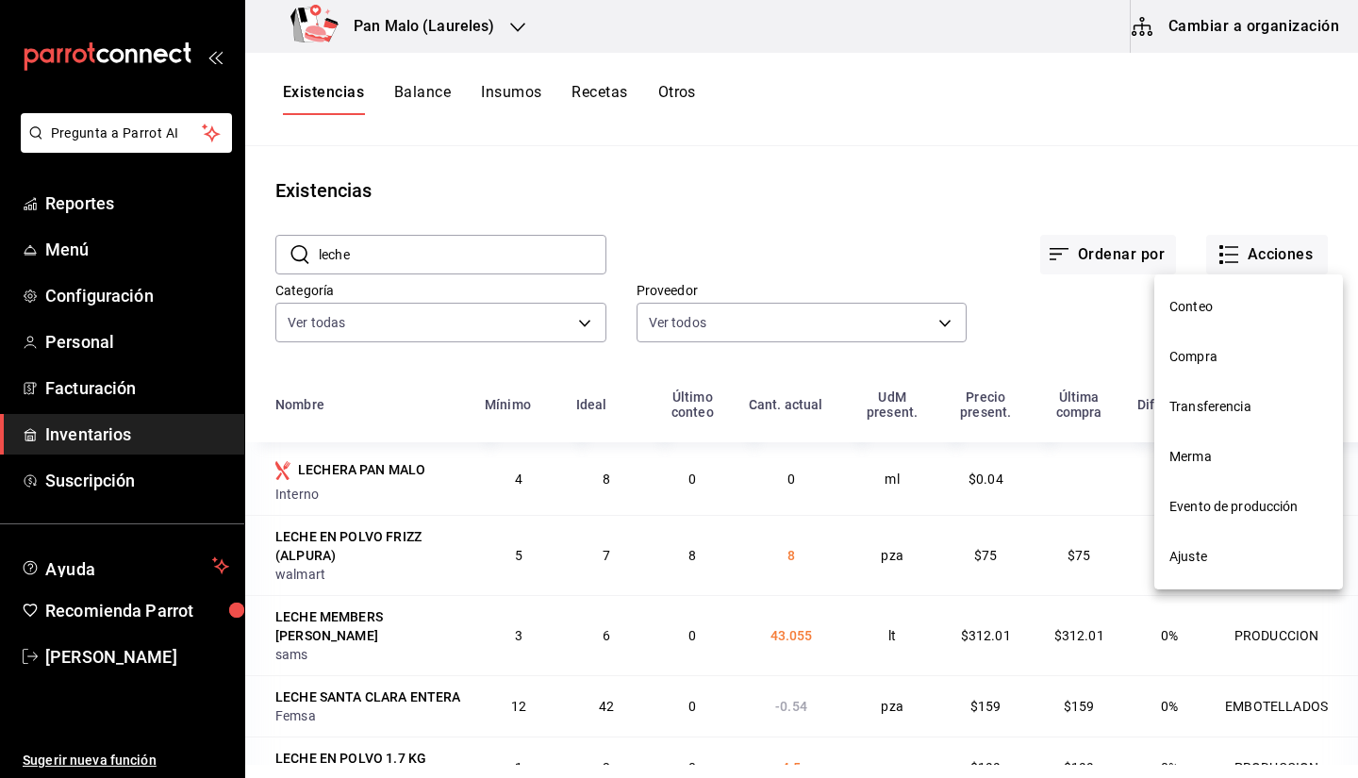
click at [1214, 564] on span "Ajuste" at bounding box center [1248, 557] width 158 height 20
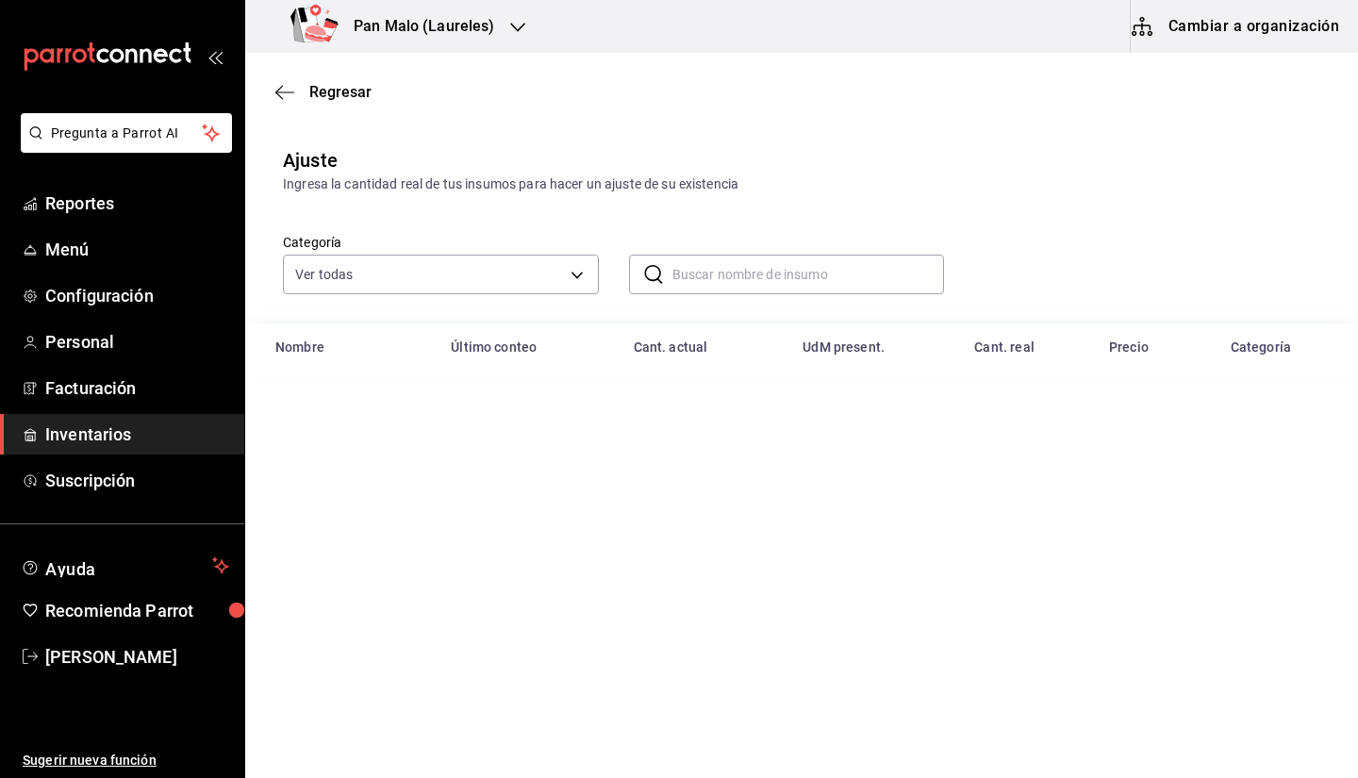
click at [679, 273] on input "text" at bounding box center [808, 275] width 272 height 38
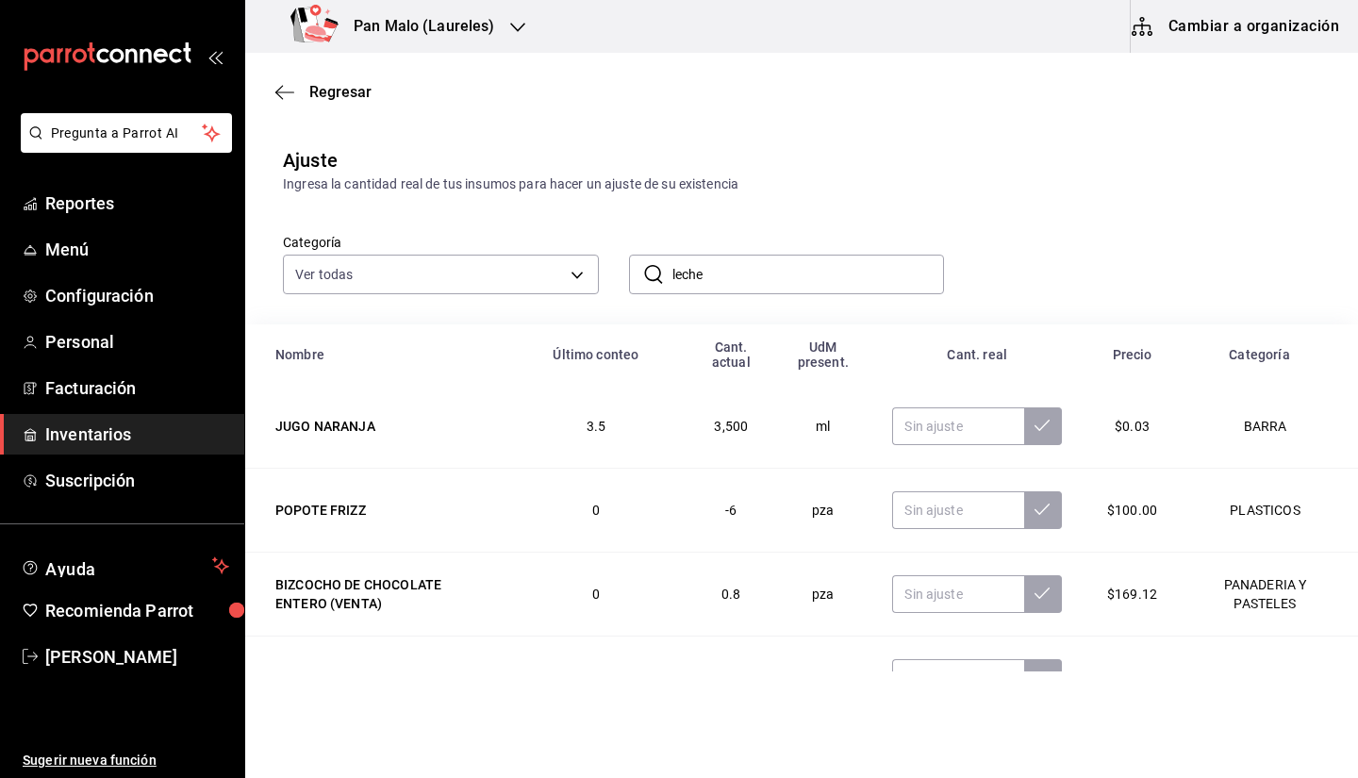
type input "leche"
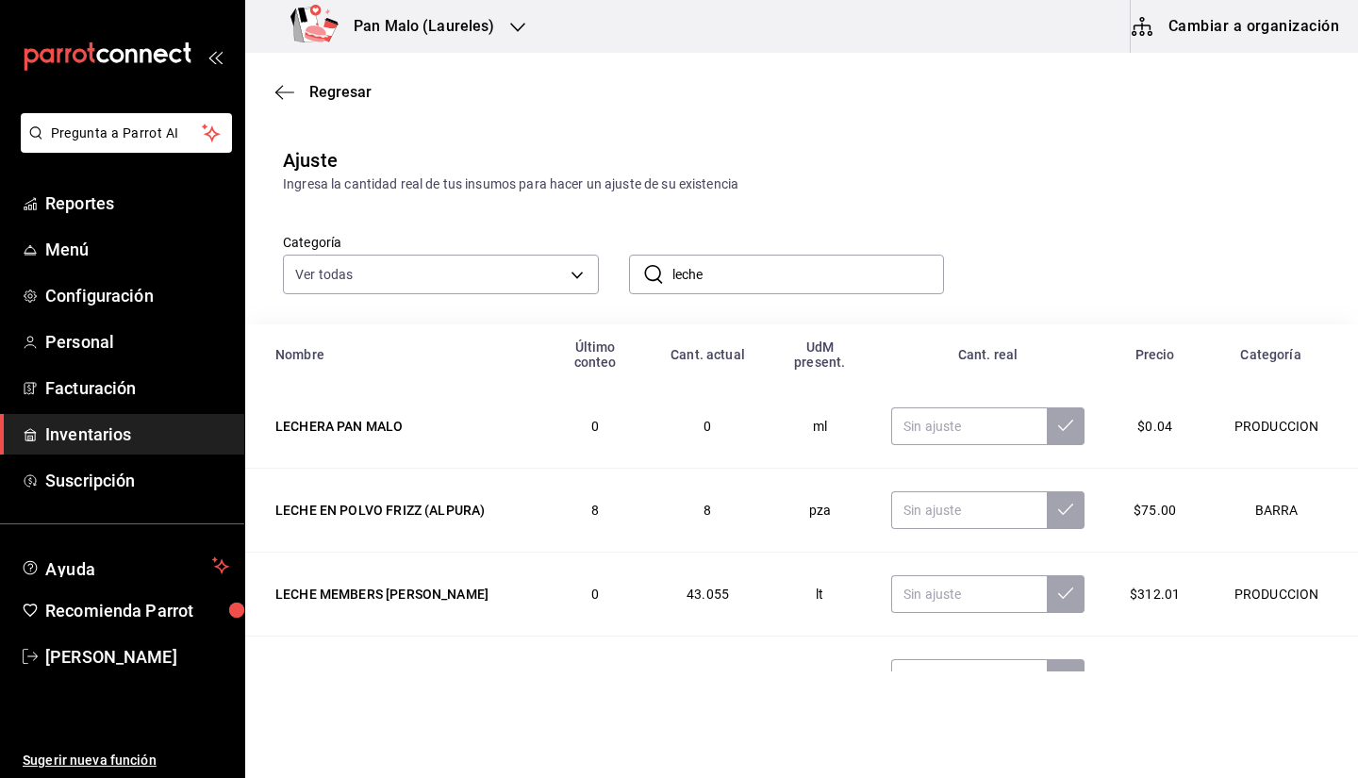
click at [1161, 218] on div "Categoría Ver todas 70f7bd2c-2c71-4982-af5b-371040f86de5,600482d2-c9f1-4907-a3a…" at bounding box center [771, 244] width 1037 height 100
click at [955, 589] on input "text" at bounding box center [969, 594] width 156 height 38
click at [733, 267] on input "leche" at bounding box center [808, 275] width 272 height 38
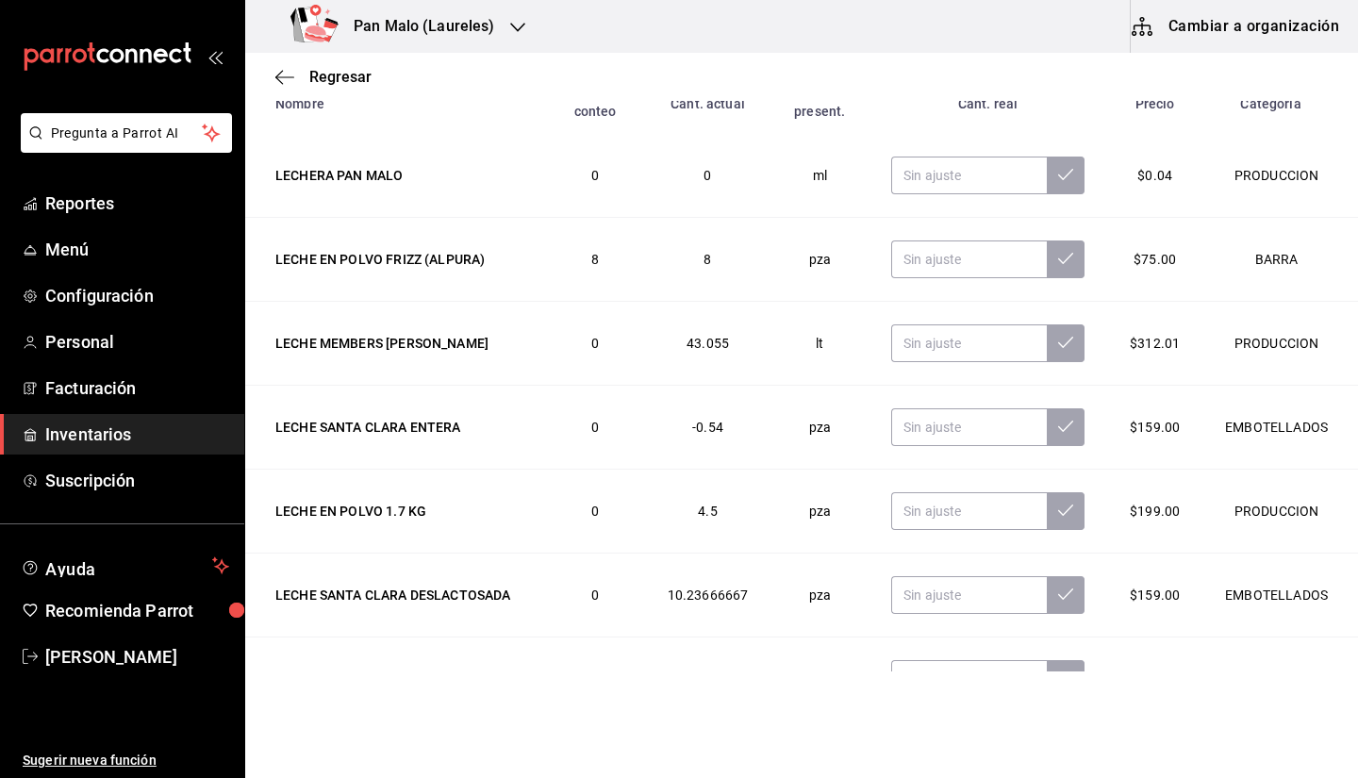
scroll to position [251, 0]
click at [770, 109] on th "UdM present." at bounding box center [819, 104] width 98 height 60
click at [907, 437] on input "text" at bounding box center [969, 427] width 156 height 38
click at [930, 344] on input "text" at bounding box center [969, 343] width 156 height 38
type input "9.00"
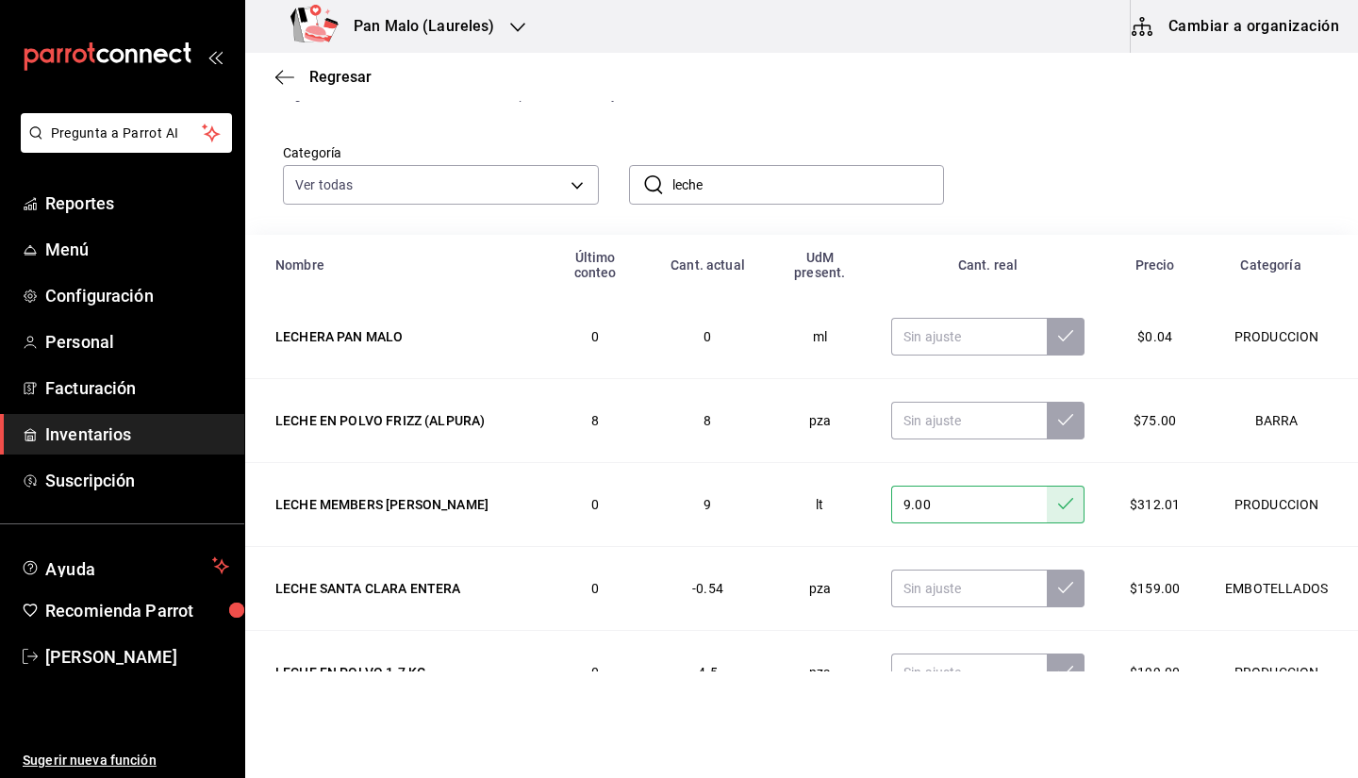
scroll to position [76, 0]
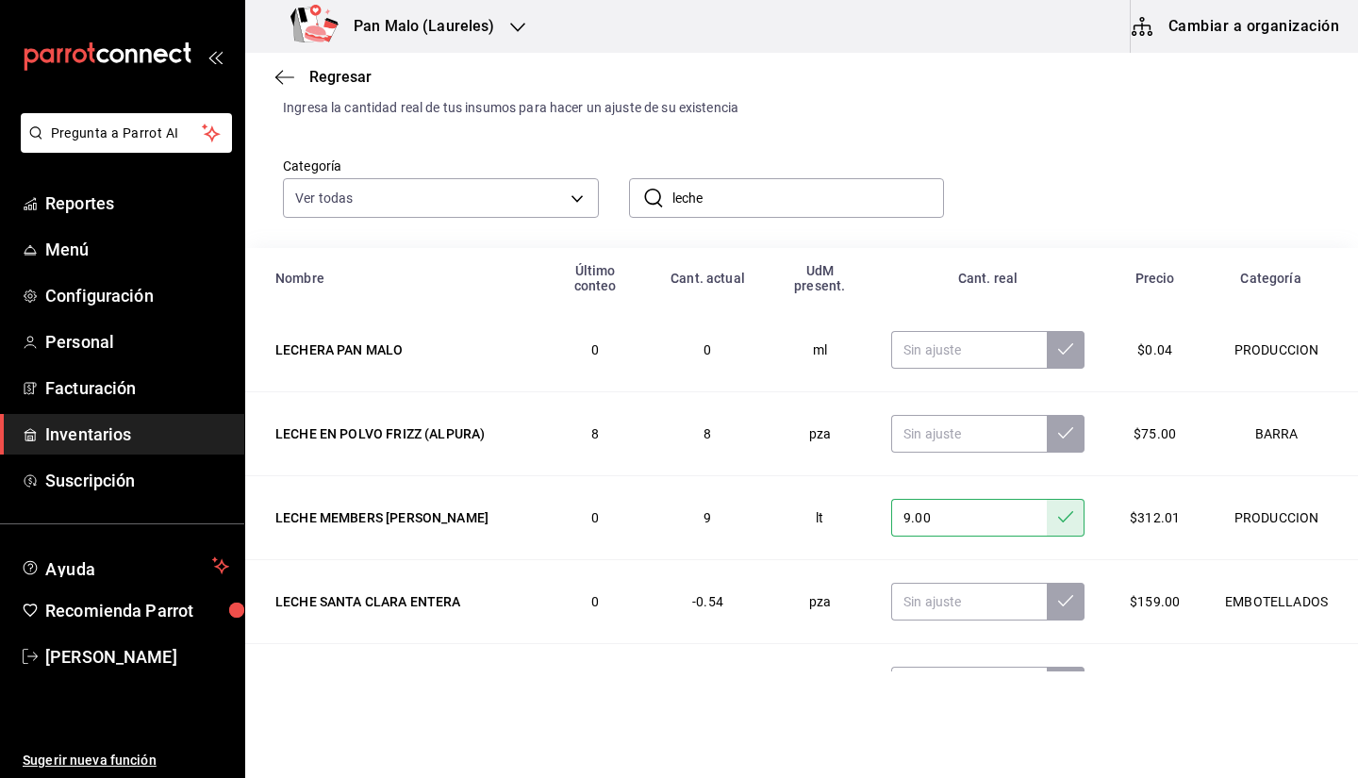
click at [1201, 41] on button "Cambiar a organización" at bounding box center [1237, 26] width 212 height 53
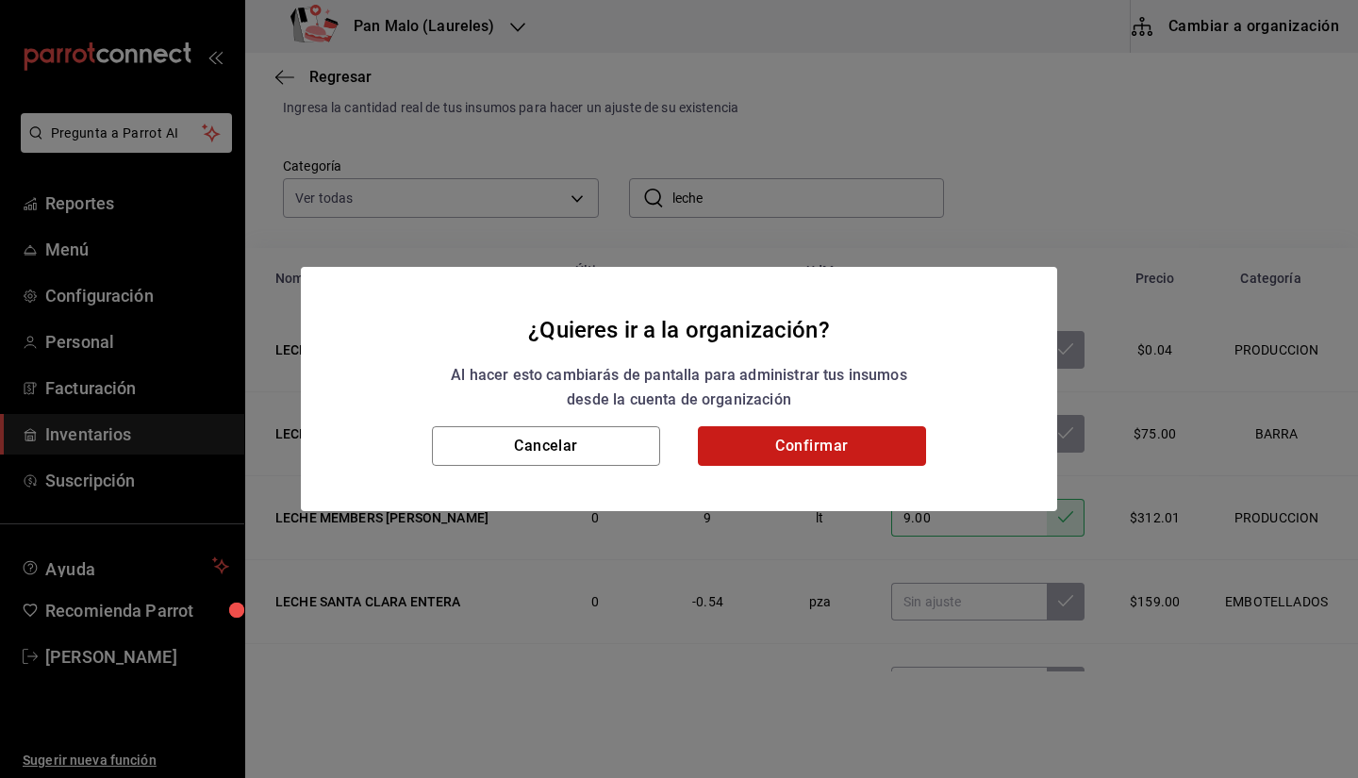
click at [833, 456] on button "Confirmar" at bounding box center [812, 446] width 228 height 40
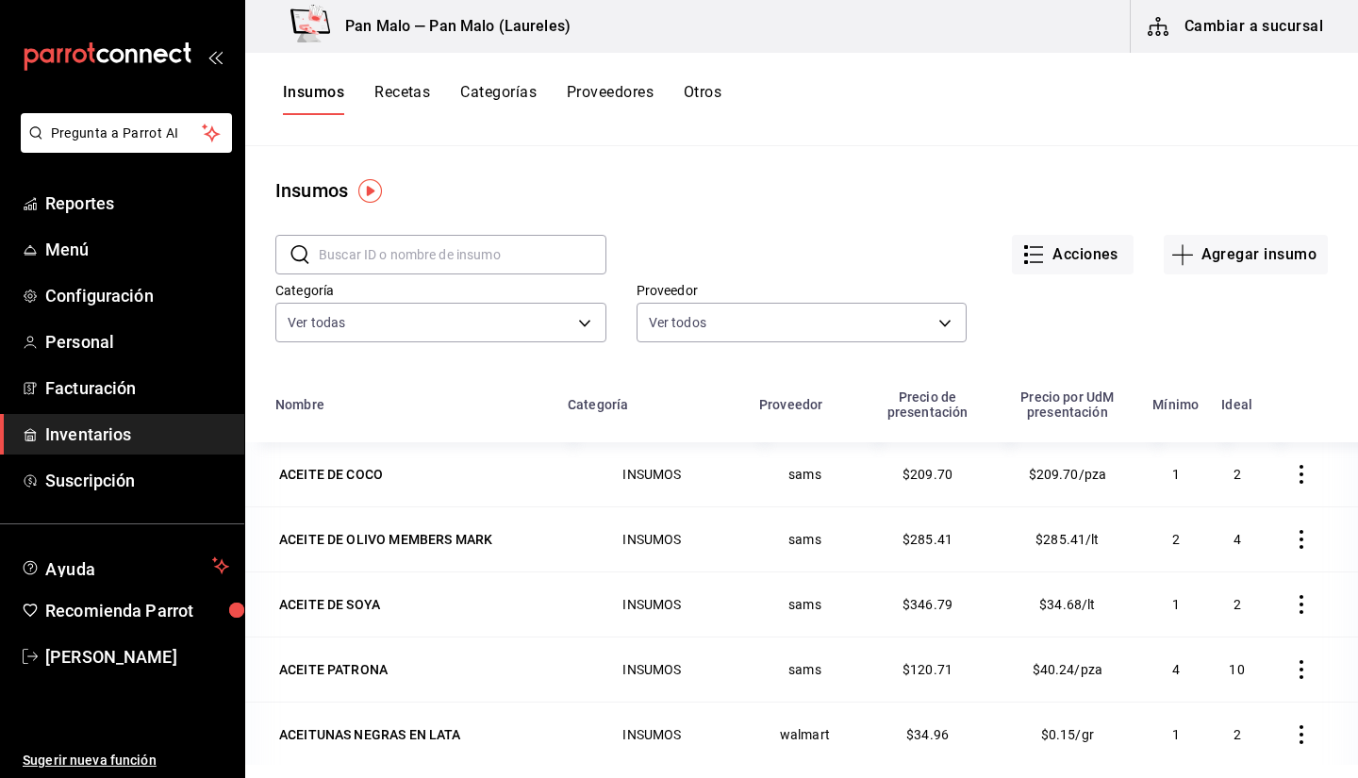
click at [711, 109] on button "Otros" at bounding box center [703, 99] width 38 height 32
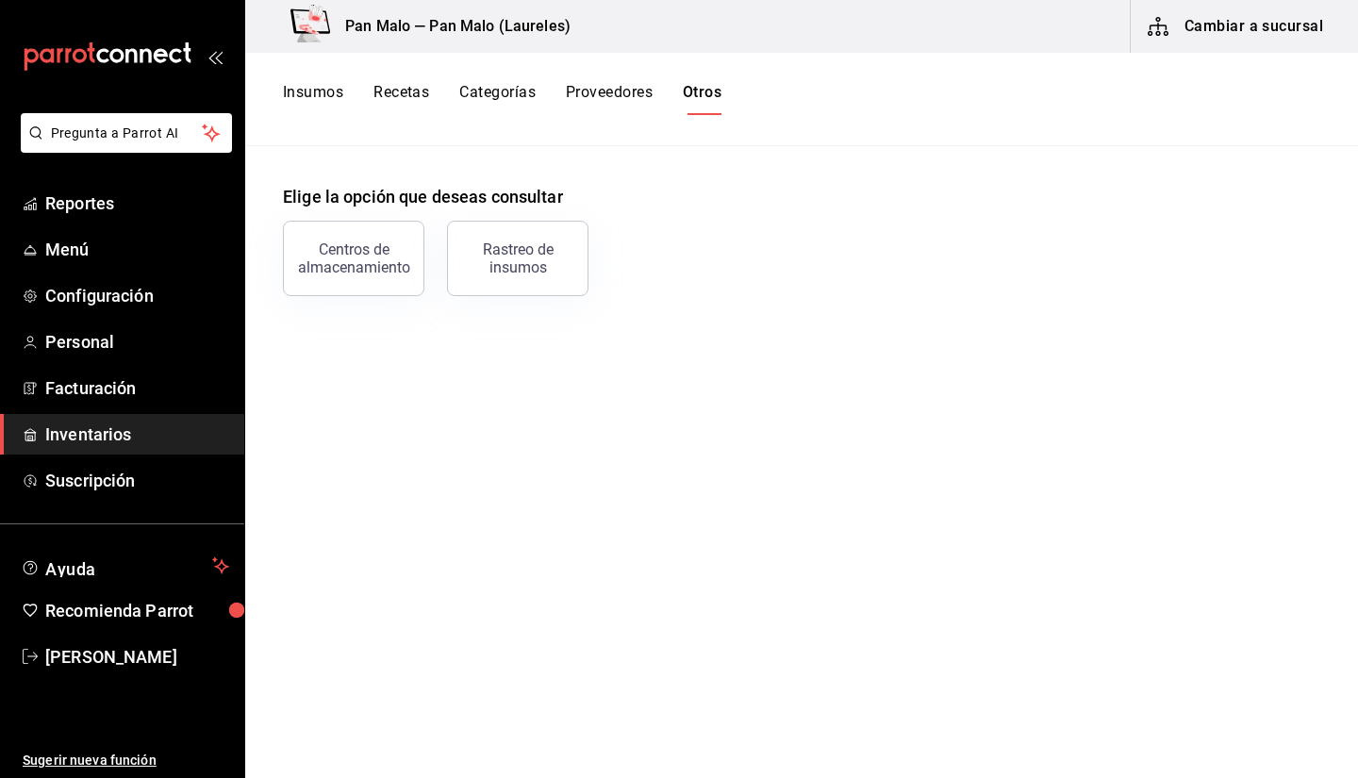
click at [1163, 19] on icon "button" at bounding box center [1158, 26] width 23 height 23
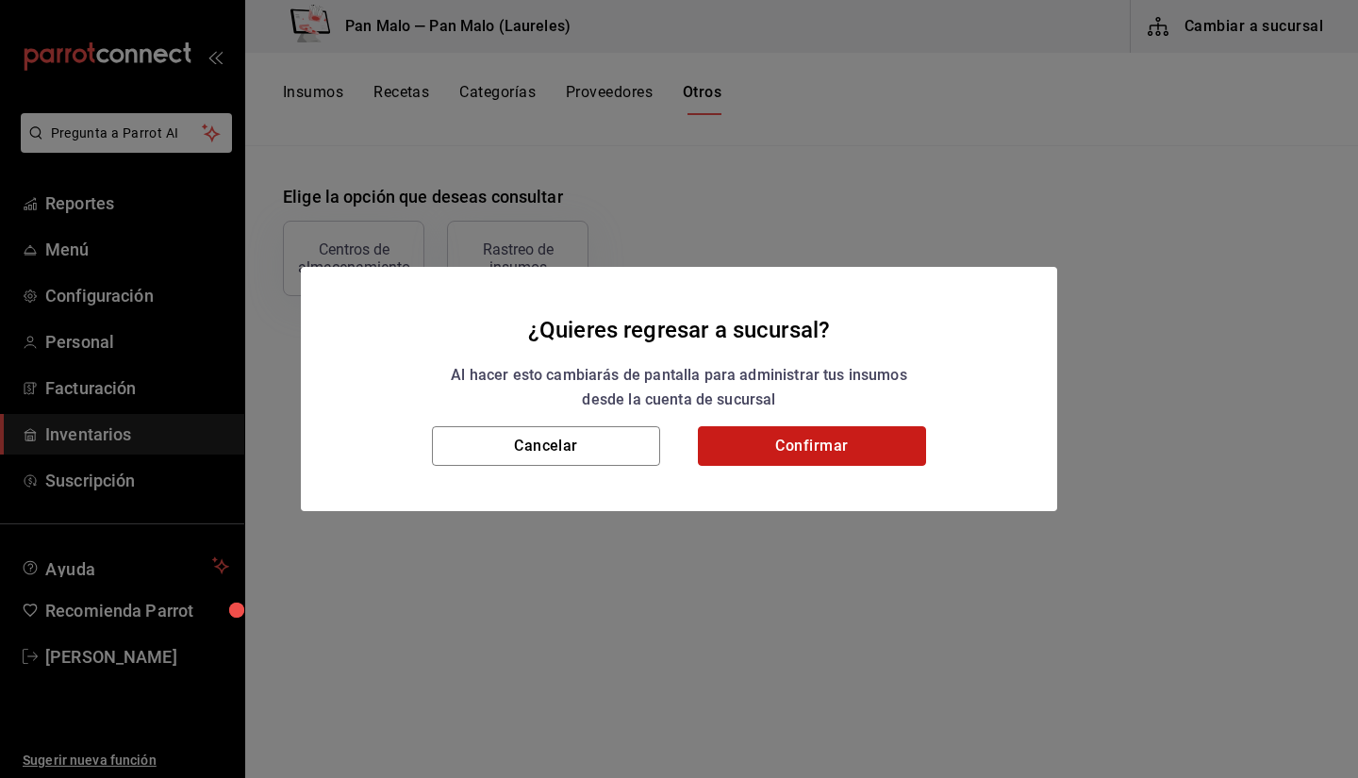
click at [725, 436] on button "Confirmar" at bounding box center [812, 446] width 228 height 40
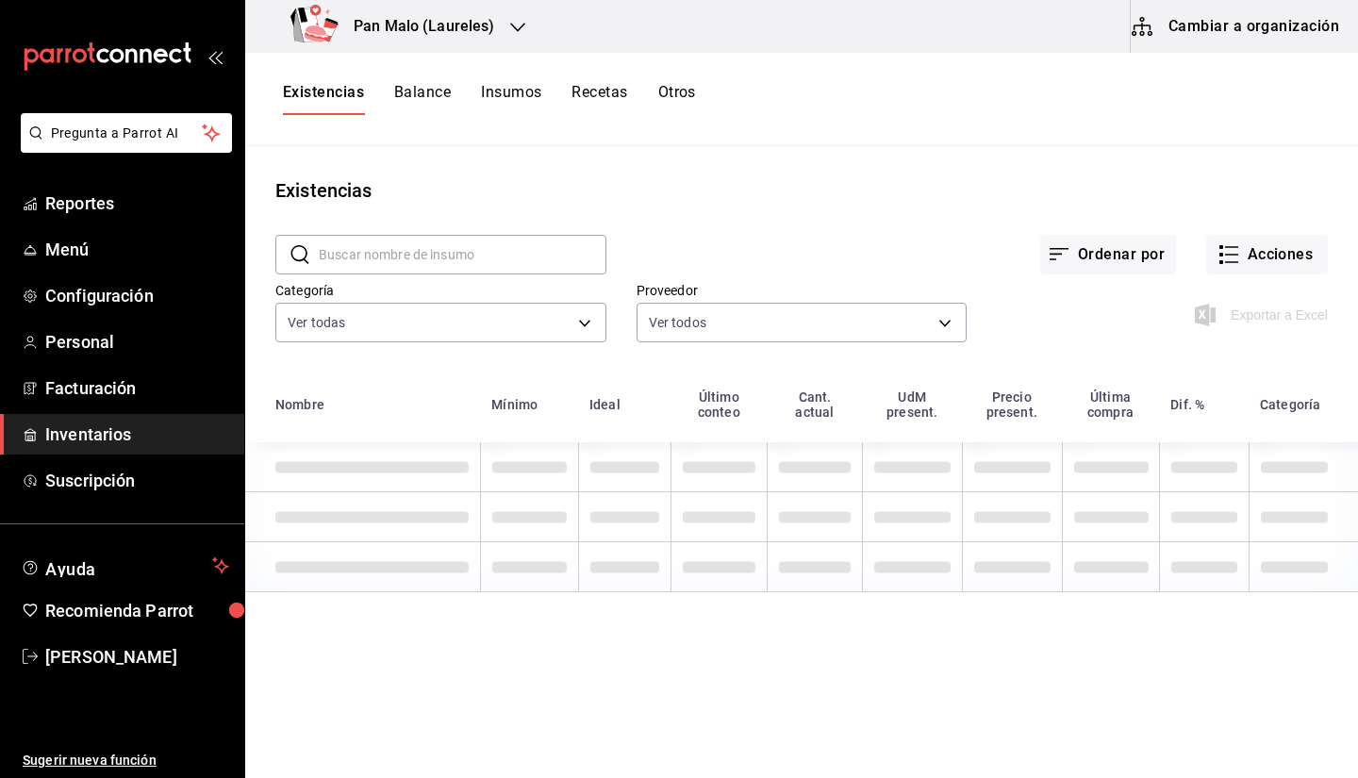
click at [459, 44] on div "Pan Malo (Laureles)" at bounding box center [396, 26] width 272 height 53
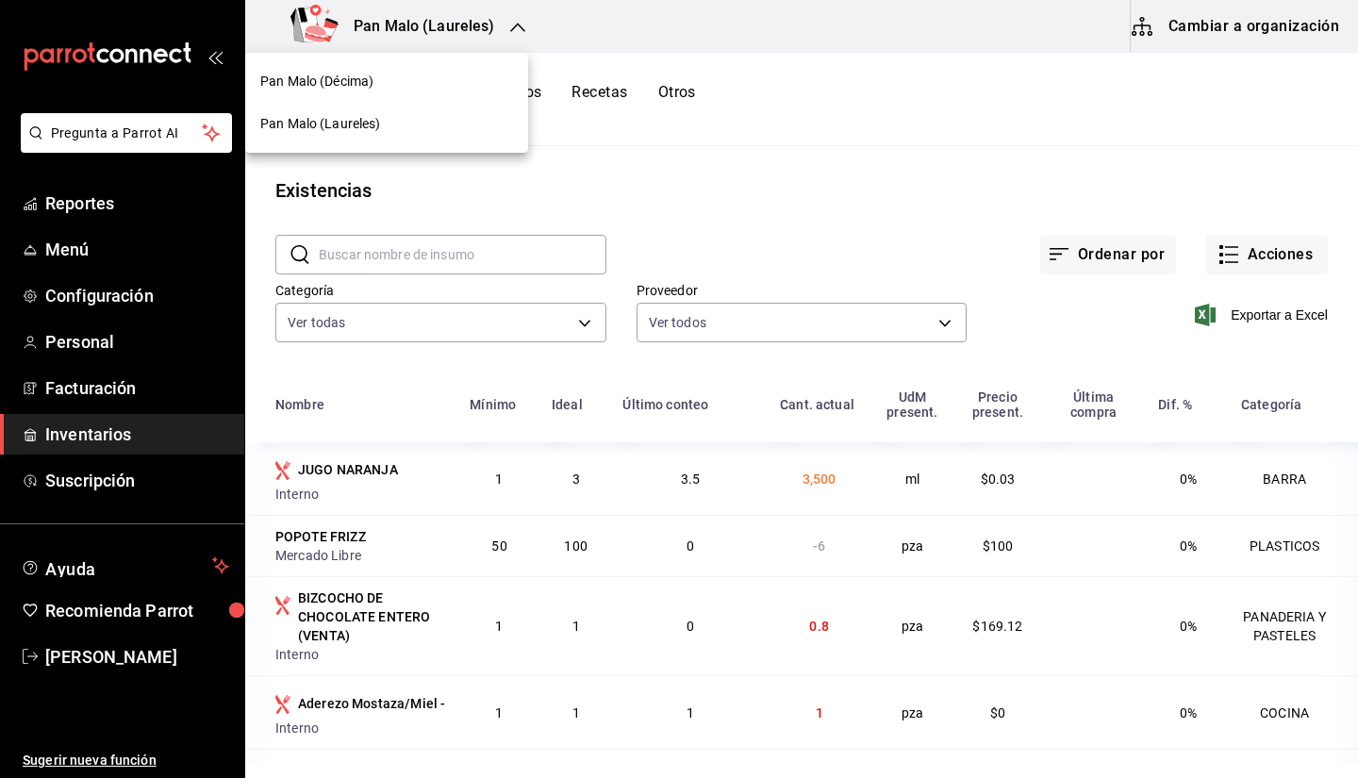
click at [380, 72] on div "Pan Malo (Décima)" at bounding box center [386, 82] width 253 height 20
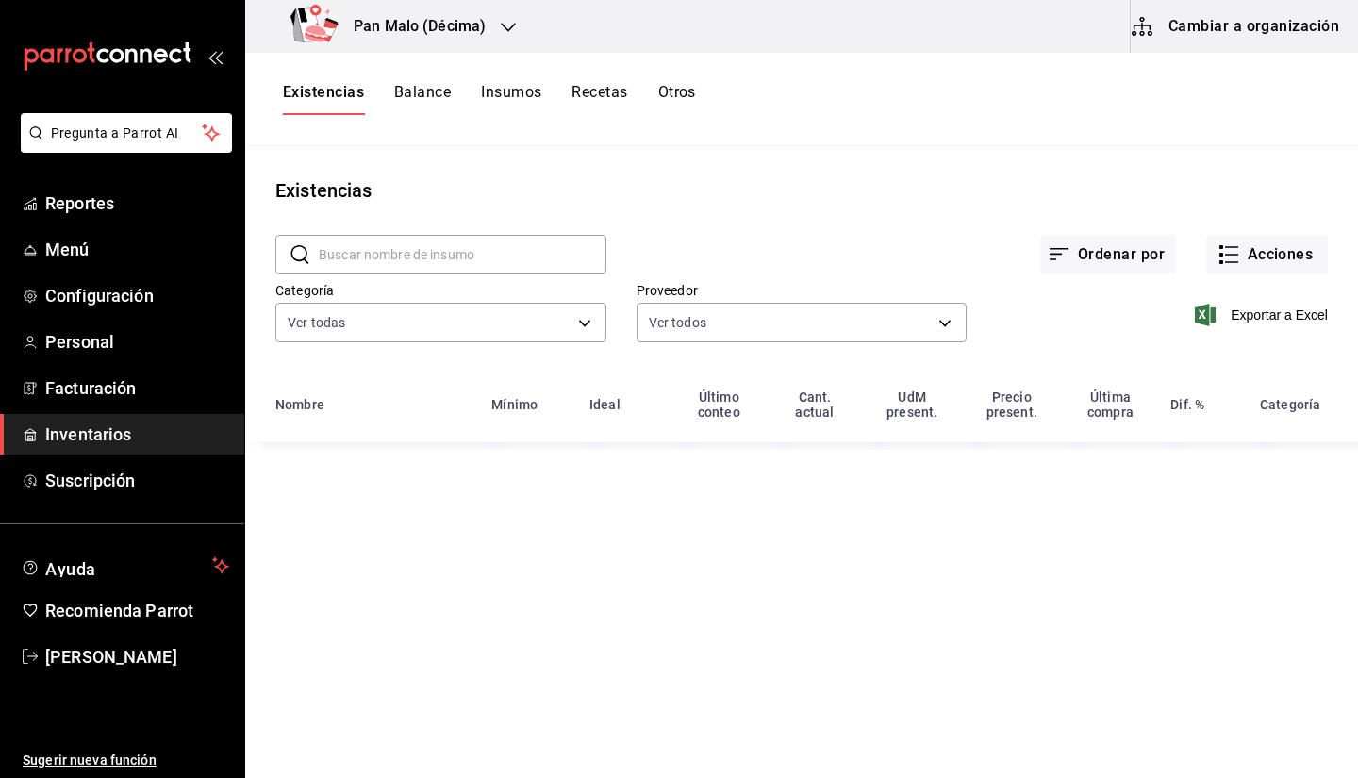
click at [476, 260] on input "text" at bounding box center [463, 255] width 288 height 38
type input "c"
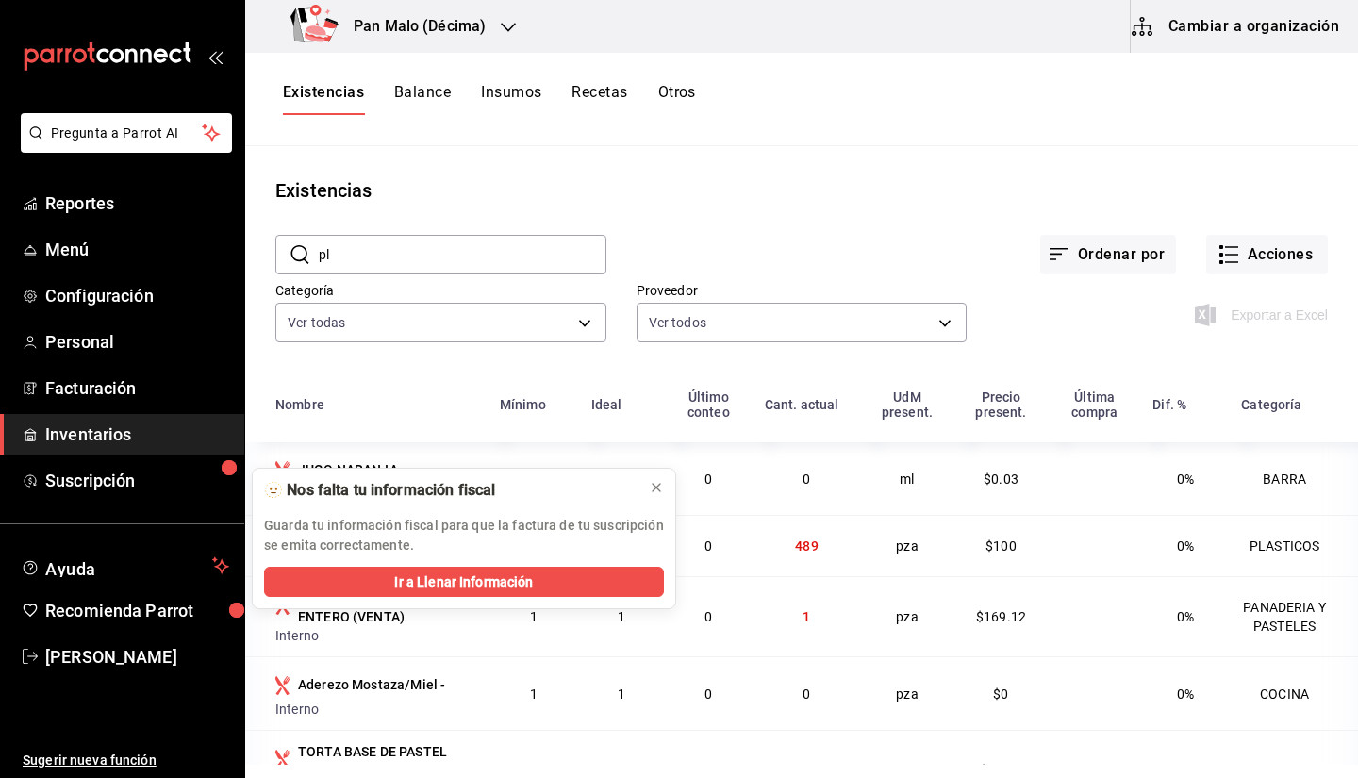
type input "p"
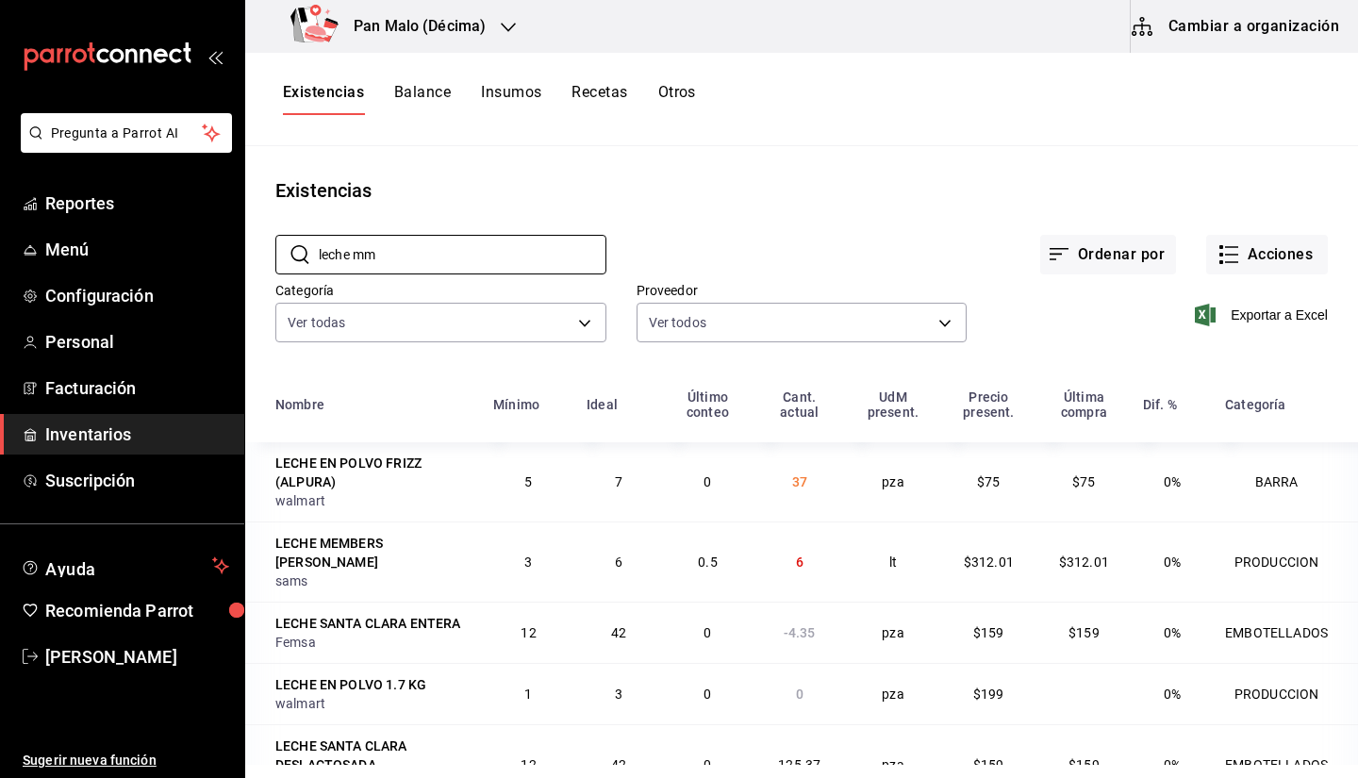
type input "leche mm"
click at [977, 235] on div "Ordenar por Acciones" at bounding box center [966, 240] width 721 height 70
click at [697, 132] on div "Existencias Balance Insumos Recetas Otros" at bounding box center [801, 99] width 1113 height 93
click at [162, 436] on span "Inventarios" at bounding box center [137, 433] width 184 height 25
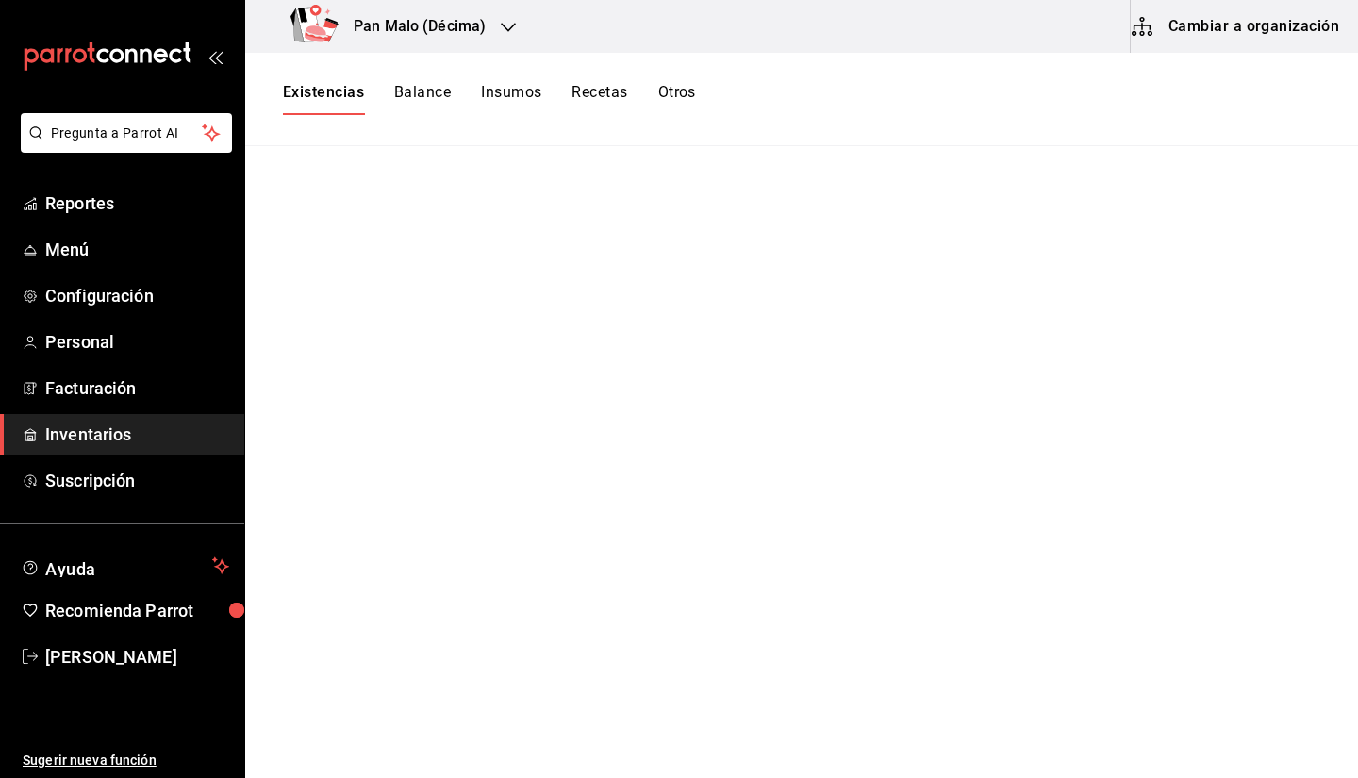
click at [668, 112] on button "Otros" at bounding box center [677, 99] width 38 height 32
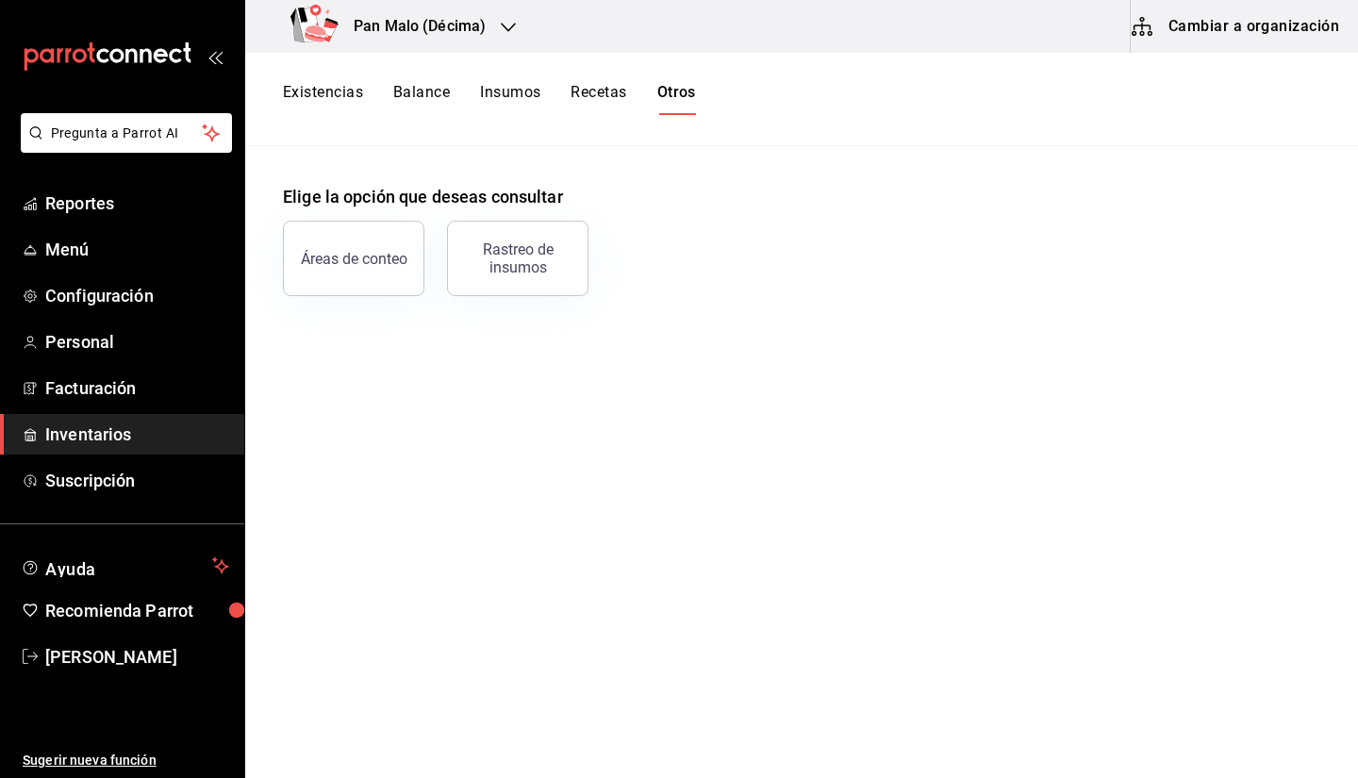
click at [459, 20] on h3 "Pan Malo (Décima)" at bounding box center [412, 26] width 147 height 23
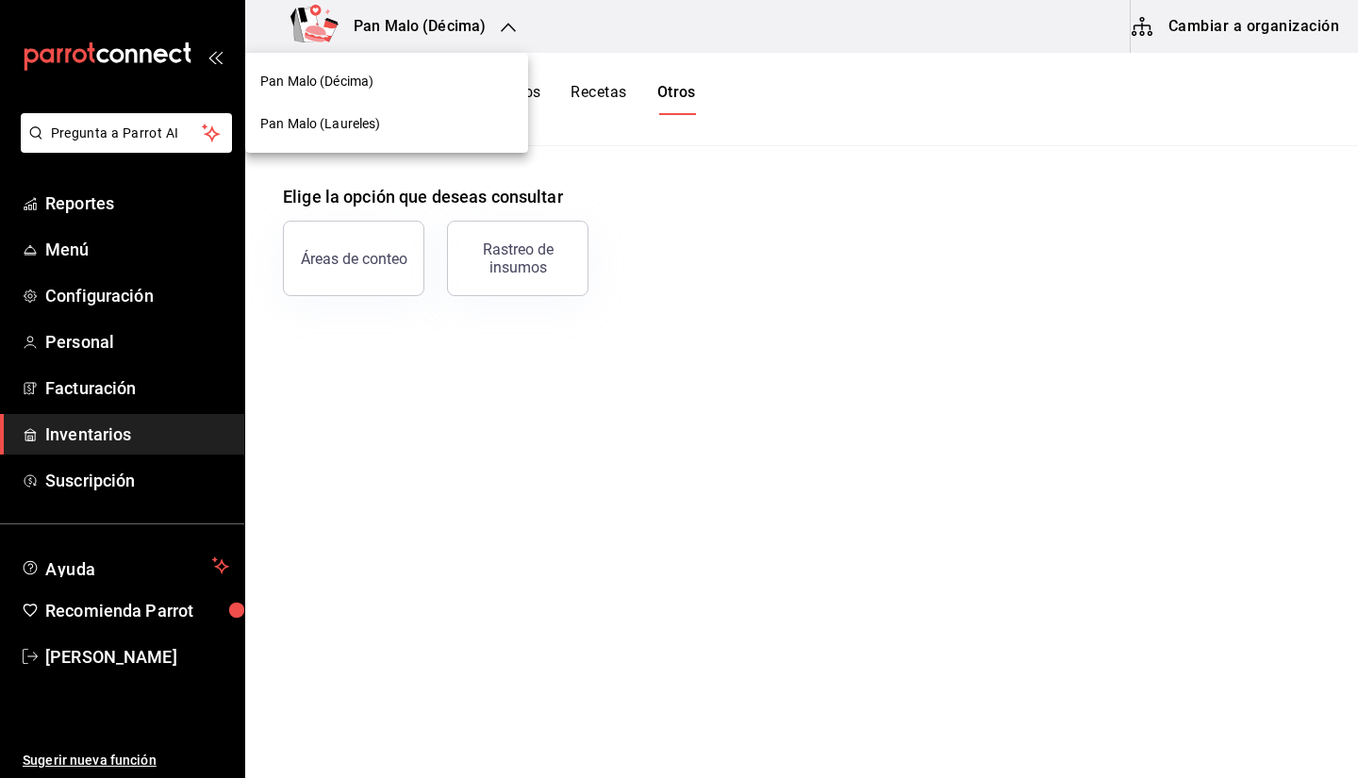
click at [417, 134] on div "Pan Malo (Laureles)" at bounding box center [386, 124] width 283 height 42
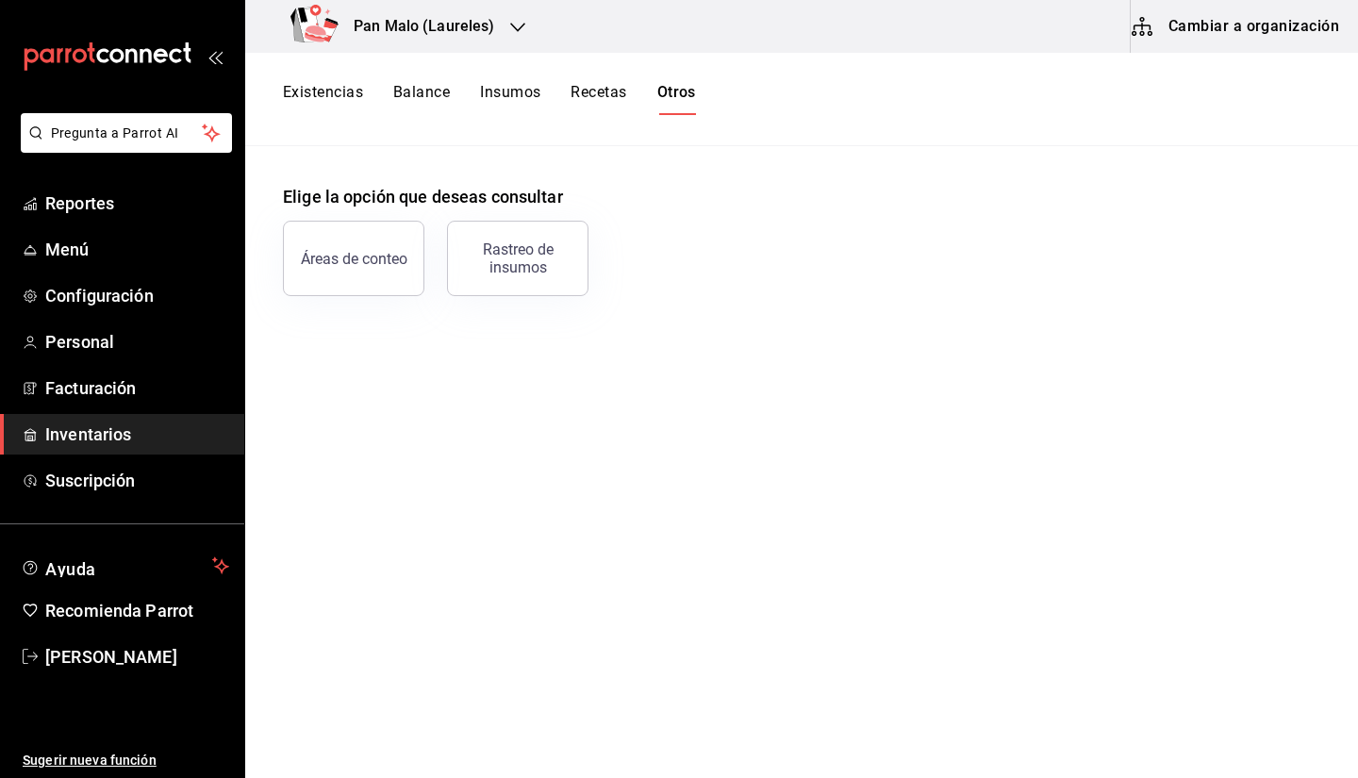
click at [1234, 30] on button "Cambiar a organización" at bounding box center [1237, 26] width 212 height 53
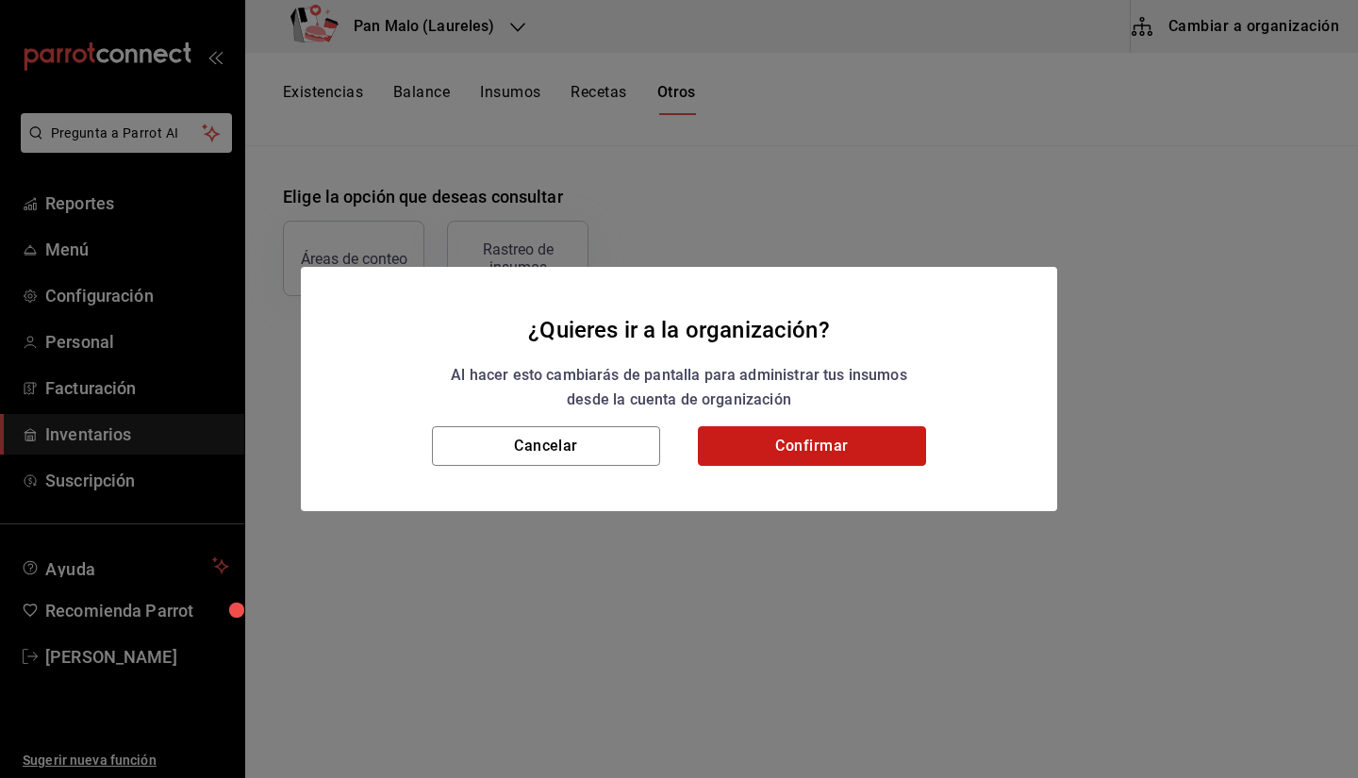
click at [796, 438] on button "Confirmar" at bounding box center [812, 446] width 228 height 40
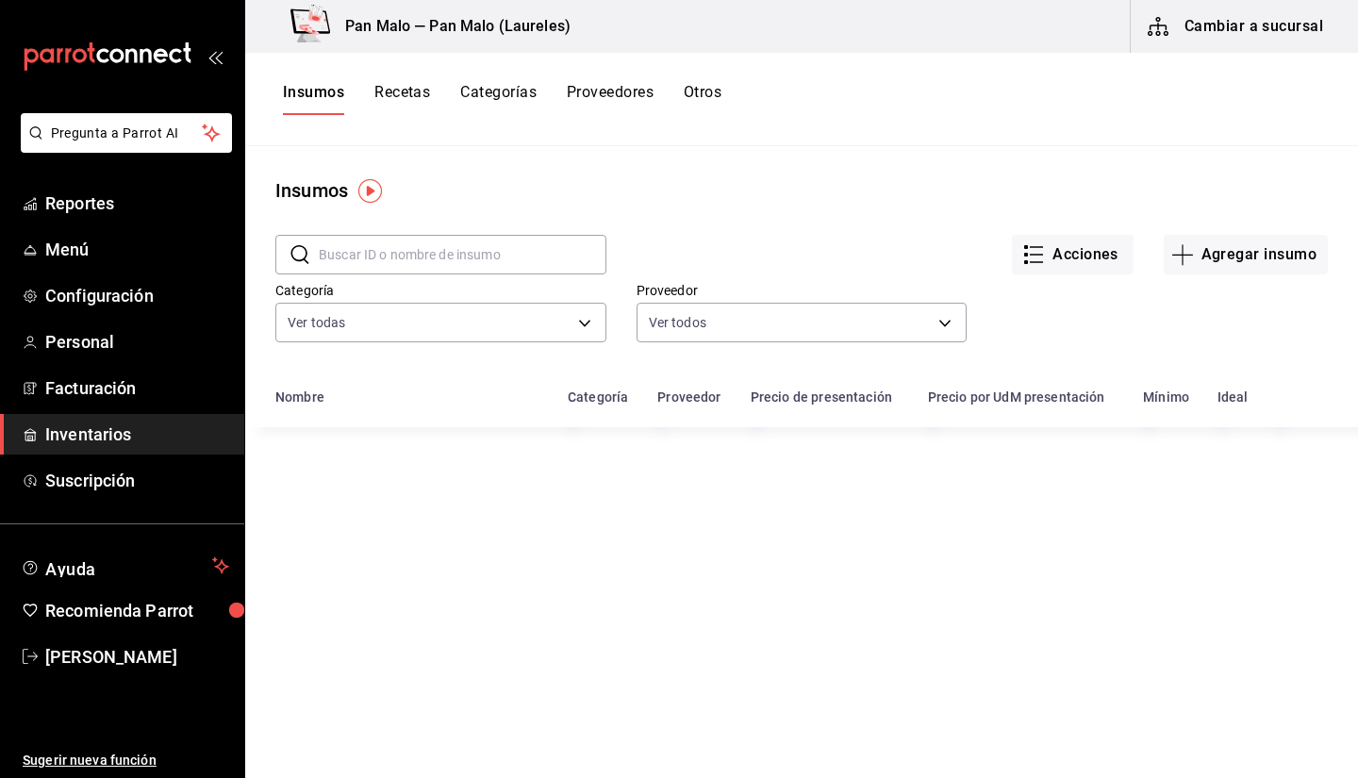
click at [702, 118] on div "Insumos Recetas Categorías Proveedores Otros" at bounding box center [801, 99] width 1113 height 93
click at [709, 99] on button "Otros" at bounding box center [703, 99] width 38 height 32
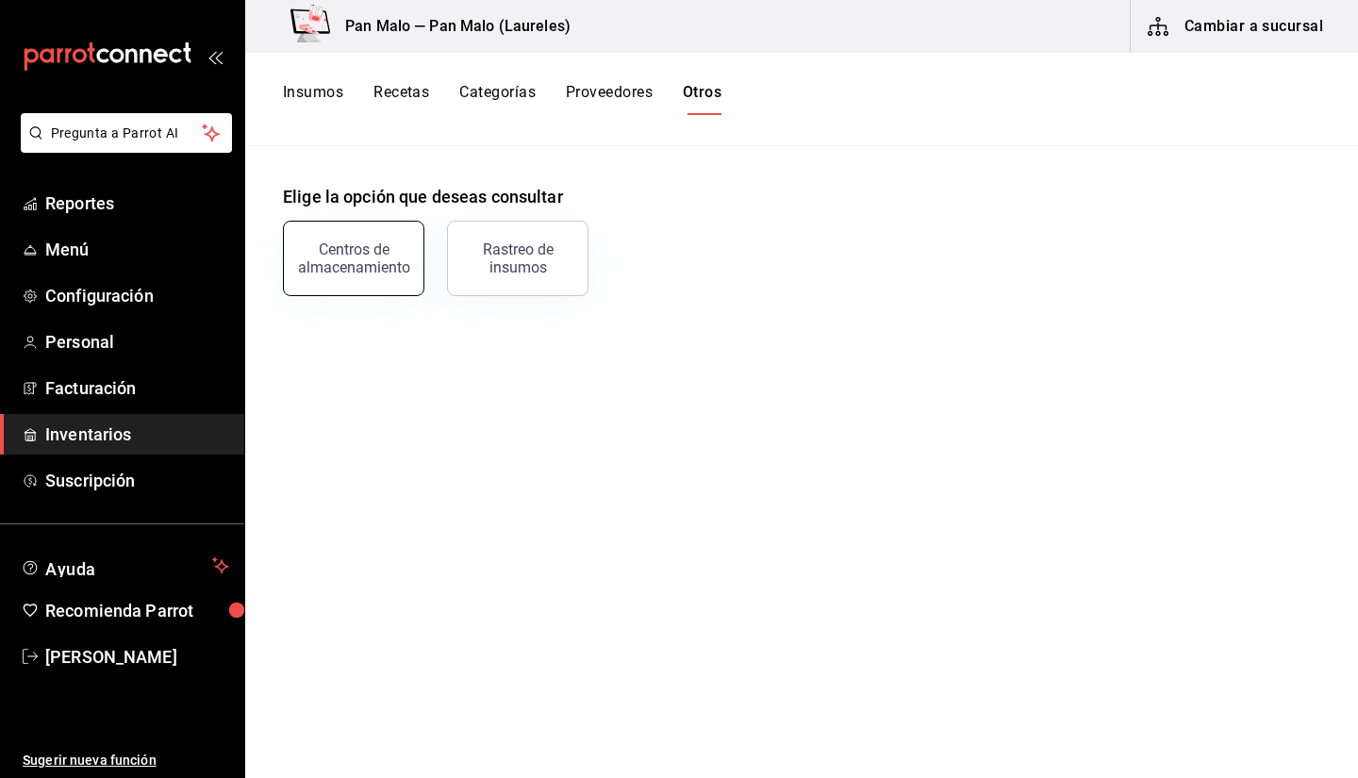
click at [372, 252] on div "Centros de almacenamiento" at bounding box center [353, 258] width 117 height 36
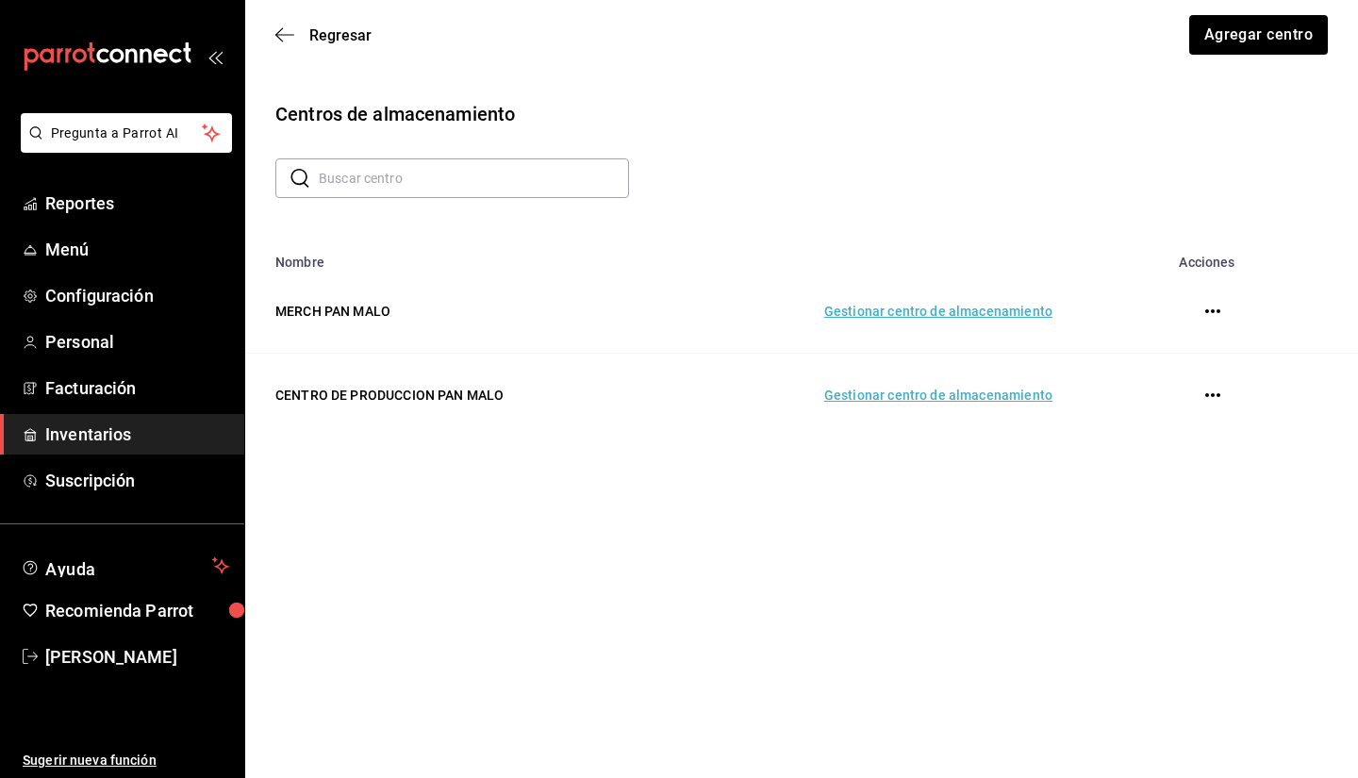
click at [920, 398] on td "Gestionar centro de almacenamiento" at bounding box center [870, 396] width 409 height 84
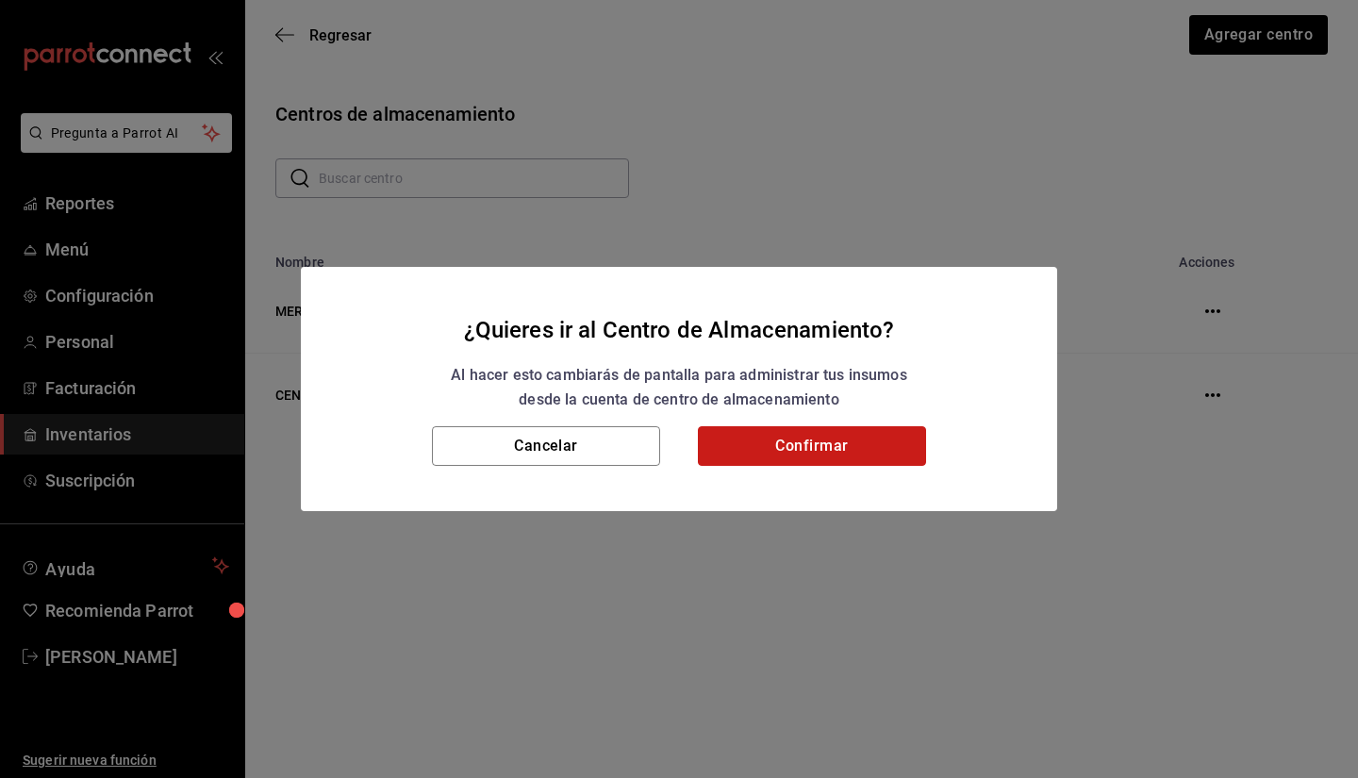
click at [809, 446] on button "Confirmar" at bounding box center [812, 446] width 228 height 40
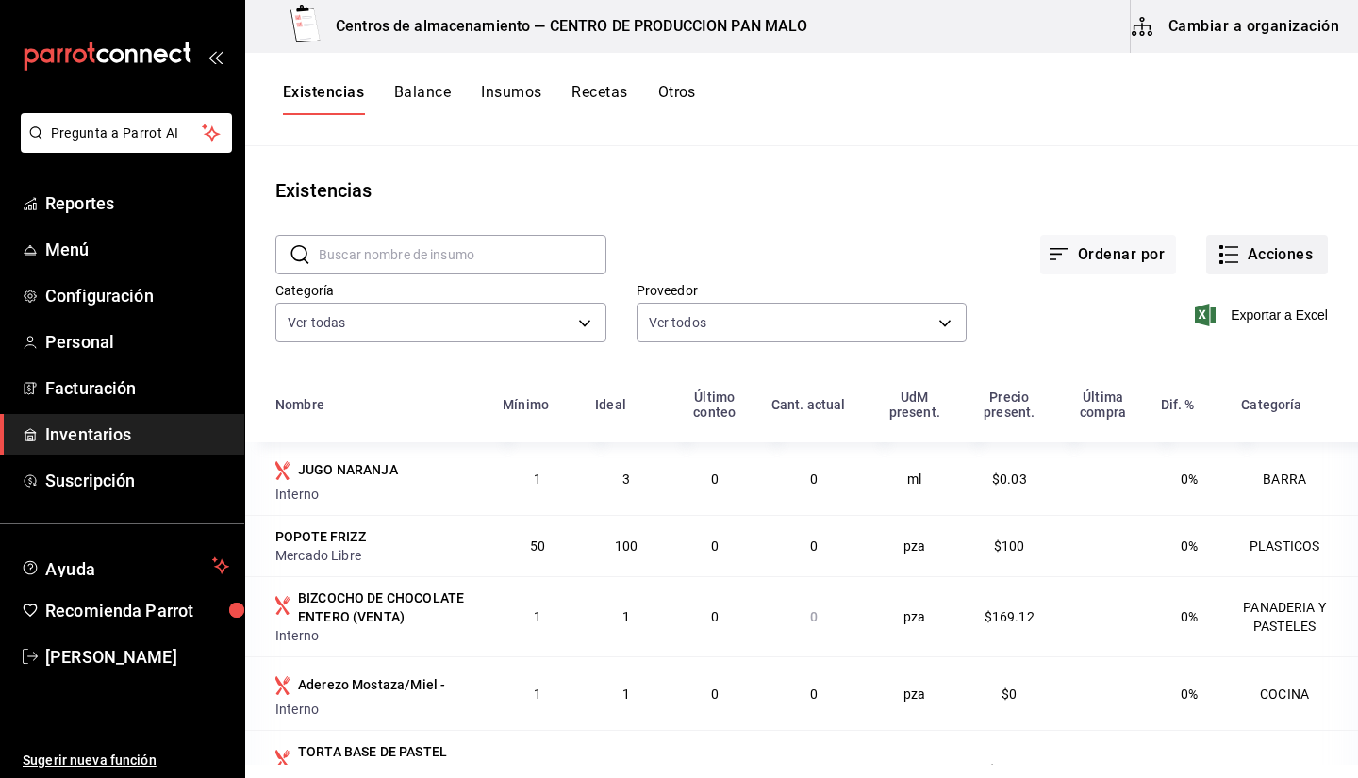
click at [1256, 243] on button "Acciones" at bounding box center [1267, 255] width 122 height 40
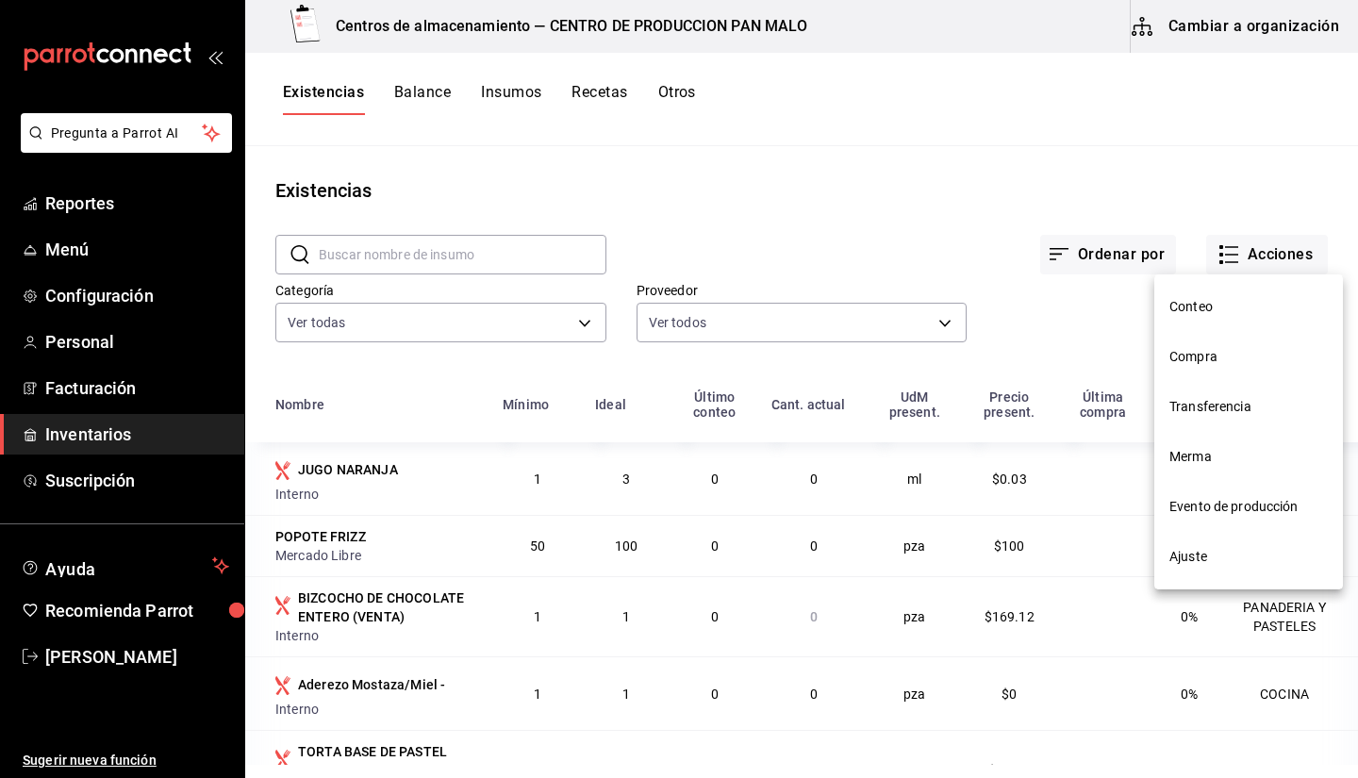
click at [982, 173] on div at bounding box center [679, 389] width 1358 height 778
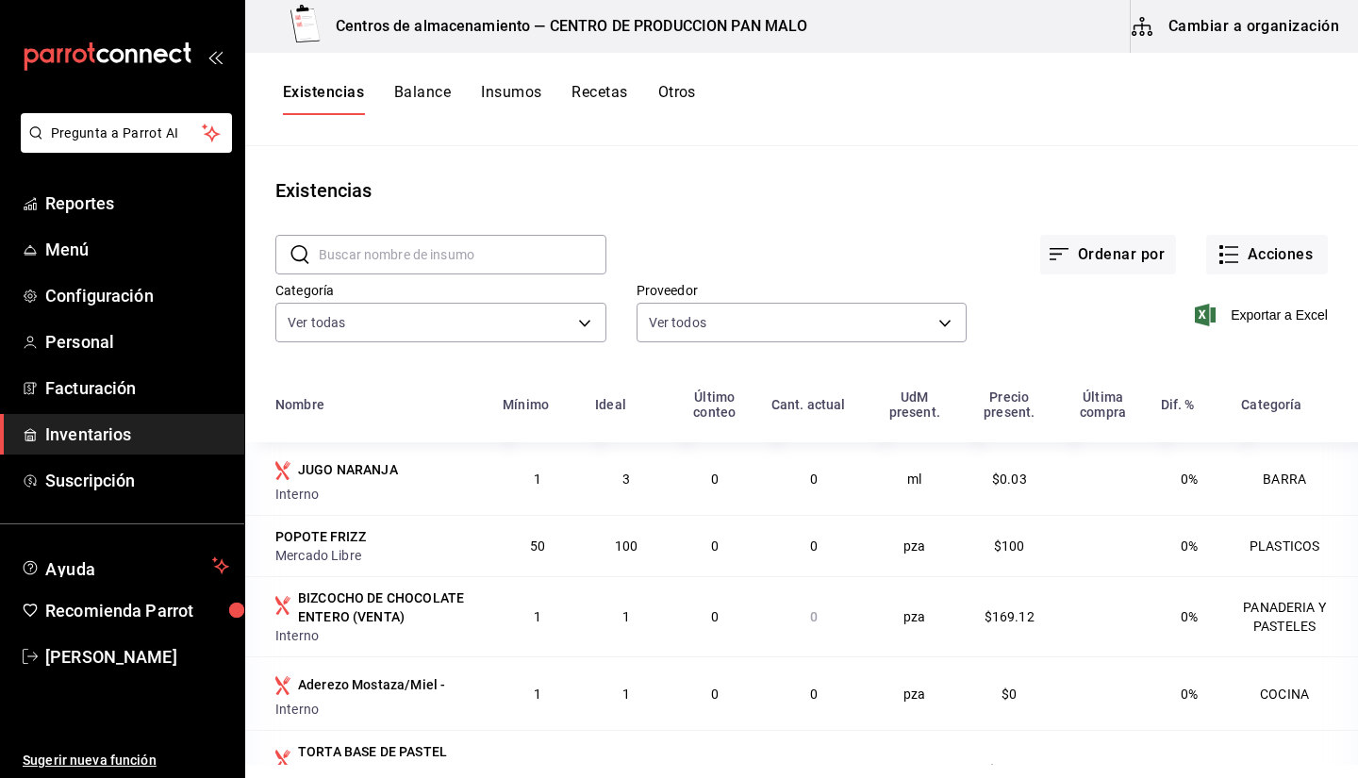
click at [670, 89] on button "Otros" at bounding box center [677, 99] width 38 height 32
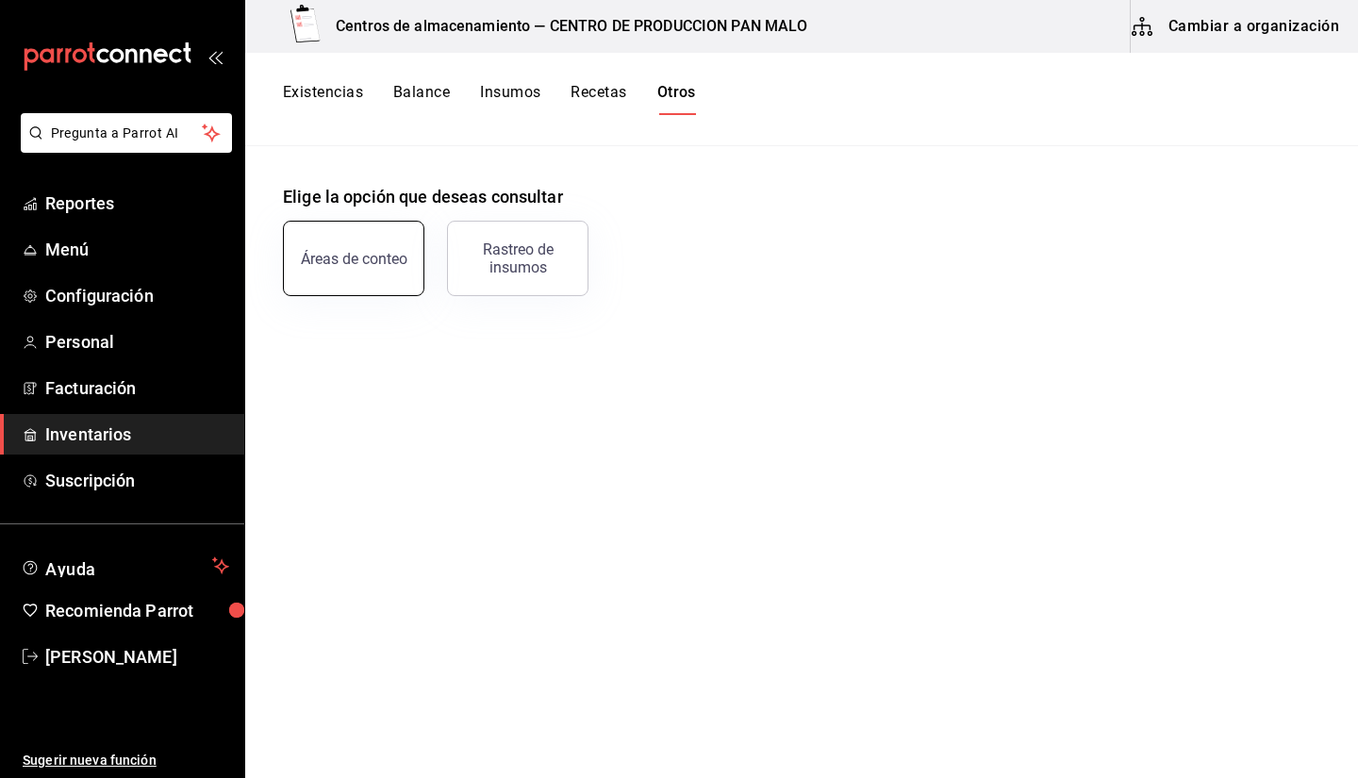
click at [350, 250] on div "Áreas de conteo" at bounding box center [354, 259] width 107 height 18
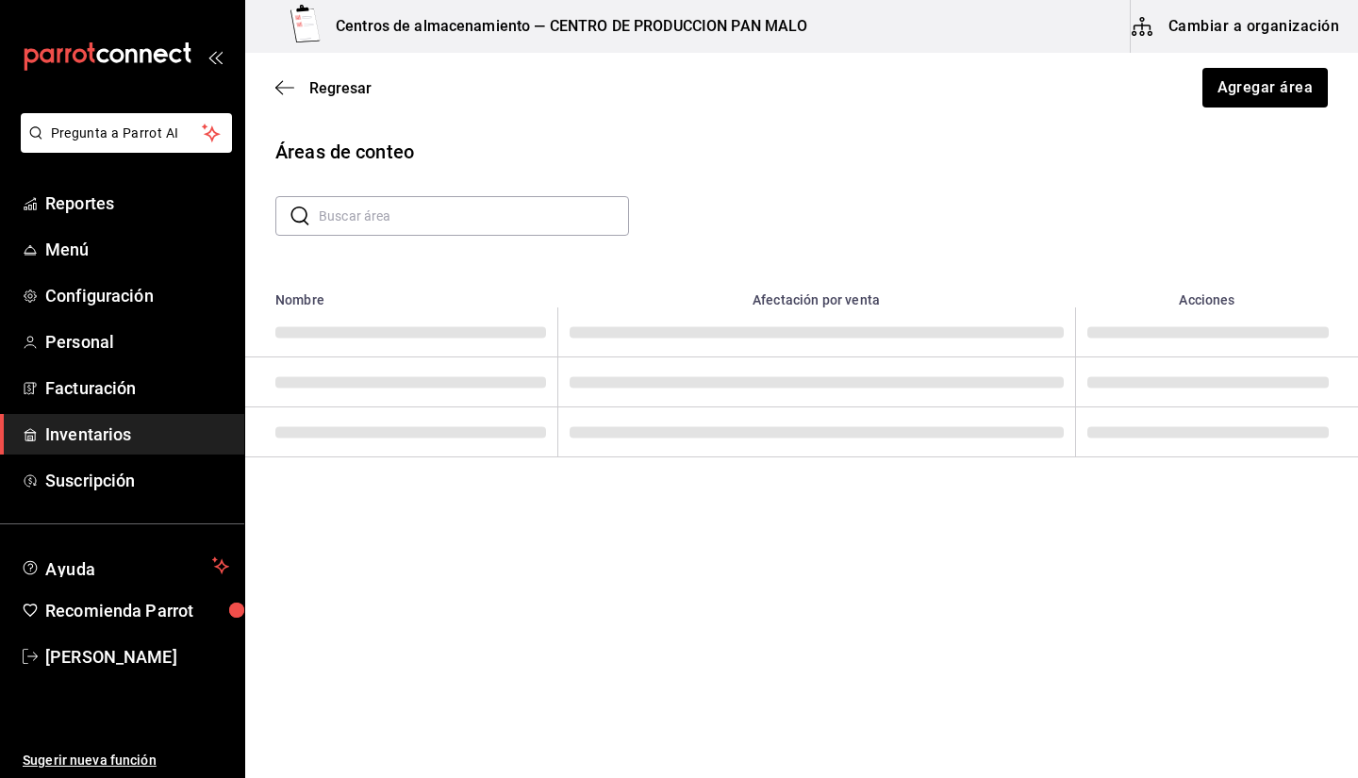
click at [276, 74] on div "Regresar Agregar área" at bounding box center [801, 88] width 1113 height 70
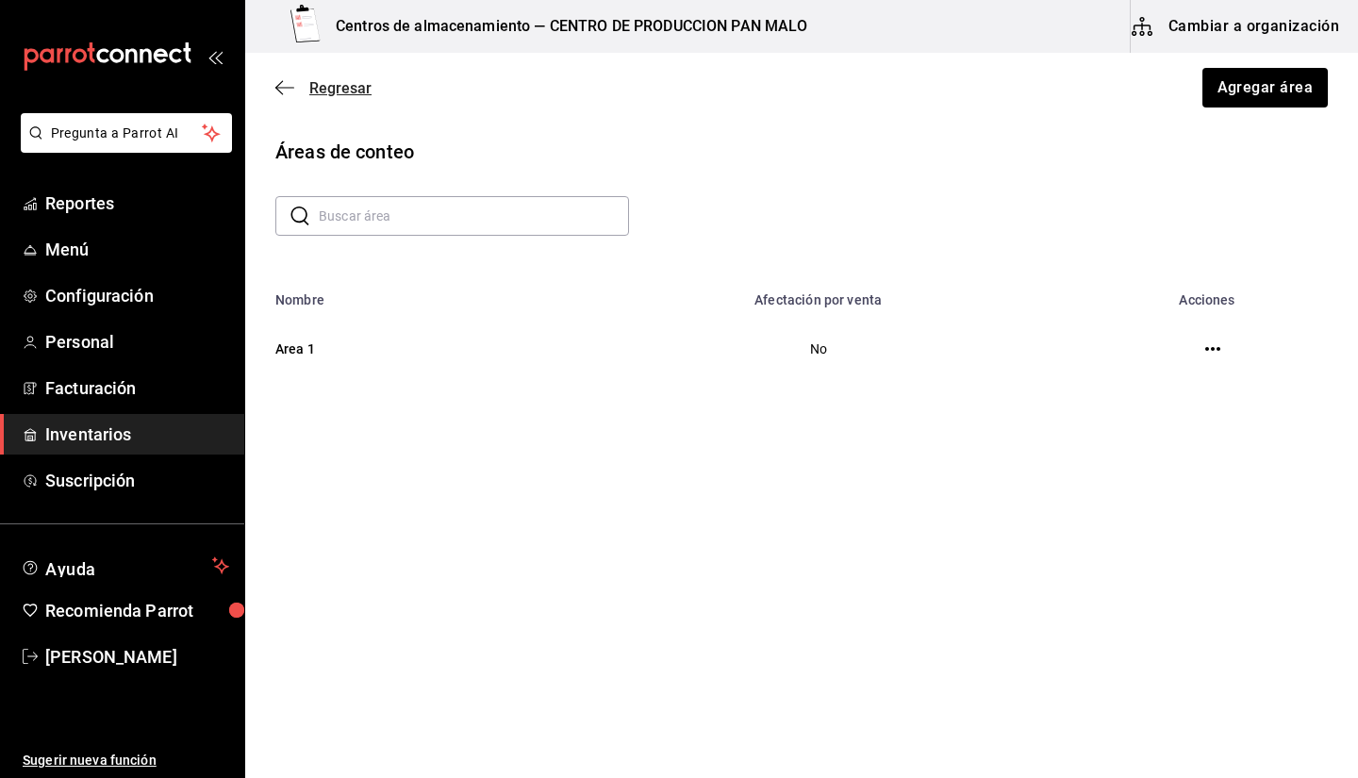
click at [282, 85] on icon "button" at bounding box center [284, 87] width 19 height 17
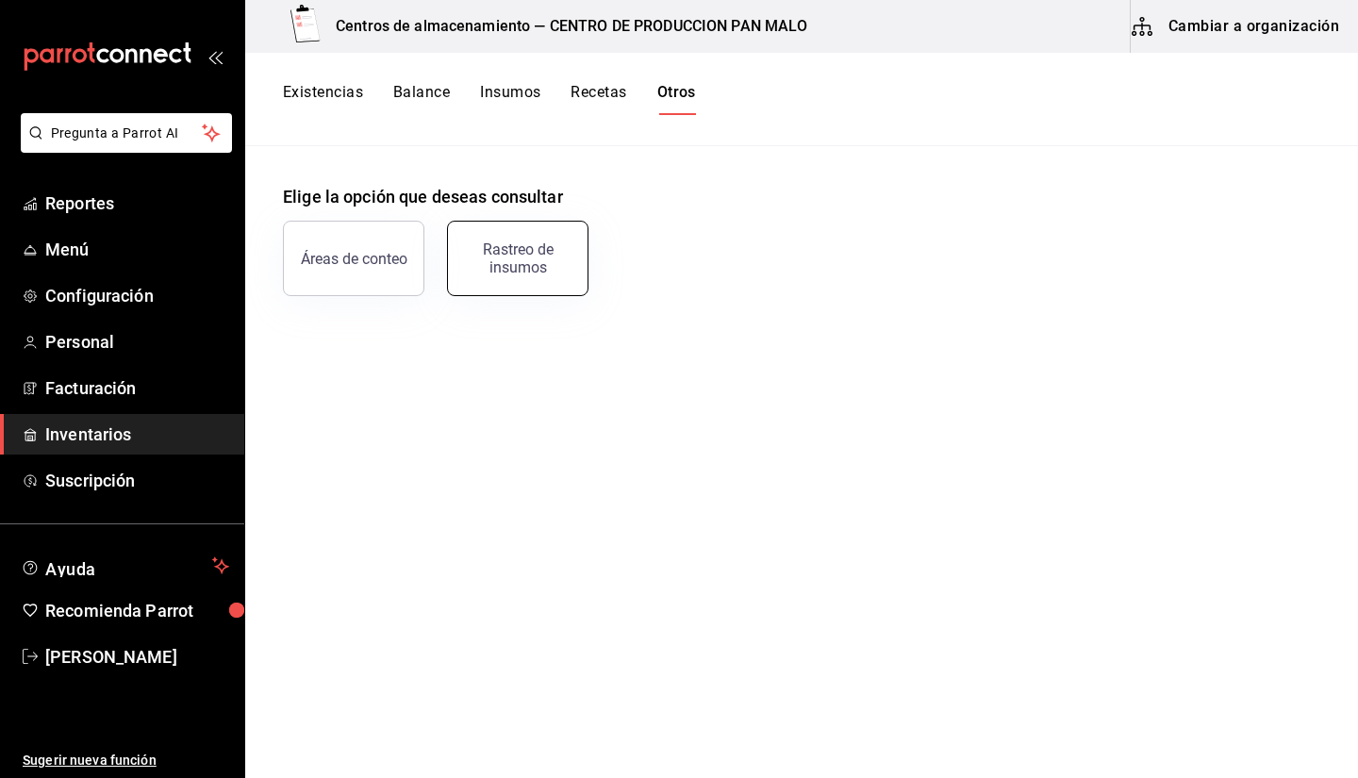
click at [490, 262] on div "Rastreo de insumos" at bounding box center [517, 258] width 117 height 36
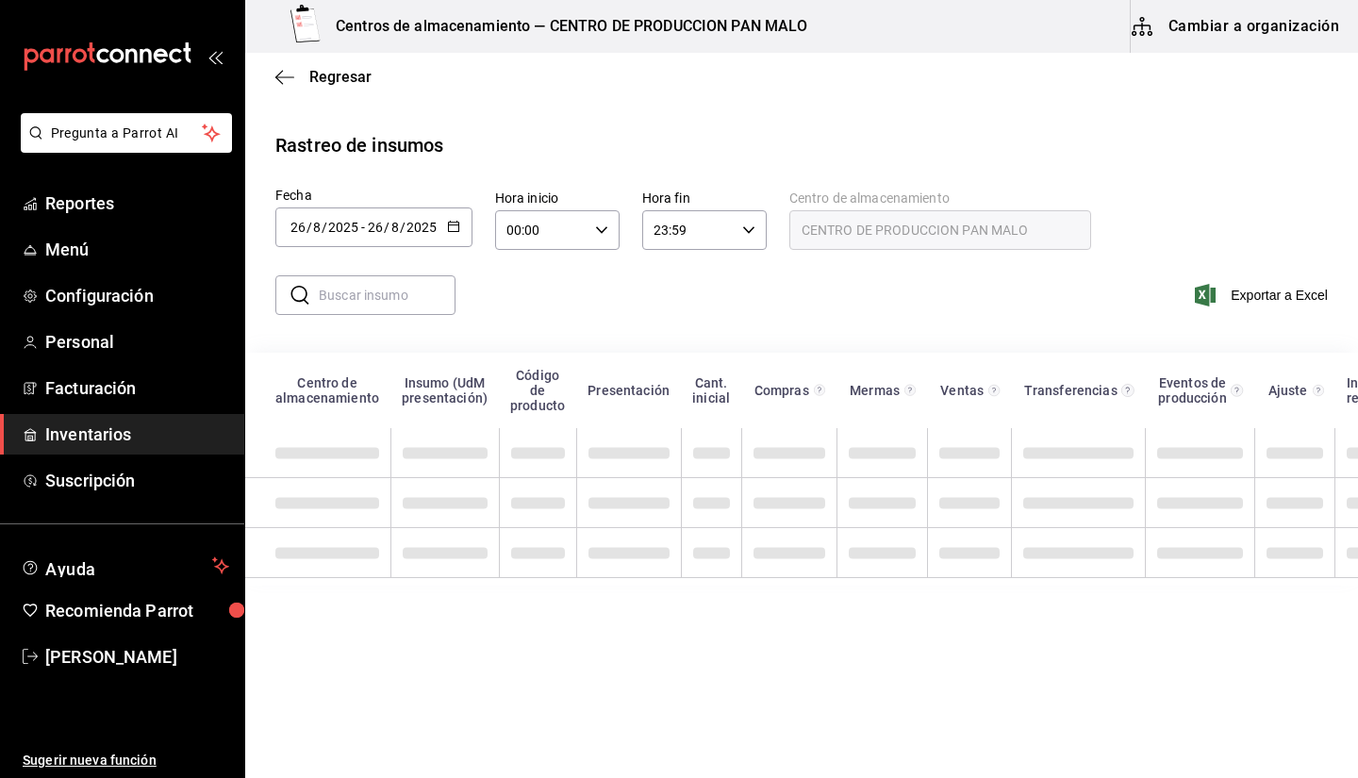
click at [391, 305] on input "text" at bounding box center [387, 295] width 137 height 38
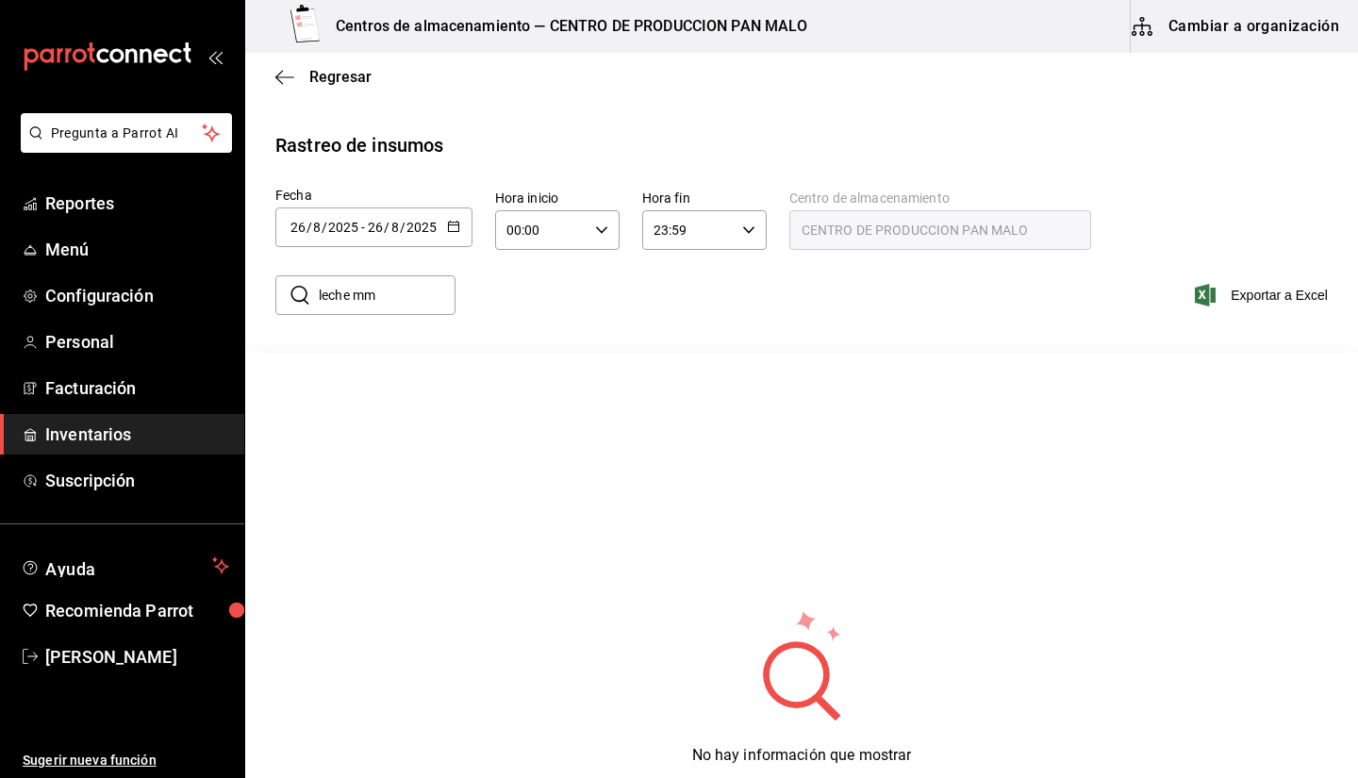
click at [626, 305] on div "​ leche mm ​ Exportar a Excel" at bounding box center [794, 306] width 1128 height 77
click at [406, 293] on input "leche mm" at bounding box center [387, 295] width 137 height 38
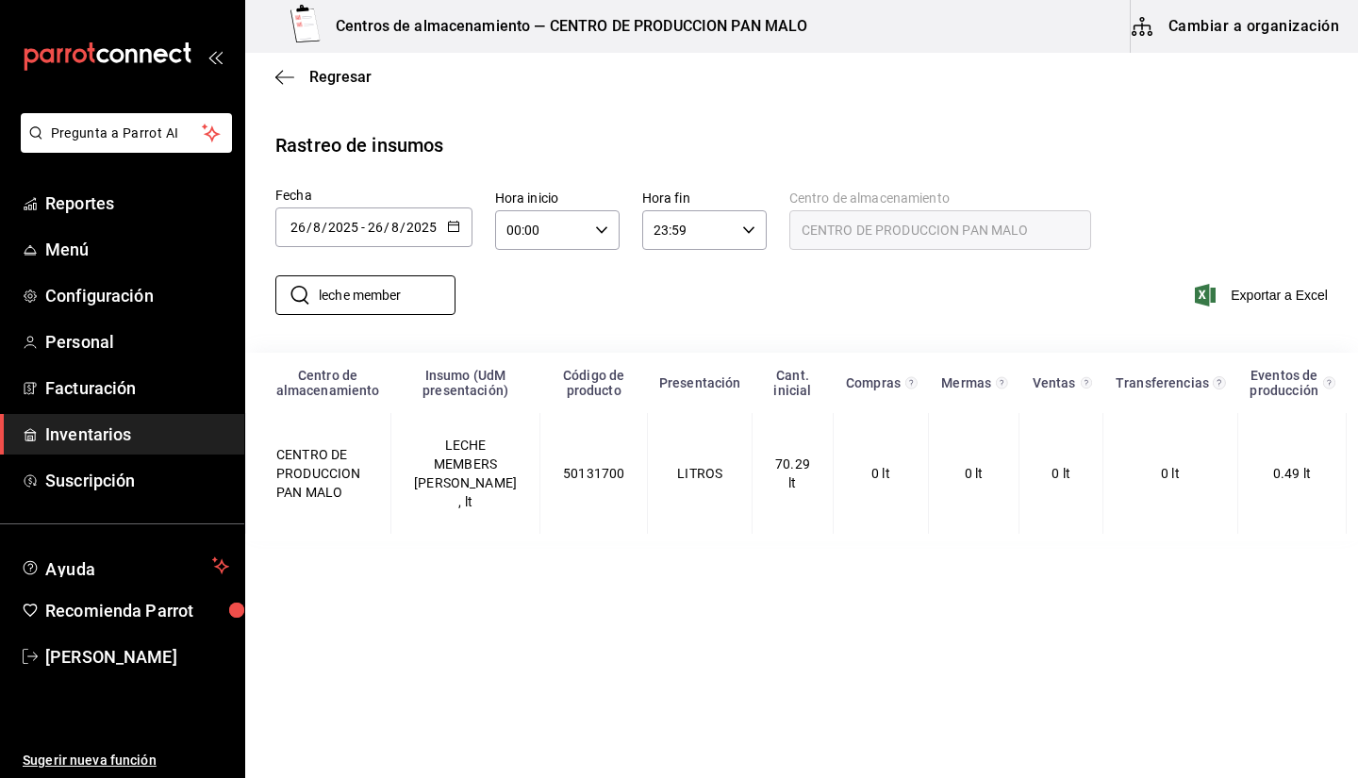
type input "leche member"
click at [636, 292] on div "​ leche member ​ Exportar a Excel" at bounding box center [794, 306] width 1128 height 77
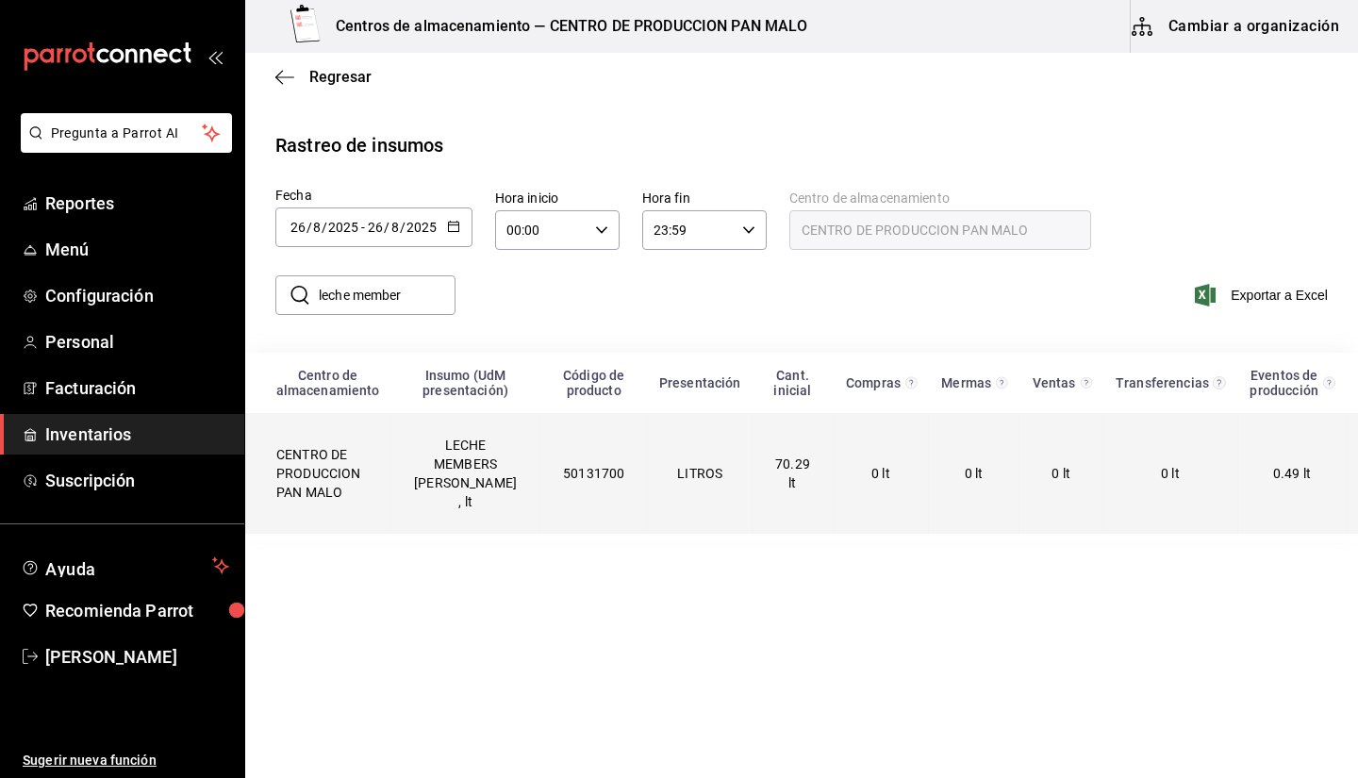
click at [462, 469] on td "LECHE MEMBERS MARK , lt" at bounding box center [465, 473] width 149 height 121
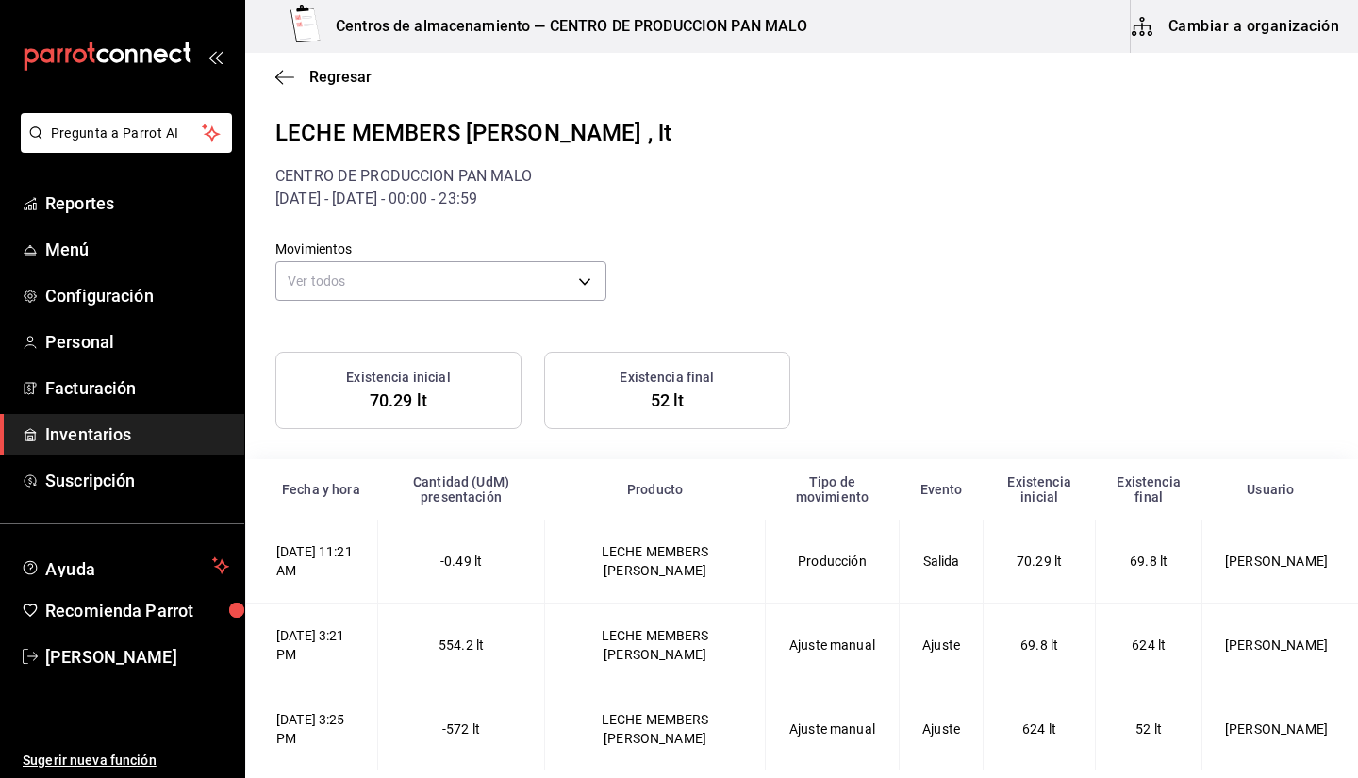
scroll to position [6, 0]
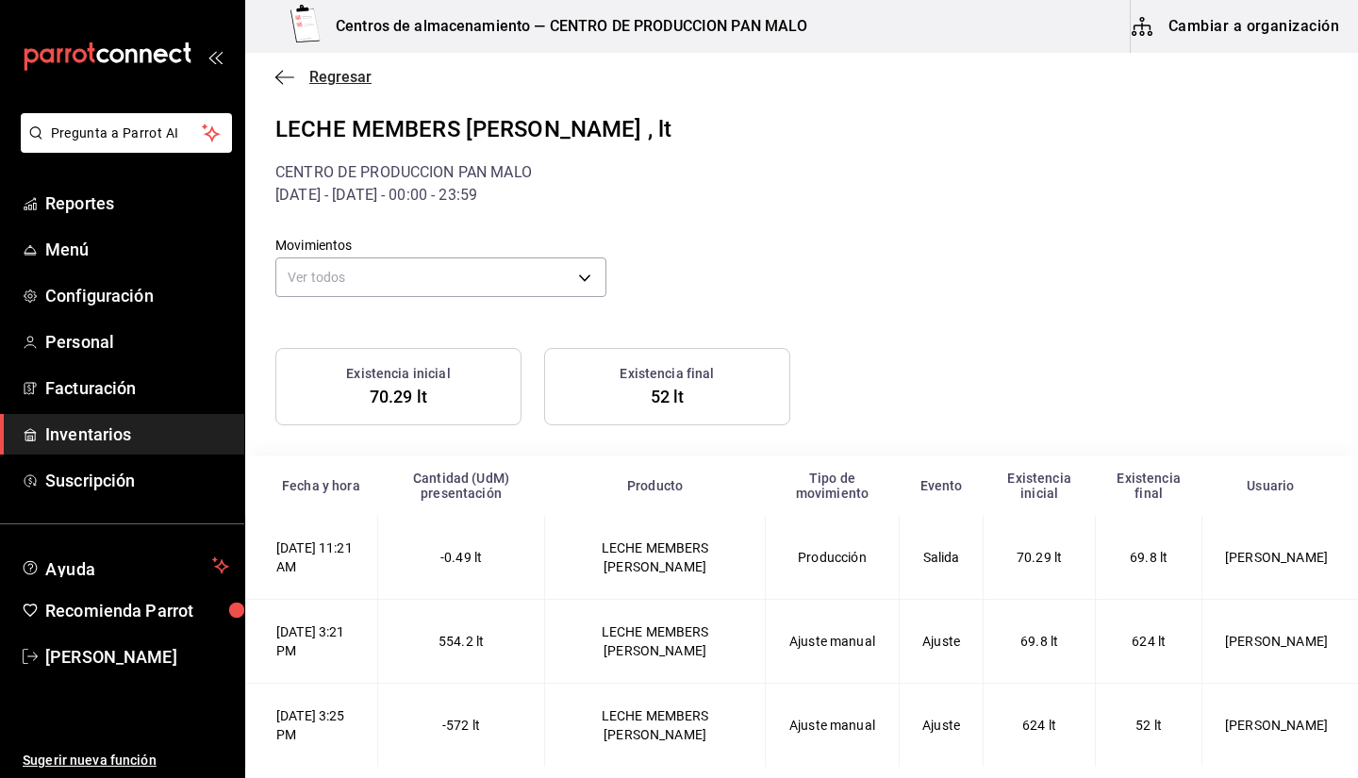
click at [291, 79] on icon "button" at bounding box center [284, 77] width 19 height 17
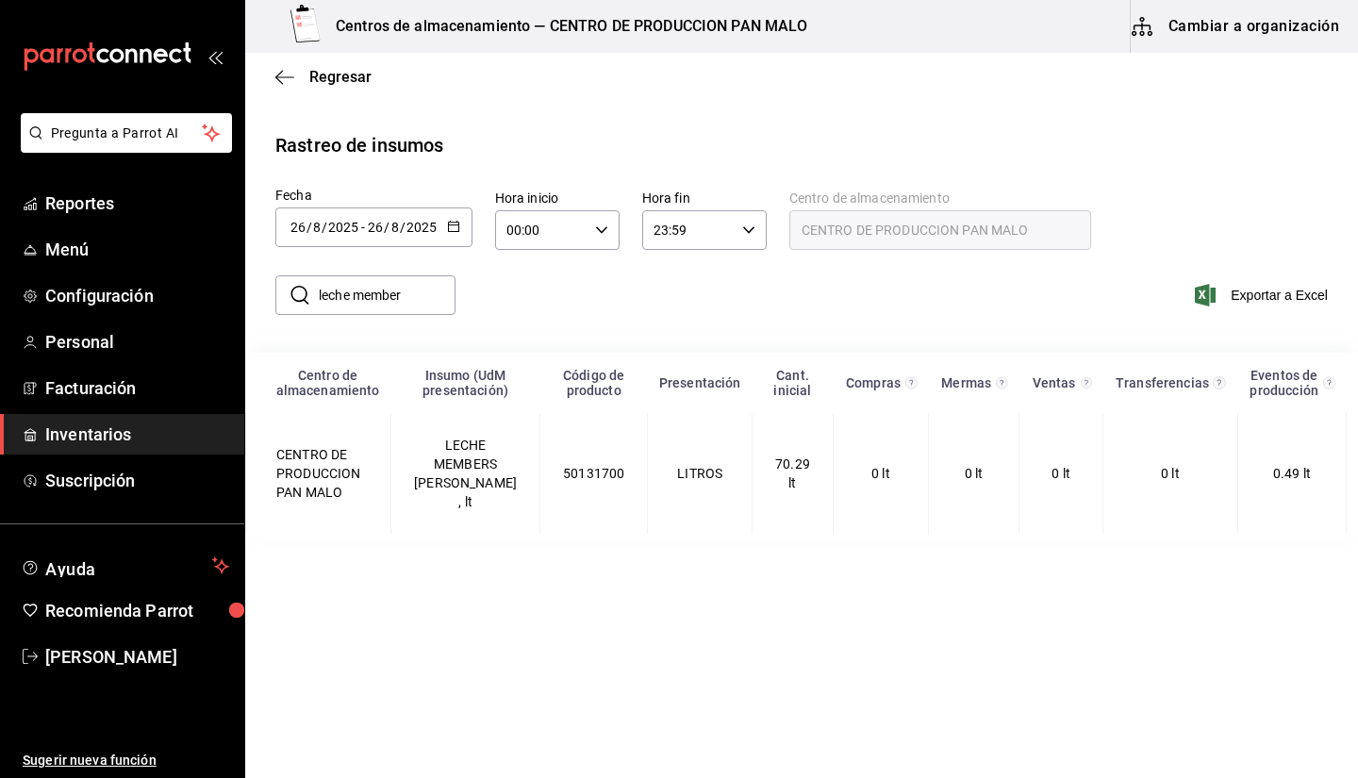
click at [363, 220] on span "-" at bounding box center [363, 227] width 4 height 15
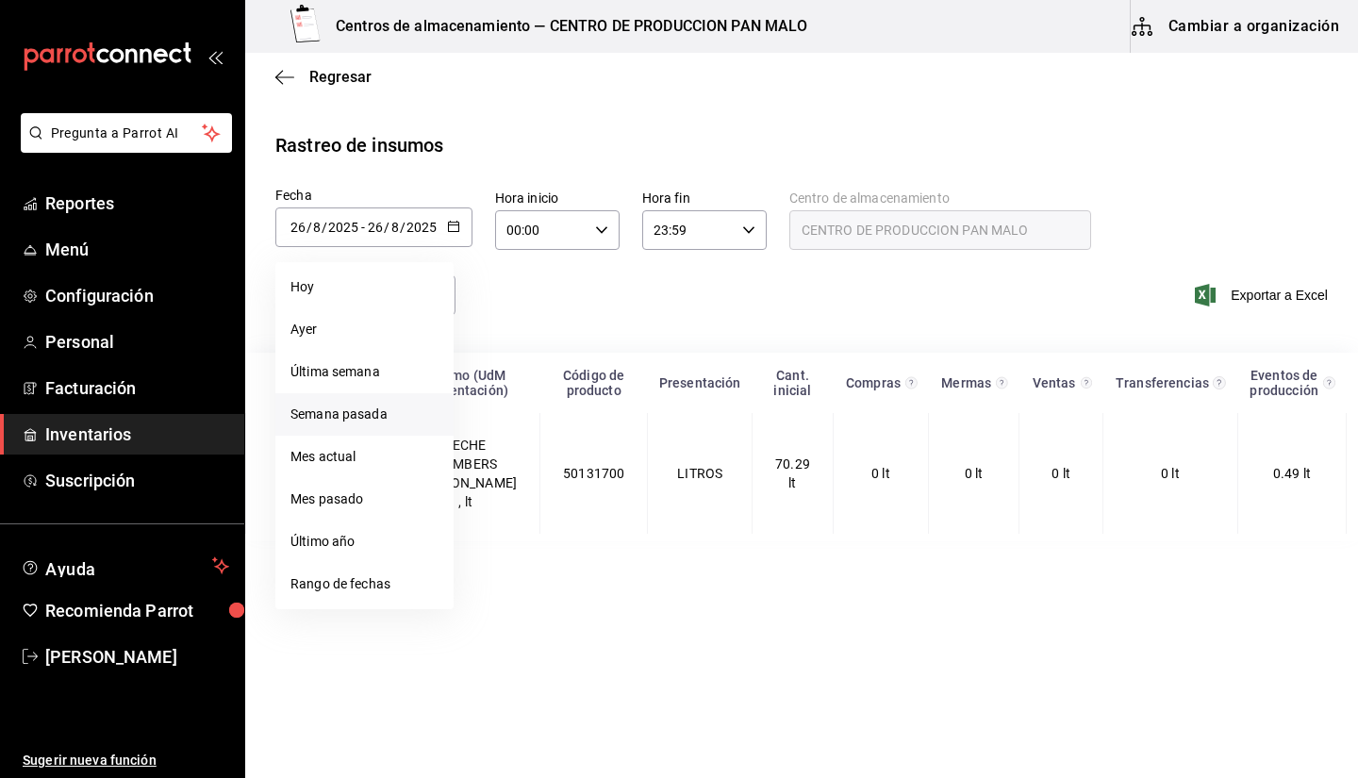
click at [362, 419] on li "Semana pasada" at bounding box center [364, 414] width 178 height 42
type input "2025-08-17"
type input "17"
type input "2025-08-23"
type input "23"
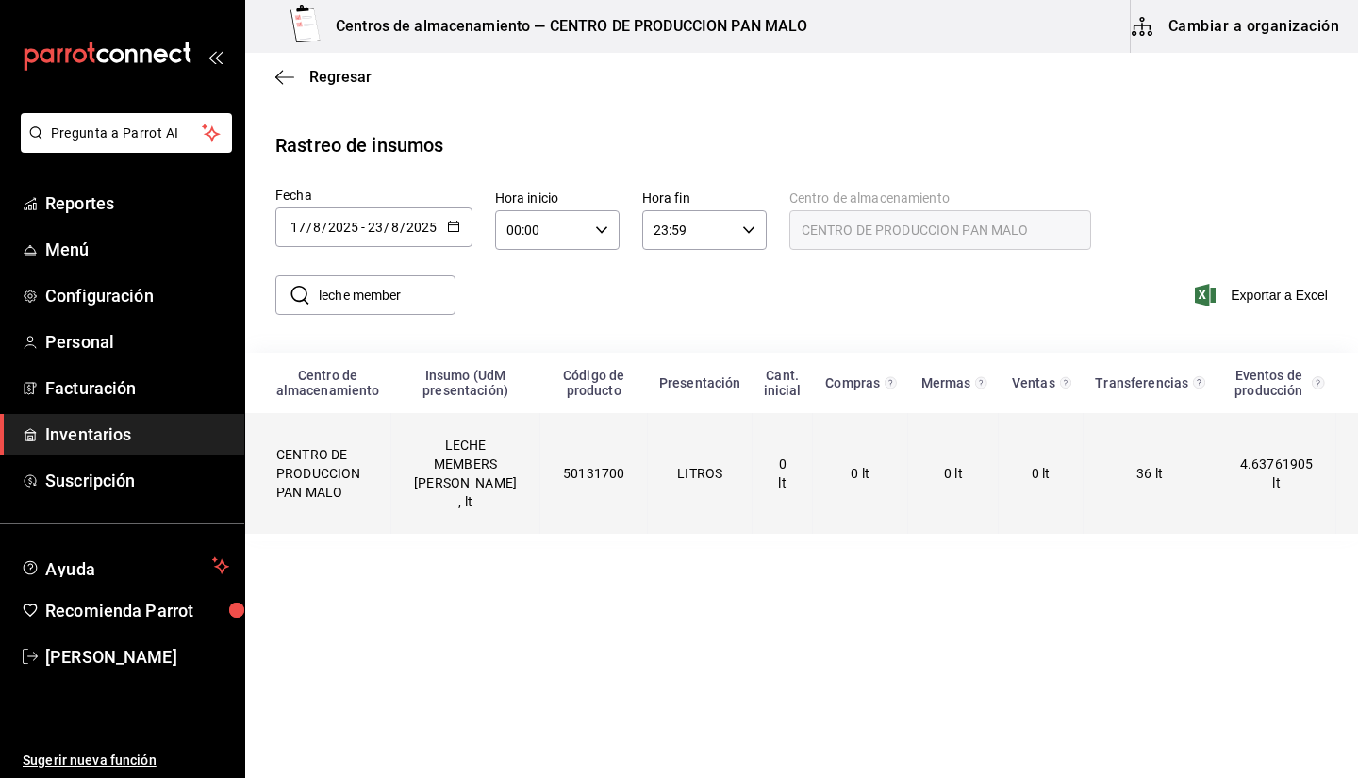
click at [405, 458] on td "LECHE MEMBERS MARK , lt" at bounding box center [465, 473] width 149 height 121
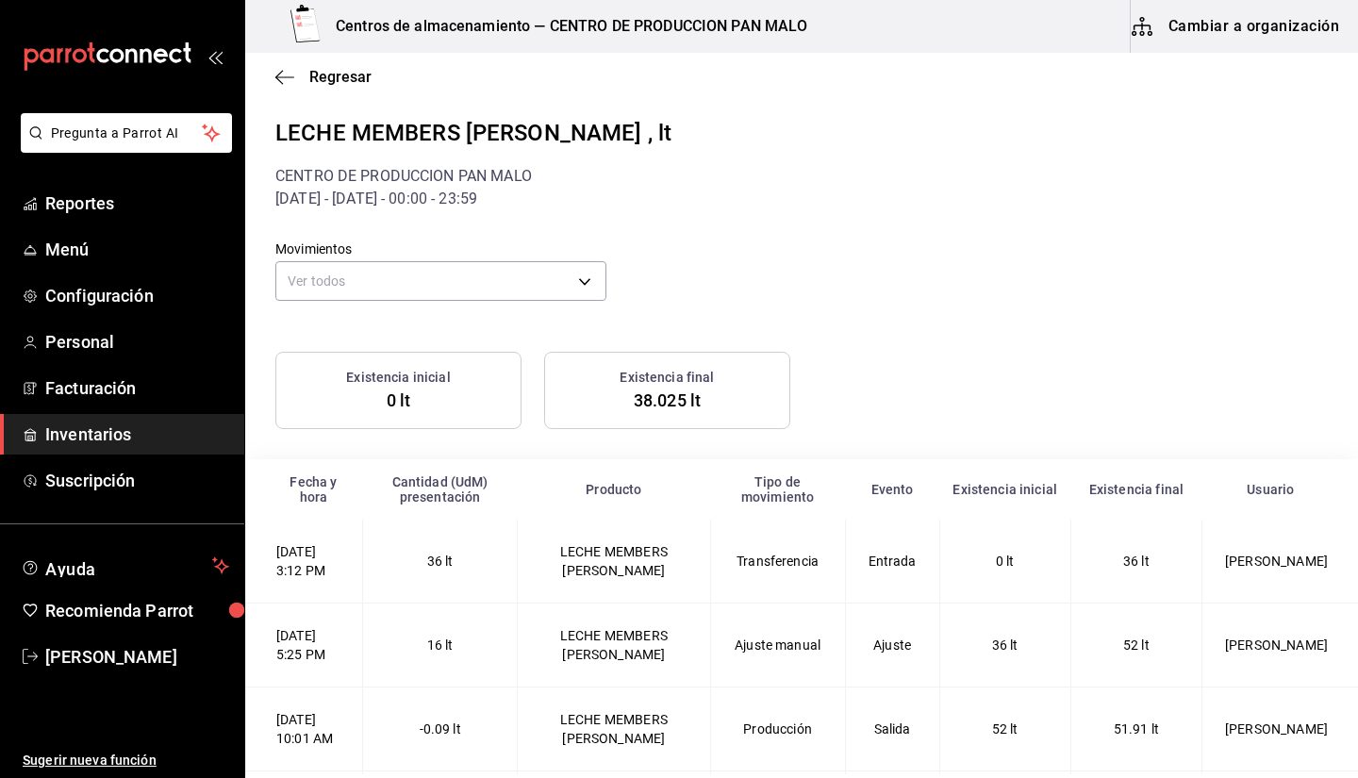
click at [492, 303] on div "Ver todos default" at bounding box center [440, 279] width 331 height 50
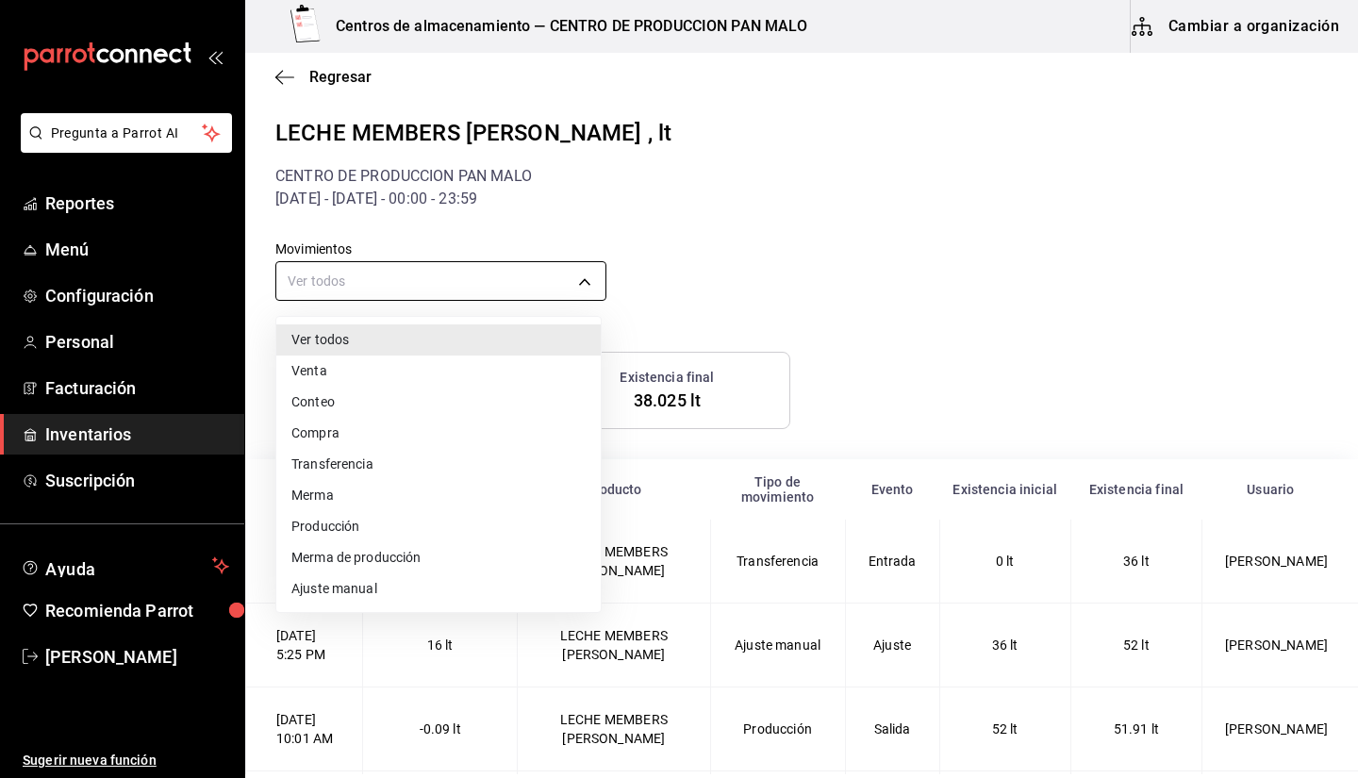
click at [466, 289] on body "Pregunta a Parrot AI Reportes Menú Configuración Personal Facturación Inventari…" at bounding box center [679, 387] width 1358 height 774
click at [418, 521] on li "Producción" at bounding box center [438, 526] width 324 height 31
type input "PRODUCTION"
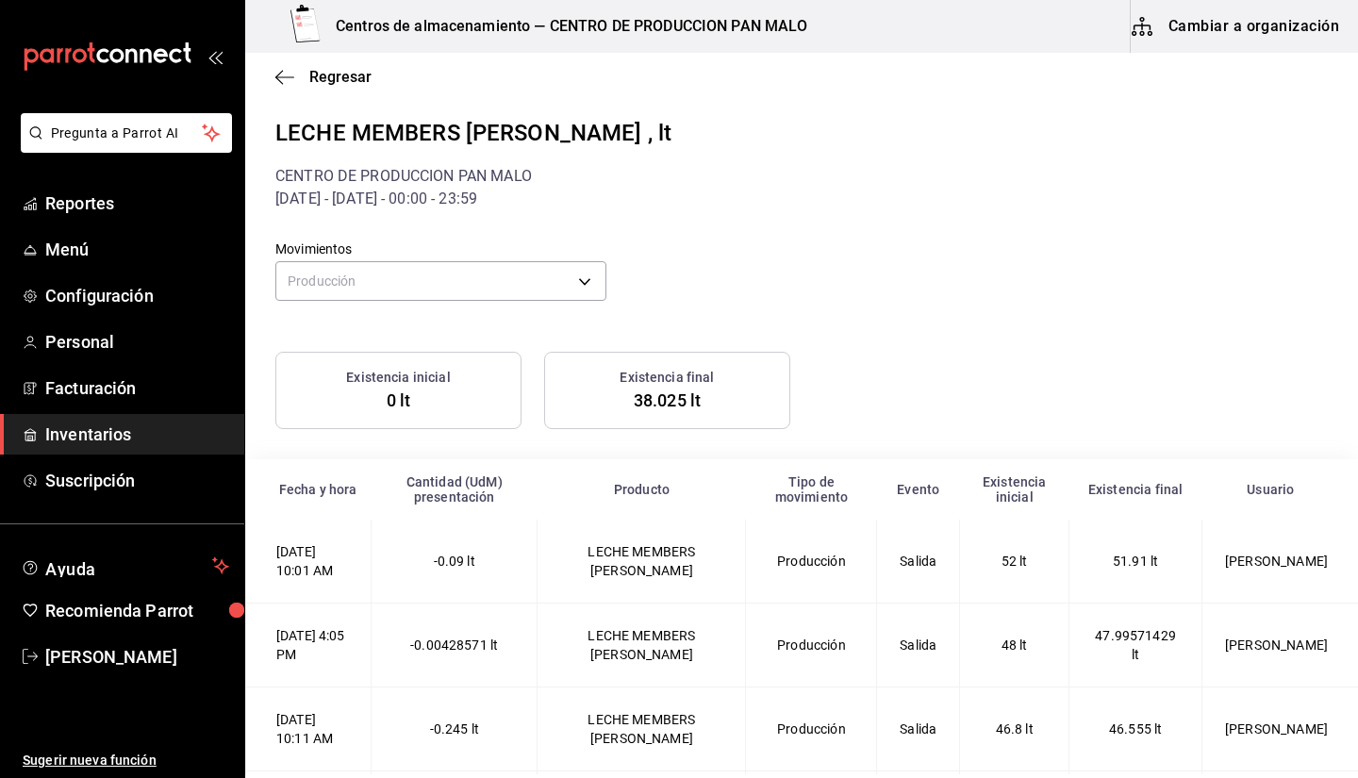
click at [984, 339] on div "Existencia inicial 0 lt Existencia final 38.025 lt" at bounding box center [790, 379] width 1075 height 100
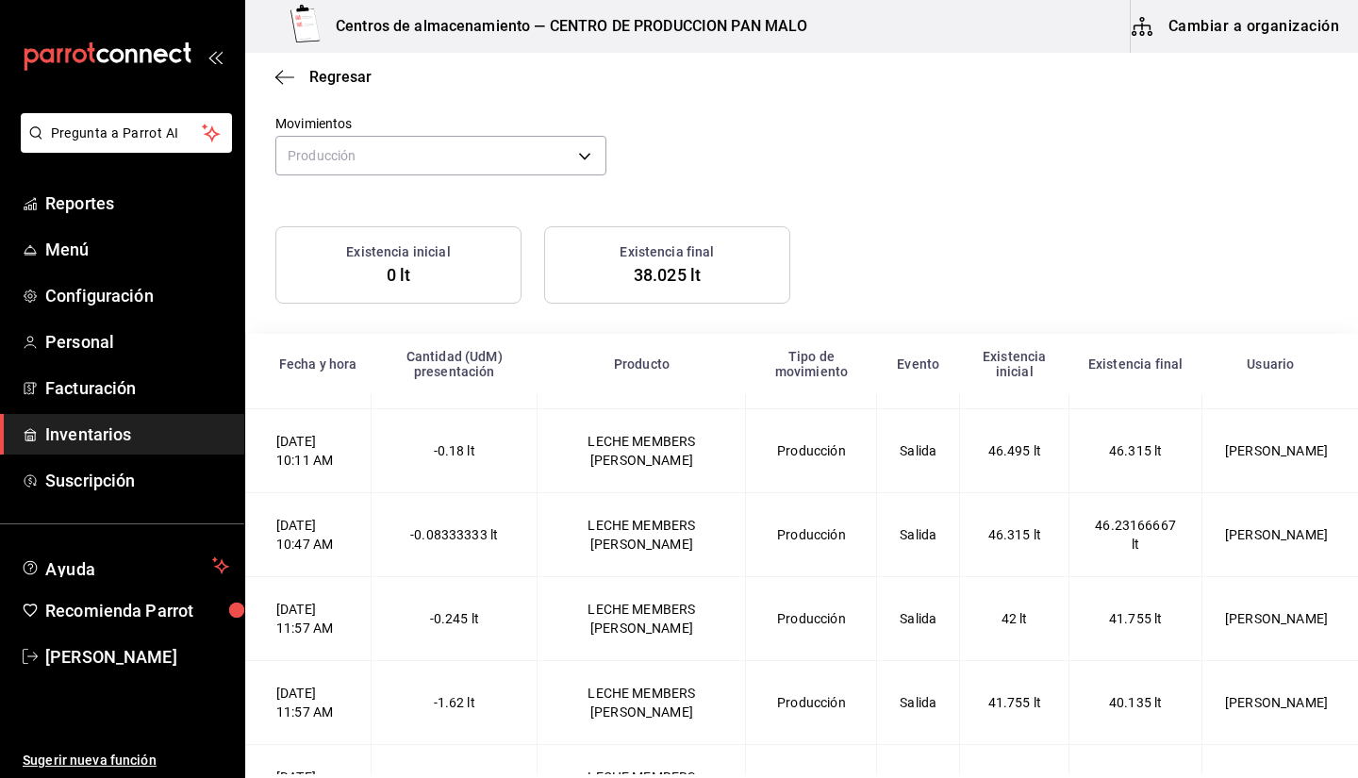
scroll to position [355, 0]
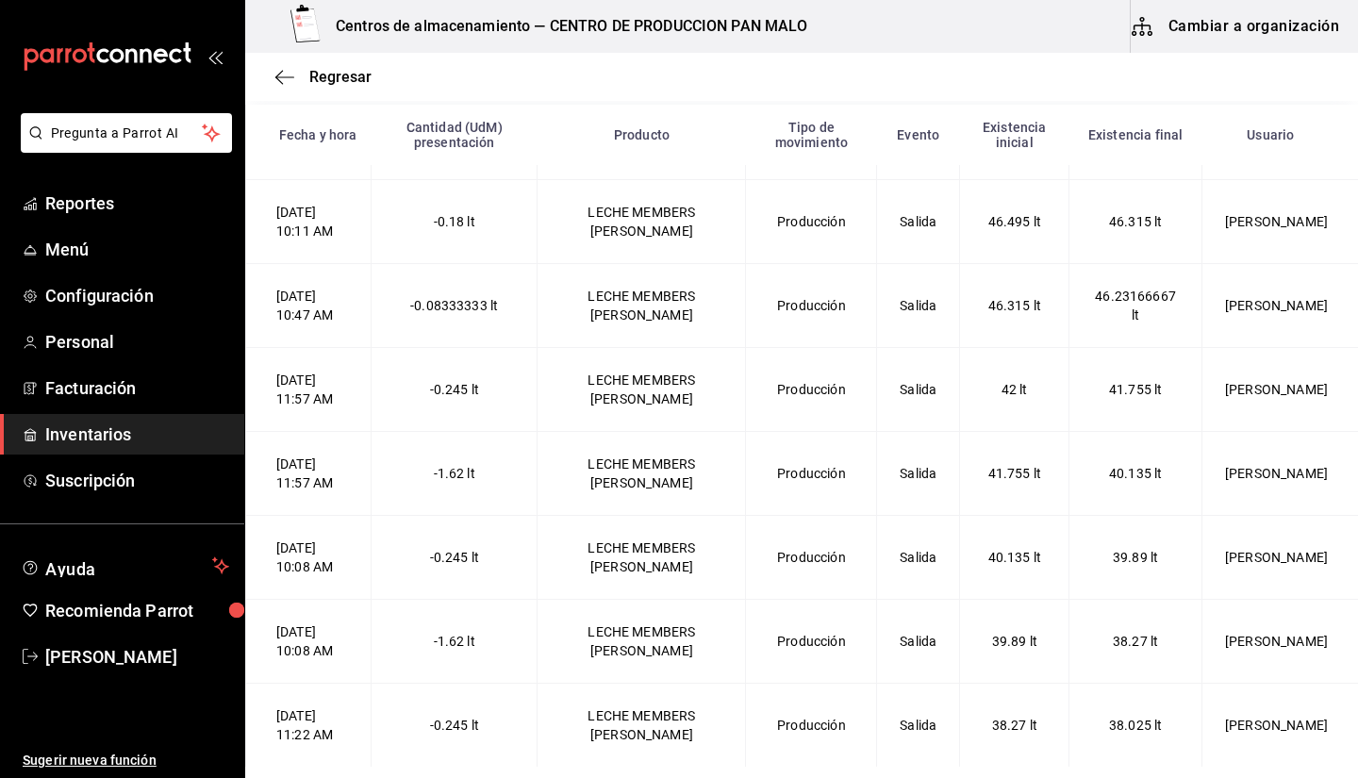
drag, startPoint x: 1324, startPoint y: 405, endPoint x: 1310, endPoint y: 315, distance: 90.7
click at [1310, 315] on tbody "19/08/2025 10:01 AM -0.09 lt LECHE MEMBERS MARK Producción Salida 52 lt 51.91 l…" at bounding box center [802, 305] width 1113 height 922
click at [1313, 279] on td "[PERSON_NAME]" at bounding box center [1280, 306] width 157 height 84
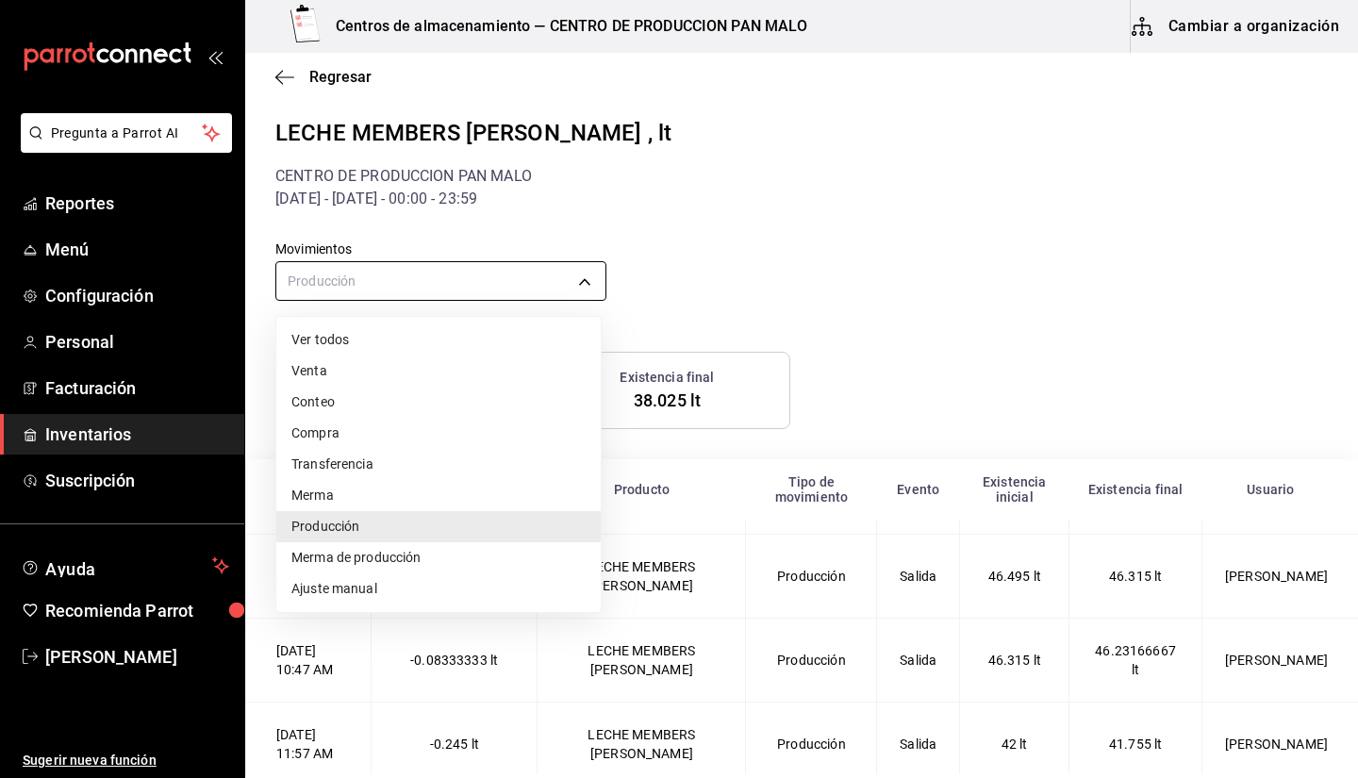
click at [463, 280] on body "Pregunta a Parrot AI Reportes Menú Configuración Personal Facturación Inventari…" at bounding box center [679, 387] width 1358 height 774
click at [741, 248] on div at bounding box center [679, 389] width 1358 height 778
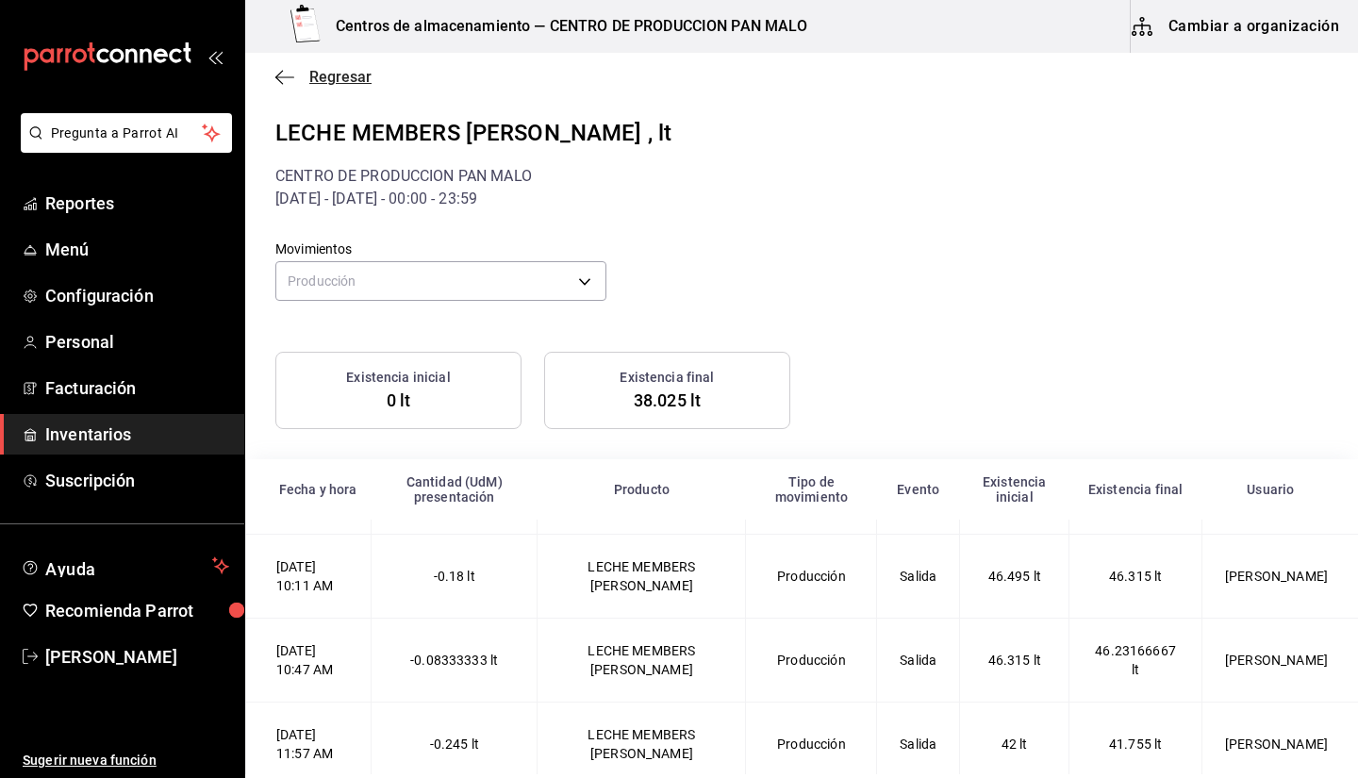
click at [297, 74] on span "Regresar" at bounding box center [323, 77] width 96 height 18
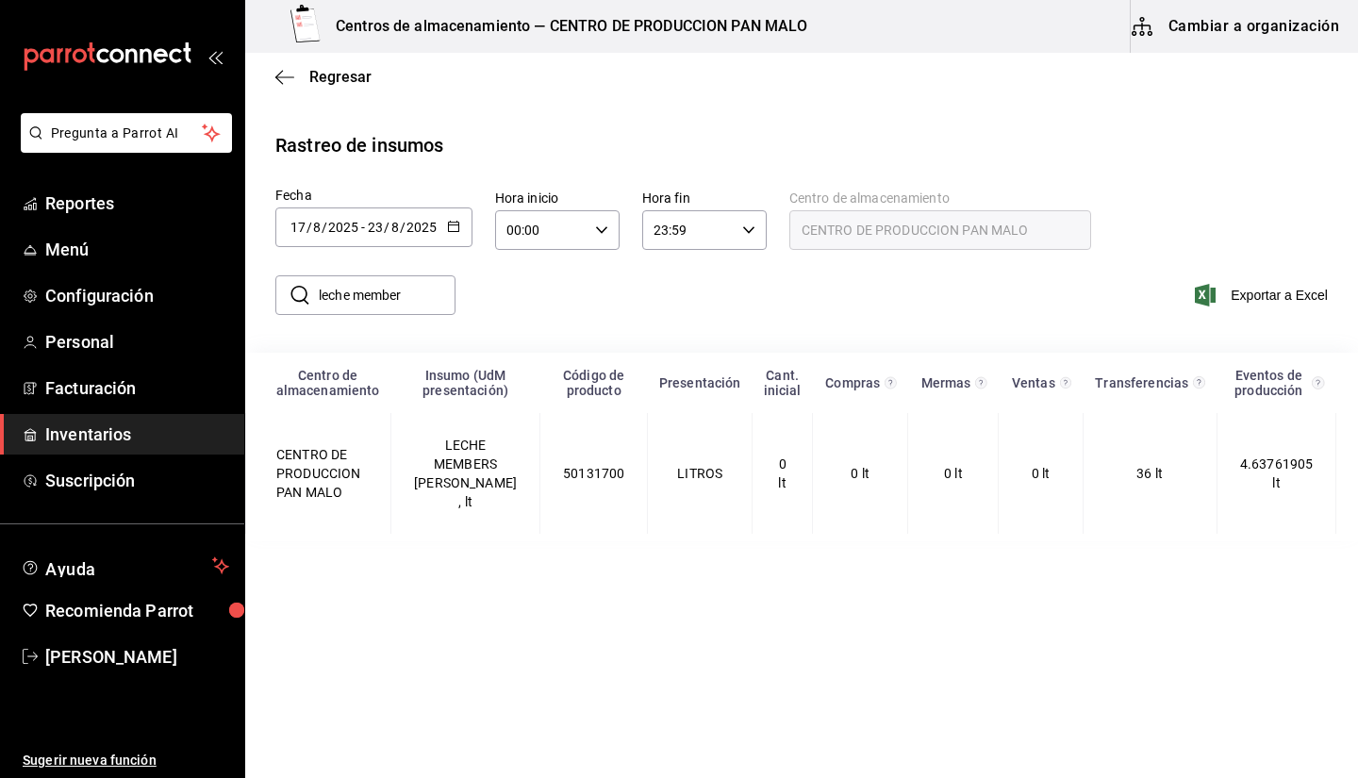
click at [447, 230] on icon "button" at bounding box center [453, 226] width 13 height 13
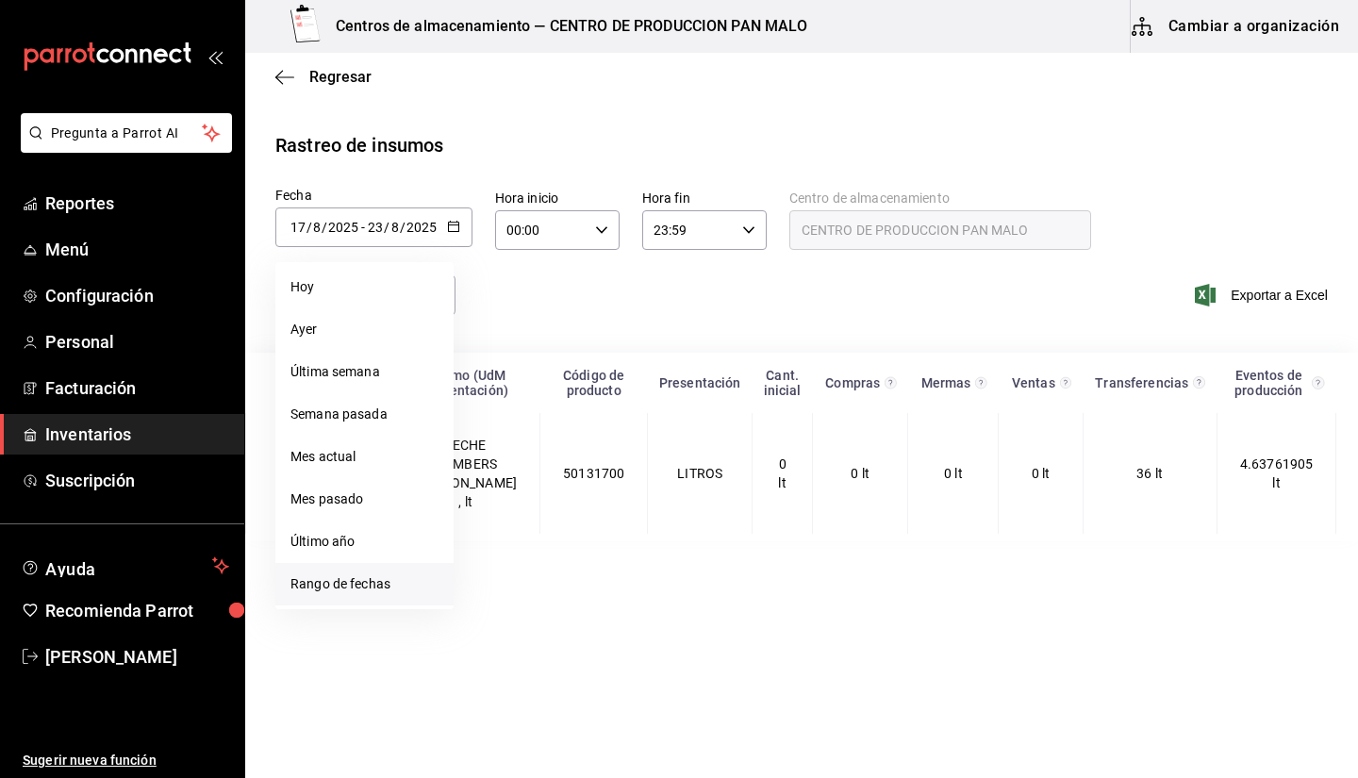
click at [374, 578] on li "Rango de fechas" at bounding box center [364, 584] width 178 height 42
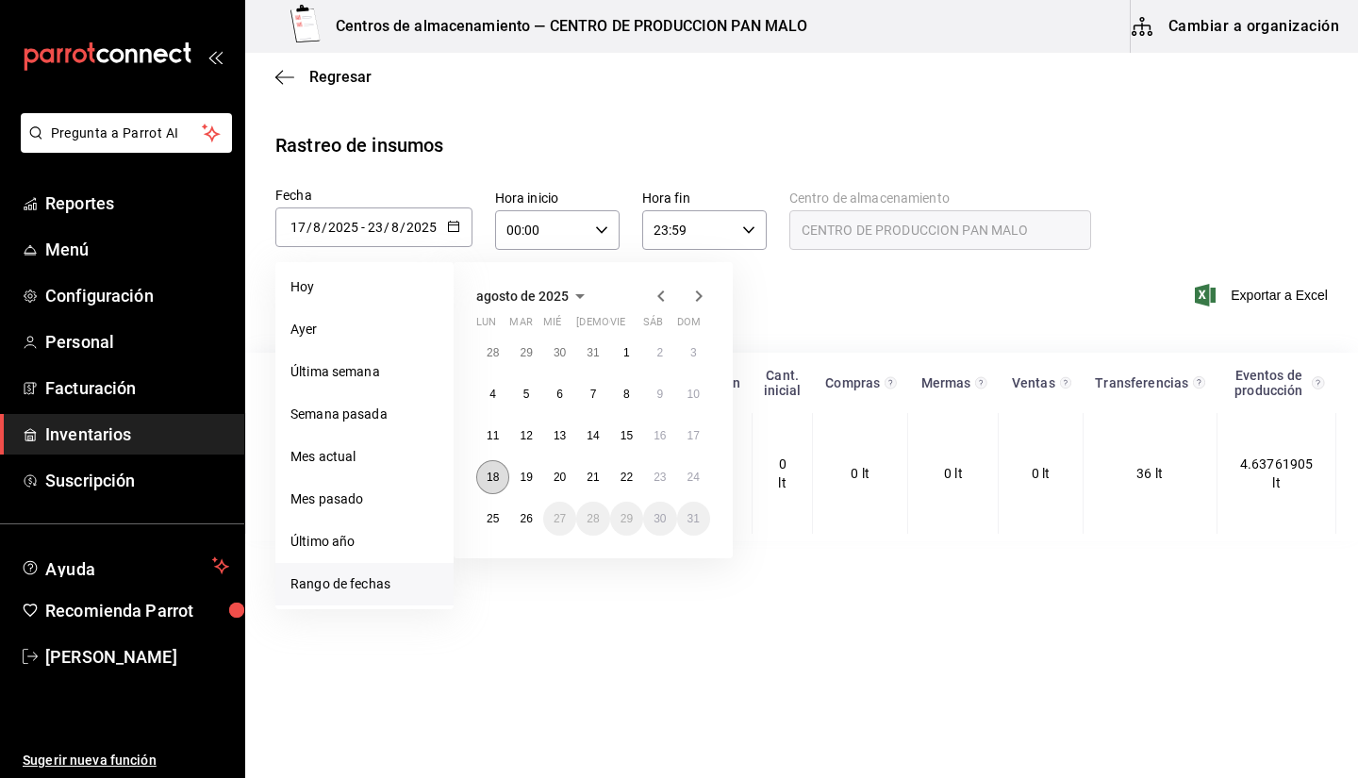
click at [482, 480] on button "18" at bounding box center [492, 477] width 33 height 34
click at [532, 516] on abbr "26" at bounding box center [526, 518] width 12 height 13
type input "2025-08-18"
type input "18"
type input "[DATE]"
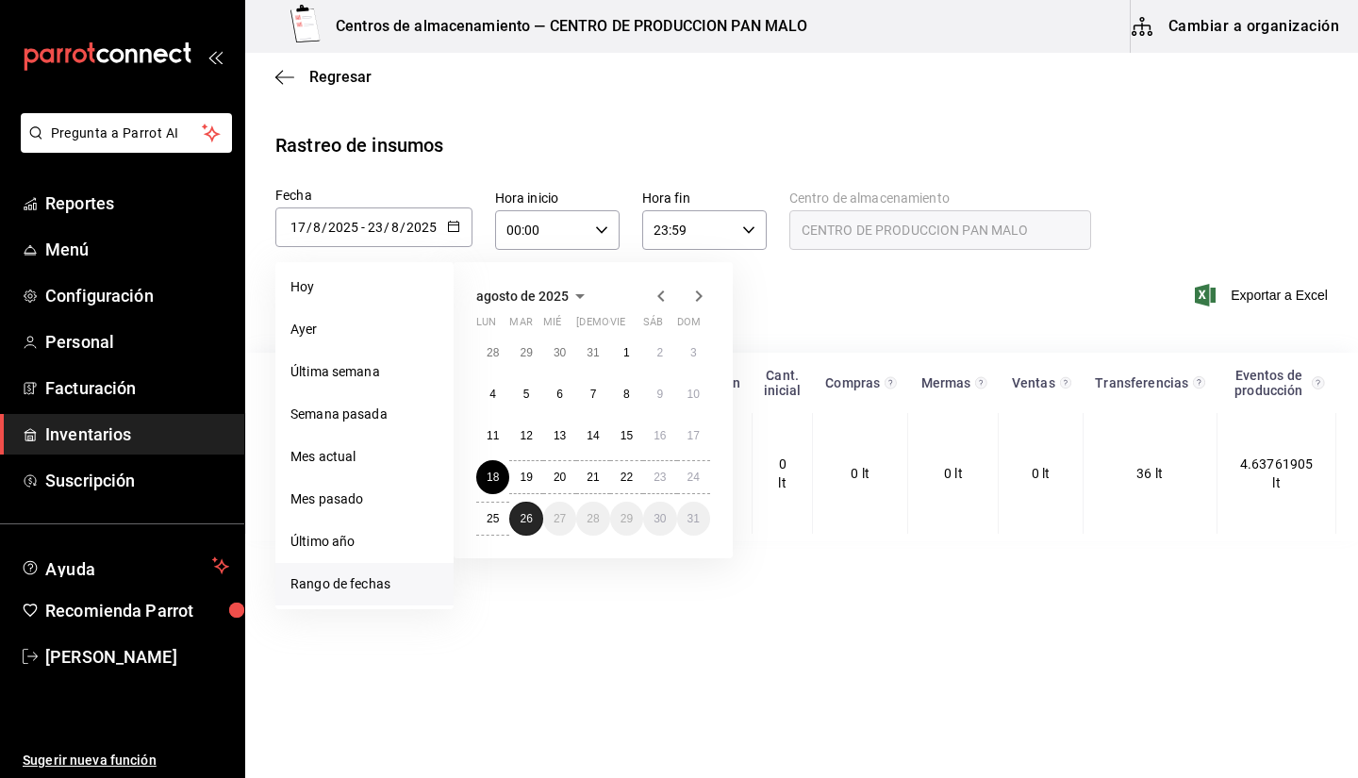
type input "26"
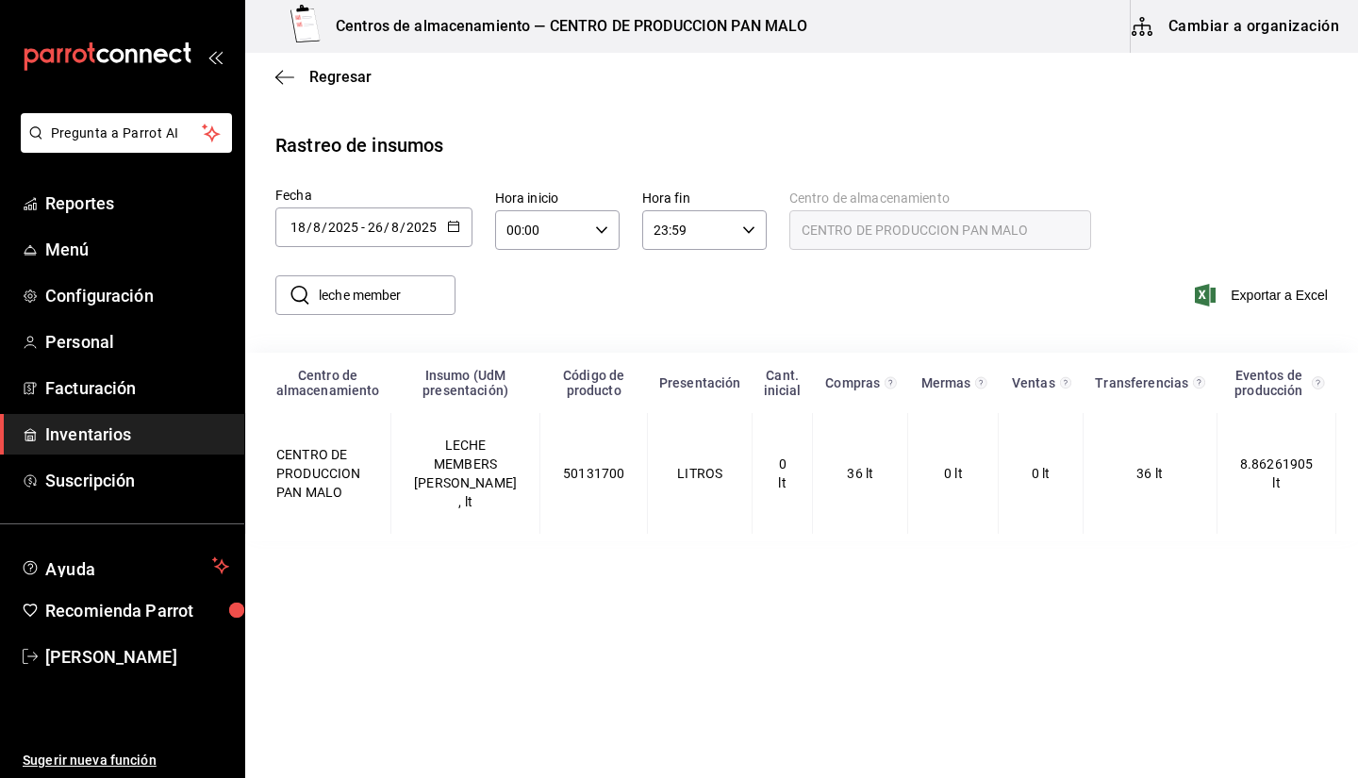
click at [769, 320] on div "​ leche member ​ Exportar a Excel" at bounding box center [794, 306] width 1128 height 77
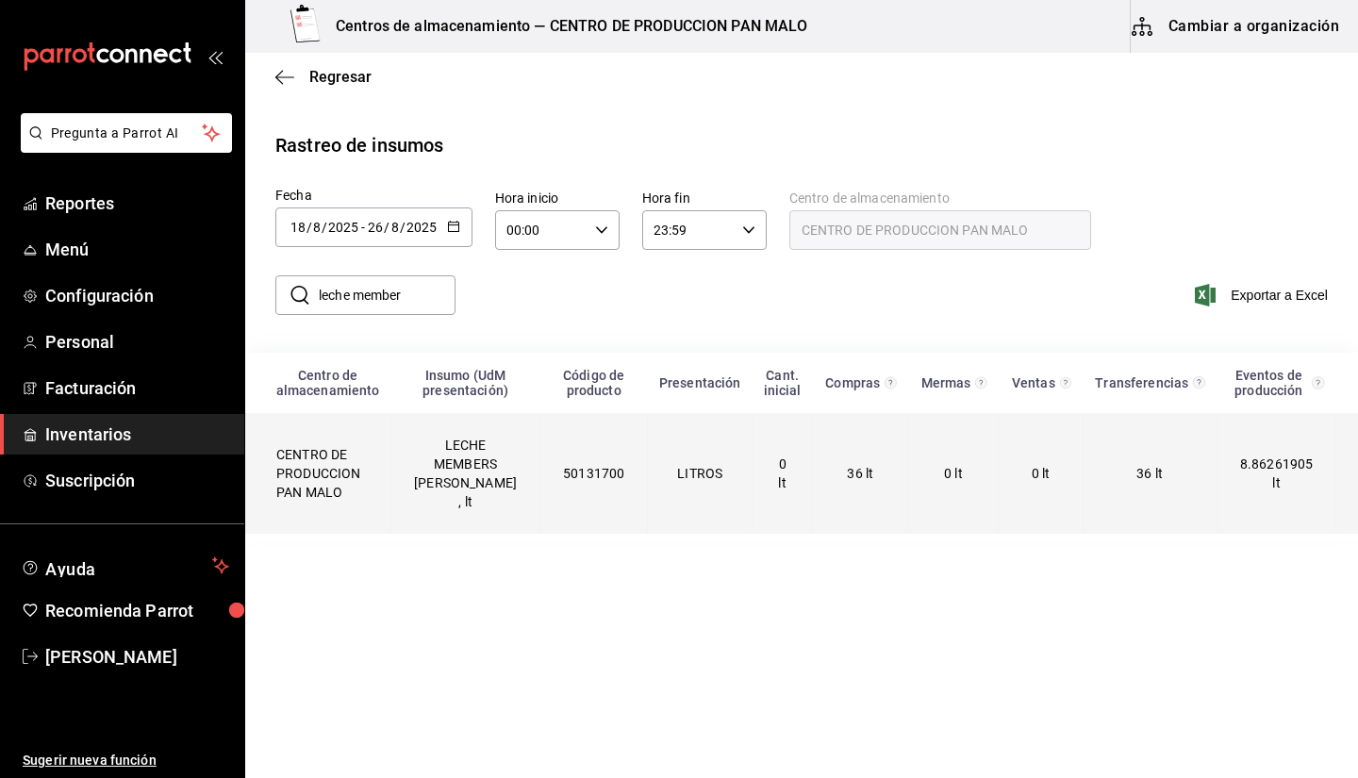
click at [1240, 459] on span "8.86261905 lt" at bounding box center [1277, 473] width 74 height 34
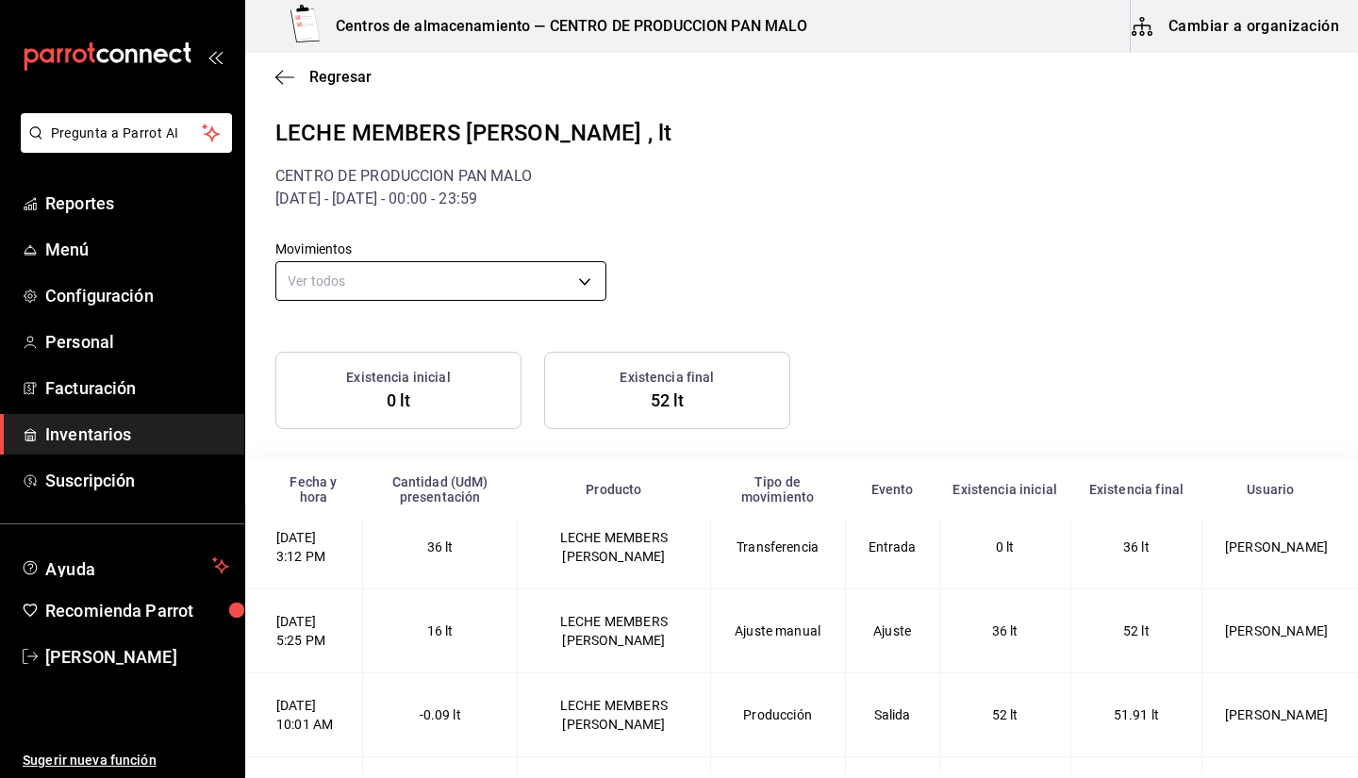
click at [585, 272] on body "Pregunta a Parrot AI Reportes Menú Configuración Personal Facturación Inventari…" at bounding box center [679, 387] width 1358 height 774
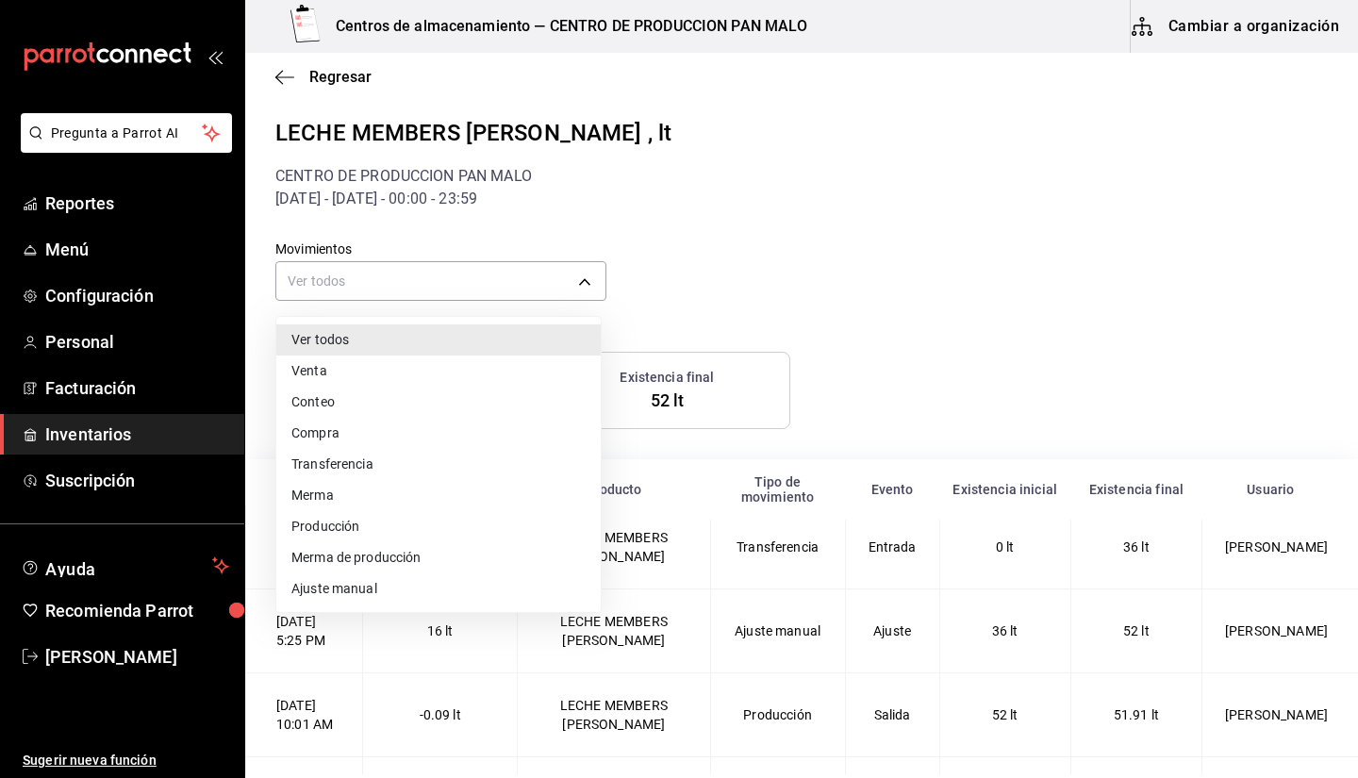
click at [434, 540] on li "Producción" at bounding box center [438, 526] width 324 height 31
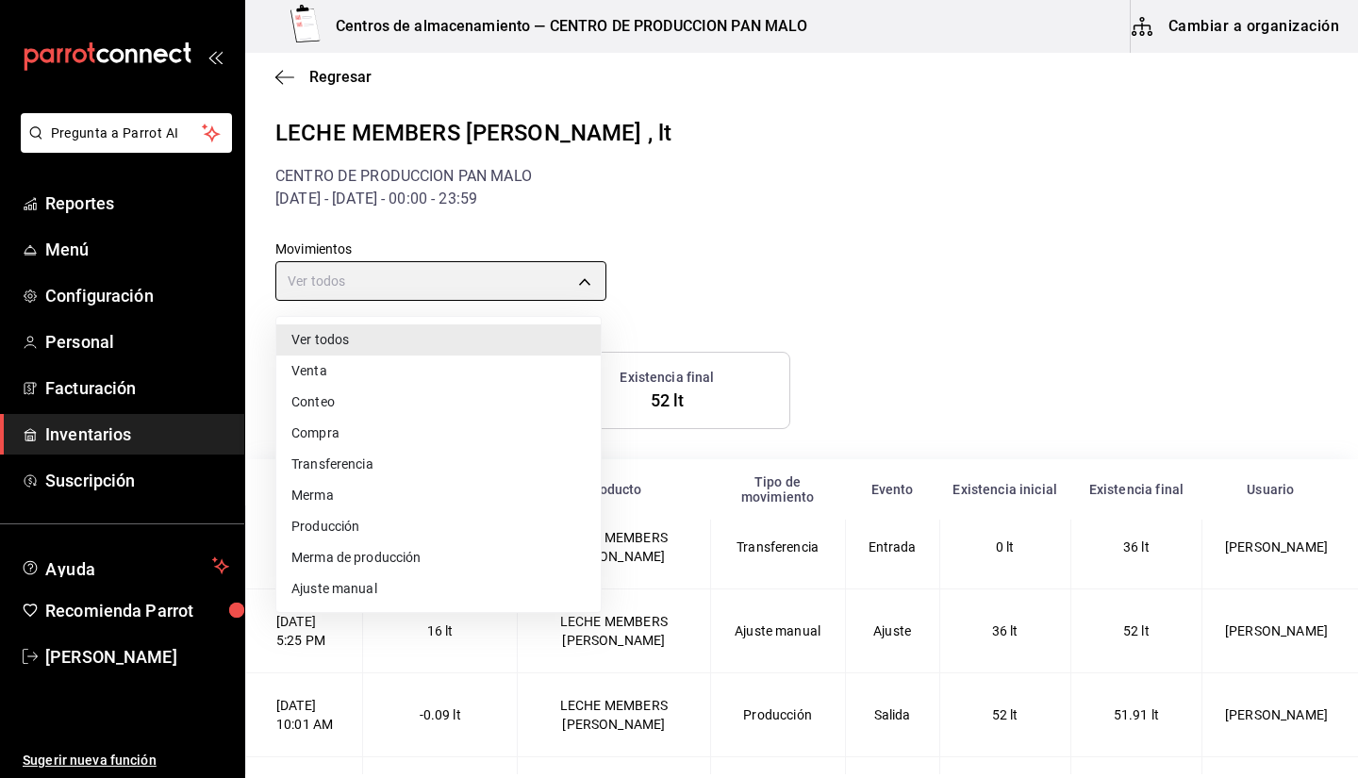
type input "PRODUCTION"
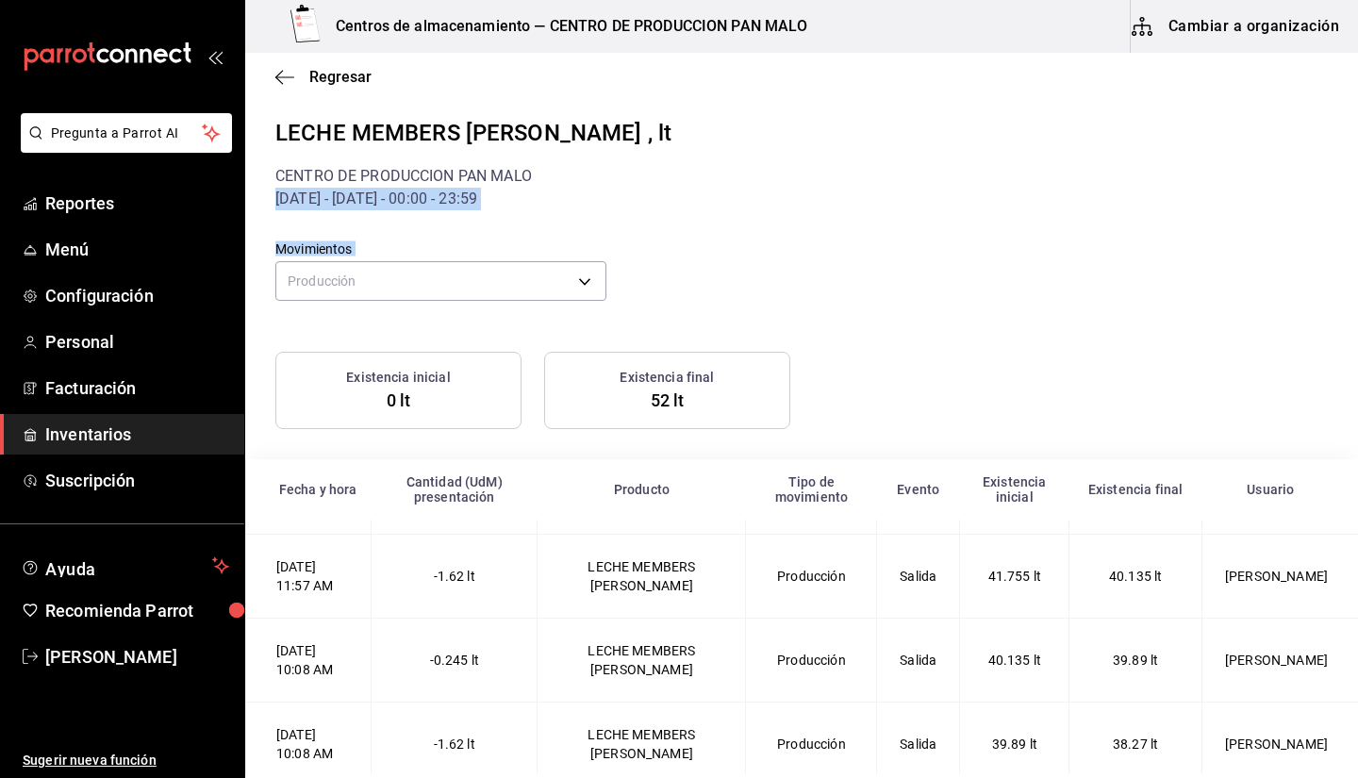
drag, startPoint x: 1341, startPoint y: 173, endPoint x: 1334, endPoint y: 259, distance: 87.0
click at [1334, 259] on div "LECHE MEMBERS MARK , lt CENTRO DE PRODUCCION PAN MALO 18/08/2025 - 26/08/2025 -…" at bounding box center [801, 622] width 1113 height 1013
click at [1276, 209] on div "18/08/2025 - 26/08/2025 - 00:00 - 23:59" at bounding box center [801, 199] width 1052 height 23
click at [293, 73] on icon "button" at bounding box center [284, 77] width 19 height 17
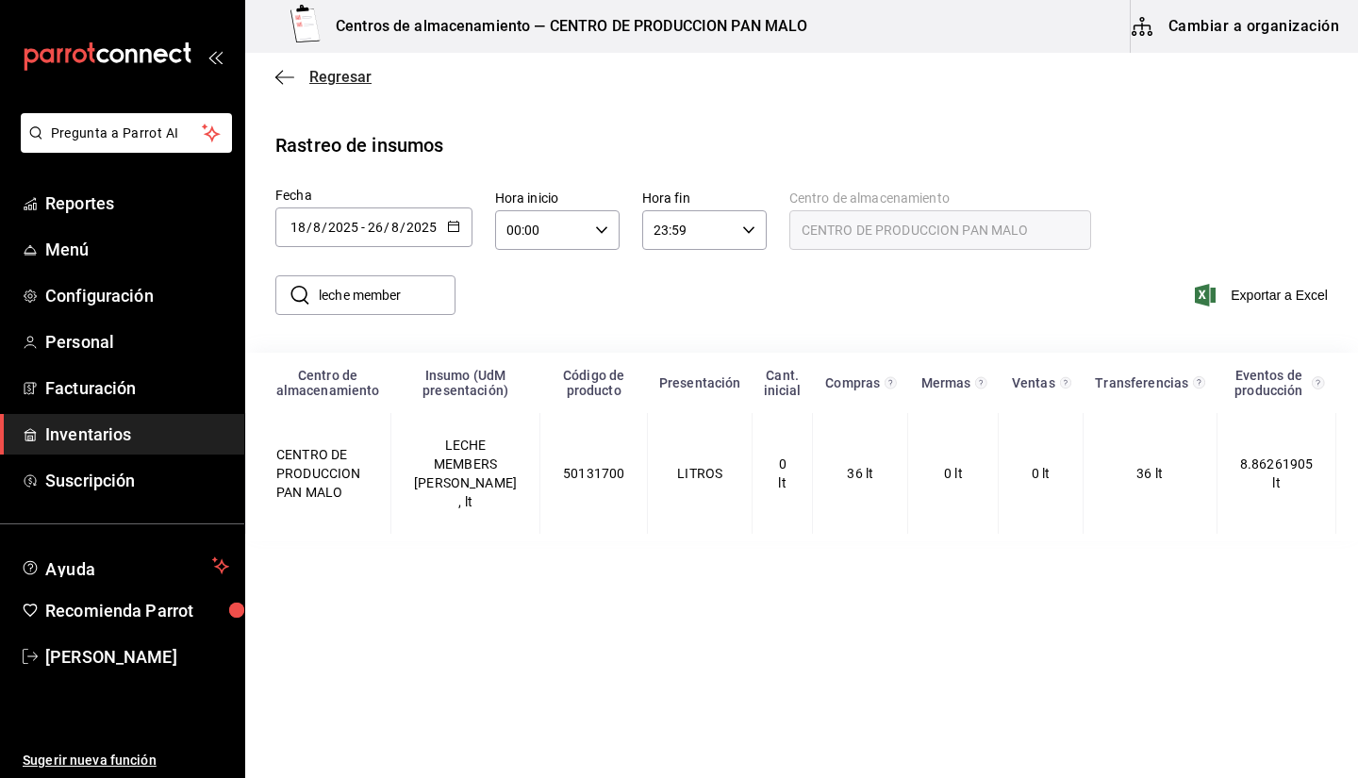
click at [305, 82] on span "Regresar" at bounding box center [323, 77] width 96 height 18
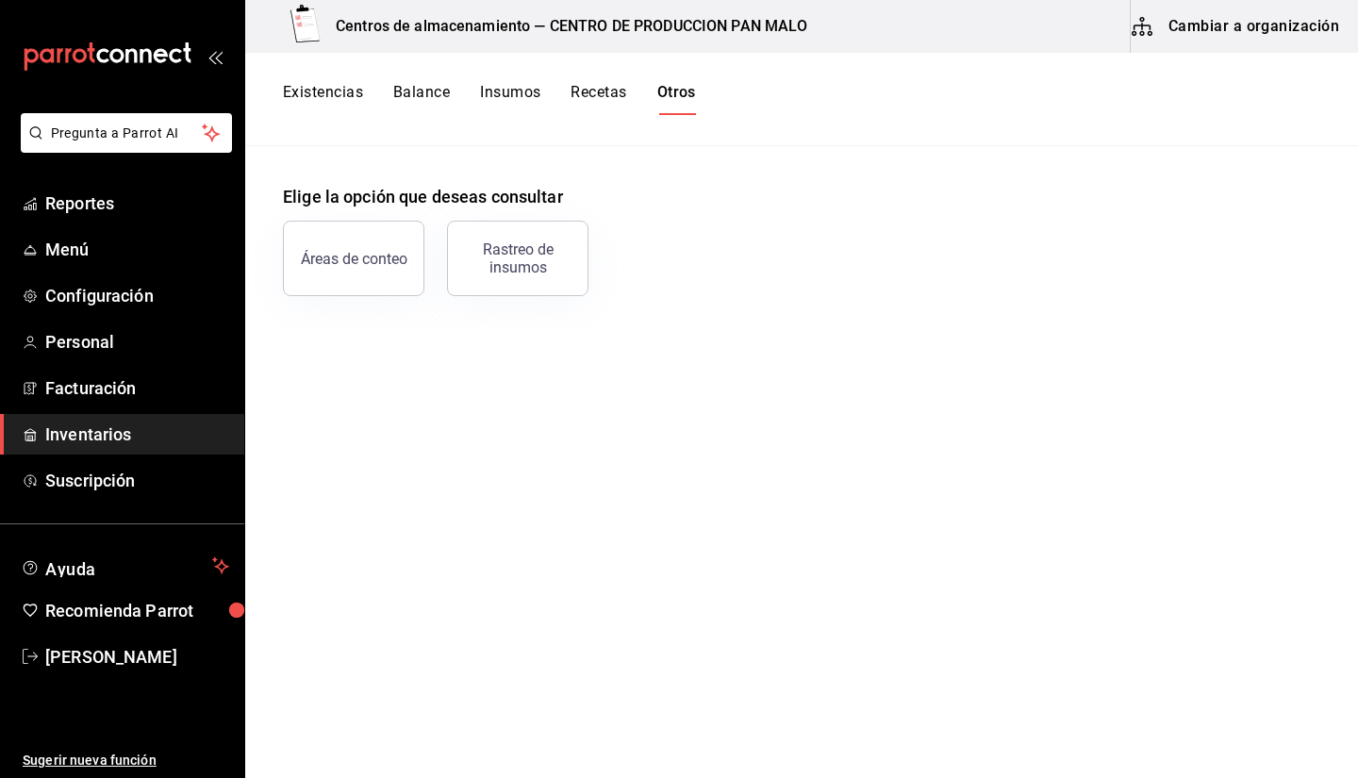
click at [157, 434] on span "Inventarios" at bounding box center [137, 433] width 184 height 25
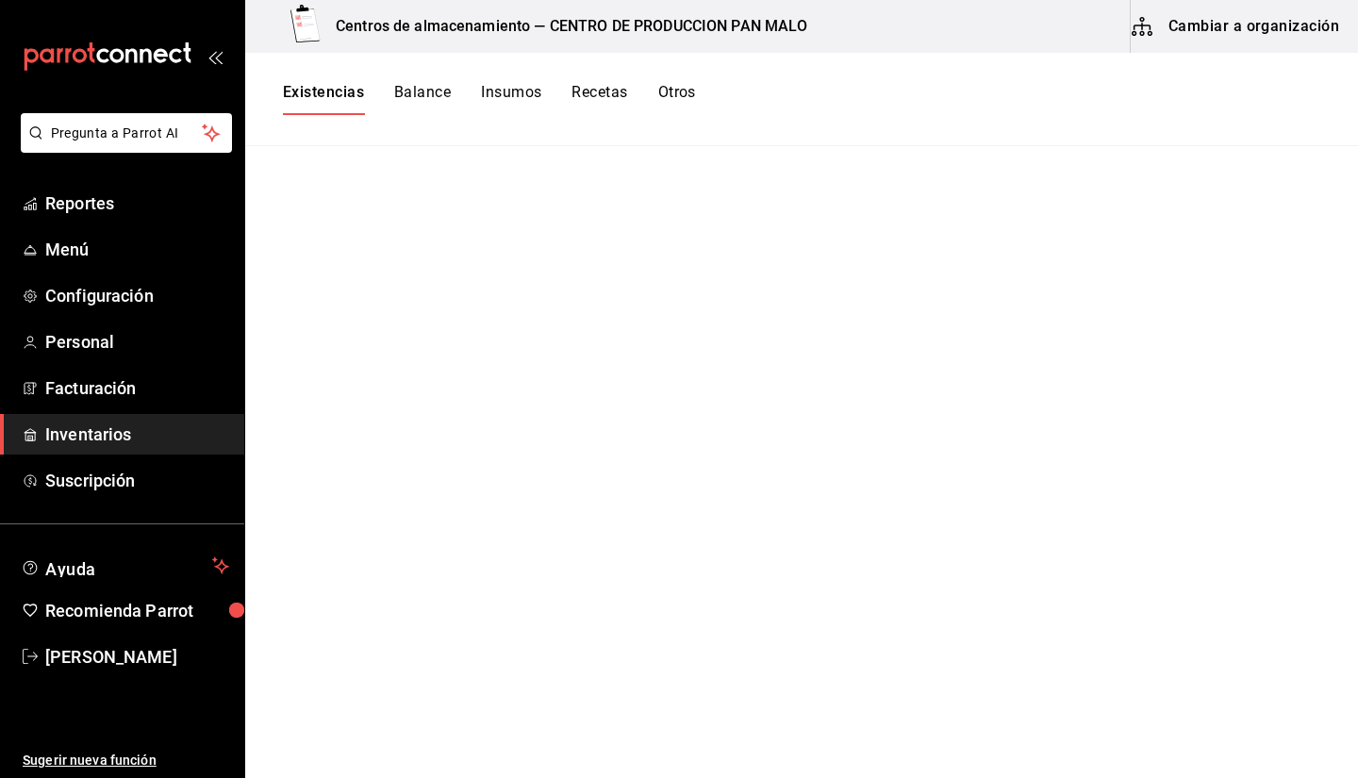
click at [674, 98] on button "Otros" at bounding box center [677, 99] width 38 height 32
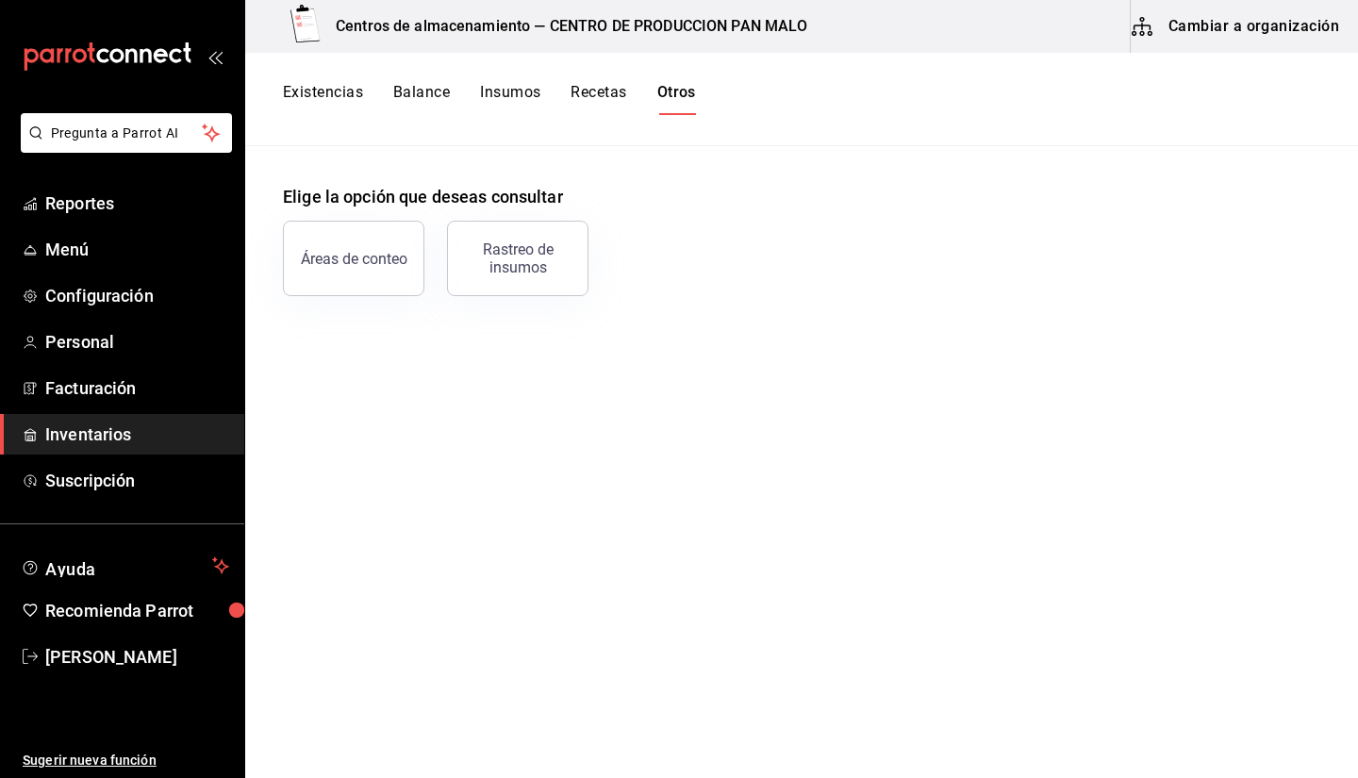
click at [1216, 21] on button "Cambiar a organización" at bounding box center [1237, 26] width 212 height 53
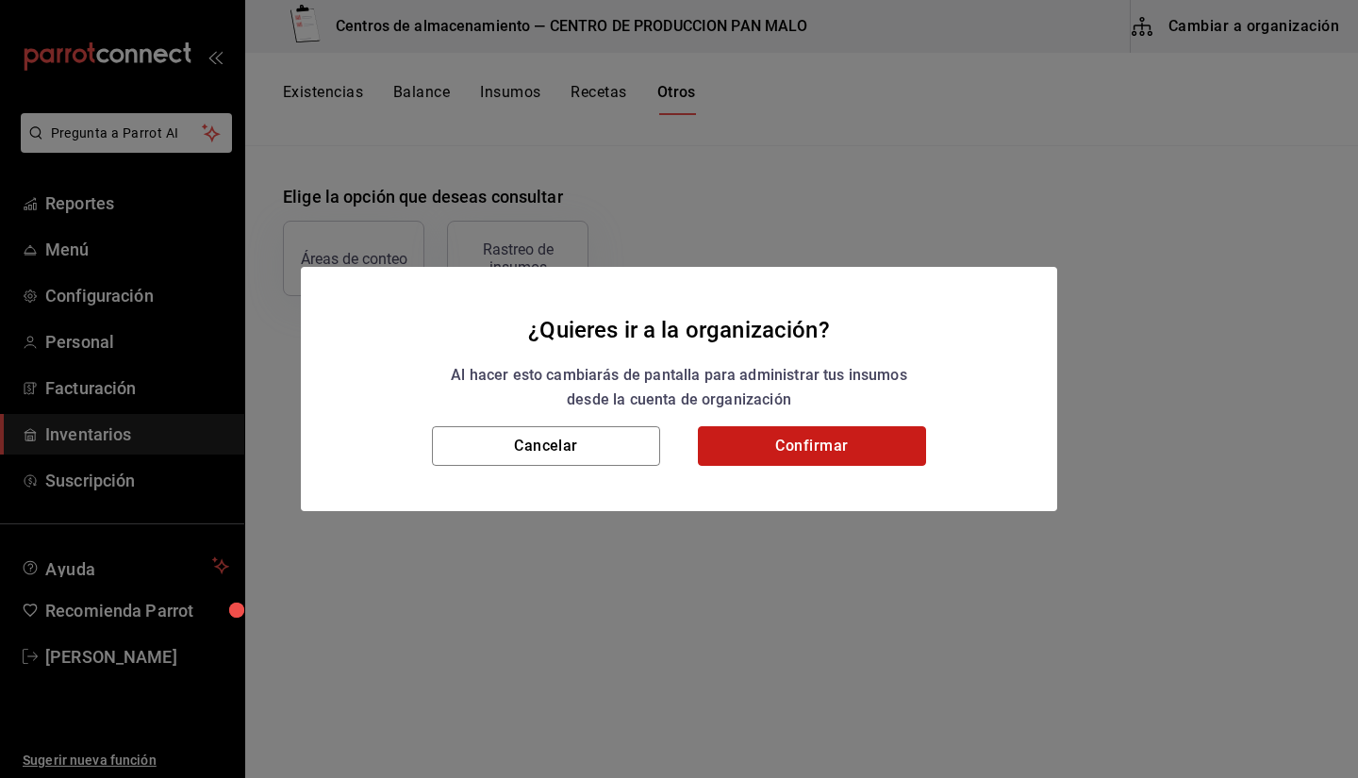
drag, startPoint x: 790, startPoint y: 444, endPoint x: 763, endPoint y: 446, distance: 27.4
click at [763, 446] on button "Confirmar" at bounding box center [812, 446] width 228 height 40
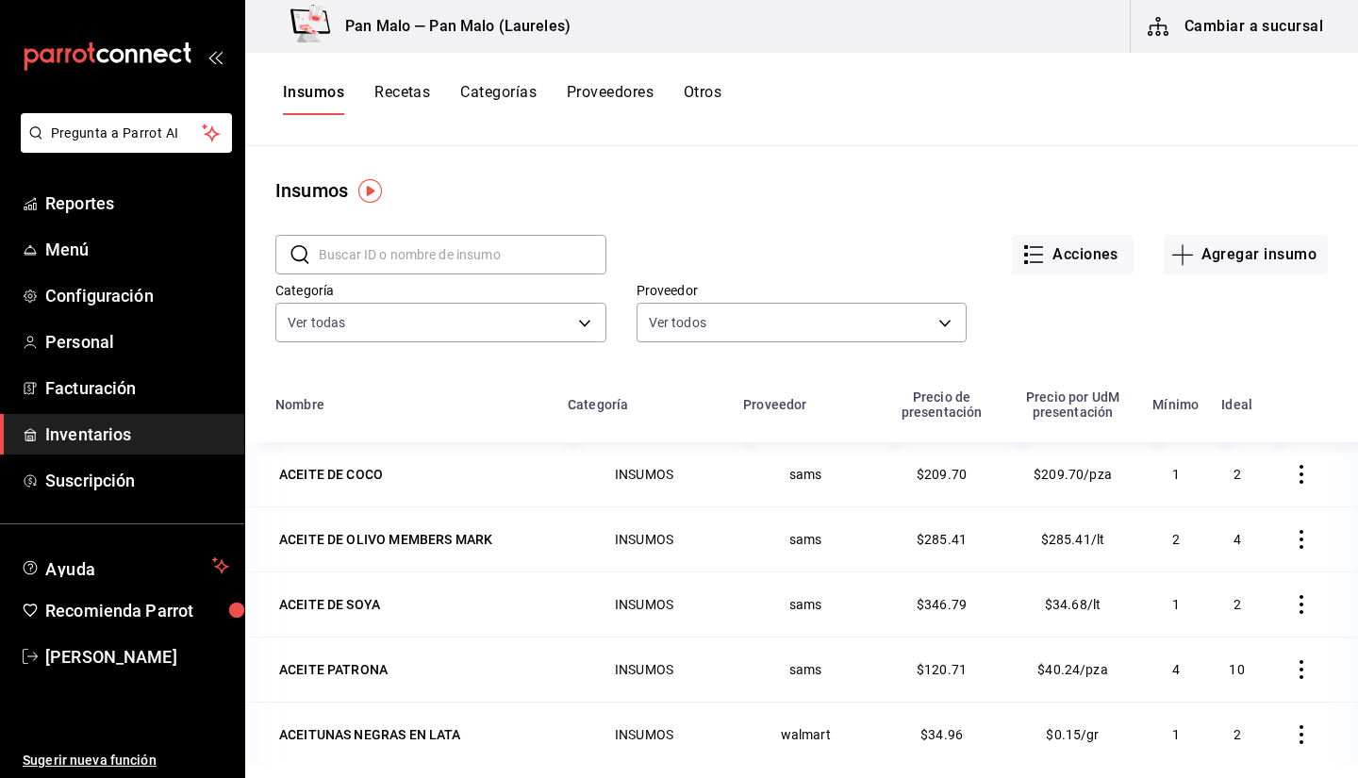
click at [421, 83] on button "Recetas" at bounding box center [402, 99] width 56 height 32
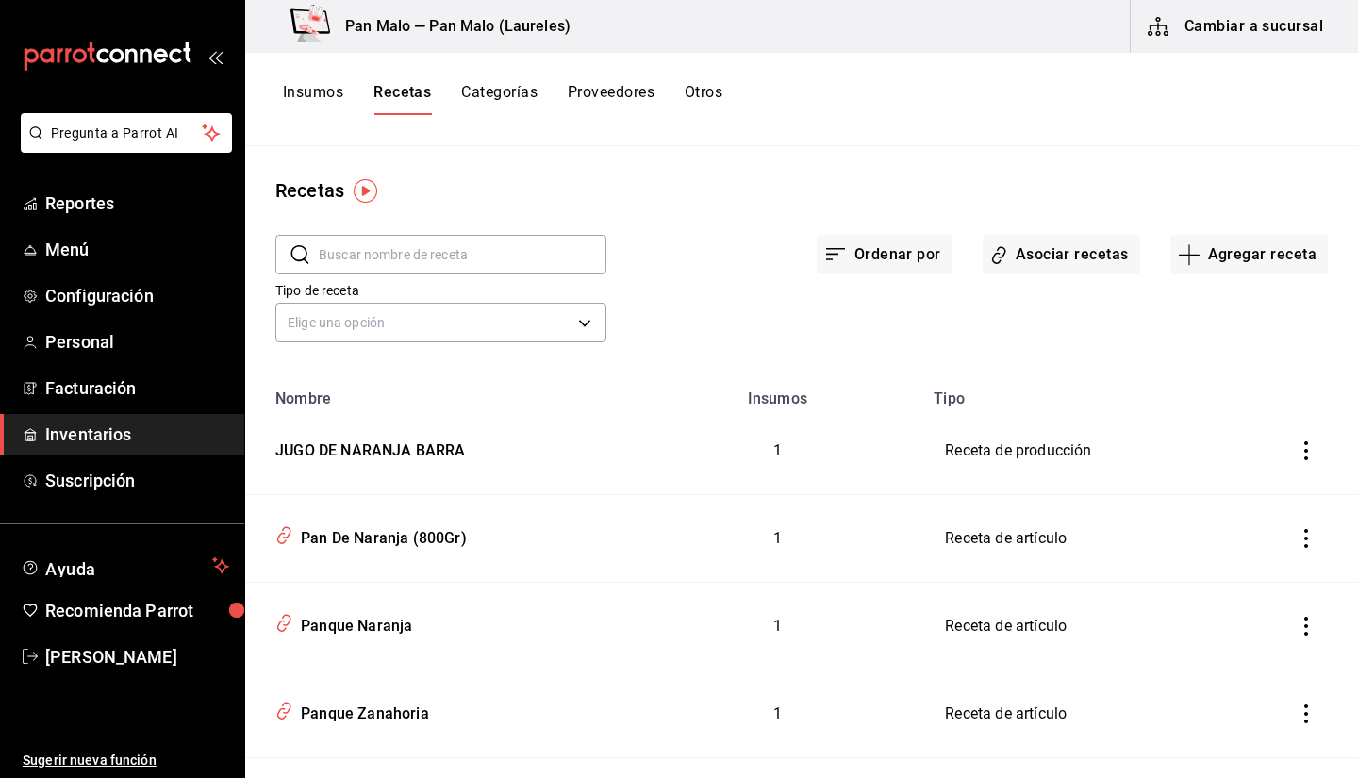
click at [542, 271] on input "text" at bounding box center [463, 255] width 288 height 38
click at [528, 260] on input "text" at bounding box center [463, 255] width 288 height 38
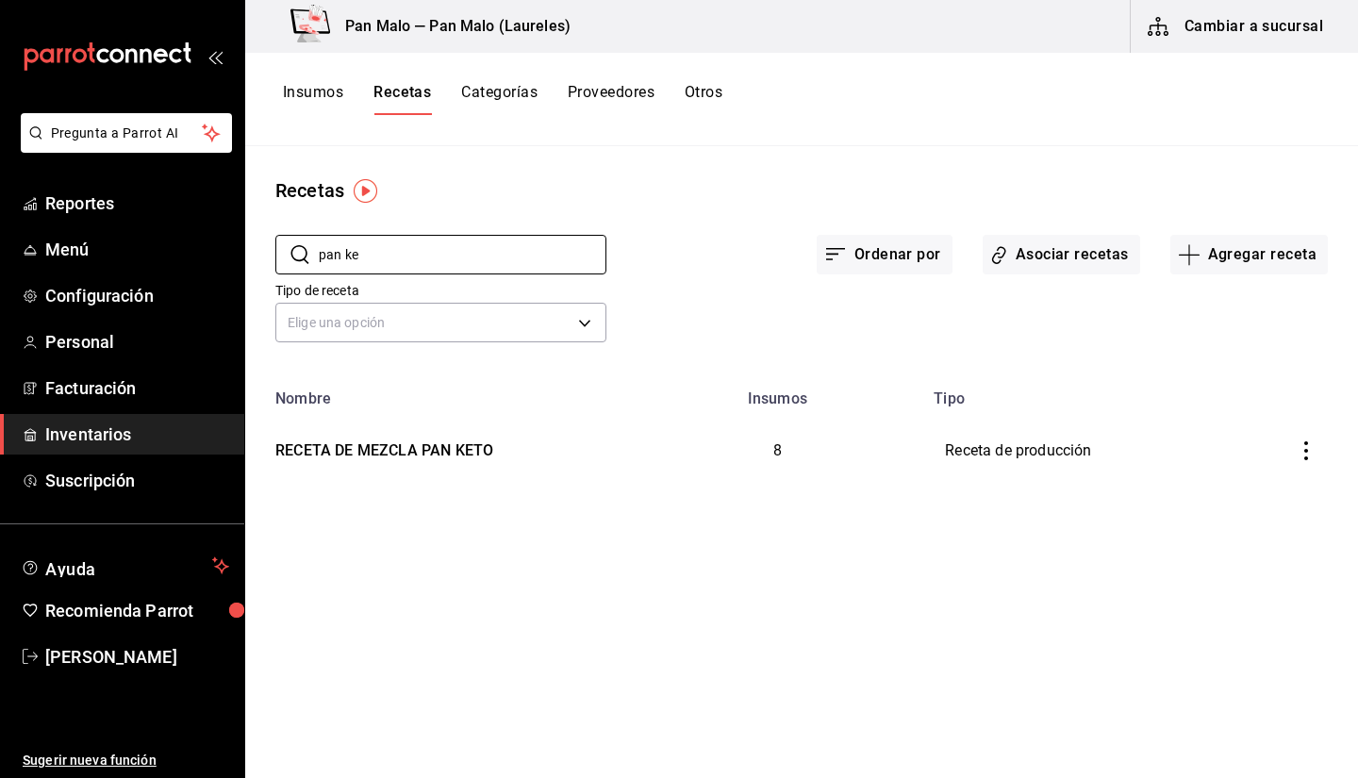
type input "pan ke"
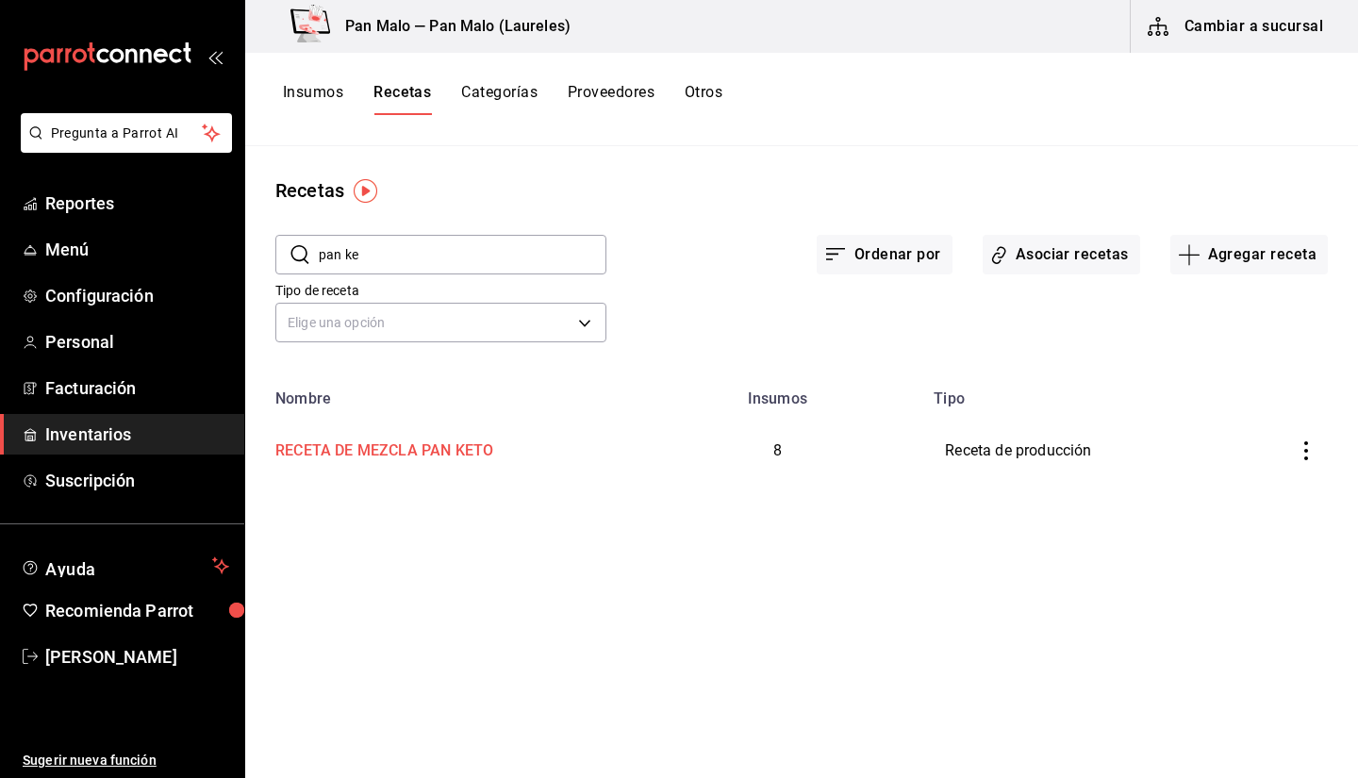
click at [484, 436] on div "RECETA DE MEZCLA PAN KETO" at bounding box center [380, 447] width 225 height 29
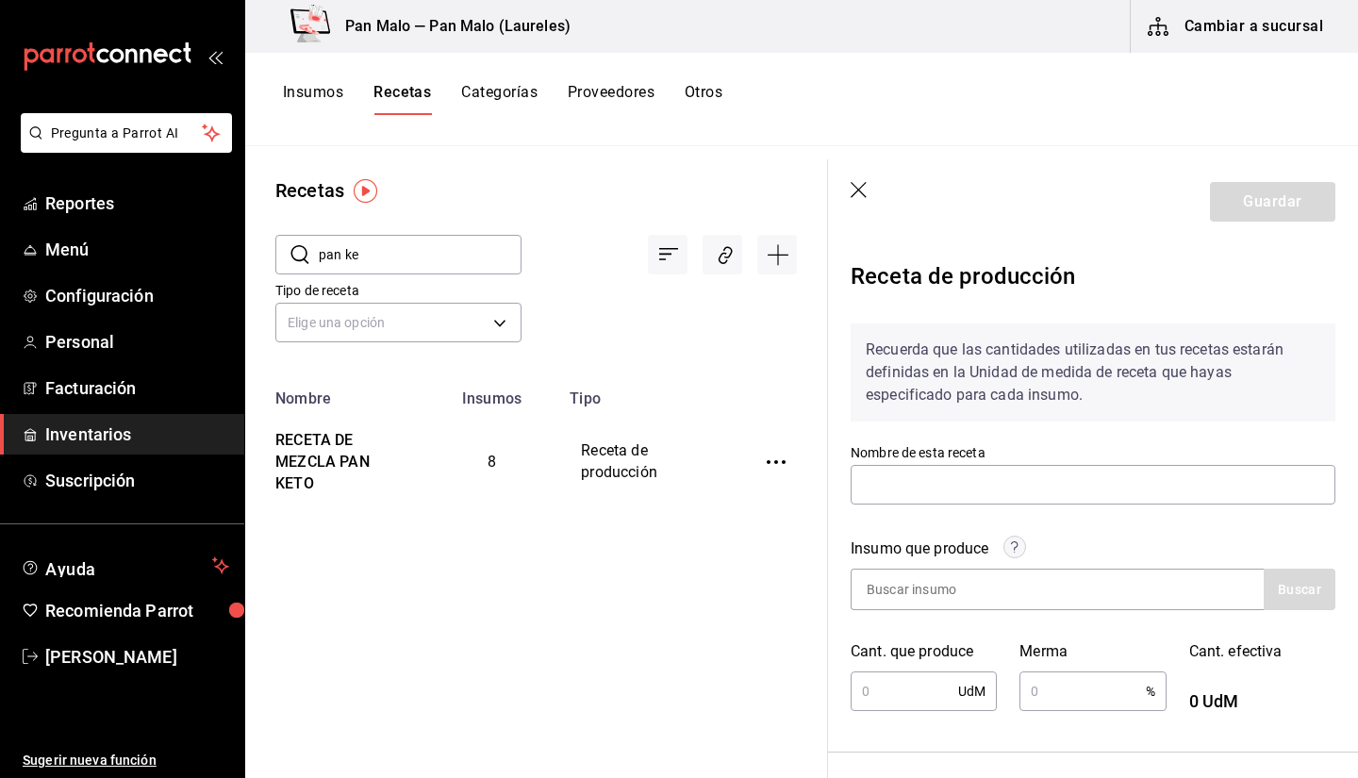
type input "RECETA DE MEZCLA PAN KETO"
type input "6"
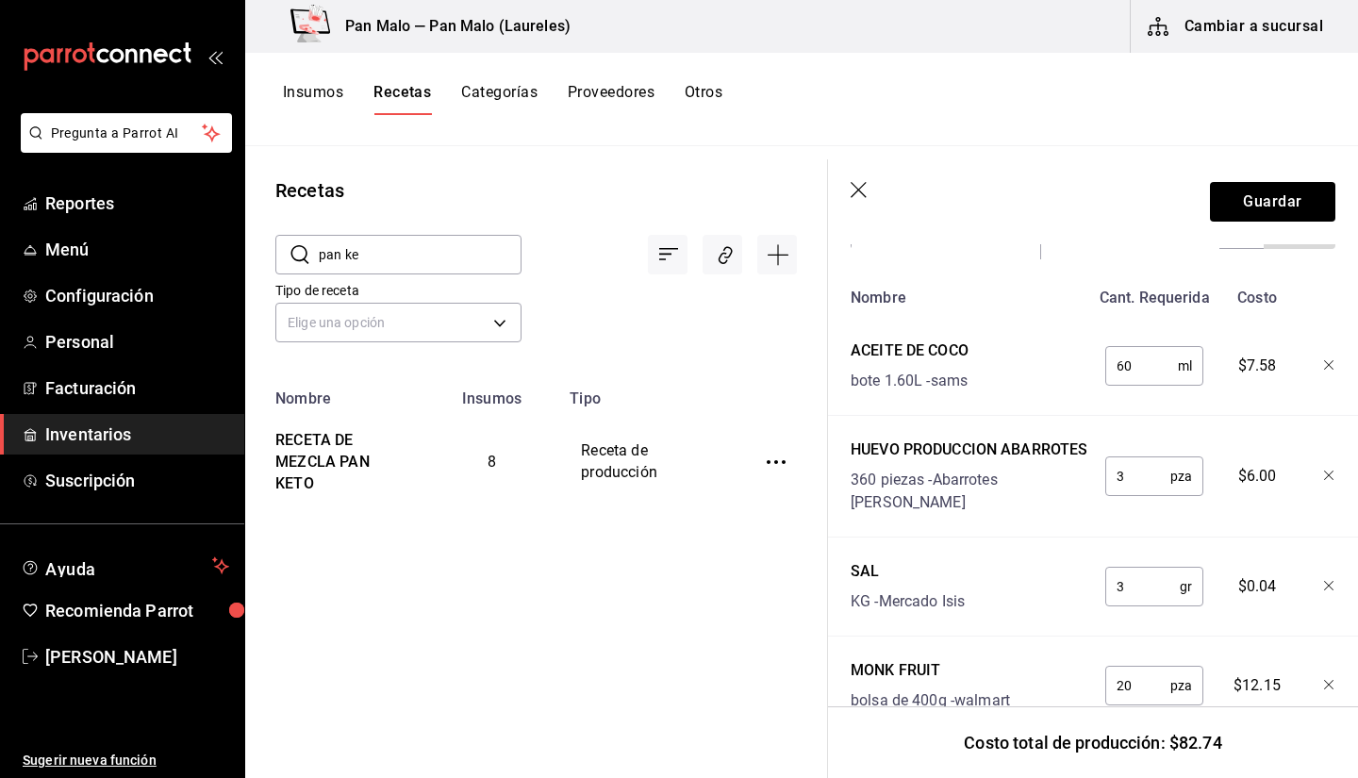
scroll to position [176, 0]
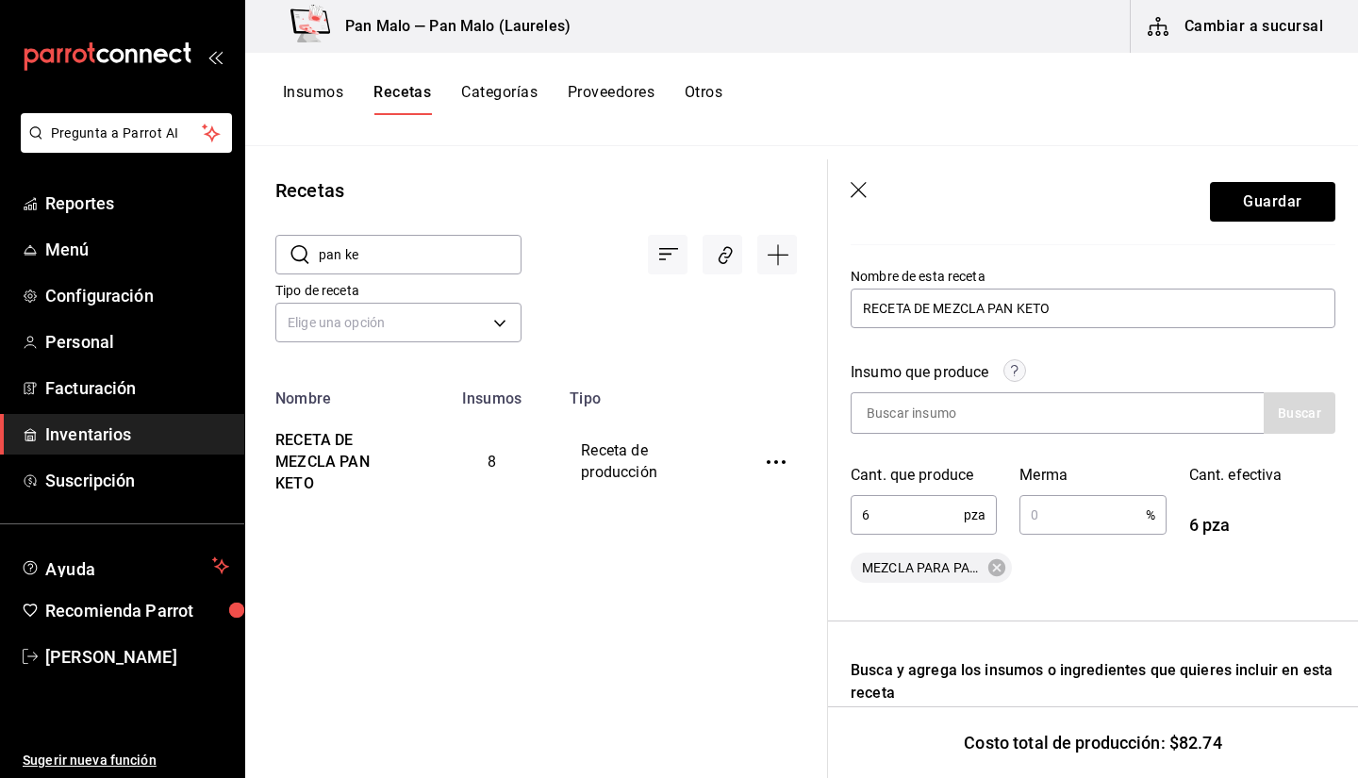
click at [868, 195] on icon "button" at bounding box center [859, 191] width 19 height 19
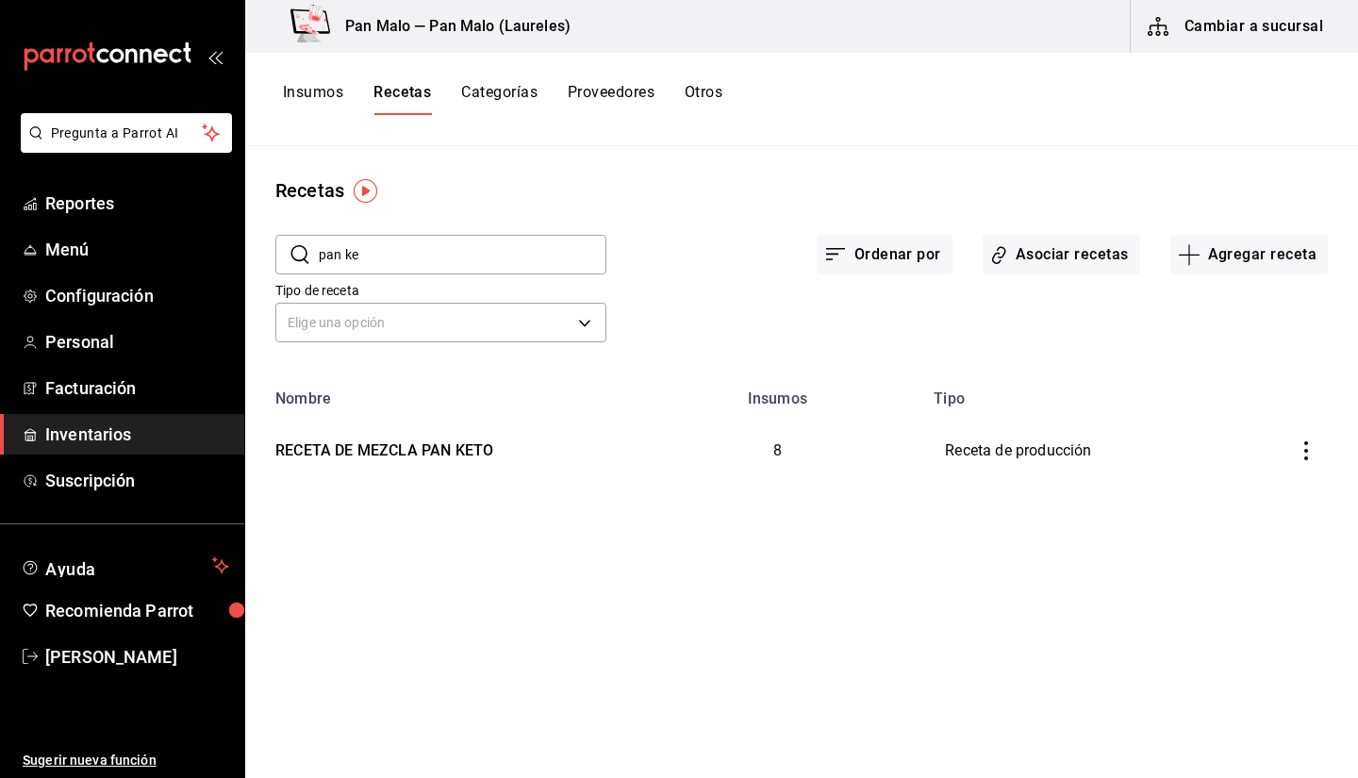
click at [975, 141] on div "Insumos Recetas Categorías Proveedores Otros" at bounding box center [801, 99] width 1113 height 93
click at [726, 138] on div "Insumos Recetas Categorías Proveedores Otros" at bounding box center [801, 99] width 1113 height 93
click at [482, 269] on input "pan ke" at bounding box center [463, 255] width 288 height 38
click at [708, 91] on button "Otros" at bounding box center [704, 99] width 38 height 32
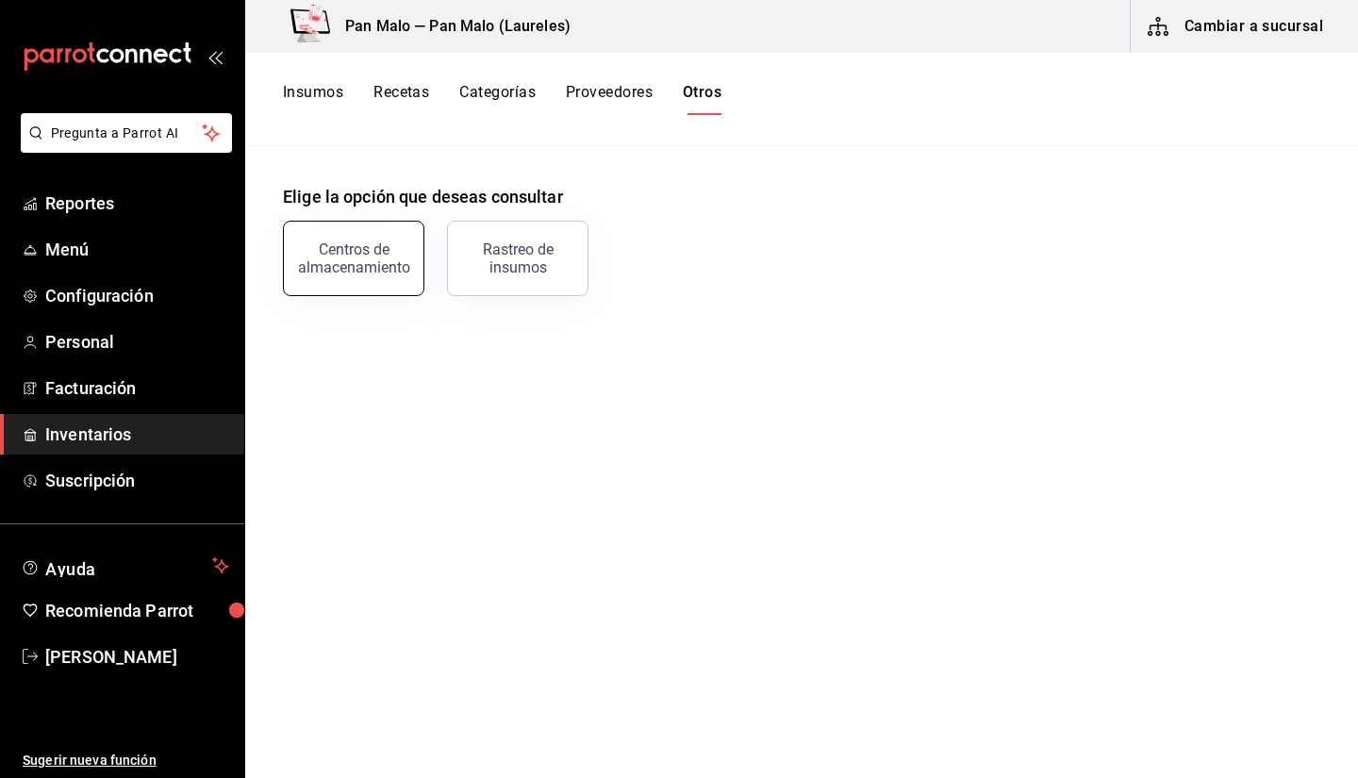
click at [359, 261] on div "Centros de almacenamiento" at bounding box center [353, 258] width 117 height 36
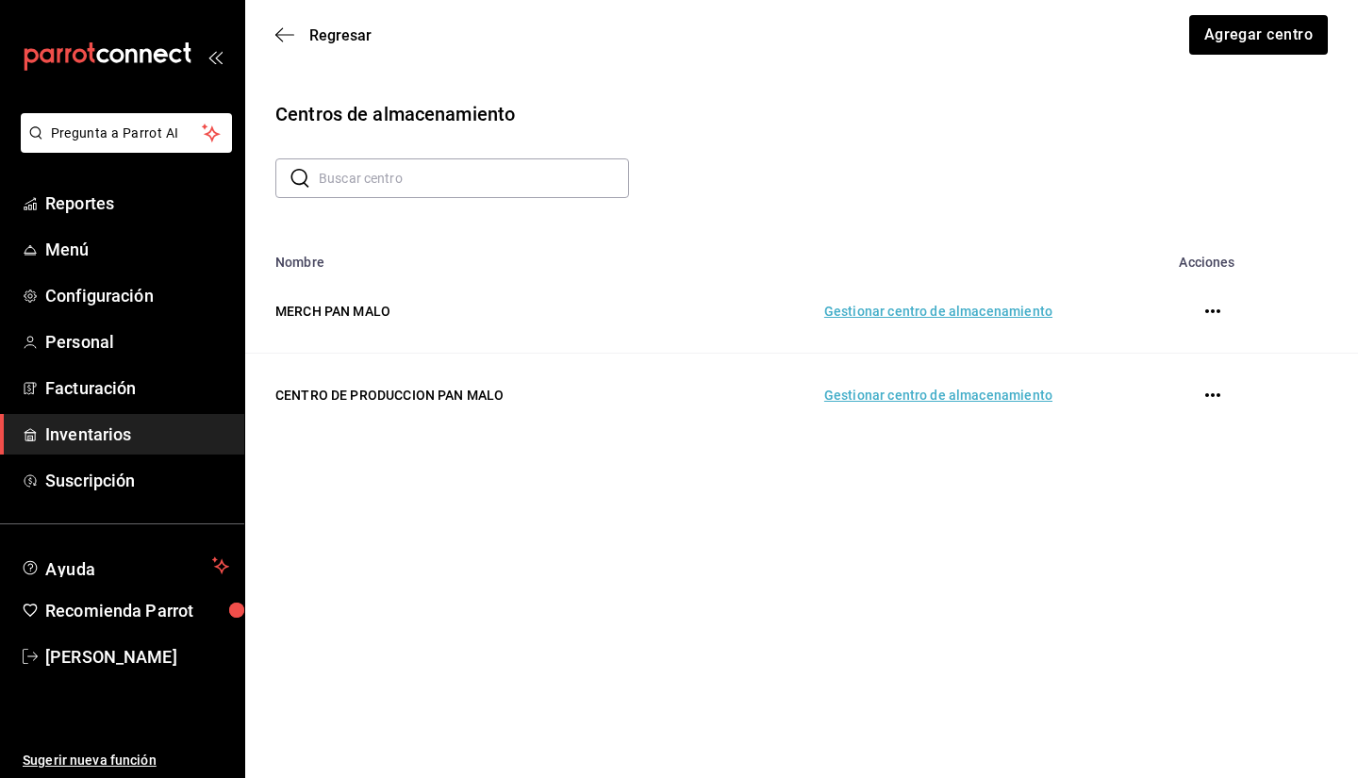
click at [680, 382] on td "Gestionar centro de almacenamiento" at bounding box center [870, 396] width 409 height 84
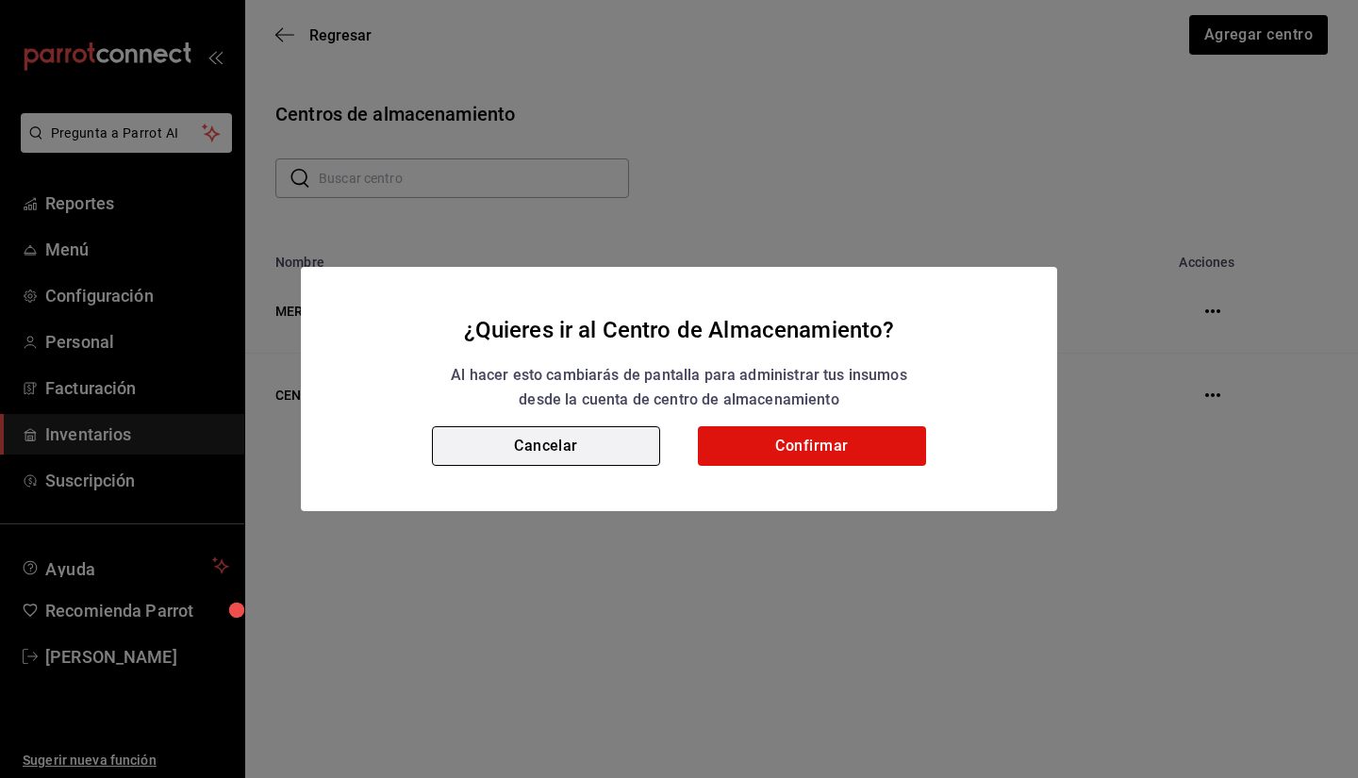
click at [626, 437] on button "Cancelar" at bounding box center [546, 446] width 228 height 40
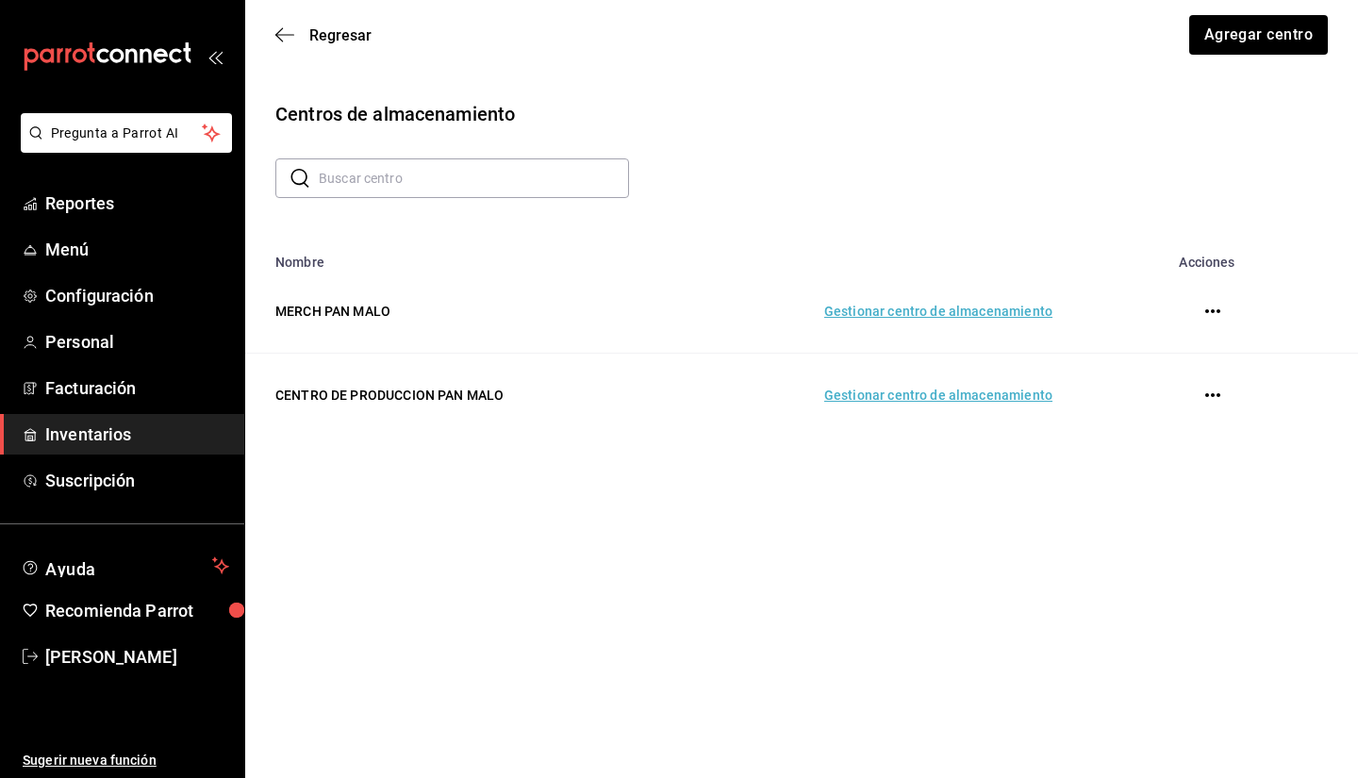
click at [908, 400] on td "Gestionar centro de almacenamiento" at bounding box center [870, 396] width 409 height 84
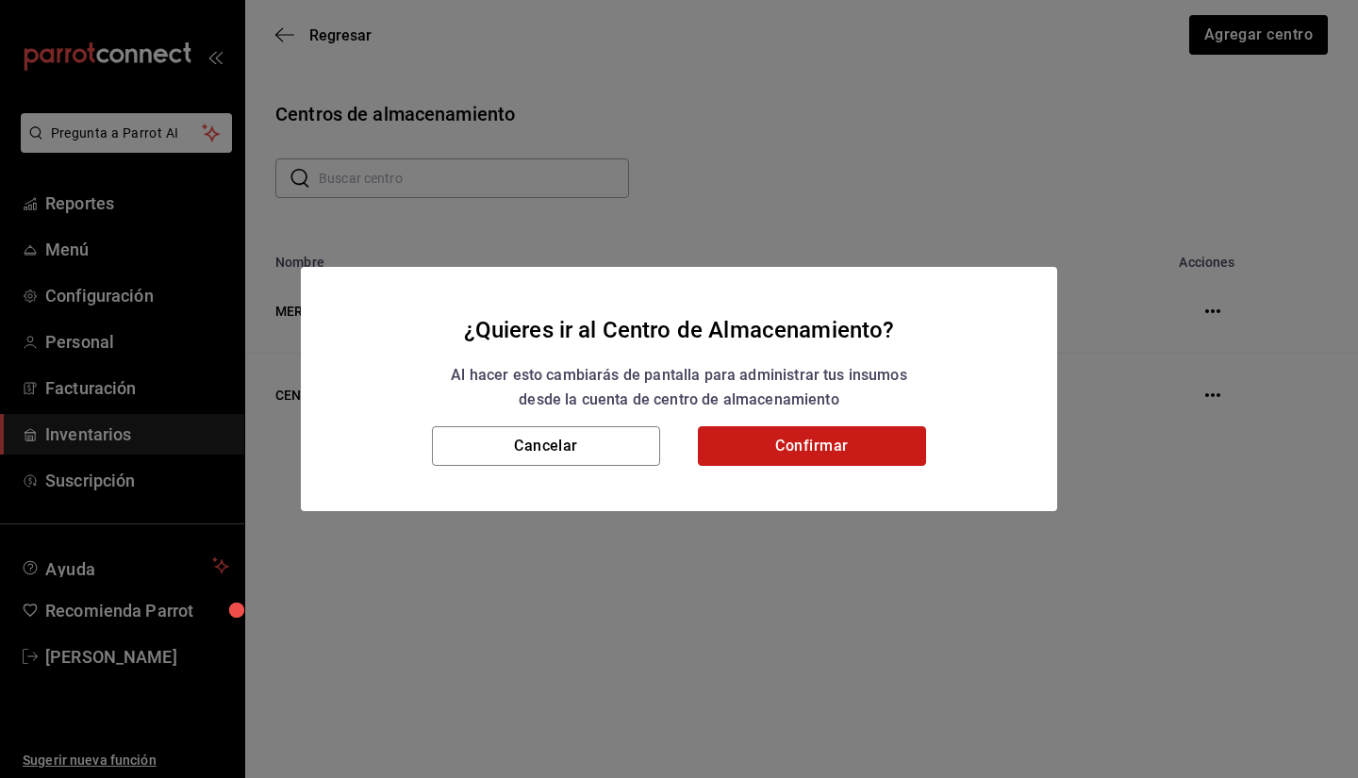
click at [817, 440] on button "Confirmar" at bounding box center [812, 446] width 228 height 40
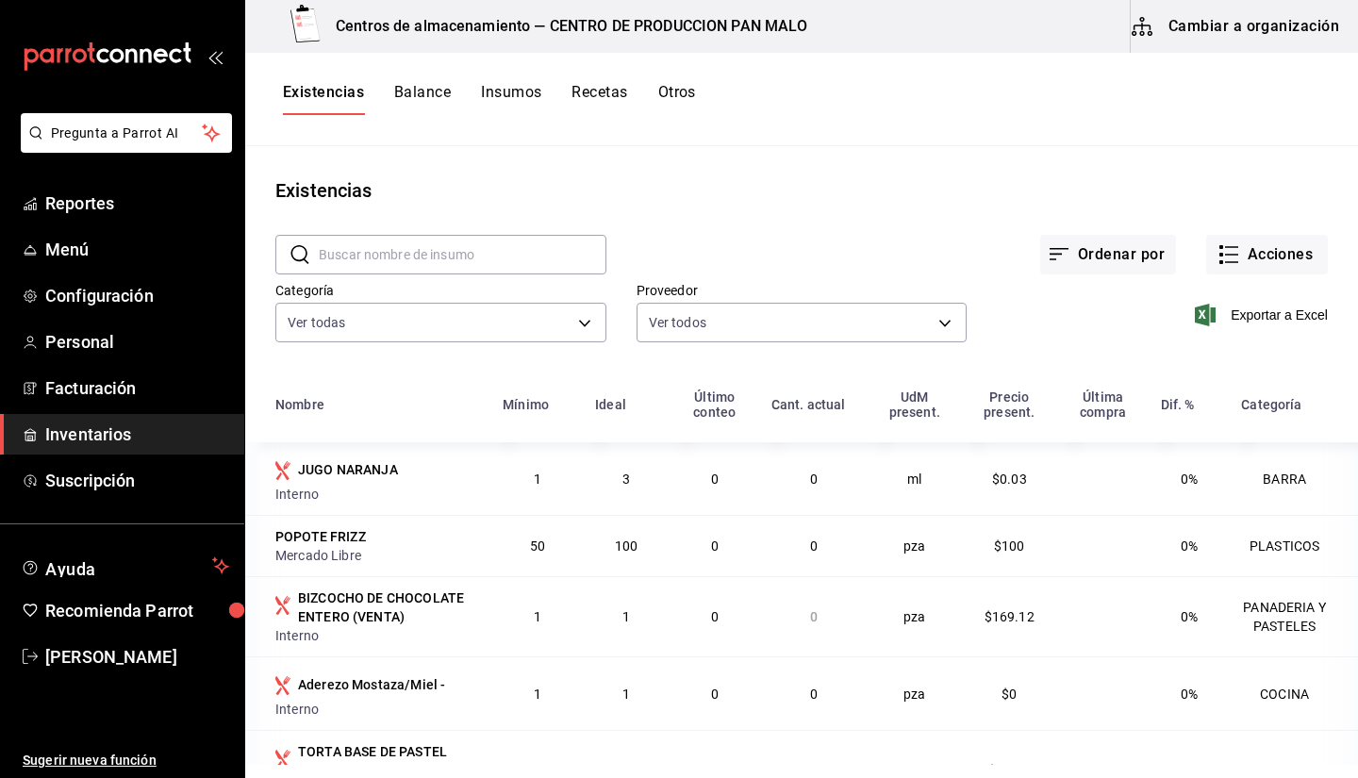
click at [649, 600] on td "1" at bounding box center [626, 616] width 85 height 80
click at [473, 251] on input "text" at bounding box center [463, 255] width 288 height 38
click at [688, 106] on button "Otros" at bounding box center [677, 99] width 38 height 32
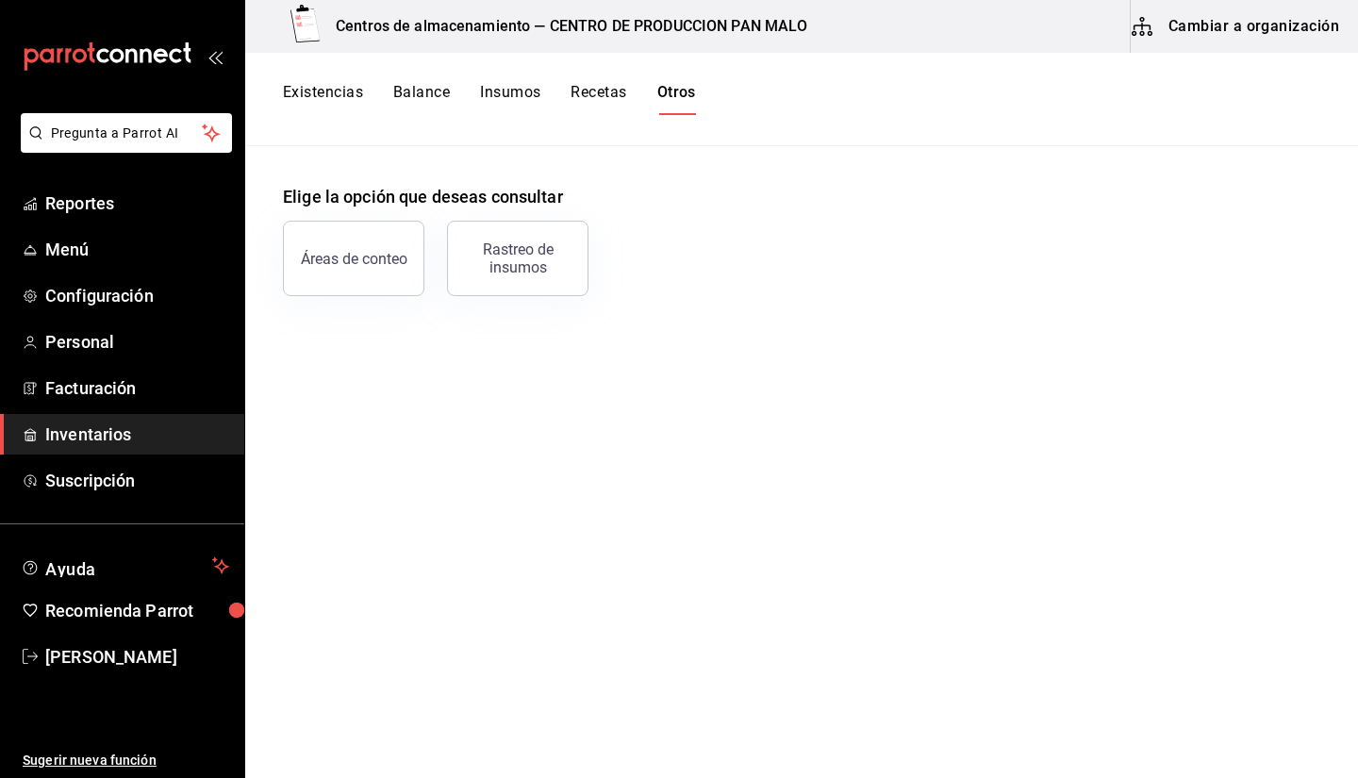
click at [299, 86] on button "Existencias" at bounding box center [323, 99] width 80 height 32
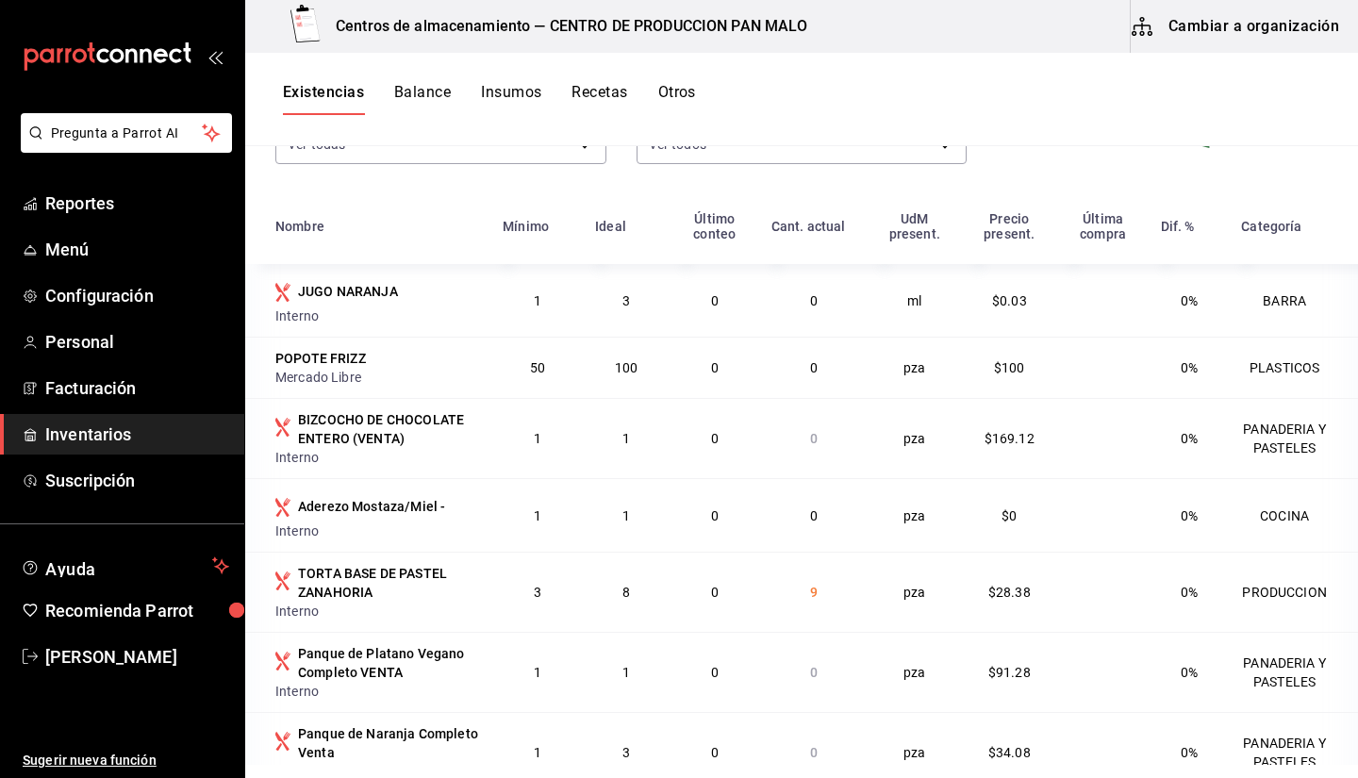
scroll to position [178, 0]
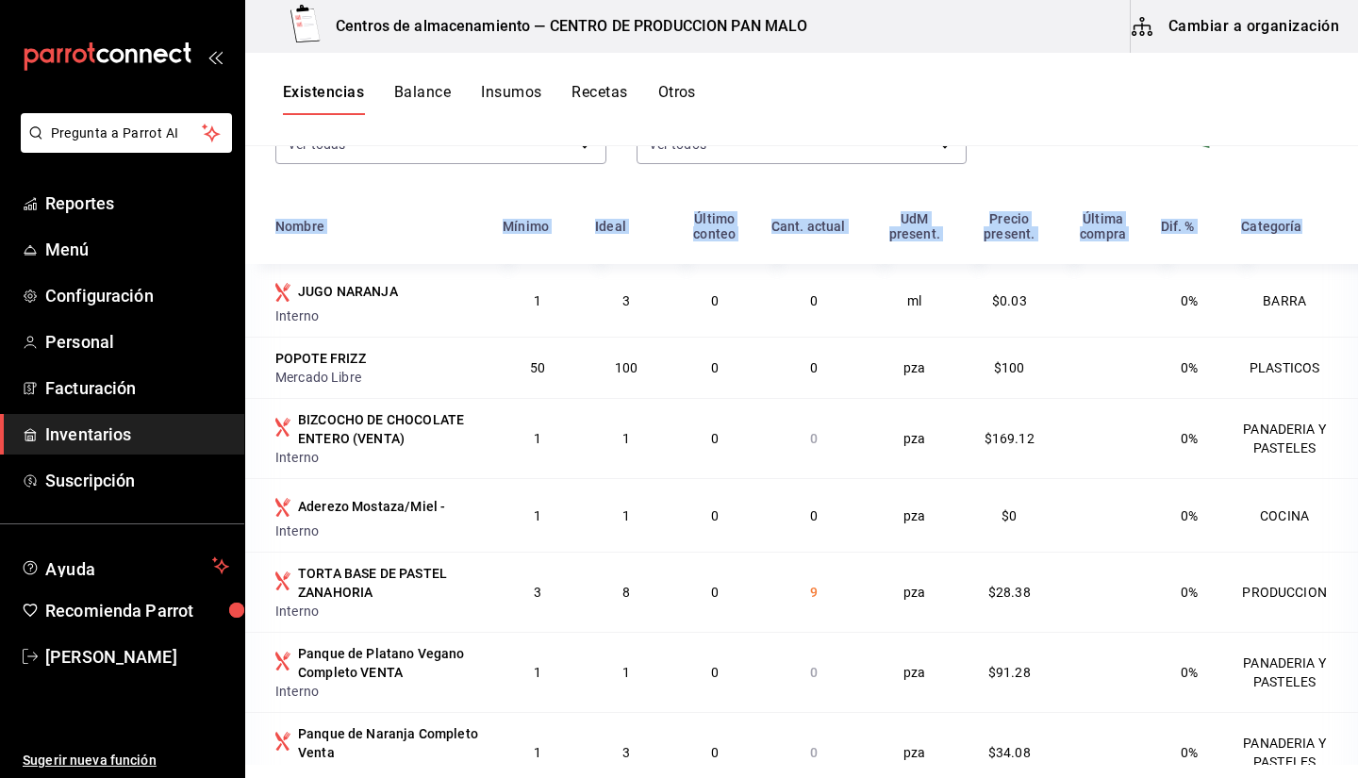
drag, startPoint x: 1328, startPoint y: 264, endPoint x: 1330, endPoint y: 273, distance: 9.8
click at [1330, 273] on div "Nombre Mínimo Ideal Último conteo Cant. actual UdM present. Precio present. Últ…" at bounding box center [801, 509] width 1113 height 618
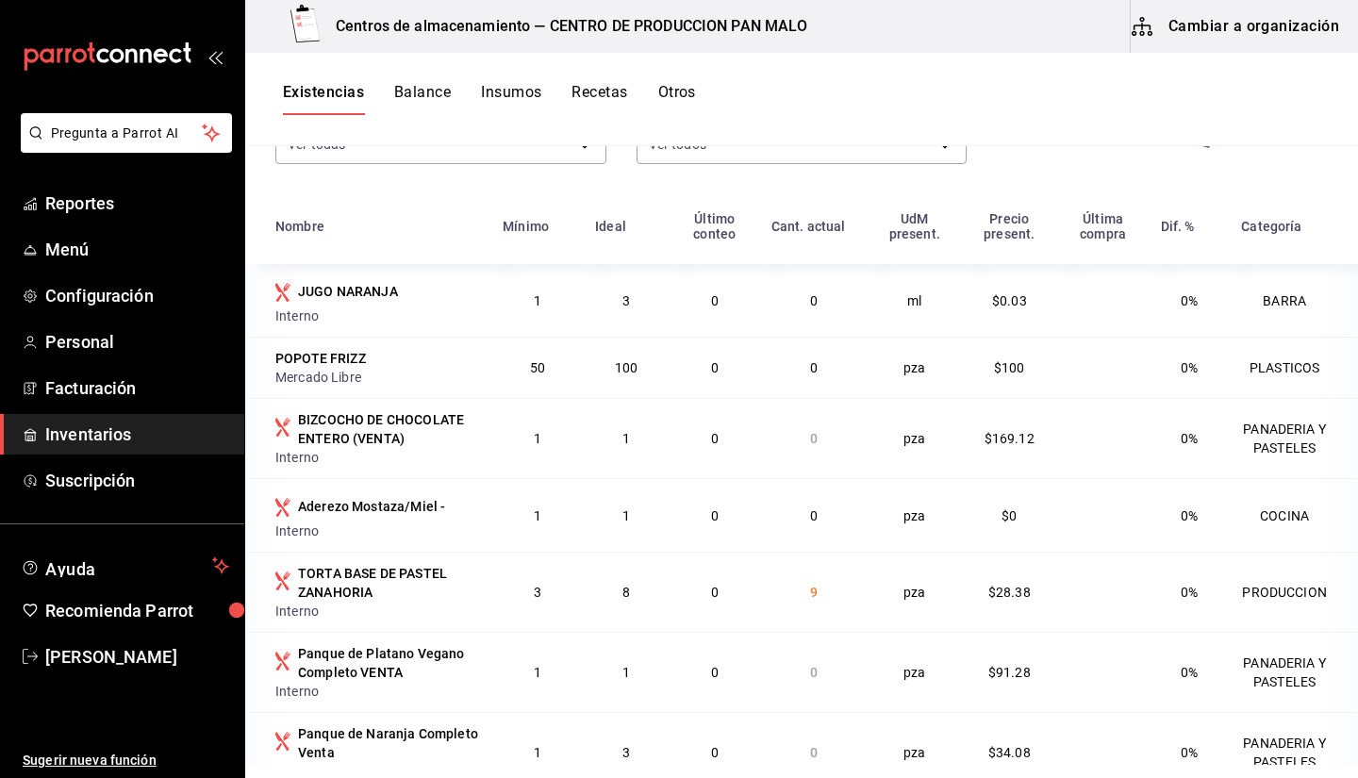
drag, startPoint x: 1258, startPoint y: 189, endPoint x: 1278, endPoint y: 152, distance: 41.8
click at [1278, 152] on div "Exportar a Excel" at bounding box center [1146, 122] width 361 height 96
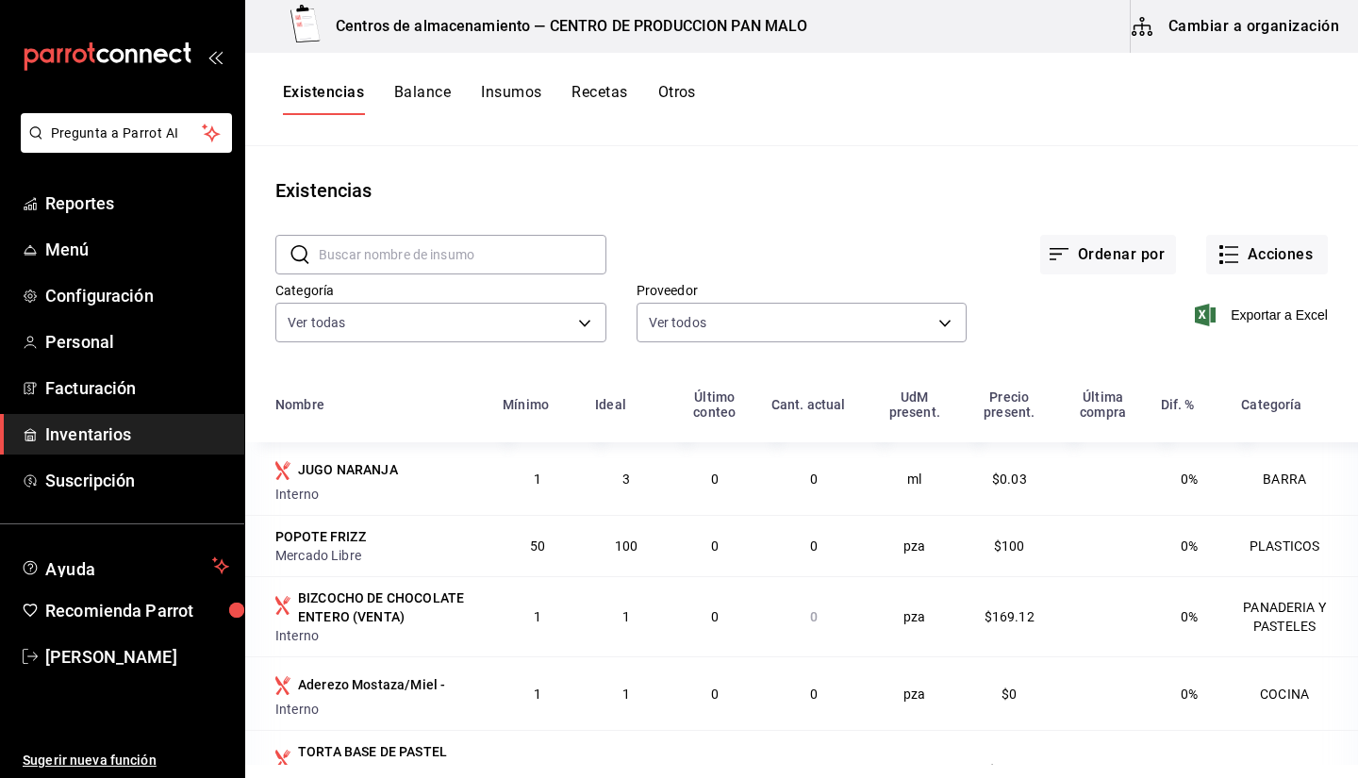
click at [549, 258] on input "text" at bounding box center [463, 255] width 288 height 38
type input "nudo"
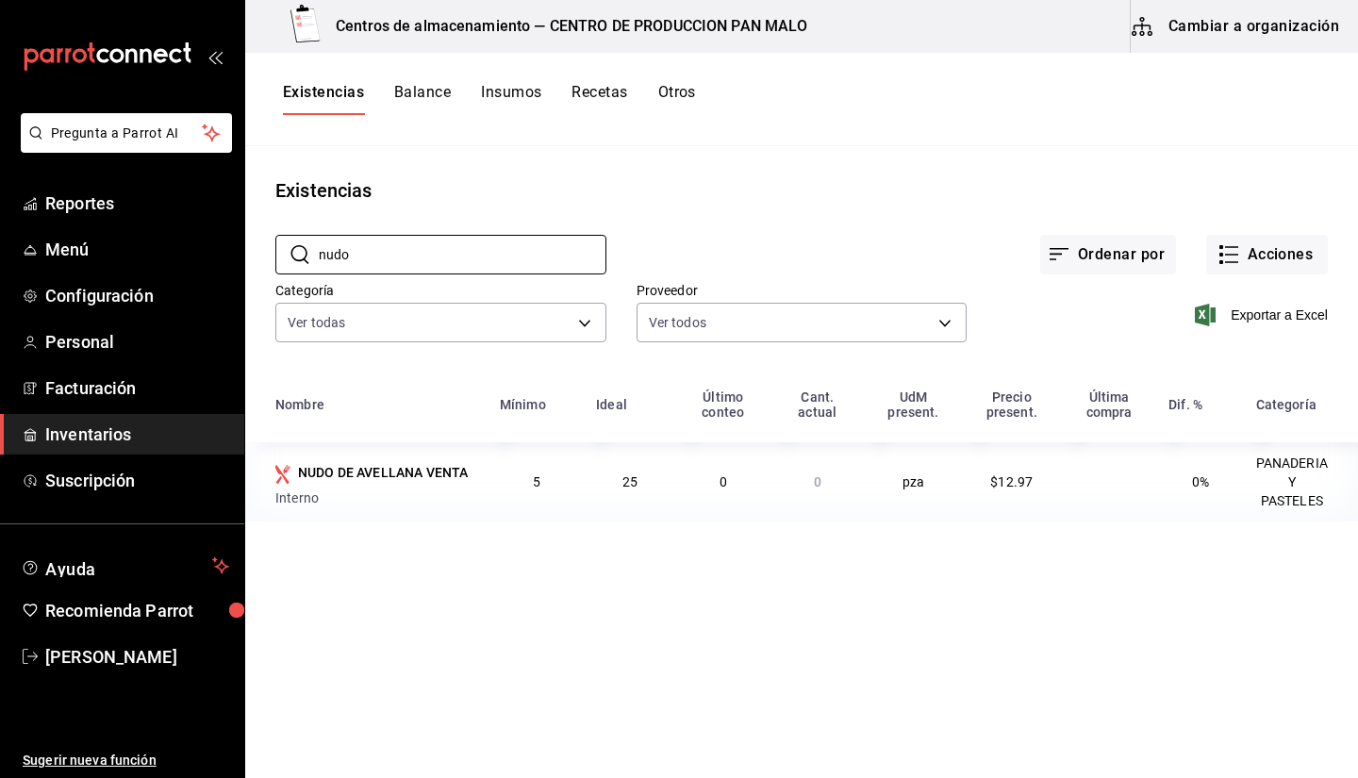
click at [1111, 134] on div "Existencias Balance Insumos Recetas Otros" at bounding box center [801, 99] width 1113 height 93
click at [320, 106] on button "Existencias" at bounding box center [323, 99] width 81 height 32
click at [568, 593] on main "Existencias ​ nudo ​ Ordenar por Acciones Categoría Ver todas 70f7bd2c-2c71-498…" at bounding box center [801, 455] width 1113 height 619
click at [556, 528] on div "Nombre Mínimo Ideal Último conteo Cant. actual UdM present. Precio present. Últ…" at bounding box center [801, 453] width 1113 height 151
click at [1253, 35] on button "Cambiar a organización" at bounding box center [1237, 26] width 212 height 53
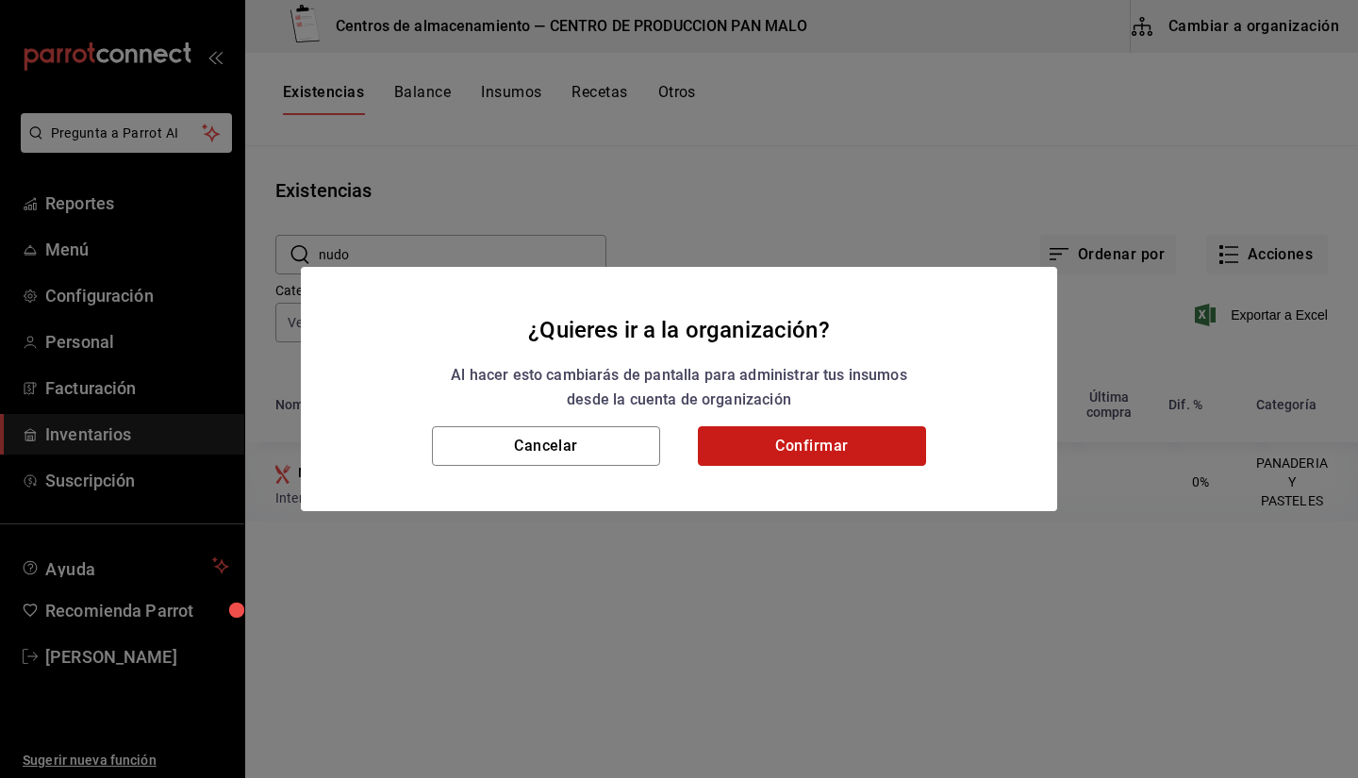
click at [846, 448] on button "Confirmar" at bounding box center [812, 446] width 228 height 40
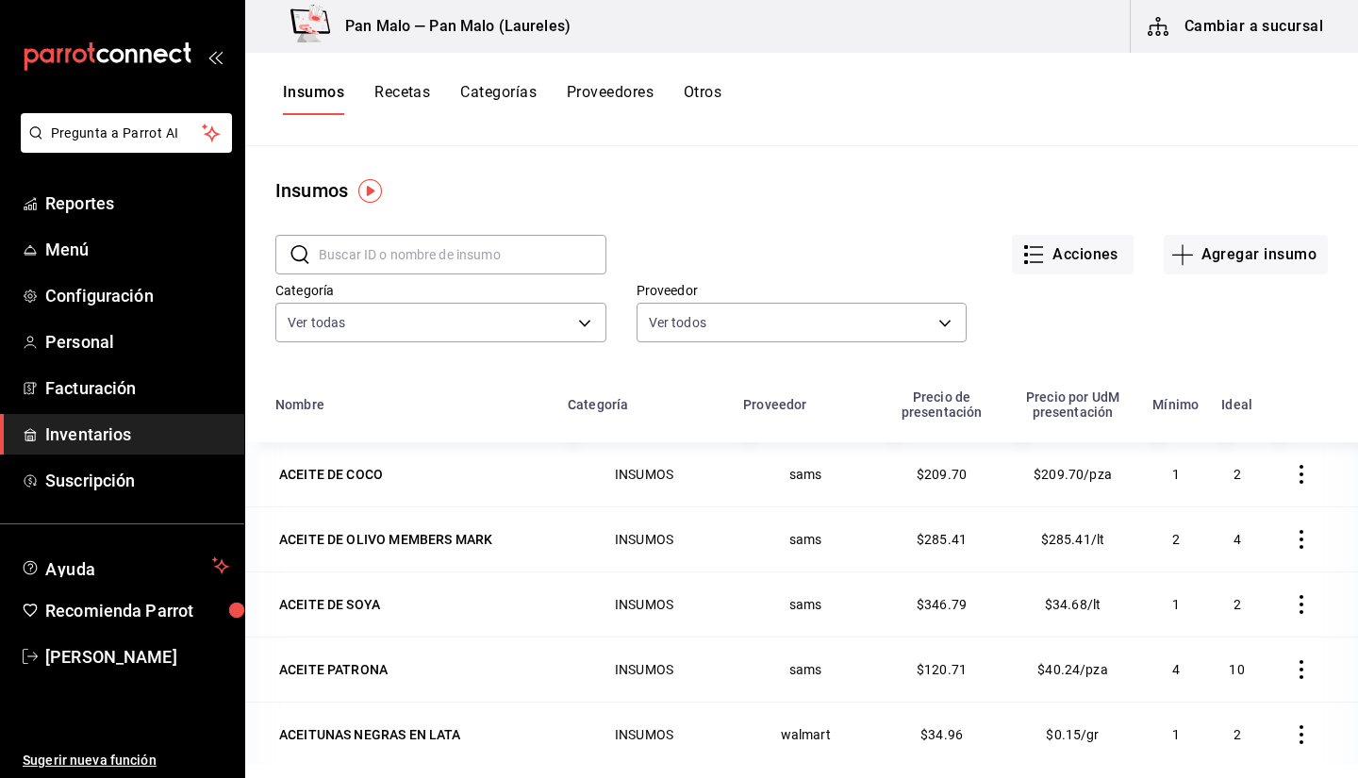
click at [409, 85] on button "Recetas" at bounding box center [402, 99] width 56 height 32
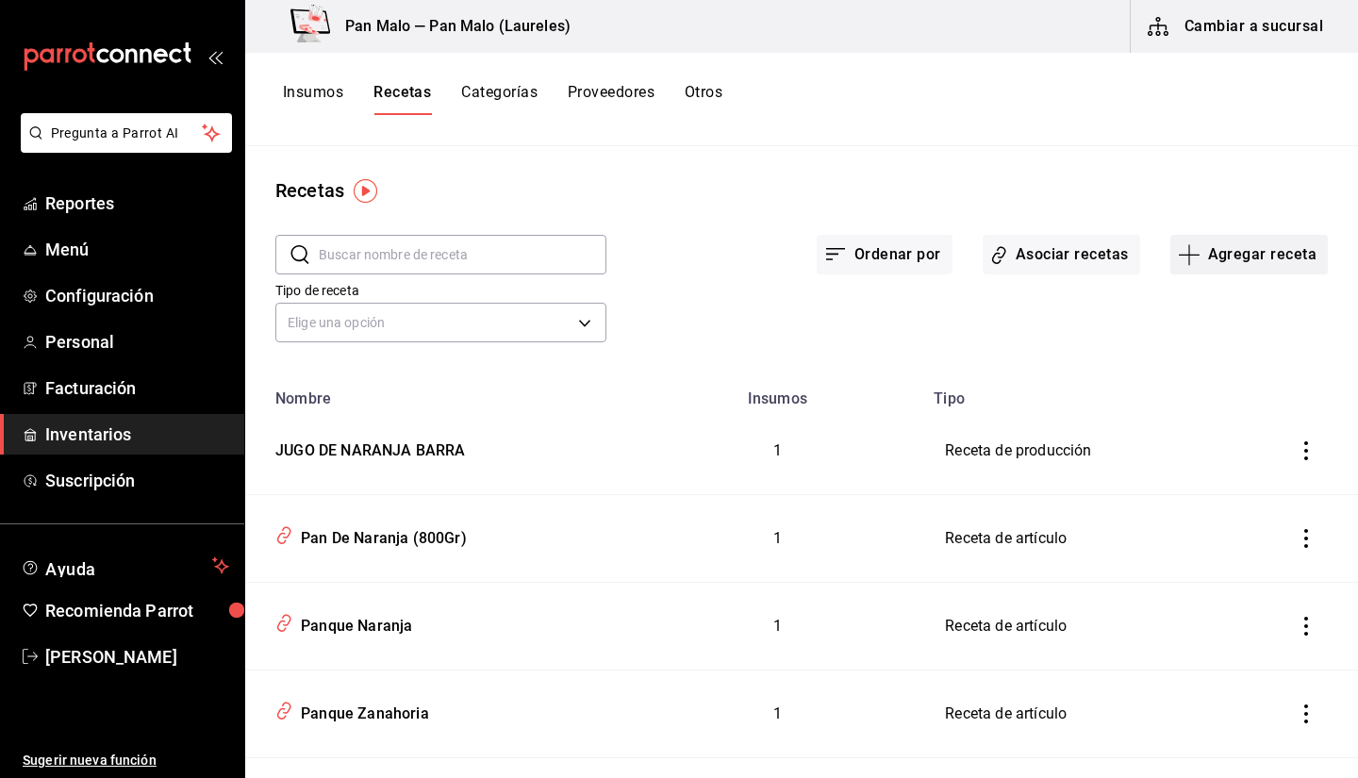
click at [1181, 256] on icon "button" at bounding box center [1189, 254] width 23 height 23
click at [326, 101] on div at bounding box center [679, 389] width 1358 height 778
click at [319, 93] on button "Insumos" at bounding box center [313, 99] width 60 height 32
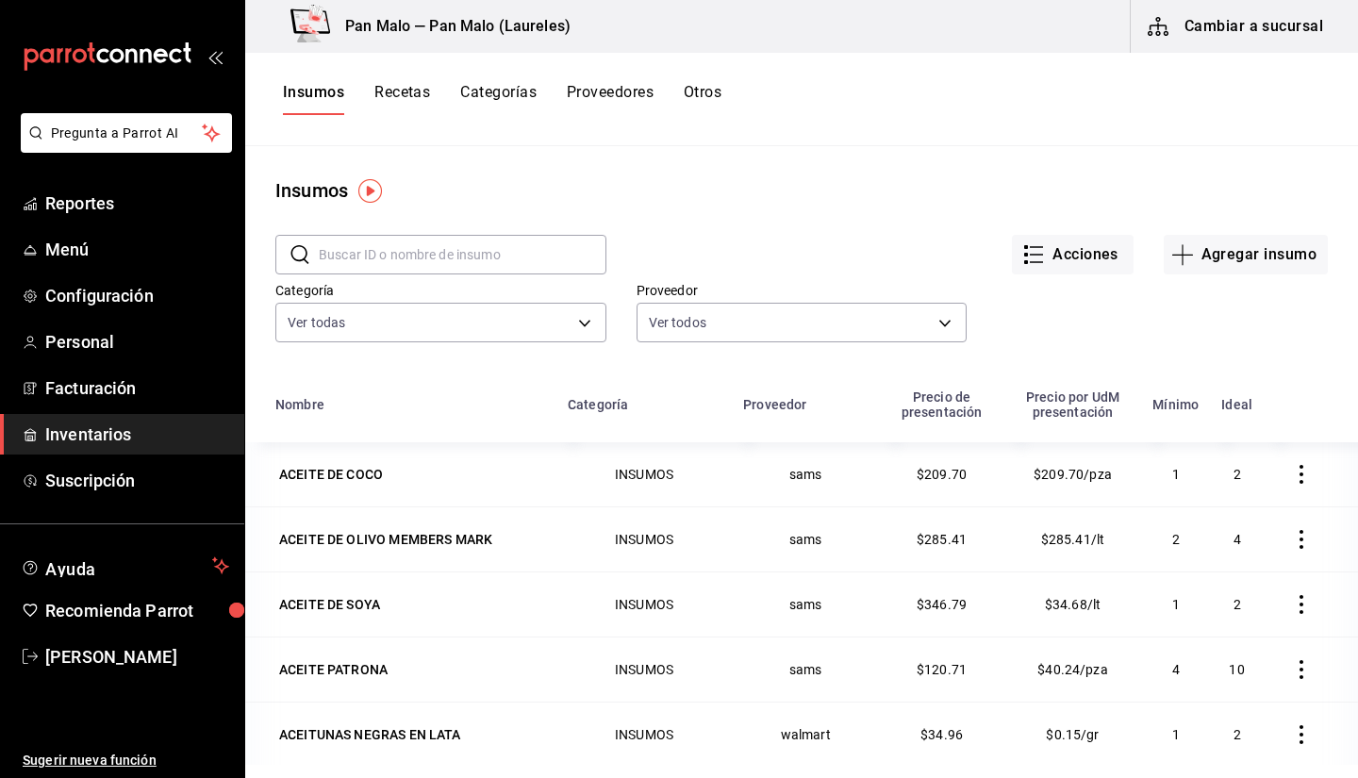
click at [436, 268] on input "text" at bounding box center [463, 255] width 288 height 38
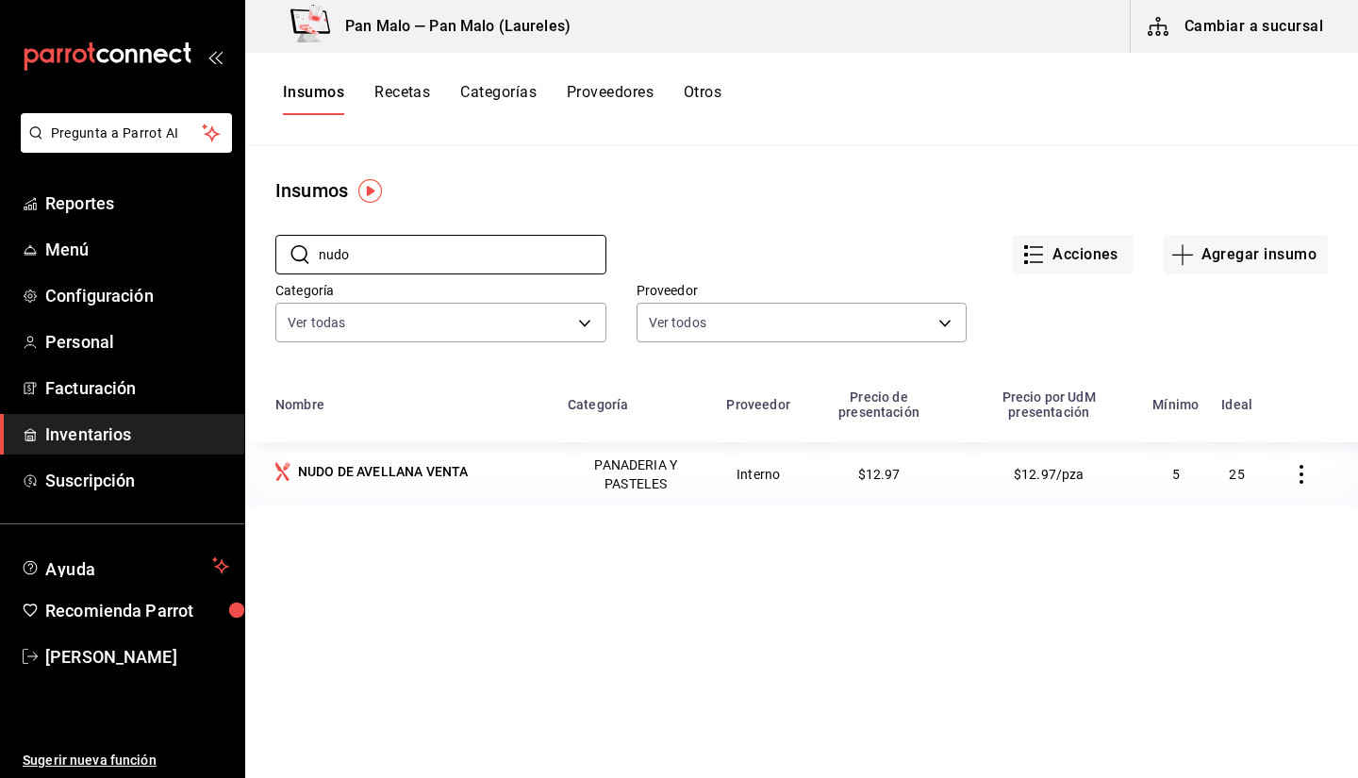
type input "nudo"
click at [1166, 345] on div "Categoría Ver todas 70f7bd2c-2c71-4982-af5b-371040f86de5,600482d2-c9f1-4907-a3a…" at bounding box center [786, 296] width 1082 height 104
click at [1218, 25] on button "Cambiar a sucursal" at bounding box center [1237, 26] width 212 height 53
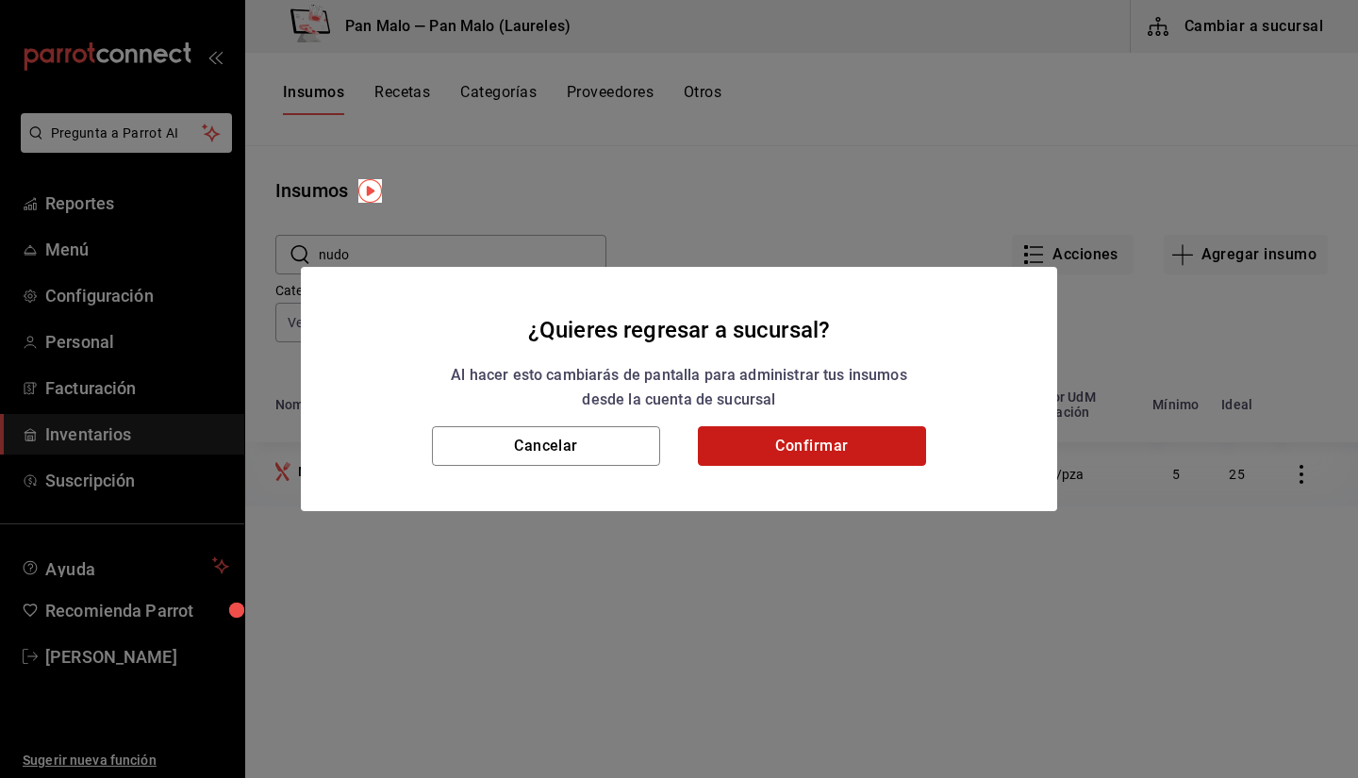
click at [909, 464] on button "Confirmar" at bounding box center [812, 446] width 228 height 40
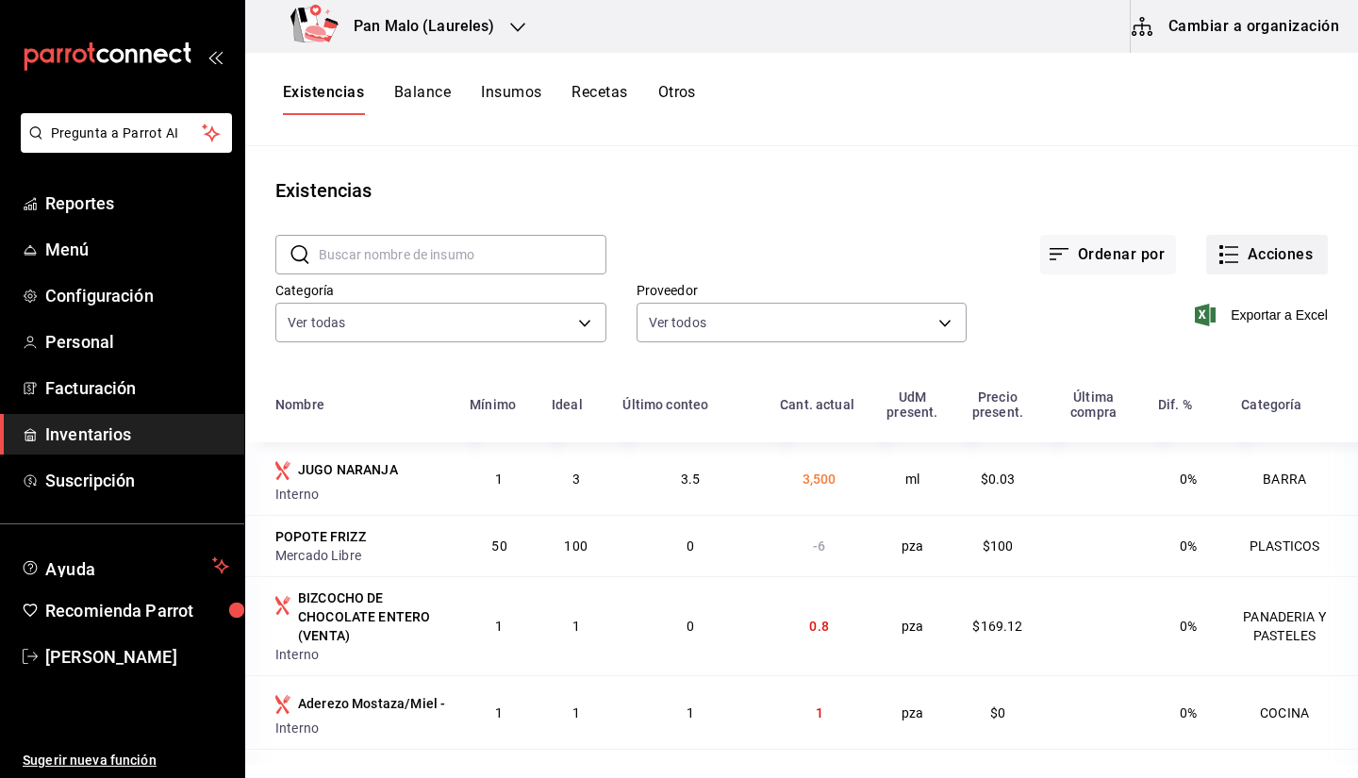
click at [1256, 261] on button "Acciones" at bounding box center [1267, 255] width 122 height 40
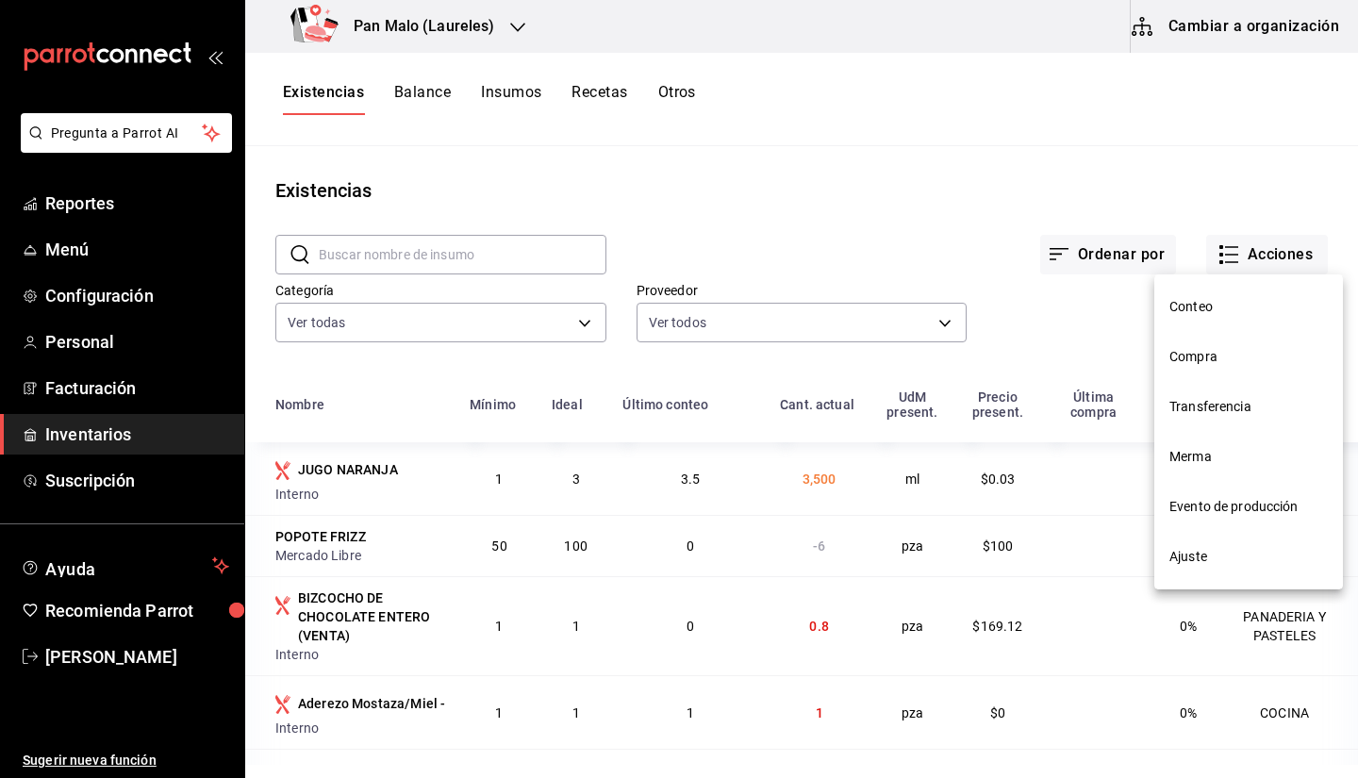
click at [1191, 575] on li "Ajuste" at bounding box center [1248, 557] width 189 height 50
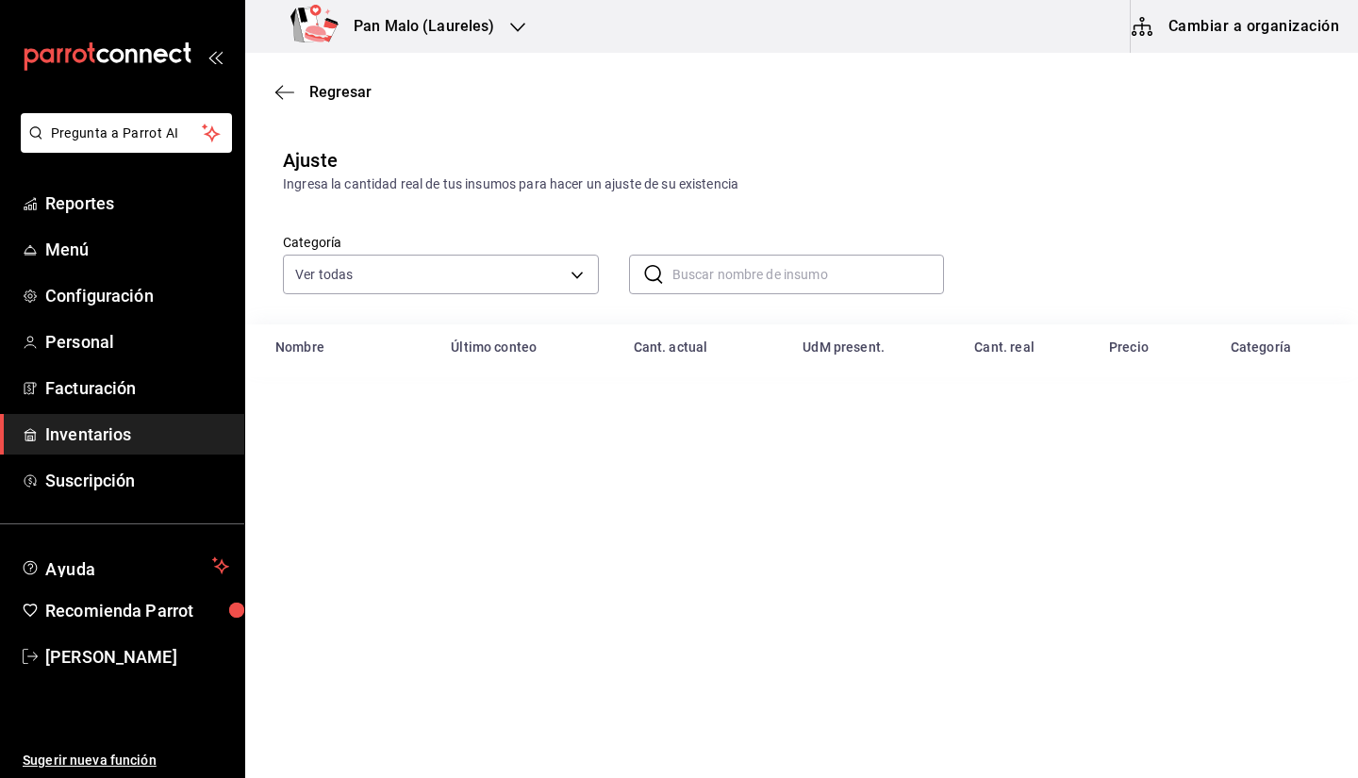
click at [766, 287] on input "text" at bounding box center [808, 275] width 272 height 38
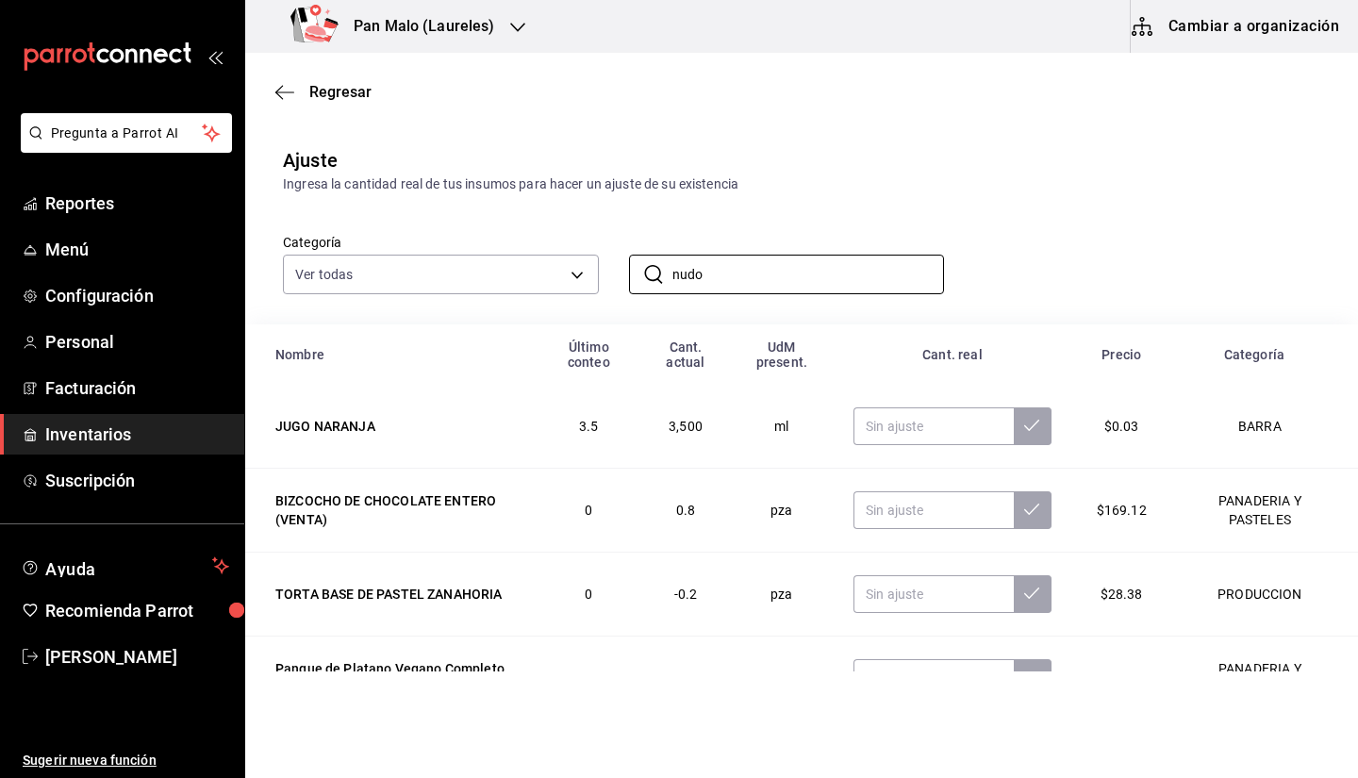
click at [866, 172] on div "Ajuste Ingresa la cantidad real de tus insumos para hacer un ajuste de su exist…" at bounding box center [801, 170] width 1113 height 48
click at [735, 283] on input "nudo" at bounding box center [808, 275] width 272 height 38
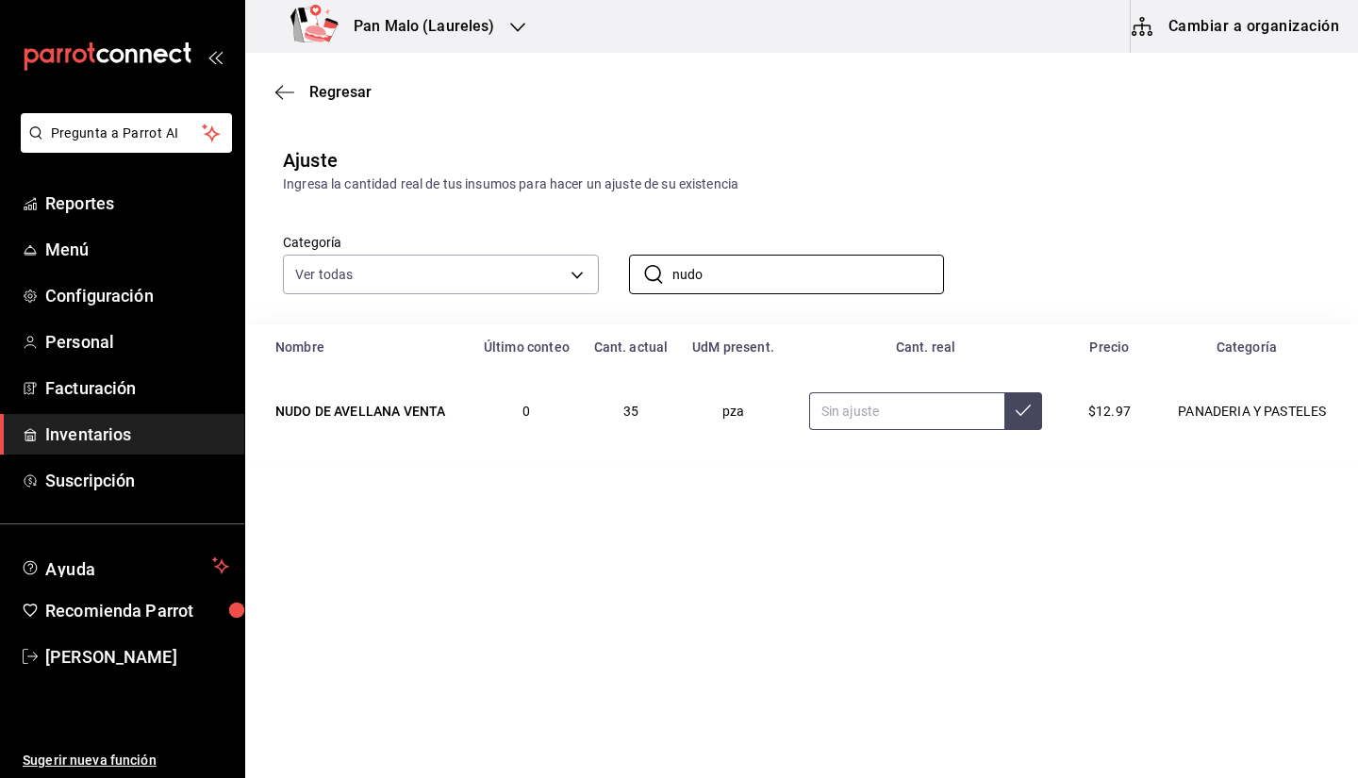
type input "nudo"
click at [983, 421] on input "text" at bounding box center [907, 411] width 196 height 38
click at [916, 430] on input "34.00" at bounding box center [907, 411] width 196 height 38
type input "33.00"
click at [293, 77] on div "Regresar" at bounding box center [801, 92] width 1113 height 48
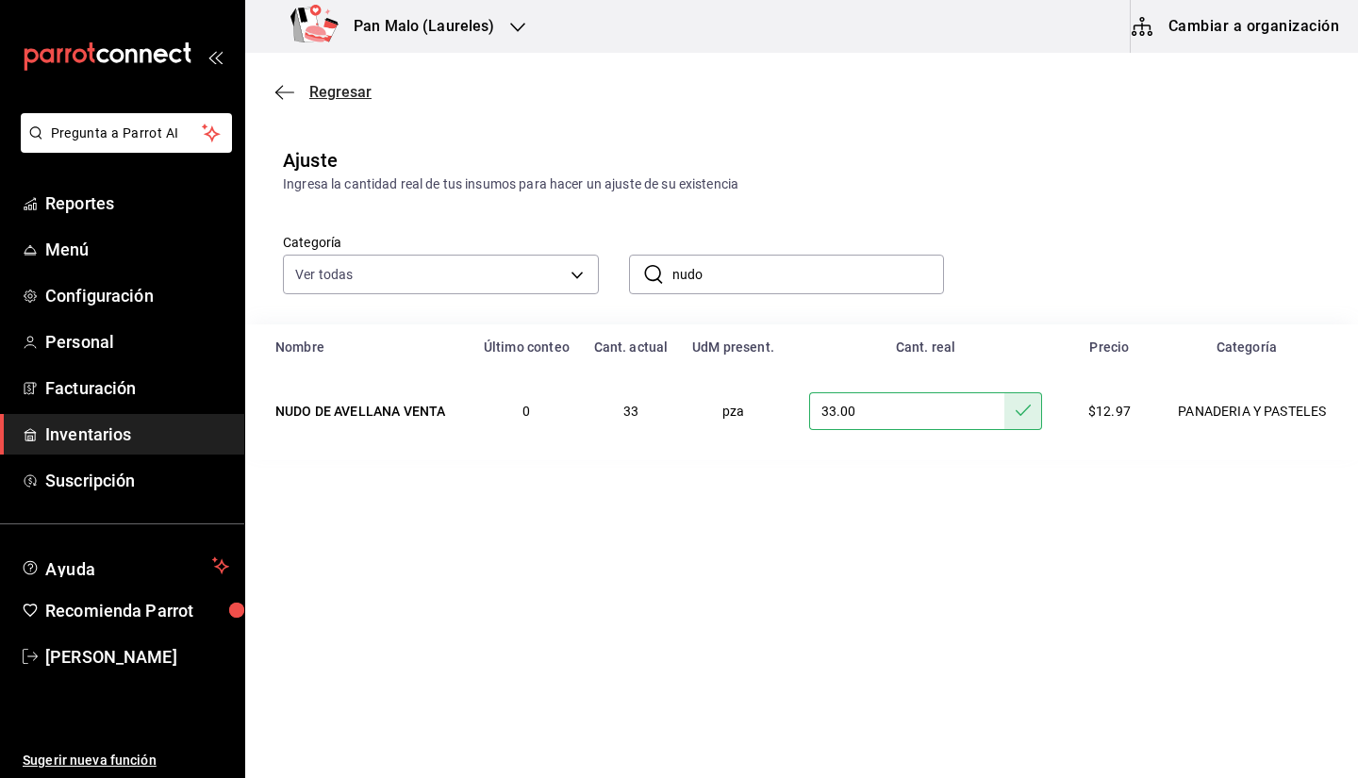
click at [289, 92] on icon "button" at bounding box center [284, 92] width 19 height 17
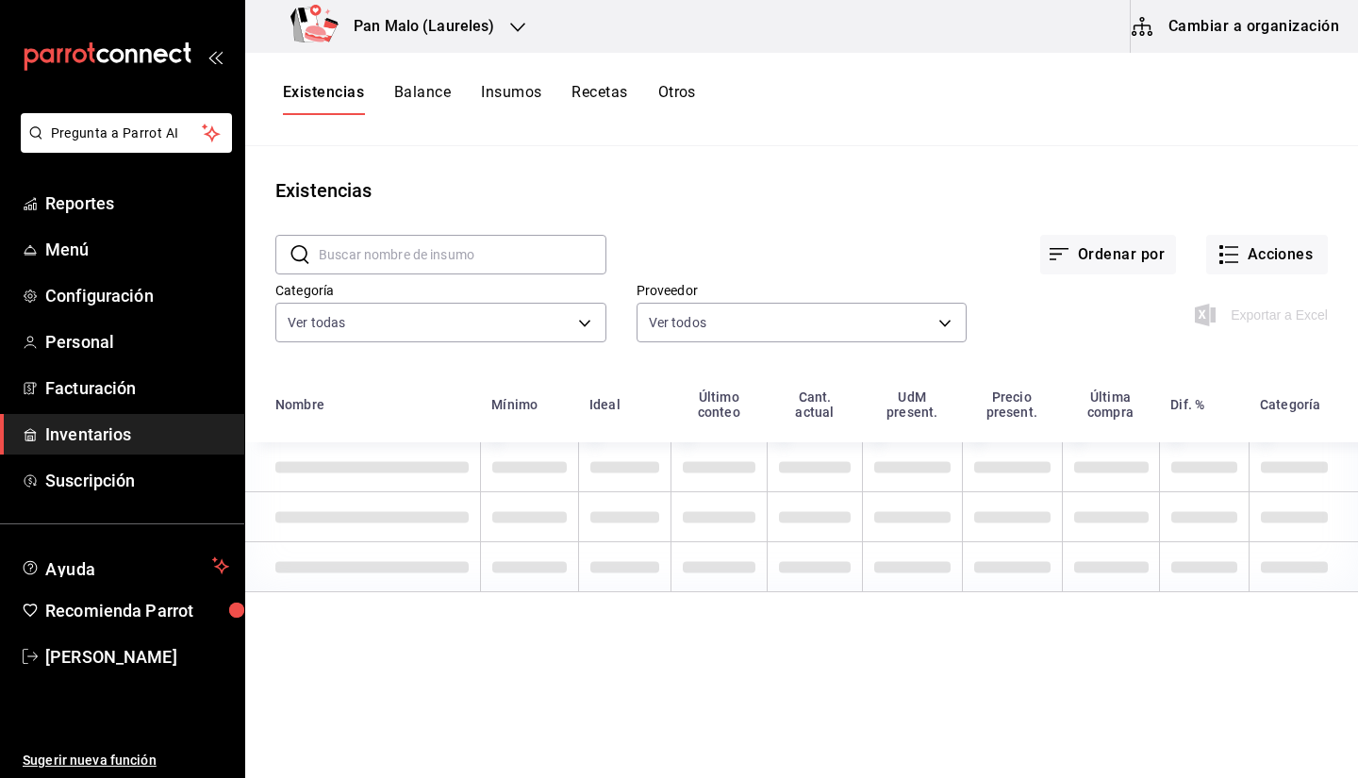
click at [548, 276] on div "Categoría Ver todas 70f7bd2c-2c71-4982-af5b-371040f86de5,600482d2-c9f1-4907-a3a…" at bounding box center [425, 300] width 361 height 96
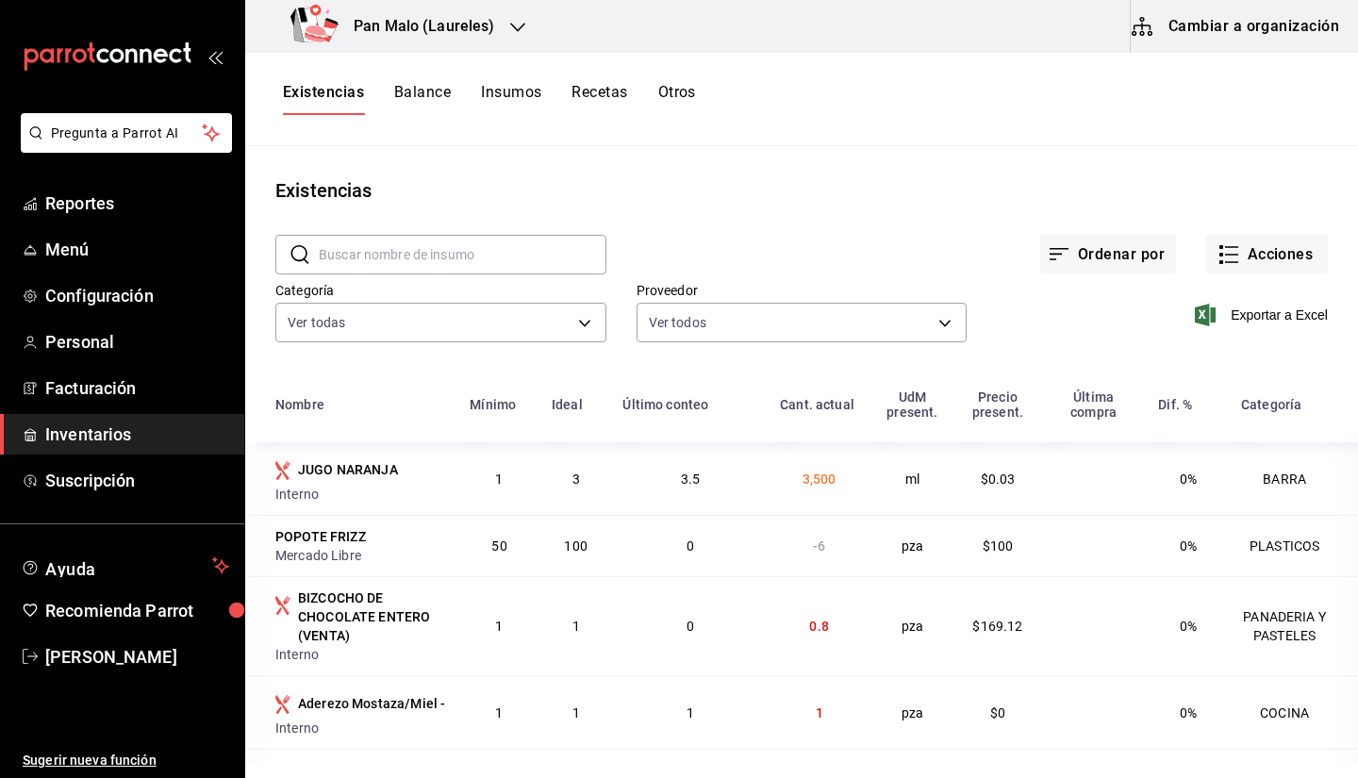
click at [514, 250] on input "text" at bounding box center [463, 255] width 288 height 38
